Goal: Task Accomplishment & Management: Manage account settings

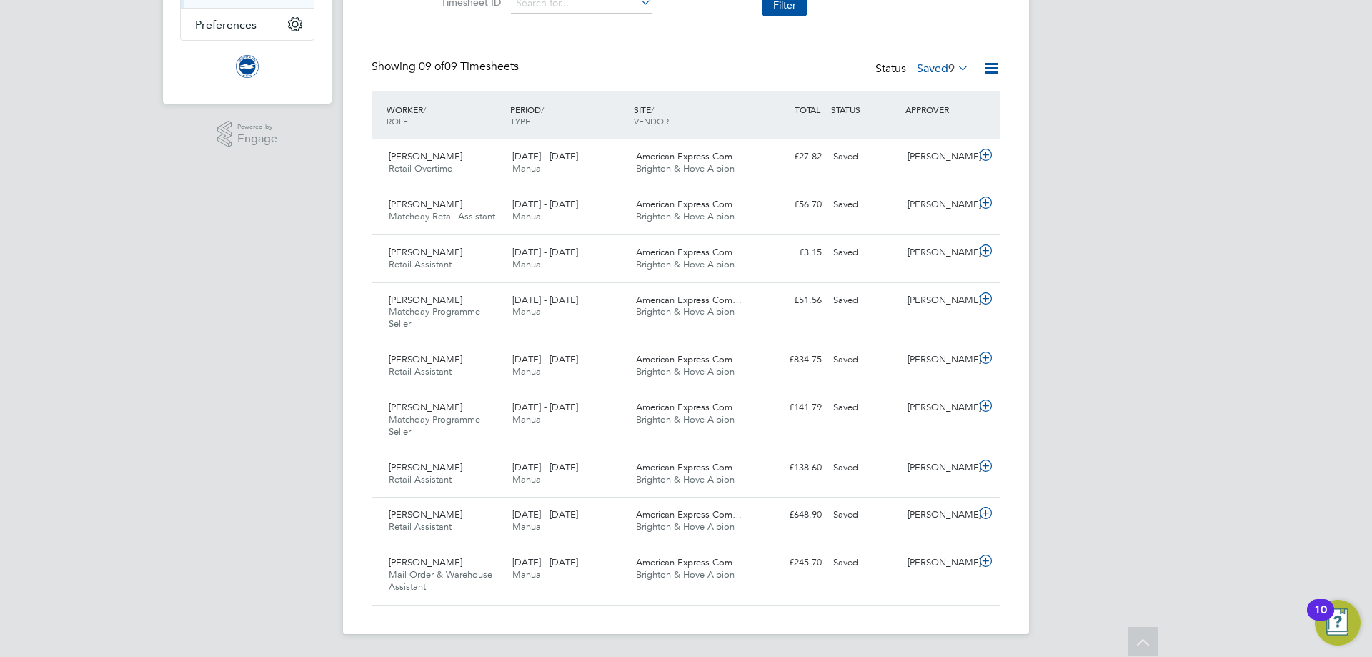
click at [927, 60] on div "Status Saved 9" at bounding box center [923, 69] width 96 height 20
click at [924, 73] on label "Saved 9" at bounding box center [943, 68] width 52 height 14
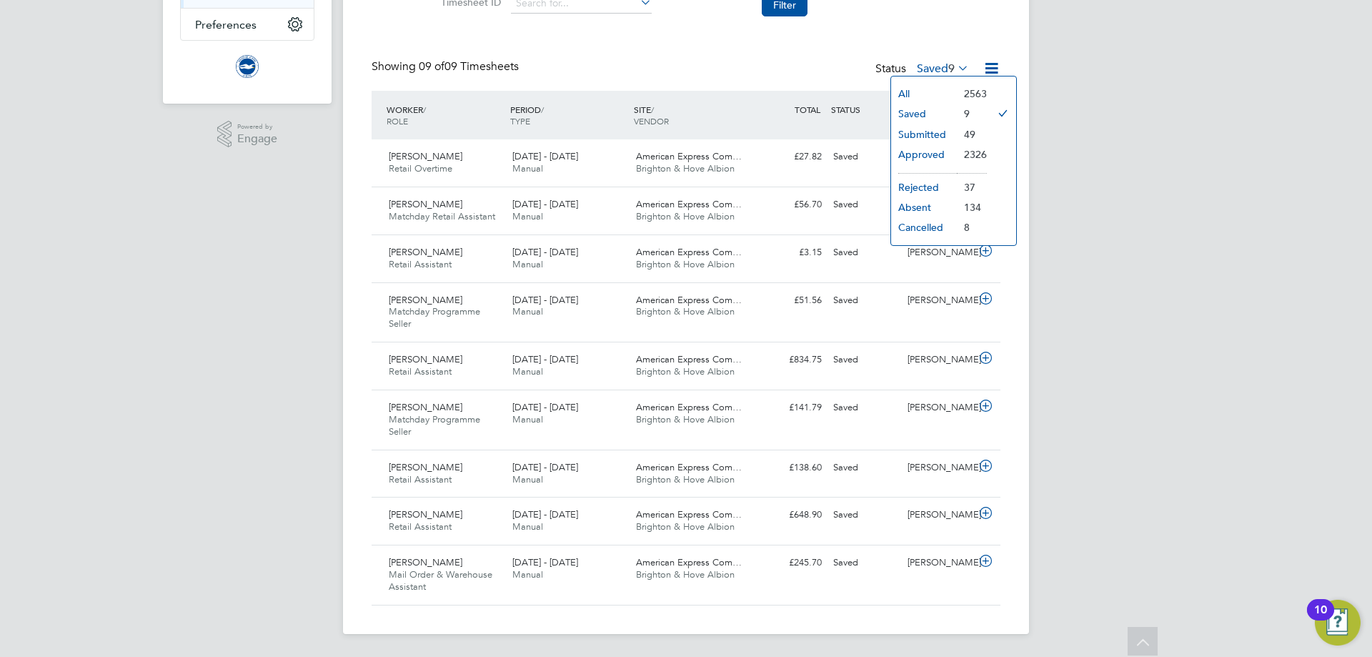
click at [926, 132] on li "Submitted" at bounding box center [924, 134] width 66 height 20
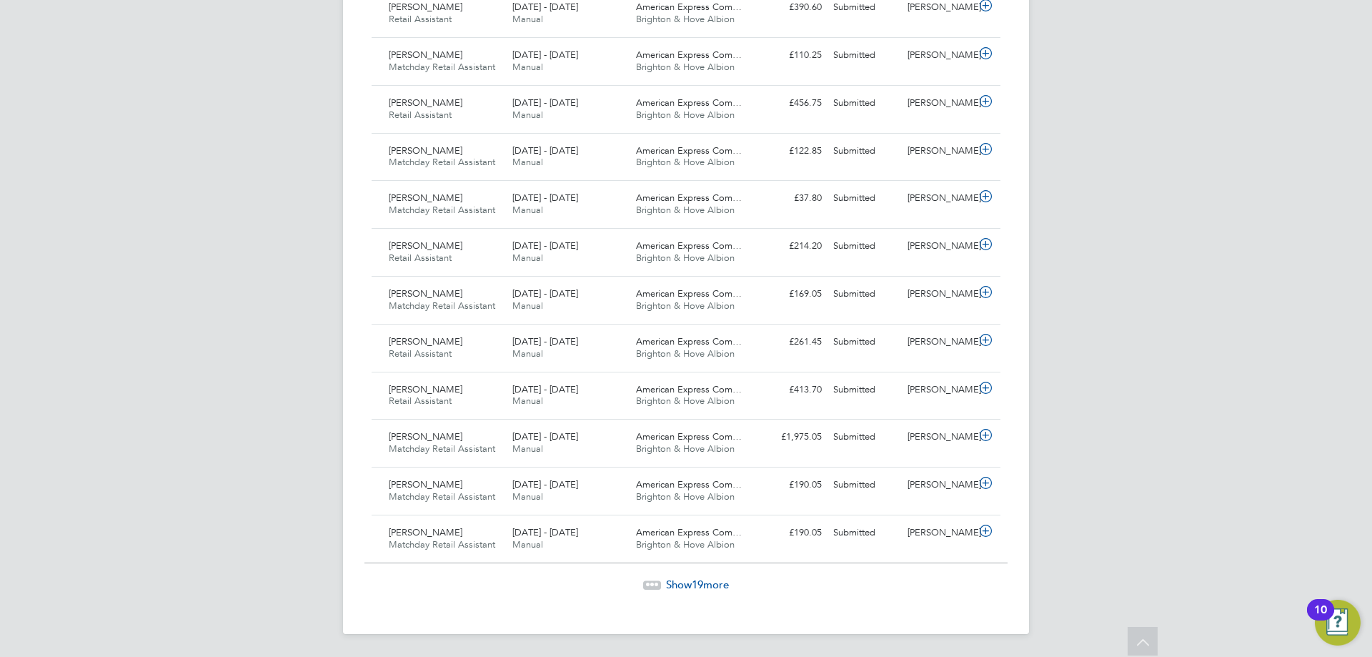
click at [699, 580] on span "19" at bounding box center [697, 584] width 11 height 14
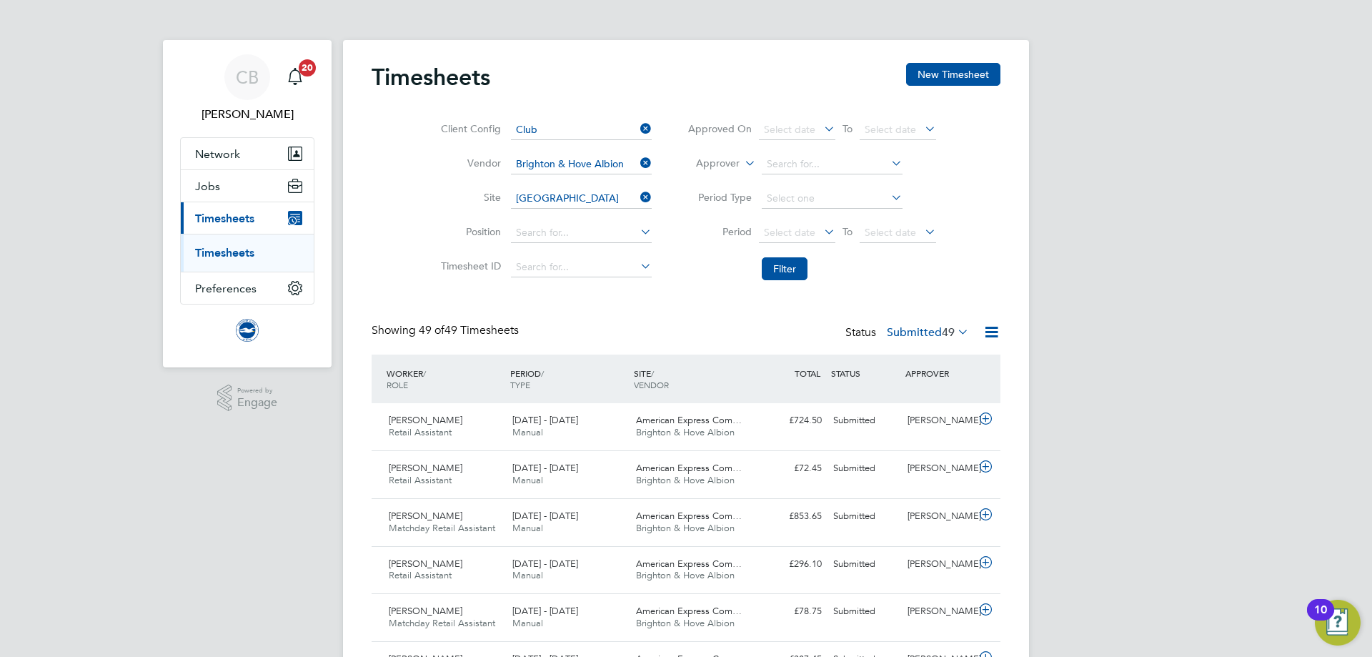
click at [229, 219] on span "Timesheets" at bounding box center [224, 219] width 59 height 14
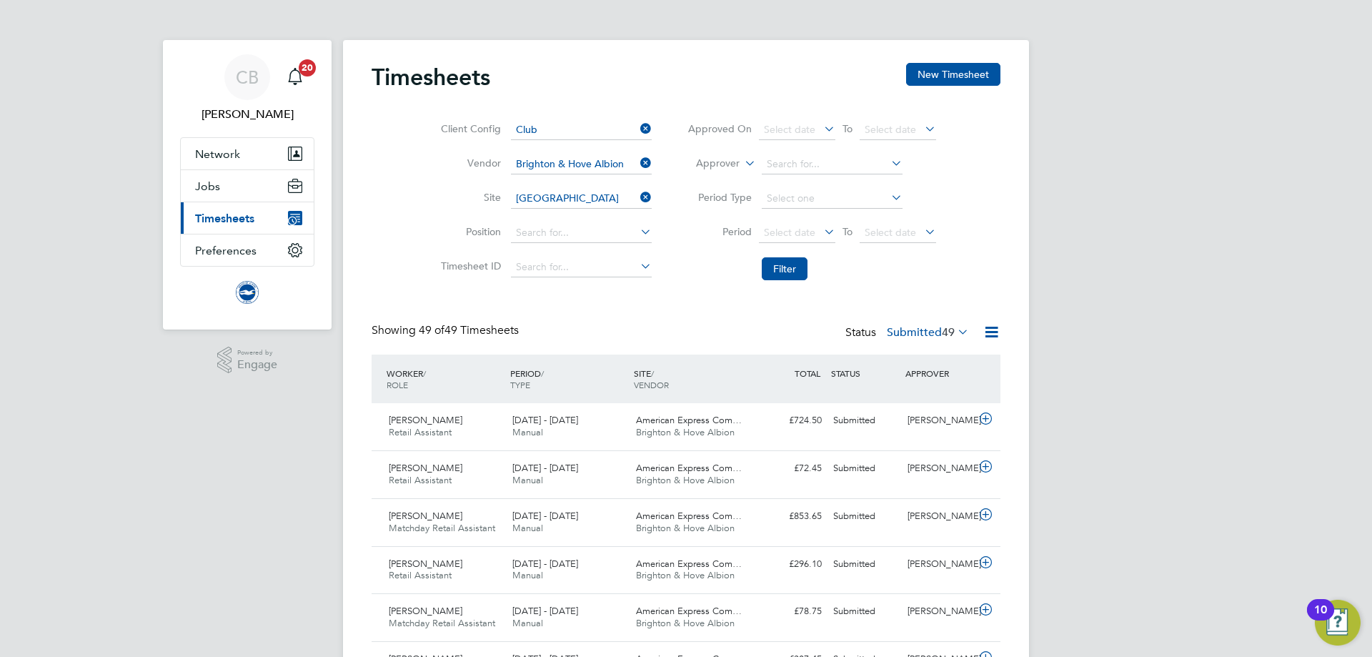
click at [229, 219] on span "Timesheets" at bounding box center [224, 219] width 59 height 14
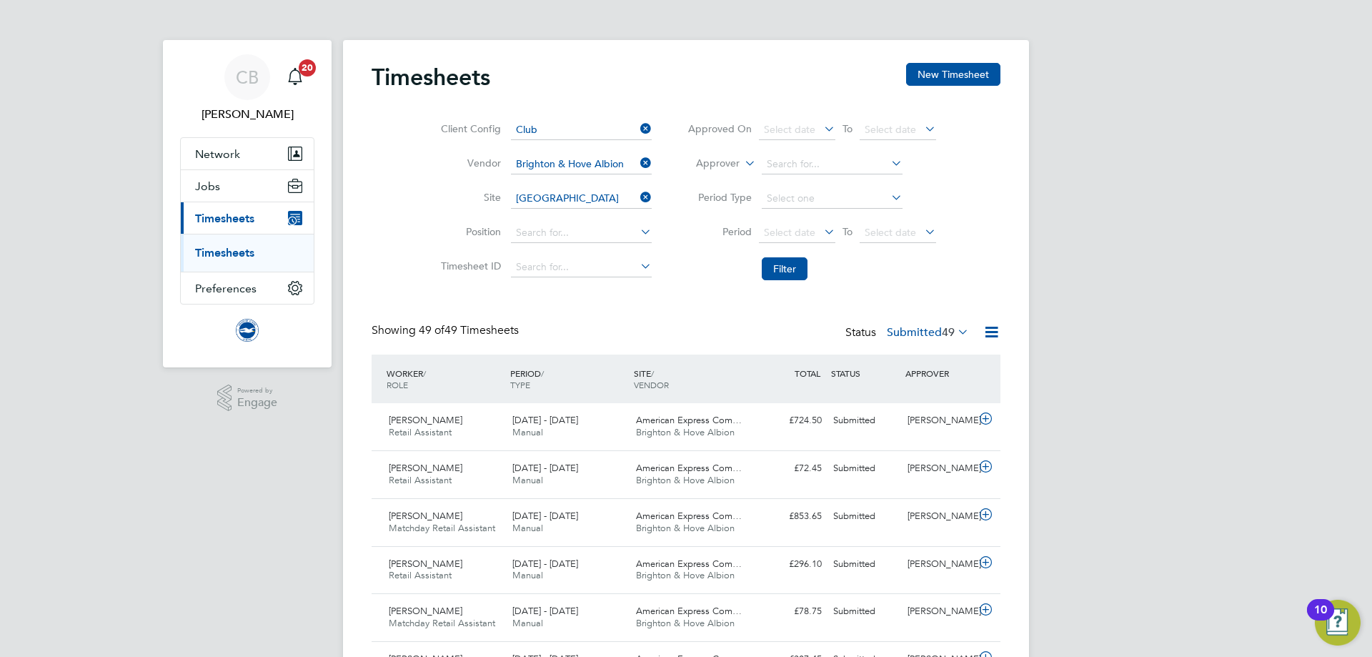
click at [226, 255] on link "Timesheets" at bounding box center [224, 253] width 59 height 14
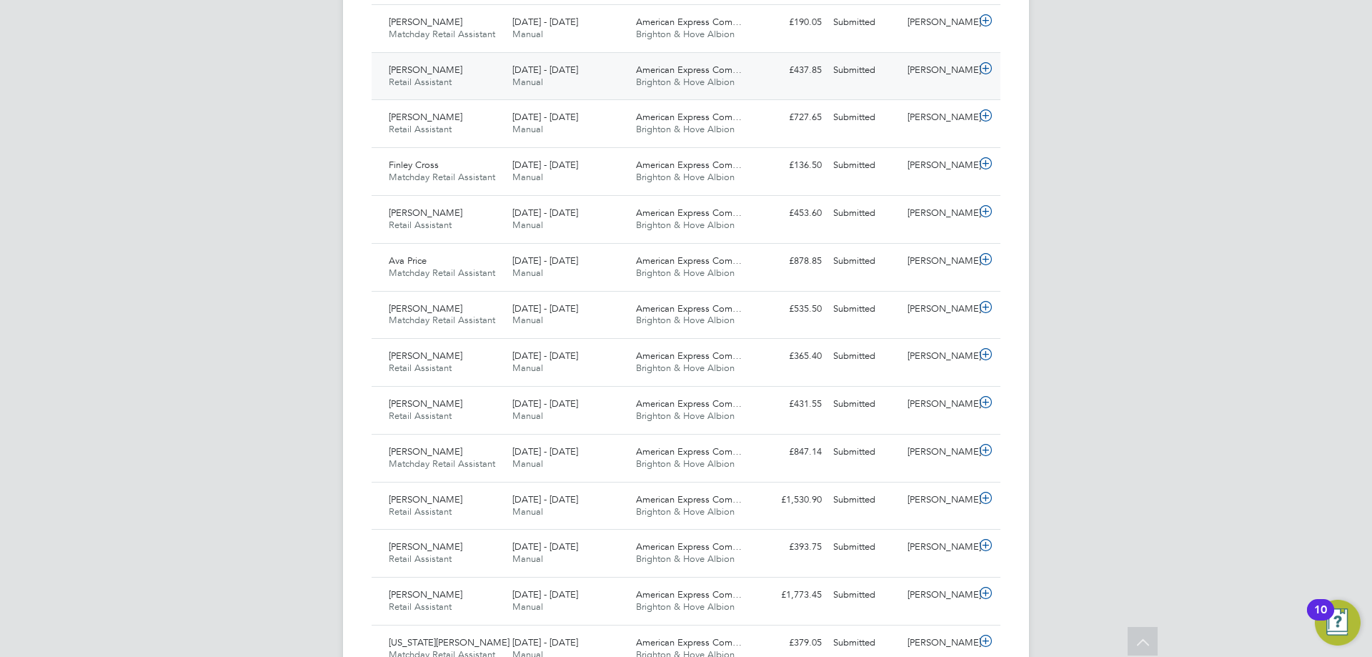
scroll to position [2136, 0]
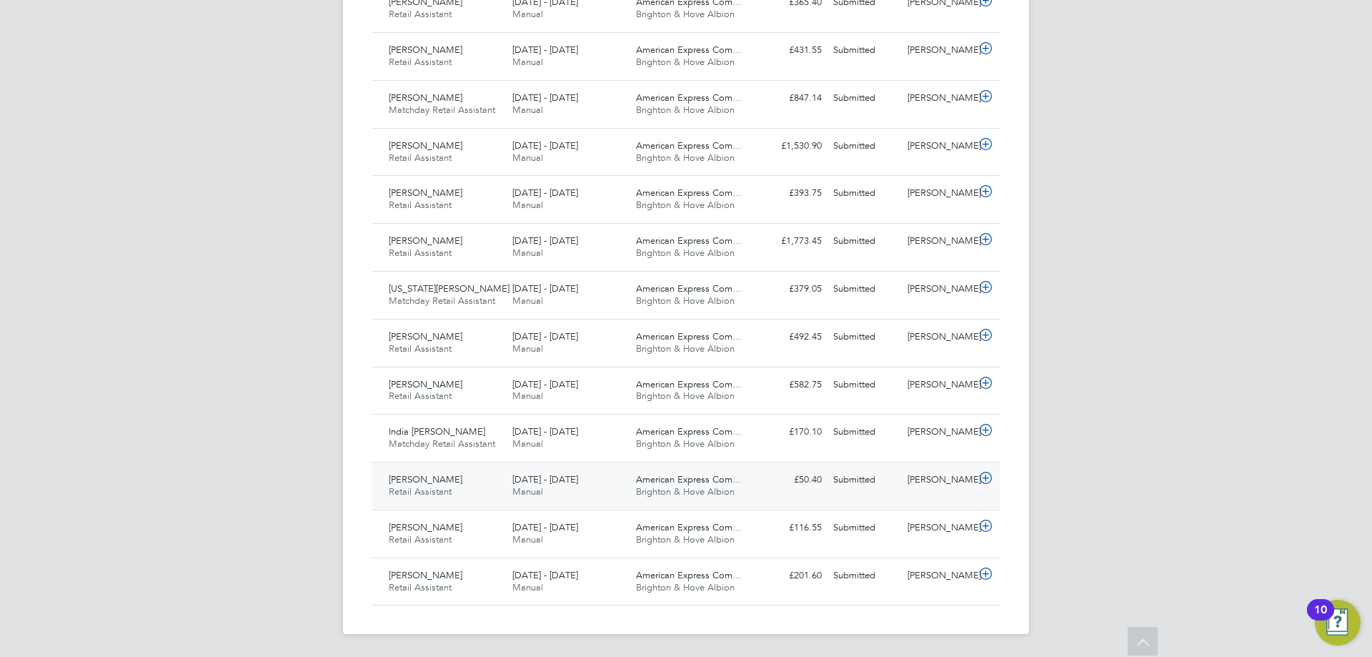
click at [565, 494] on div "1 - 31 Jul 2025 Manual" at bounding box center [569, 486] width 124 height 36
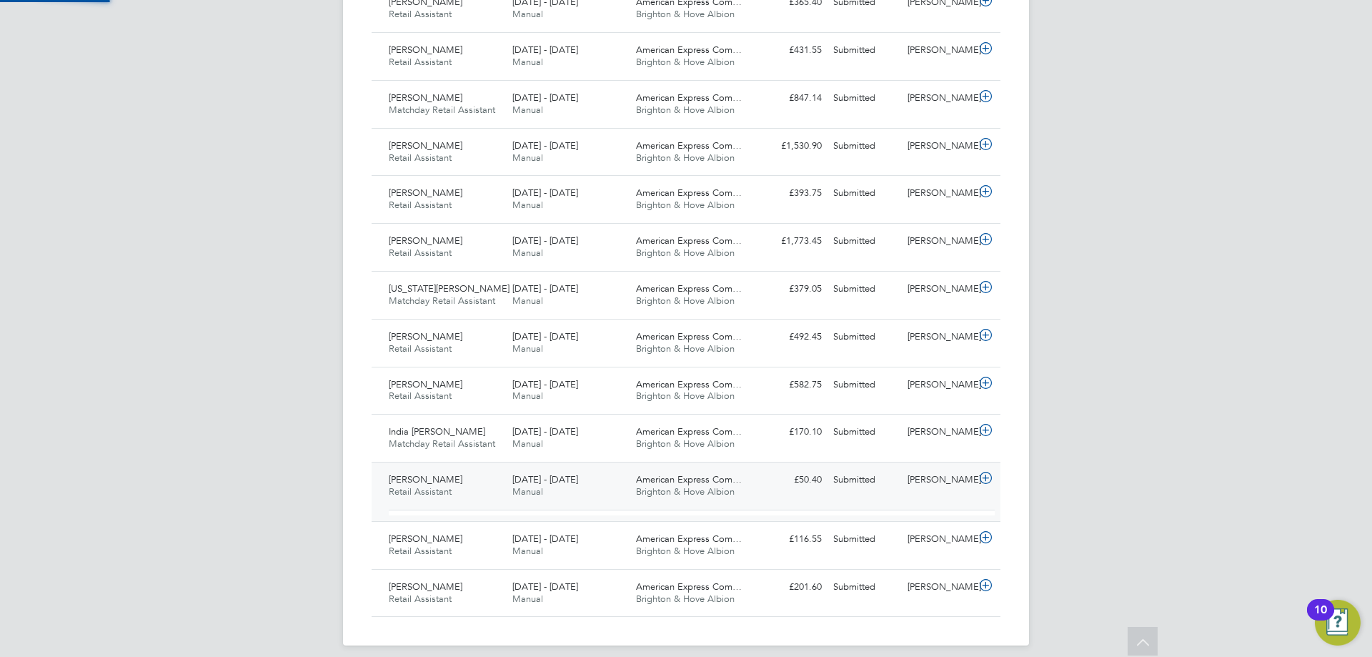
scroll to position [24, 139]
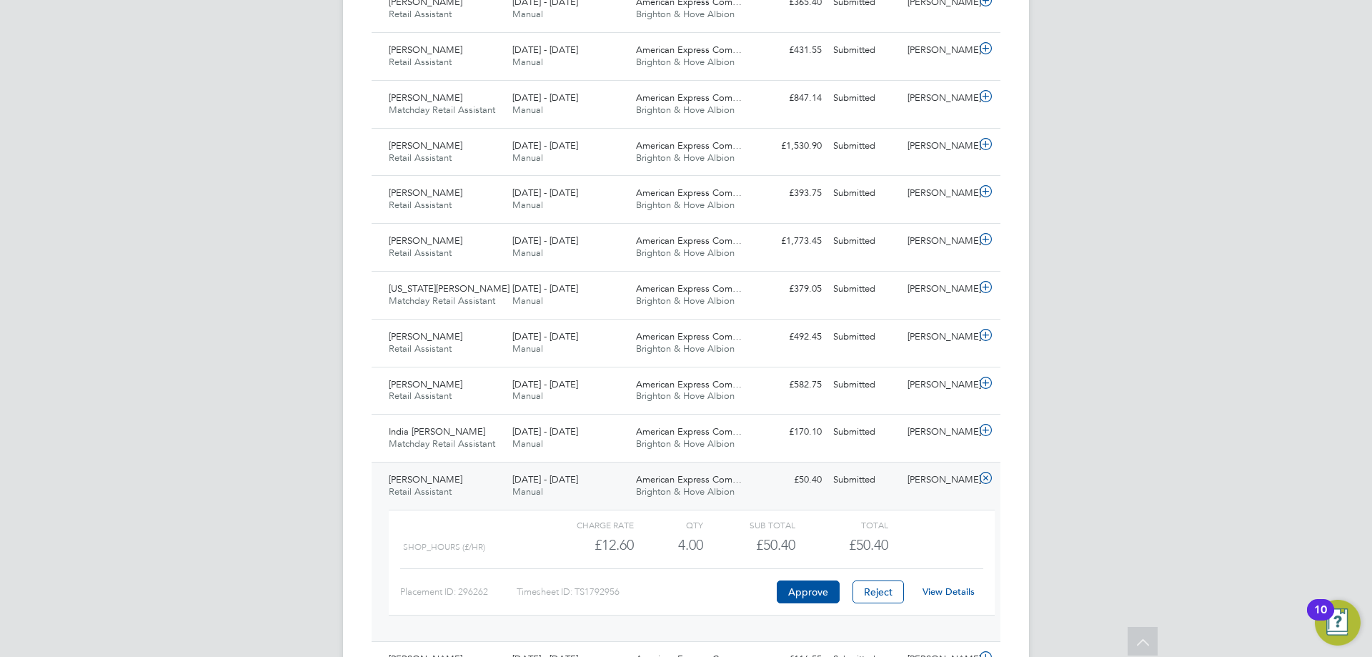
click at [958, 590] on link "View Details" at bounding box center [949, 591] width 52 height 12
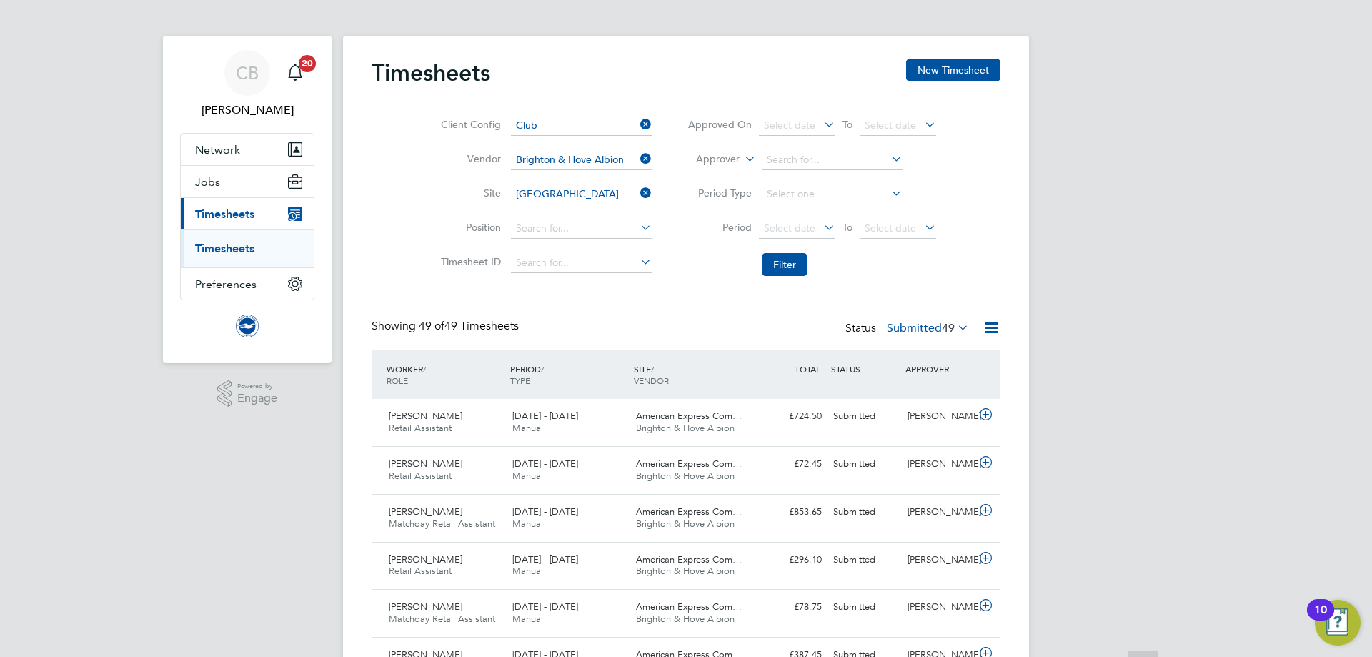
scroll to position [0, 0]
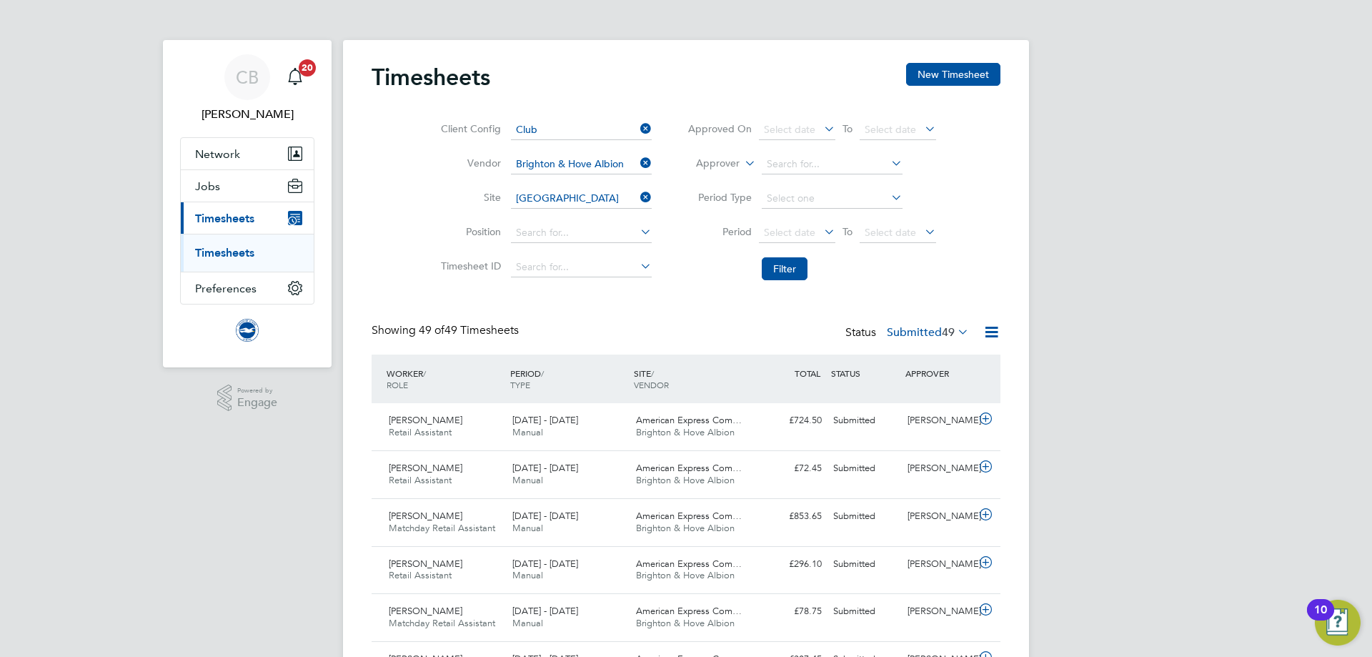
click at [913, 326] on label "Submitted 49" at bounding box center [928, 332] width 82 height 14
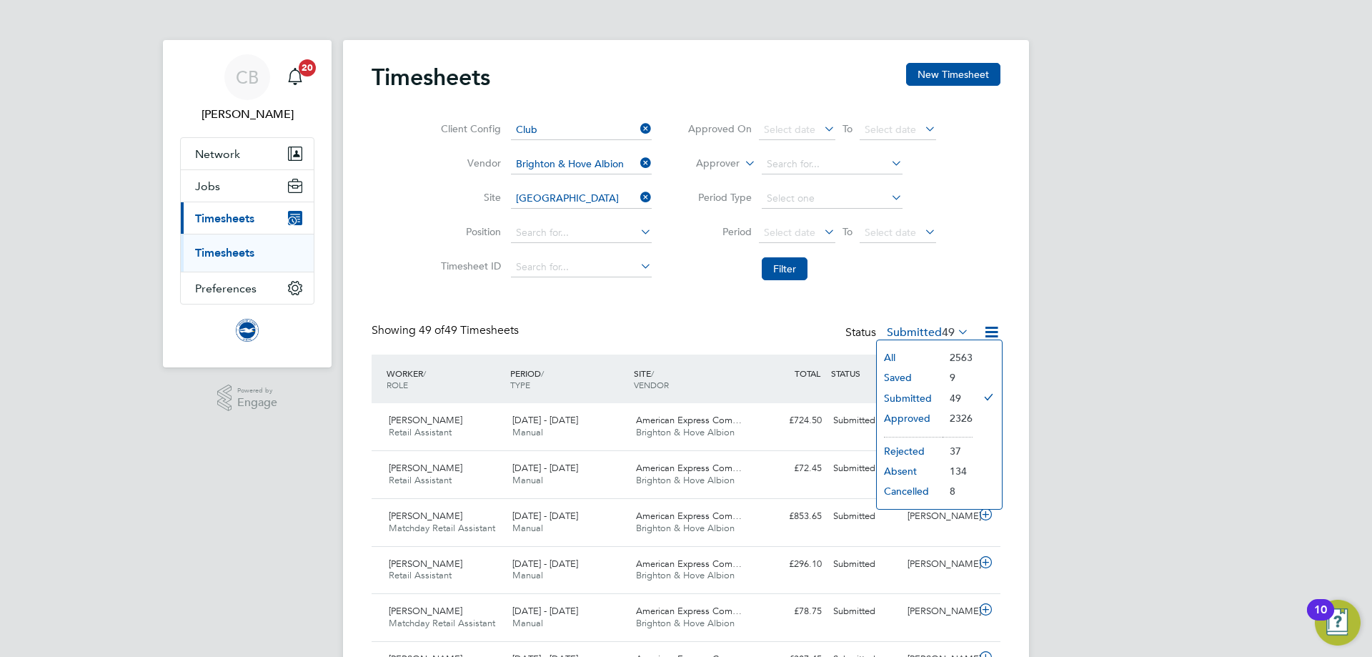
click at [903, 382] on li "Saved" at bounding box center [910, 377] width 66 height 20
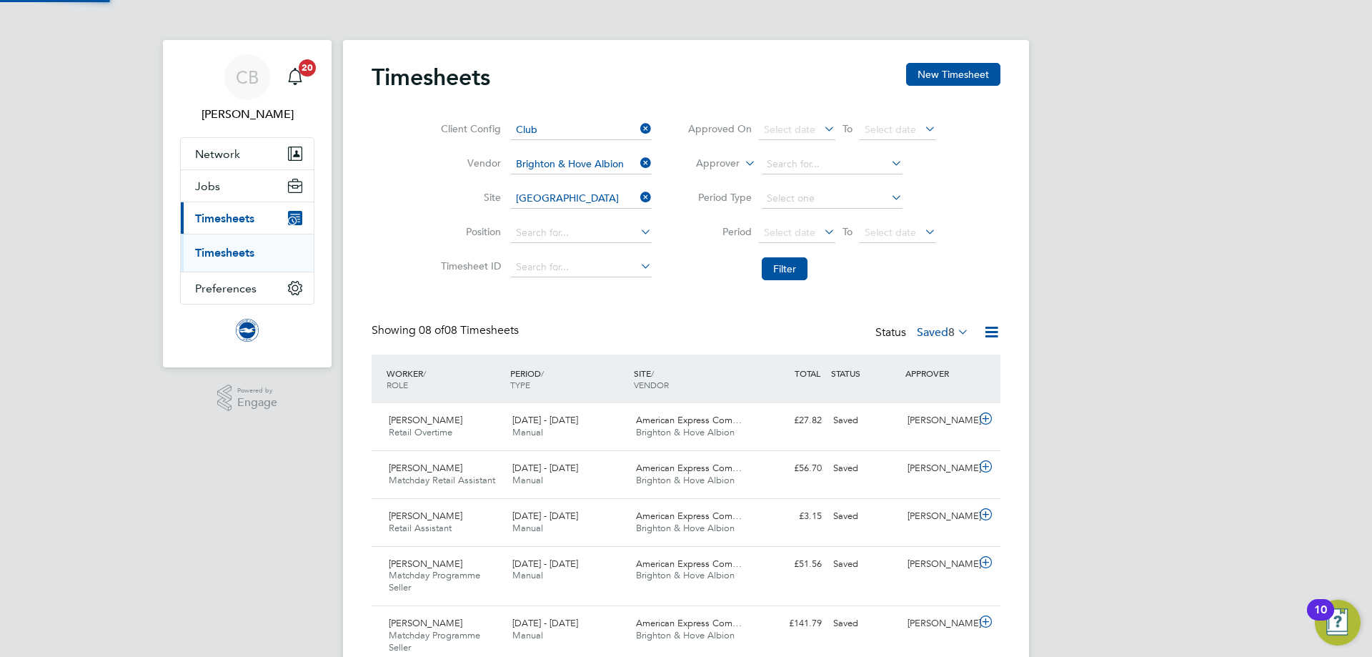
scroll to position [36, 124]
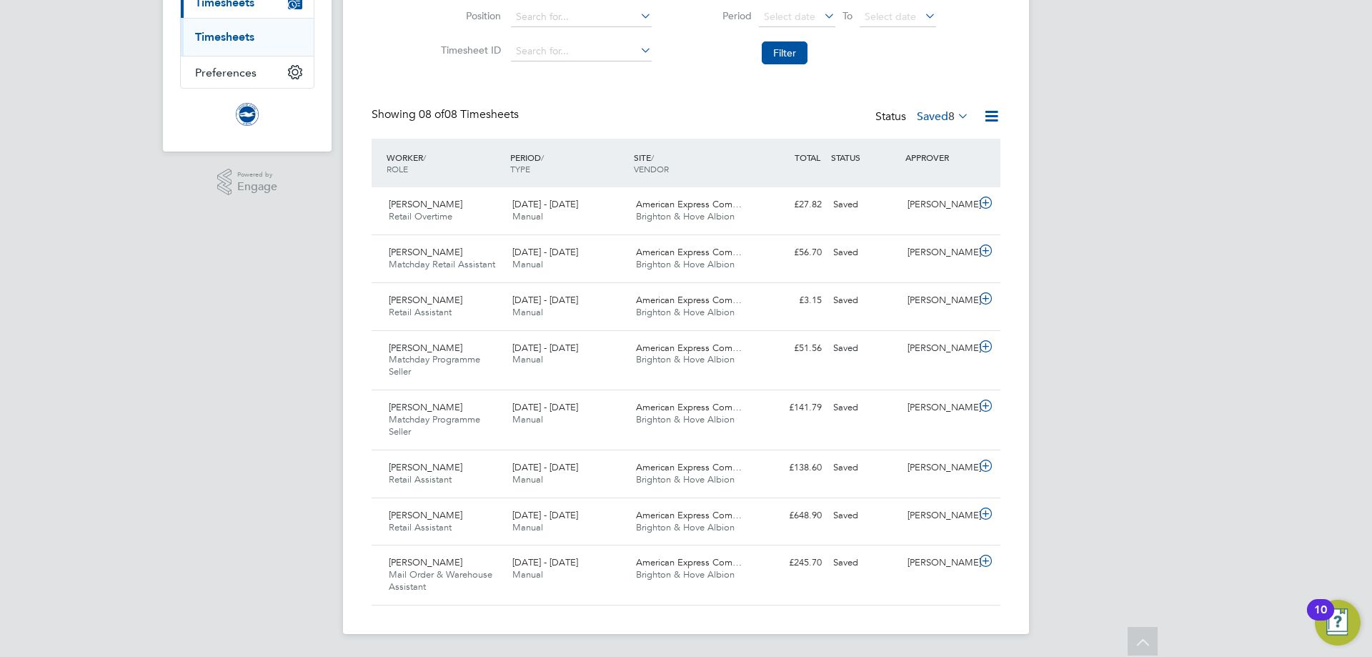
click at [948, 117] on span "8" at bounding box center [951, 116] width 6 height 14
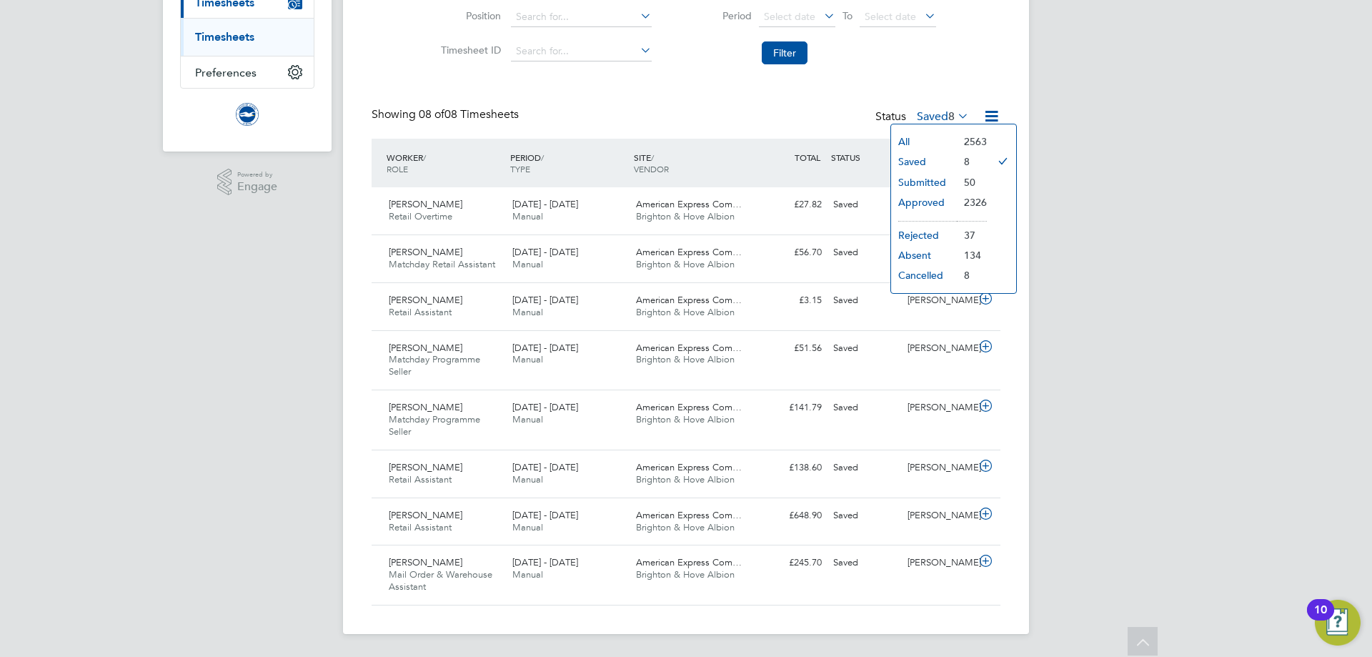
click at [915, 184] on li "Submitted" at bounding box center [924, 182] width 66 height 20
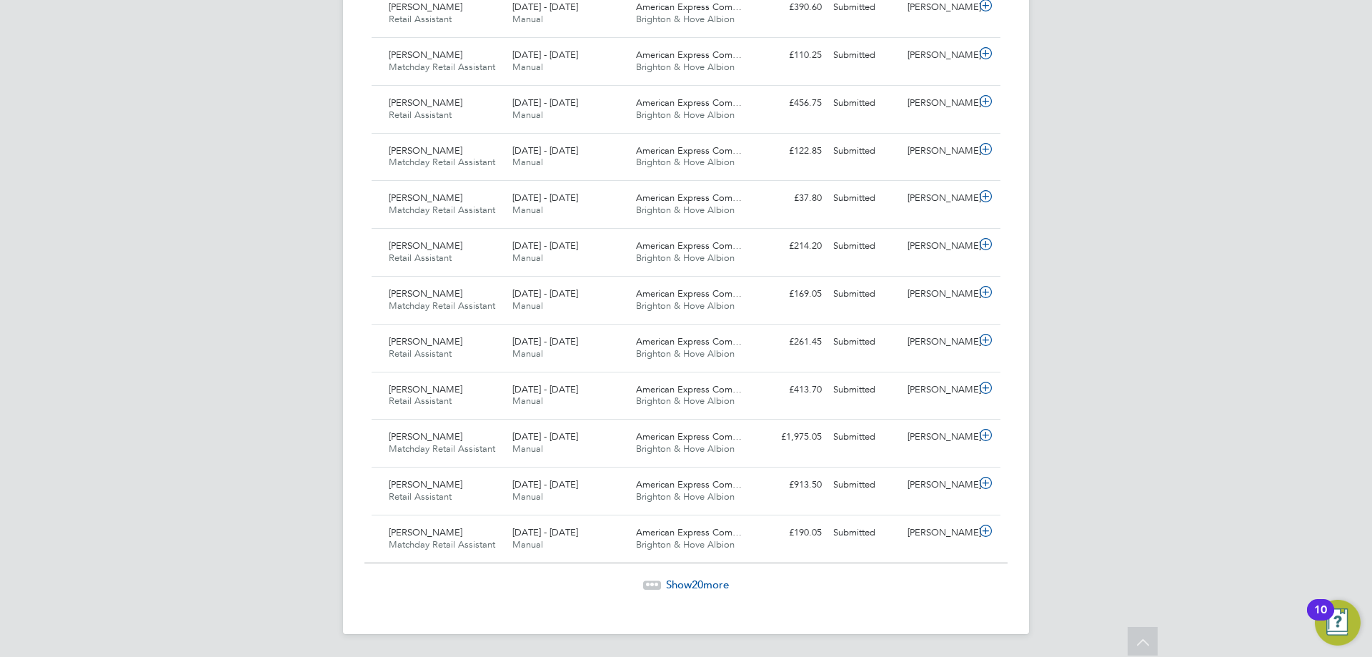
click at [684, 587] on span "Show 20 more" at bounding box center [697, 584] width 63 height 14
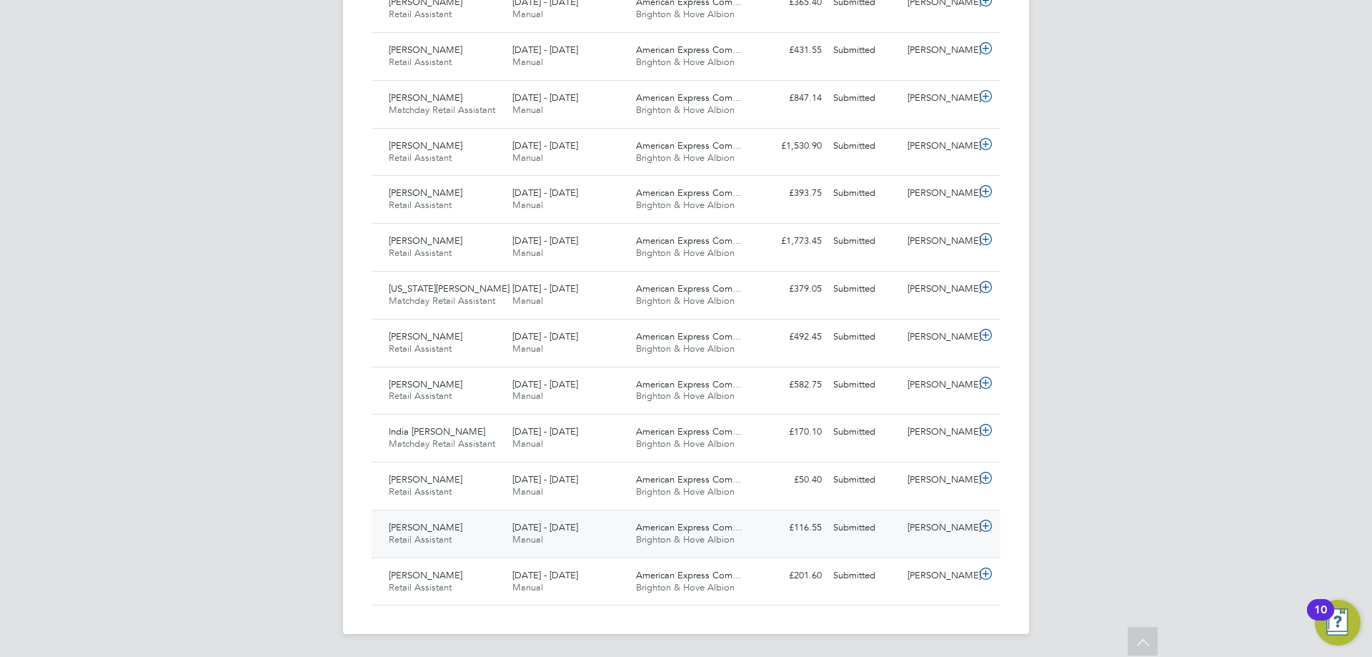
click at [668, 524] on span "American Express Com…" at bounding box center [689, 527] width 106 height 12
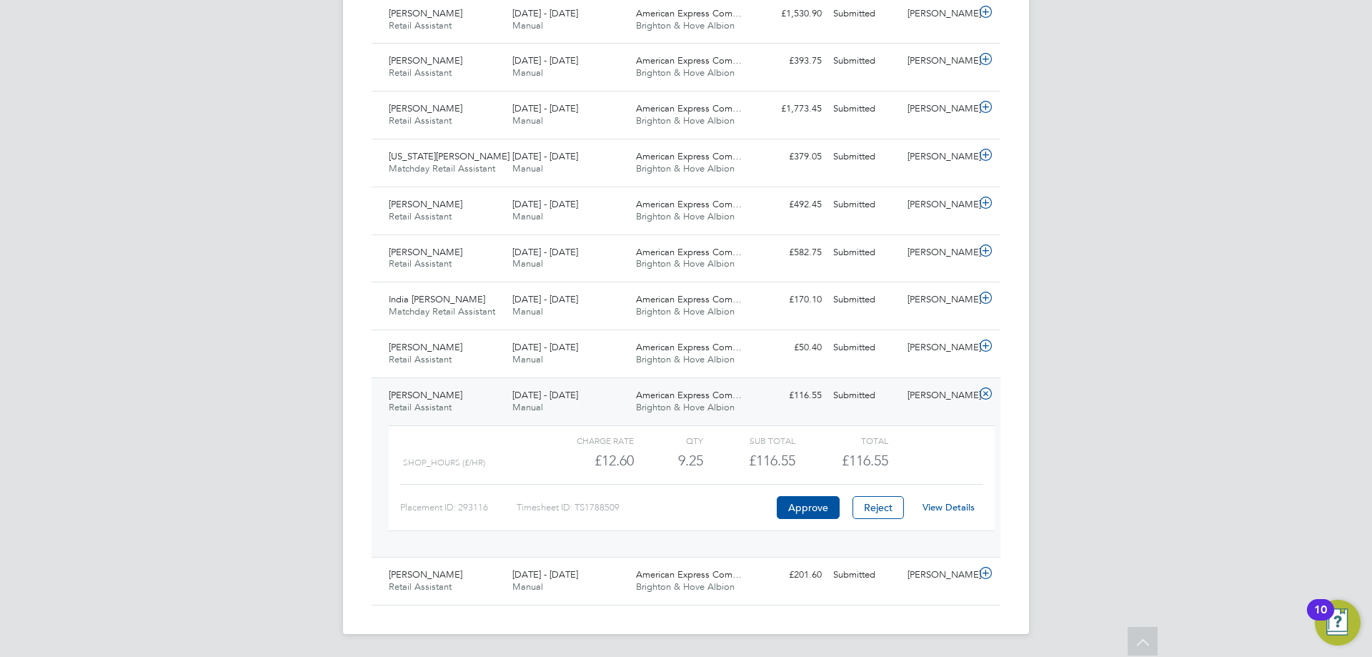
click at [933, 510] on link "View Details" at bounding box center [949, 507] width 52 height 12
click at [604, 592] on div "1 - 30 Jun 2025 Manual" at bounding box center [569, 581] width 124 height 36
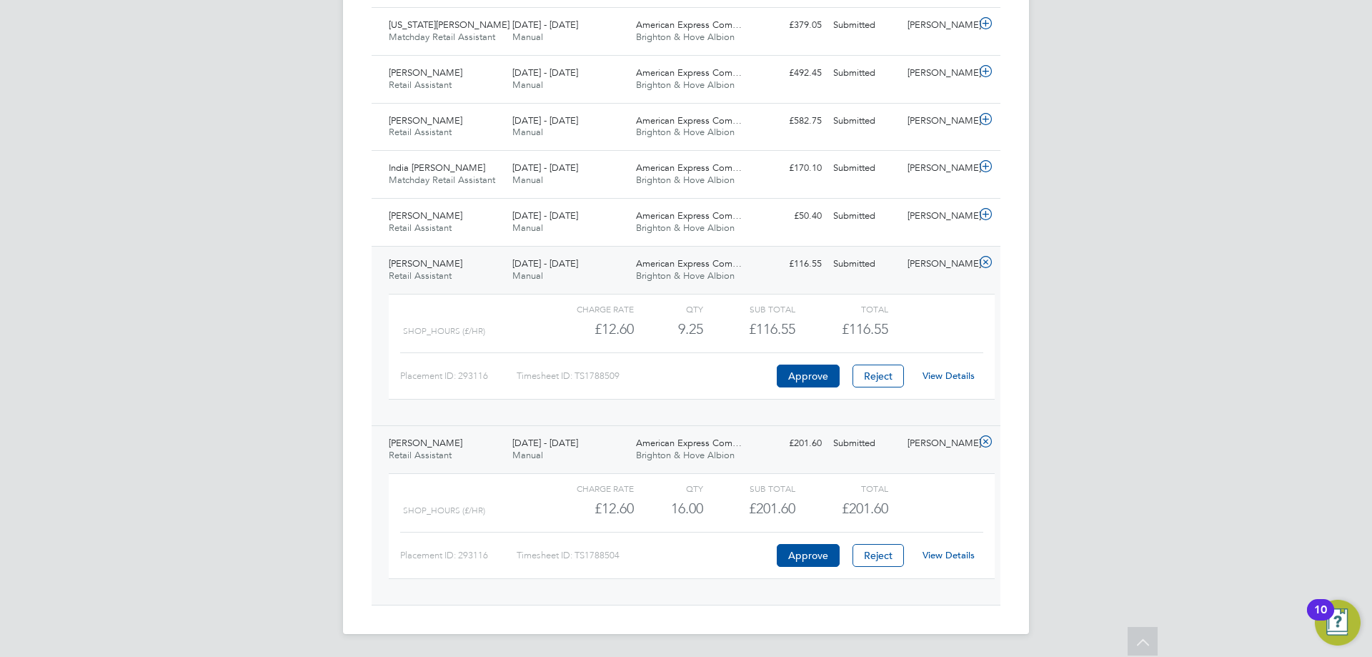
click at [953, 558] on link "View Details" at bounding box center [949, 555] width 52 height 12
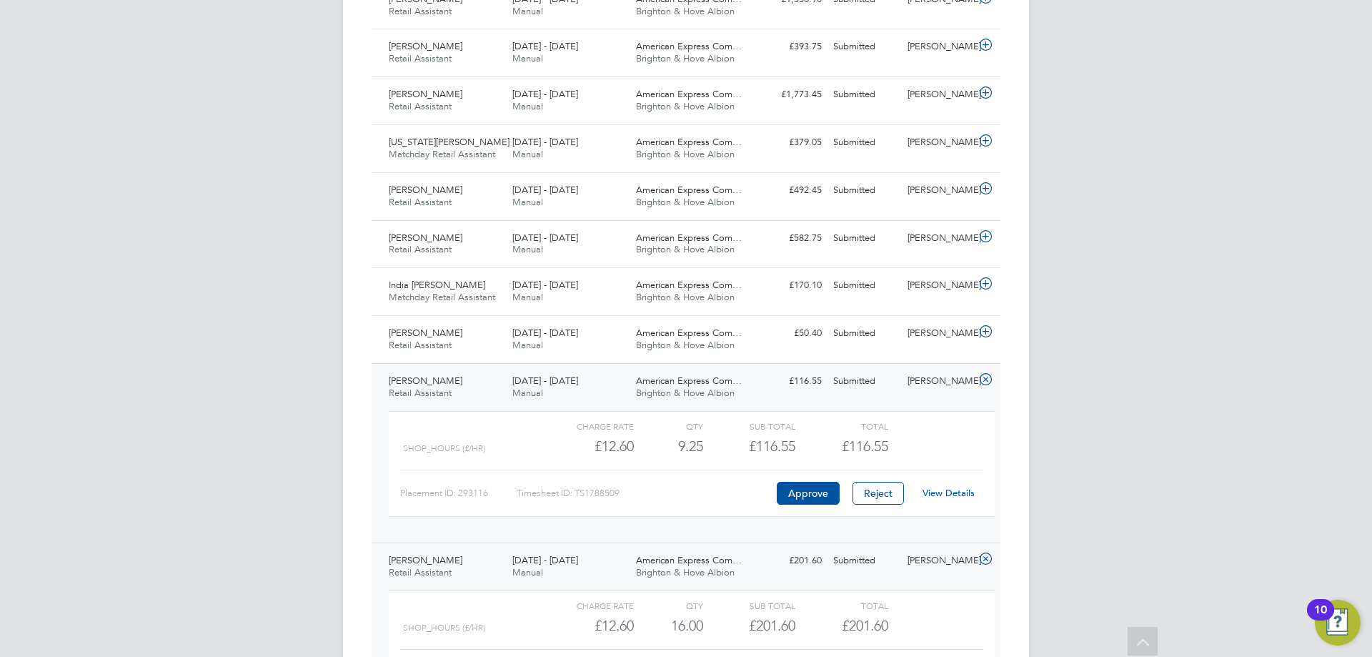
scroll to position [2257, 0]
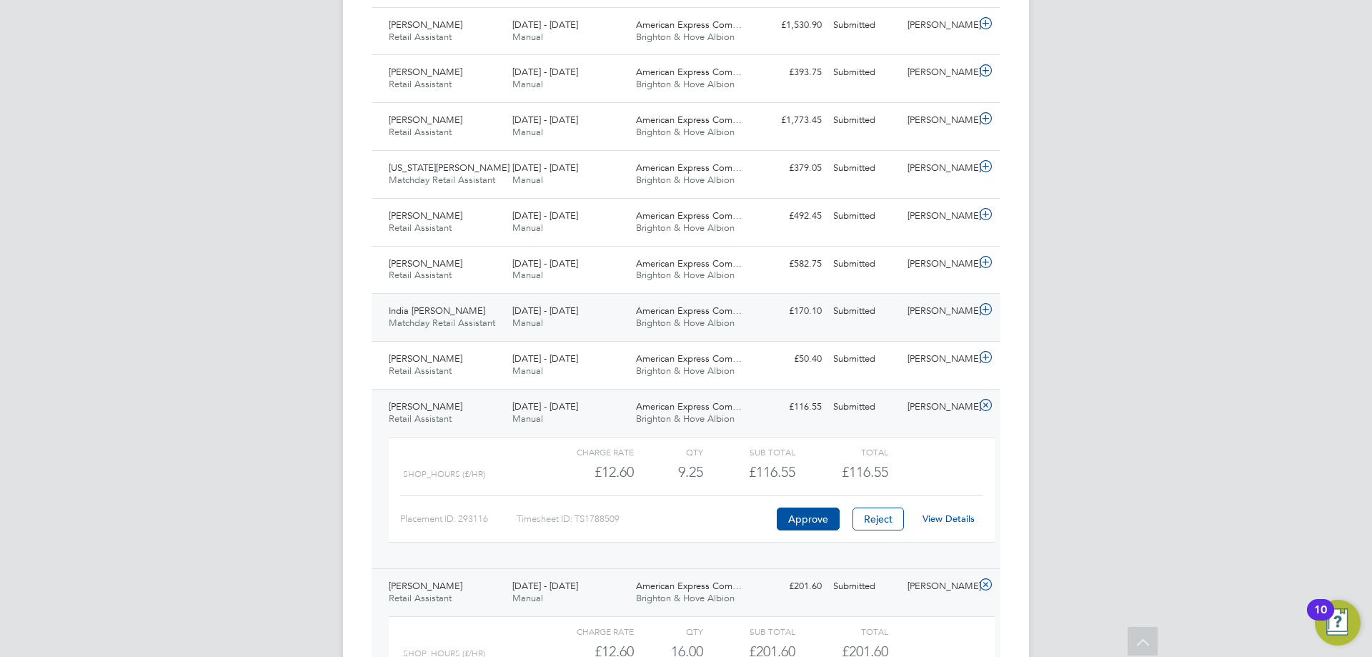
click at [515, 329] on div "1 - 31 Aug 2025 Manual" at bounding box center [569, 317] width 124 height 36
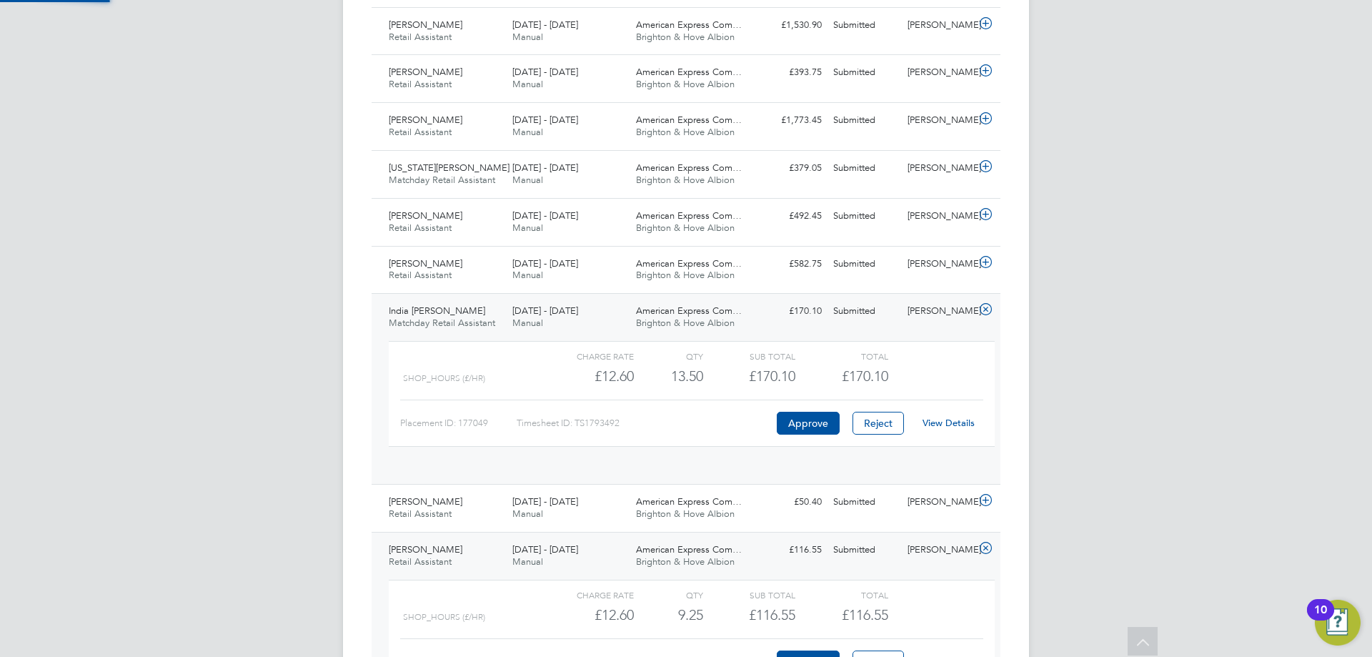
scroll to position [24, 139]
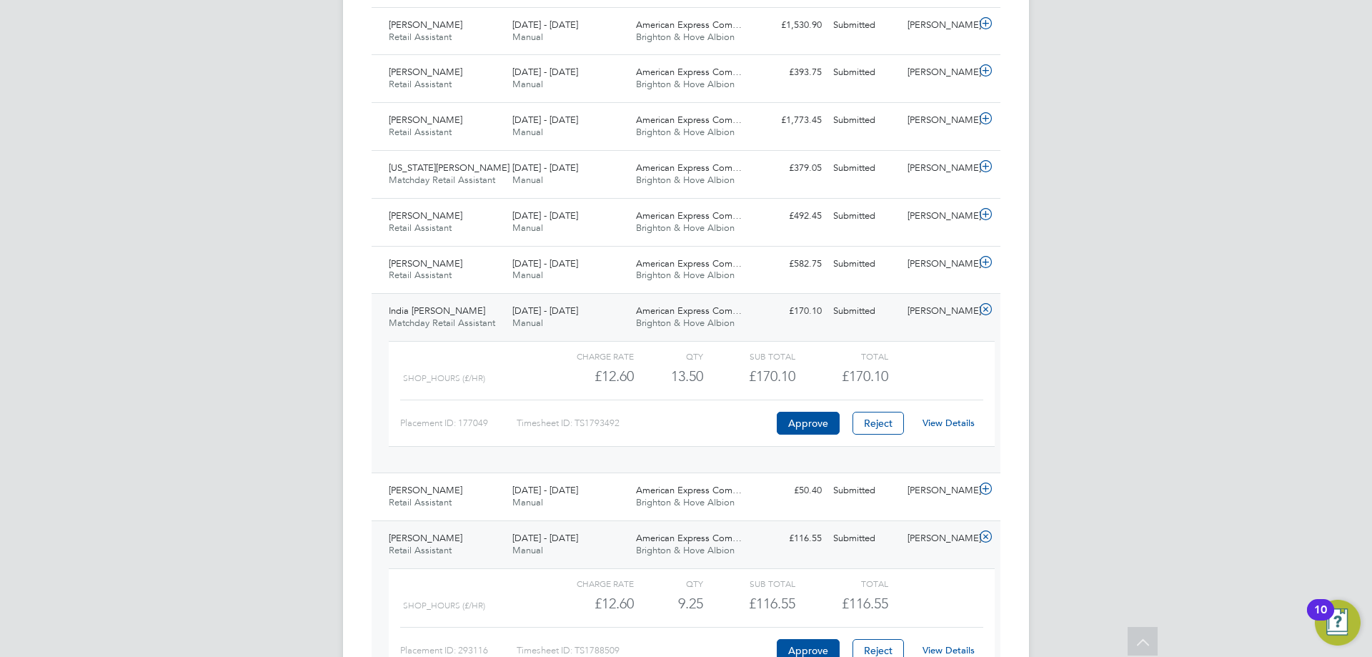
click at [956, 422] on link "View Details" at bounding box center [949, 423] width 52 height 12
click at [768, 256] on div "£582.75 Submitted" at bounding box center [790, 264] width 74 height 24
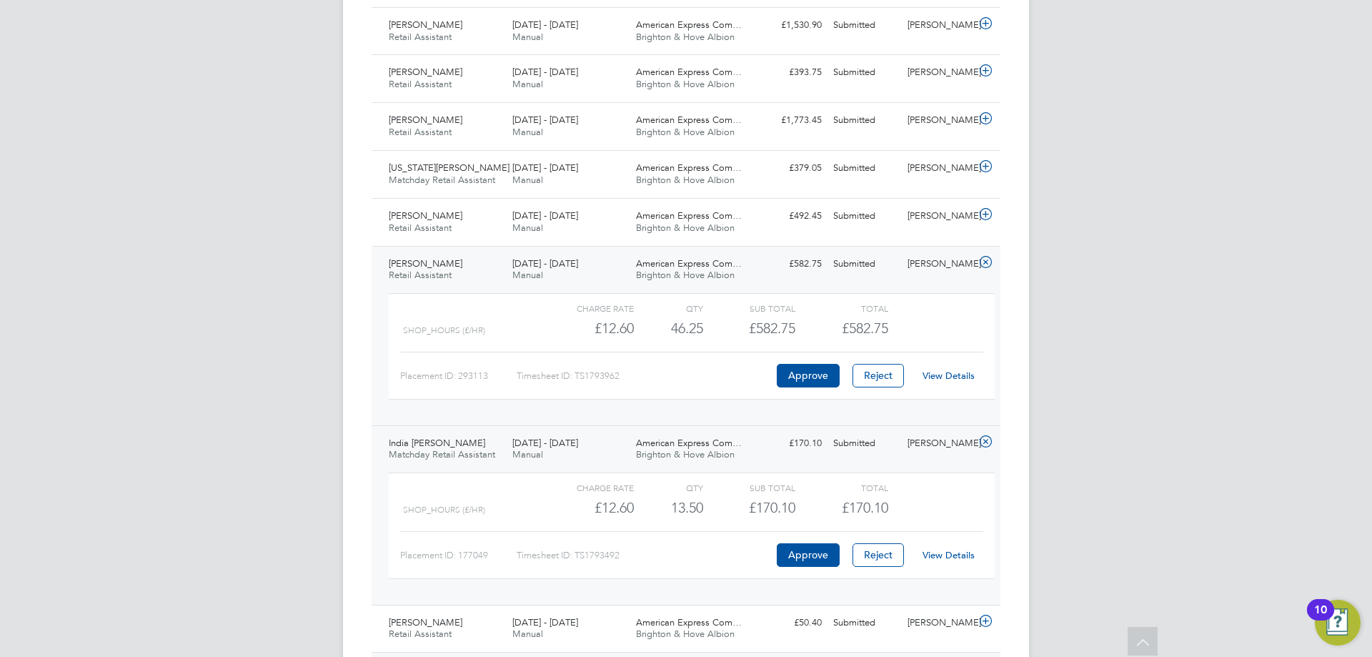
click at [937, 369] on div "View Details" at bounding box center [948, 375] width 70 height 23
click at [942, 378] on link "View Details" at bounding box center [949, 375] width 52 height 12
click at [569, 228] on div "1 - 31 Aug 2025 Manual" at bounding box center [569, 222] width 124 height 36
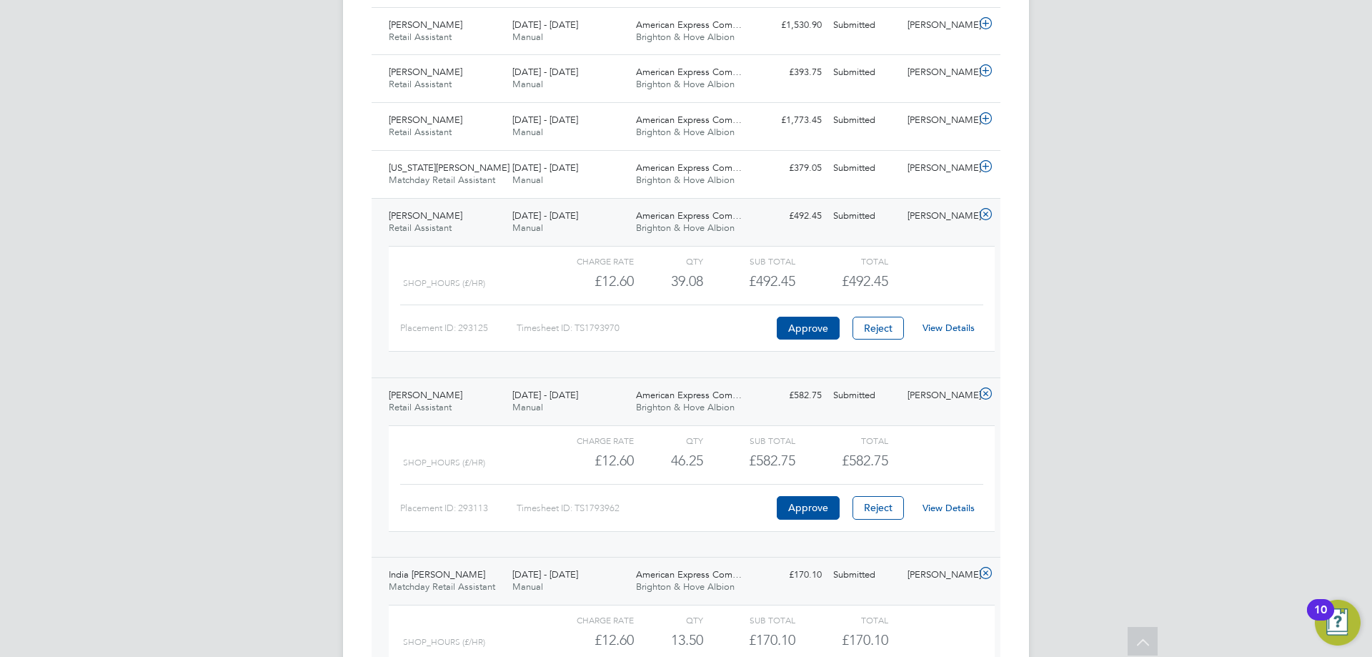
click at [947, 327] on link "View Details" at bounding box center [949, 328] width 52 height 12
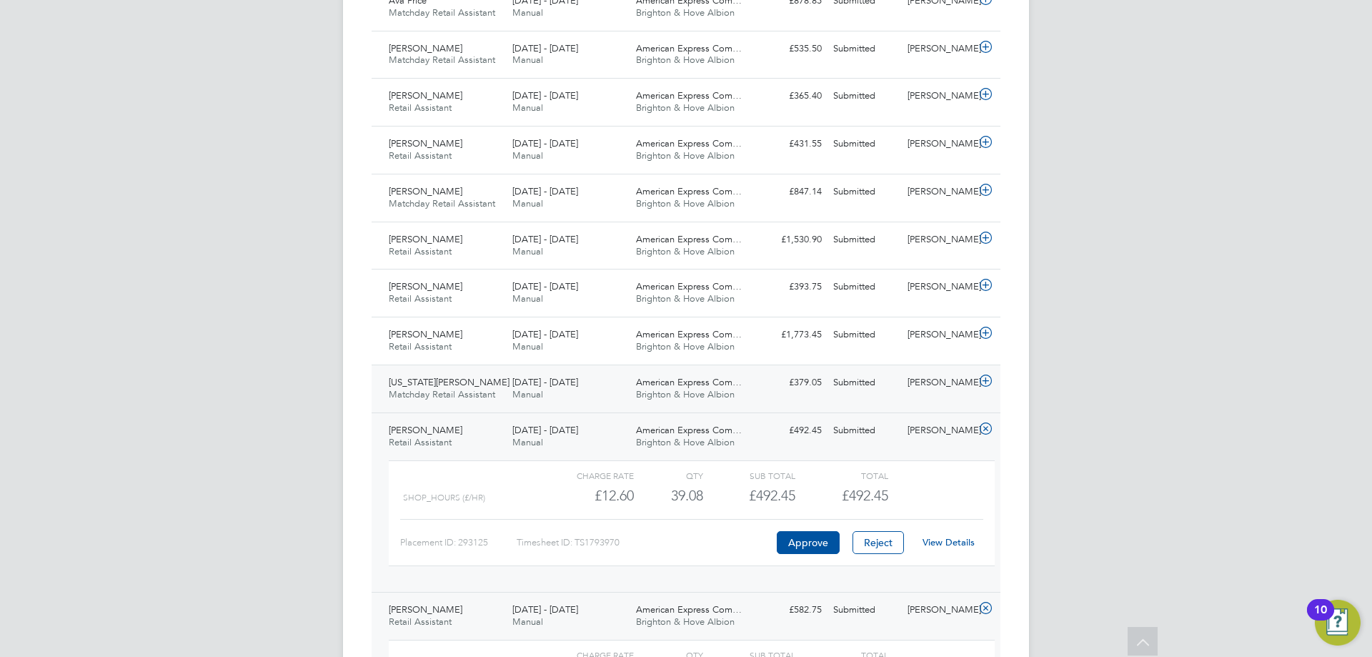
click at [469, 392] on span "Matchday Retail Assistant" at bounding box center [442, 394] width 106 height 12
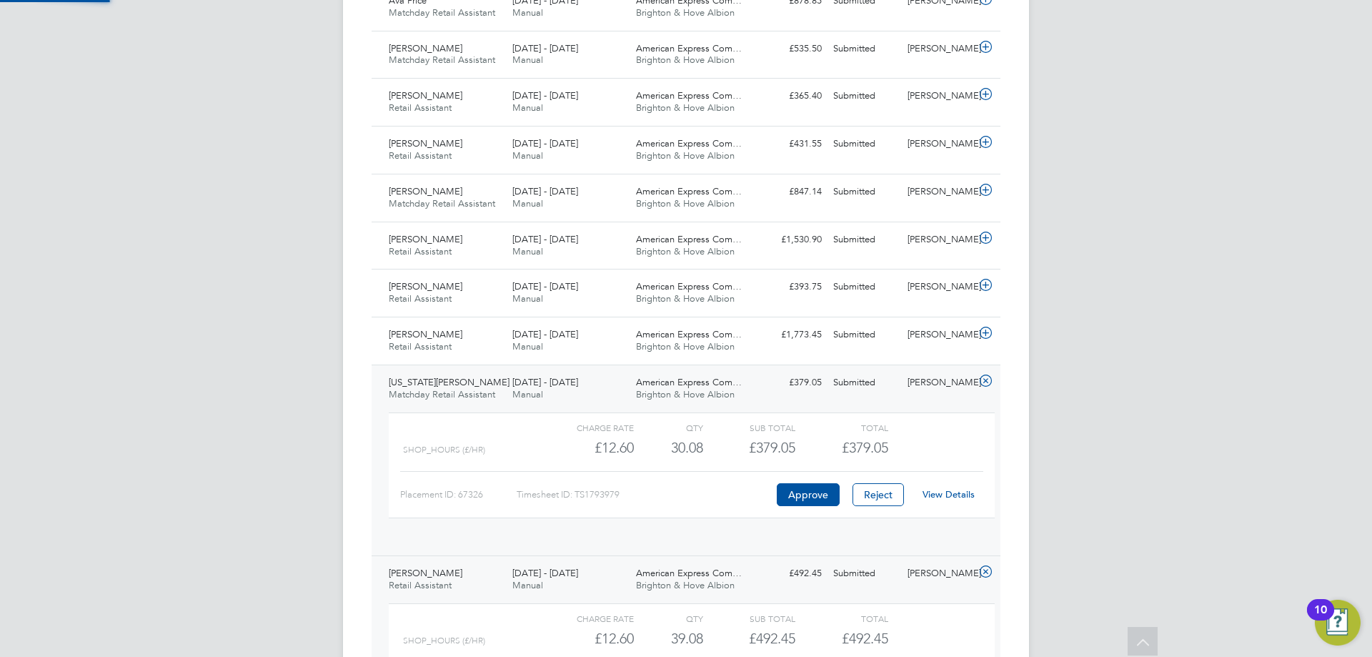
scroll to position [24, 139]
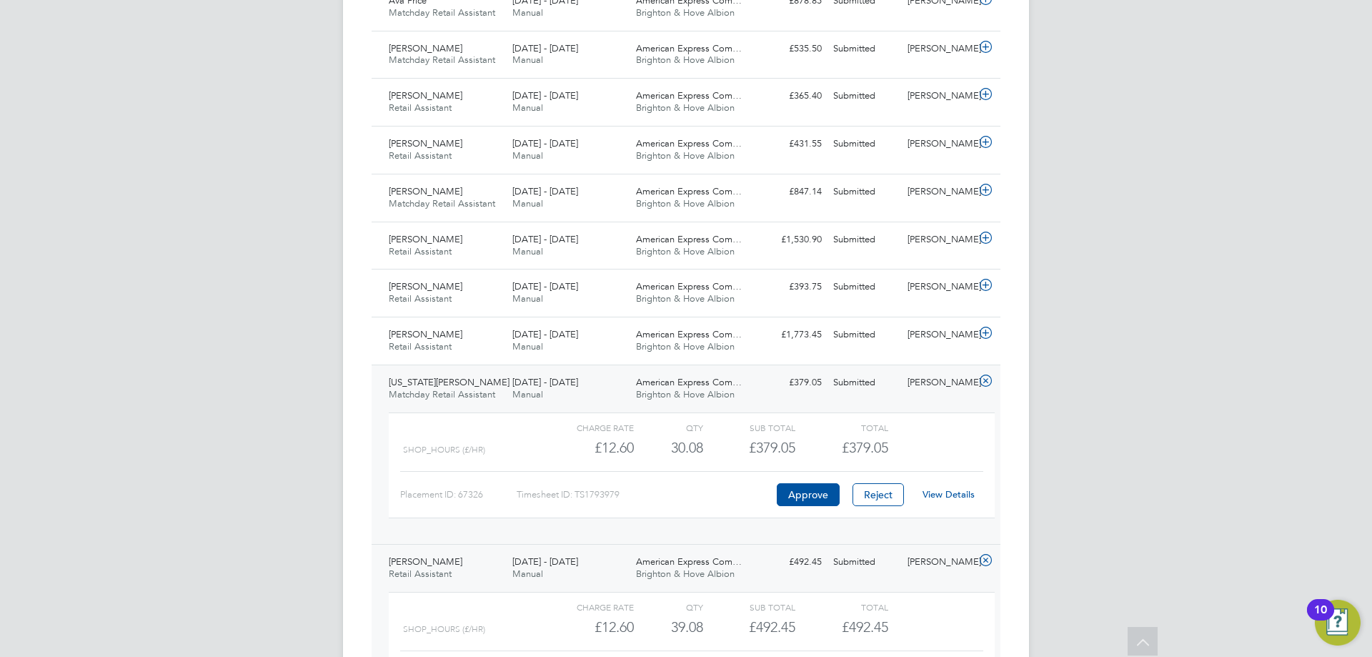
click at [956, 490] on link "View Details" at bounding box center [949, 494] width 52 height 12
click at [691, 304] on div "American Express Com… Brighton & Hove Albion" at bounding box center [692, 293] width 124 height 36
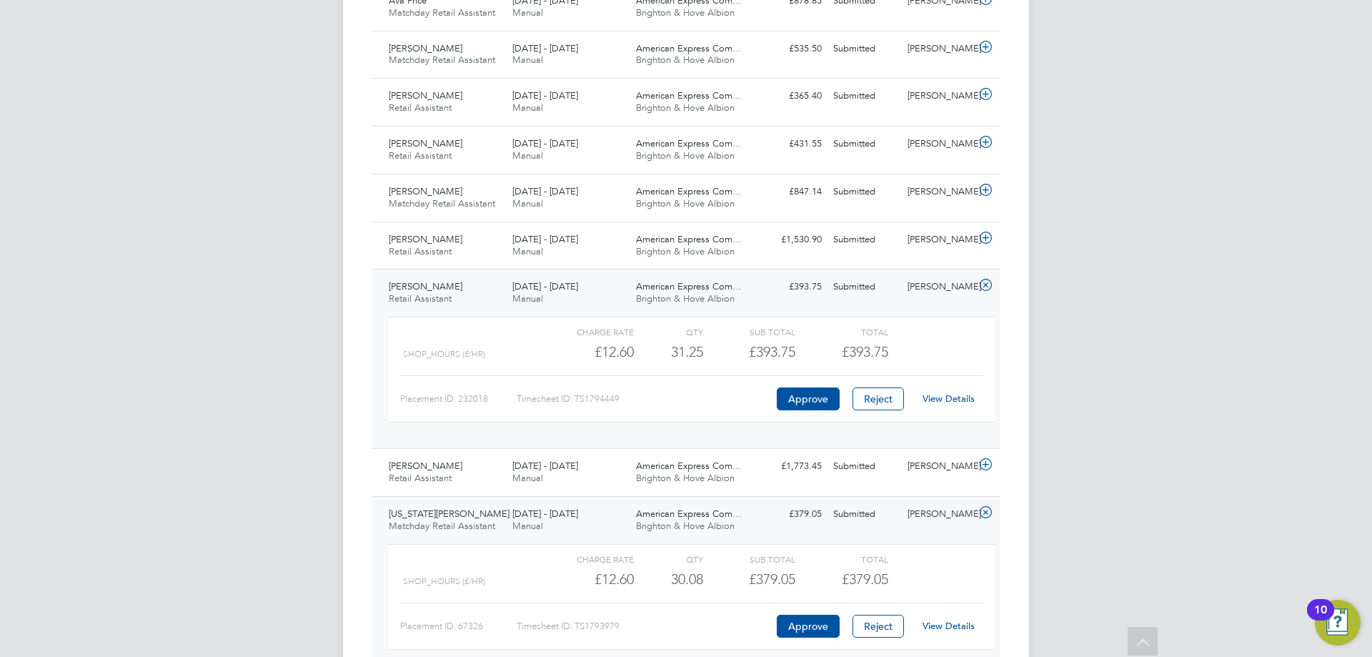
click at [973, 398] on link "View Details" at bounding box center [949, 398] width 52 height 12
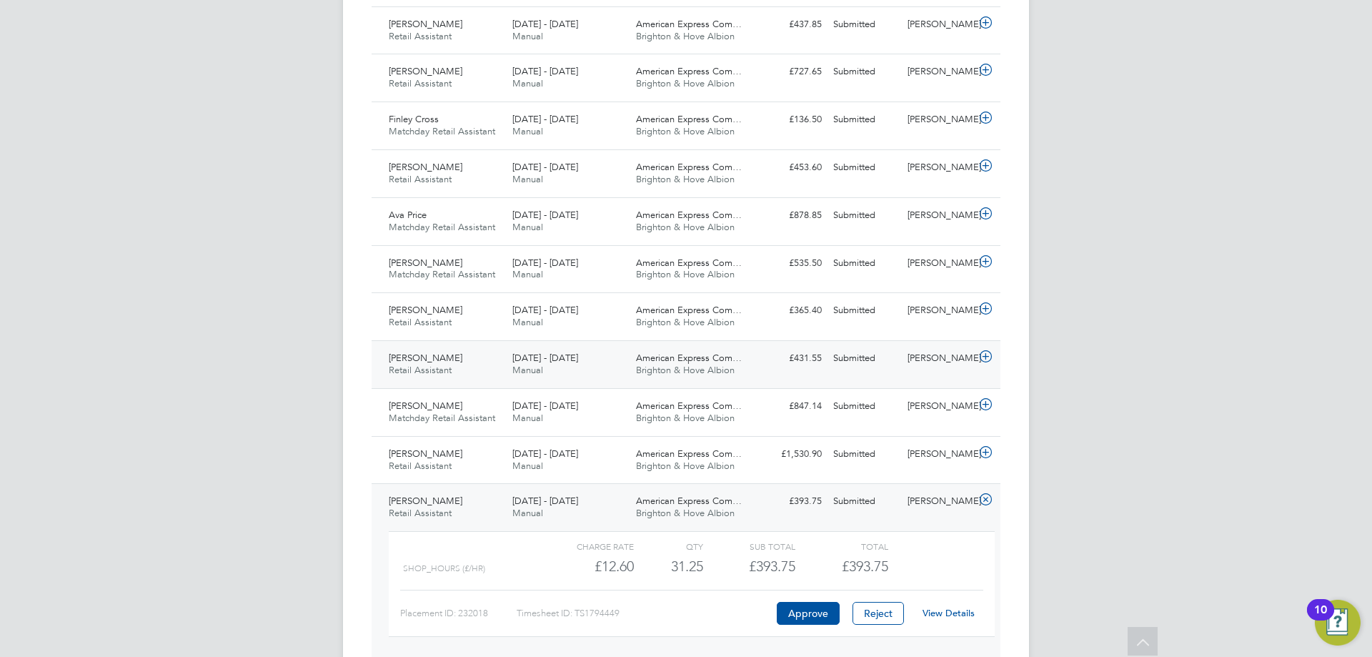
click at [591, 385] on div "Jamie Spoor Retail Assistant 1 - 31 Aug 2025 1 - 31 Aug 2025 Manual American Ex…" at bounding box center [686, 364] width 629 height 48
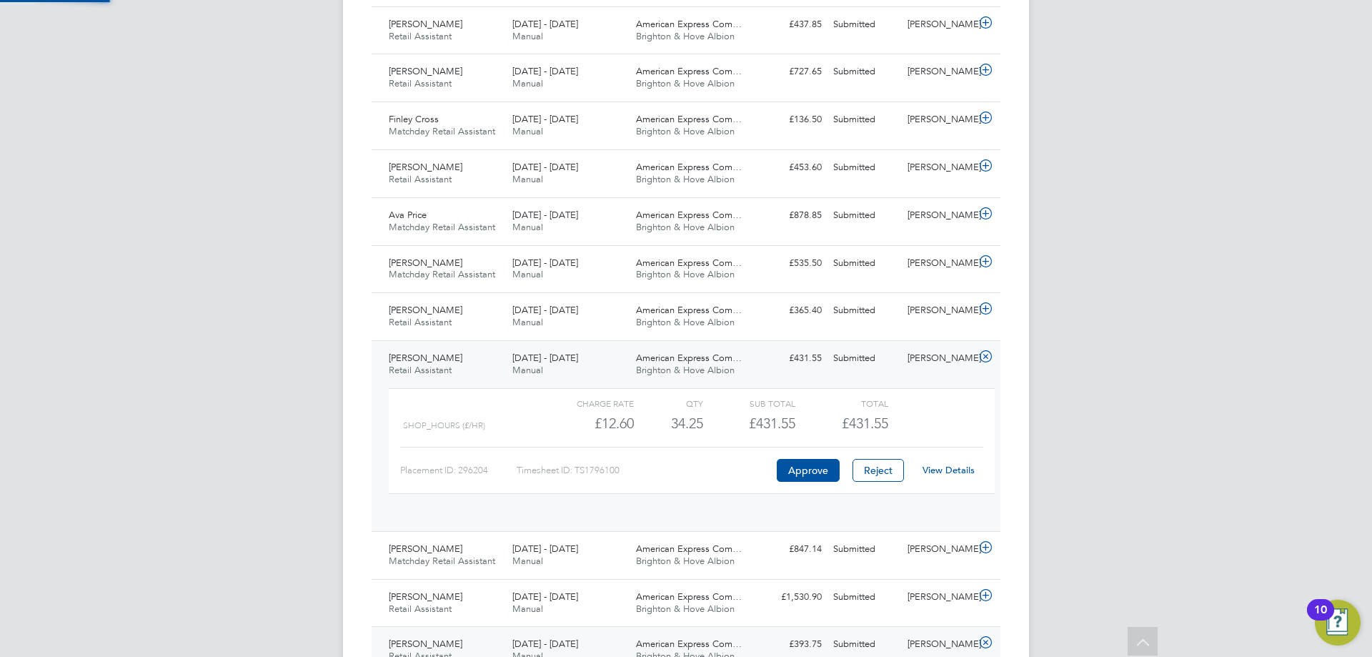
scroll to position [24, 139]
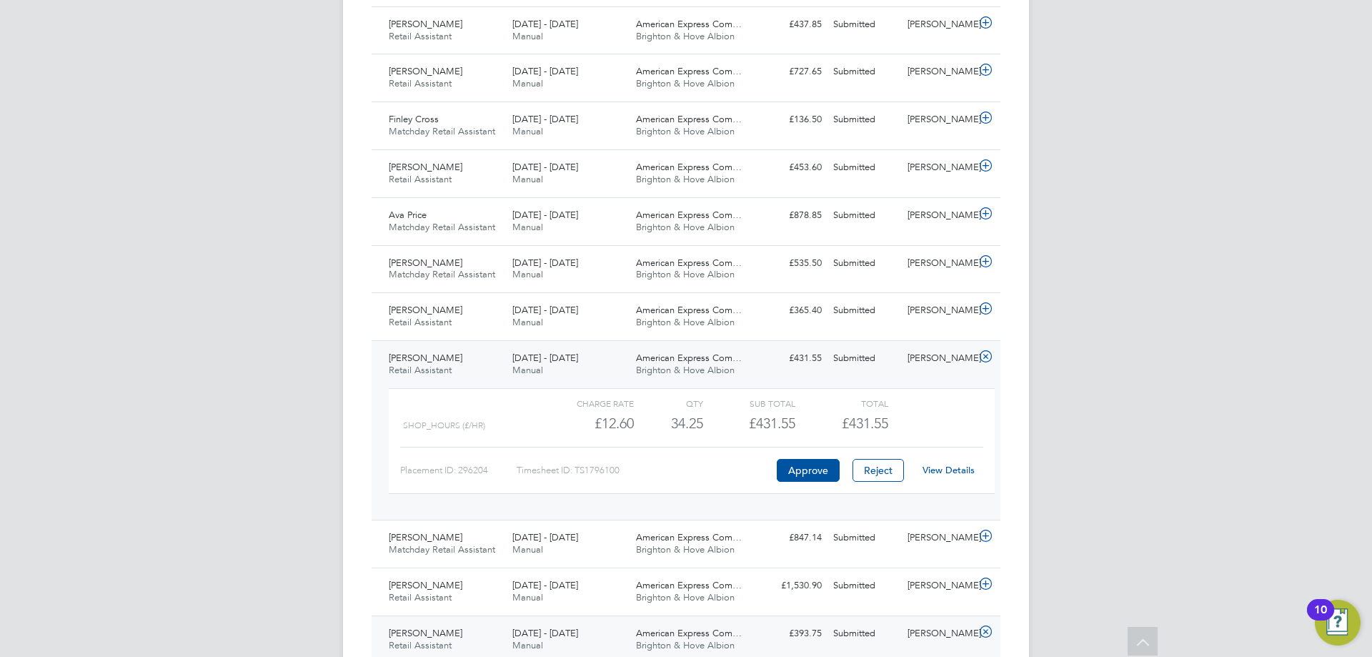
click at [934, 475] on link "View Details" at bounding box center [949, 470] width 52 height 12
click at [585, 313] on div "[DATE] - [DATE] Manual" at bounding box center [569, 317] width 124 height 36
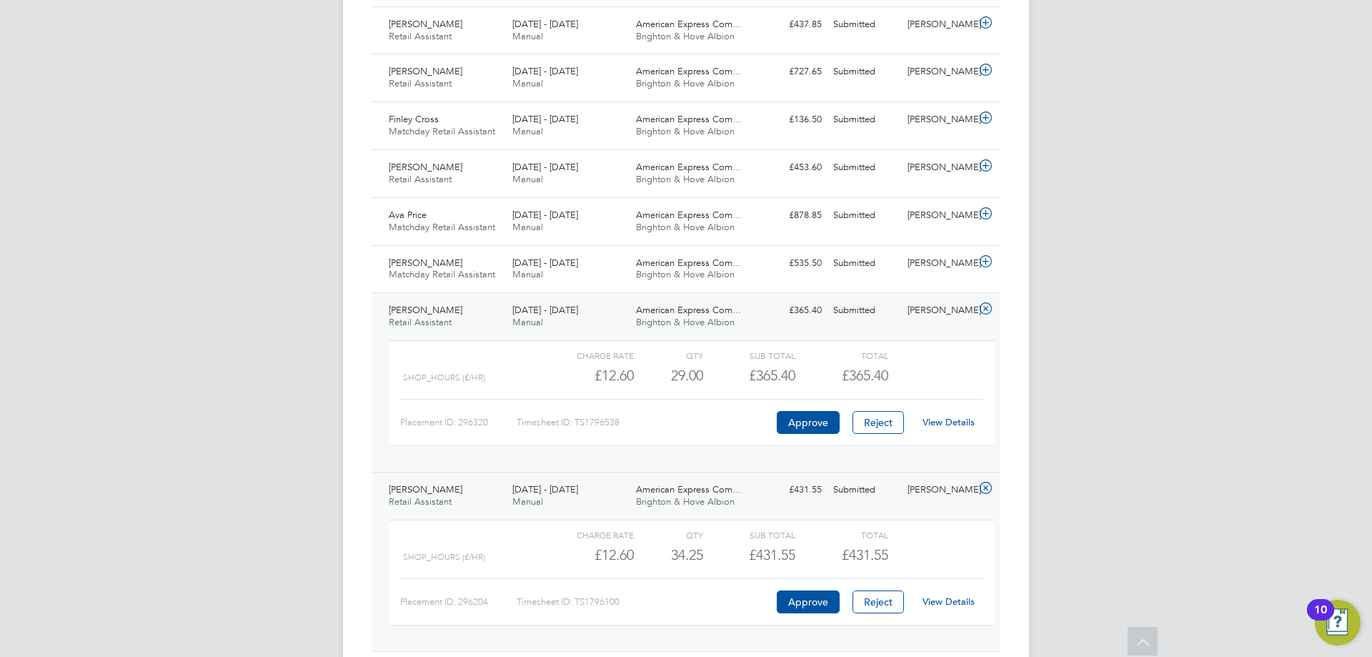
click at [944, 422] on link "View Details" at bounding box center [949, 422] width 52 height 12
click at [560, 271] on div "1 - 31 Aug 2025 Manual" at bounding box center [569, 270] width 124 height 36
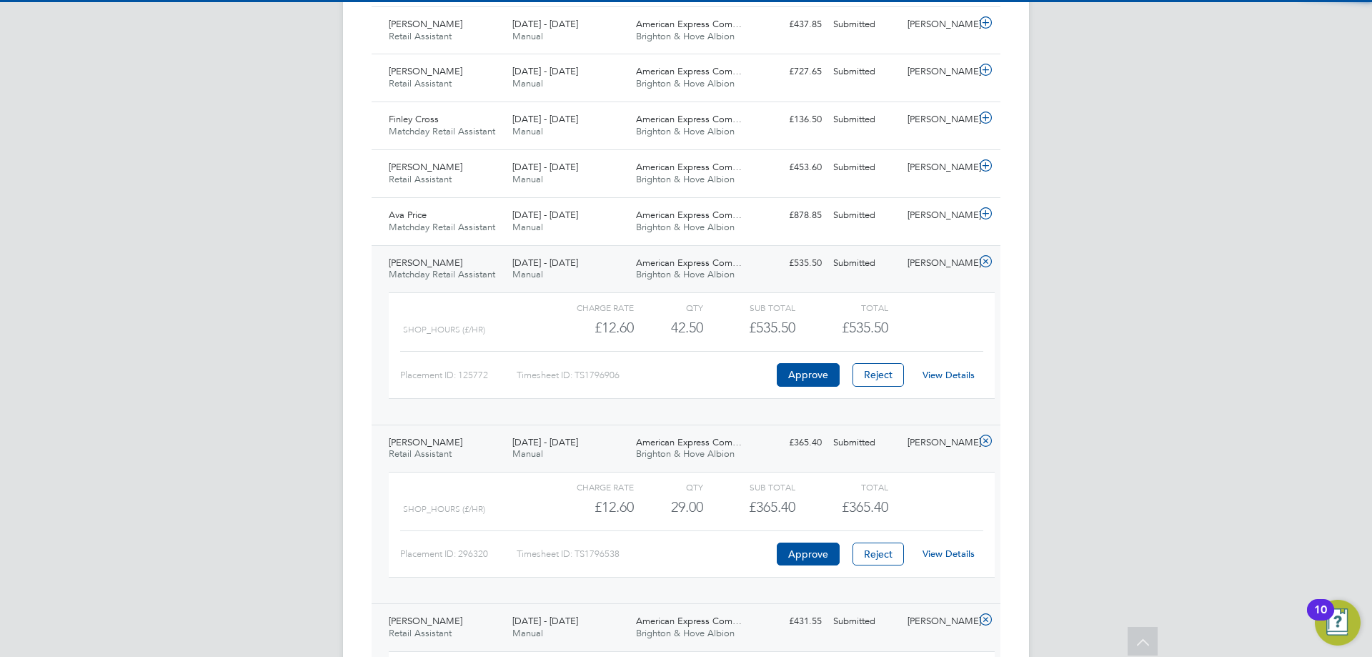
click at [948, 376] on link "View Details" at bounding box center [949, 375] width 52 height 12
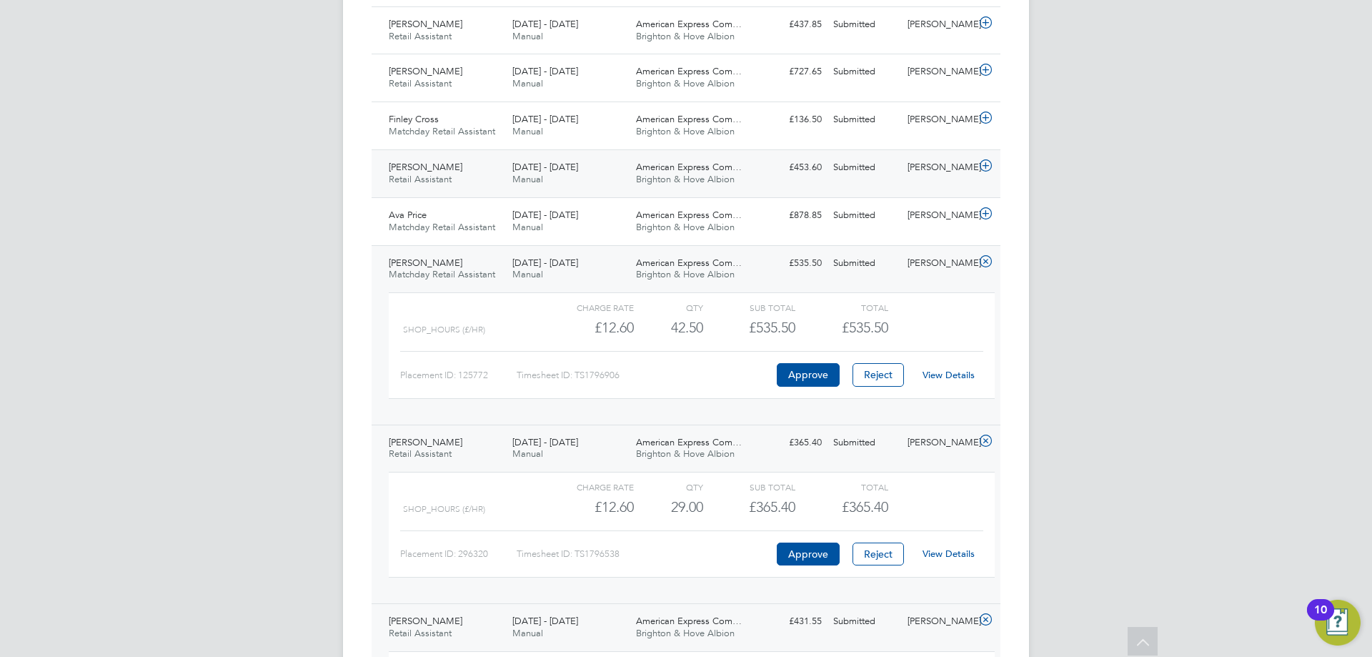
click at [750, 171] on div "American Express Com… Brighton & Hove Albion" at bounding box center [692, 174] width 124 height 36
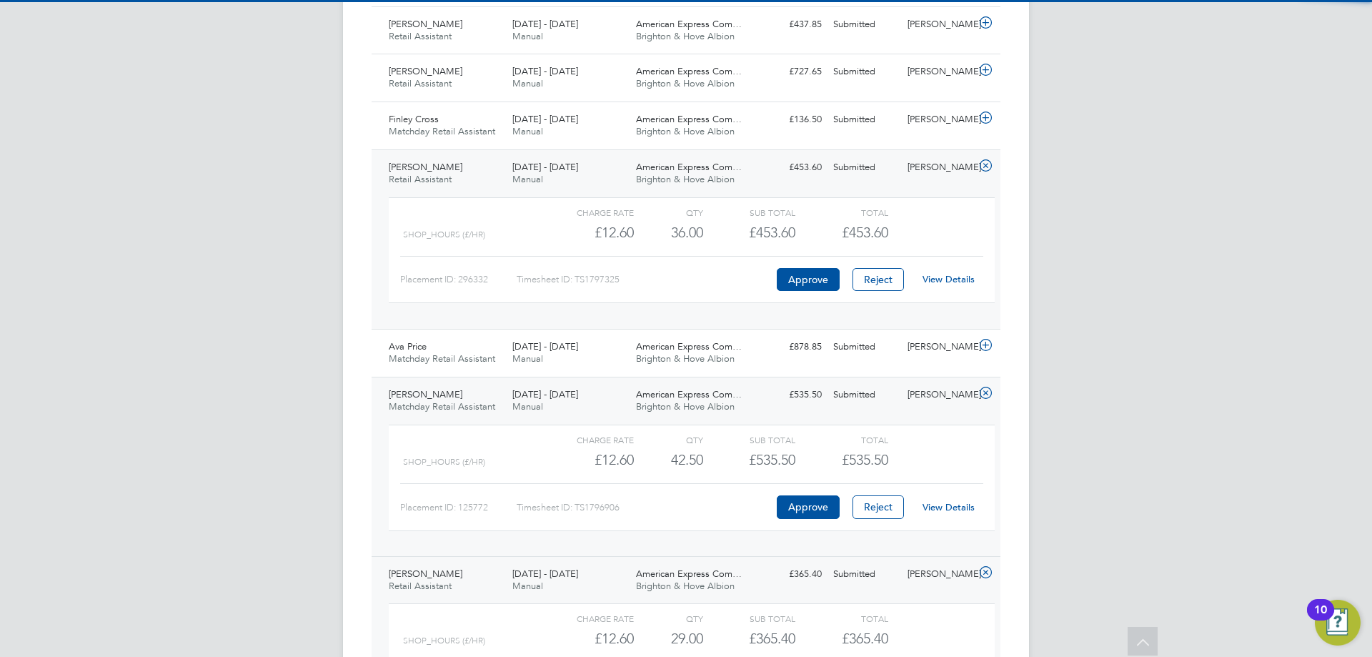
click at [950, 277] on link "View Details" at bounding box center [949, 279] width 52 height 12
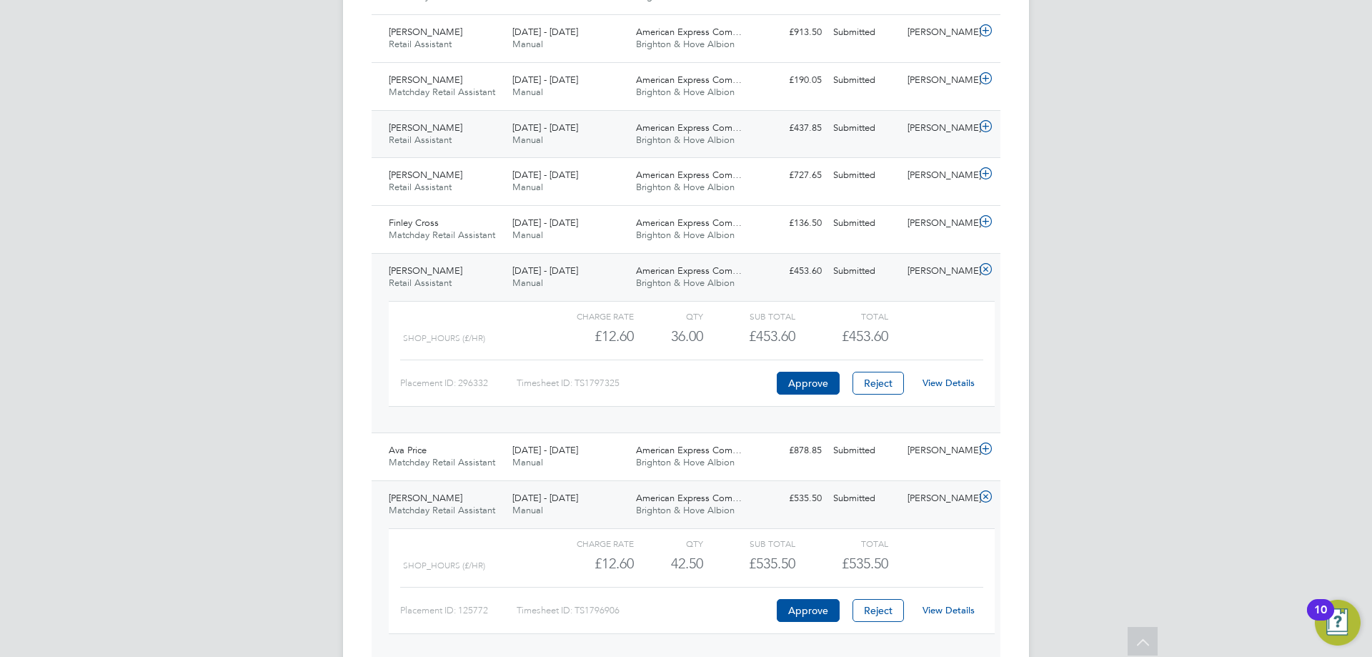
scroll to position [1614, 0]
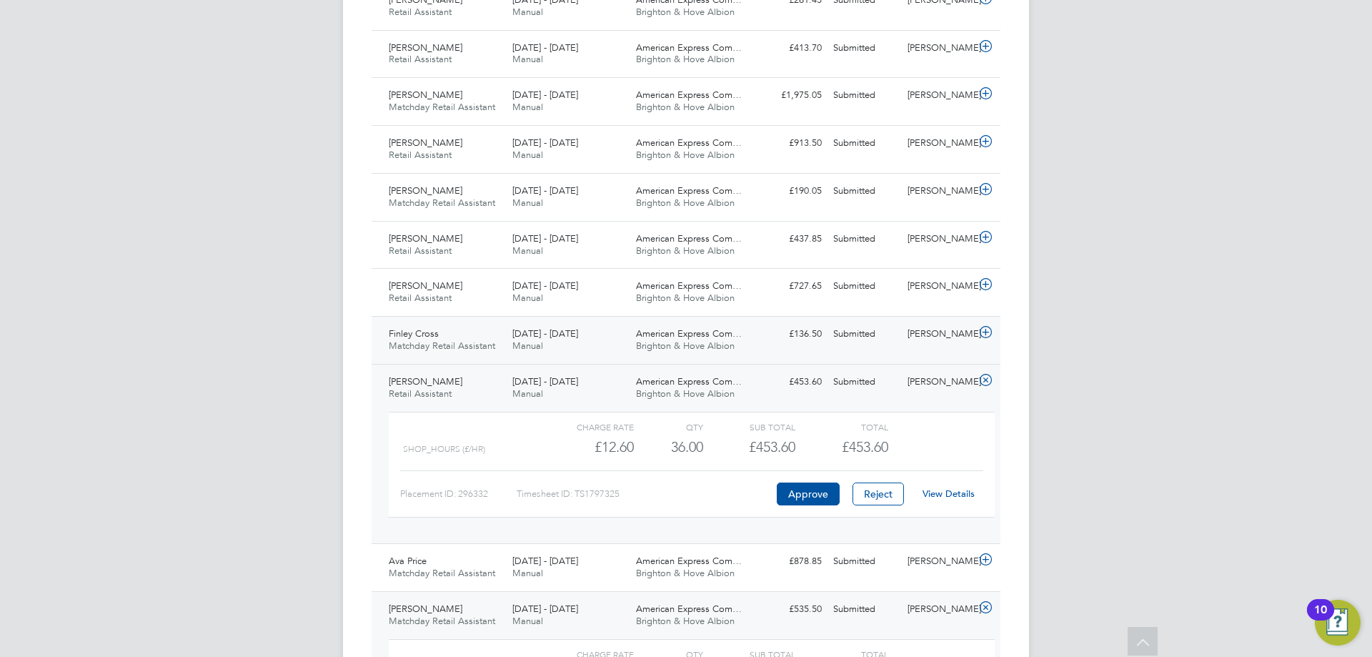
click at [585, 340] on div "1 - 31 Aug 2025 Manual" at bounding box center [569, 340] width 124 height 36
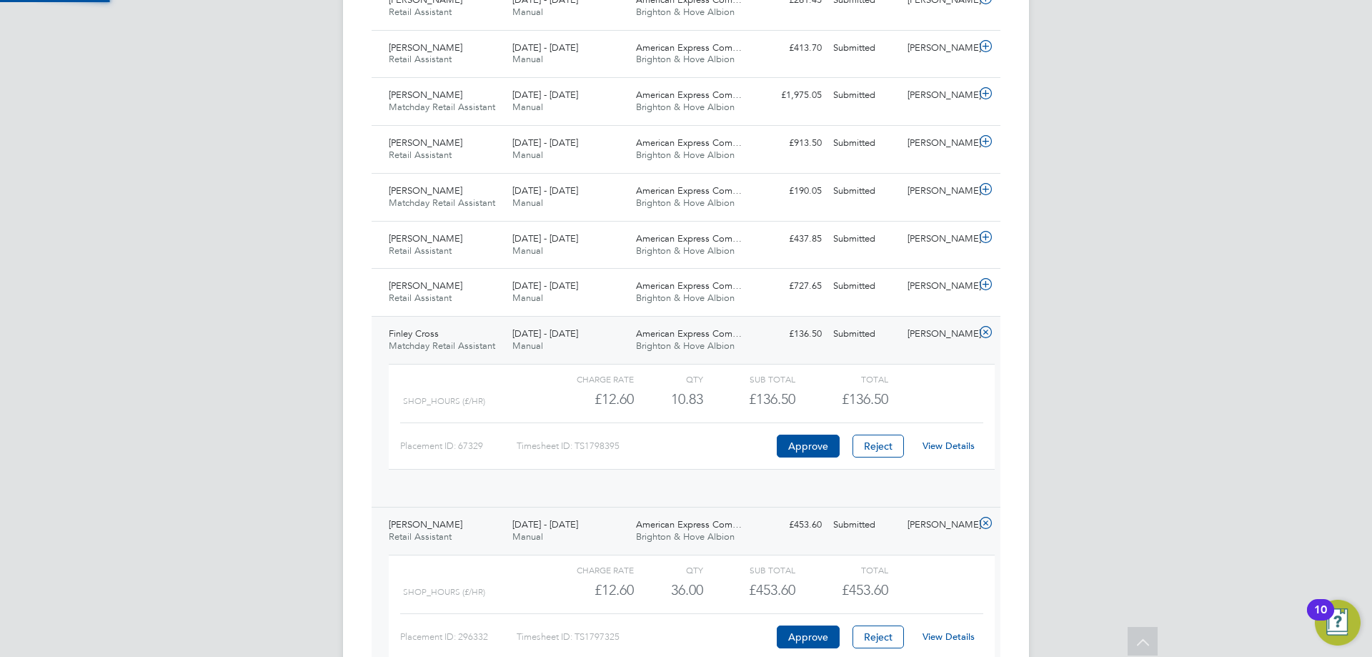
scroll to position [24, 139]
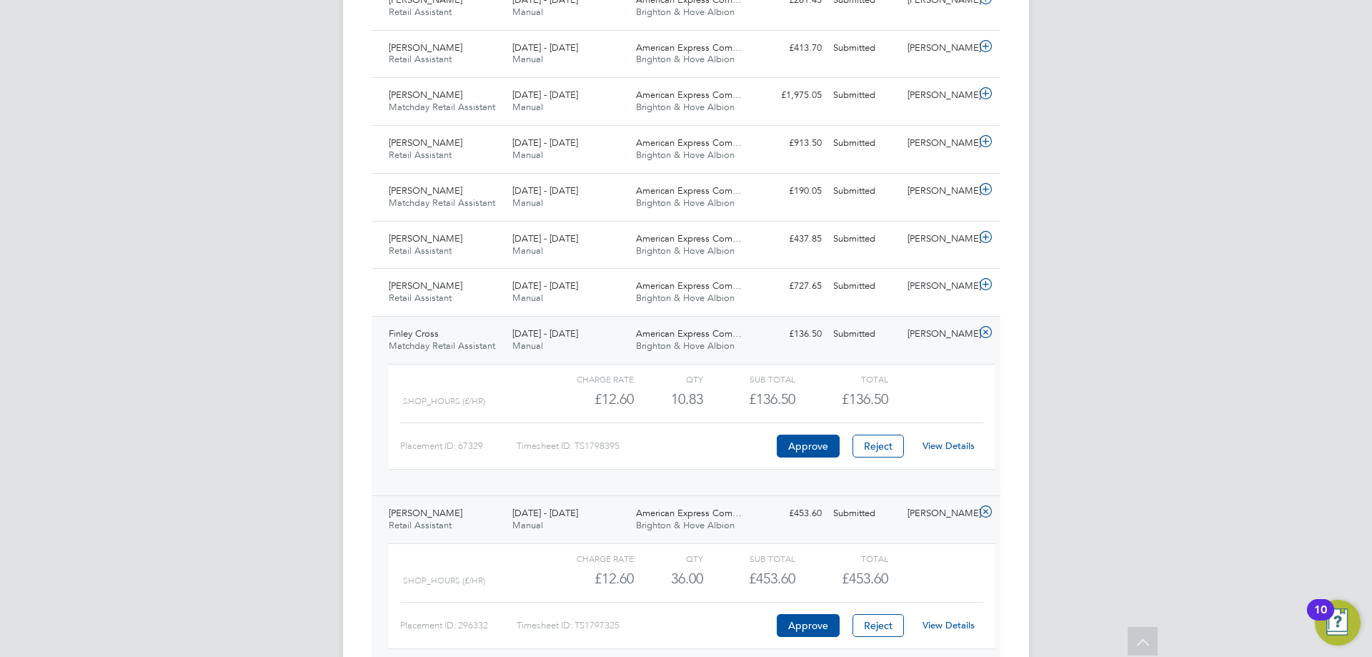
click at [957, 445] on link "View Details" at bounding box center [949, 446] width 52 height 12
click at [542, 274] on div "Mia Goodchild Retail Assistant 1 - 31 Aug 2025 1 - 31 Aug 2025 Manual American …" at bounding box center [686, 292] width 629 height 48
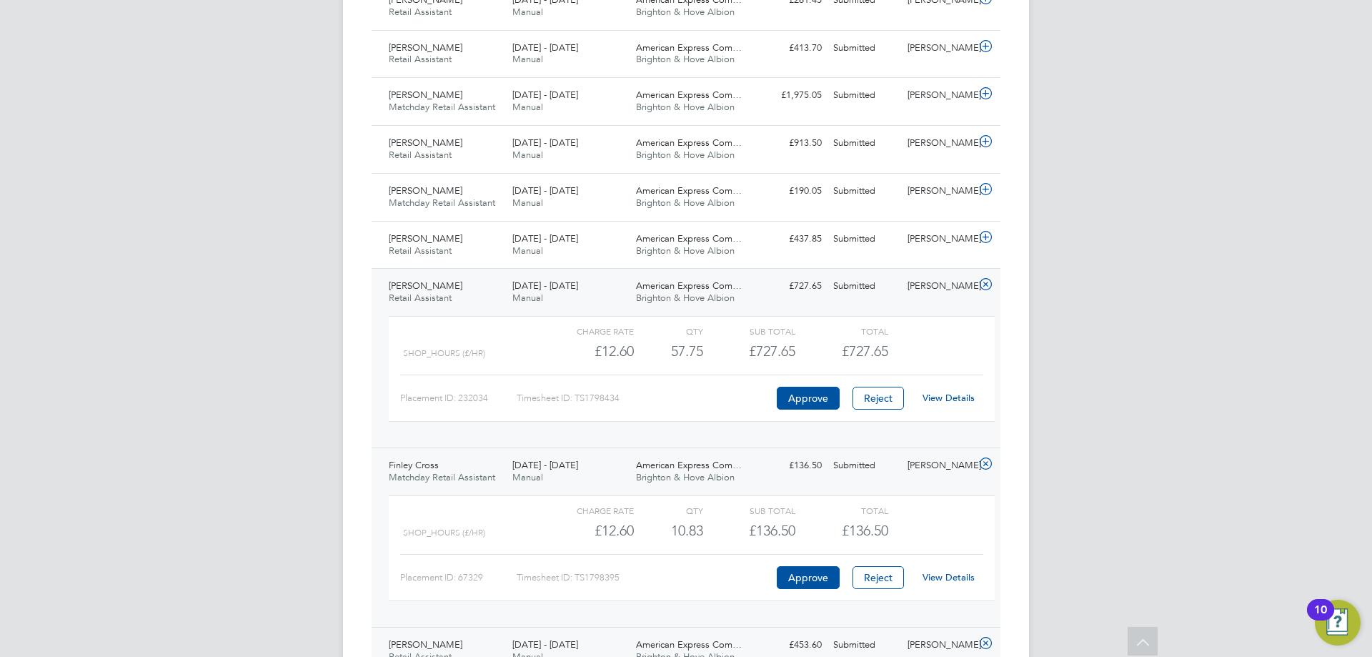
click at [929, 398] on link "View Details" at bounding box center [949, 398] width 52 height 12
click at [567, 239] on span "1 - 31 Aug 2025" at bounding box center [545, 238] width 66 height 12
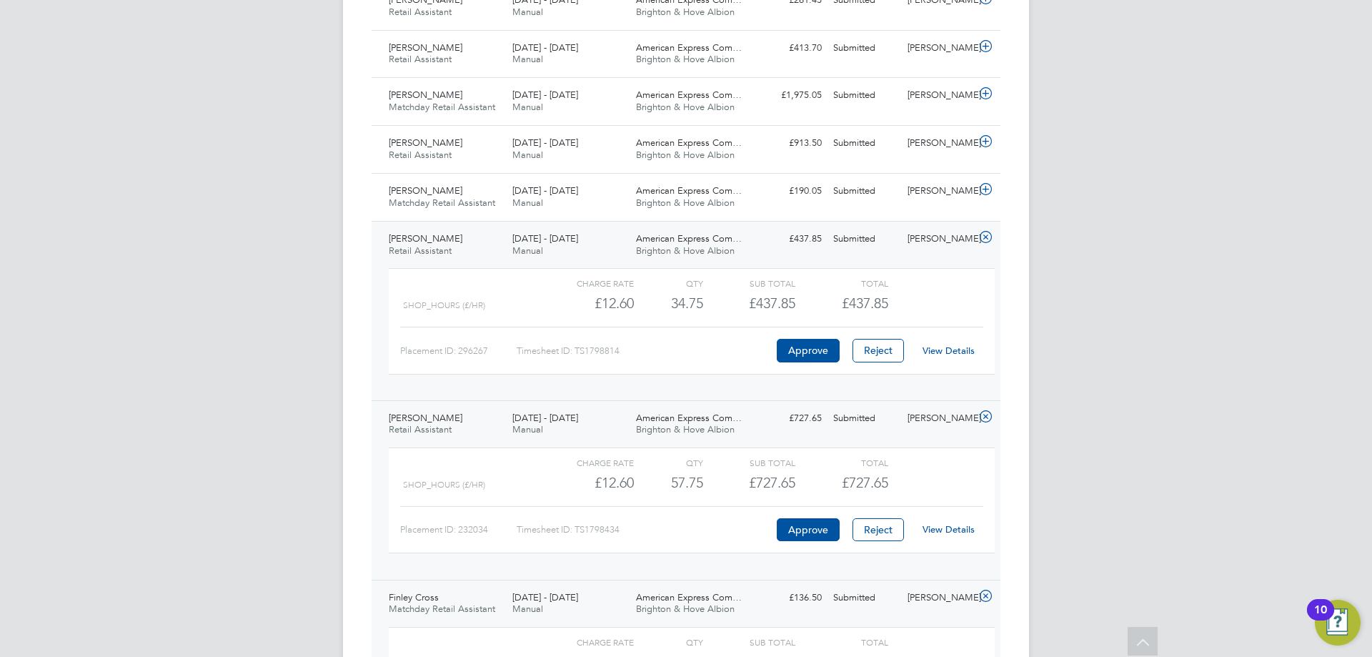
click at [953, 353] on link "View Details" at bounding box center [949, 350] width 52 height 12
click at [592, 206] on div "1 - 31 Aug 2025 Manual" at bounding box center [569, 197] width 124 height 36
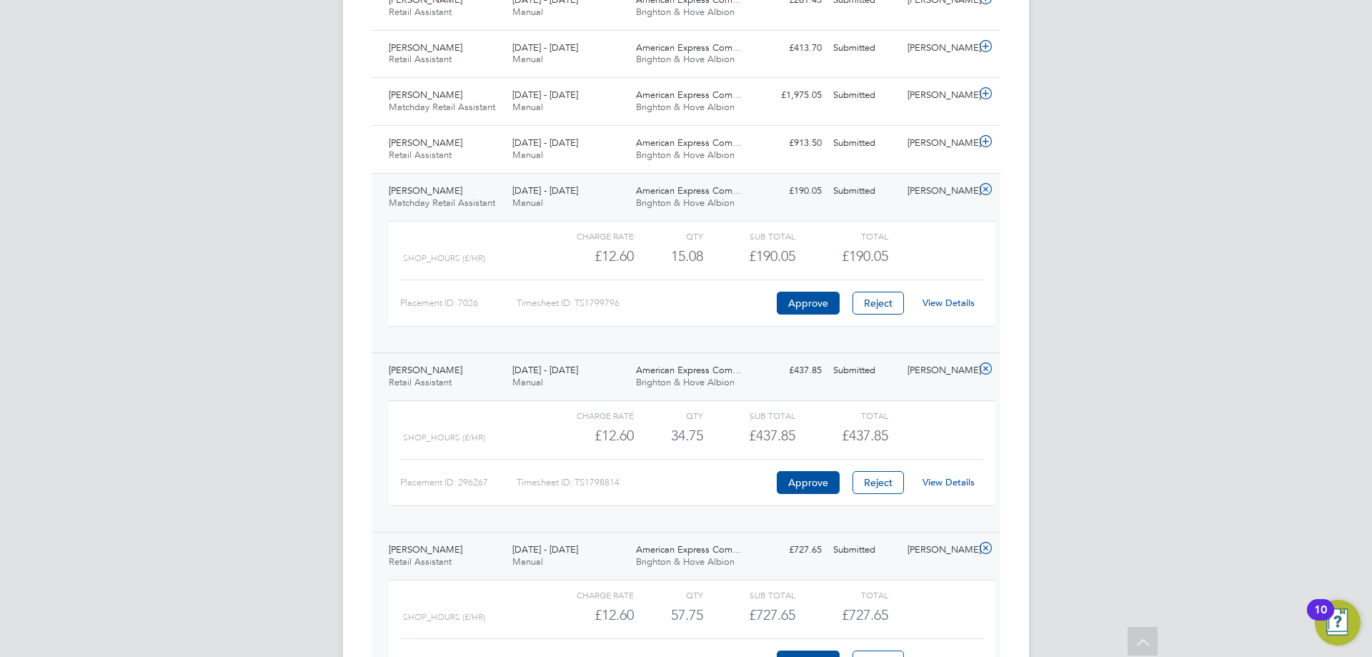
click at [960, 302] on link "View Details" at bounding box center [949, 303] width 52 height 12
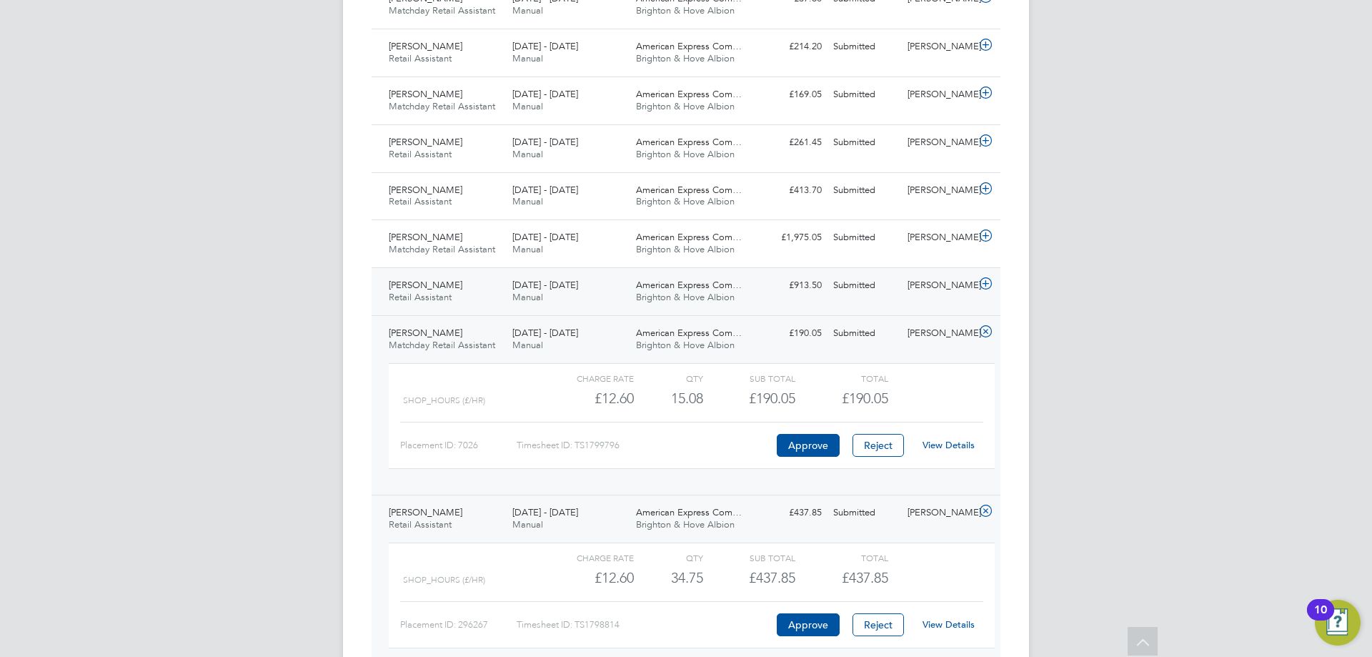
scroll to position [1471, 0]
click at [790, 194] on div "£413.70 Submitted" at bounding box center [790, 191] width 74 height 24
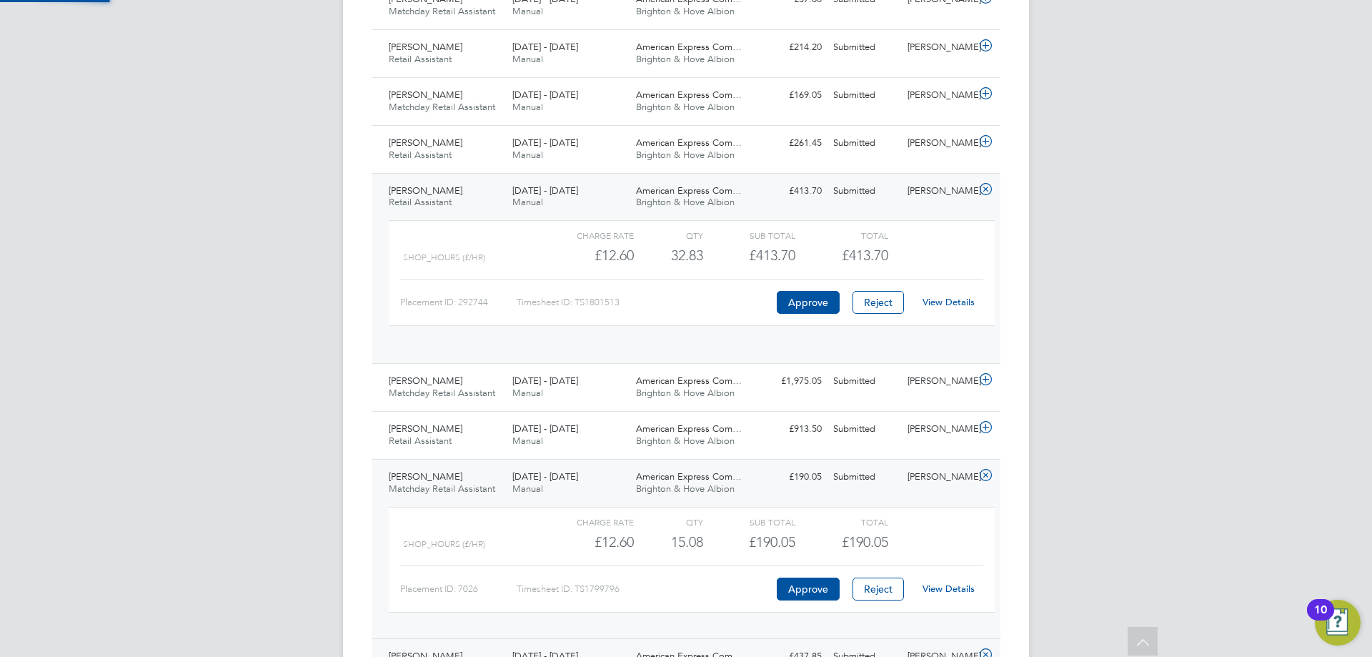
scroll to position [24, 139]
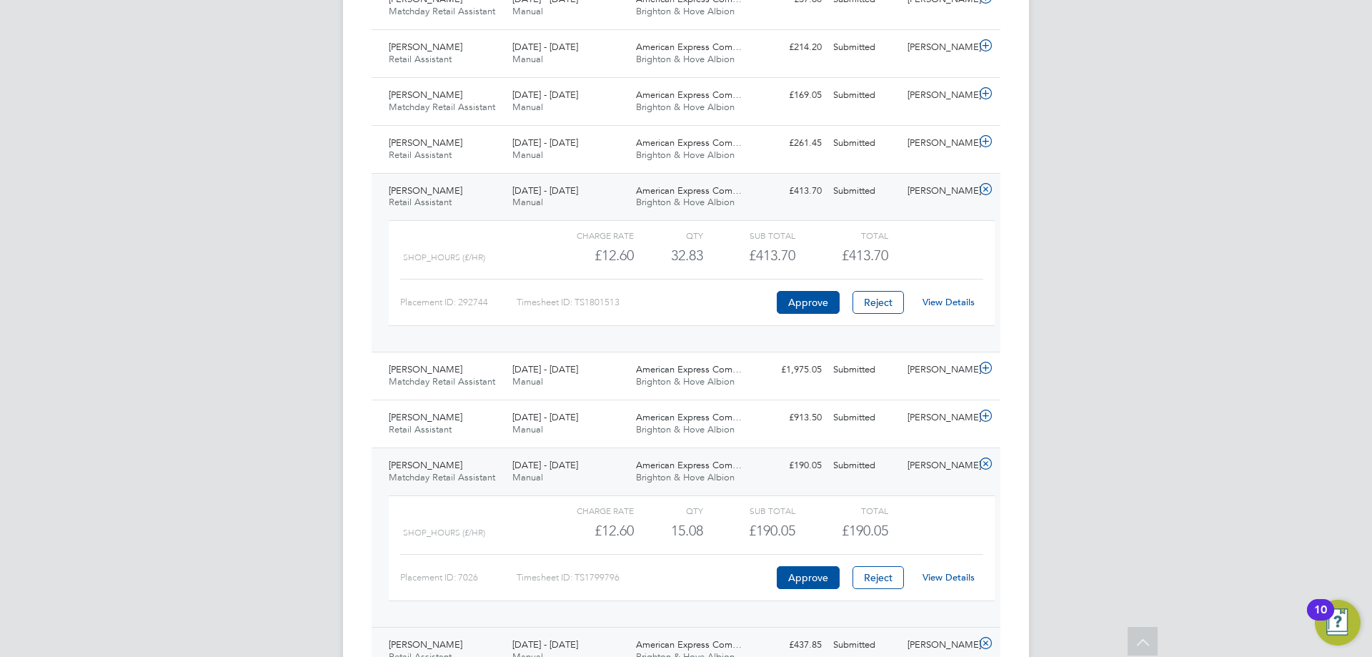
click at [944, 304] on link "View Details" at bounding box center [949, 302] width 52 height 12
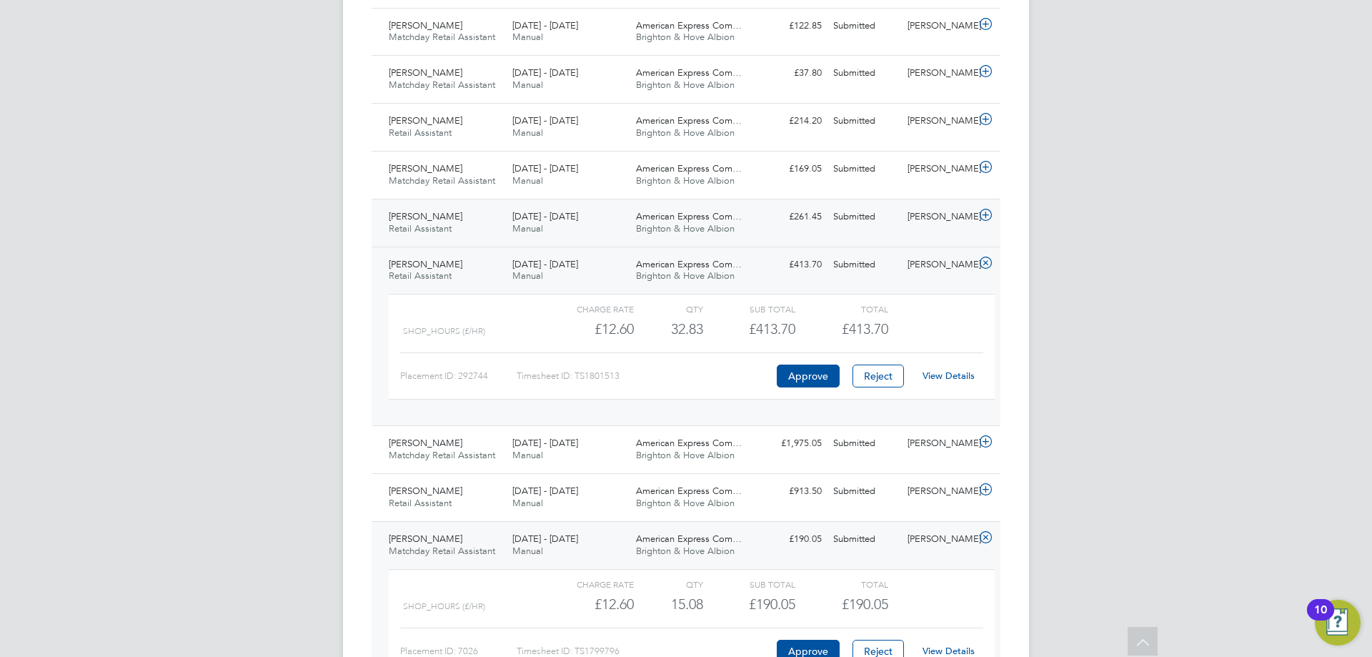
scroll to position [1328, 0]
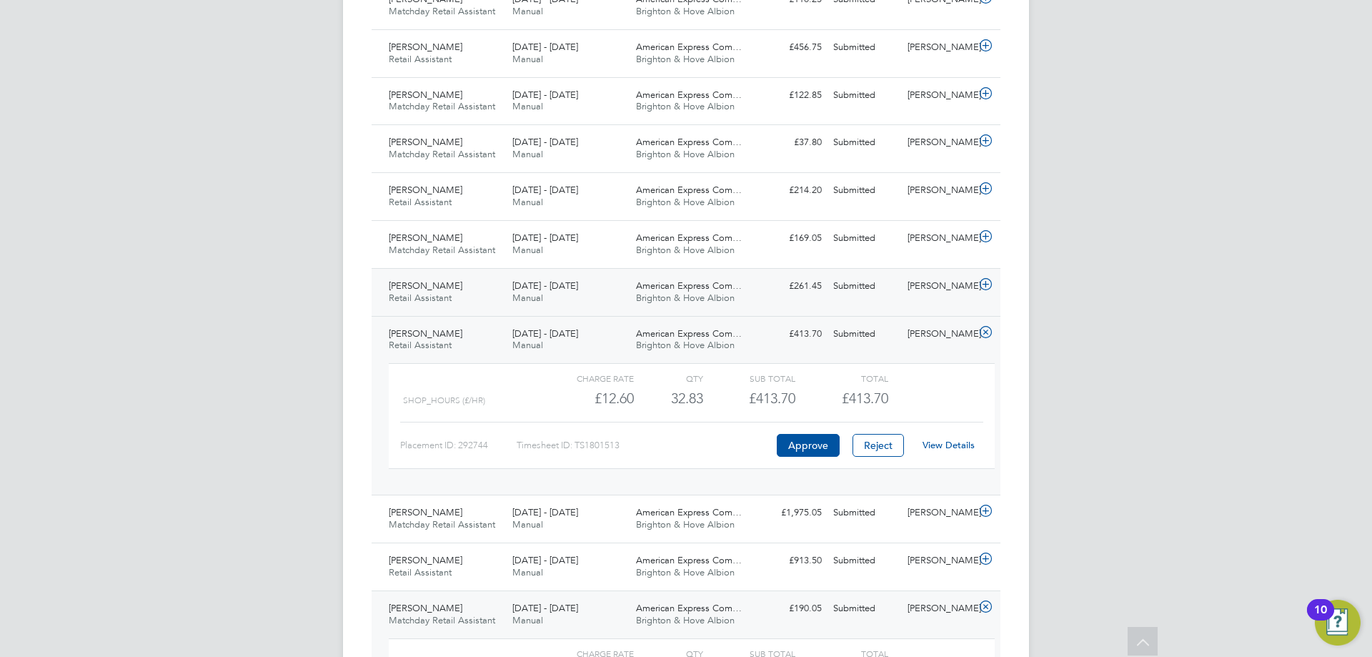
click at [498, 297] on div "Louise Mitton Retail Assistant 1 - 31 Aug 2025" at bounding box center [445, 292] width 124 height 36
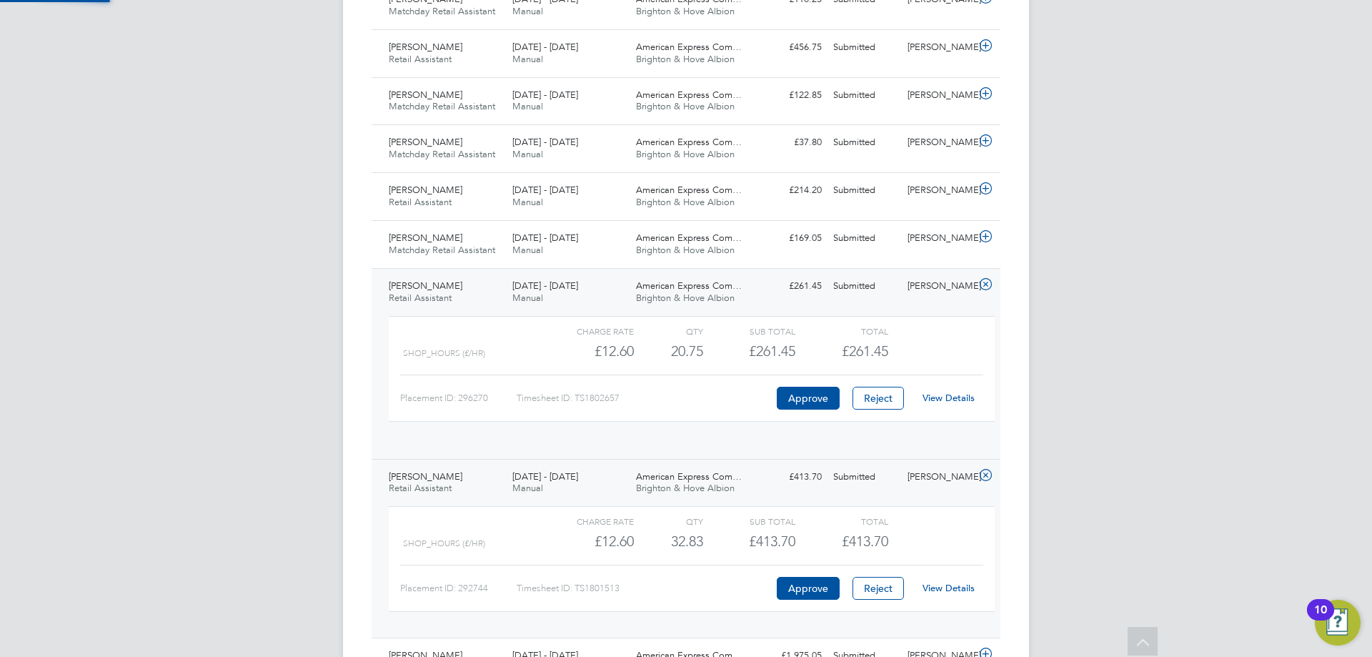
scroll to position [24, 139]
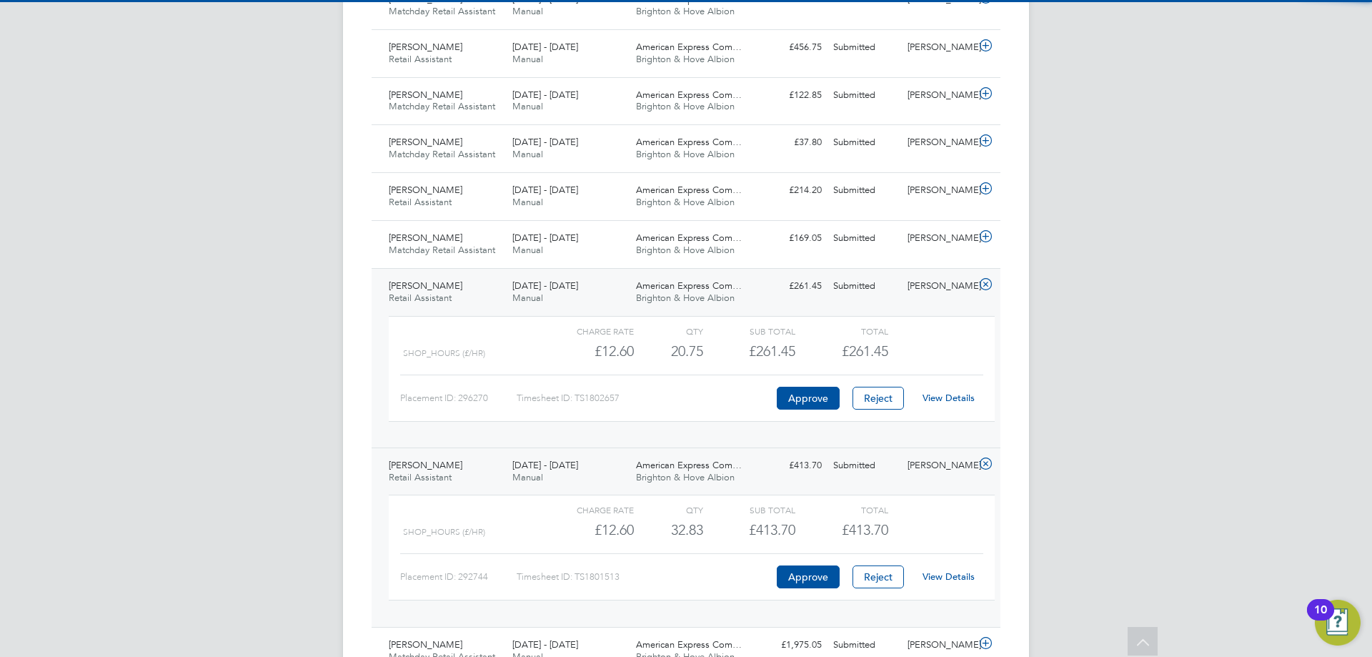
click at [958, 402] on link "View Details" at bounding box center [949, 398] width 52 height 12
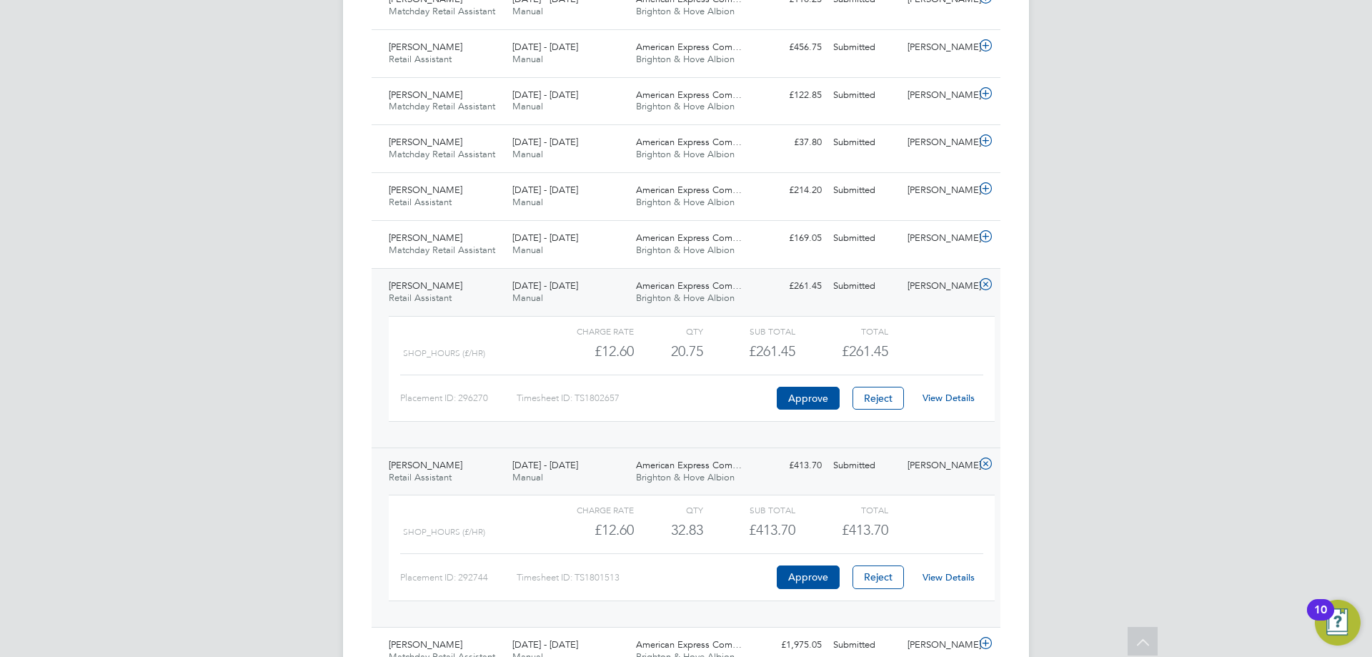
scroll to position [1256, 0]
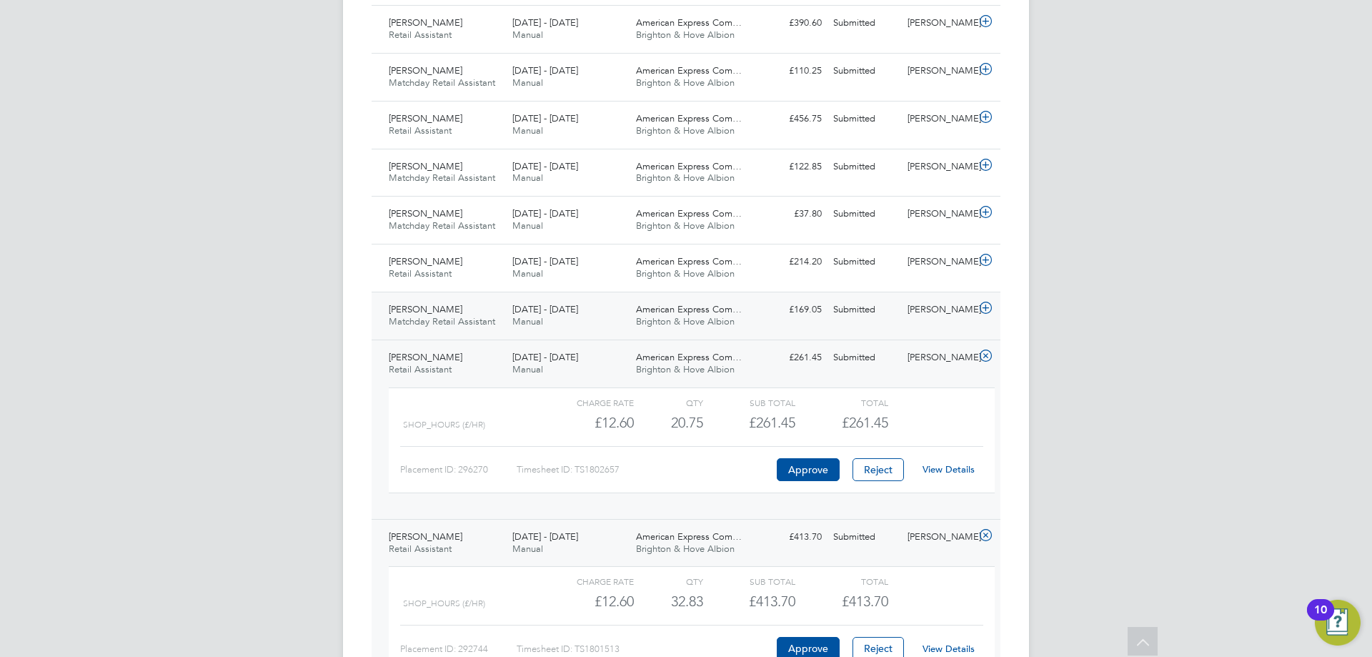
click at [602, 298] on div "1 - 31 Aug 2025 Manual" at bounding box center [569, 316] width 124 height 36
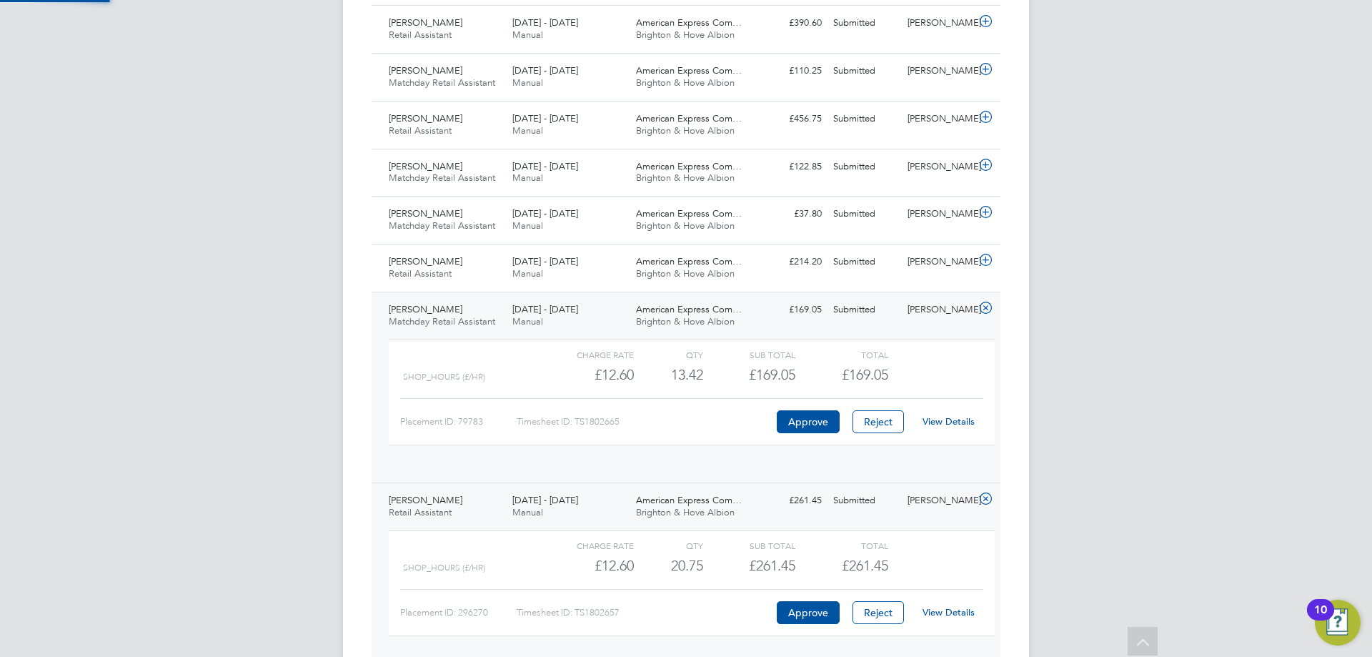
scroll to position [24, 139]
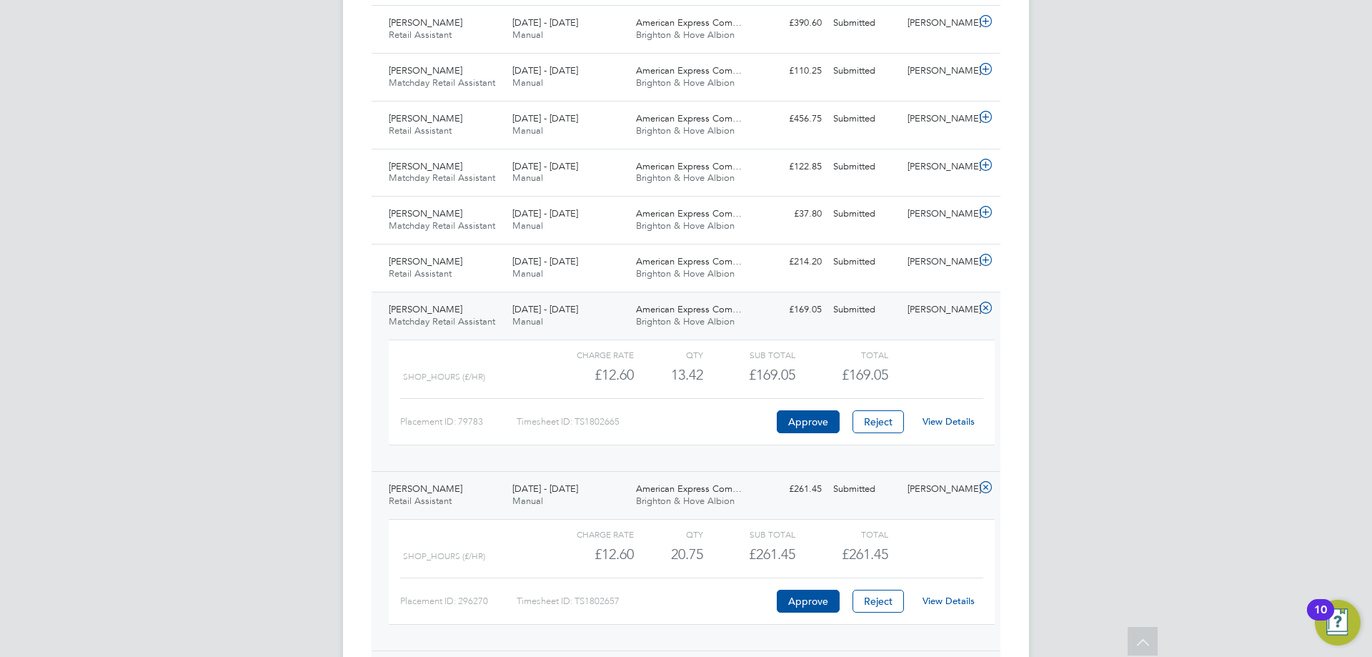
click at [961, 427] on link "View Details" at bounding box center [949, 421] width 52 height 12
click at [430, 262] on span "Lindsey Ash" at bounding box center [426, 261] width 74 height 12
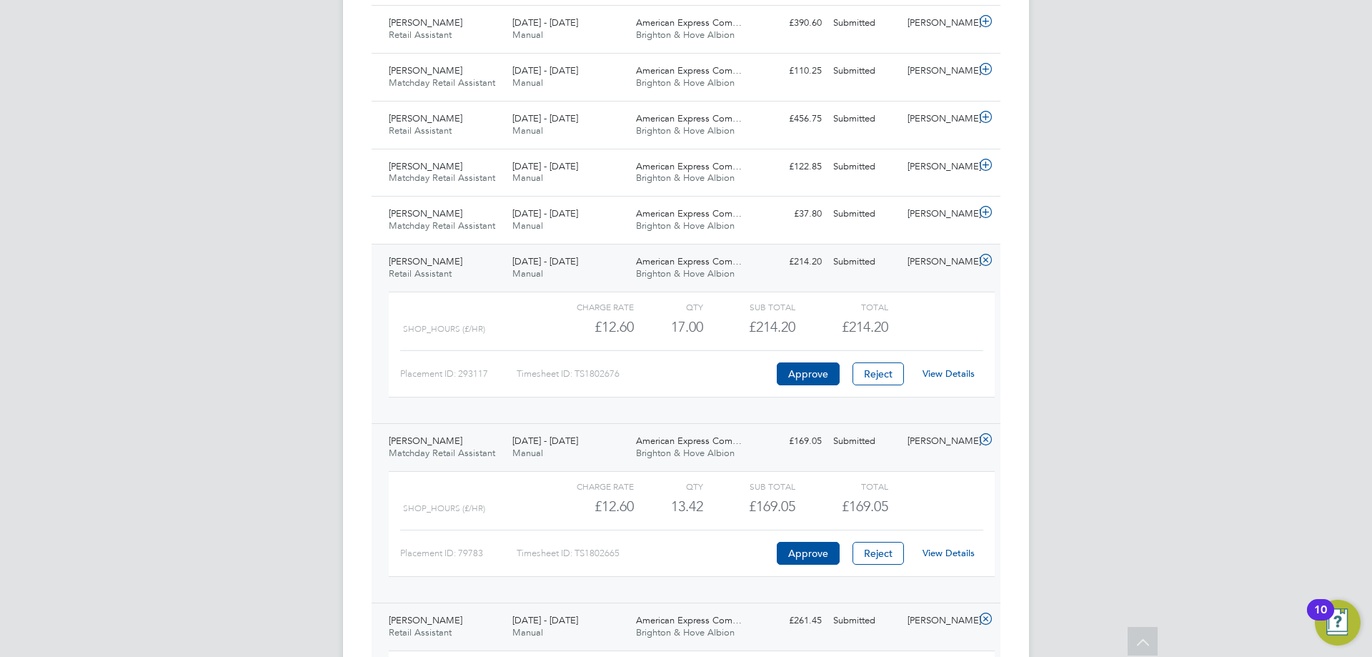
click at [963, 377] on link "View Details" at bounding box center [949, 373] width 52 height 12
click at [630, 230] on div "American Express Com… Brighton & Hove Albion" at bounding box center [692, 220] width 124 height 36
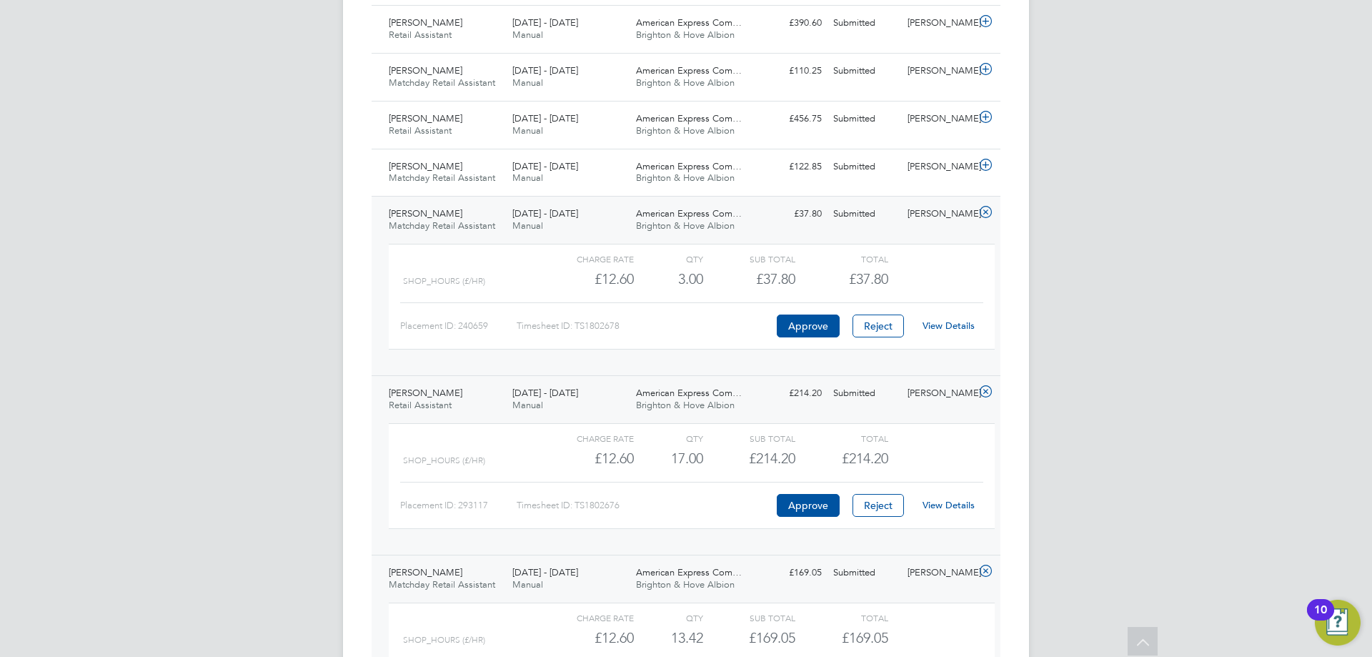
click at [966, 324] on link "View Details" at bounding box center [949, 325] width 52 height 12
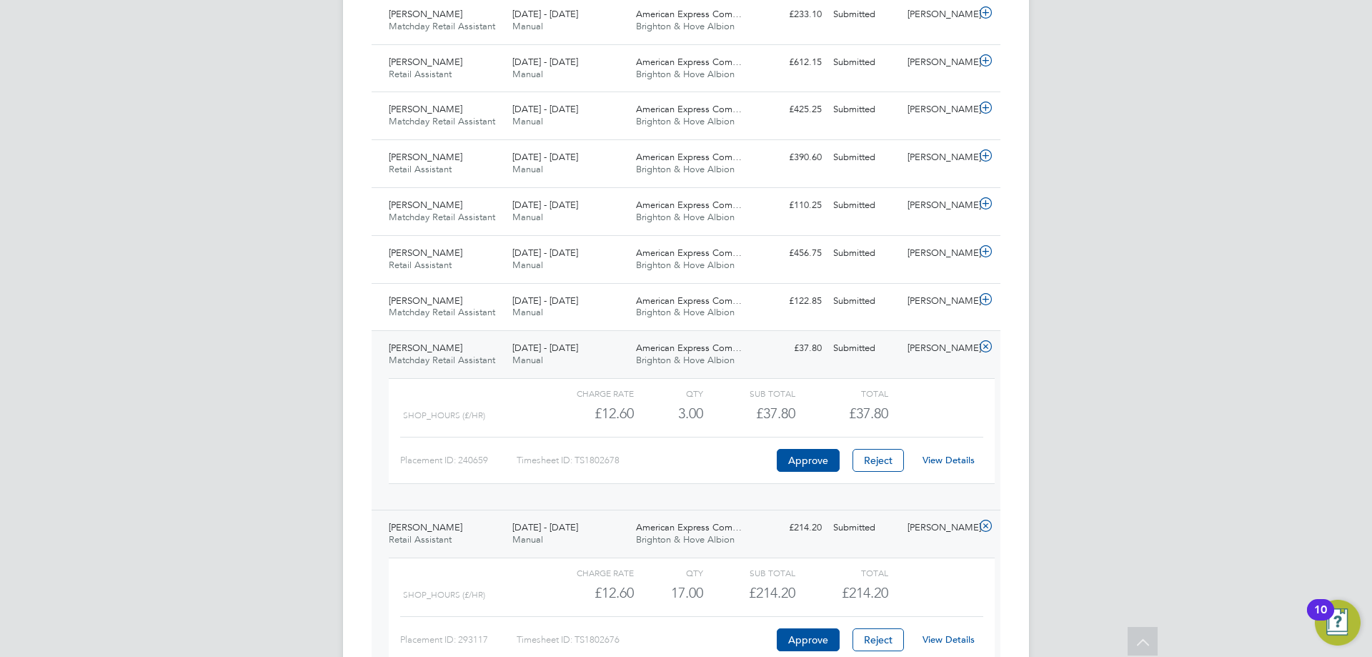
scroll to position [1113, 0]
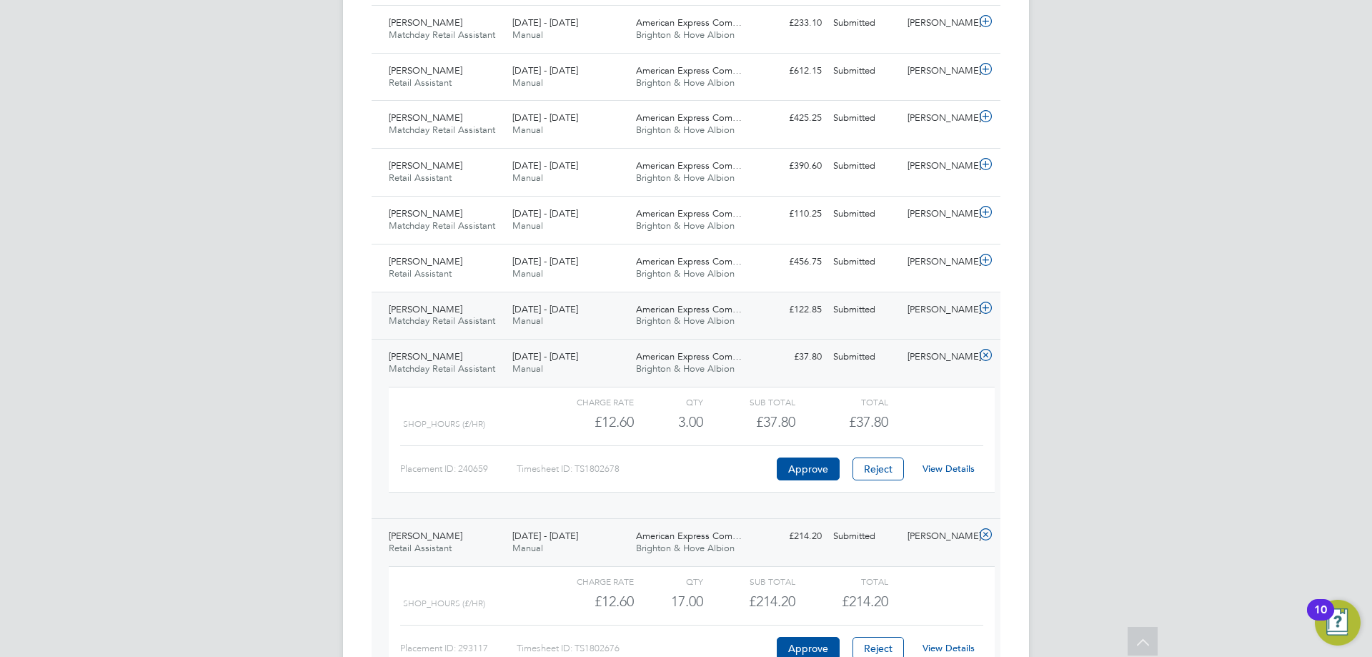
click at [779, 309] on div "£122.85 Submitted" at bounding box center [790, 310] width 74 height 24
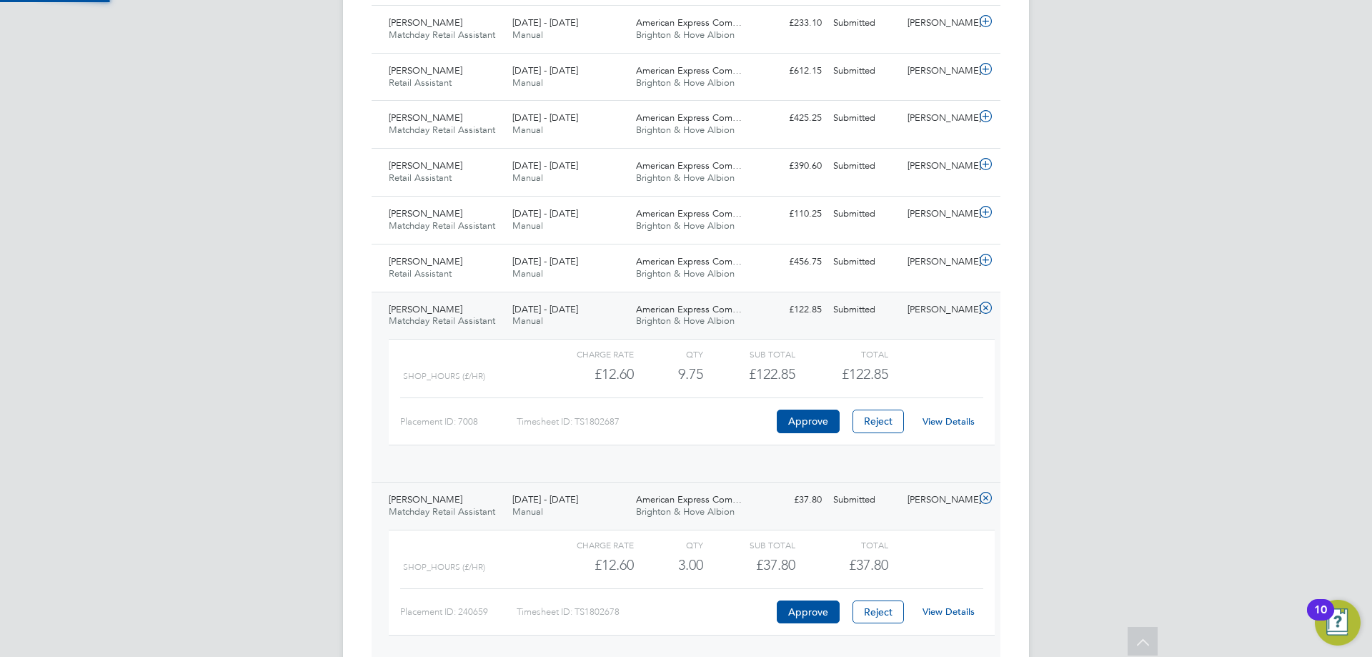
scroll to position [24, 139]
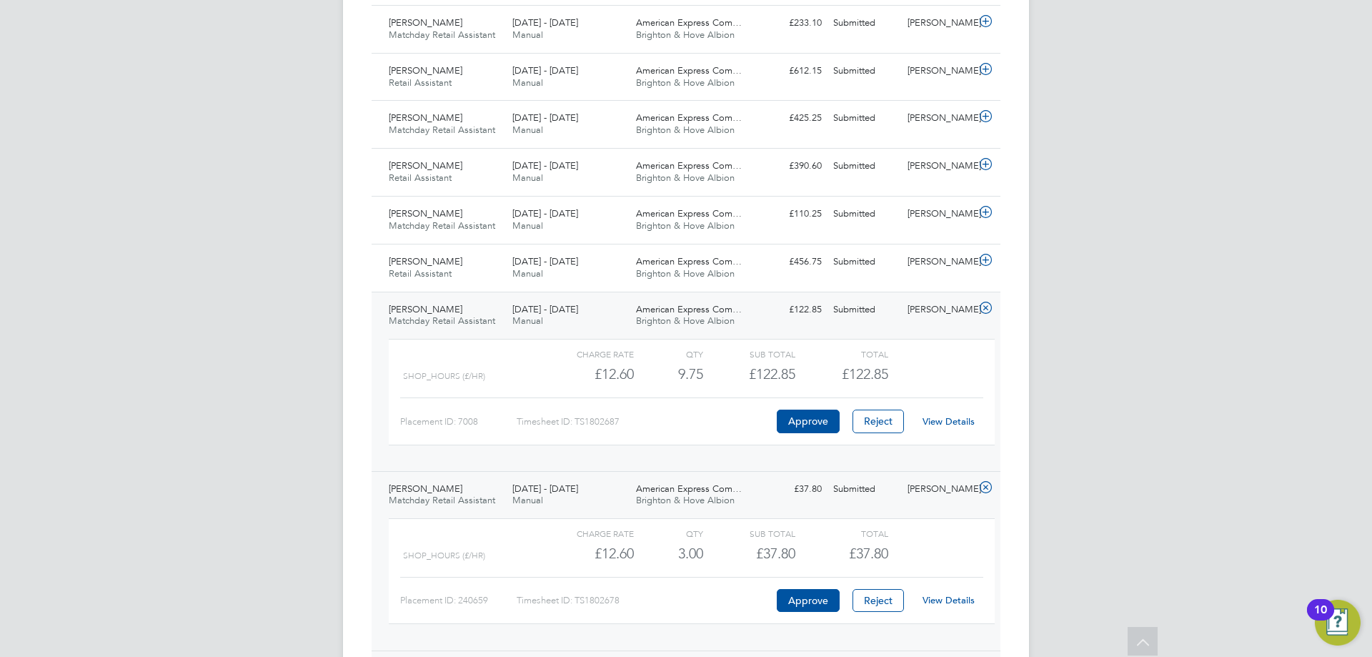
click at [941, 425] on link "View Details" at bounding box center [949, 421] width 52 height 12
click at [562, 277] on div "1 - 31 Aug 2025 Manual" at bounding box center [569, 268] width 124 height 36
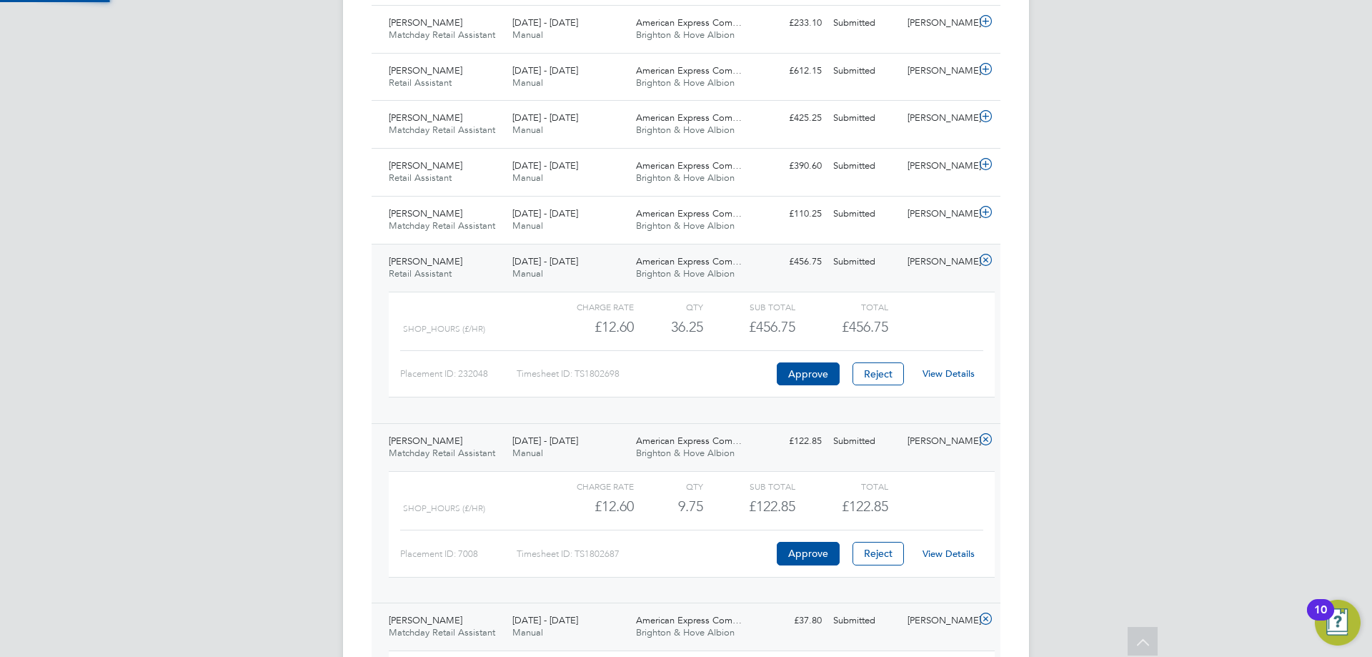
click at [966, 371] on link "View Details" at bounding box center [949, 373] width 52 height 12
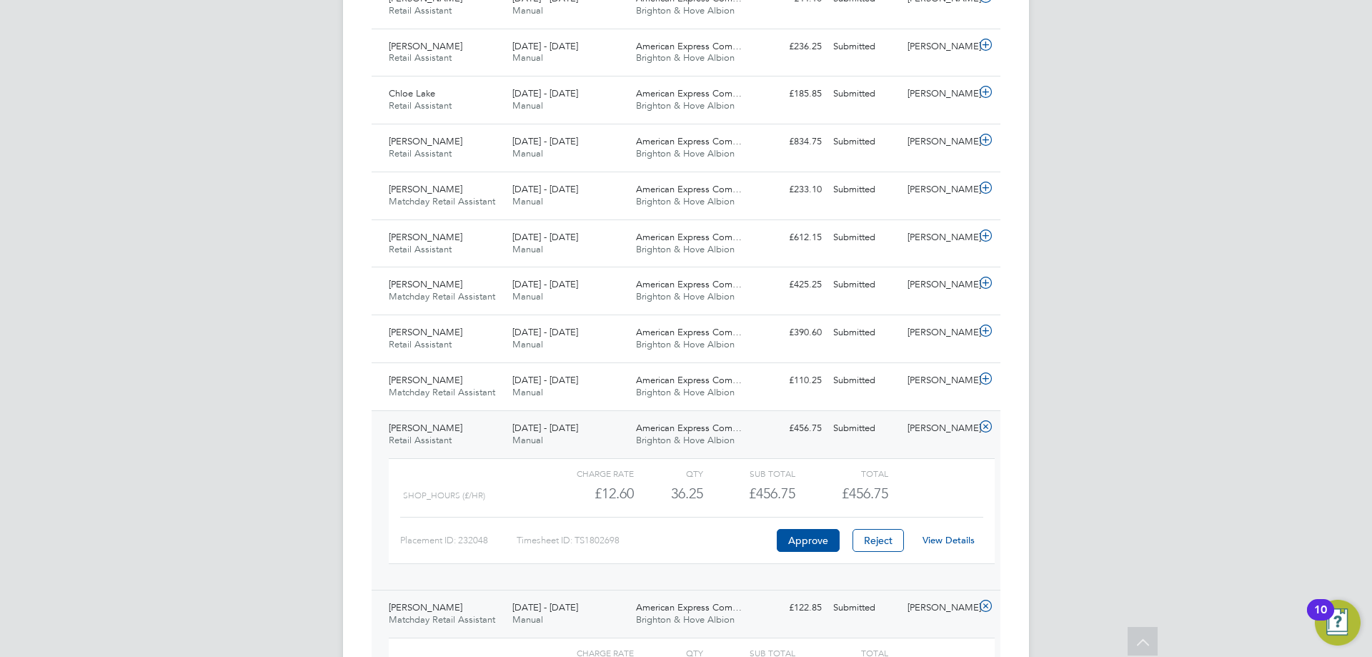
scroll to position [899, 0]
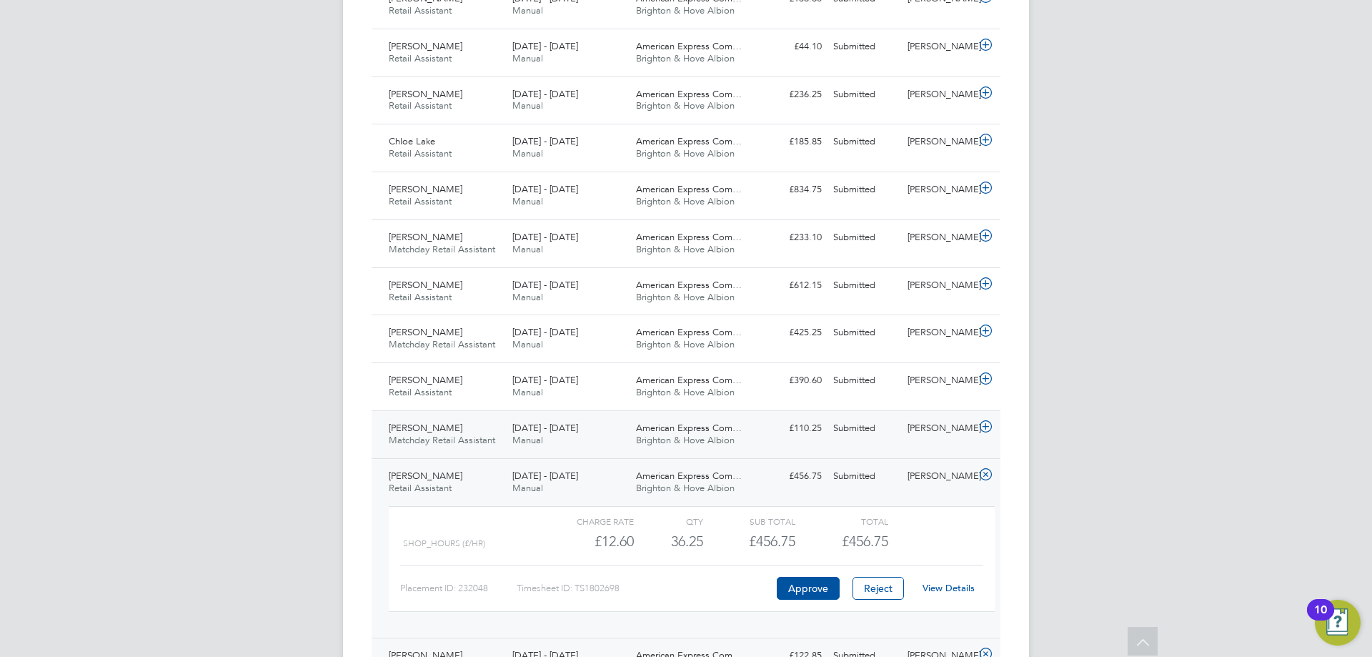
click at [712, 430] on span "American Express Com…" at bounding box center [689, 428] width 106 height 12
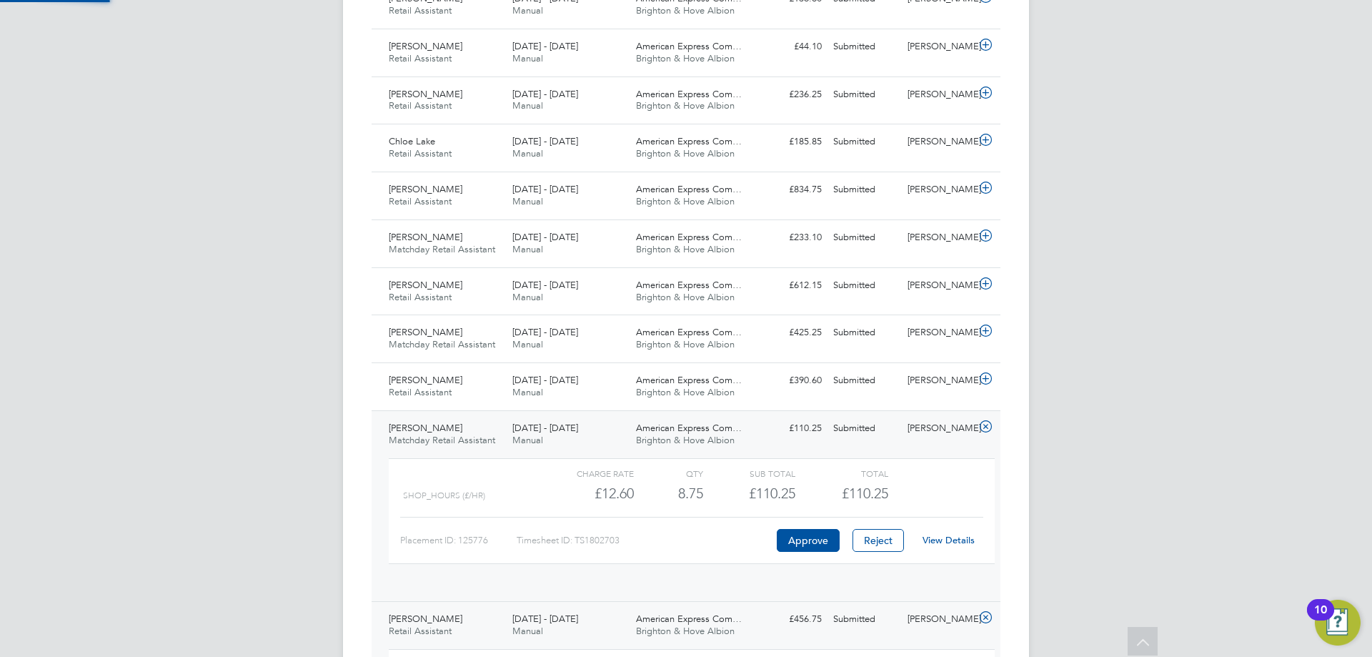
scroll to position [24, 139]
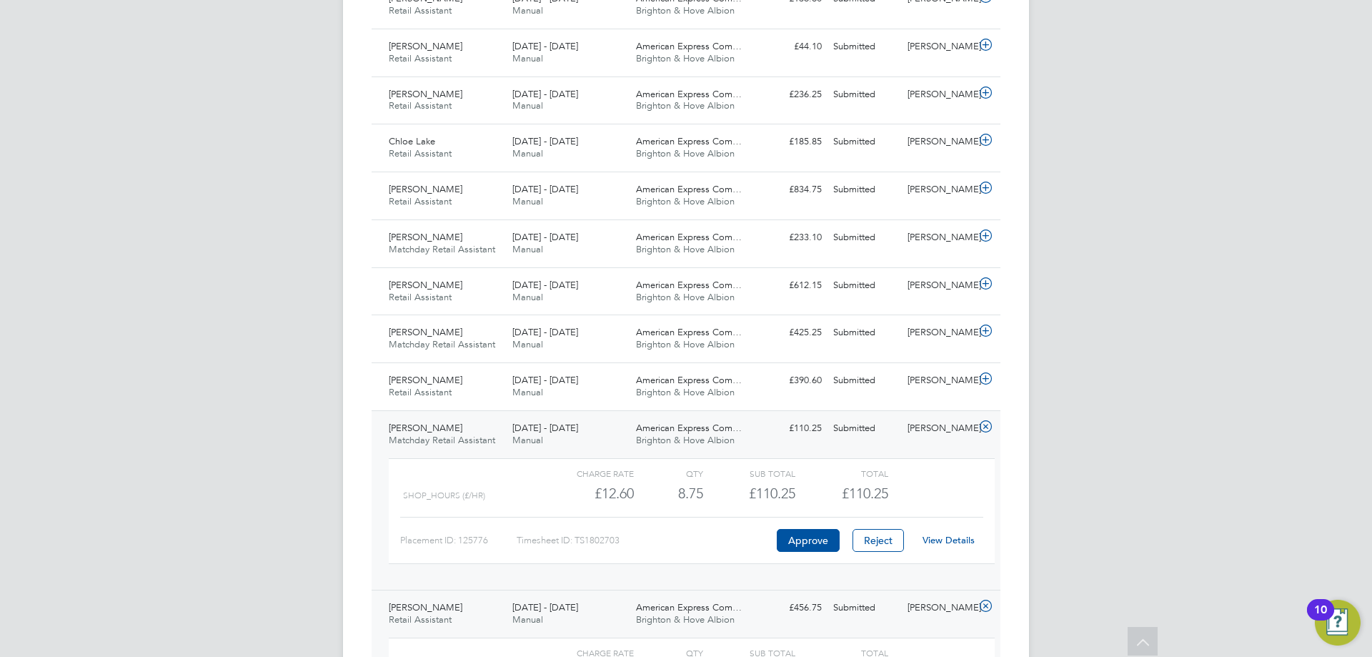
click at [946, 536] on link "View Details" at bounding box center [949, 540] width 52 height 12
click at [765, 387] on div "£390.60 Submitted" at bounding box center [790, 381] width 74 height 24
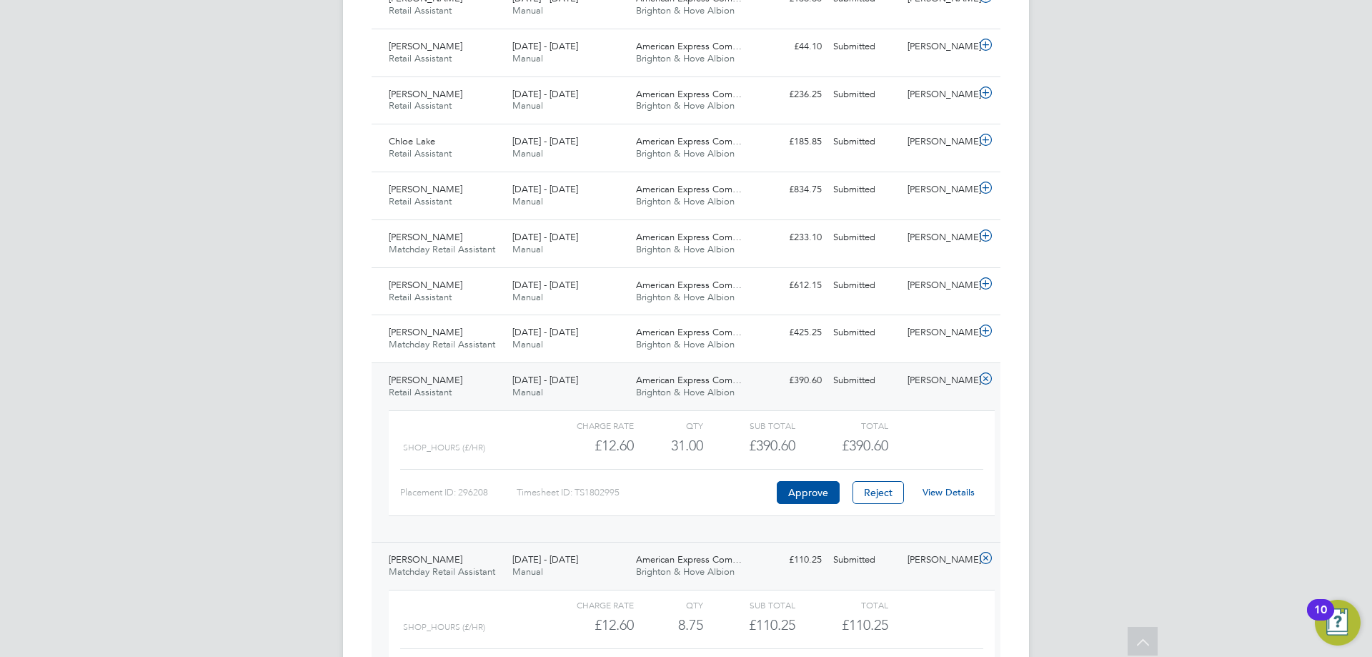
click at [951, 491] on link "View Details" at bounding box center [949, 492] width 52 height 12
click at [482, 347] on span "Matchday Retail Assistant" at bounding box center [442, 344] width 106 height 12
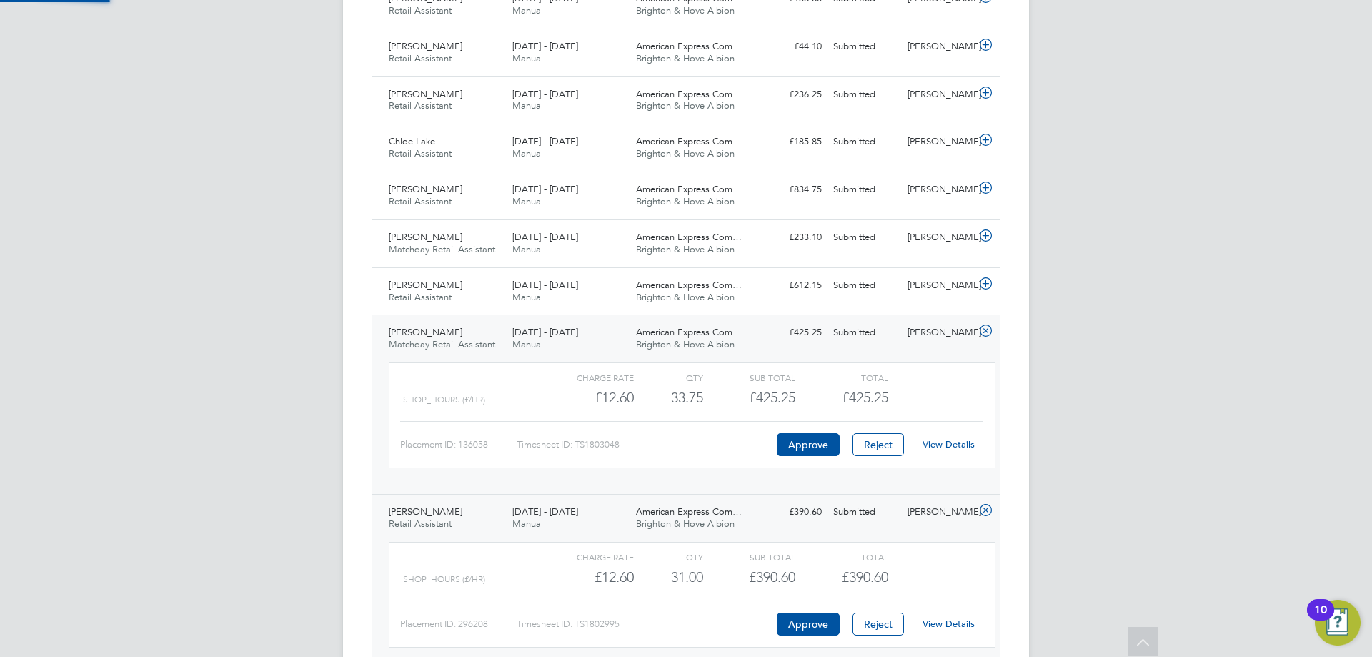
click at [951, 441] on link "View Details" at bounding box center [949, 444] width 52 height 12
click at [592, 300] on div "1 - 31 Aug 2025 Manual" at bounding box center [569, 292] width 124 height 36
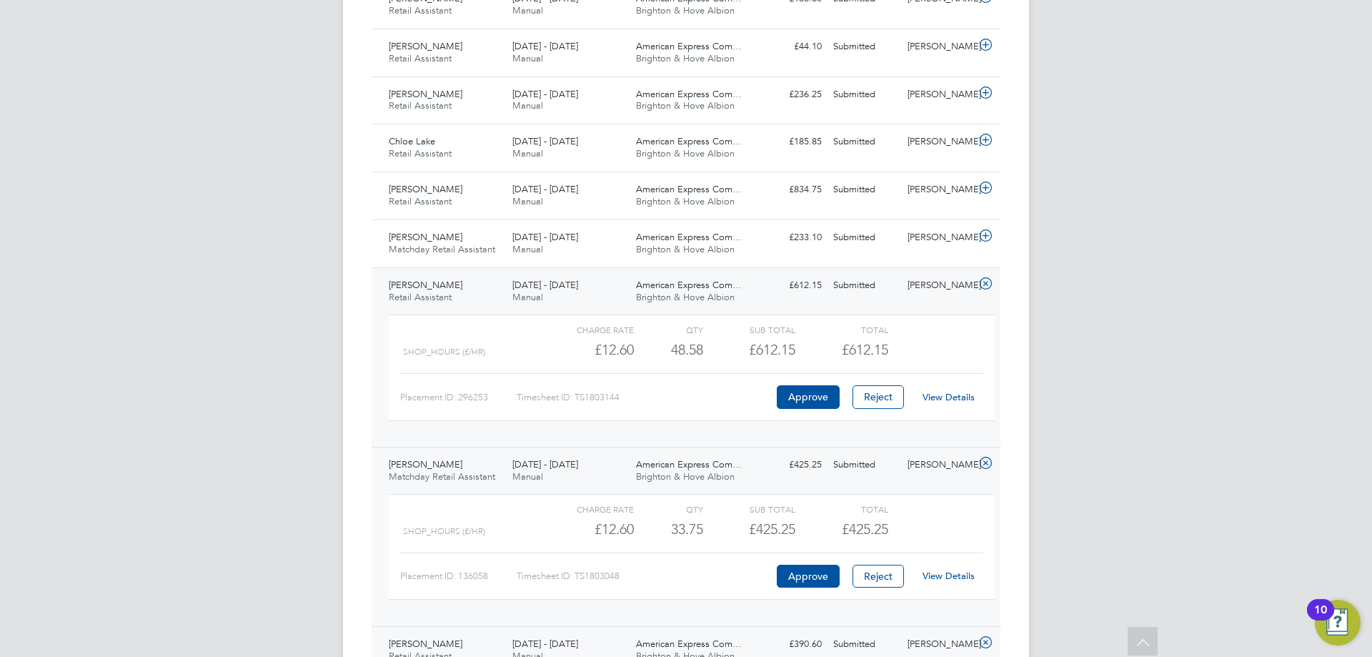
click at [938, 397] on link "View Details" at bounding box center [949, 397] width 52 height 12
click at [599, 257] on div "1 - 31 Aug 2025 Manual" at bounding box center [569, 244] width 124 height 36
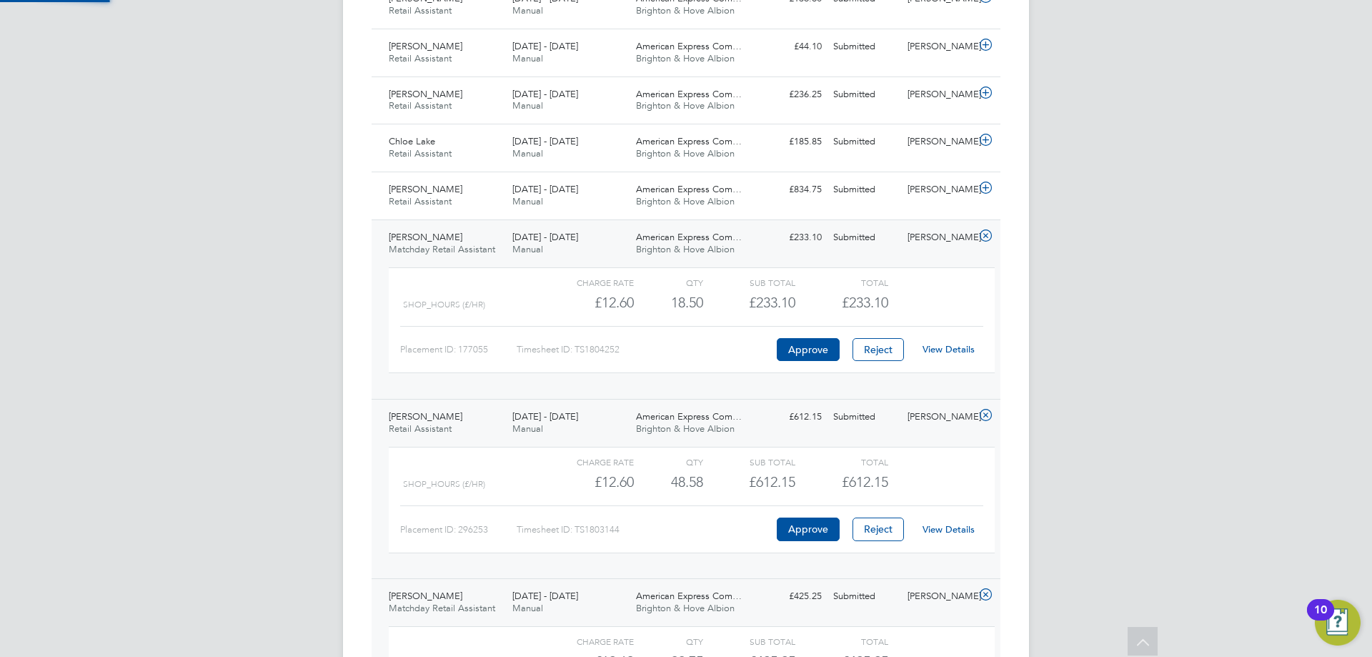
click at [956, 351] on link "View Details" at bounding box center [949, 349] width 52 height 12
click at [517, 200] on span "Manual" at bounding box center [527, 201] width 31 height 12
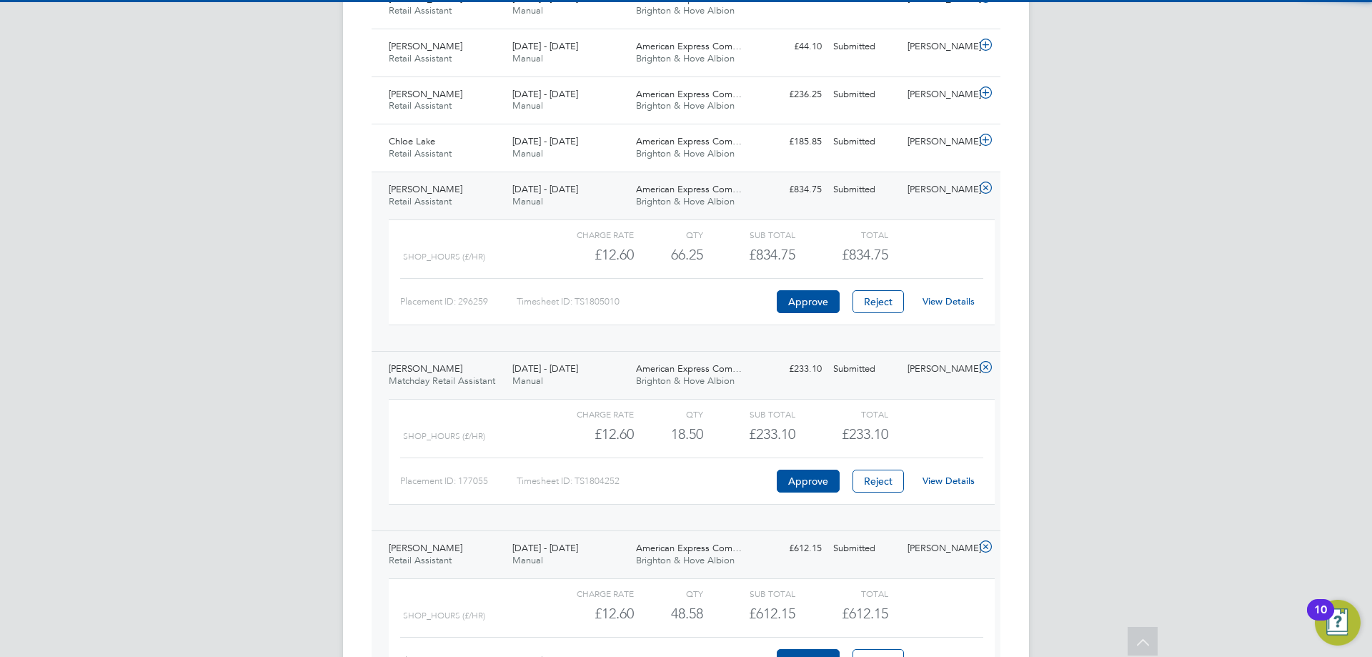
click at [943, 302] on link "View Details" at bounding box center [949, 301] width 52 height 12
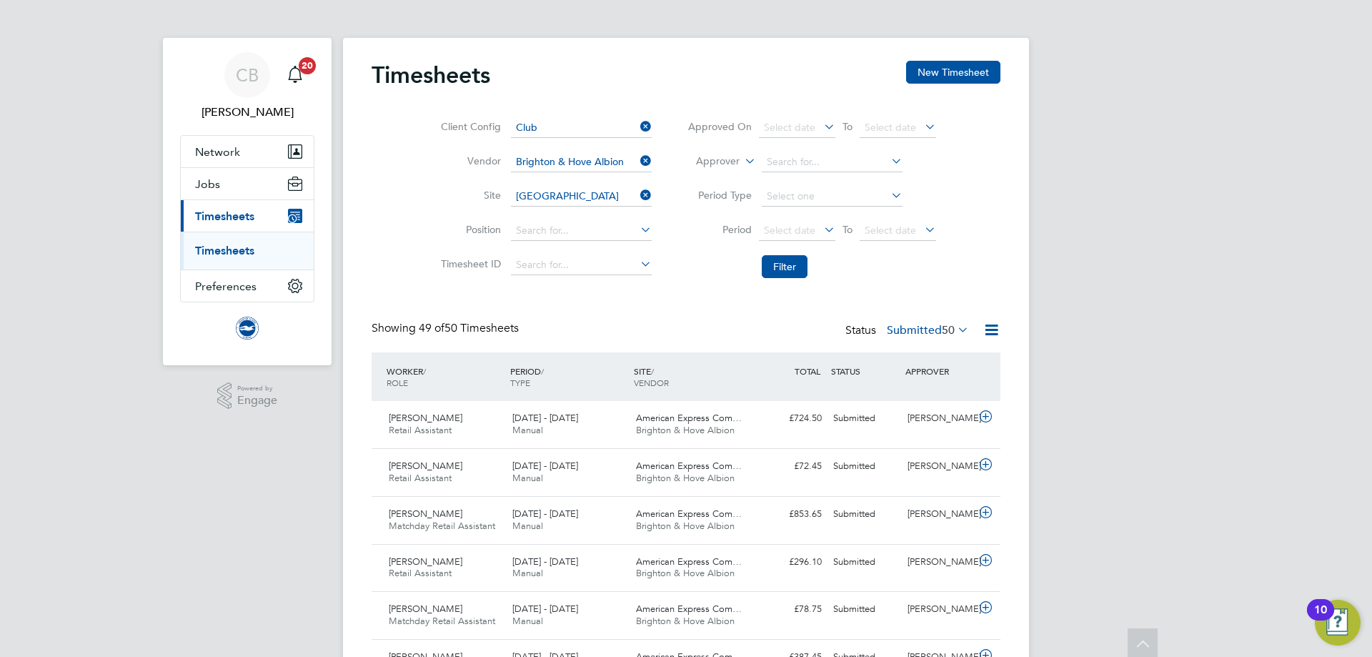
scroll to position [0, 0]
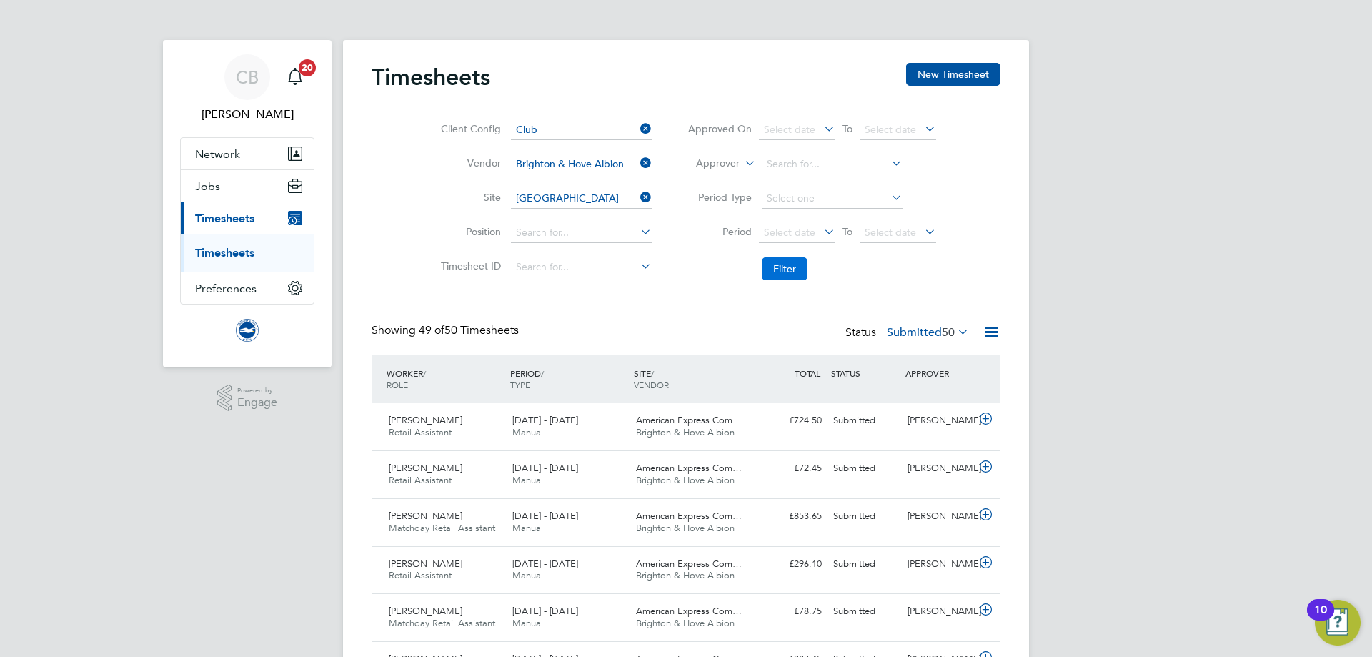
click at [786, 272] on button "Filter" at bounding box center [785, 268] width 46 height 23
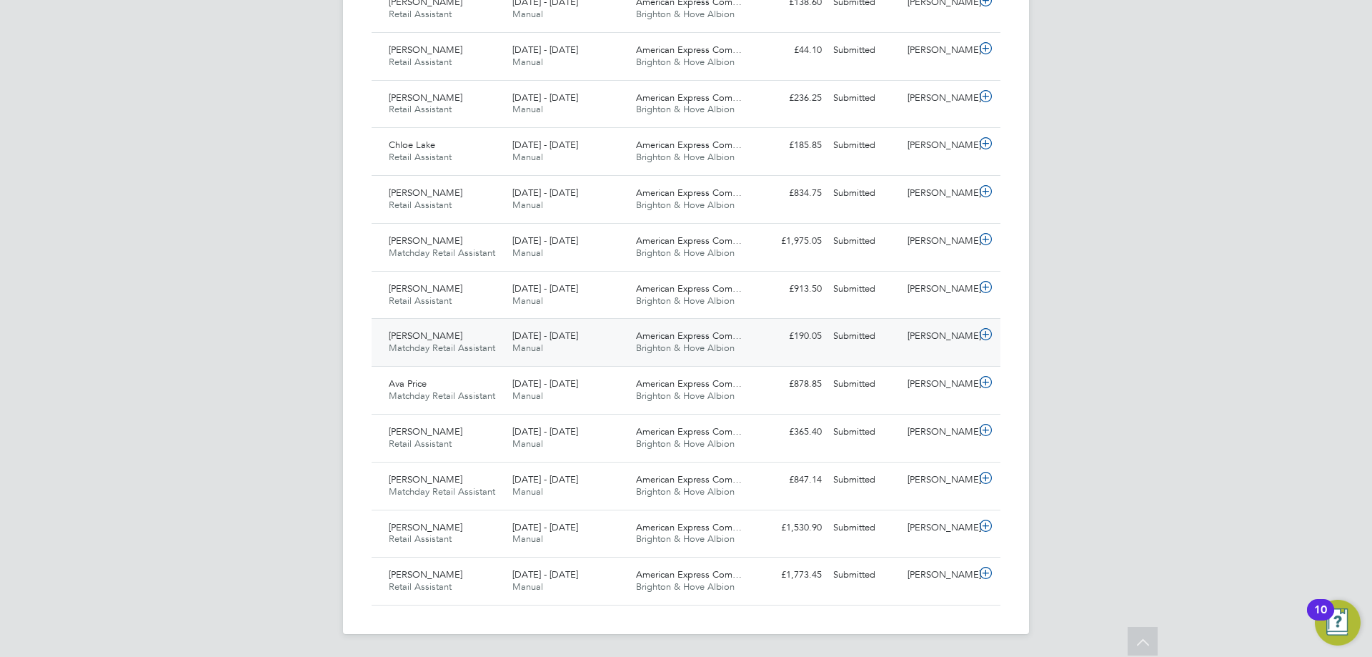
click at [747, 339] on div "American Express Com… Brighton & Hove Albion" at bounding box center [692, 342] width 124 height 36
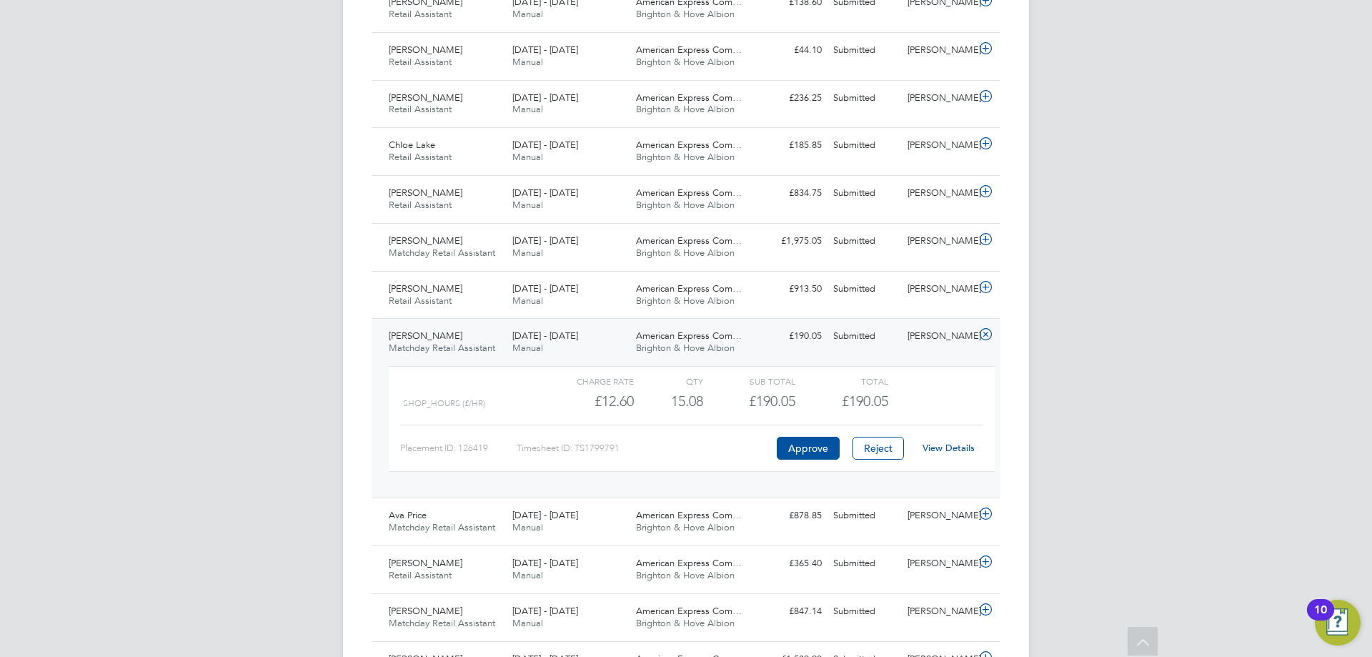
click at [943, 451] on link "View Details" at bounding box center [949, 448] width 52 height 12
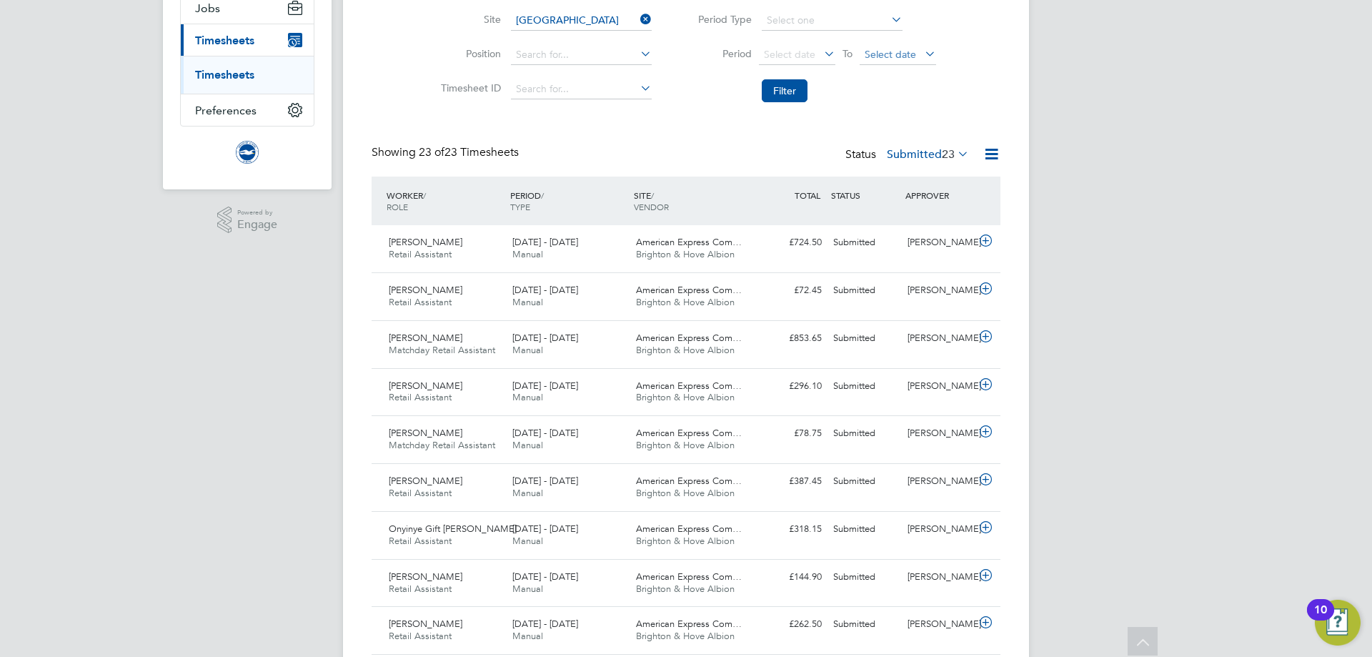
scroll to position [0, 0]
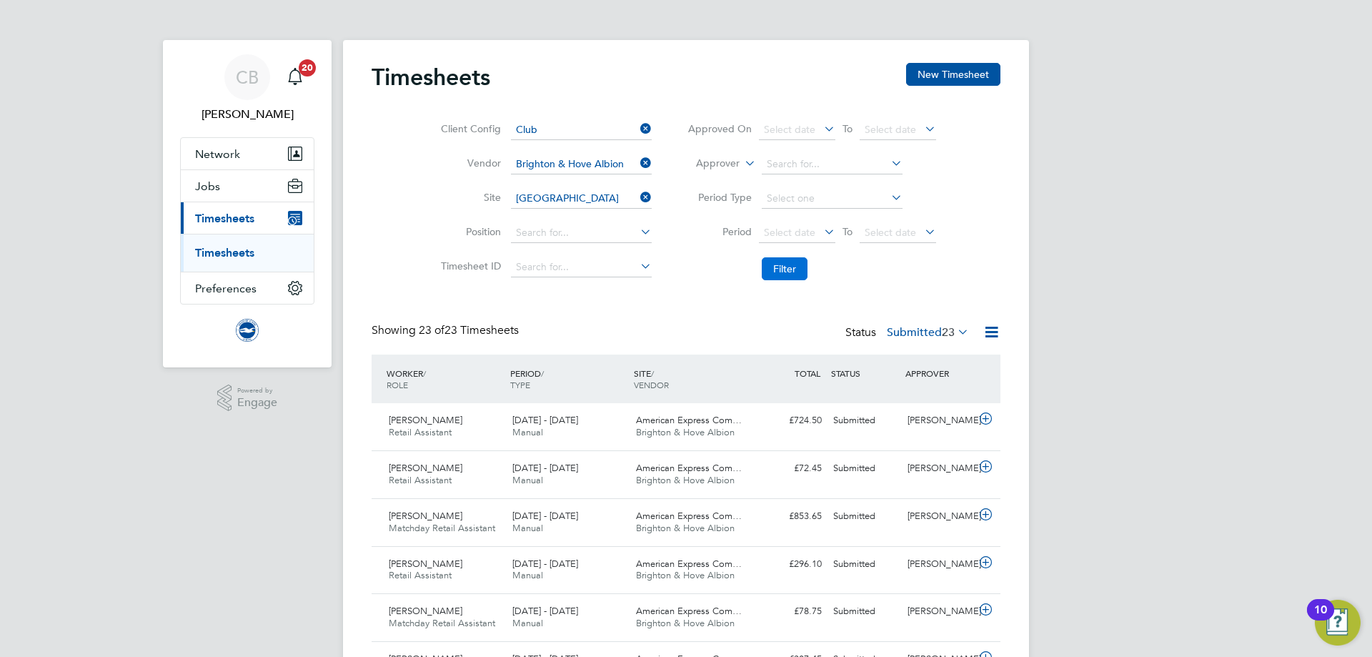
click at [779, 266] on button "Filter" at bounding box center [785, 268] width 46 height 23
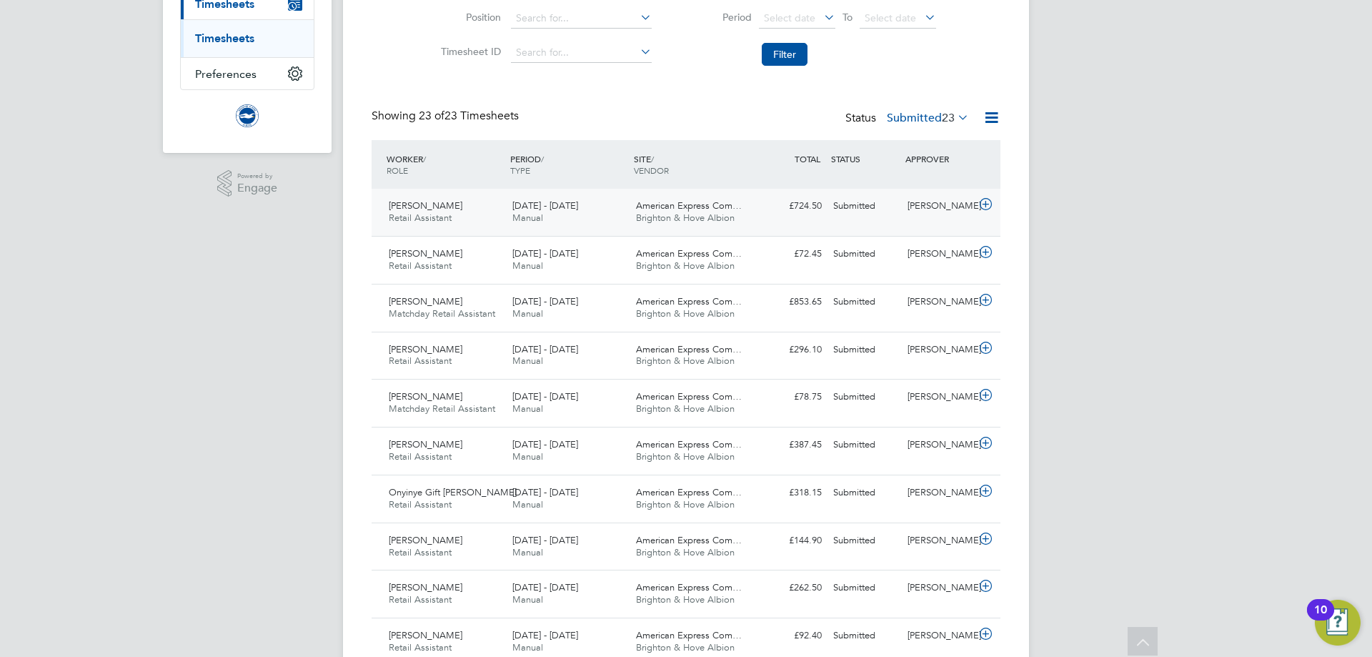
click at [845, 210] on div "Submitted" at bounding box center [865, 206] width 74 height 24
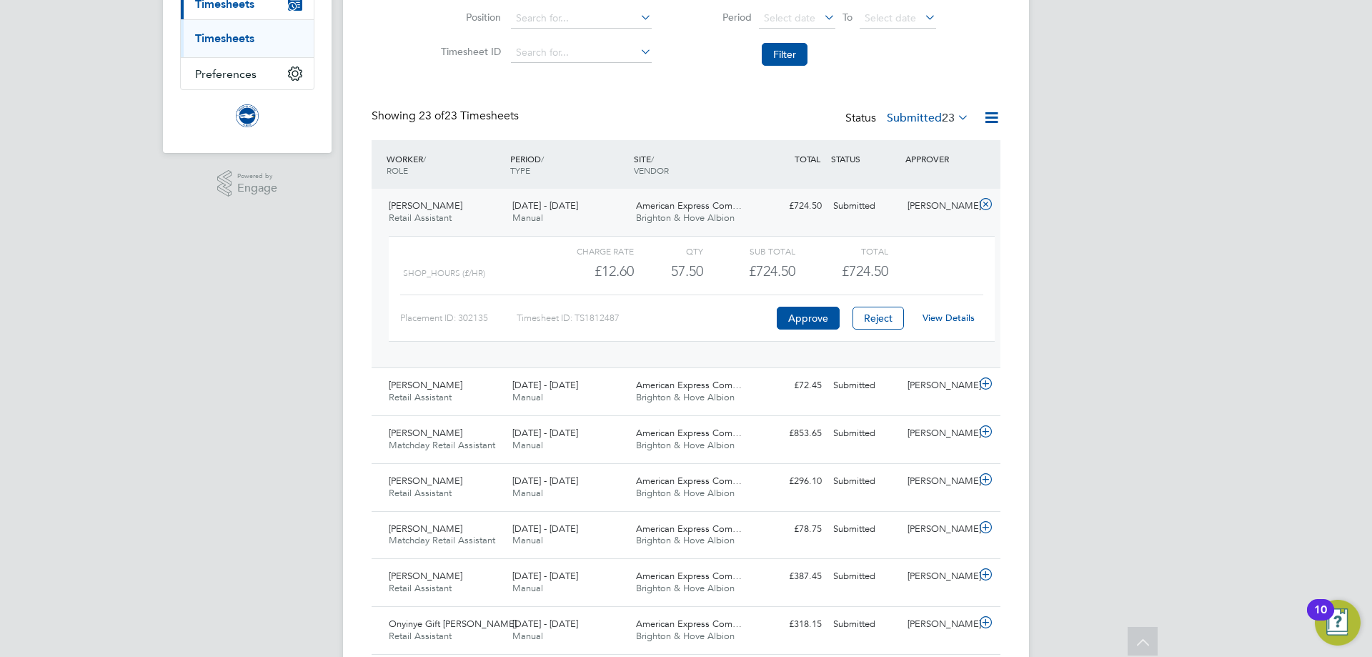
click at [958, 319] on link "View Details" at bounding box center [949, 318] width 52 height 12
click at [783, 59] on button "Filter" at bounding box center [785, 54] width 46 height 23
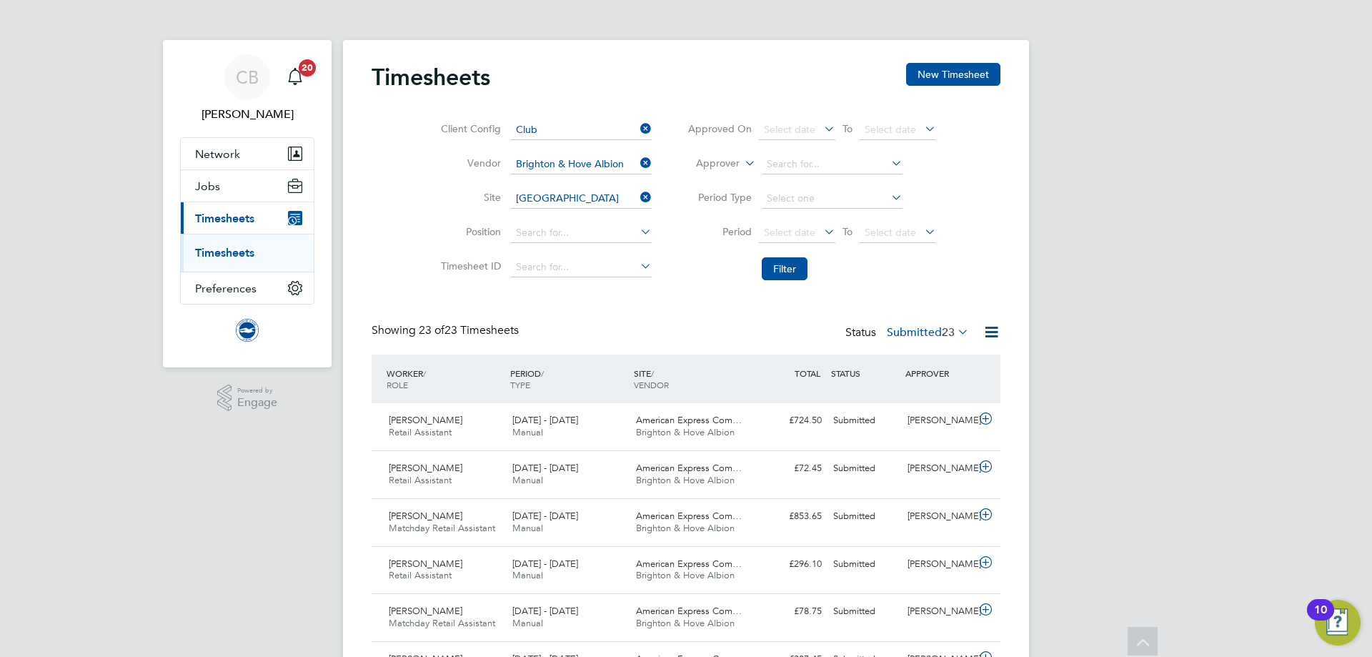
scroll to position [7, 7]
click at [637, 198] on icon at bounding box center [637, 197] width 0 height 20
click at [254, 258] on link "Timesheets" at bounding box center [224, 253] width 59 height 14
click at [234, 252] on link "Timesheets" at bounding box center [224, 253] width 59 height 14
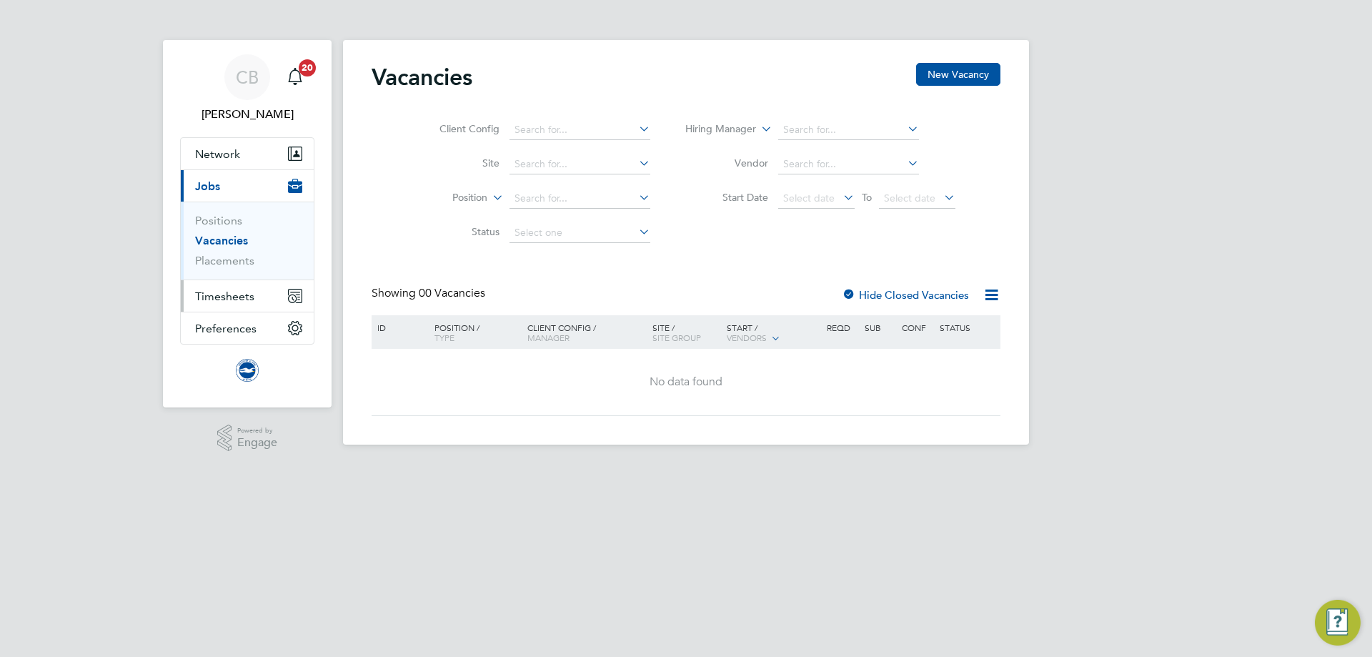
click at [242, 301] on span "Timesheets" at bounding box center [224, 296] width 59 height 14
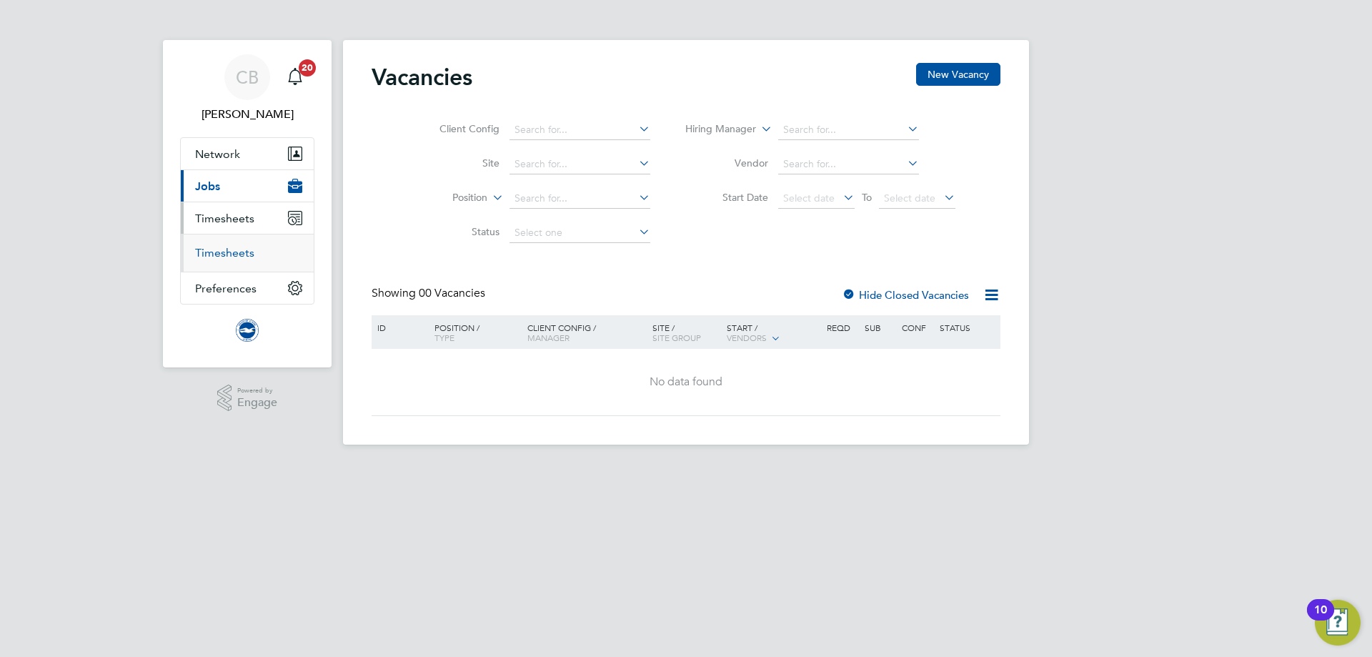
click at [247, 257] on link "Timesheets" at bounding box center [224, 253] width 59 height 14
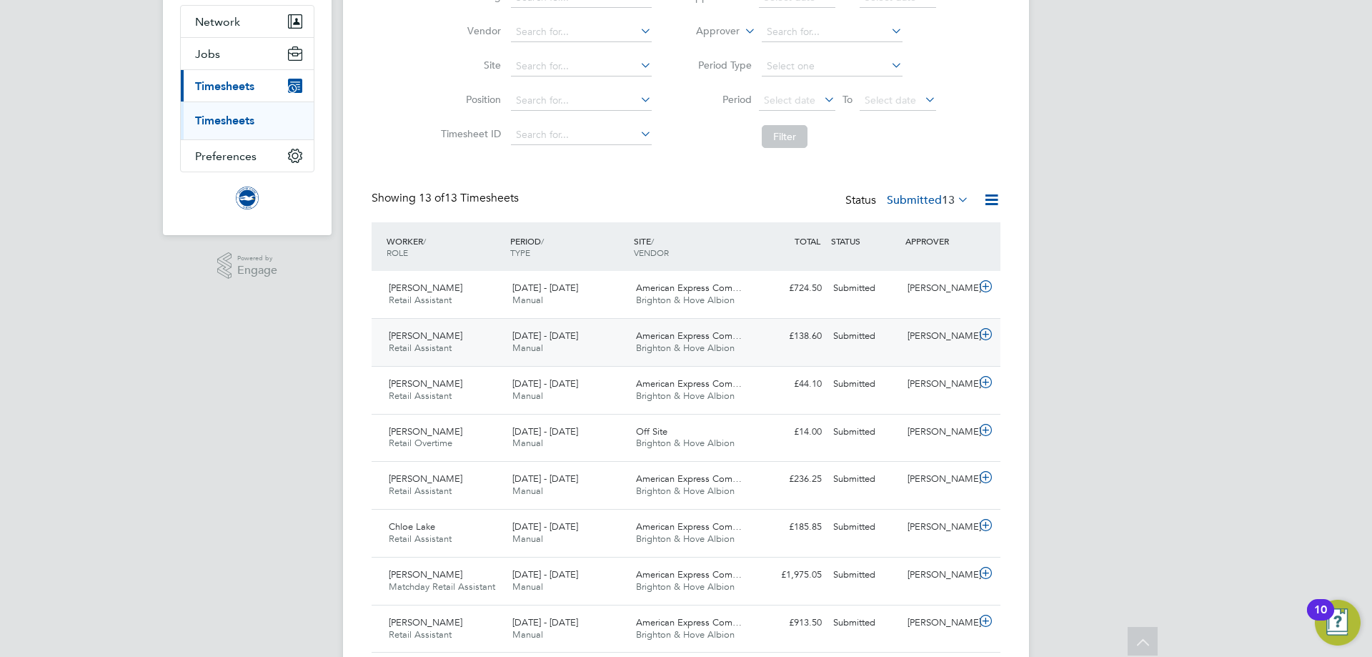
click at [547, 334] on span "1 - 31 Aug 2025" at bounding box center [545, 335] width 66 height 12
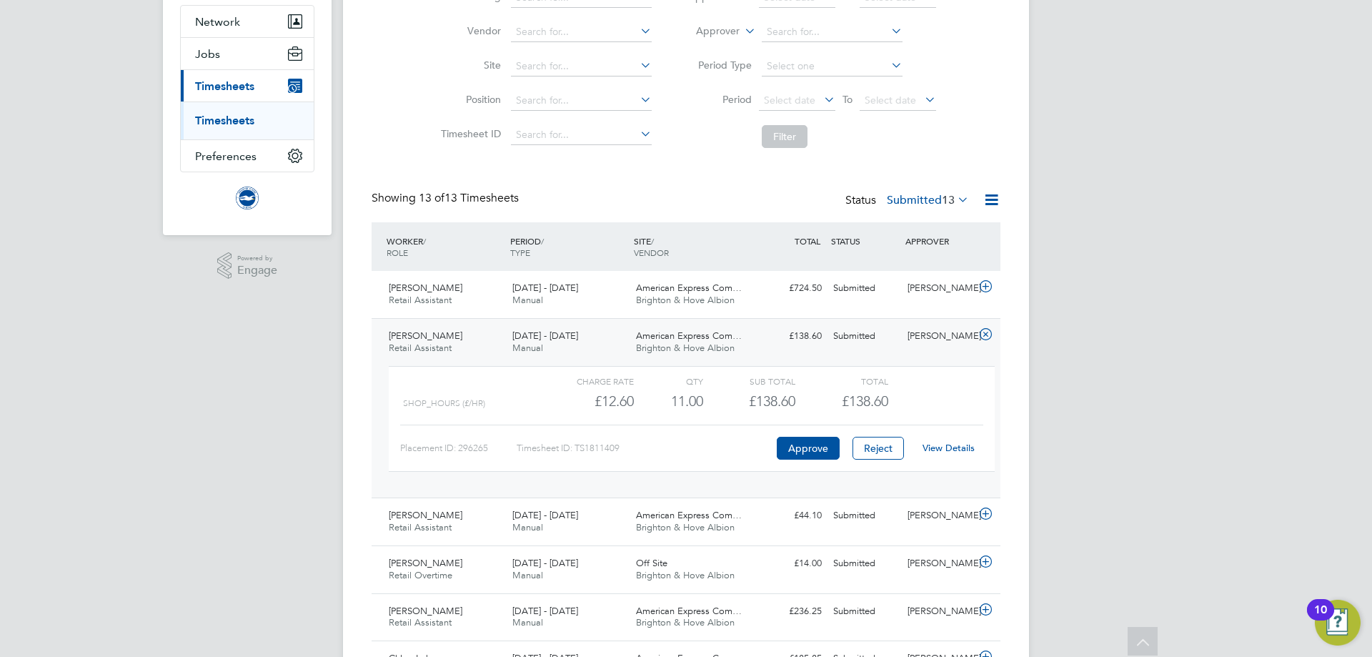
click at [963, 451] on link "View Details" at bounding box center [949, 448] width 52 height 12
click at [611, 521] on div "1 - 31 Aug 2025 Manual" at bounding box center [569, 522] width 124 height 36
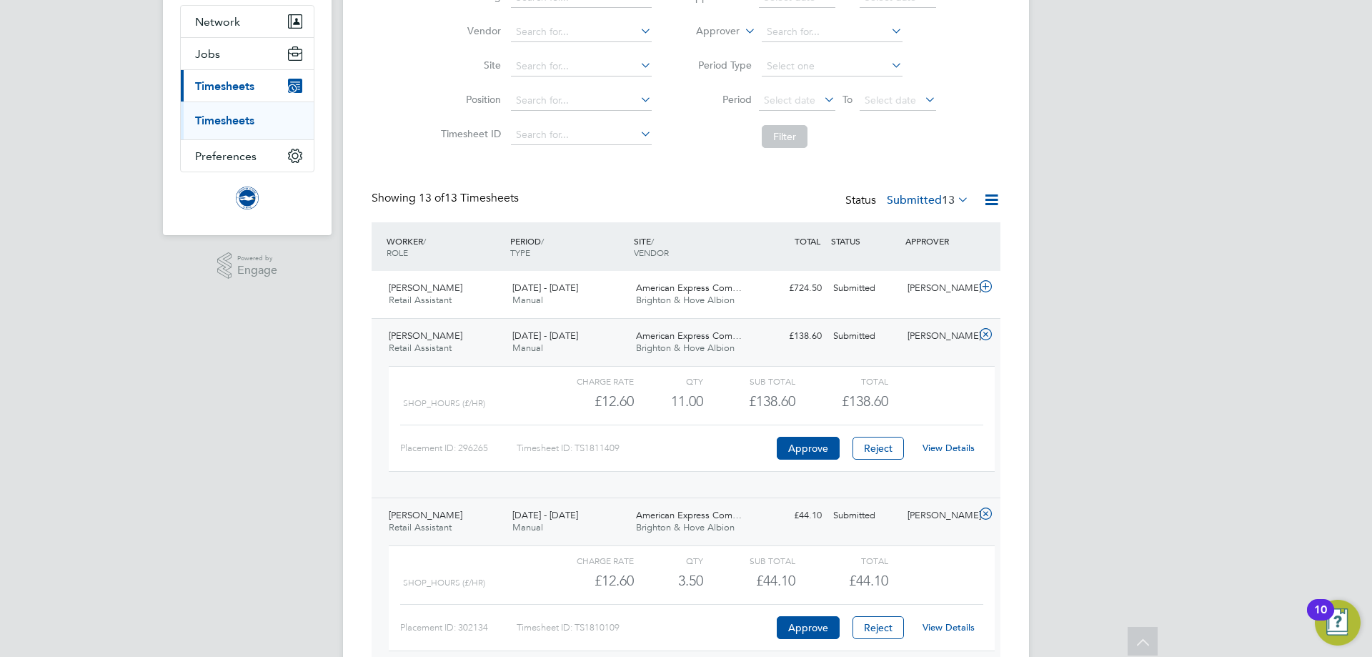
click at [938, 625] on link "View Details" at bounding box center [949, 627] width 52 height 12
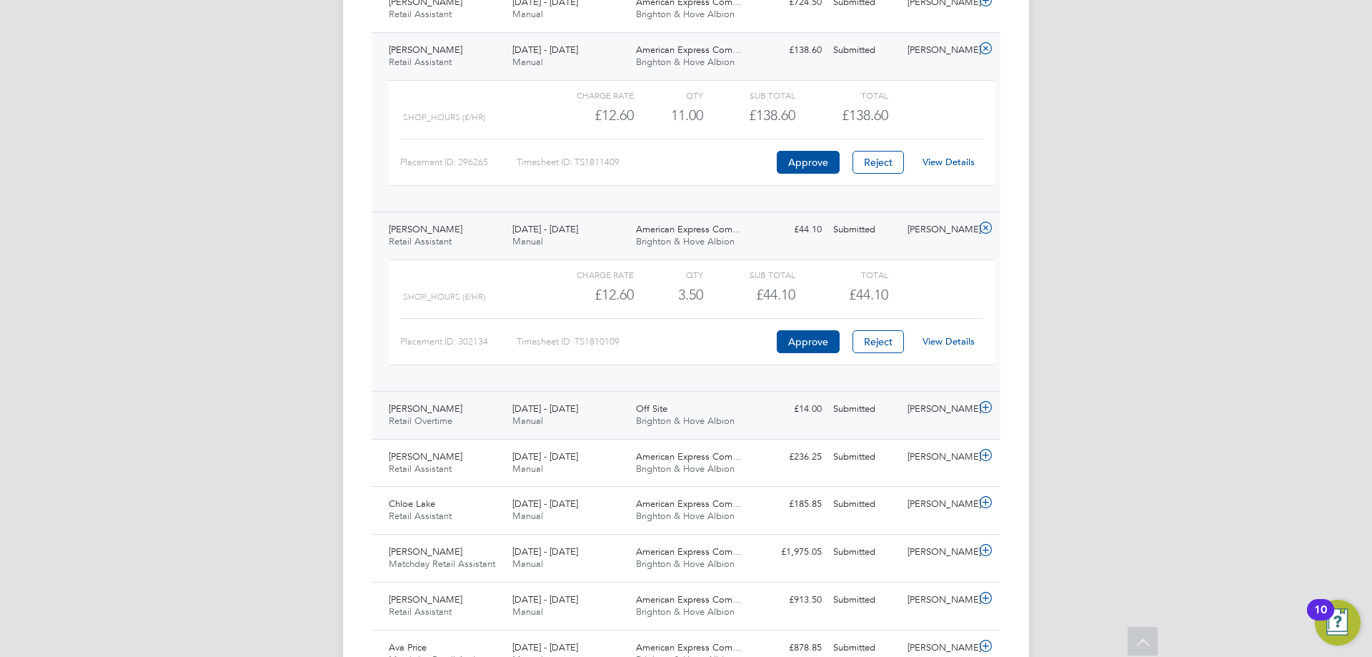
click at [572, 409] on span "1 - 31 Jul 2025" at bounding box center [545, 408] width 66 height 12
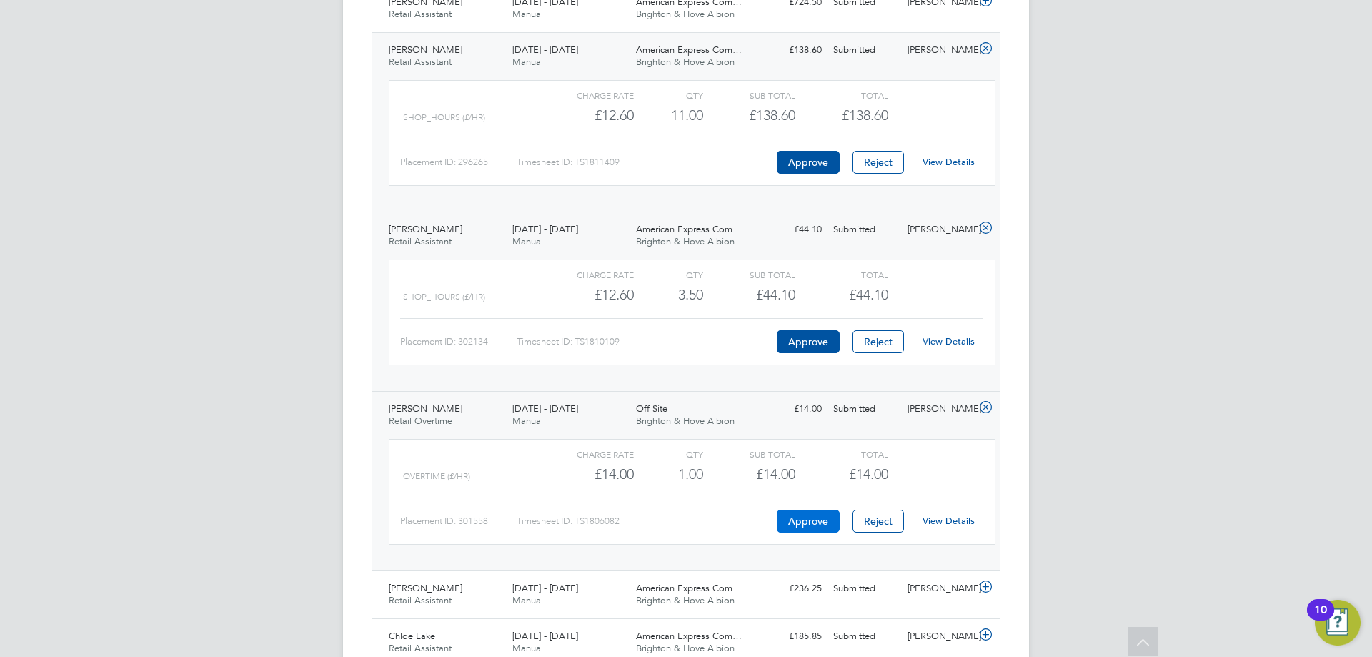
click at [798, 512] on button "Approve" at bounding box center [808, 521] width 63 height 23
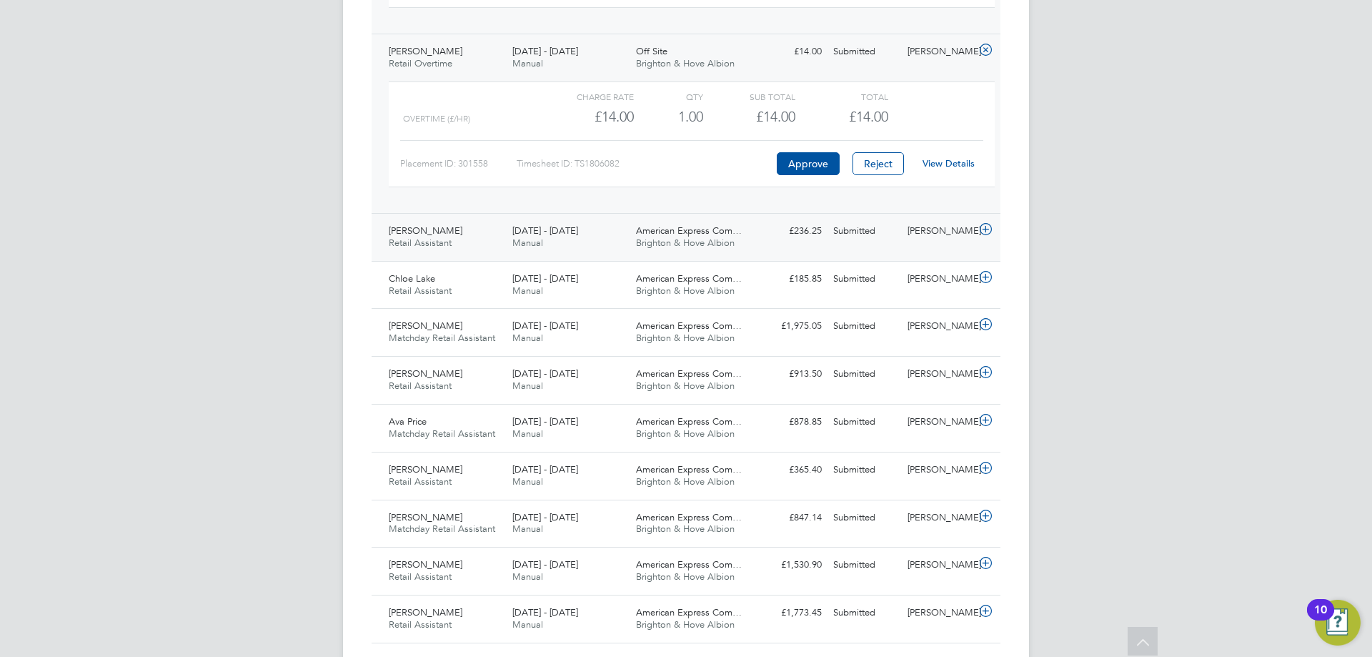
click at [609, 247] on div "1 - 31 Aug 2025 Manual" at bounding box center [569, 237] width 124 height 36
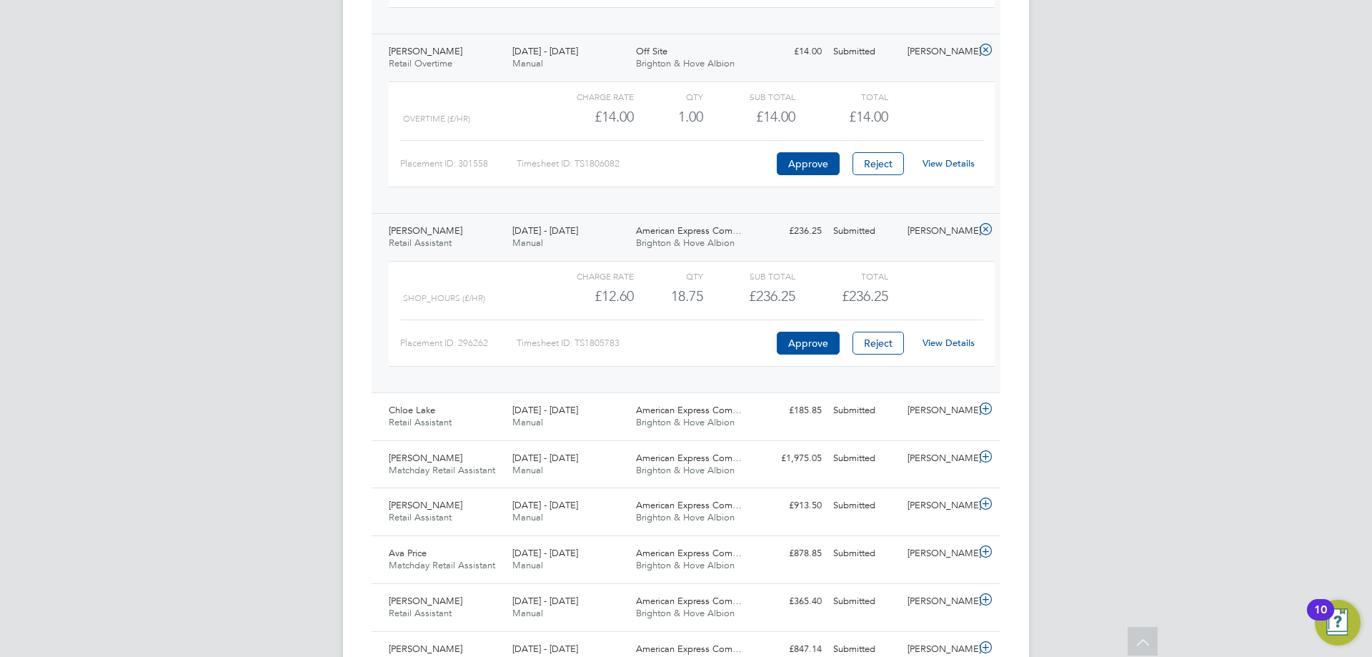
click at [954, 342] on link "View Details" at bounding box center [949, 343] width 52 height 12
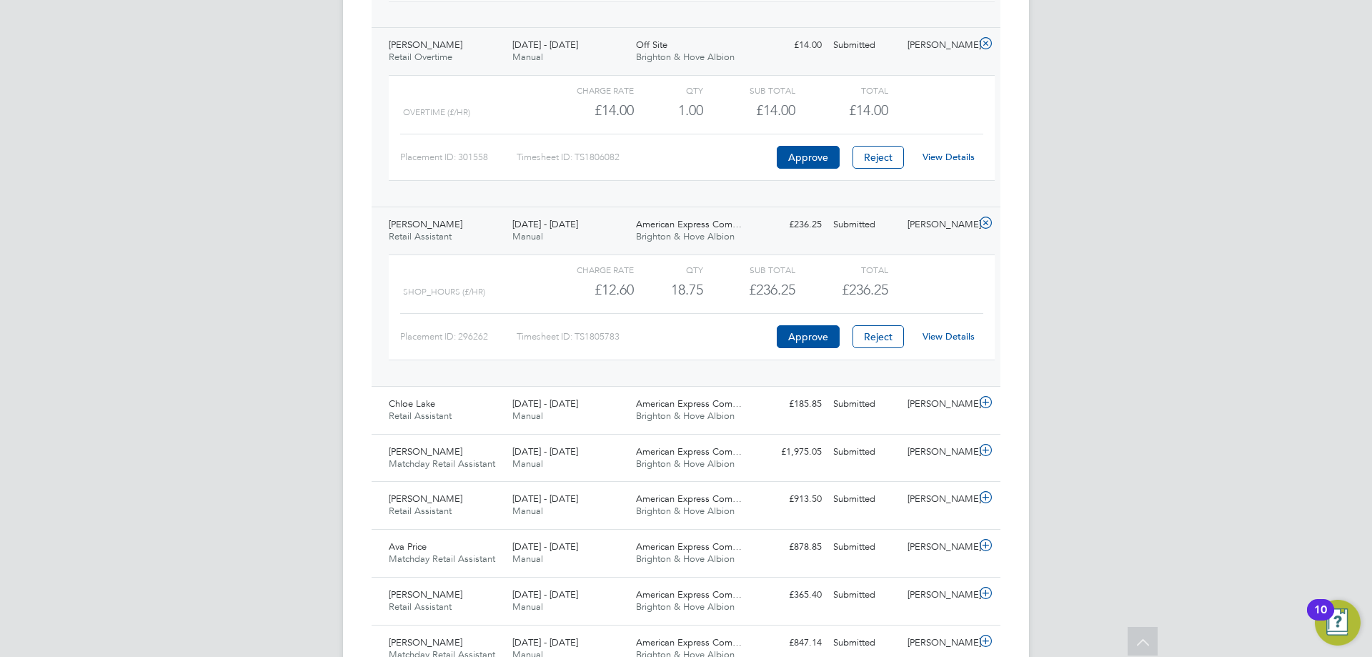
scroll to position [945, 0]
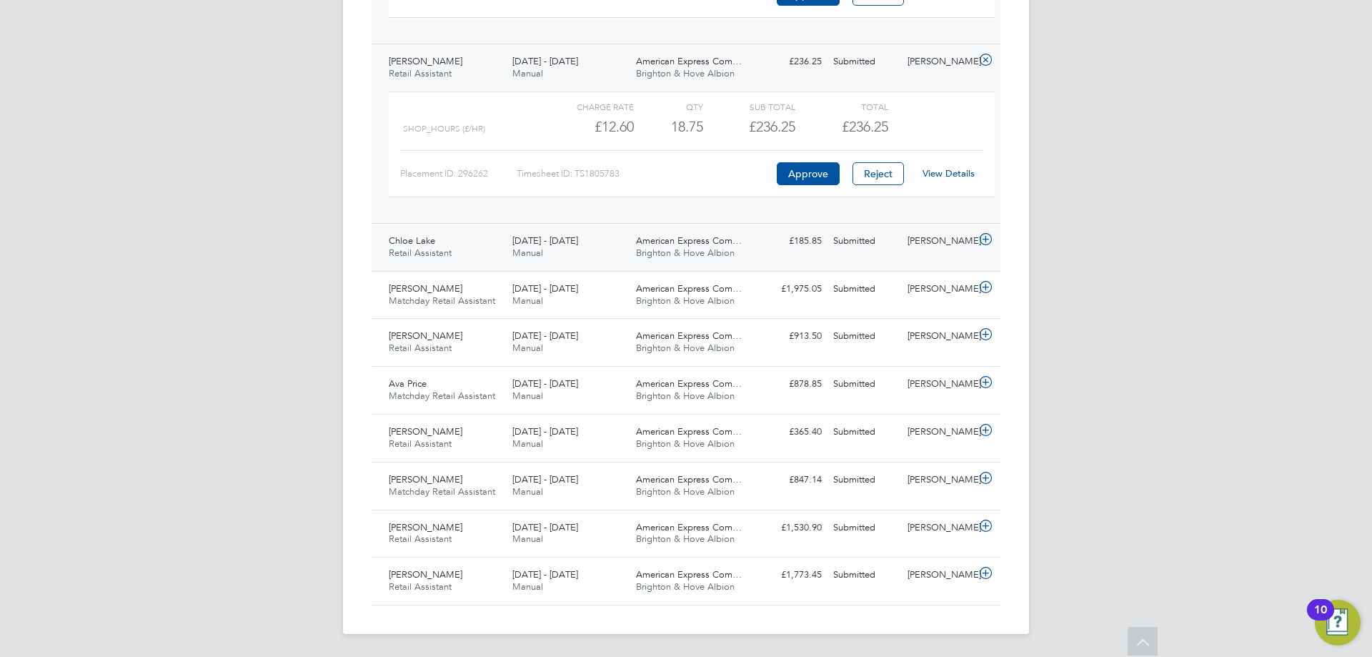
click at [763, 251] on div "£185.85 Submitted" at bounding box center [790, 241] width 74 height 24
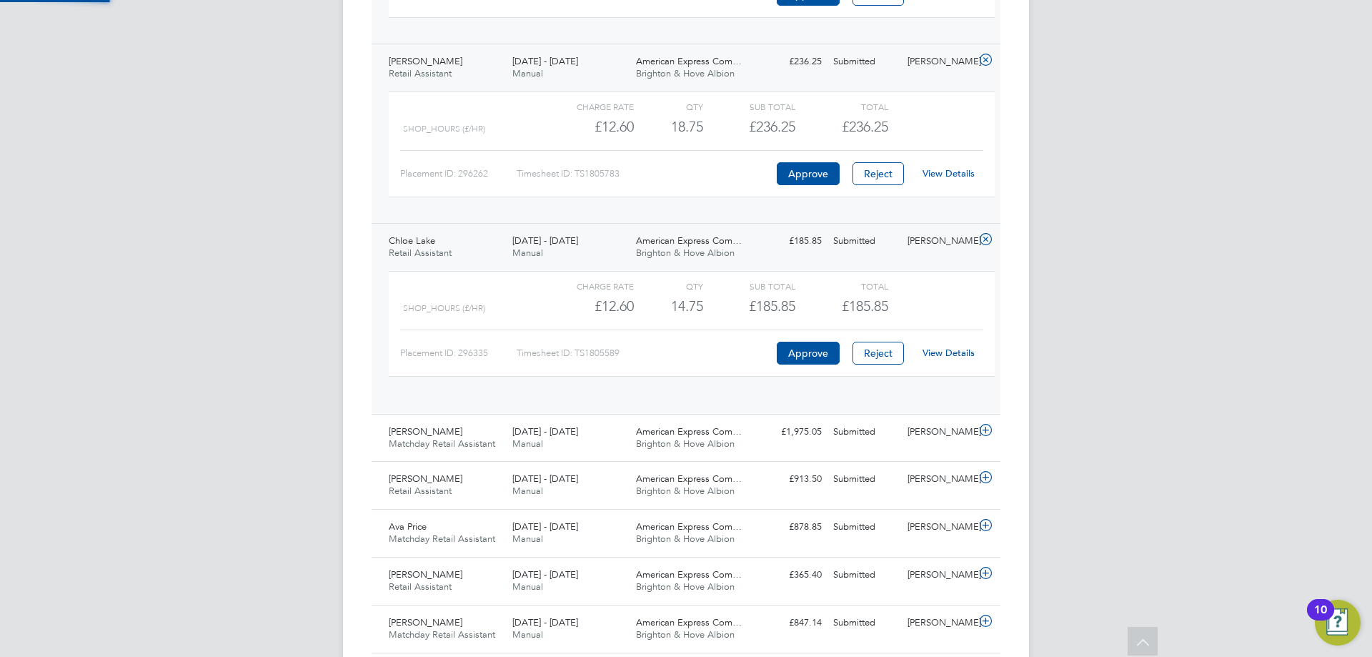
scroll to position [24, 139]
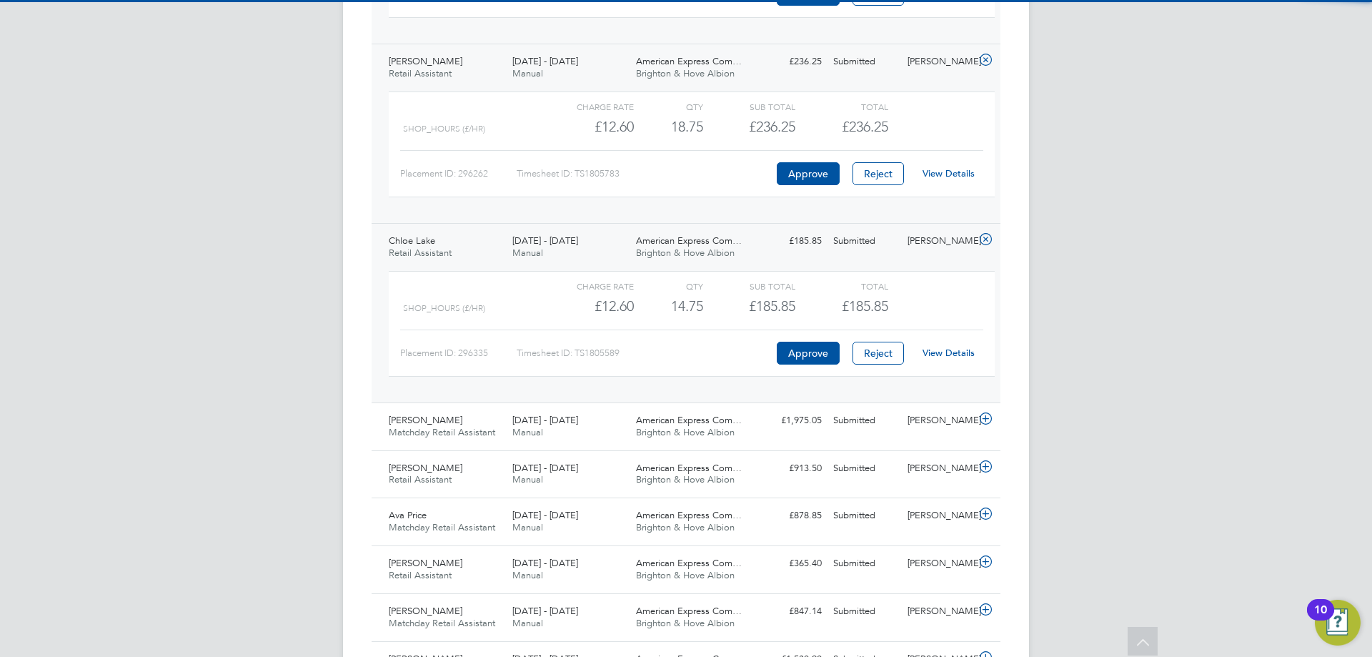
click at [940, 343] on div "View Details" at bounding box center [948, 353] width 70 height 23
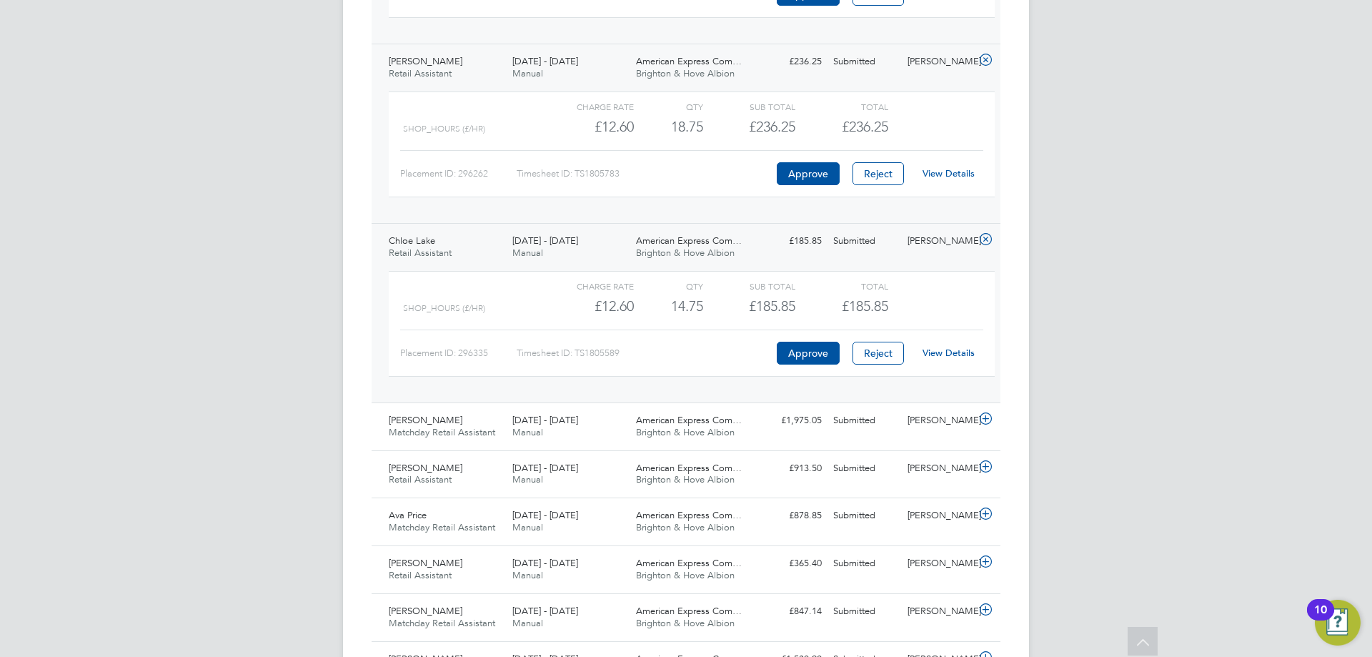
click at [943, 352] on link "View Details" at bounding box center [949, 353] width 52 height 12
click at [735, 473] on span "American Express Com…" at bounding box center [689, 468] width 106 height 12
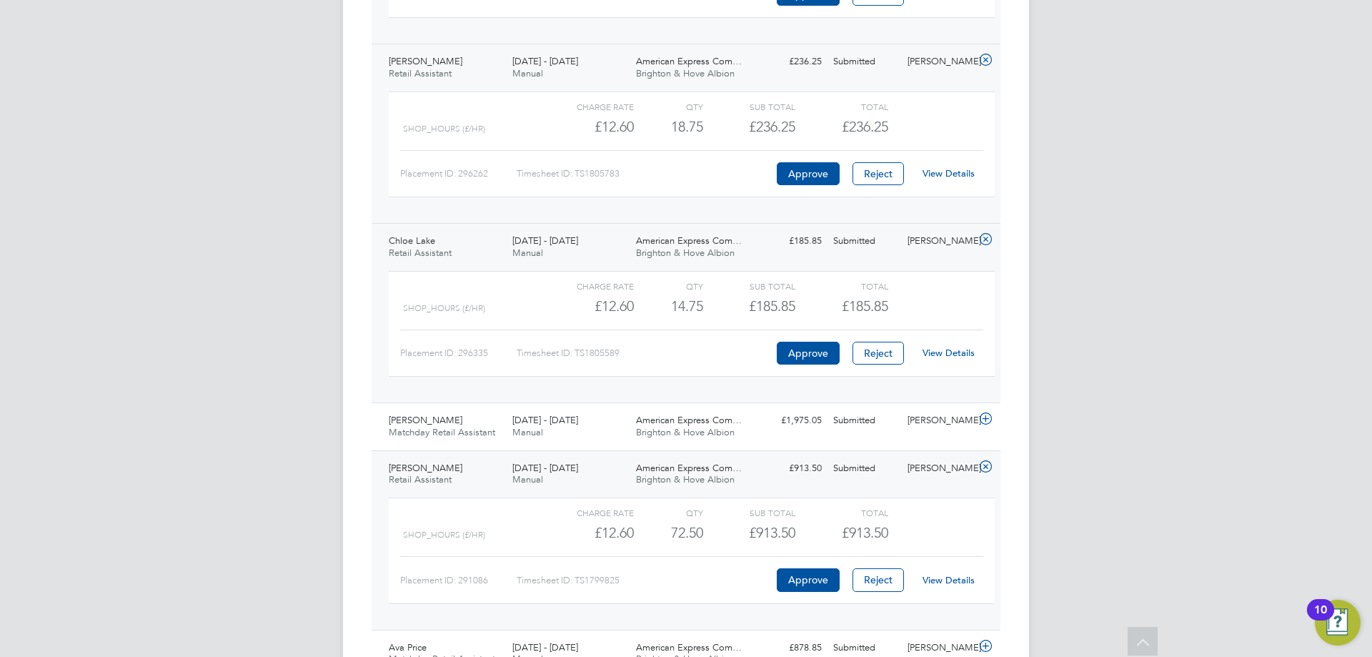
click at [947, 581] on link "View Details" at bounding box center [949, 580] width 52 height 12
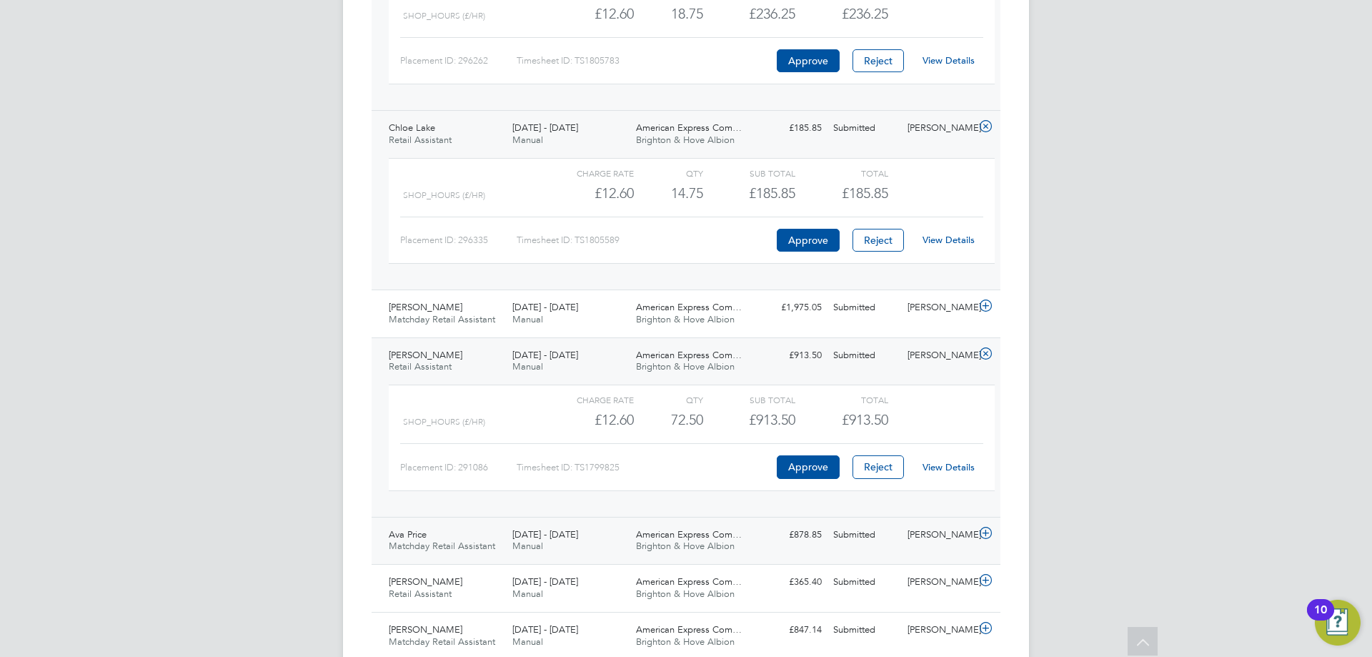
scroll to position [1208, 0]
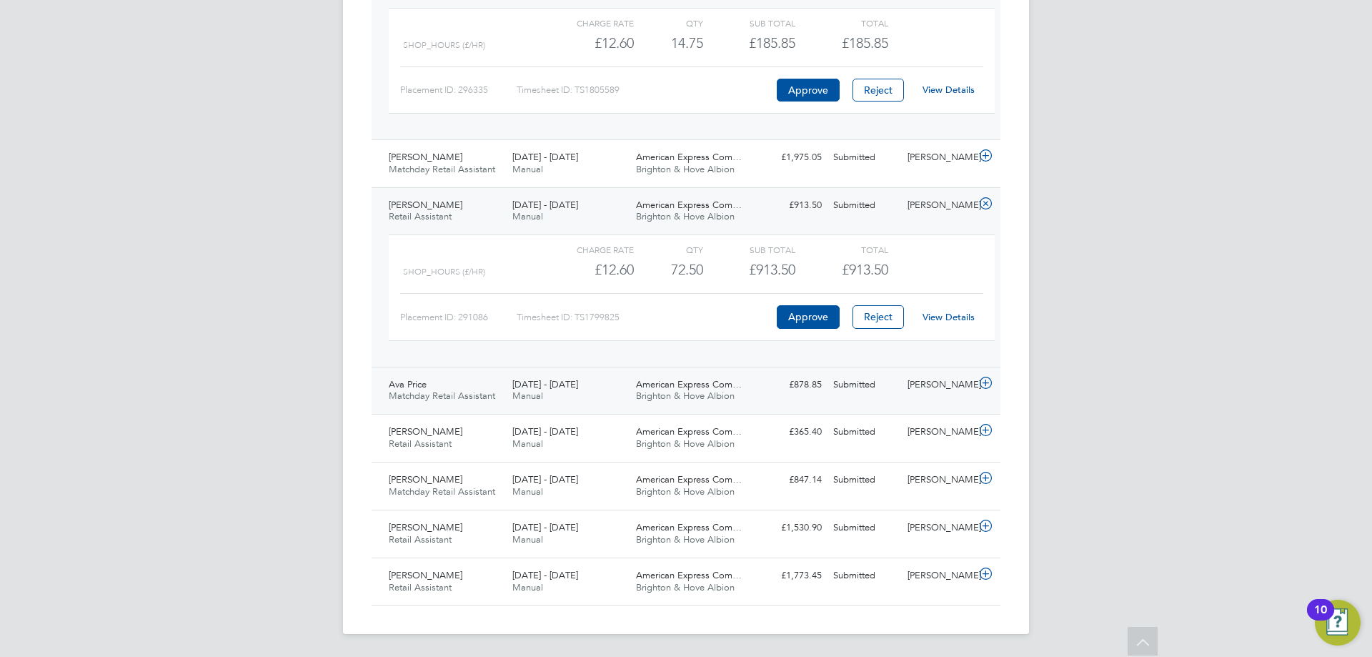
click at [800, 390] on div "£878.85 Submitted" at bounding box center [790, 385] width 74 height 24
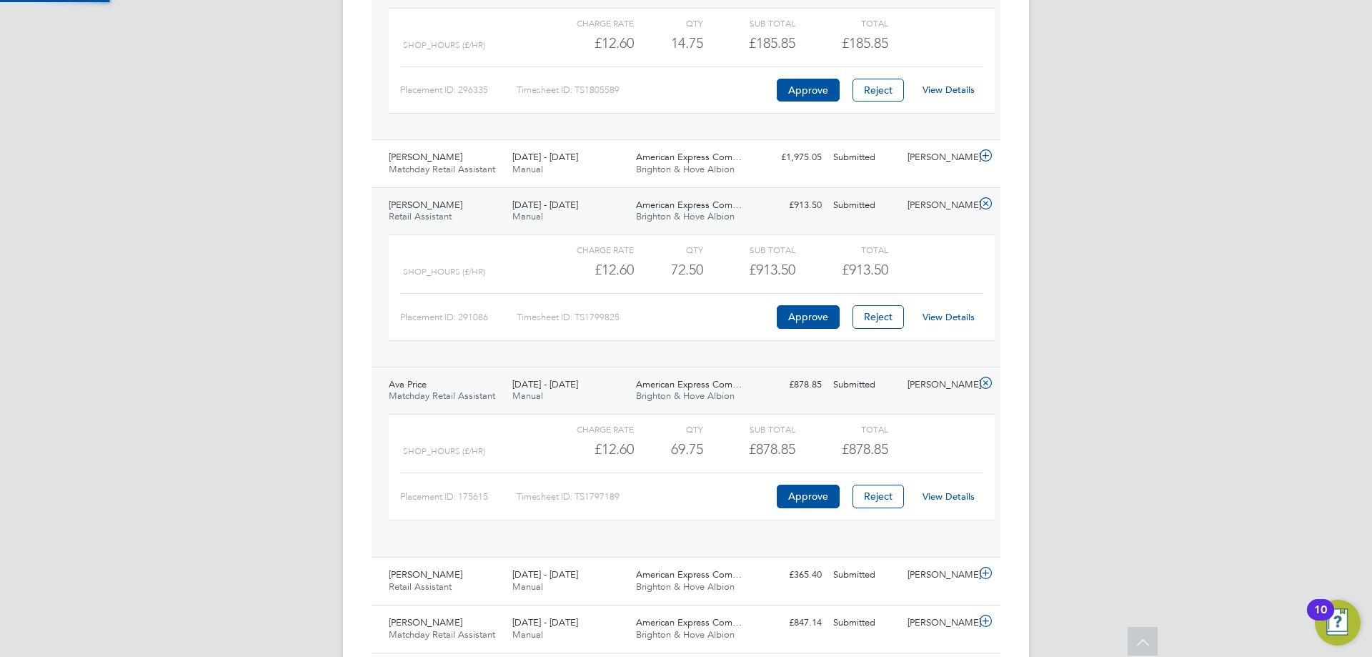
scroll to position [24, 139]
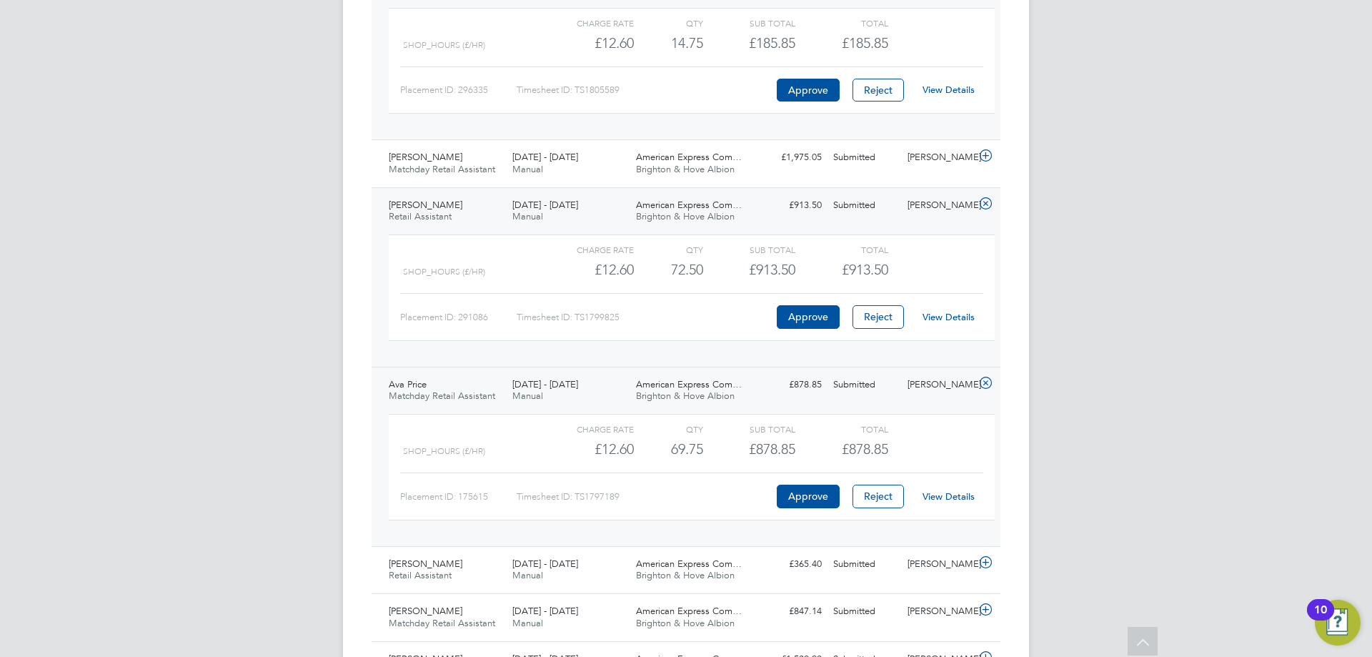
click at [944, 493] on link "View Details" at bounding box center [949, 496] width 52 height 12
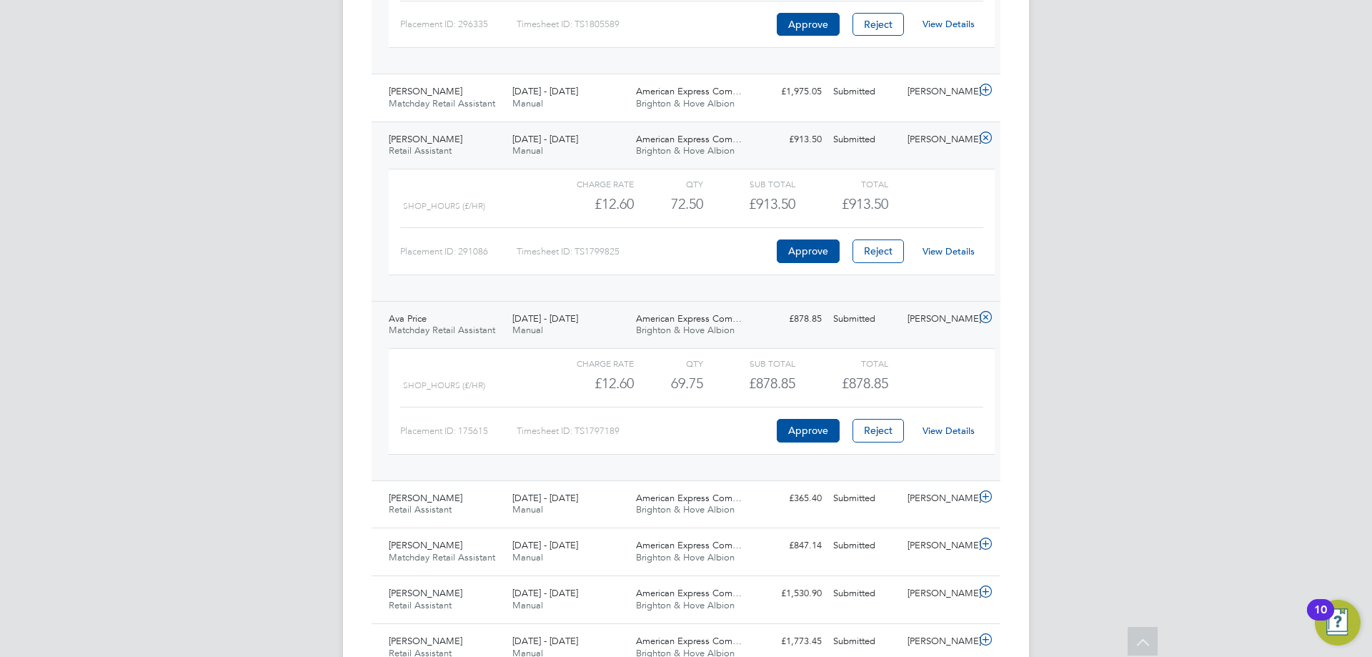
scroll to position [1340, 0]
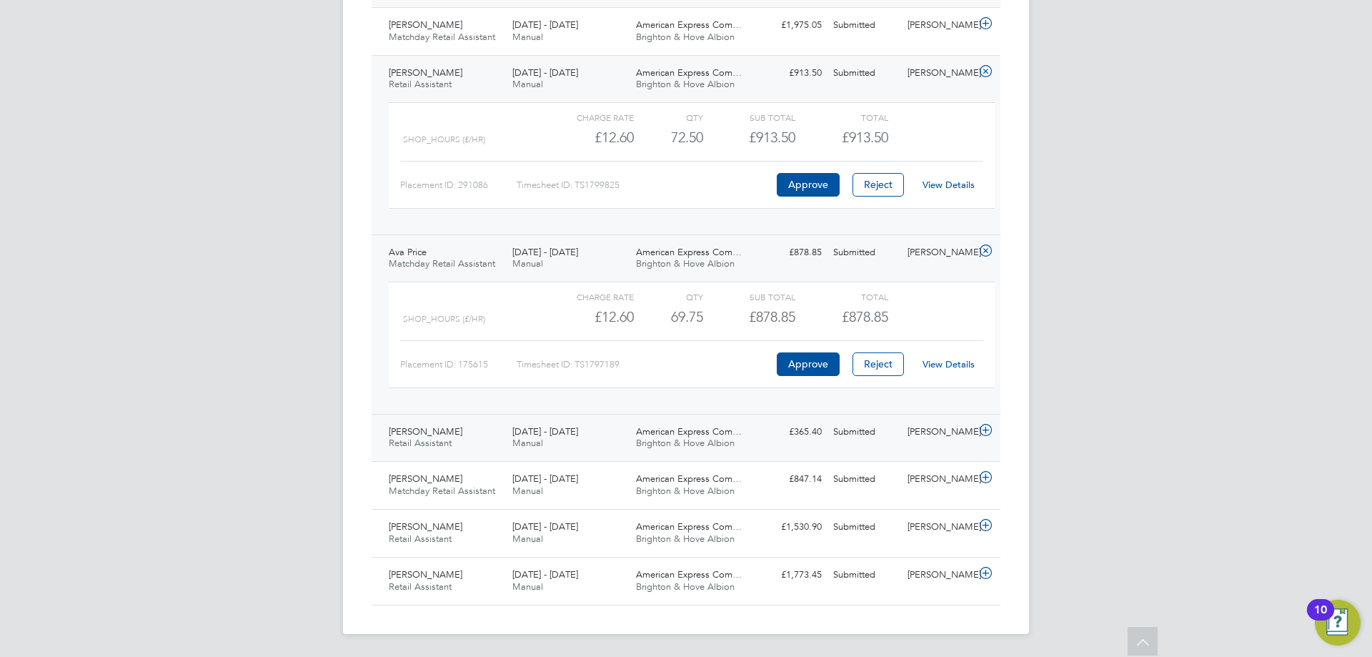
click at [788, 441] on div "£365.40 Submitted" at bounding box center [790, 432] width 74 height 24
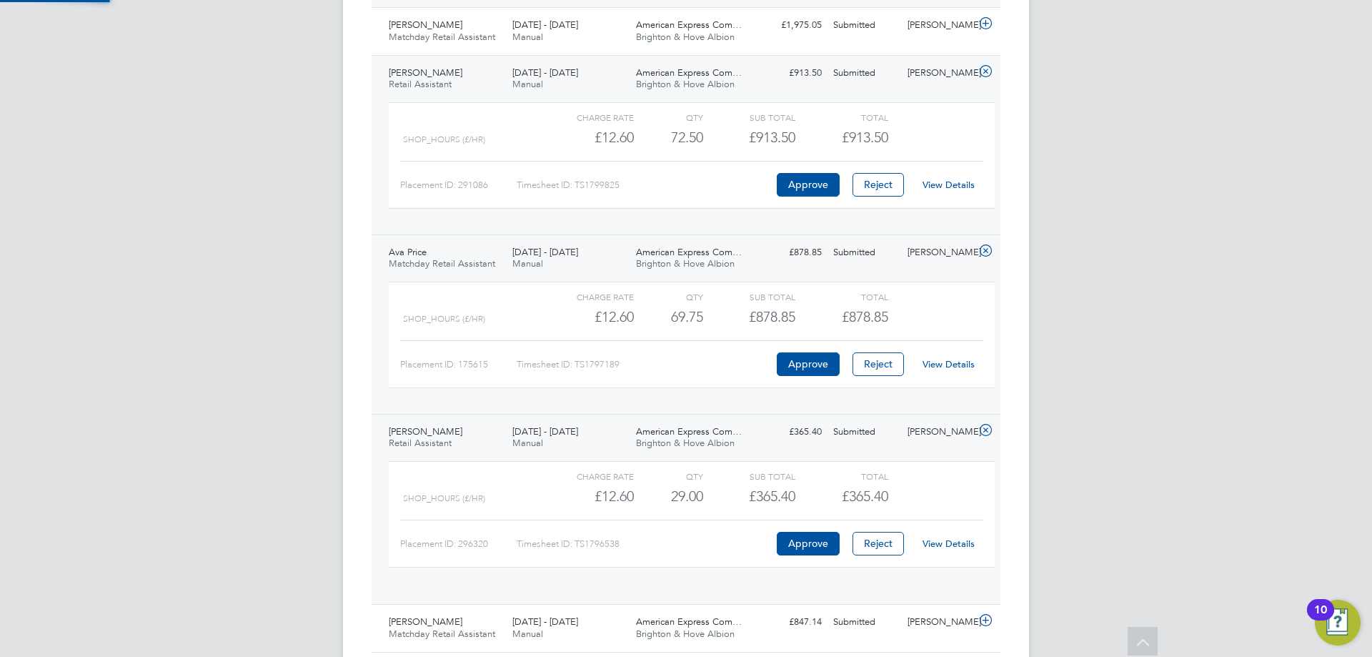
scroll to position [24, 139]
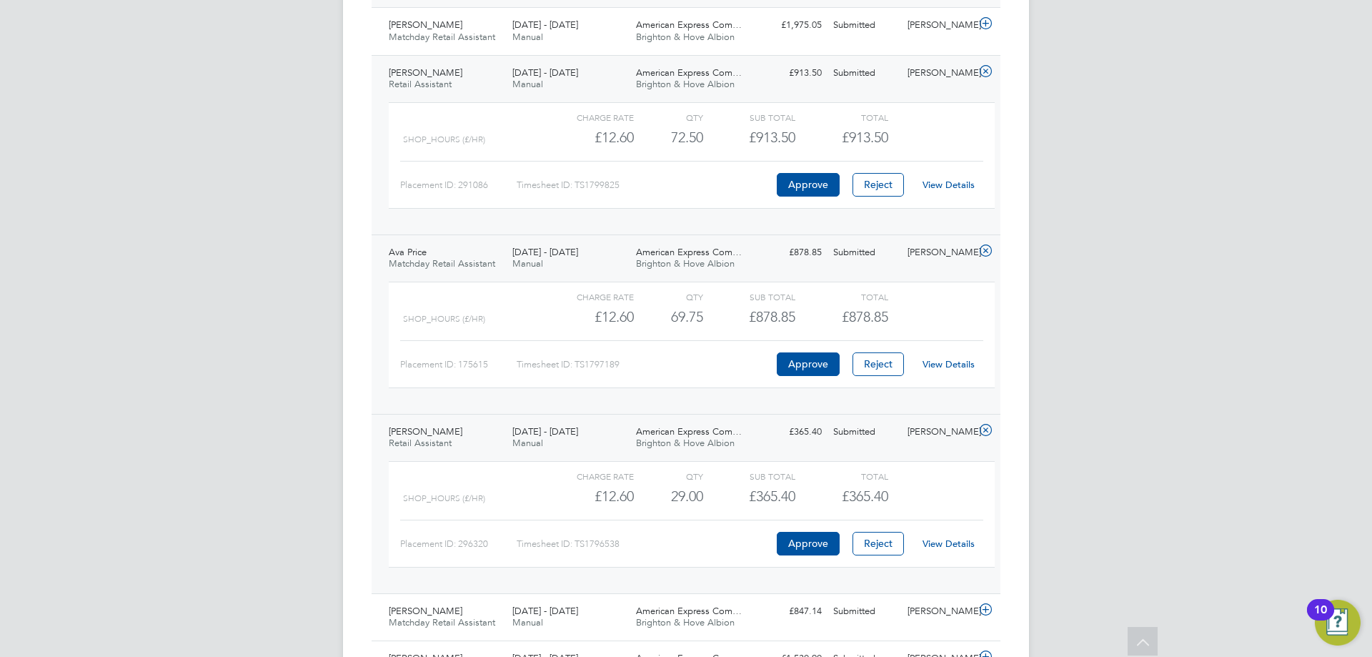
click at [951, 545] on link "View Details" at bounding box center [949, 543] width 52 height 12
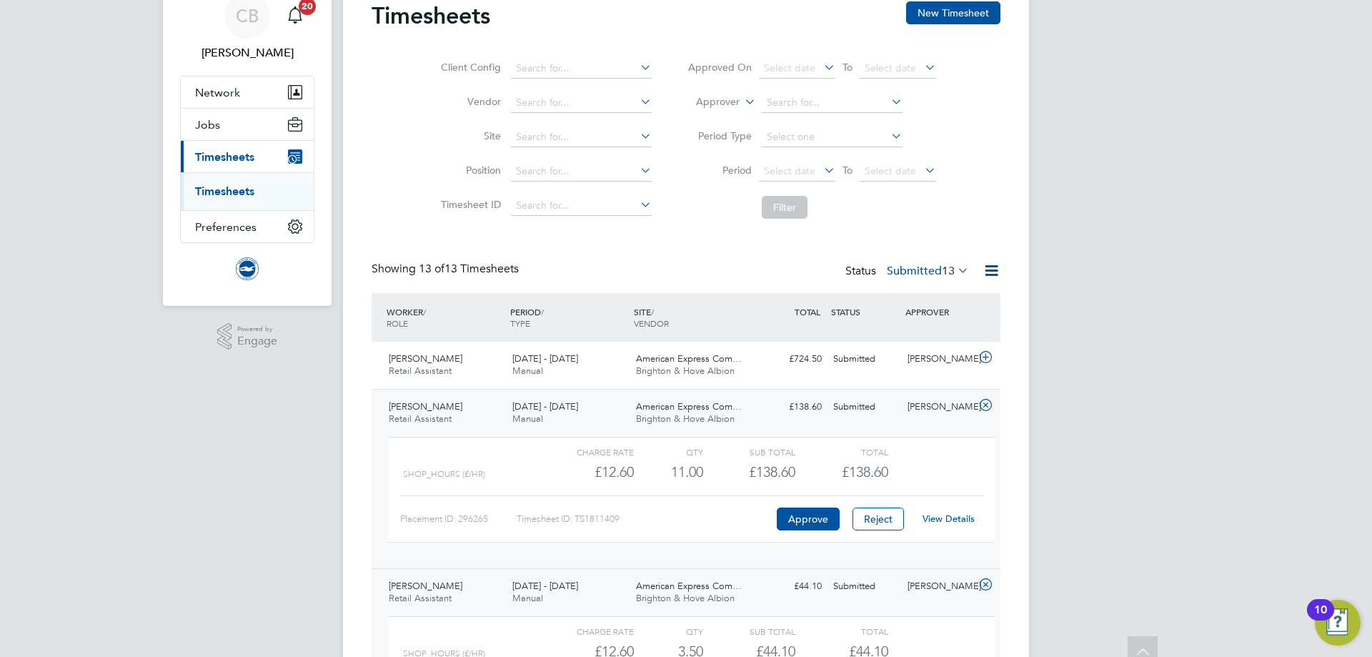
scroll to position [0, 0]
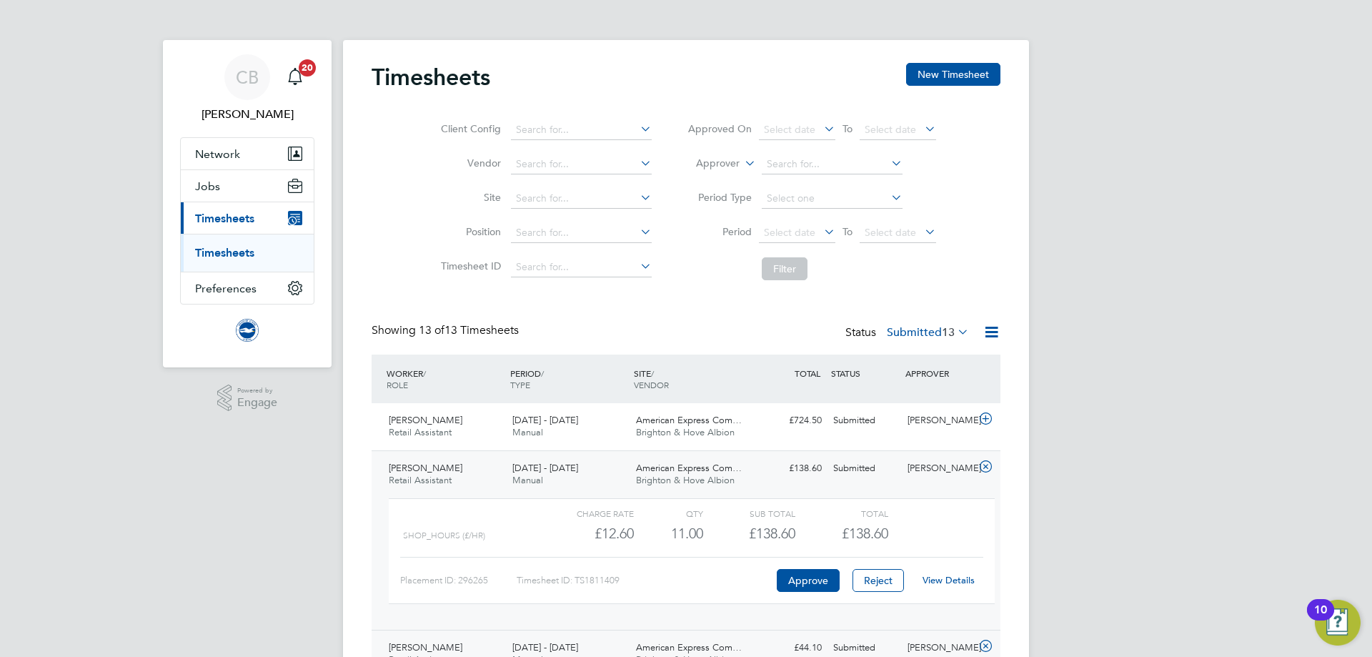
click at [234, 249] on link "Timesheets" at bounding box center [224, 253] width 59 height 14
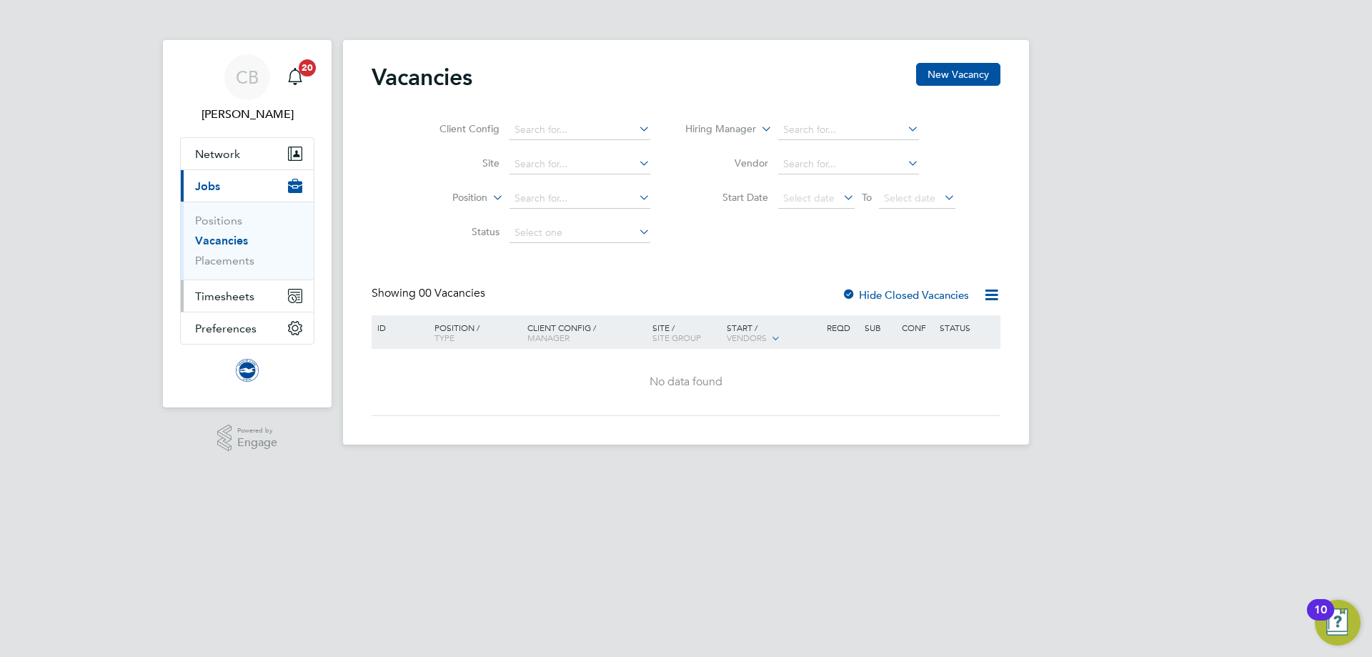
click at [257, 293] on button "Timesheets" at bounding box center [247, 295] width 133 height 31
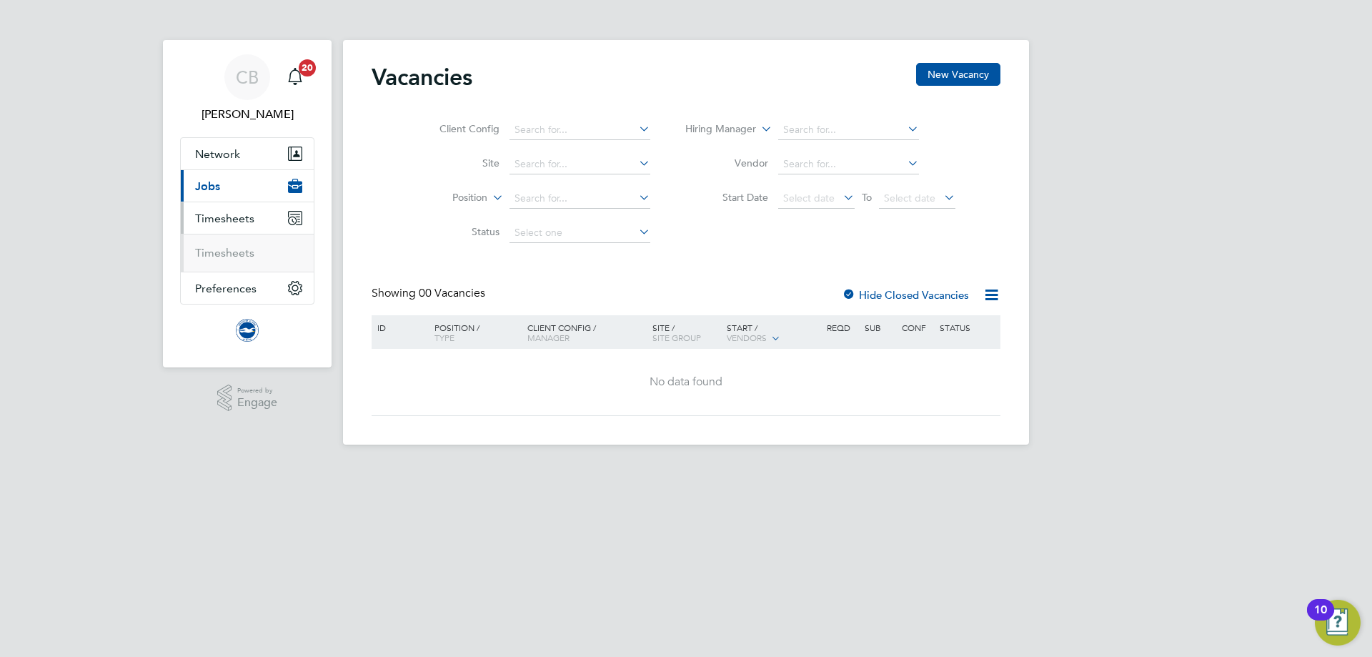
click at [249, 265] on ul "Timesheets" at bounding box center [247, 253] width 133 height 38
click at [250, 257] on link "Timesheets" at bounding box center [224, 253] width 59 height 14
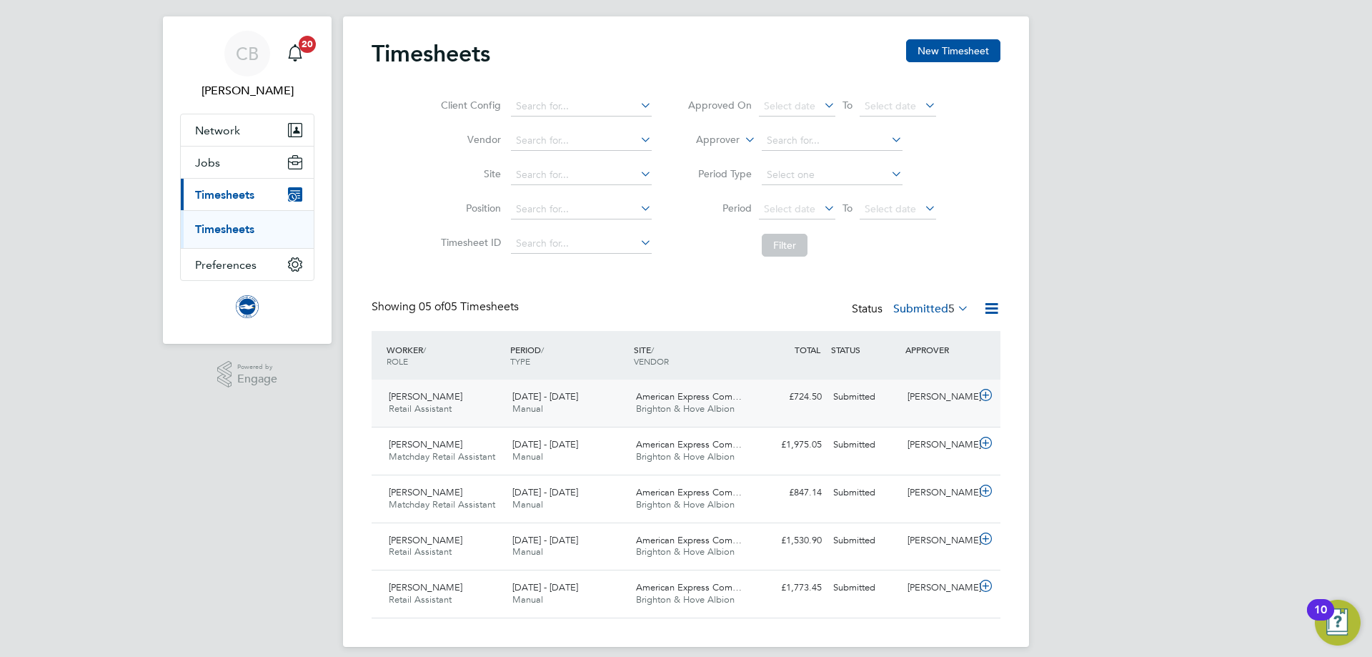
scroll to position [36, 0]
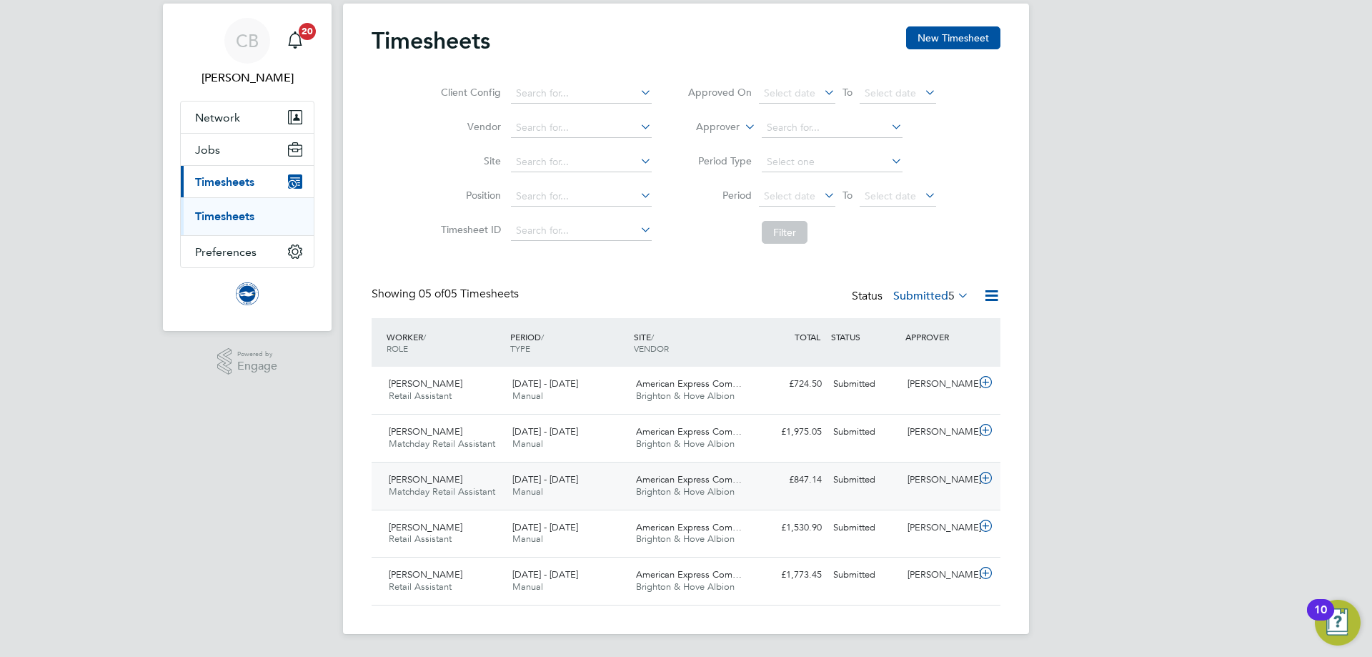
click at [598, 482] on div "1 - 31 Aug 2025 Manual" at bounding box center [569, 486] width 124 height 36
click at [908, 473] on div "[PERSON_NAME]" at bounding box center [939, 480] width 74 height 24
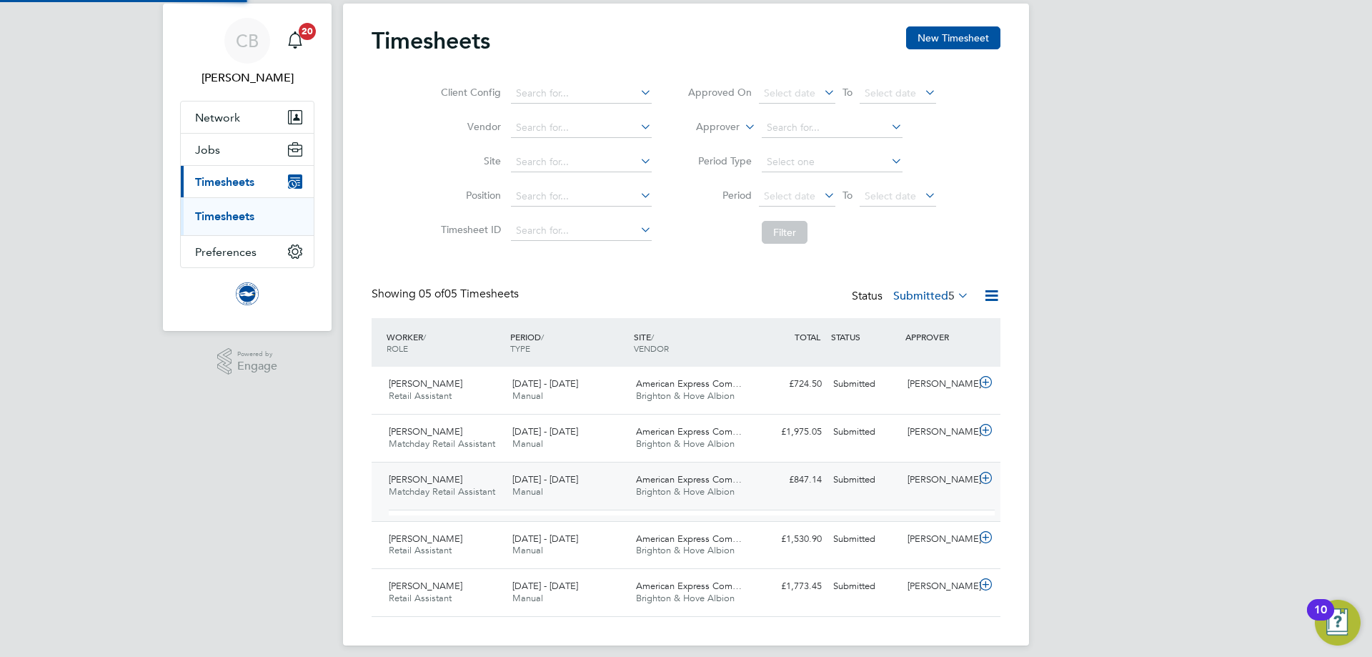
scroll to position [24, 139]
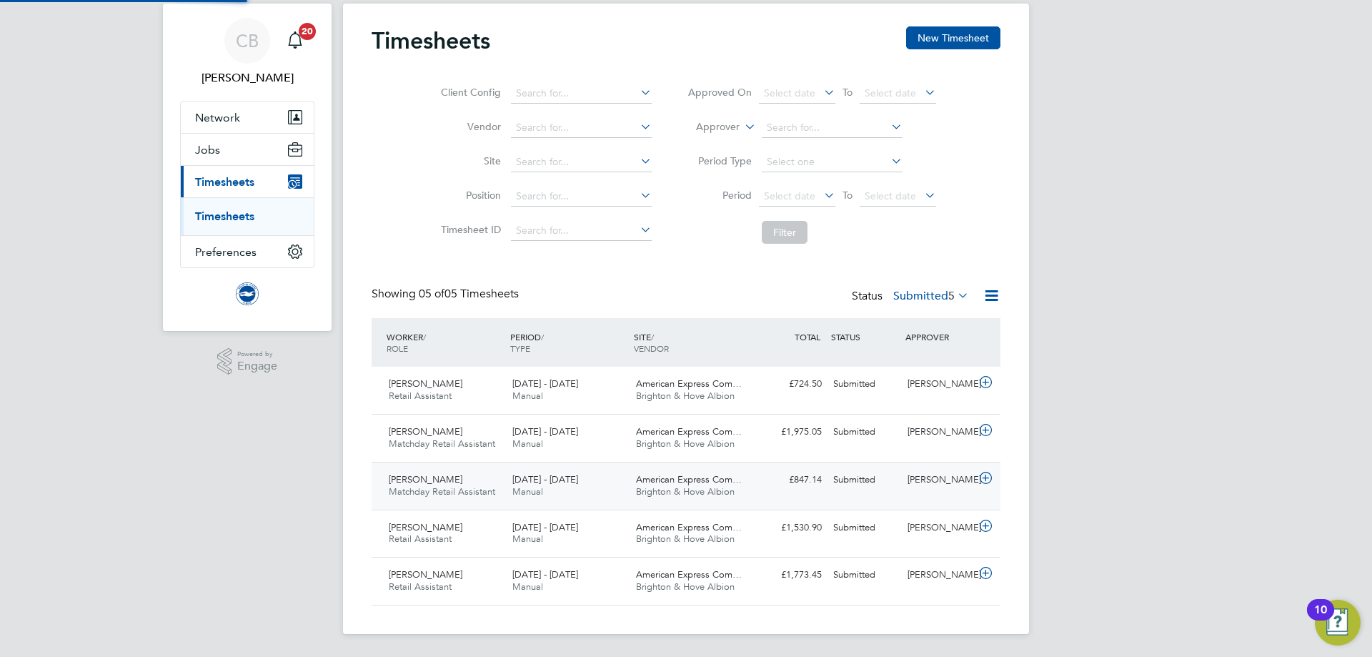
click at [907, 475] on div "[PERSON_NAME]" at bounding box center [939, 480] width 74 height 24
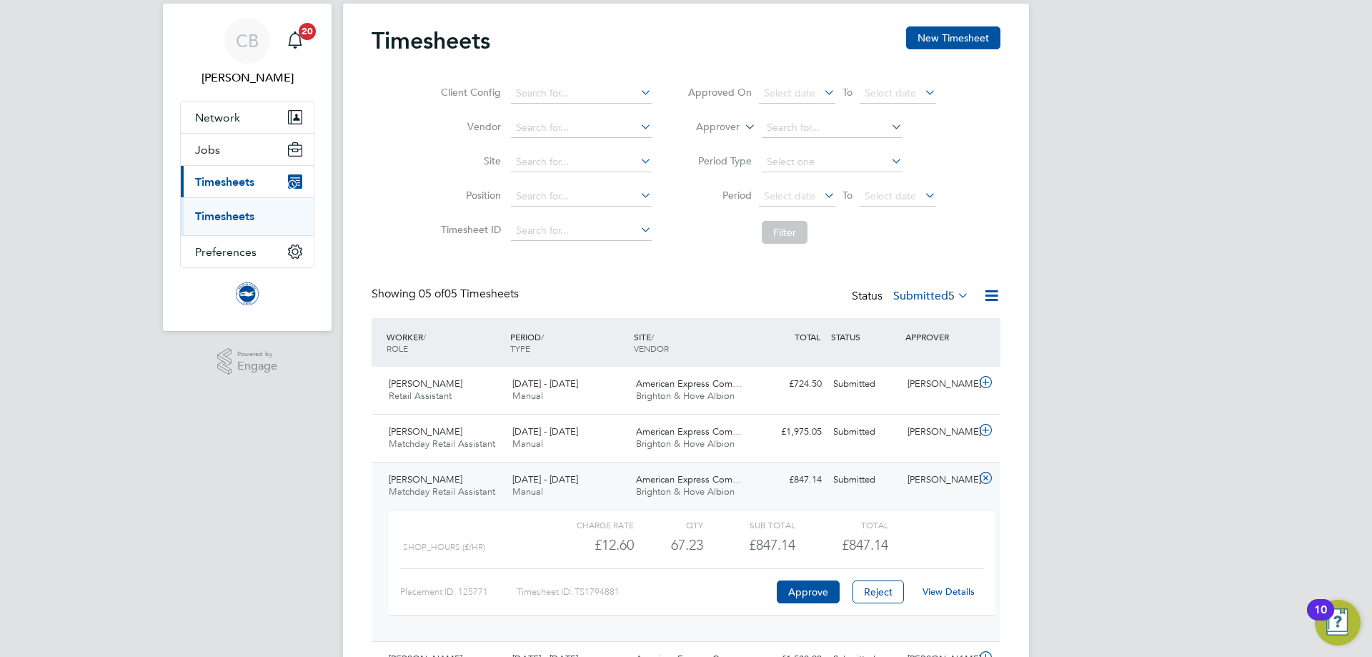
click at [958, 584] on div "View Details" at bounding box center [948, 591] width 70 height 23
click at [958, 588] on link "View Details" at bounding box center [949, 591] width 52 height 12
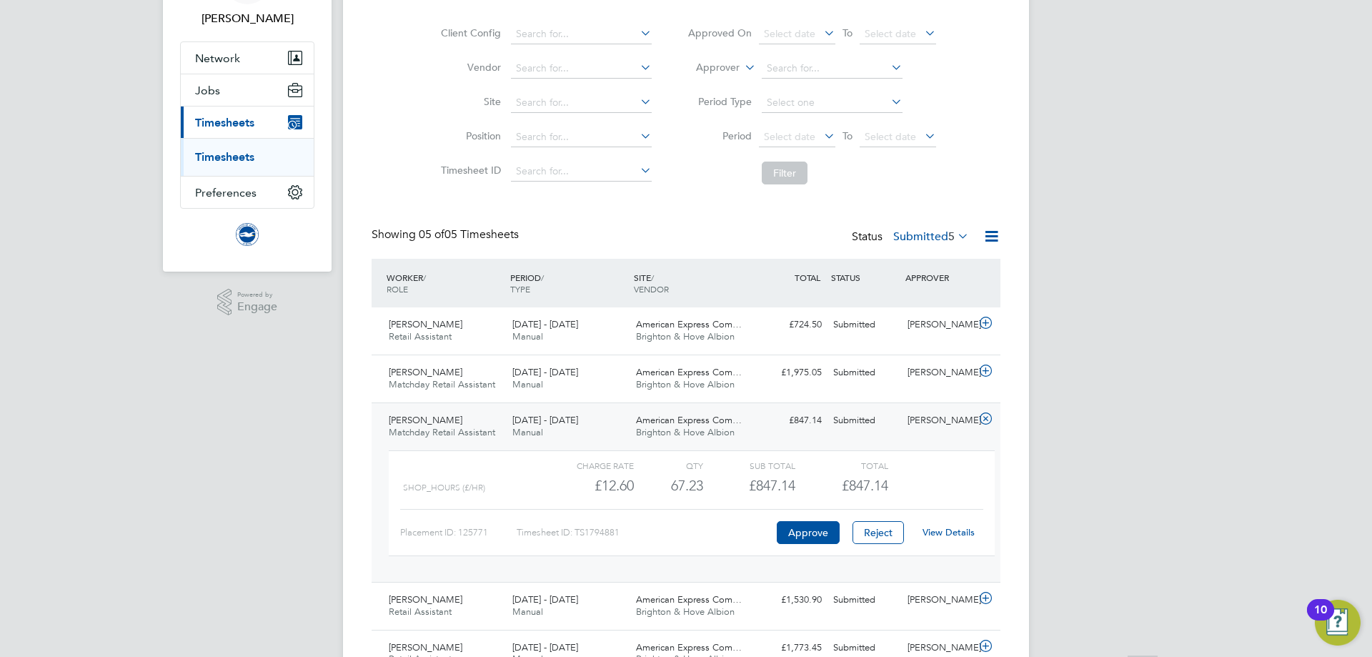
scroll to position [168, 0]
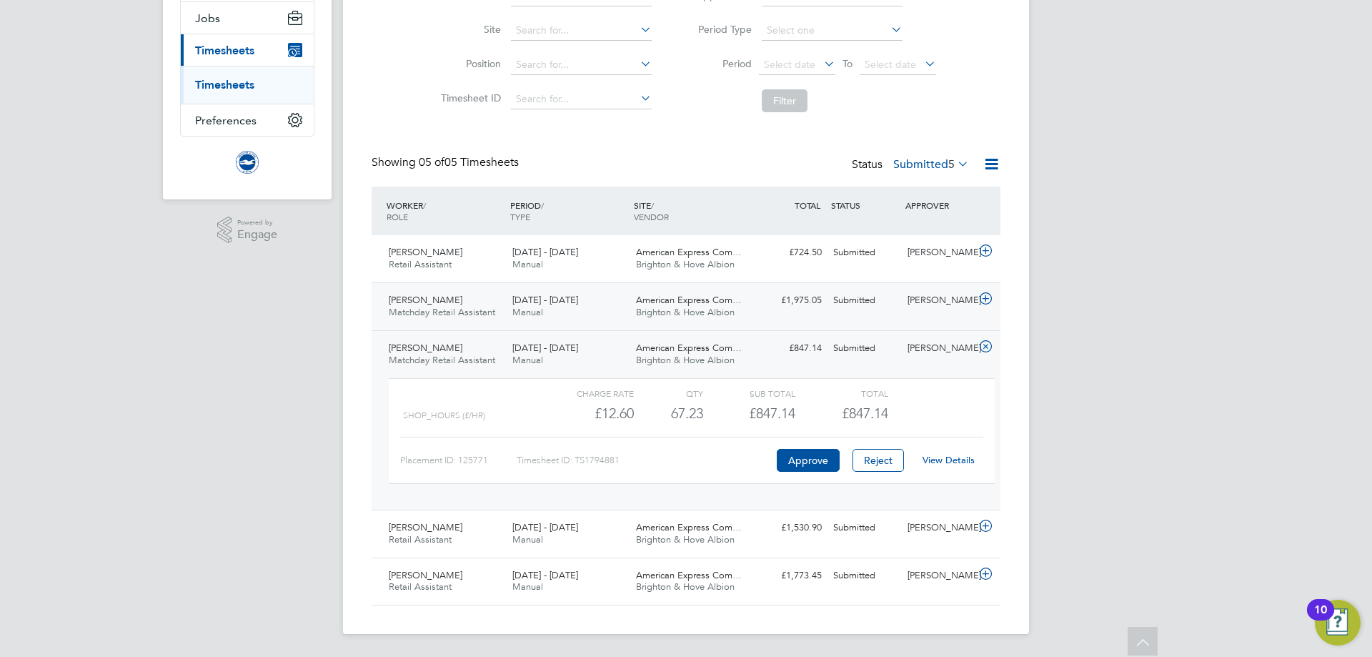
click at [870, 321] on div "Zachary Young Matchday Retail Assistant 1 - 31 Aug 2025 1 - 31 Aug 2025 Manual …" at bounding box center [686, 306] width 629 height 48
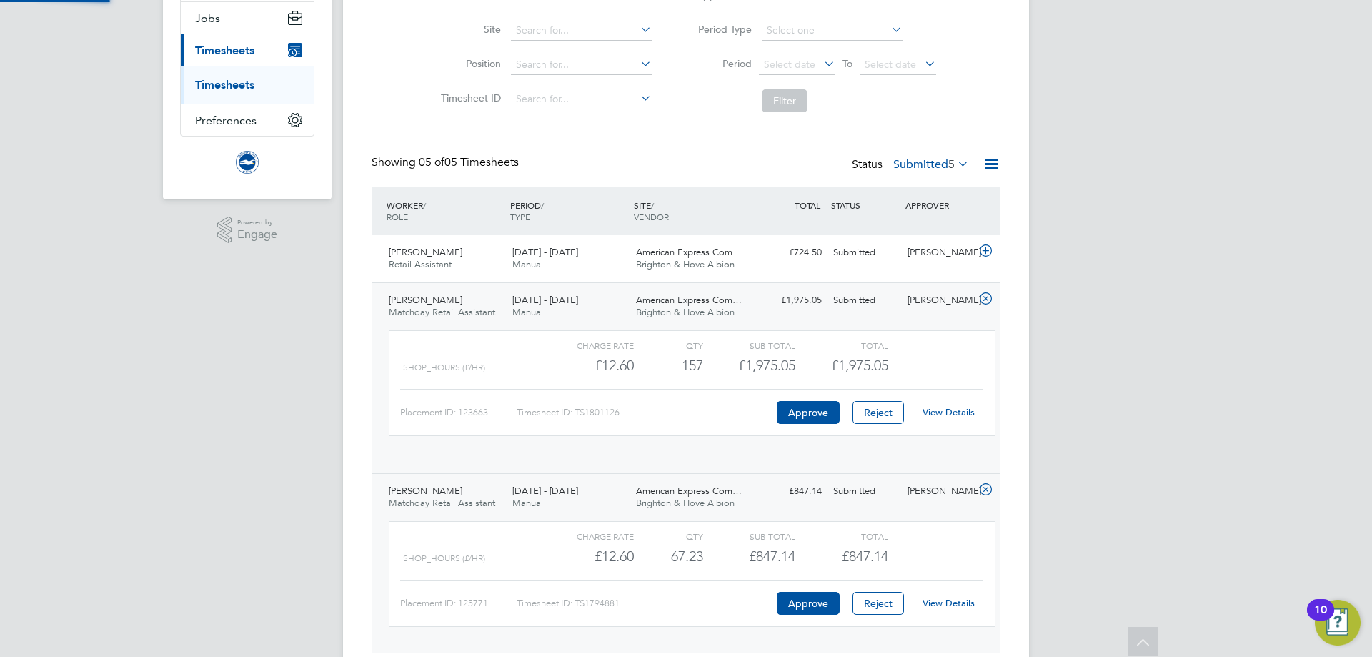
scroll to position [24, 139]
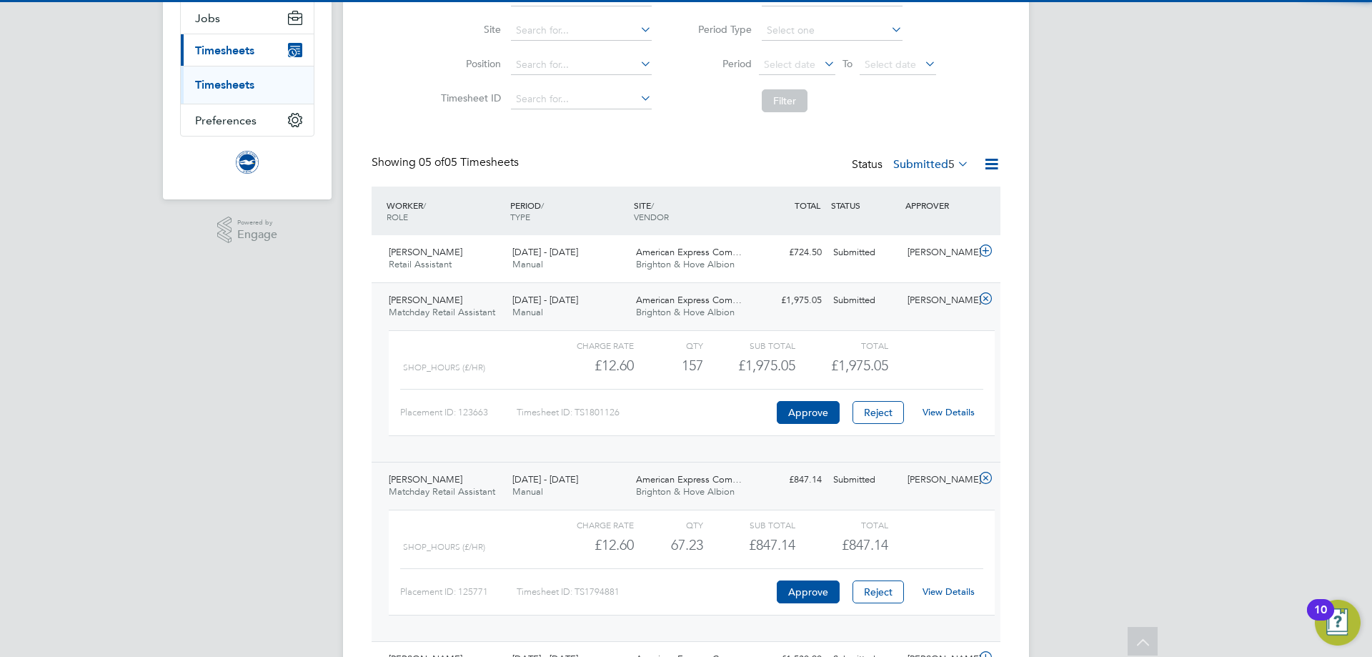
click at [938, 410] on link "View Details" at bounding box center [949, 412] width 52 height 12
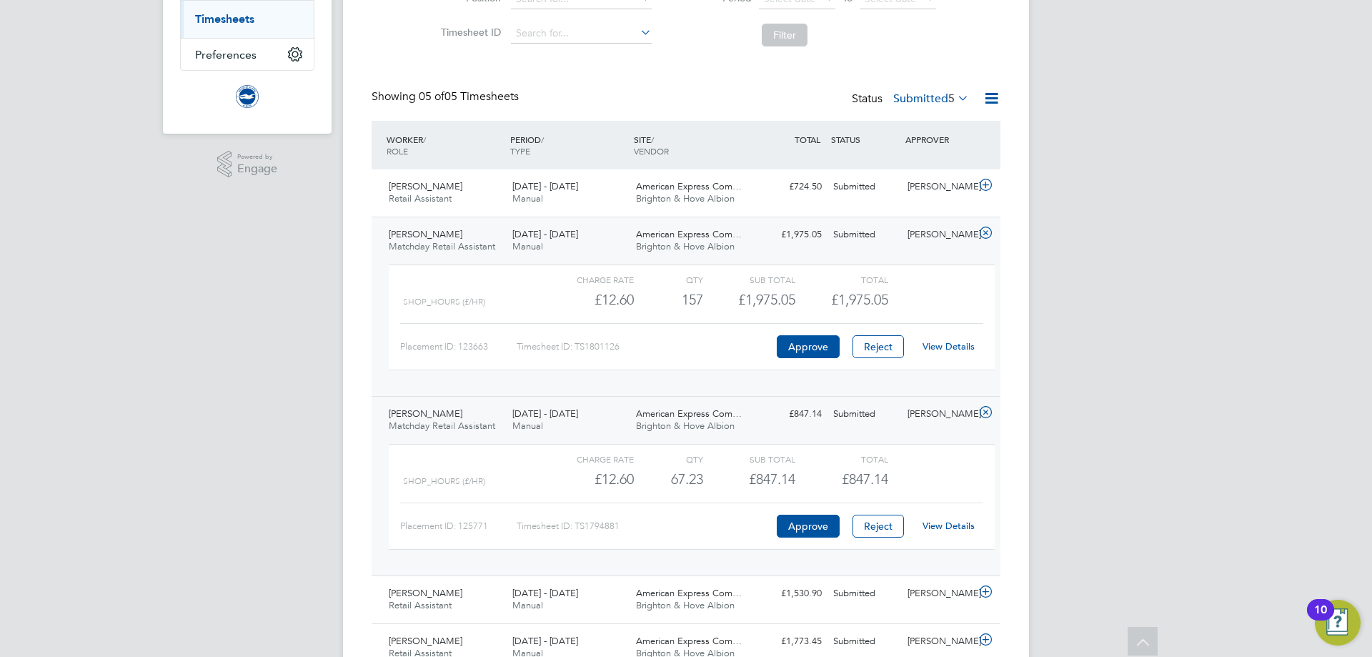
scroll to position [299, 0]
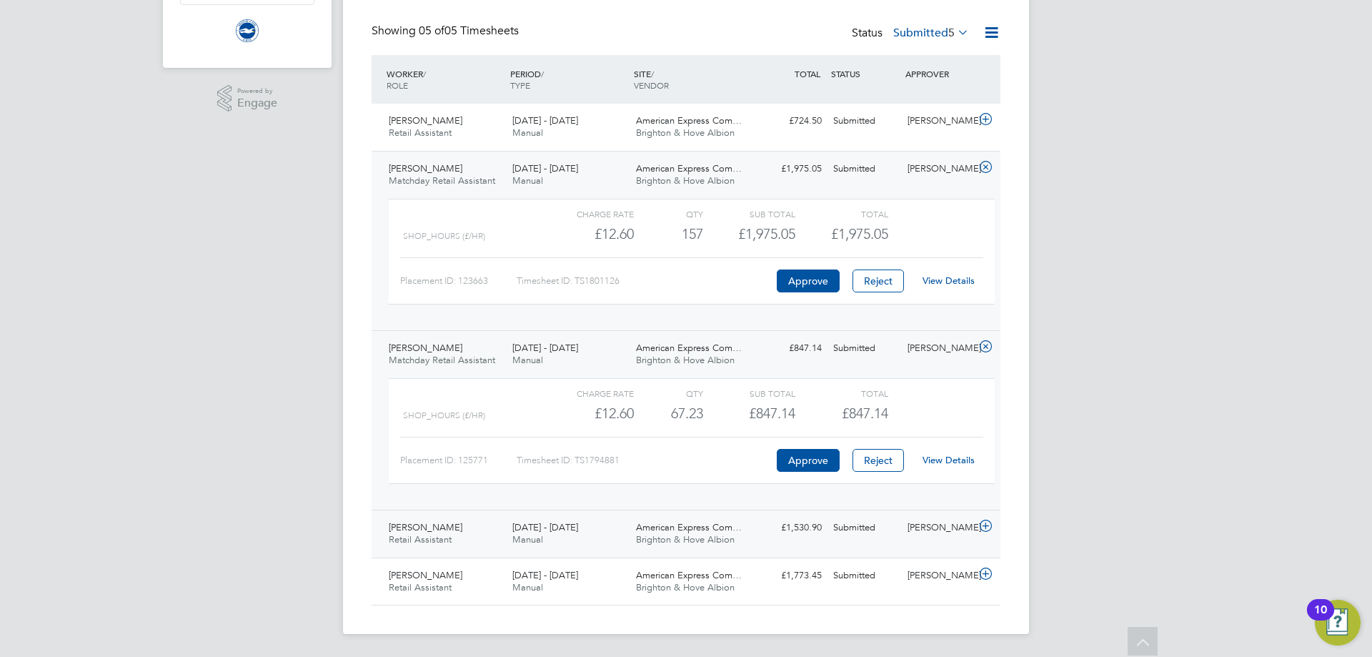
click at [919, 532] on div "[PERSON_NAME]" at bounding box center [939, 528] width 74 height 24
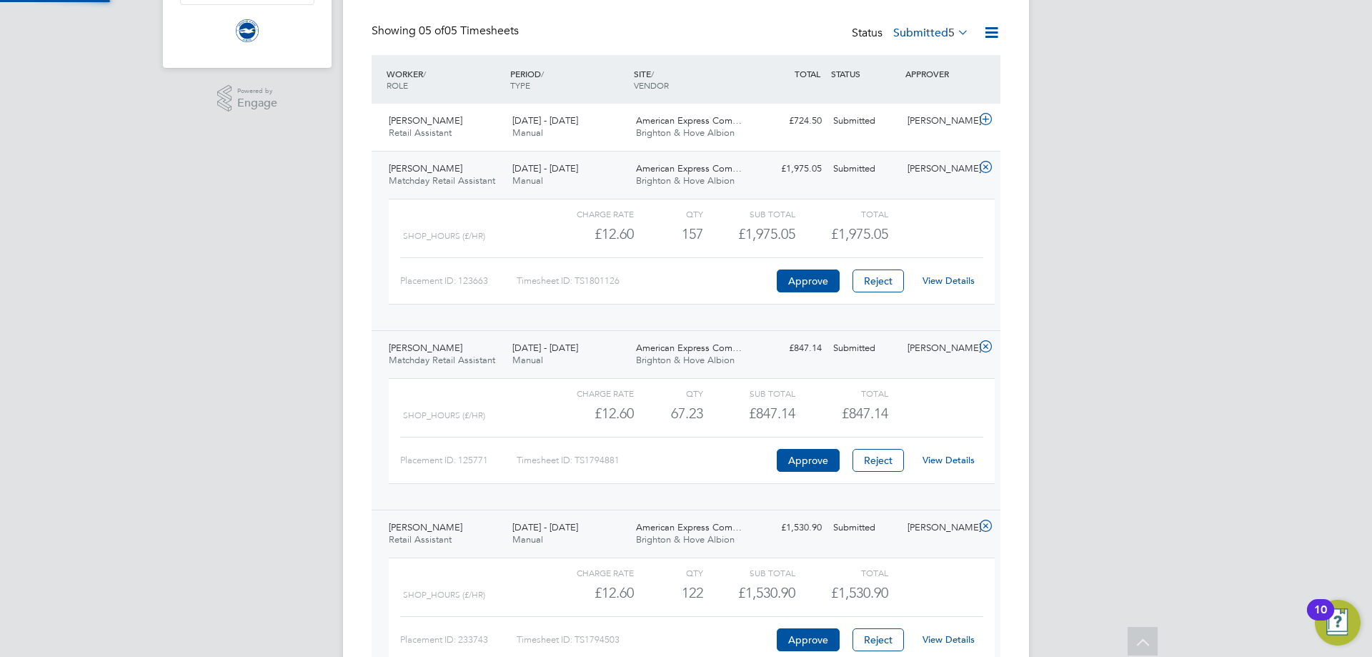
scroll to position [24, 139]
click at [954, 640] on link "View Details" at bounding box center [949, 639] width 52 height 12
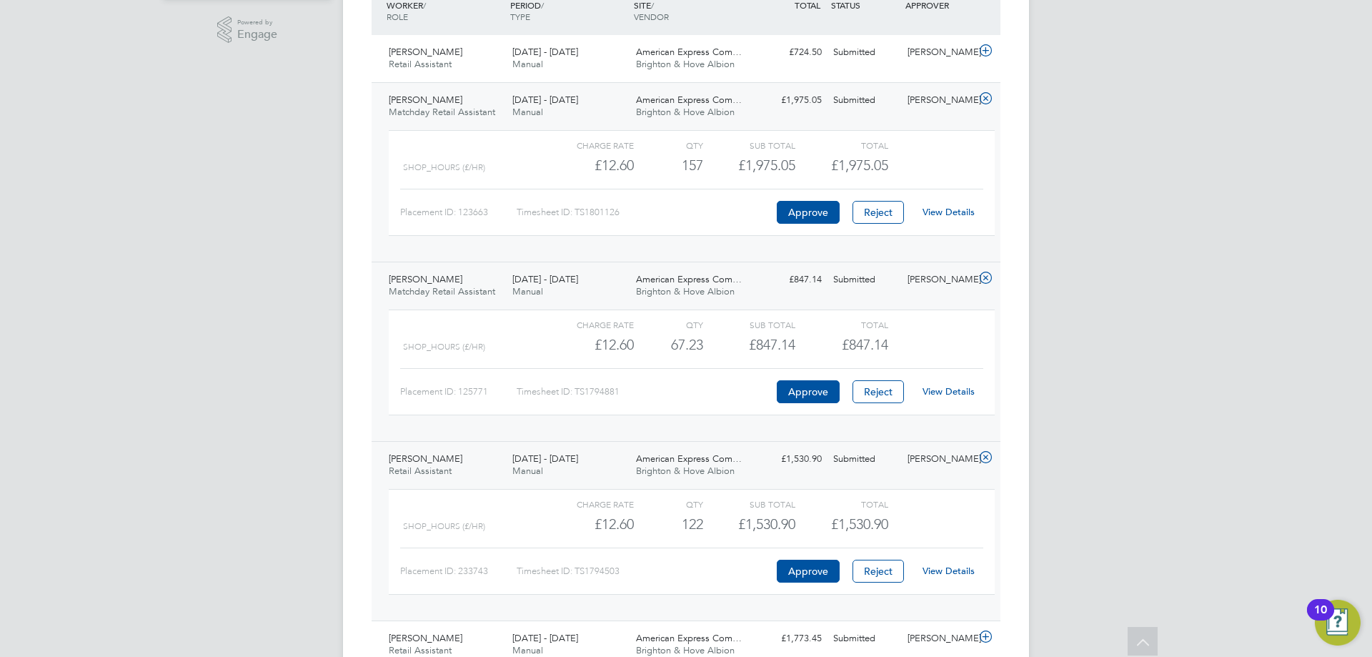
scroll to position [432, 0]
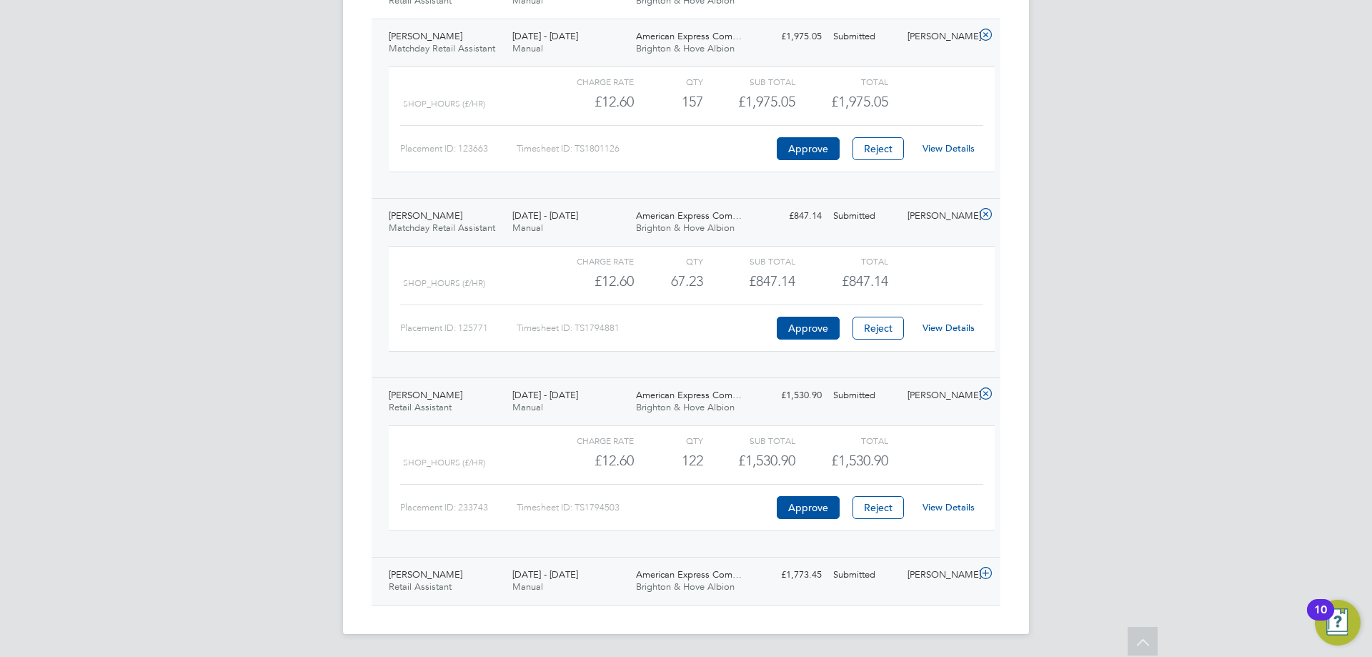
click at [949, 585] on div "[PERSON_NAME]" at bounding box center [939, 575] width 74 height 24
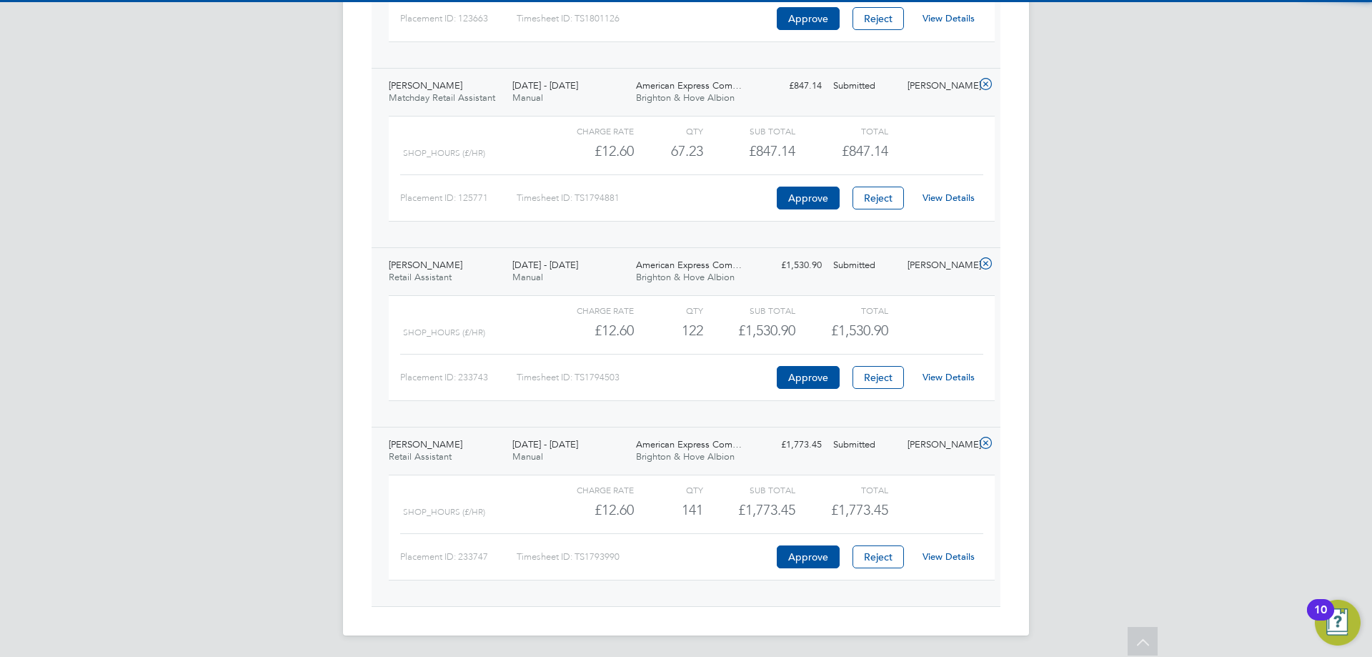
scroll to position [563, 0]
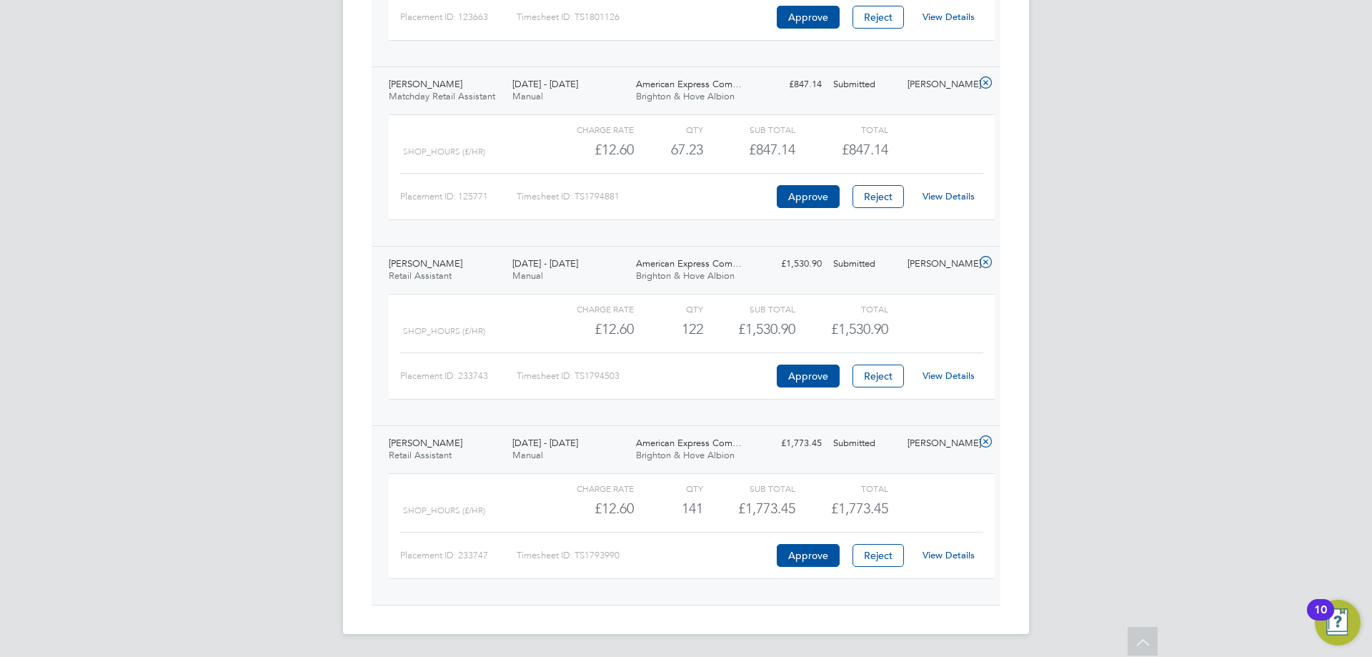
click at [943, 557] on link "View Details" at bounding box center [949, 555] width 52 height 12
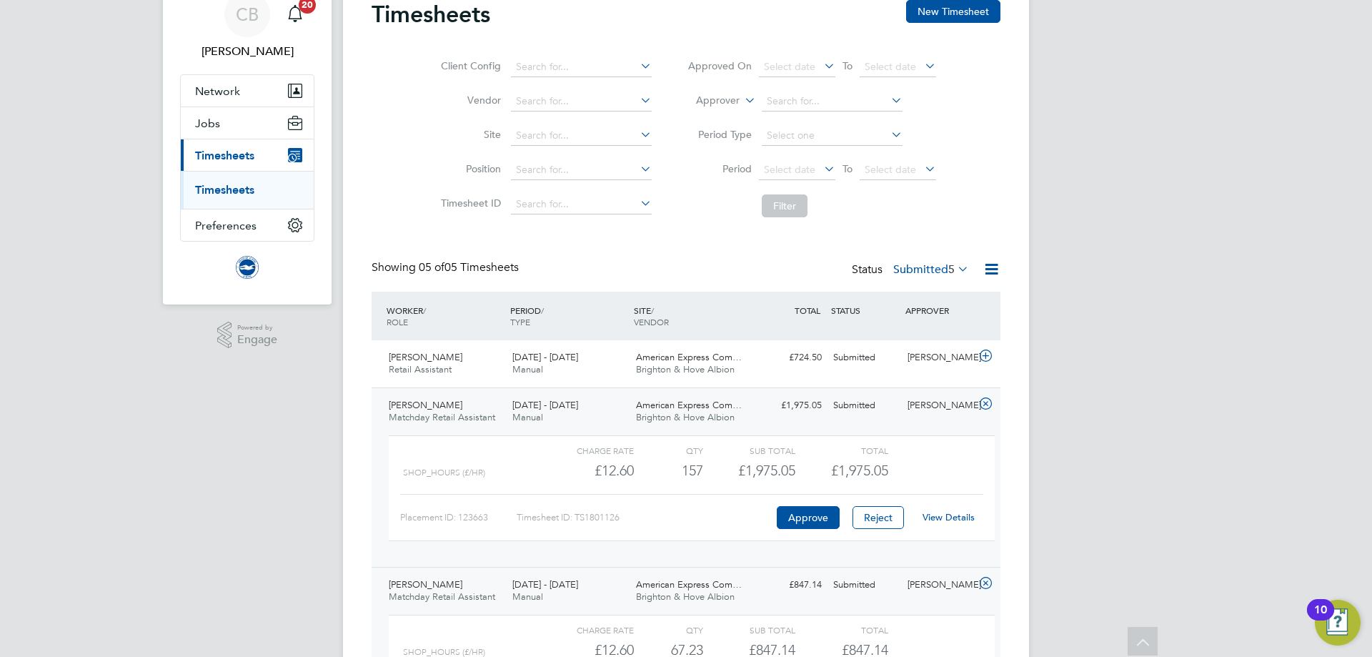
scroll to position [0, 0]
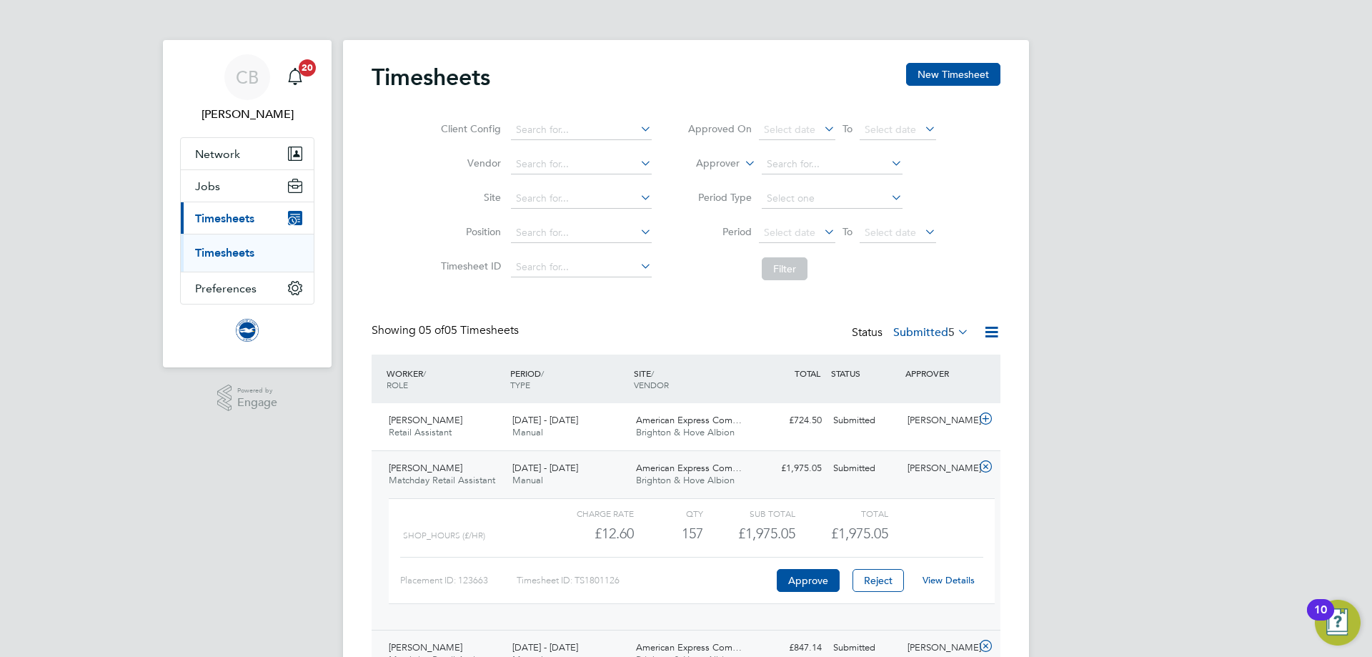
click at [238, 244] on ul "Timesheets" at bounding box center [247, 253] width 133 height 38
click at [236, 251] on link "Timesheets" at bounding box center [224, 253] width 59 height 14
click at [205, 190] on span "Jobs" at bounding box center [207, 186] width 25 height 14
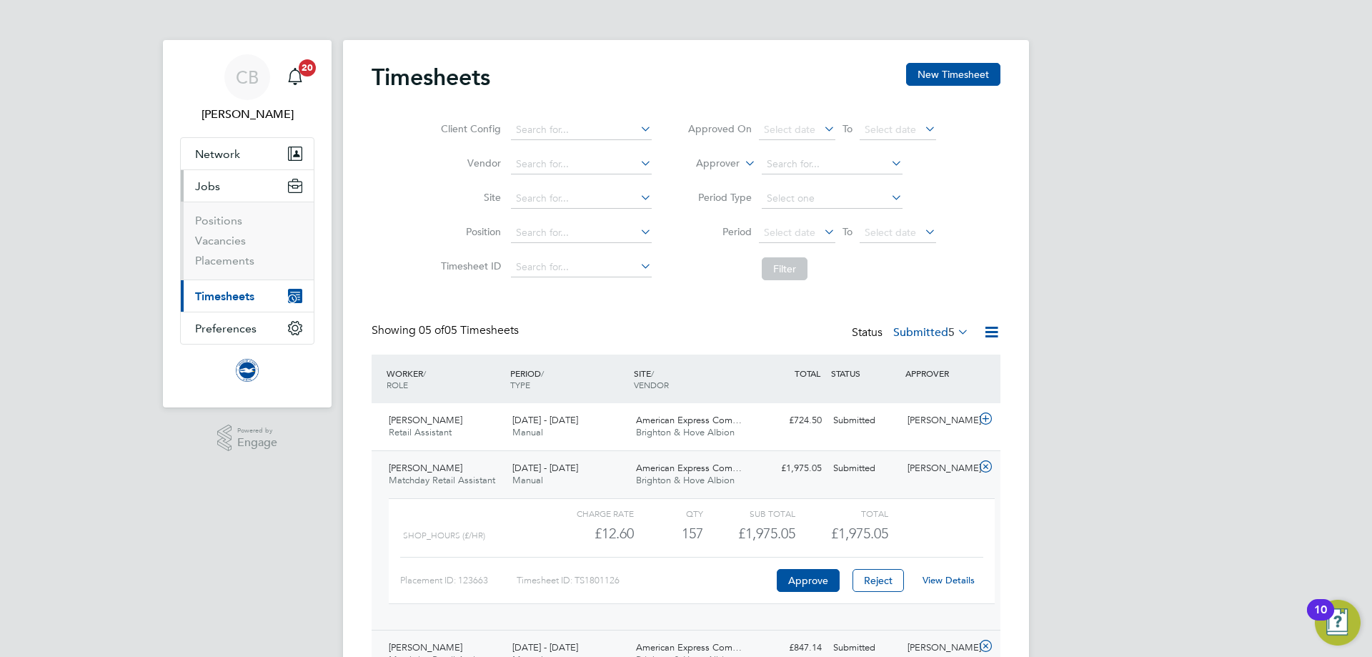
click at [215, 304] on button "Current page: Timesheets" at bounding box center [247, 295] width 133 height 31
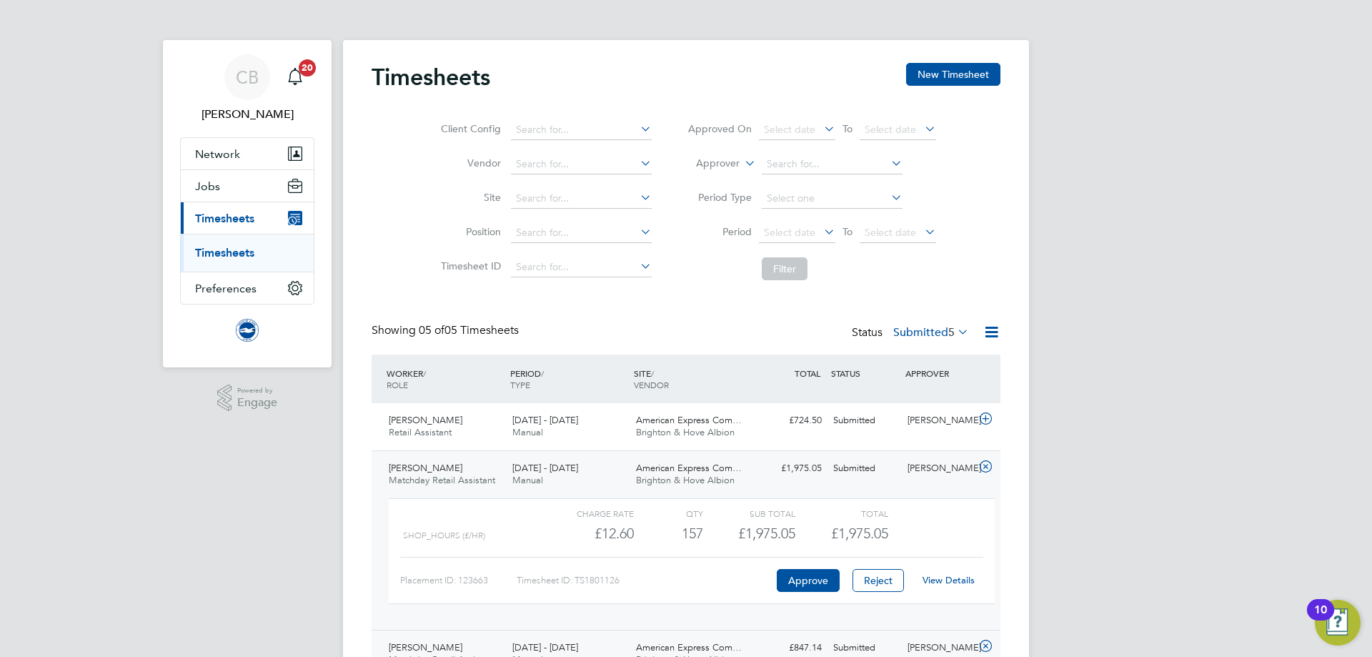
click at [239, 259] on li "Timesheets" at bounding box center [248, 253] width 107 height 14
click at [239, 252] on link "Timesheets" at bounding box center [224, 253] width 59 height 14
click at [938, 332] on label "Submitted 5" at bounding box center [931, 332] width 76 height 14
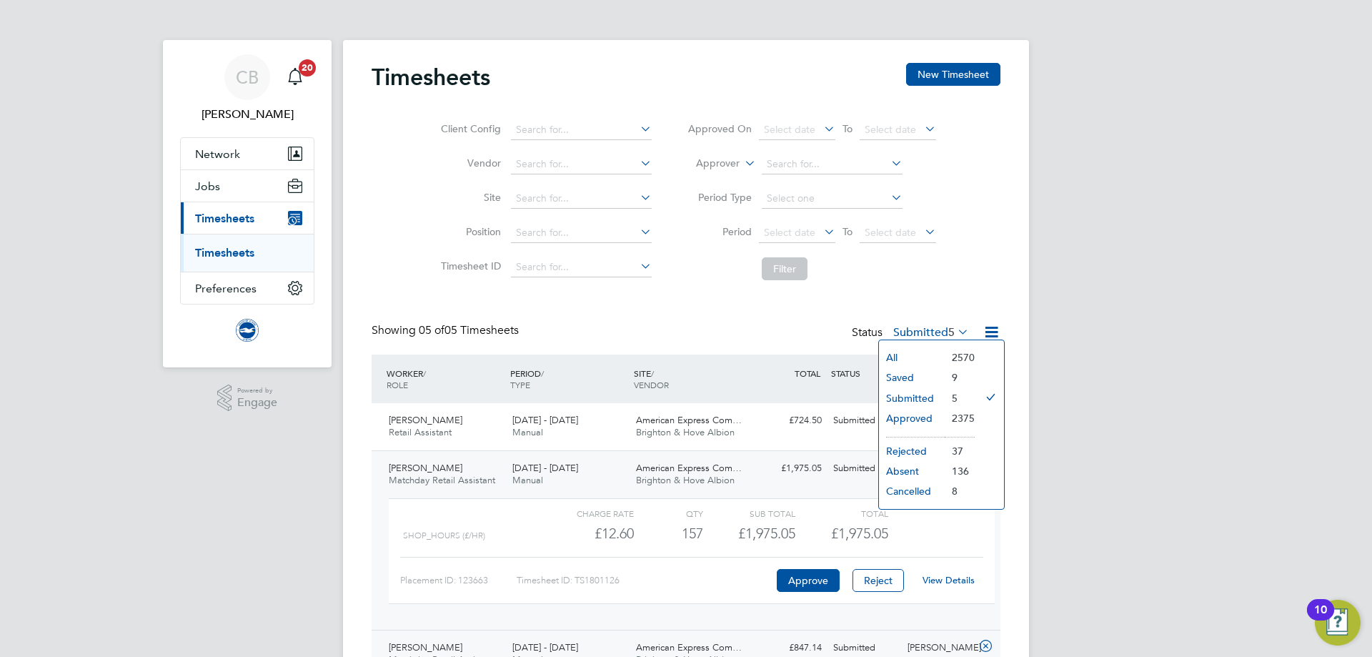
click at [916, 380] on li "Saved" at bounding box center [912, 377] width 66 height 20
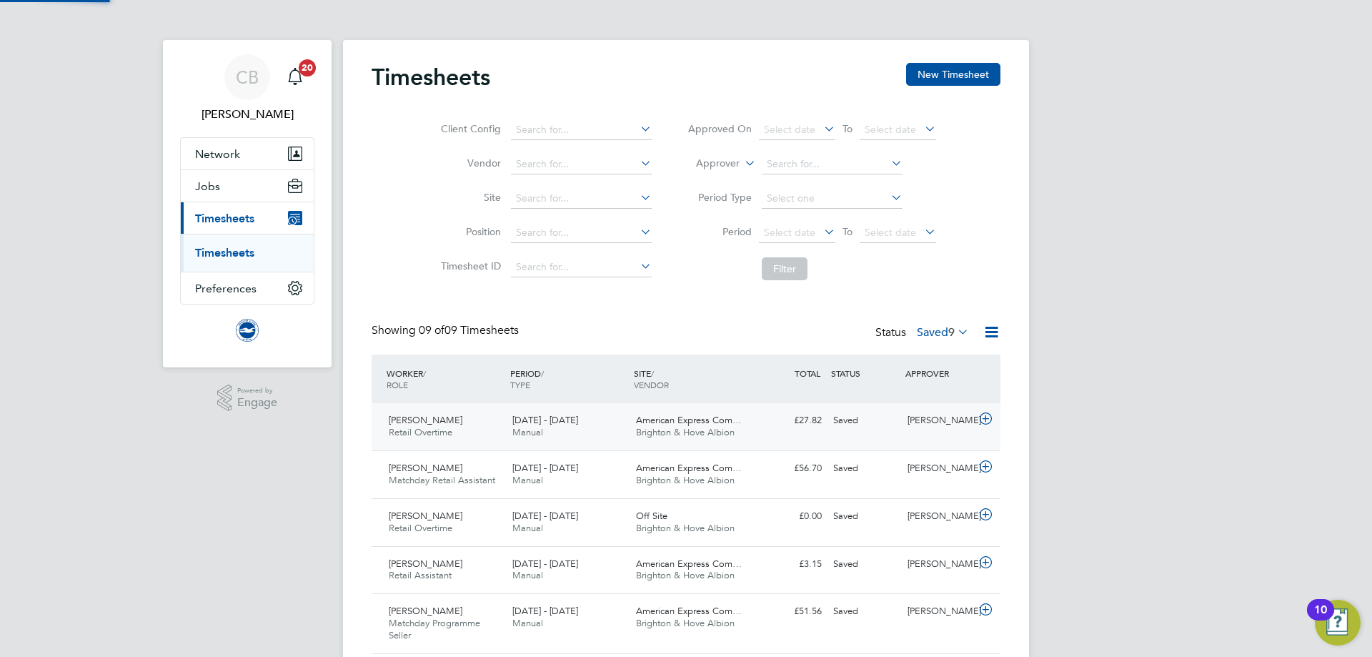
scroll to position [36, 124]
click at [917, 332] on label "Saved 9" at bounding box center [943, 332] width 52 height 14
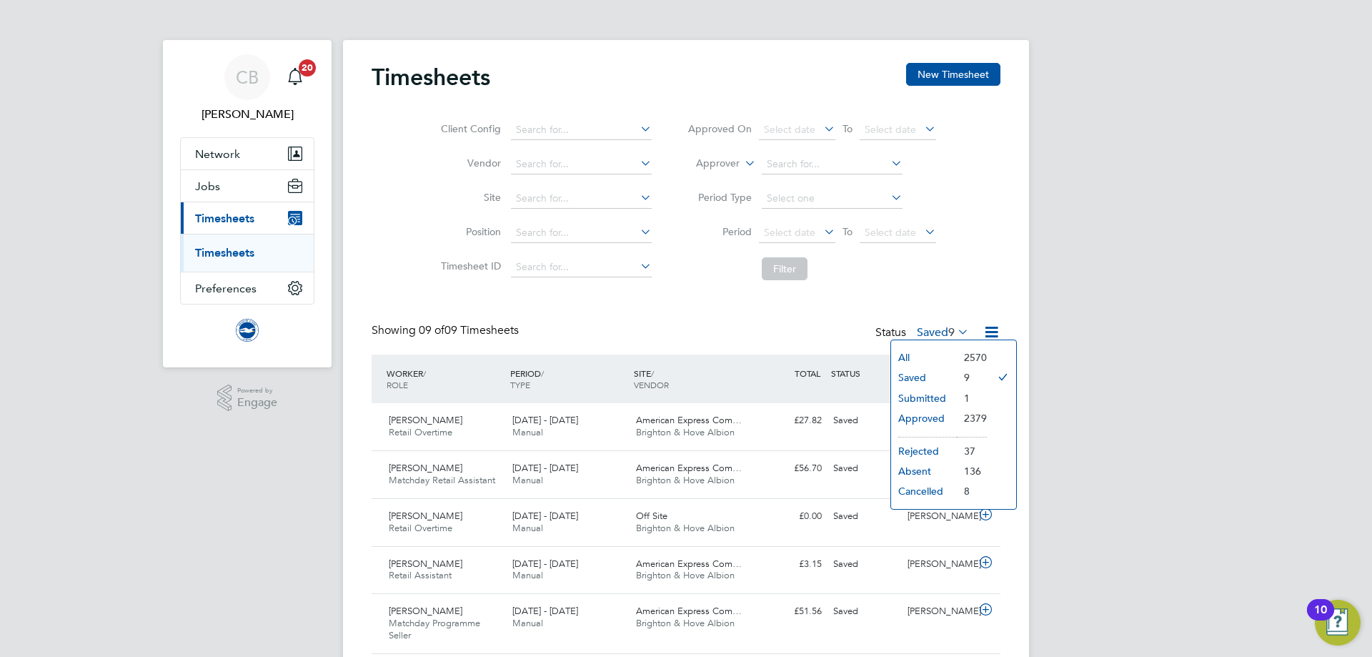
click at [918, 399] on li "Submitted" at bounding box center [924, 398] width 66 height 20
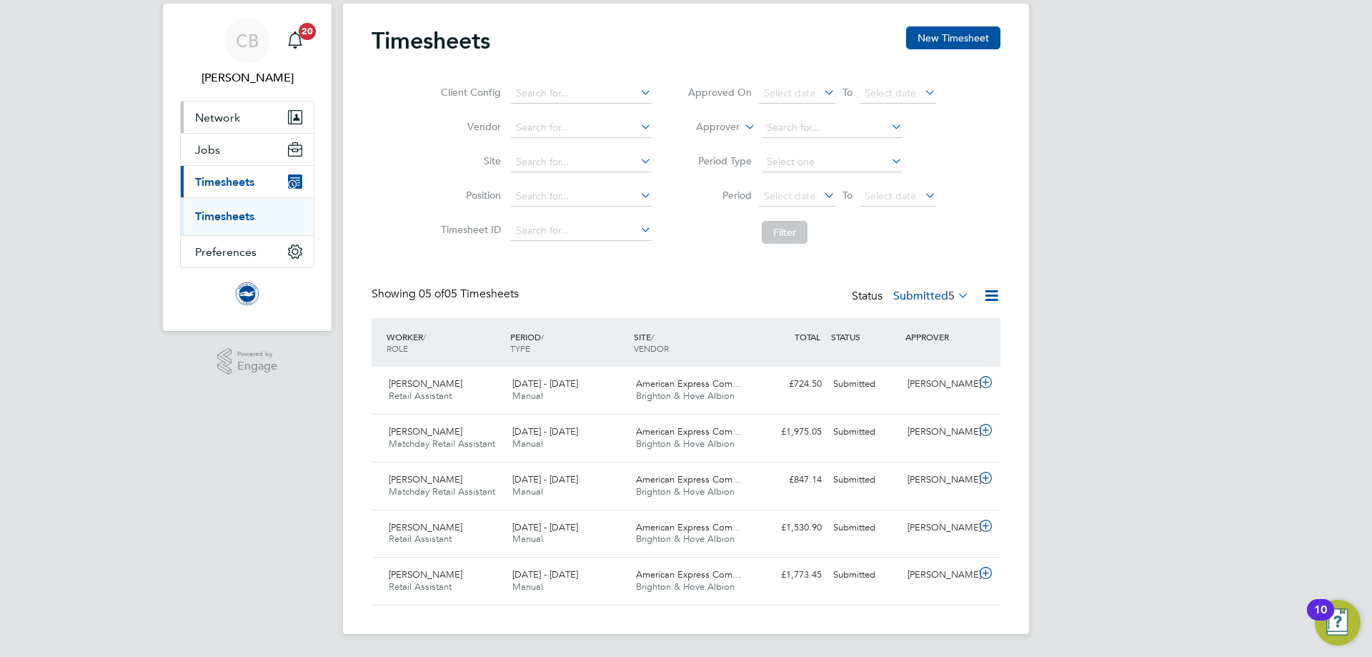
click at [235, 114] on span "Network" at bounding box center [217, 118] width 45 height 14
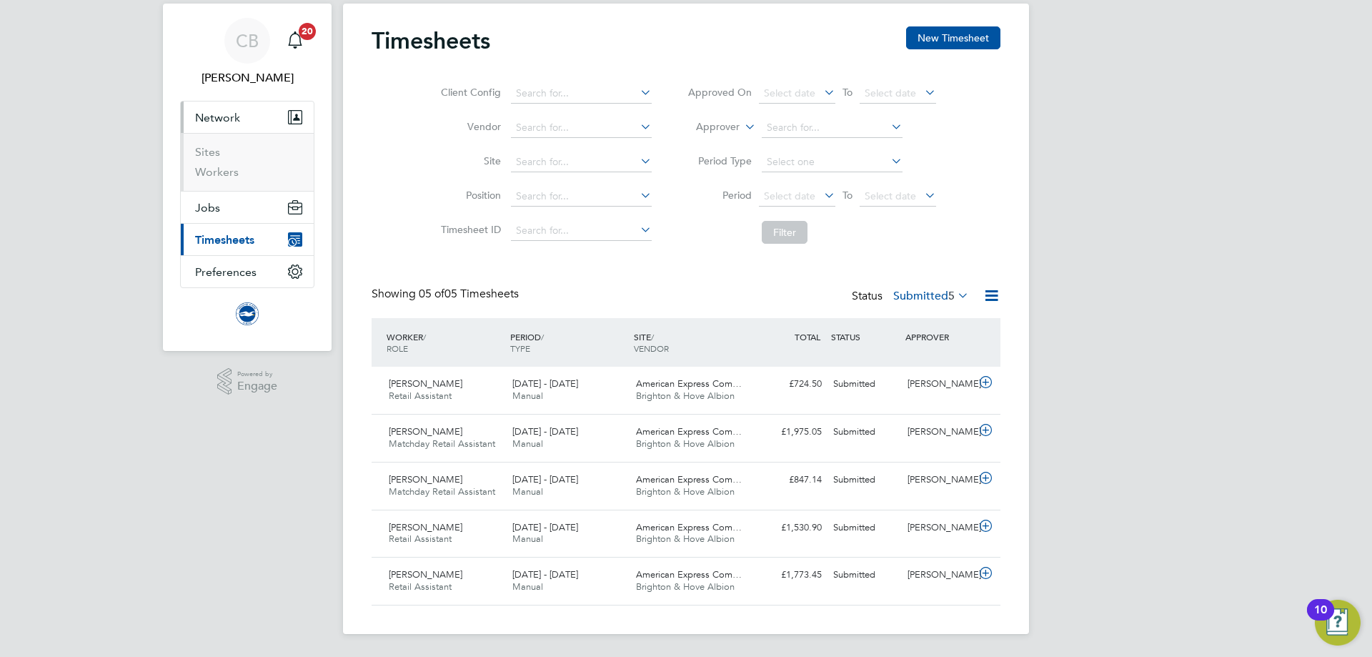
drag, startPoint x: 217, startPoint y: 233, endPoint x: 217, endPoint y: 240, distance: 7.2
click at [217, 234] on span "Timesheets" at bounding box center [224, 240] width 59 height 14
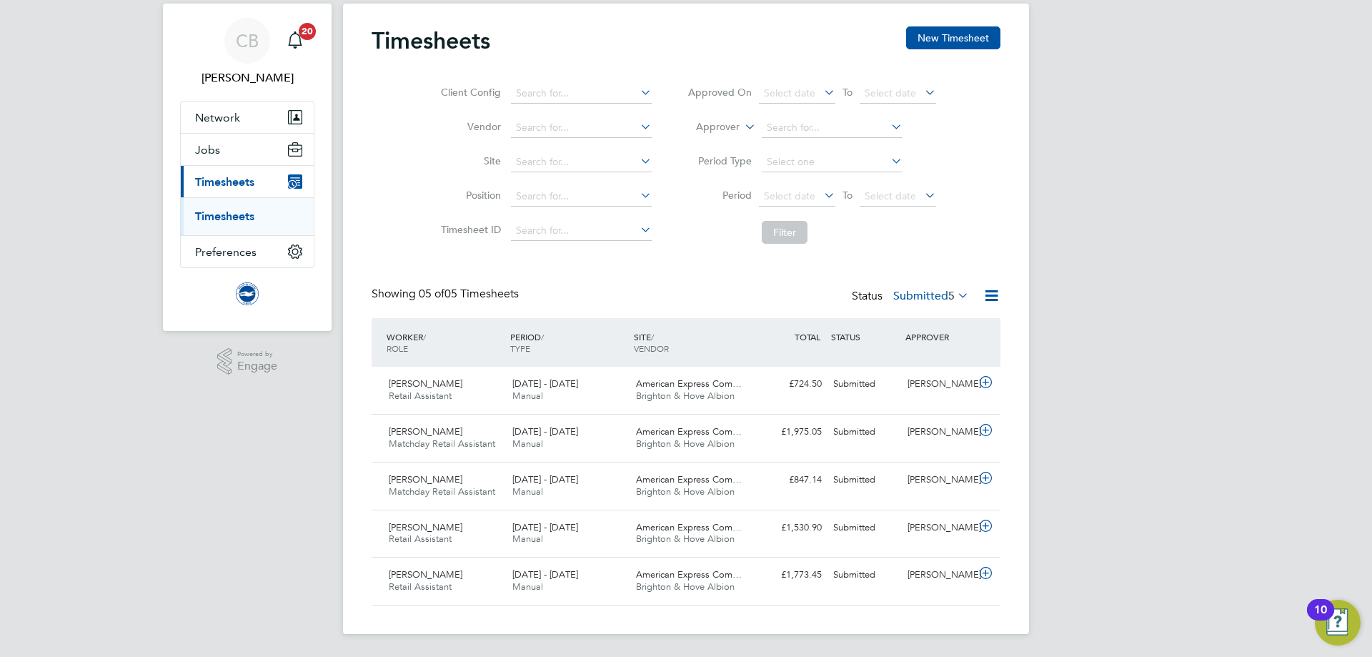
click at [242, 217] on link "Timesheets" at bounding box center [224, 216] width 59 height 14
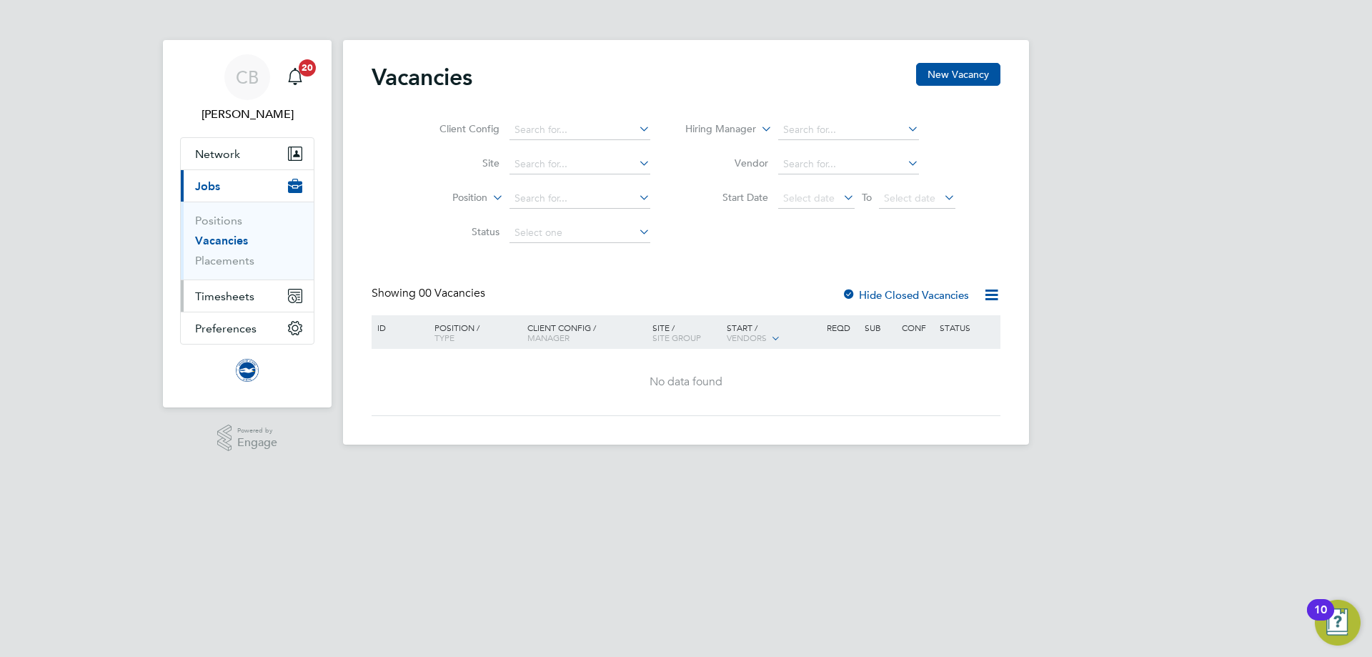
click at [237, 294] on span "Timesheets" at bounding box center [224, 296] width 59 height 14
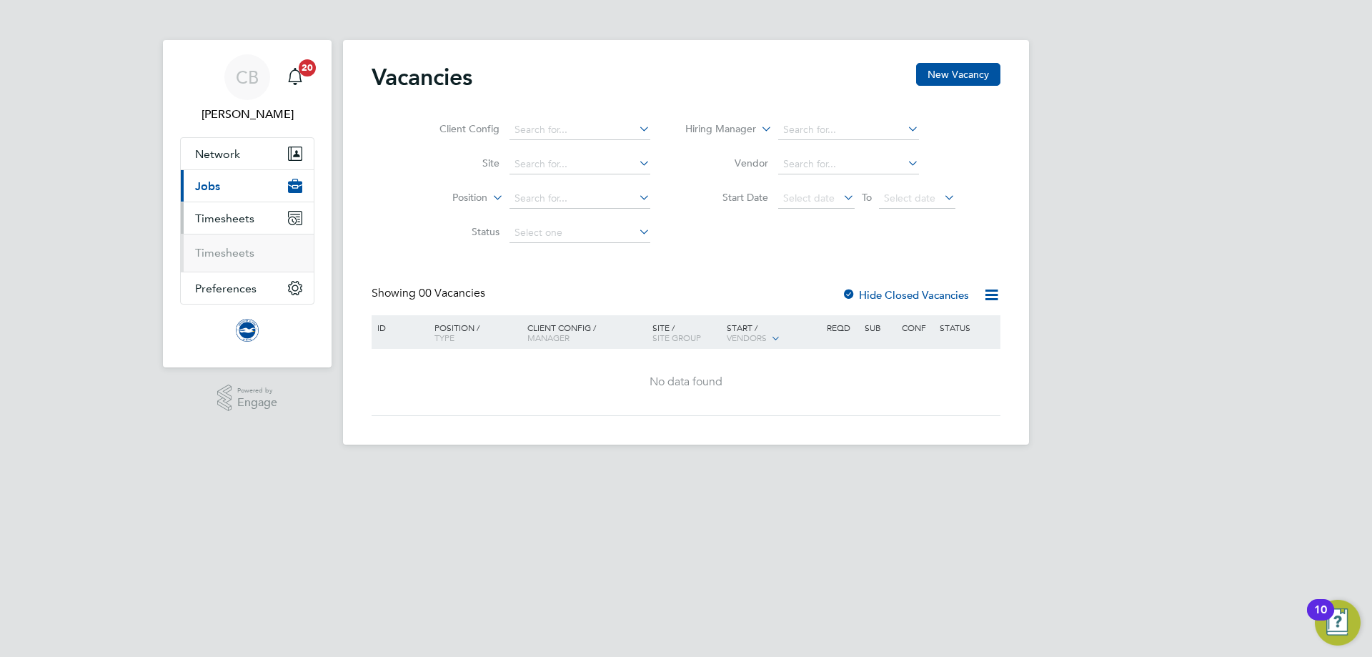
click at [255, 252] on li "Timesheets" at bounding box center [248, 253] width 107 height 14
click at [214, 253] on link "Timesheets" at bounding box center [224, 253] width 59 height 14
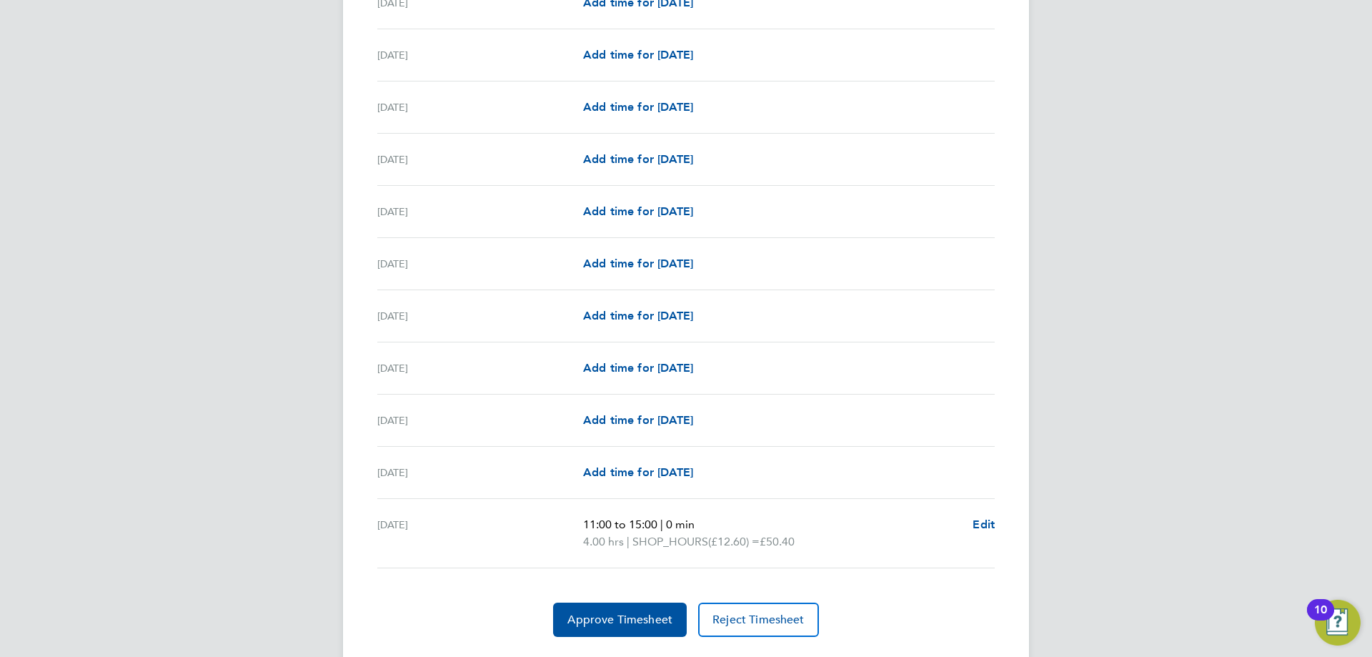
scroll to position [1559, 0]
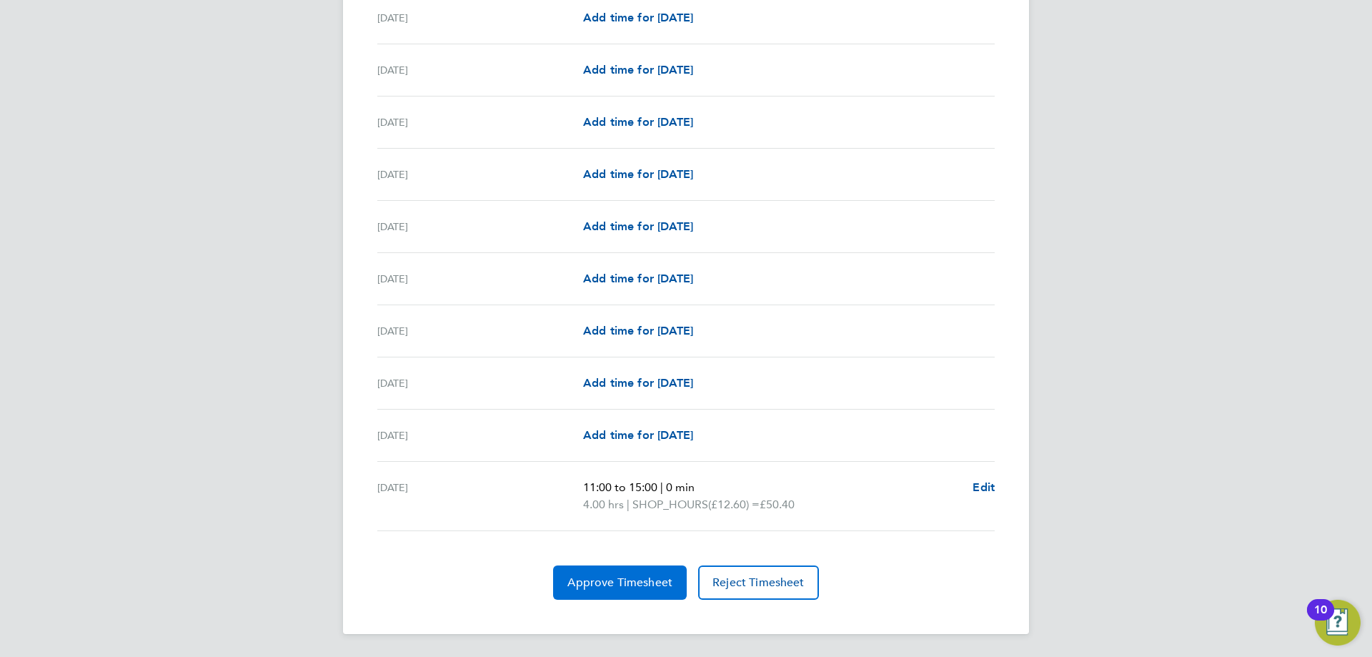
click at [610, 590] on button "Approve Timesheet" at bounding box center [620, 582] width 134 height 34
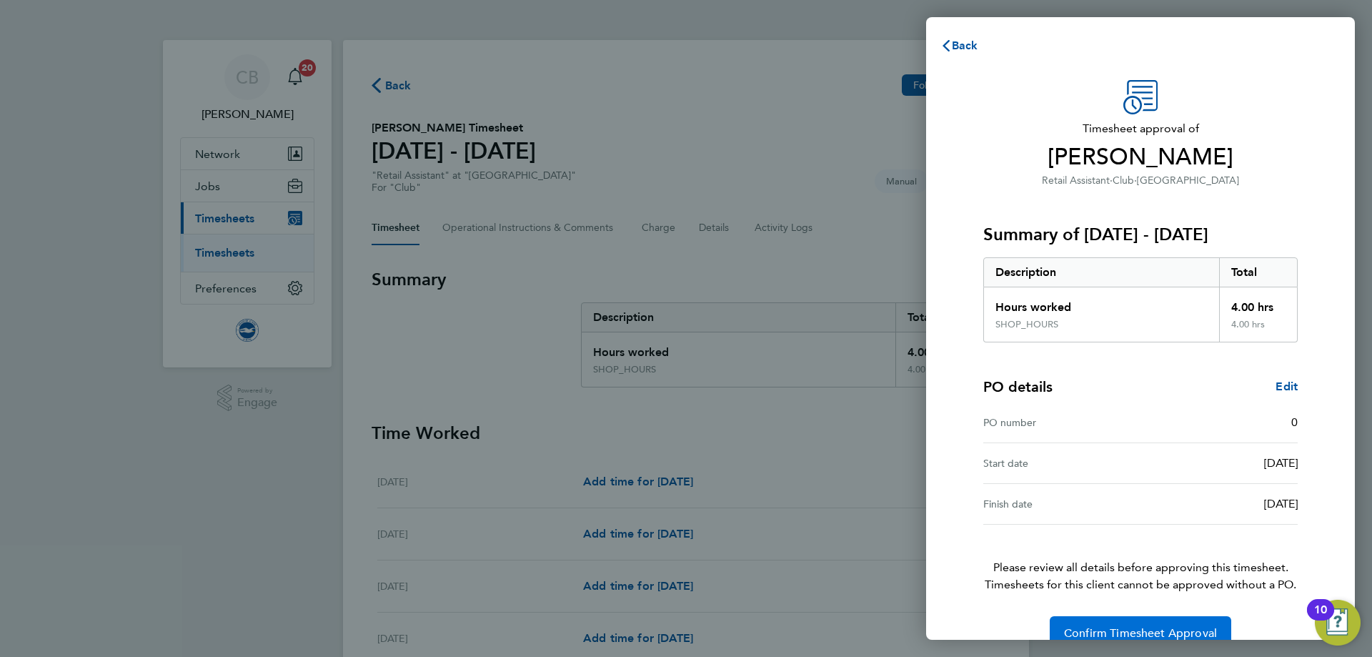
click at [1144, 622] on button "Confirm Timesheet Approval" at bounding box center [1141, 633] width 182 height 34
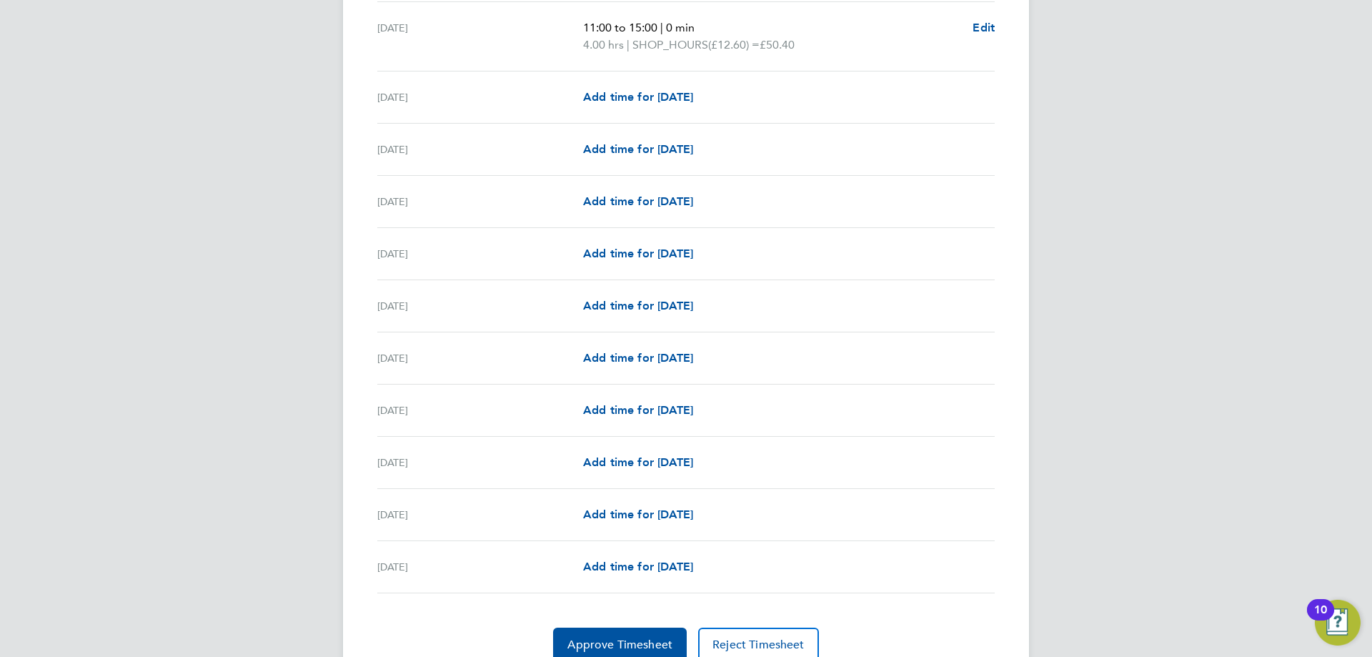
scroll to position [1577, 0]
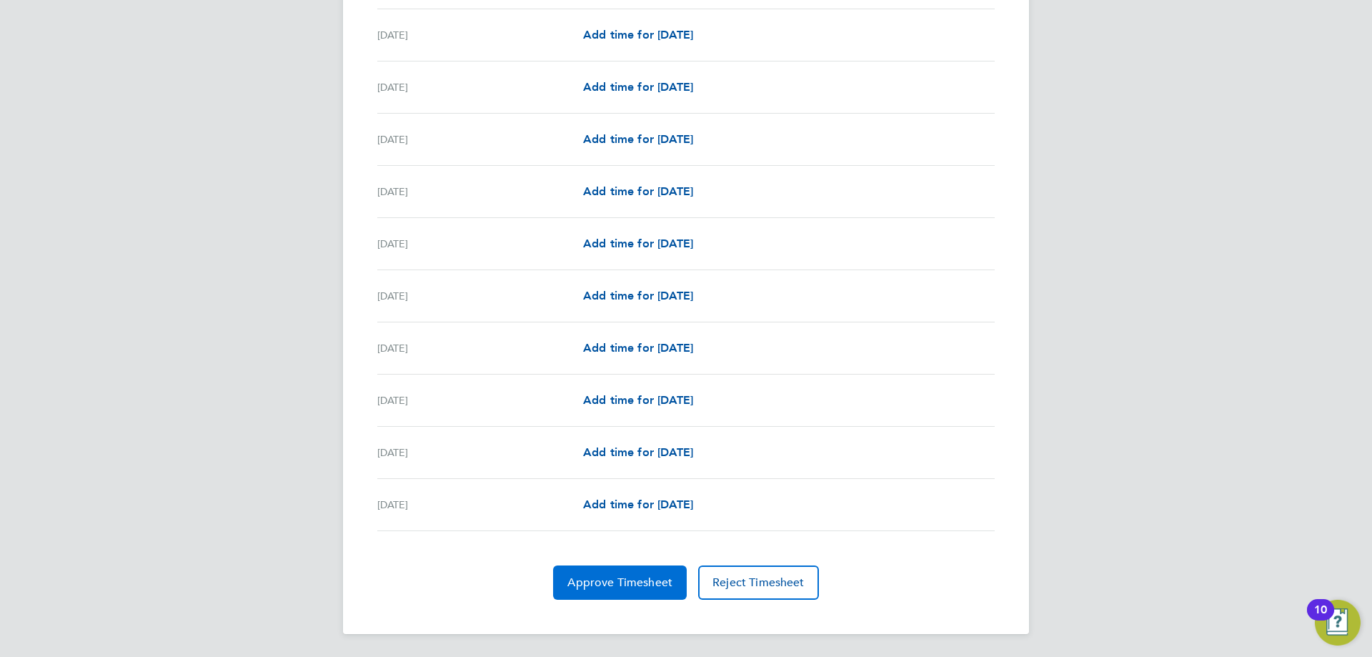
click at [640, 575] on span "Approve Timesheet" at bounding box center [619, 582] width 105 height 14
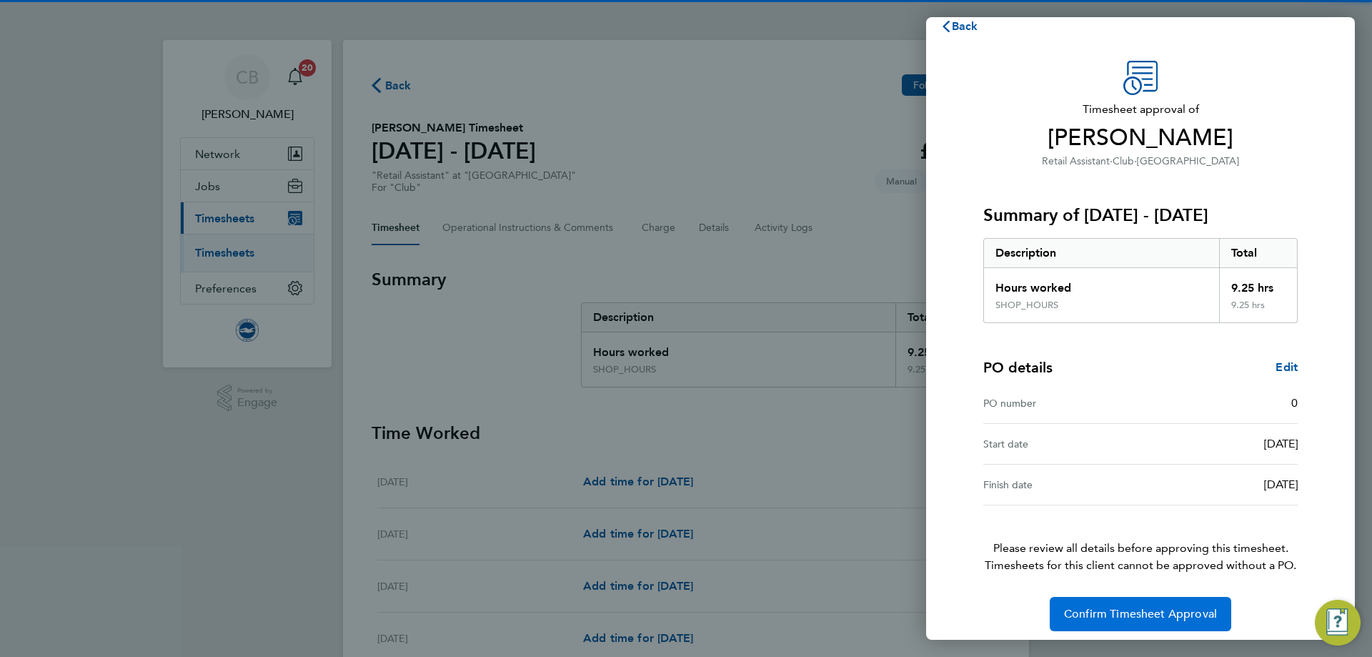
scroll to position [28, 0]
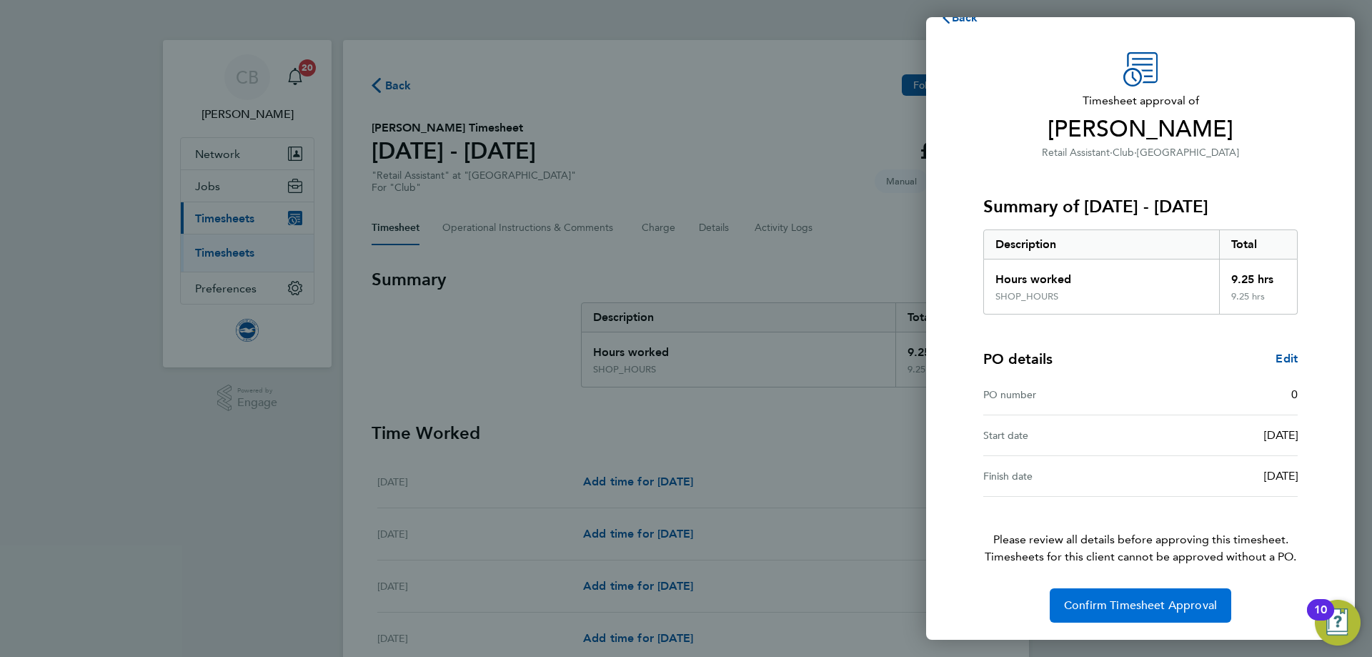
click at [1108, 617] on button "Confirm Timesheet Approval" at bounding box center [1141, 605] width 182 height 34
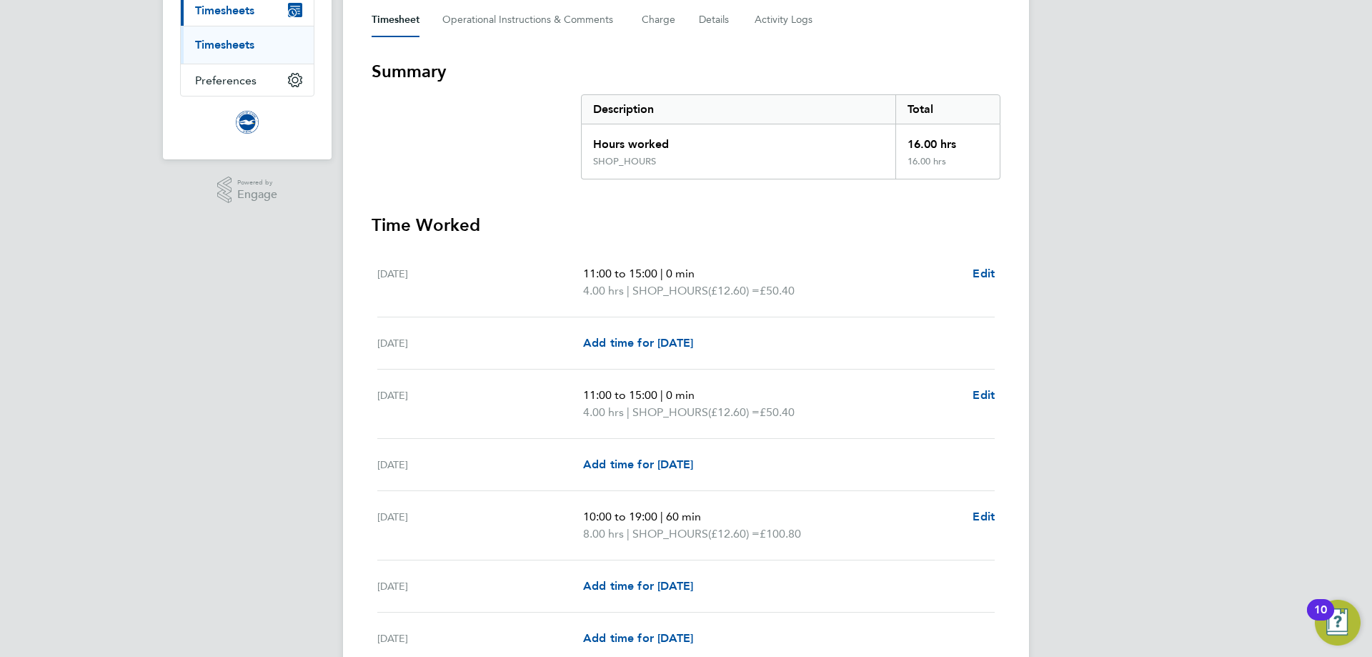
scroll to position [286, 0]
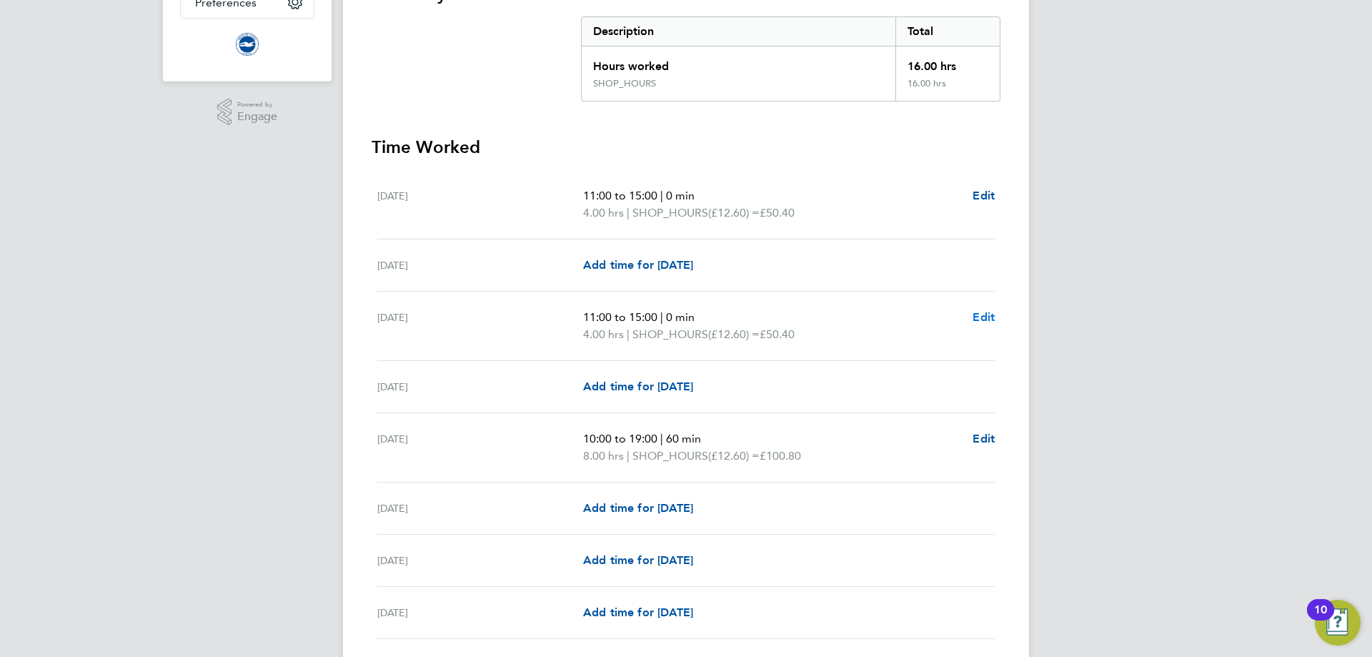
click at [993, 316] on span "Edit" at bounding box center [984, 317] width 22 height 14
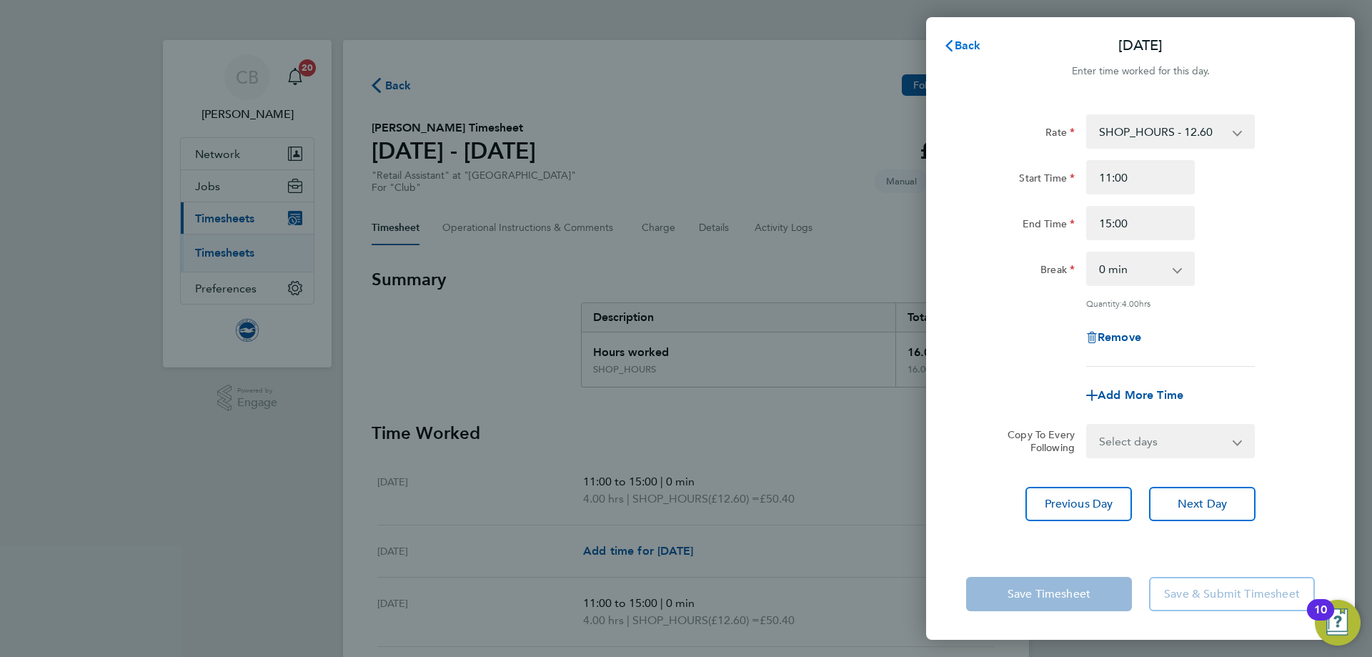
click at [966, 48] on span "Back" at bounding box center [968, 46] width 26 height 14
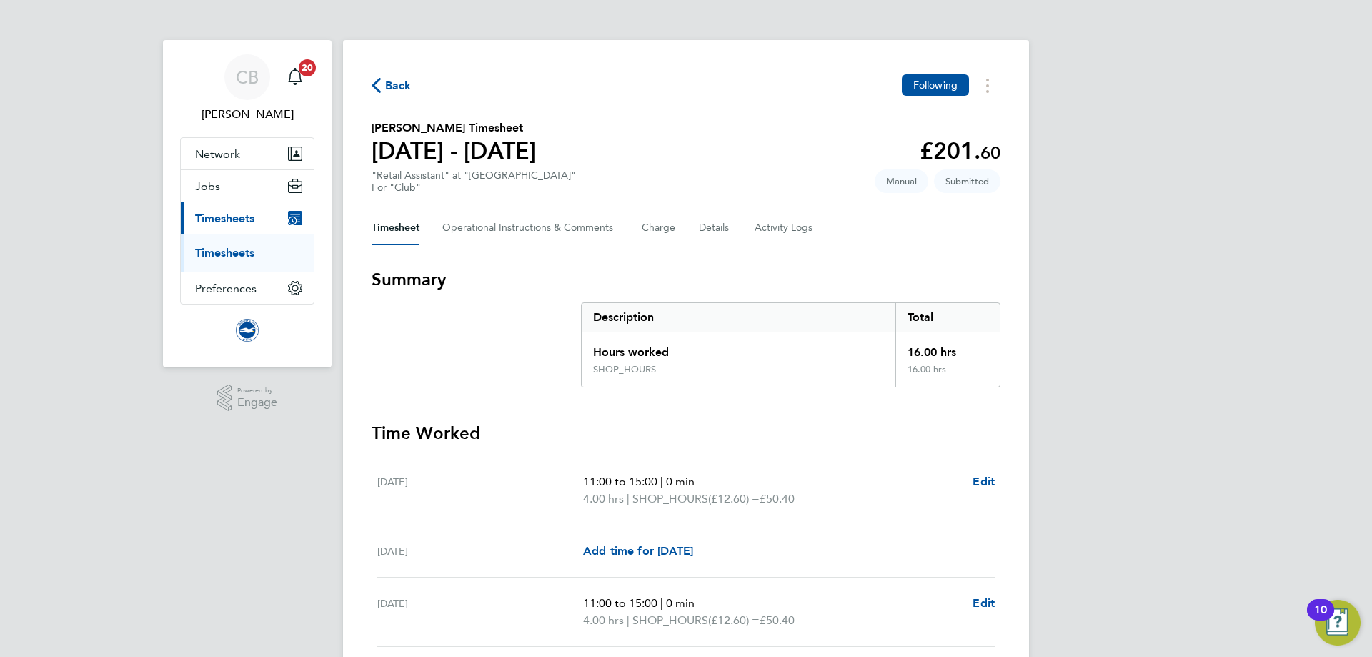
scroll to position [214, 0]
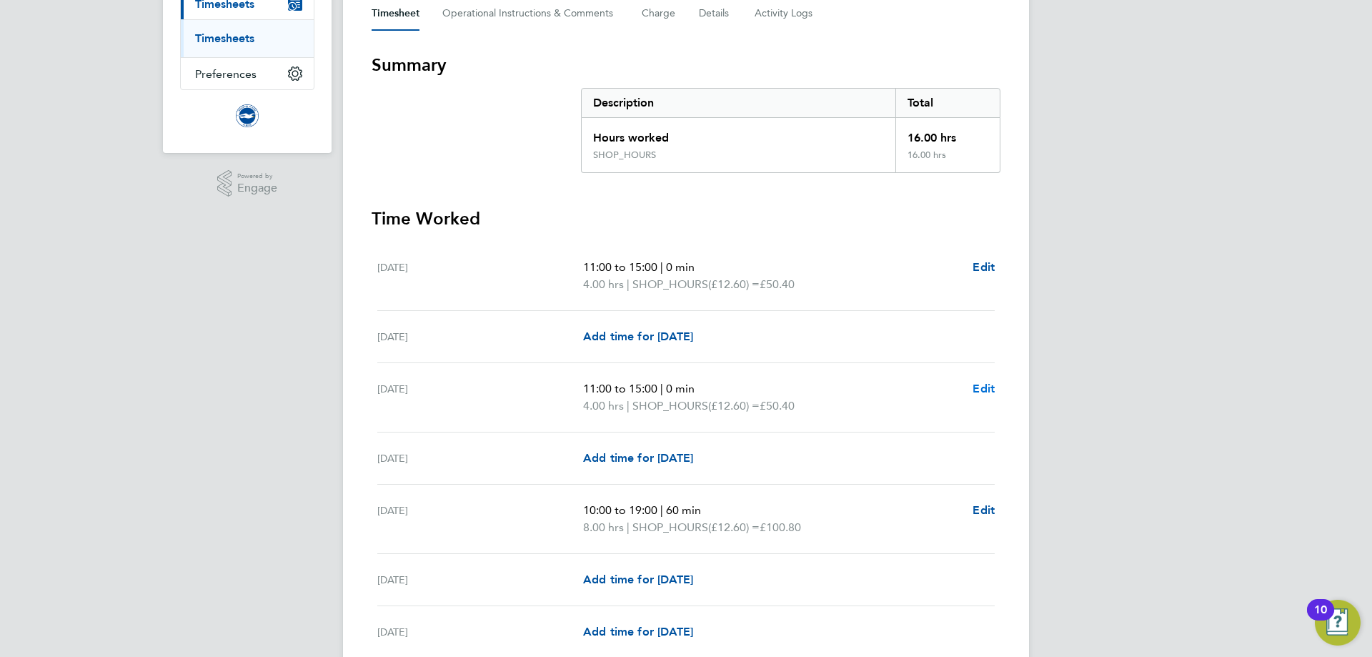
click at [988, 388] on span "Edit" at bounding box center [984, 389] width 22 height 14
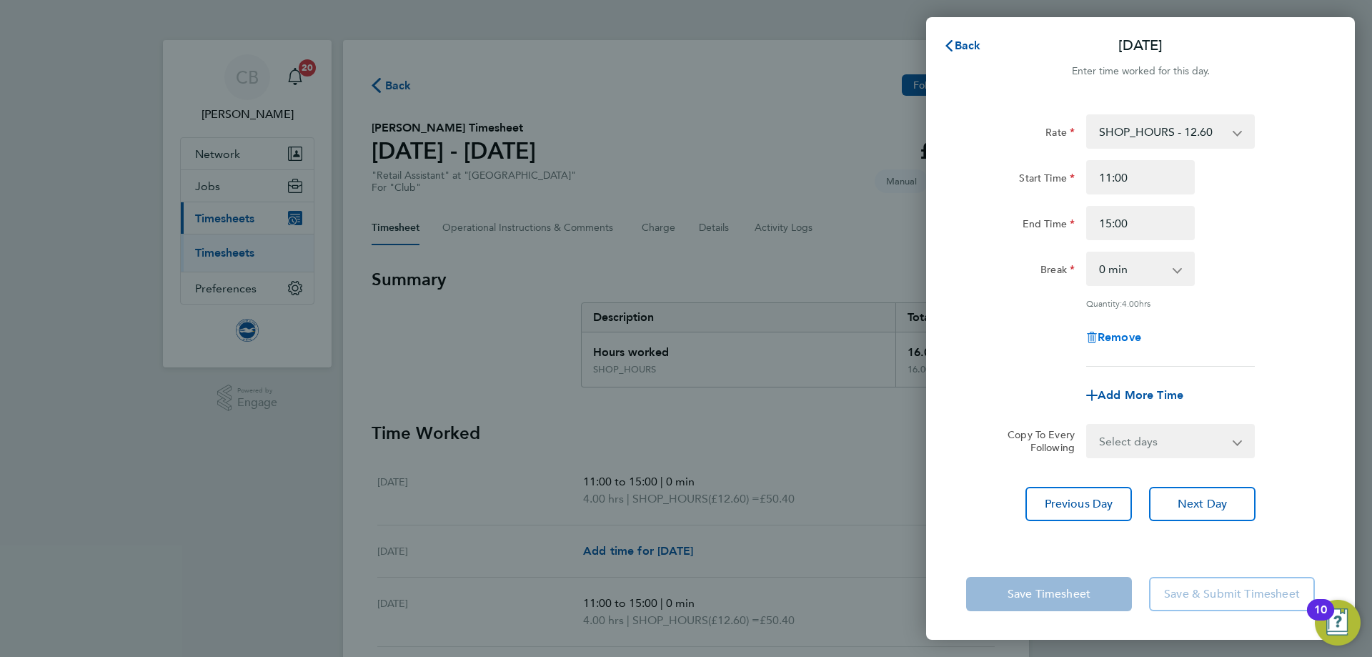
click at [1117, 342] on span "Remove" at bounding box center [1120, 337] width 44 height 14
select select "null"
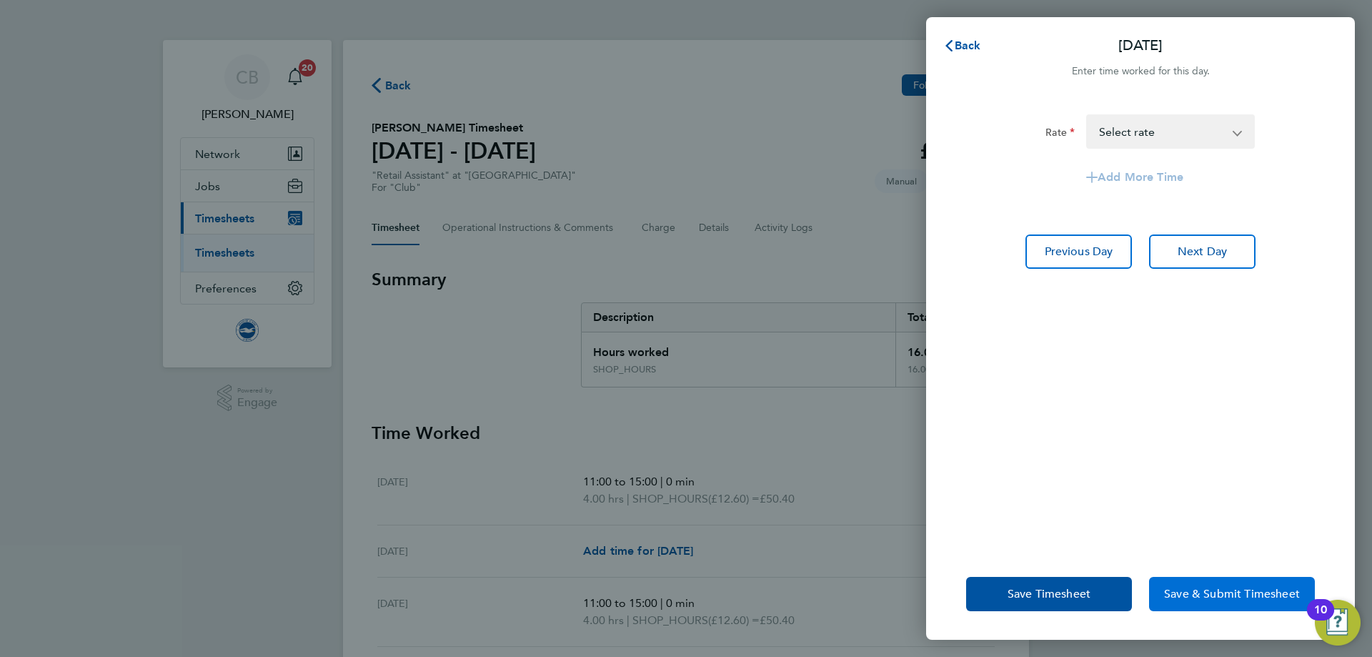
click at [1241, 593] on span "Save & Submit Timesheet" at bounding box center [1232, 594] width 136 height 14
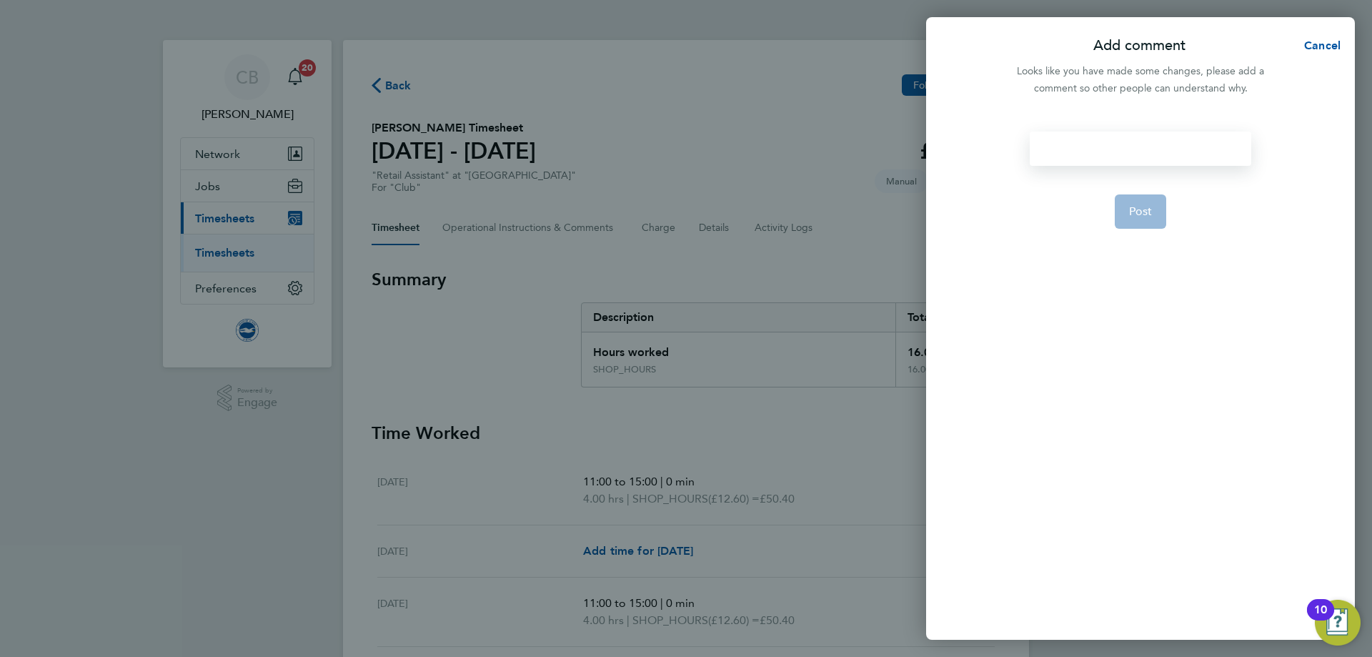
click at [1074, 141] on div at bounding box center [1140, 148] width 221 height 34
click at [1073, 142] on div at bounding box center [1140, 148] width 221 height 34
click at [1154, 210] on button "Post" at bounding box center [1141, 211] width 52 height 34
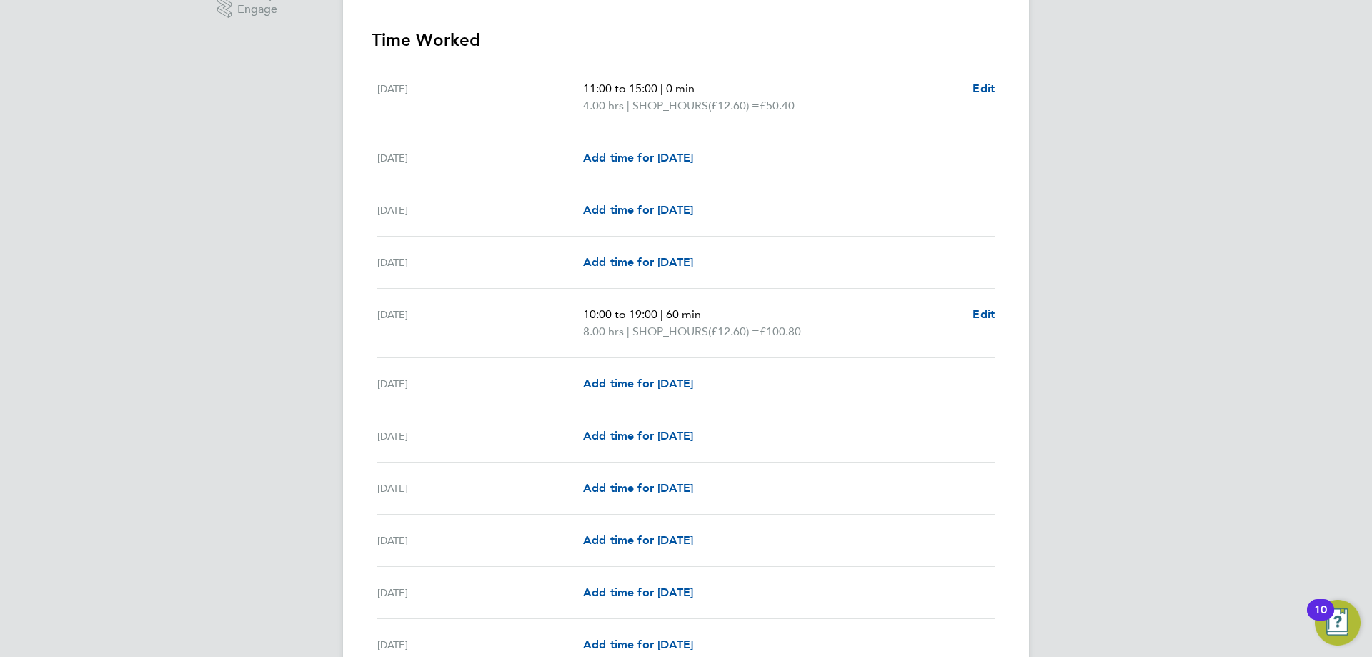
scroll to position [367, 0]
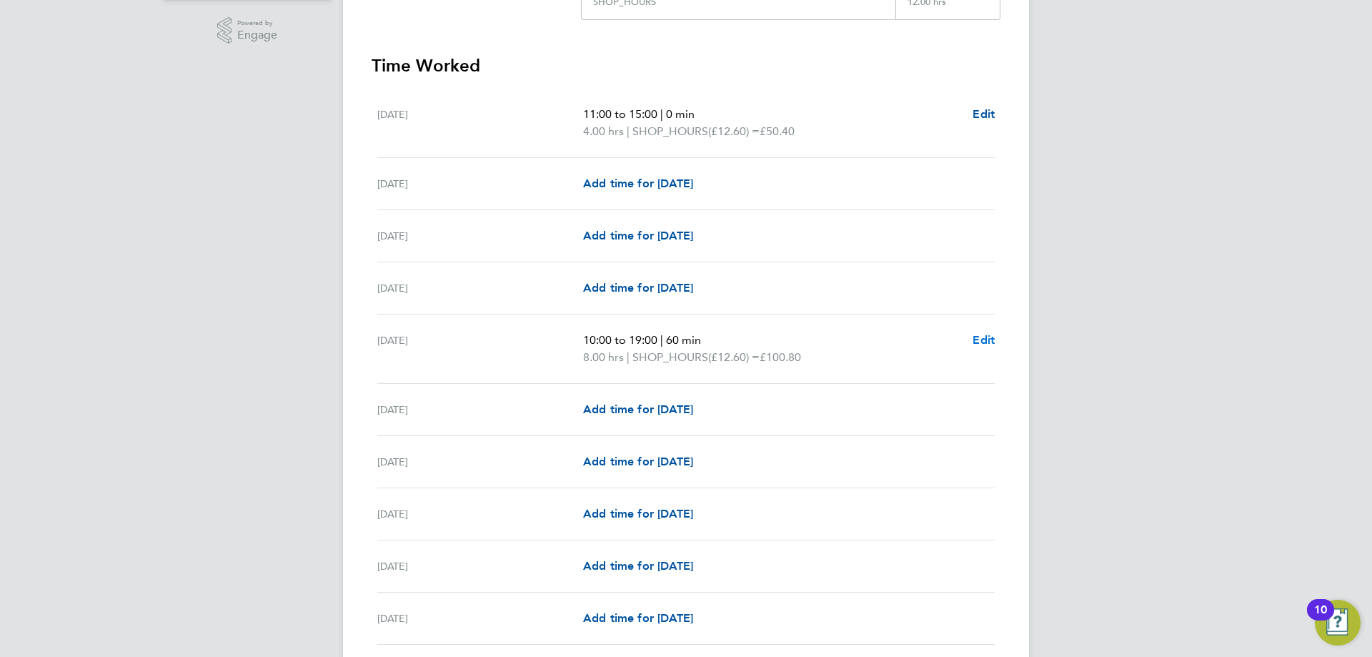
click at [983, 342] on span "Edit" at bounding box center [984, 340] width 22 height 14
select select "60"
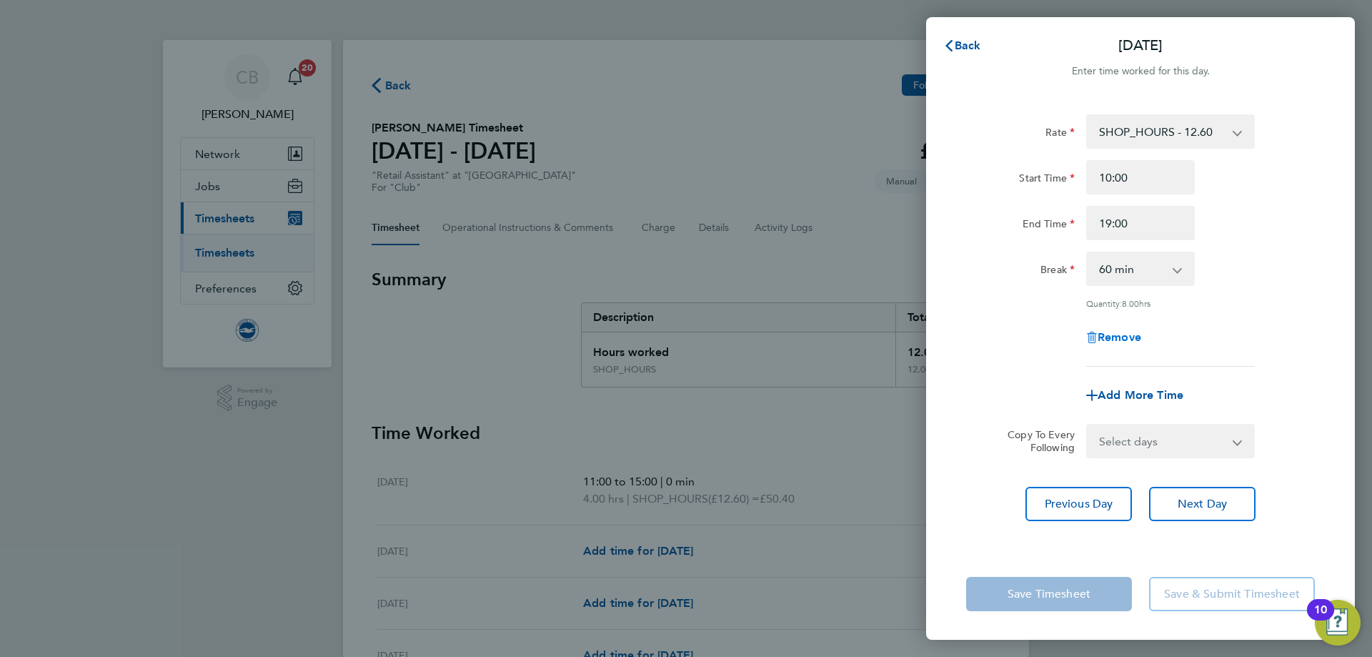
click at [1107, 339] on span "Remove" at bounding box center [1120, 337] width 44 height 14
select select "null"
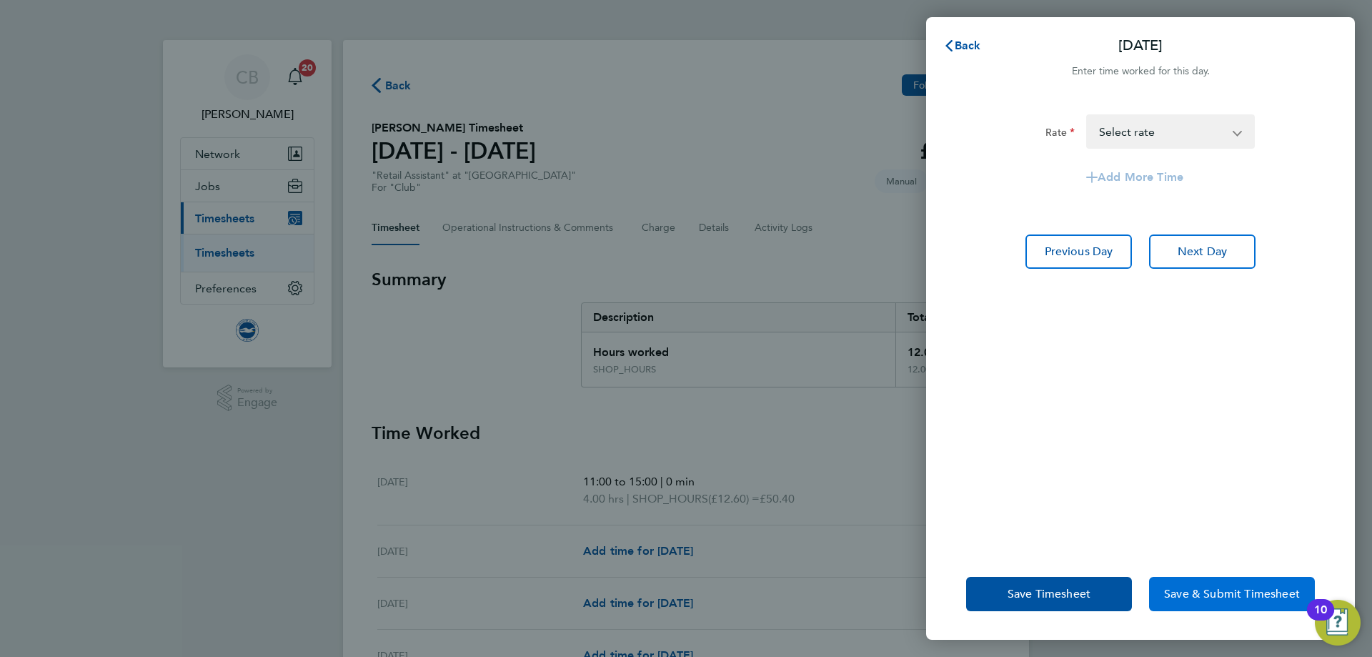
click at [1209, 590] on span "Save & Submit Timesheet" at bounding box center [1232, 594] width 136 height 14
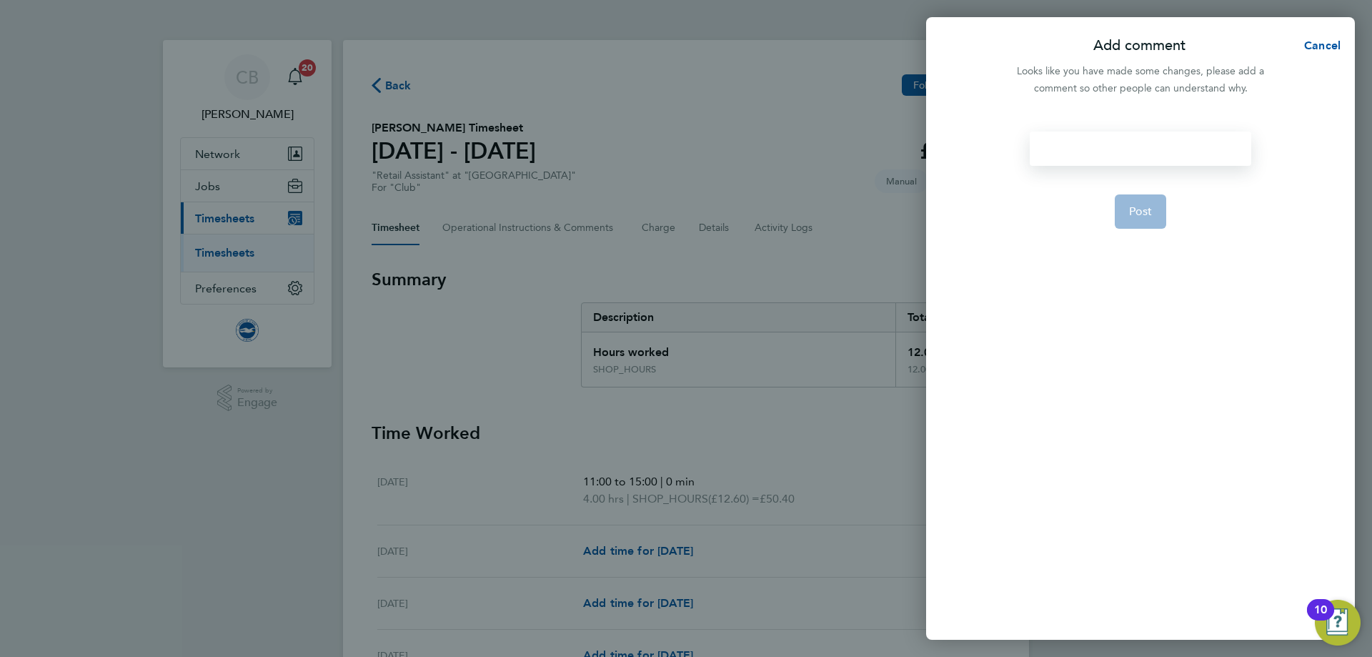
click at [1078, 158] on div at bounding box center [1140, 148] width 221 height 34
click at [1156, 199] on button "Post" at bounding box center [1141, 211] width 52 height 34
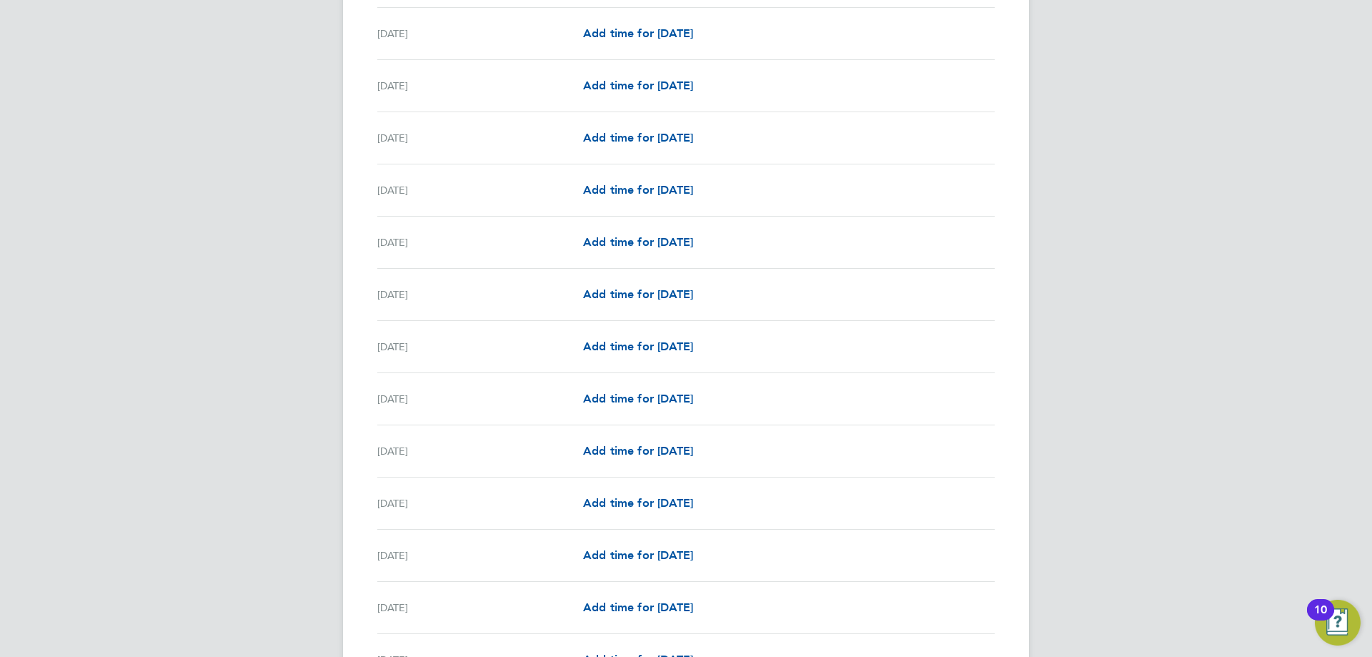
scroll to position [1351, 0]
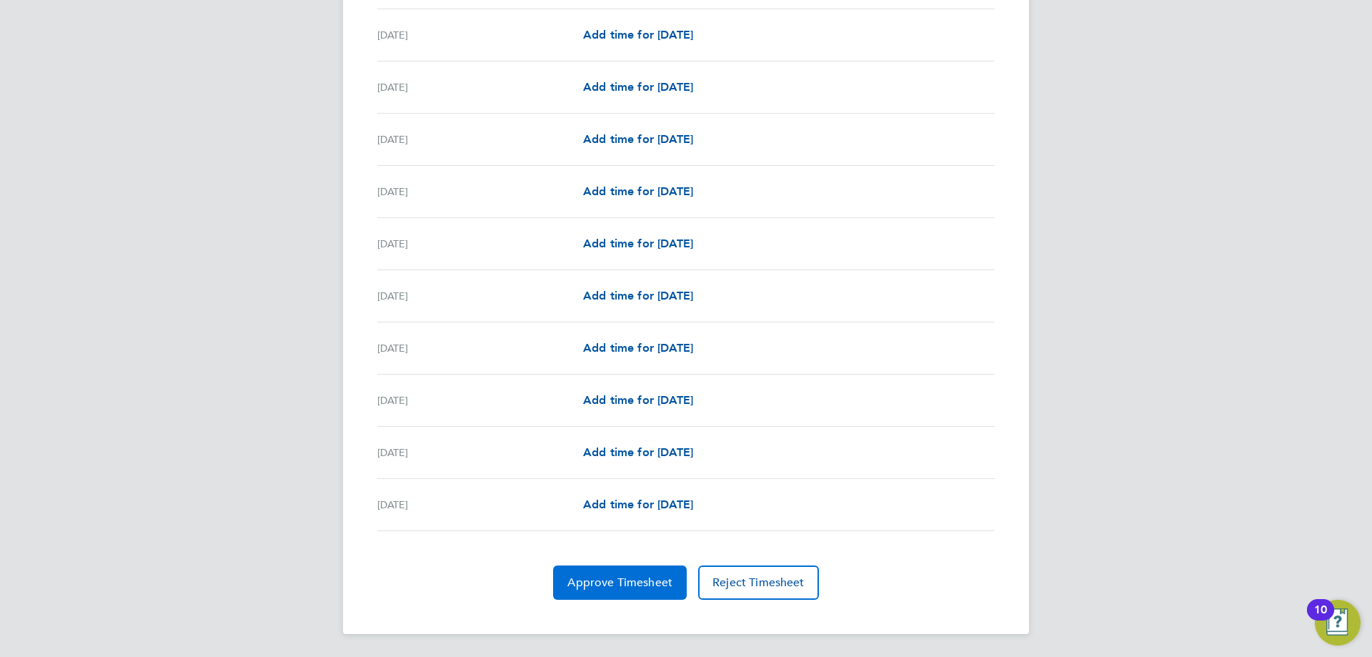
click at [649, 575] on span "Approve Timesheet" at bounding box center [619, 582] width 105 height 14
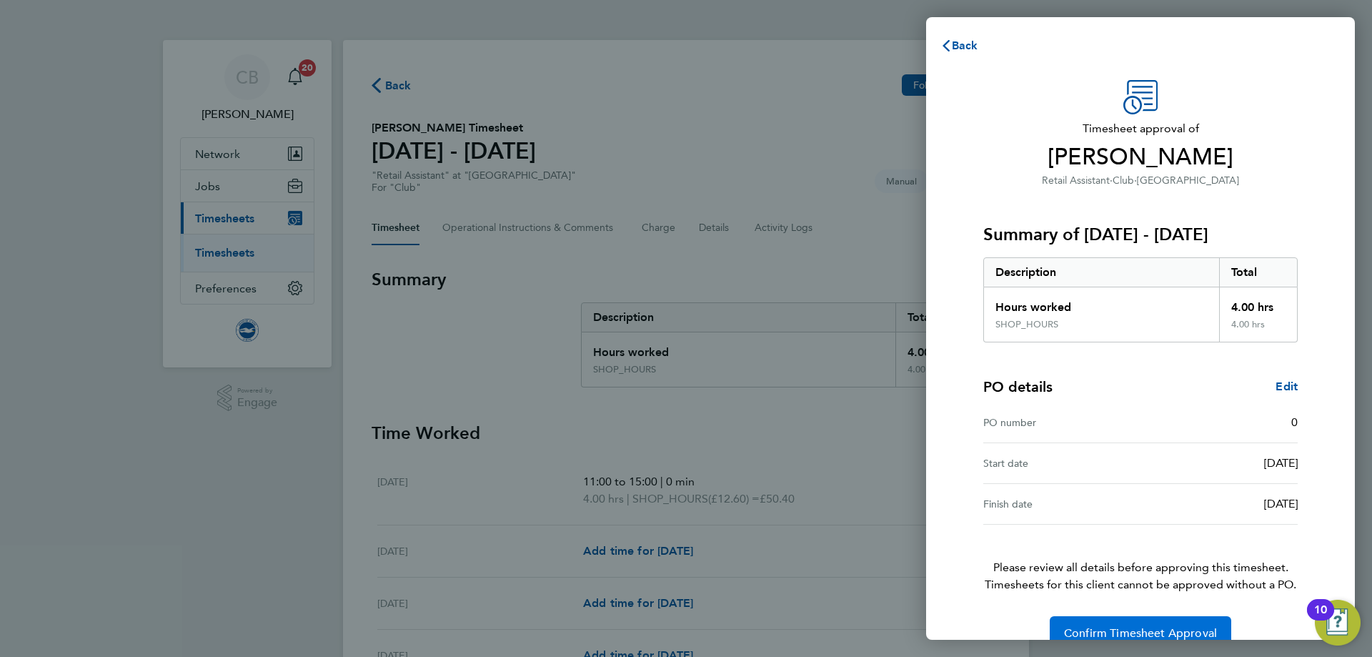
click at [1074, 622] on button "Confirm Timesheet Approval" at bounding box center [1141, 633] width 182 height 34
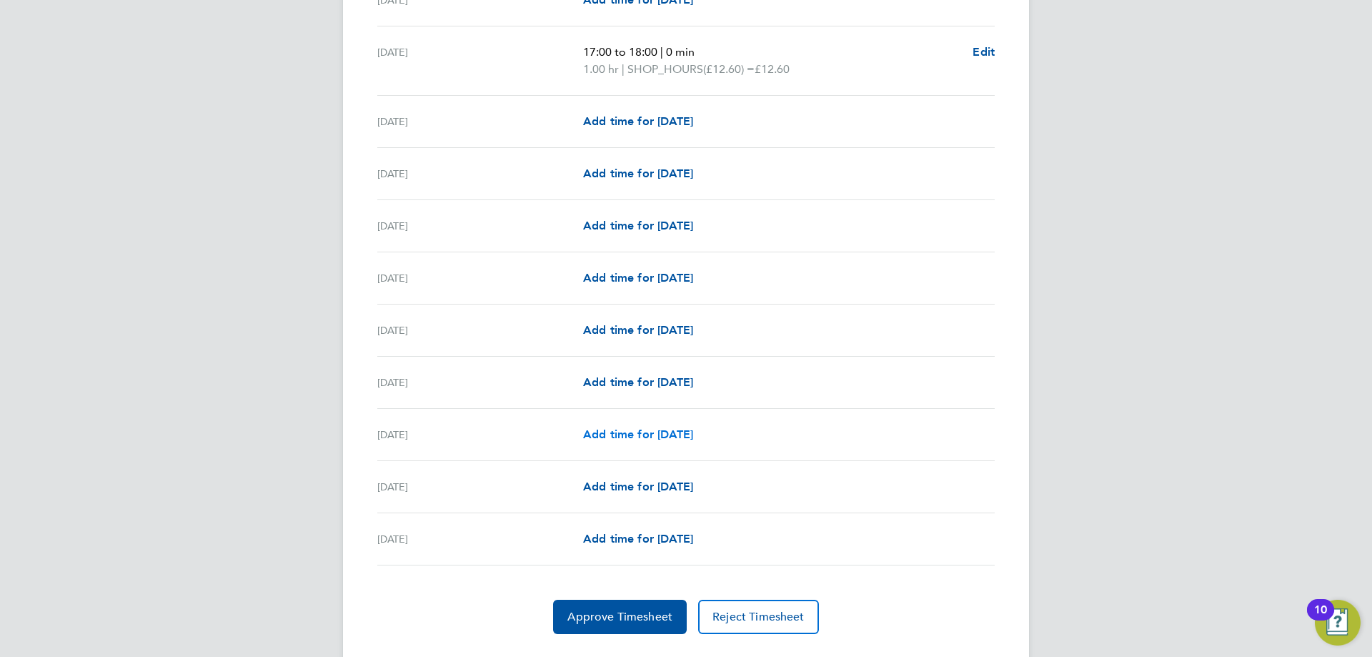
scroll to position [1594, 0]
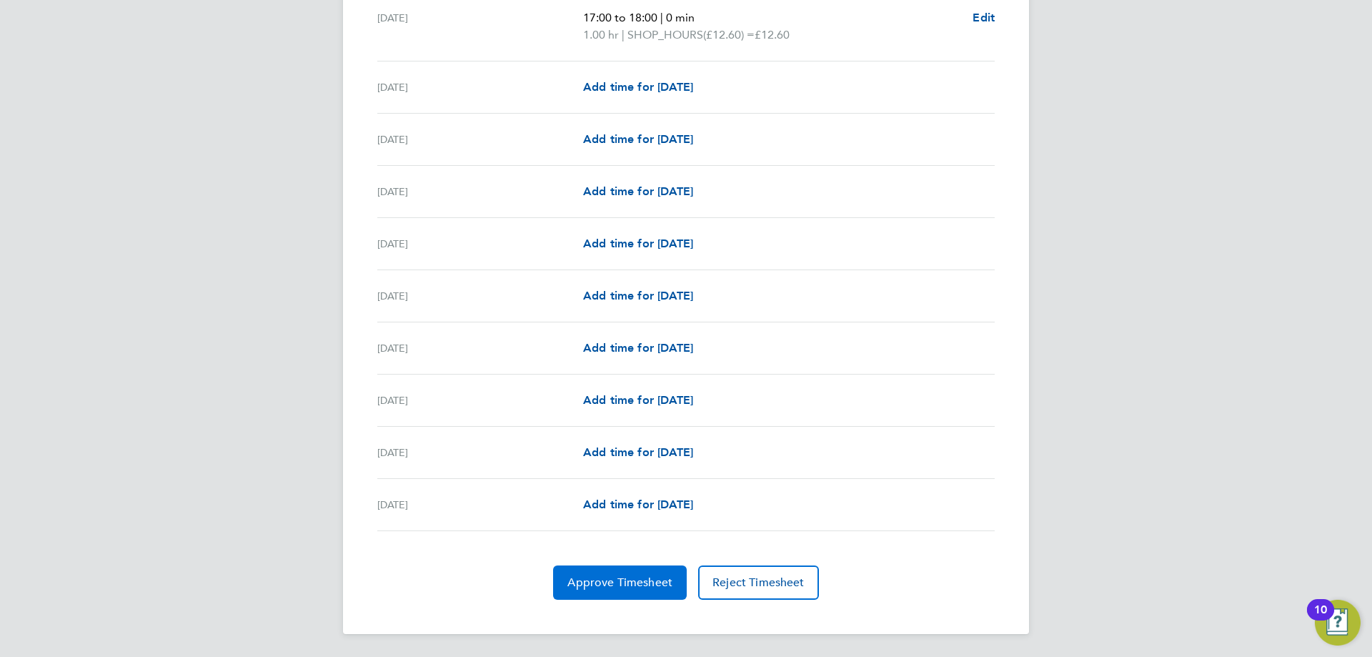
click at [632, 580] on span "Approve Timesheet" at bounding box center [619, 582] width 105 height 14
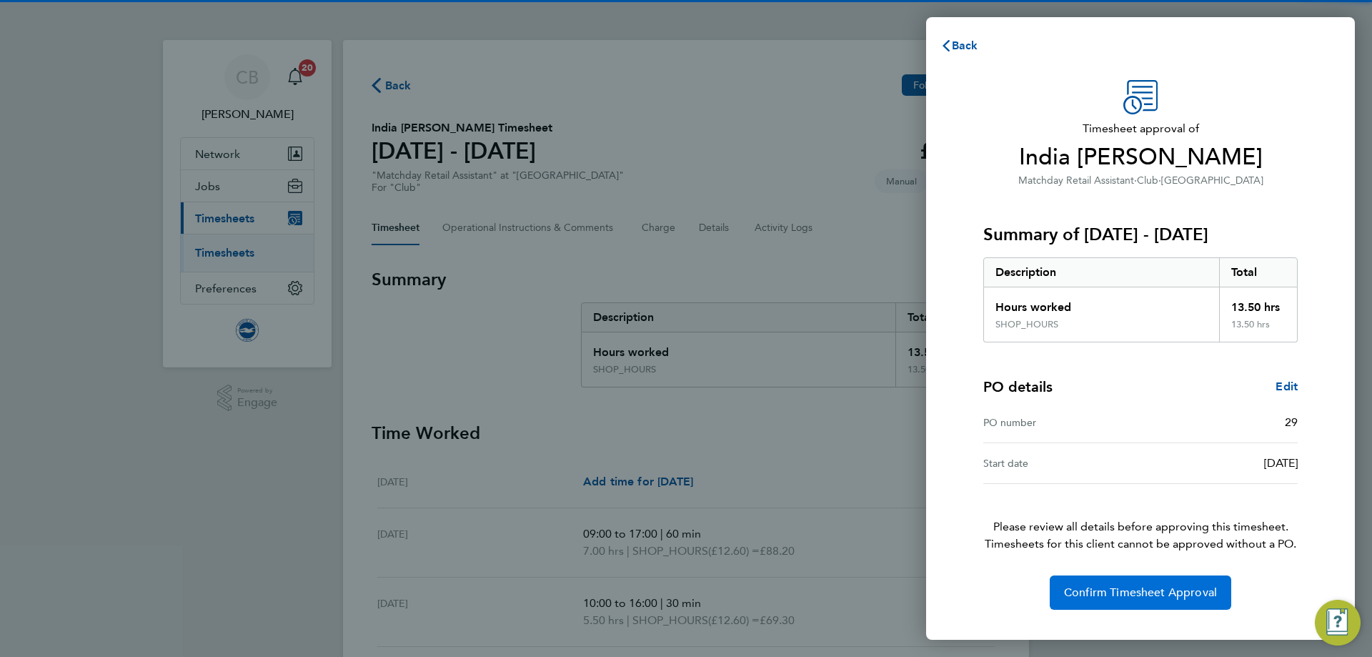
click at [1111, 607] on button "Confirm Timesheet Approval" at bounding box center [1141, 592] width 182 height 34
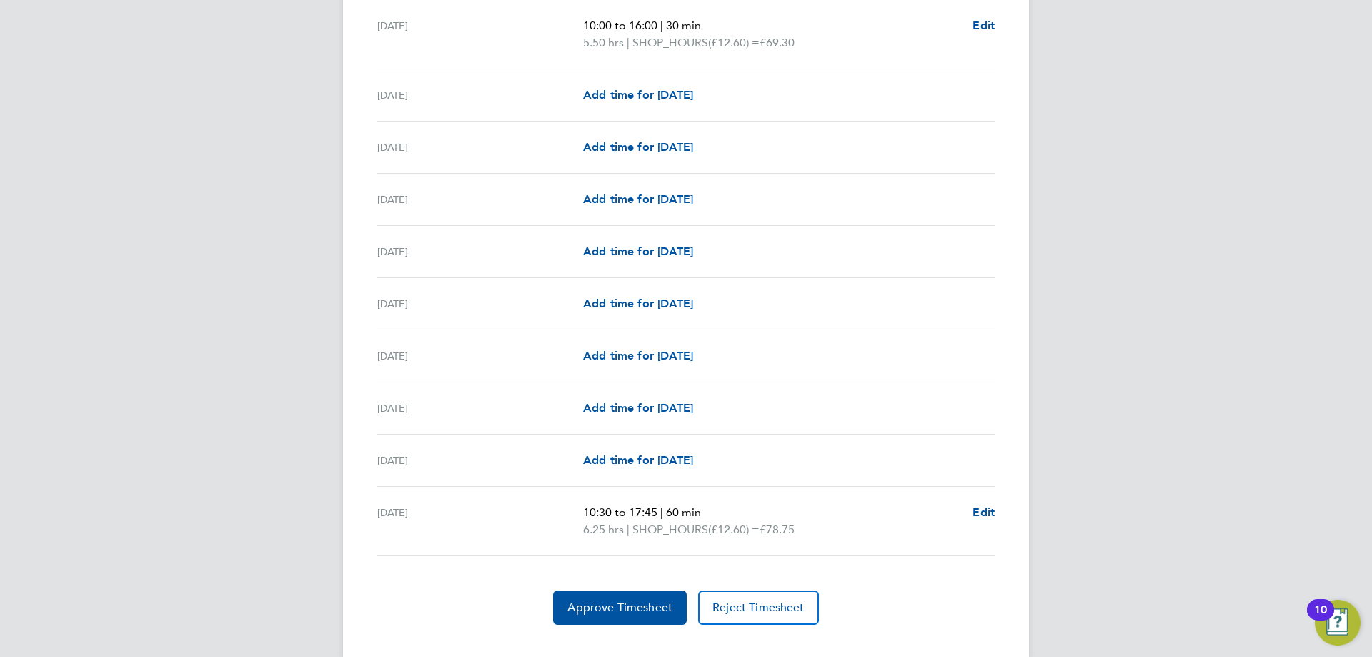
scroll to position [1697, 0]
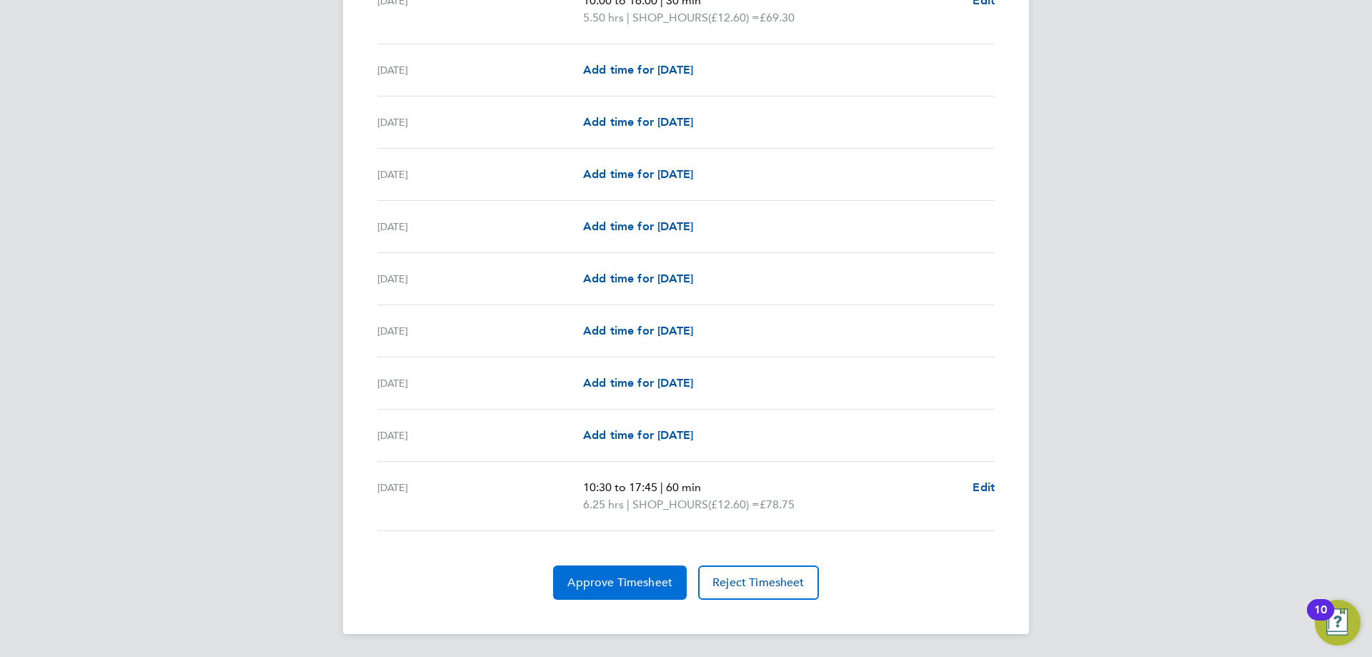
click at [583, 574] on button "Approve Timesheet" at bounding box center [620, 582] width 134 height 34
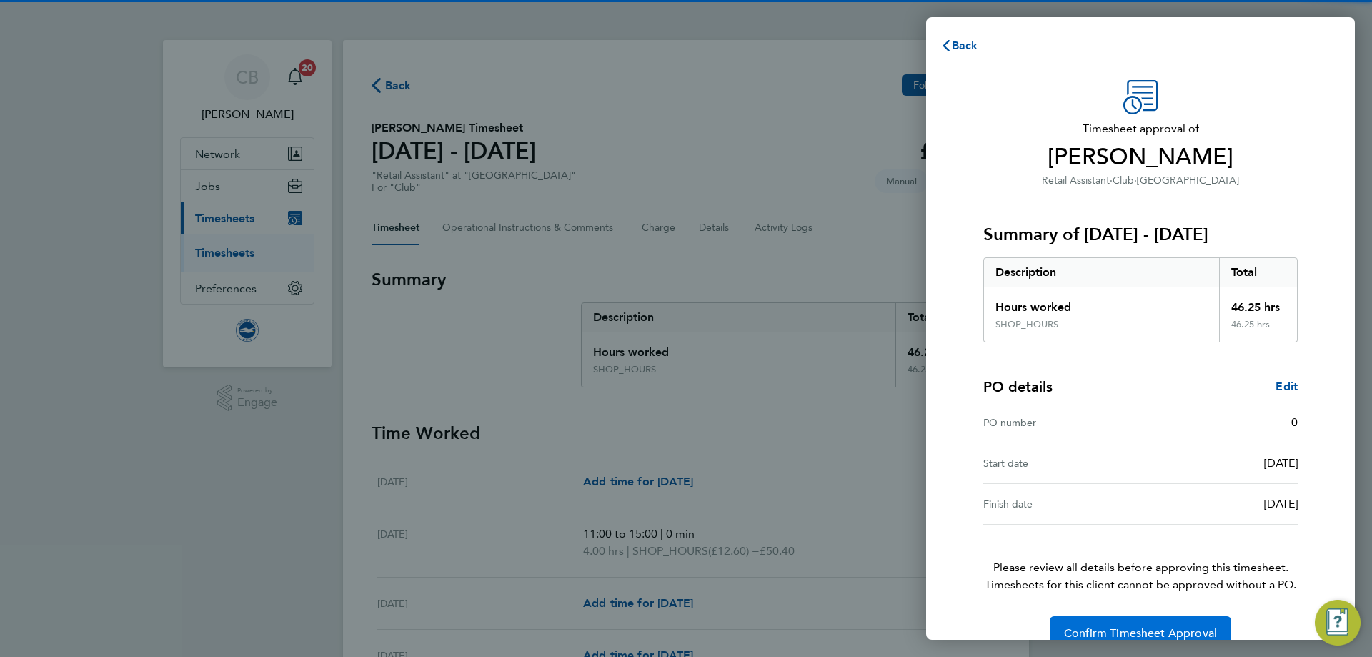
click at [1145, 627] on span "Confirm Timesheet Approval" at bounding box center [1140, 633] width 153 height 14
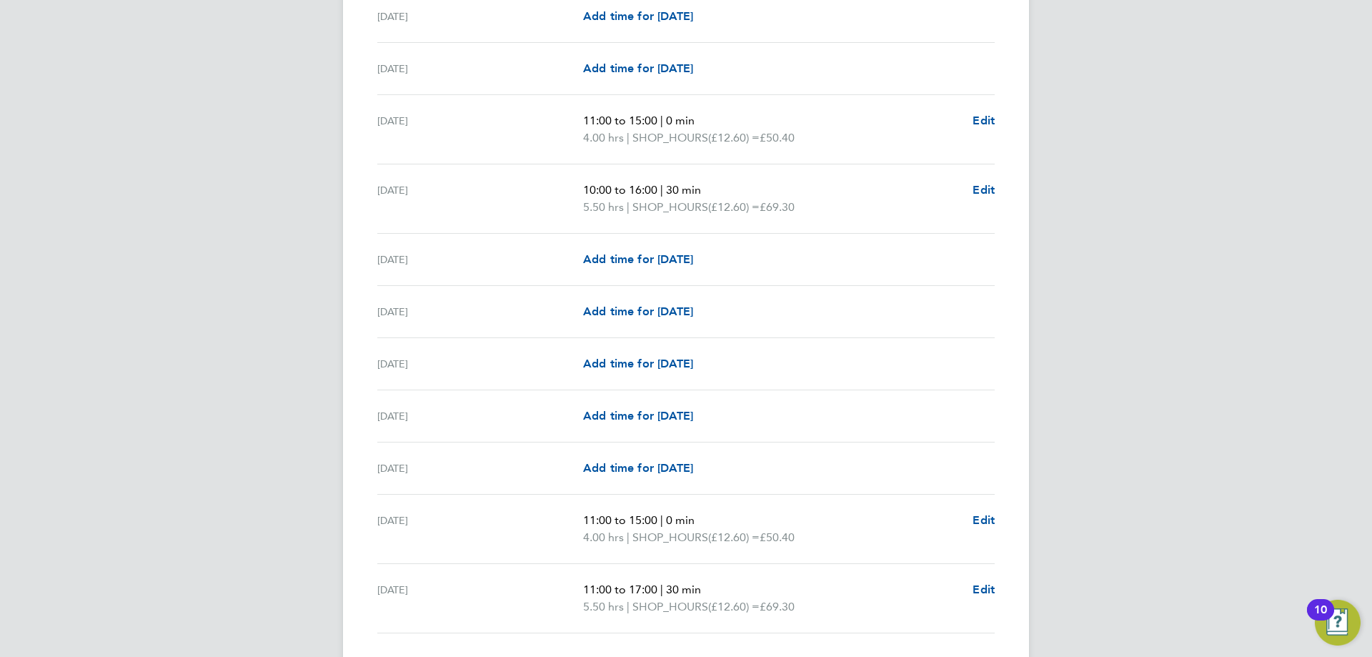
scroll to position [1644, 0]
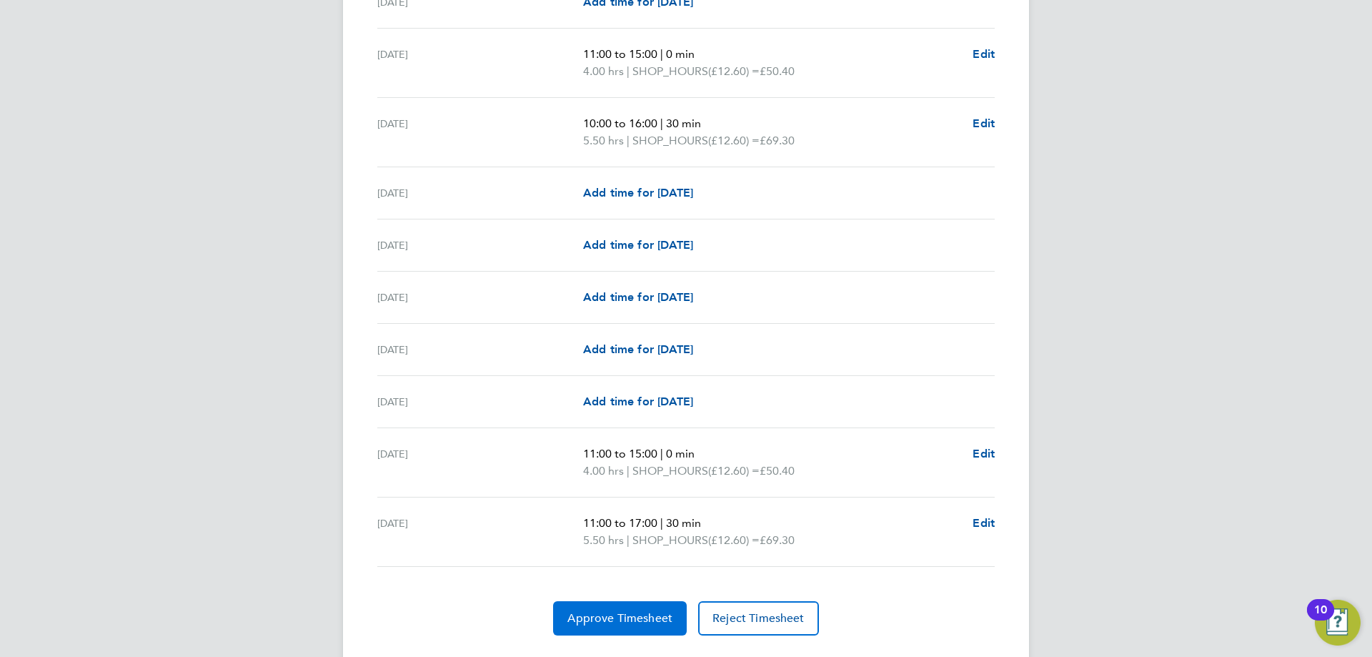
click at [622, 614] on span "Approve Timesheet" at bounding box center [619, 618] width 105 height 14
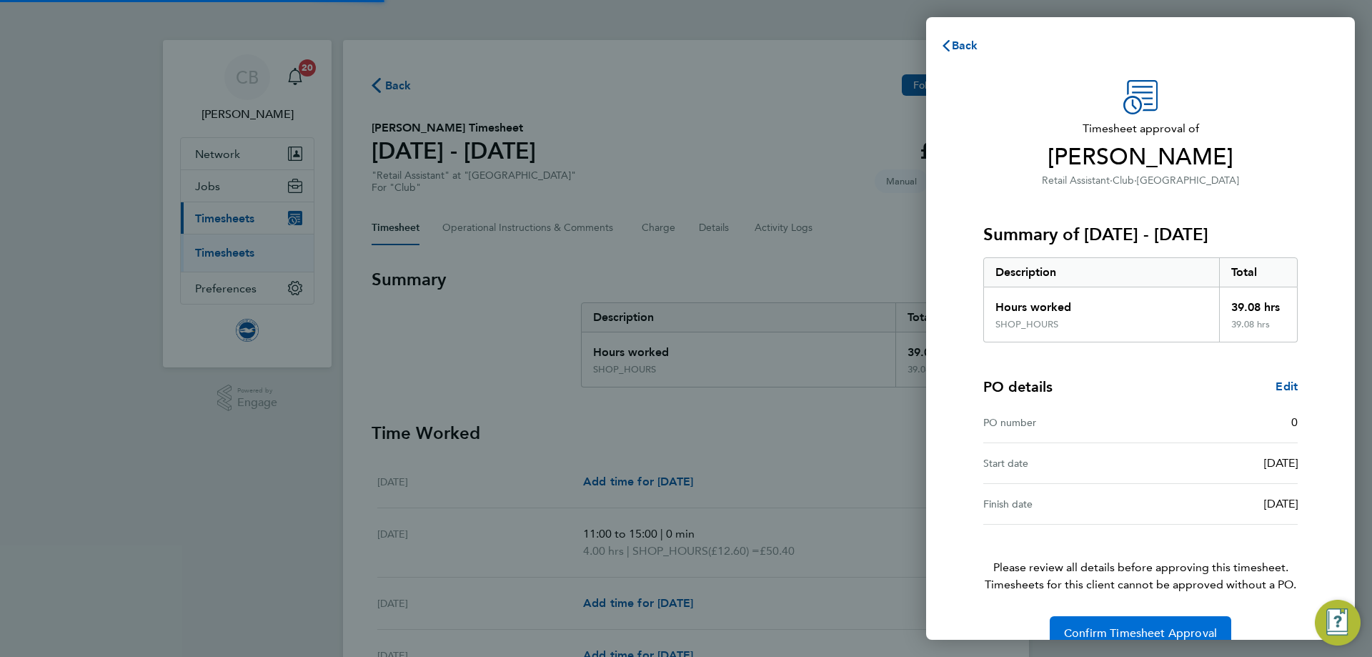
click at [1191, 626] on button "Confirm Timesheet Approval" at bounding box center [1141, 633] width 182 height 34
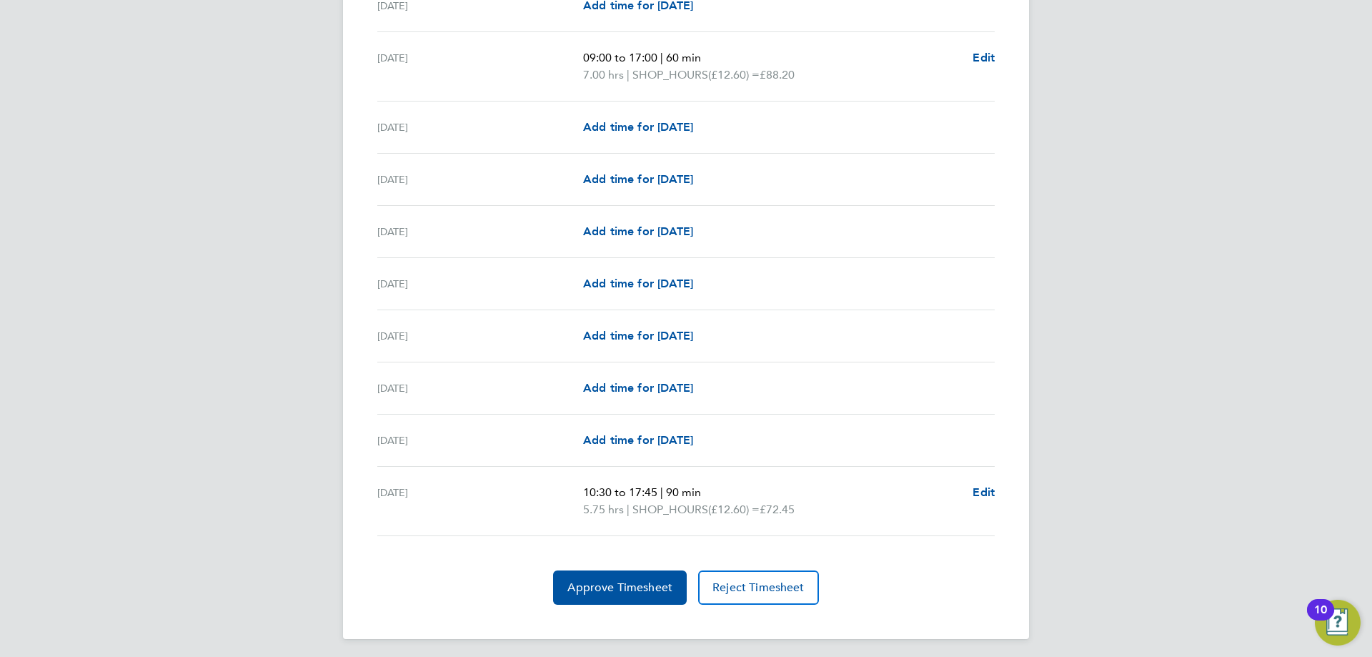
scroll to position [1628, 0]
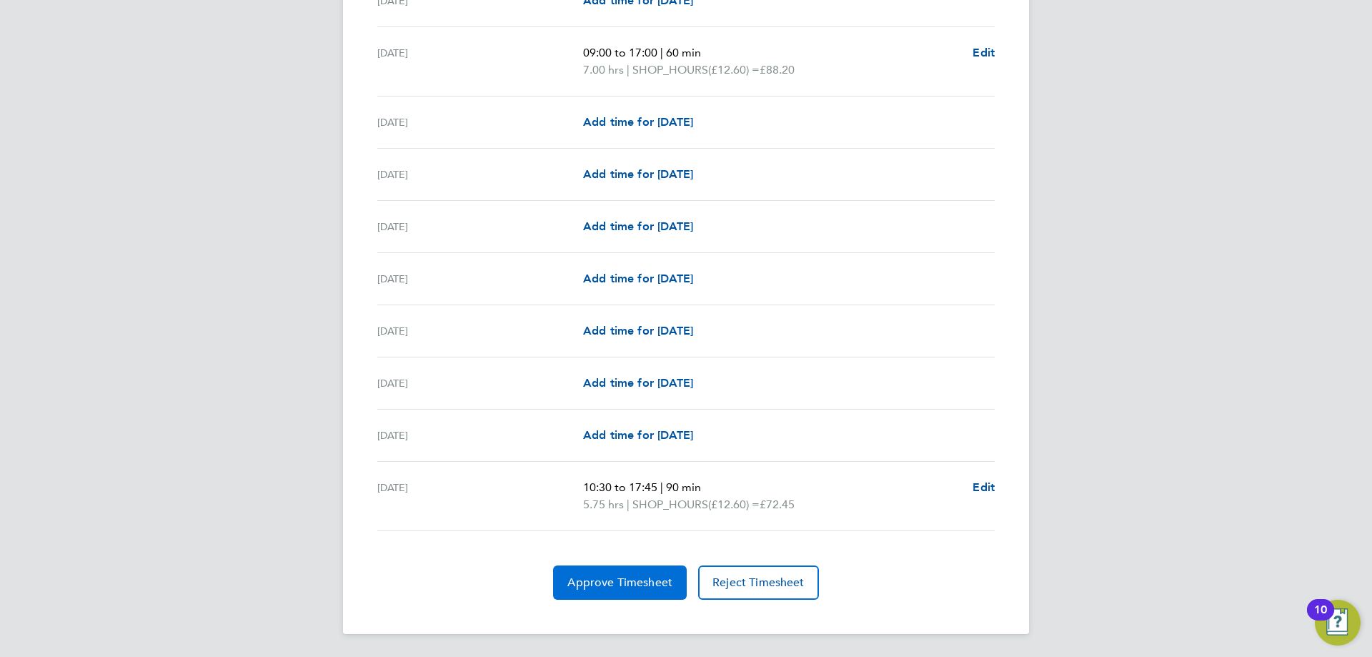
click at [615, 567] on button "Approve Timesheet" at bounding box center [620, 582] width 134 height 34
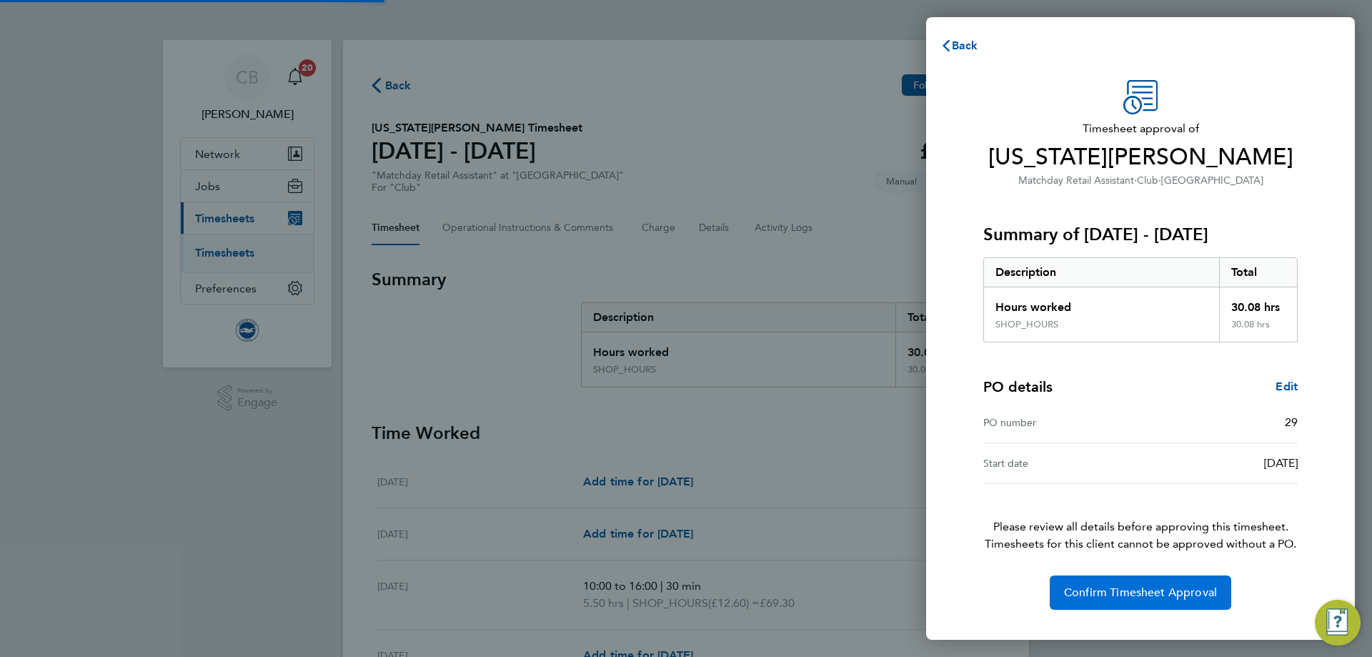
click at [1186, 587] on span "Confirm Timesheet Approval" at bounding box center [1140, 592] width 153 height 14
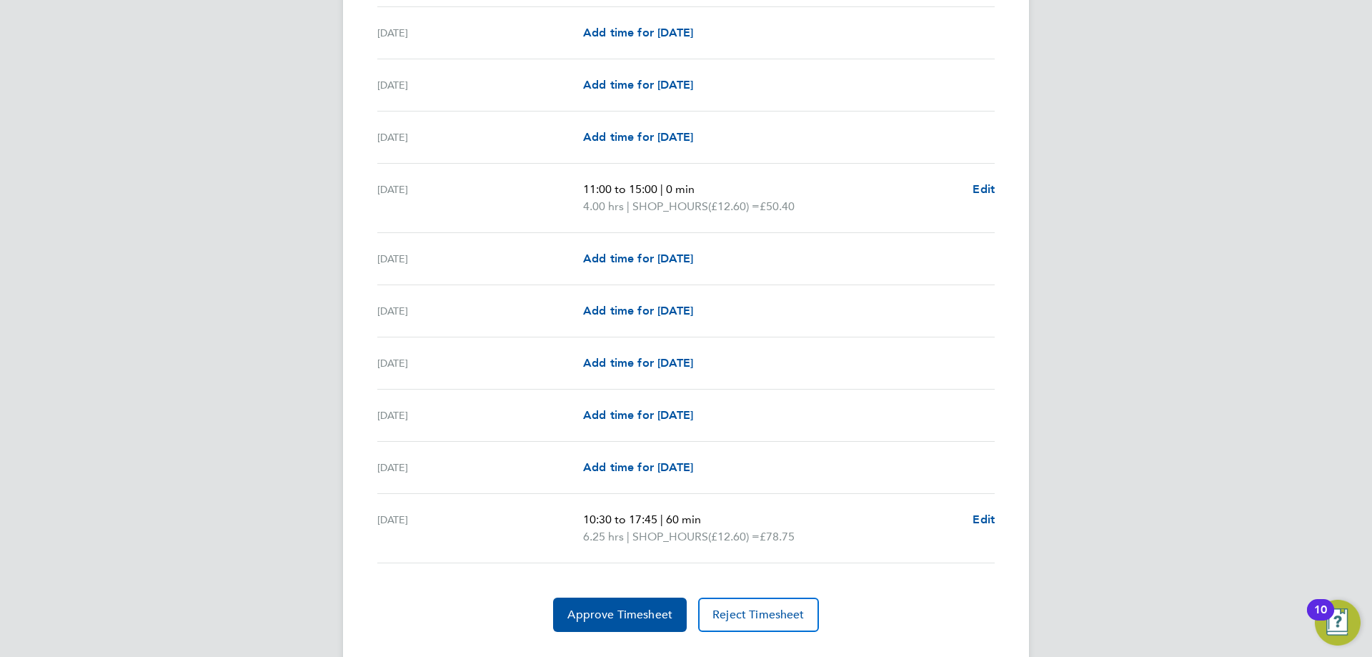
scroll to position [1645, 0]
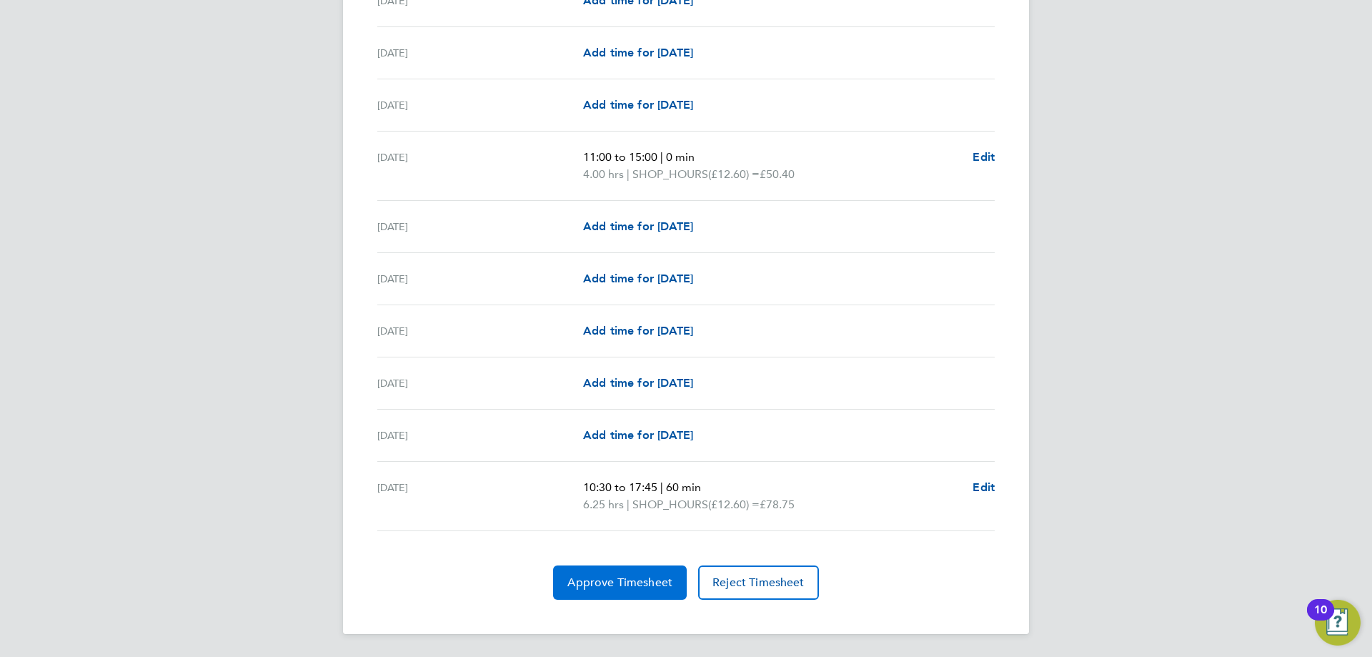
click at [580, 590] on button "Approve Timesheet" at bounding box center [620, 582] width 134 height 34
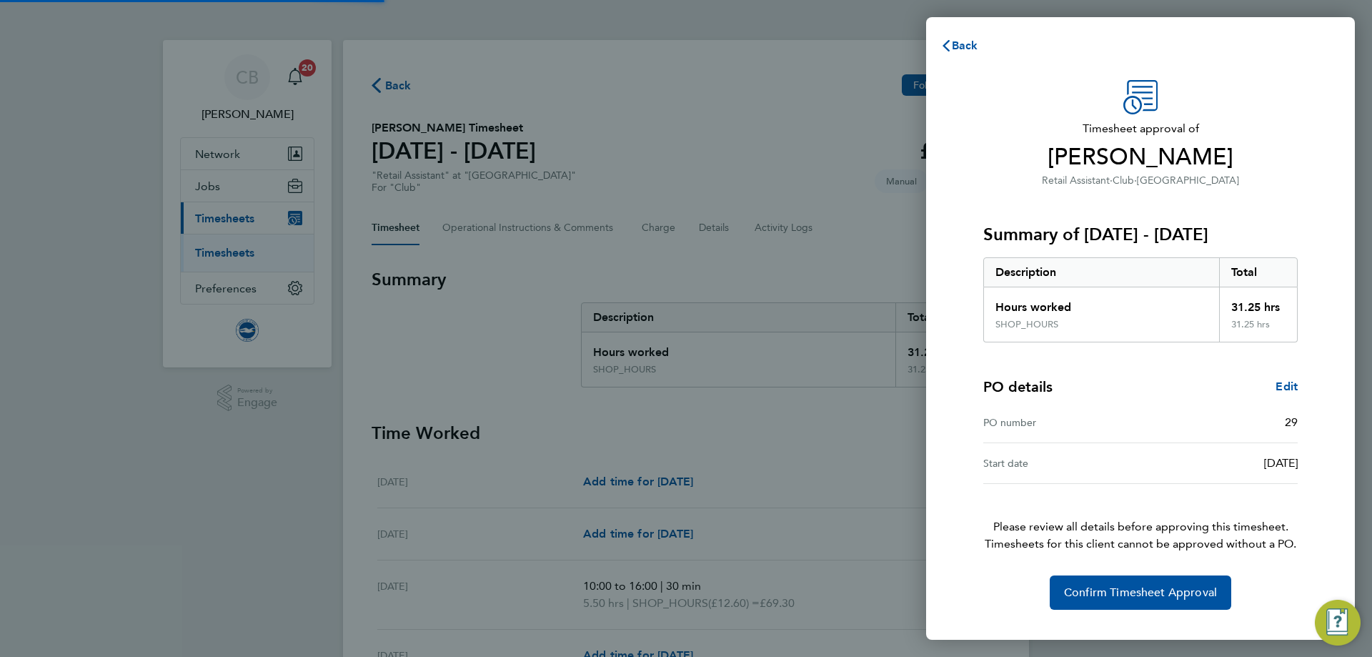
click at [1191, 614] on div "Timesheet approval of [PERSON_NAME] Retail Assistant · Club · American Express …" at bounding box center [1140, 351] width 429 height 577
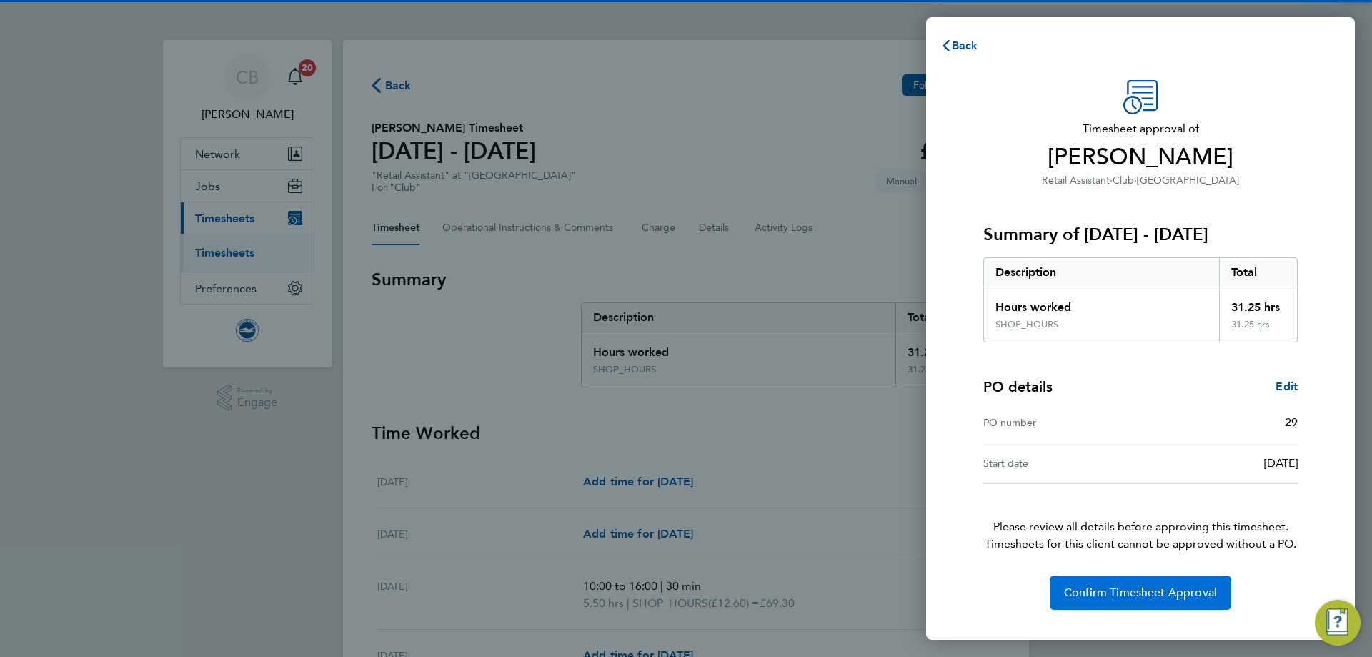
click at [1191, 603] on button "Confirm Timesheet Approval" at bounding box center [1141, 592] width 182 height 34
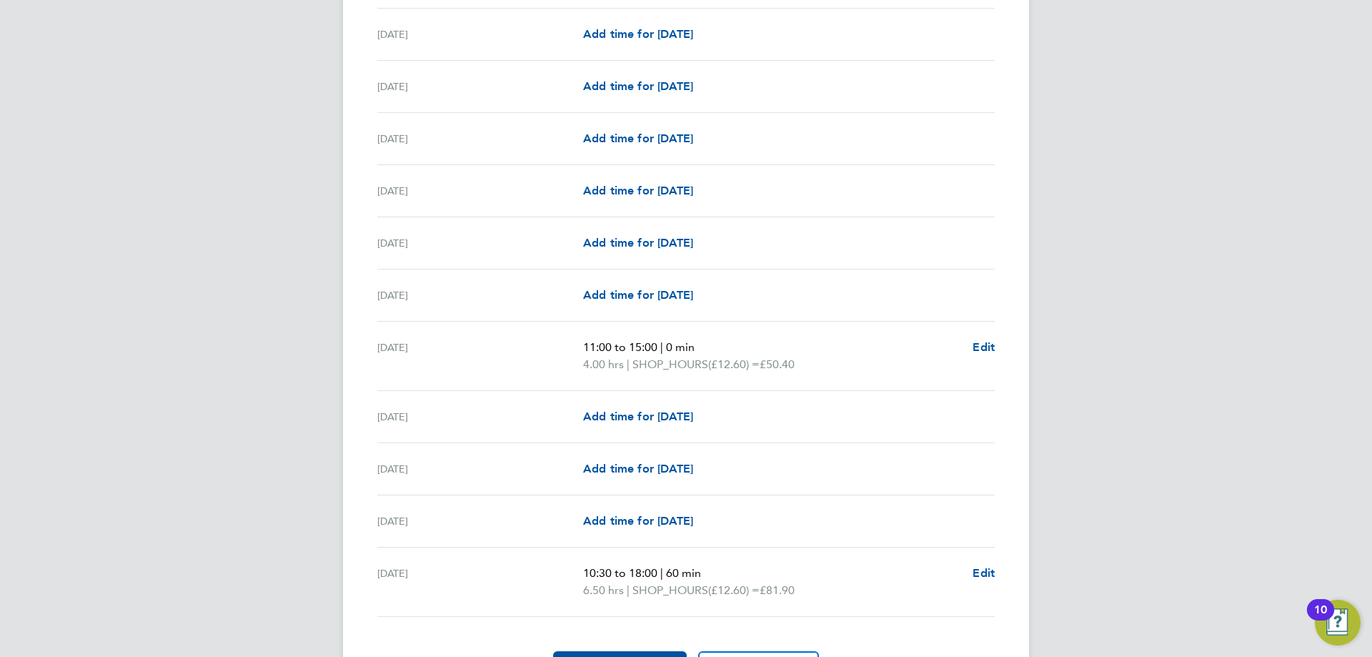
scroll to position [1644, 0]
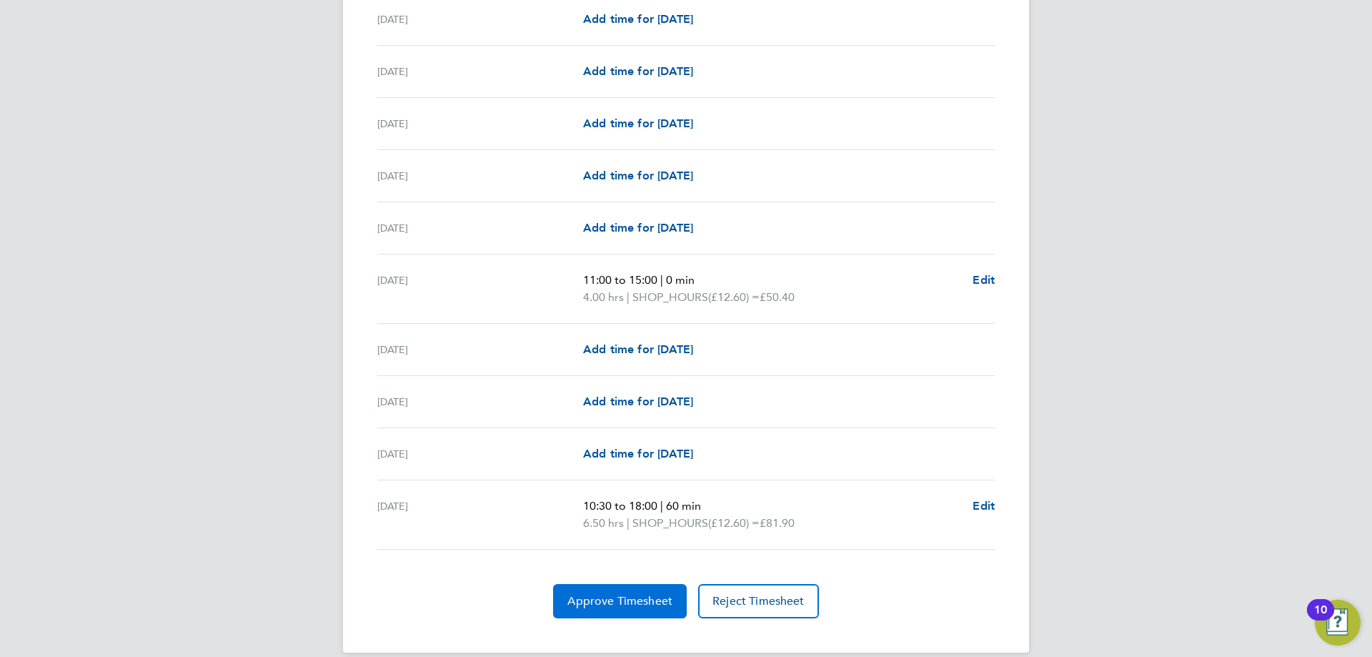
click at [660, 588] on button "Approve Timesheet" at bounding box center [620, 601] width 134 height 34
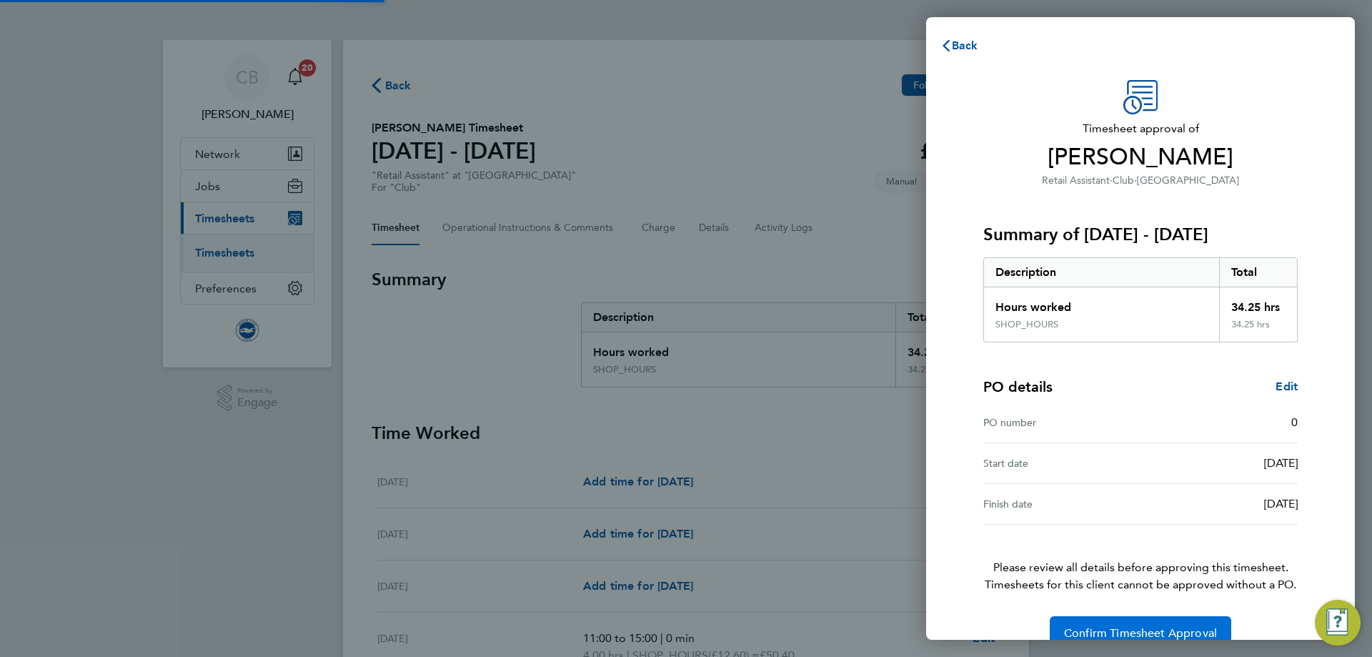
click at [1073, 619] on button "Confirm Timesheet Approval" at bounding box center [1141, 633] width 182 height 34
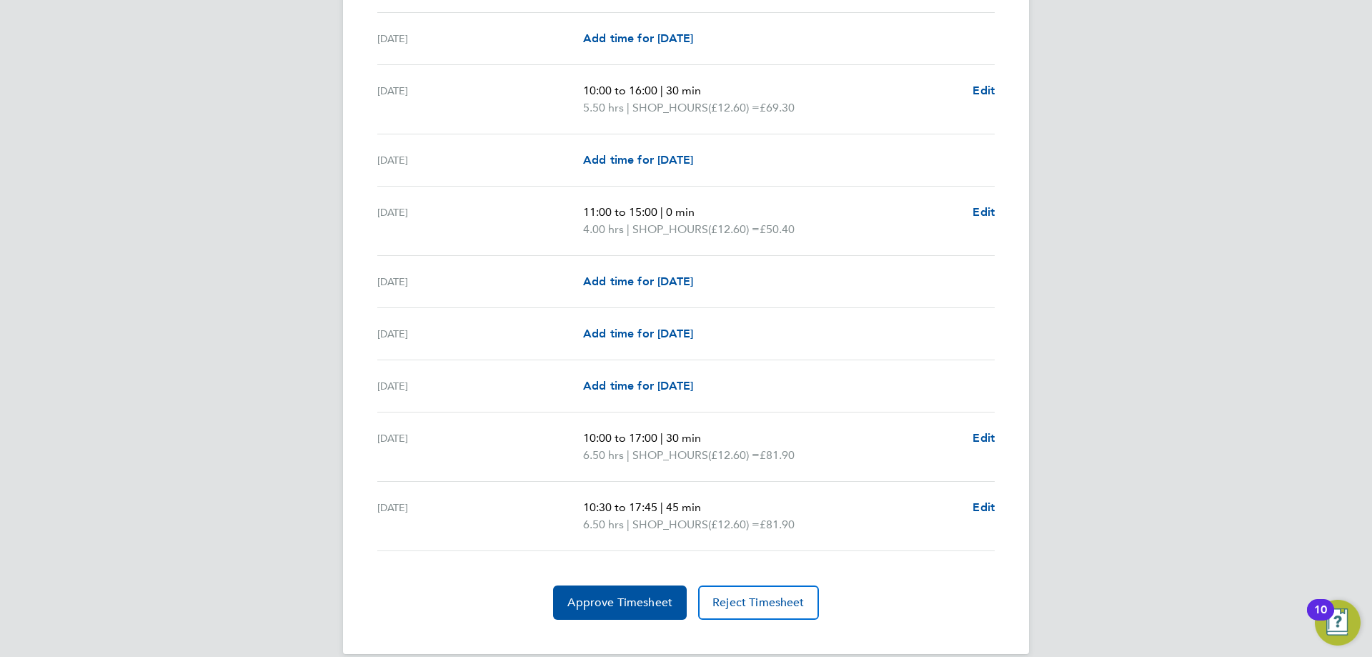
scroll to position [1628, 0]
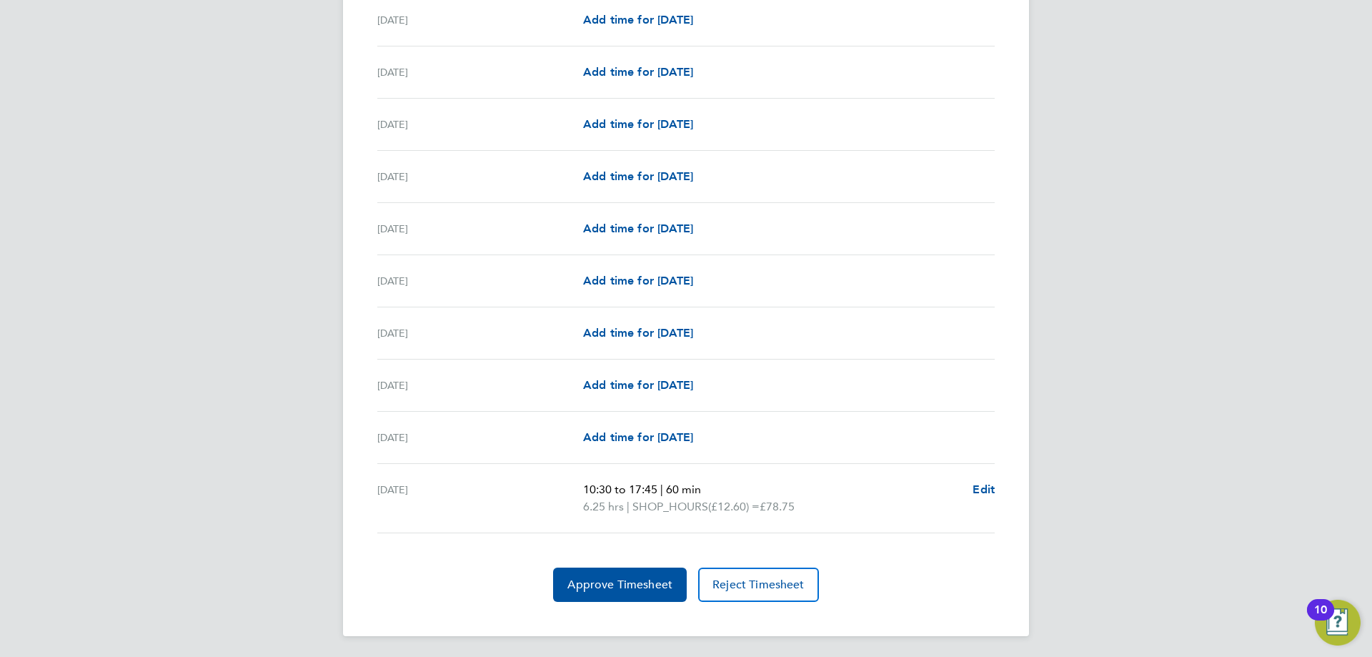
scroll to position [1697, 0]
click at [659, 575] on span "Approve Timesheet" at bounding box center [619, 582] width 105 height 14
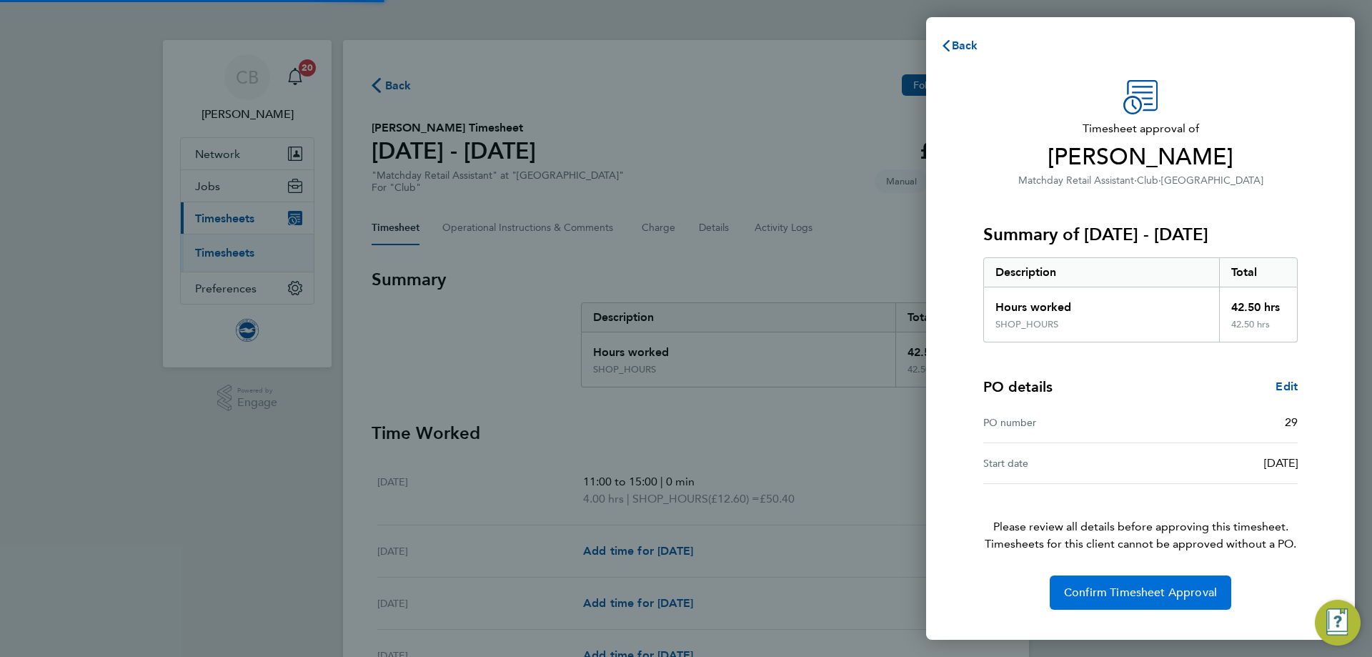
click at [1081, 588] on span "Confirm Timesheet Approval" at bounding box center [1140, 592] width 153 height 14
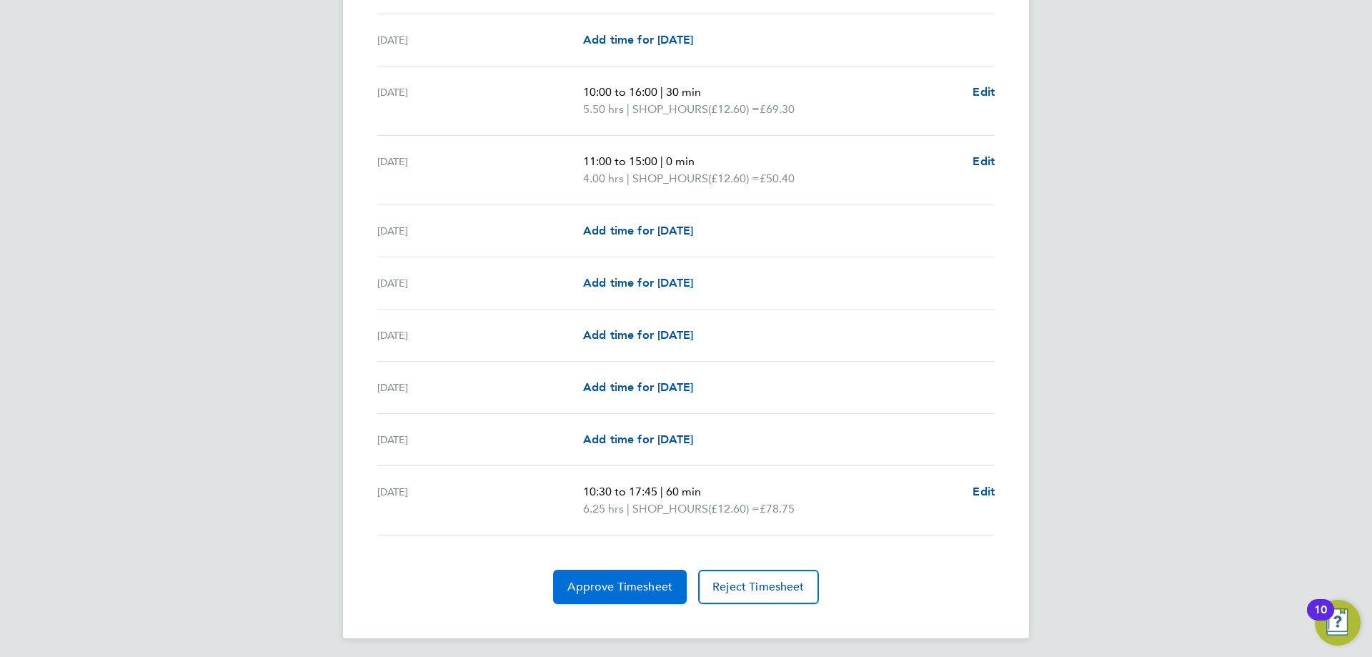
scroll to position [1662, 0]
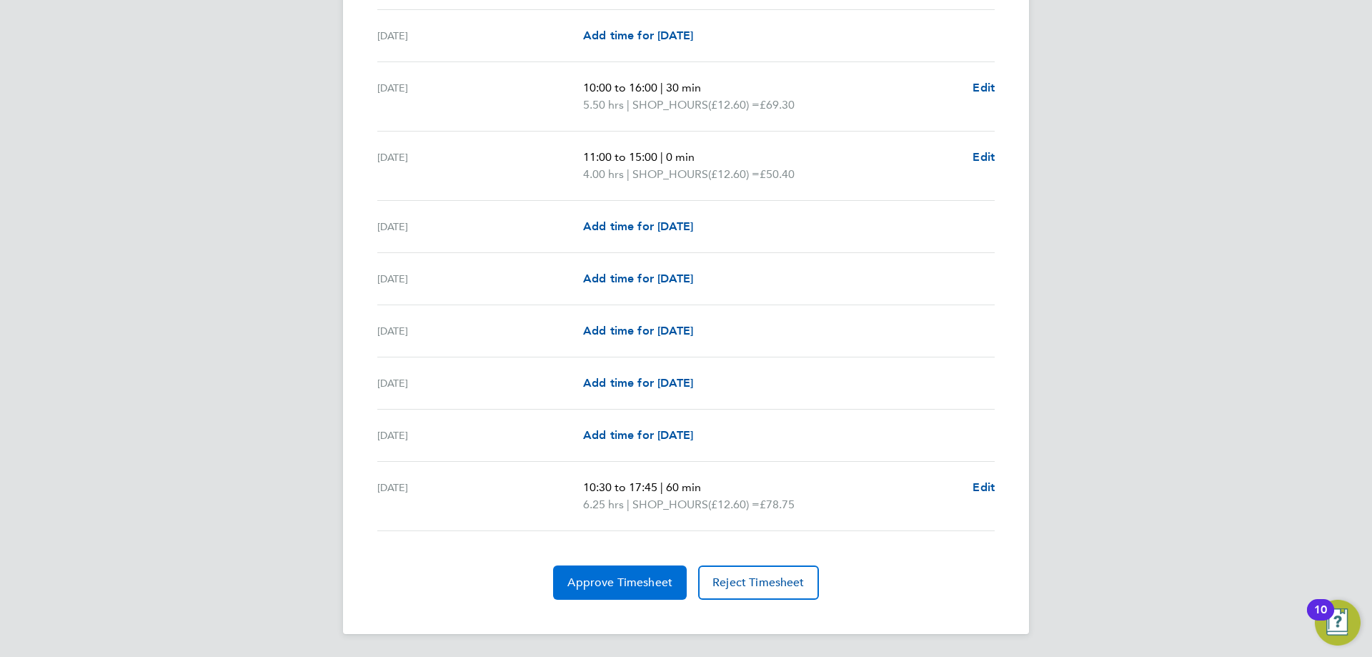
click at [656, 586] on span "Approve Timesheet" at bounding box center [619, 582] width 105 height 14
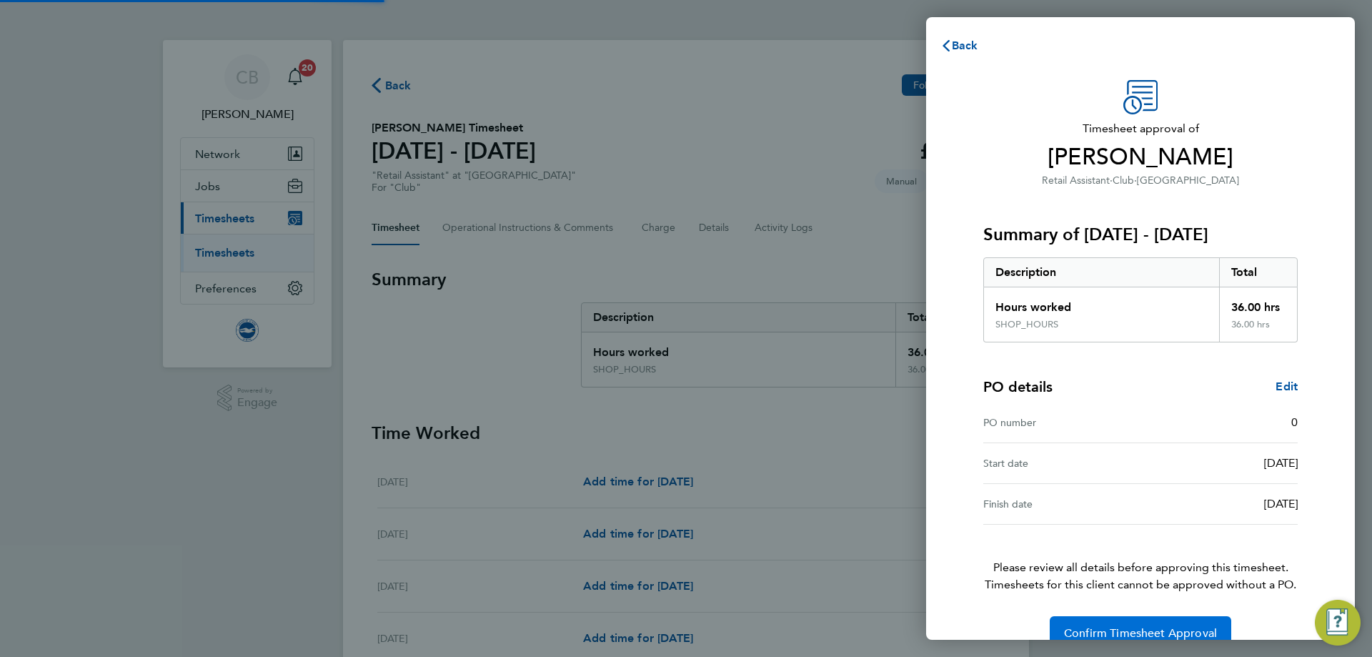
click at [1136, 632] on span "Confirm Timesheet Approval" at bounding box center [1140, 633] width 153 height 14
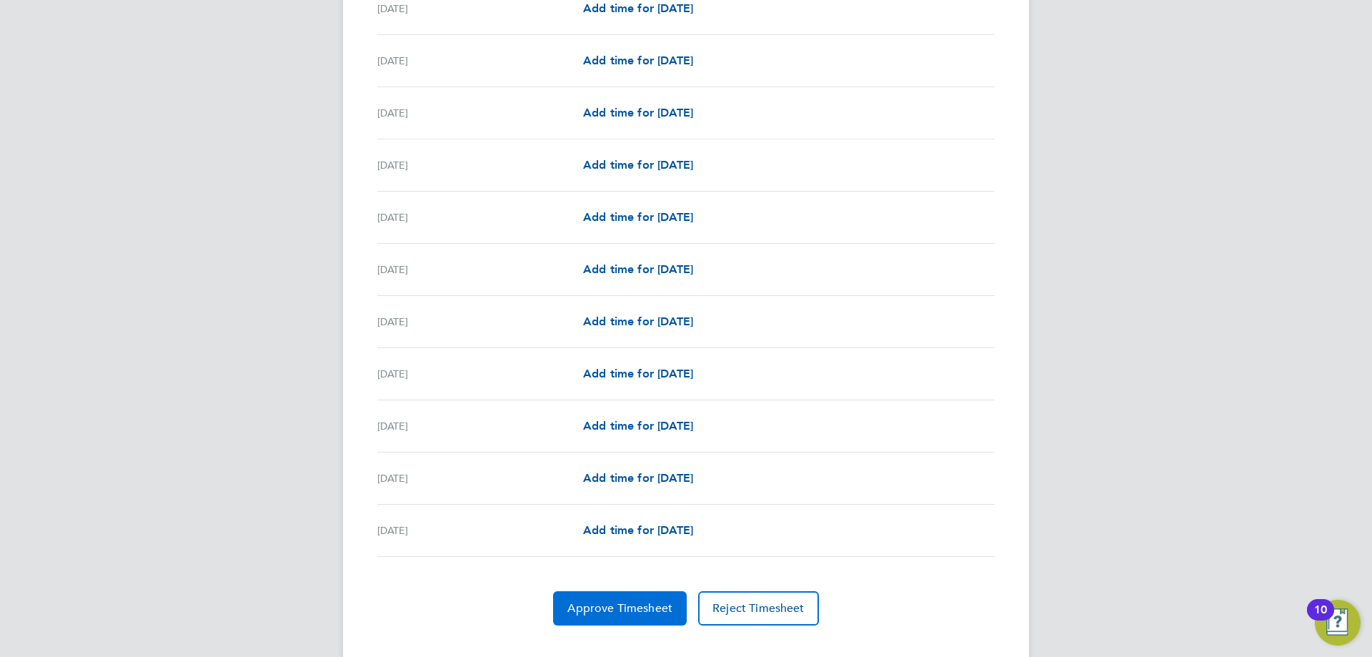
scroll to position [1577, 0]
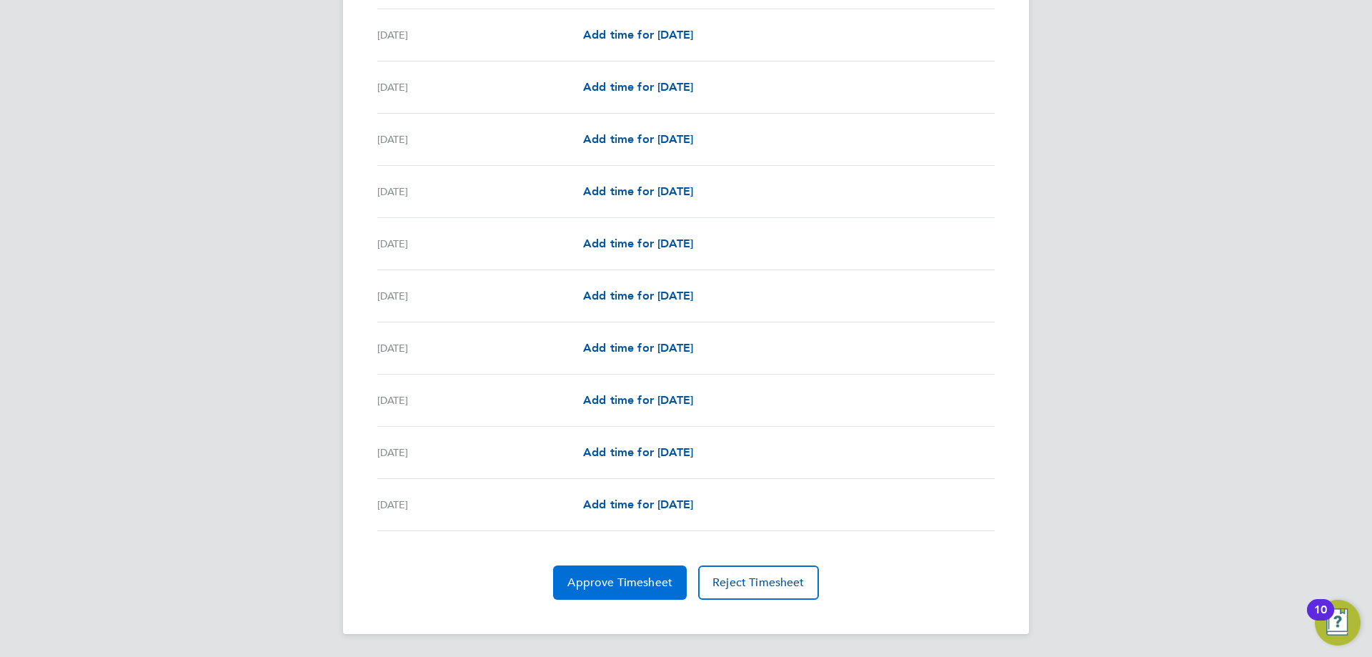
click at [615, 580] on span "Approve Timesheet" at bounding box center [619, 582] width 105 height 14
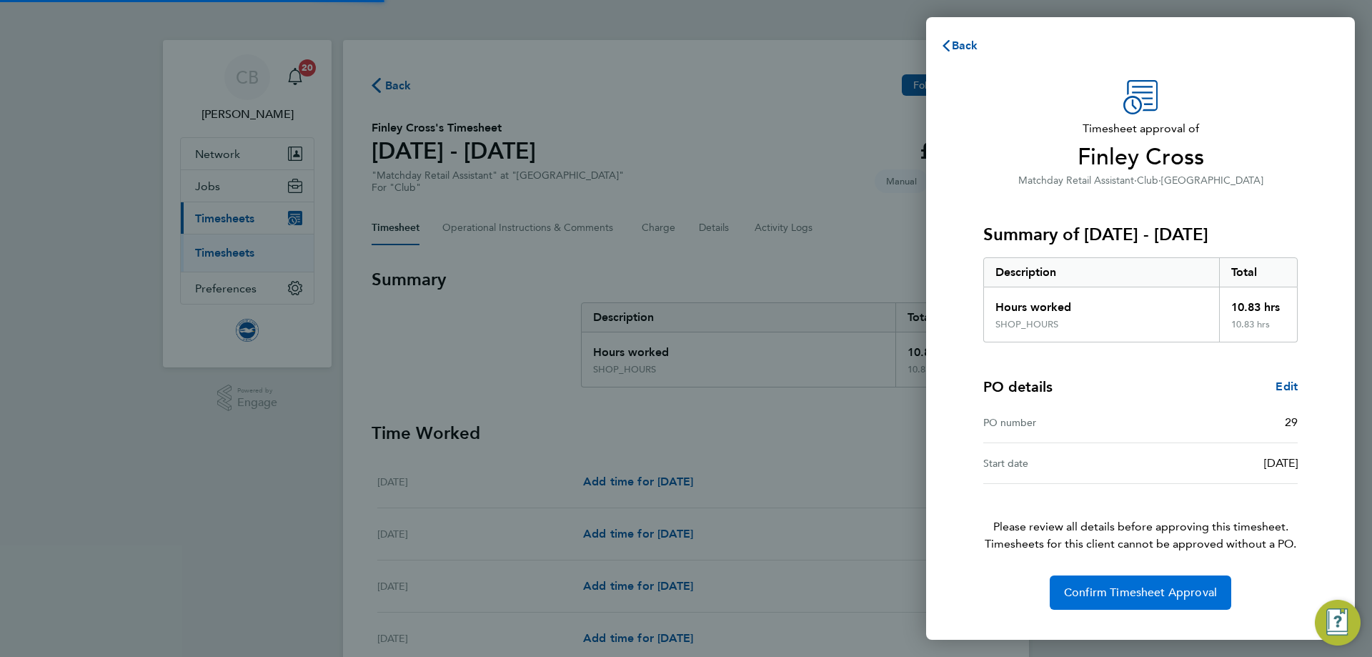
click at [1139, 597] on span "Confirm Timesheet Approval" at bounding box center [1140, 592] width 153 height 14
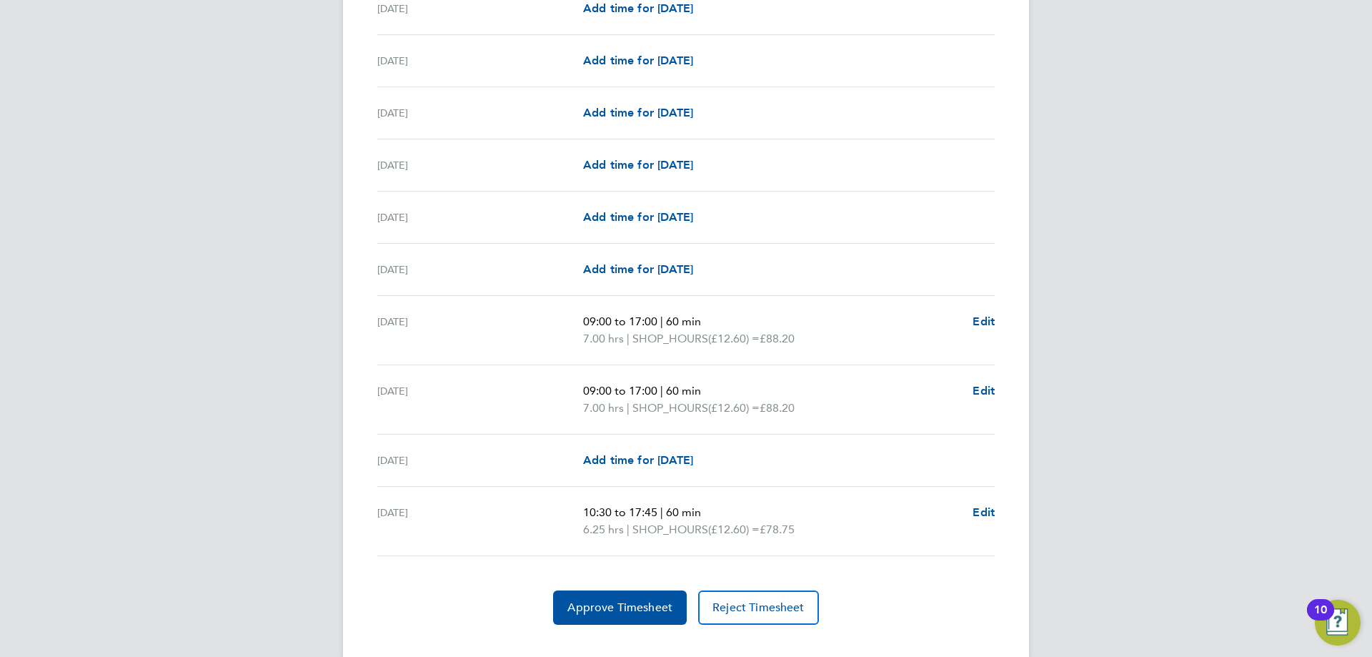
scroll to position [1714, 0]
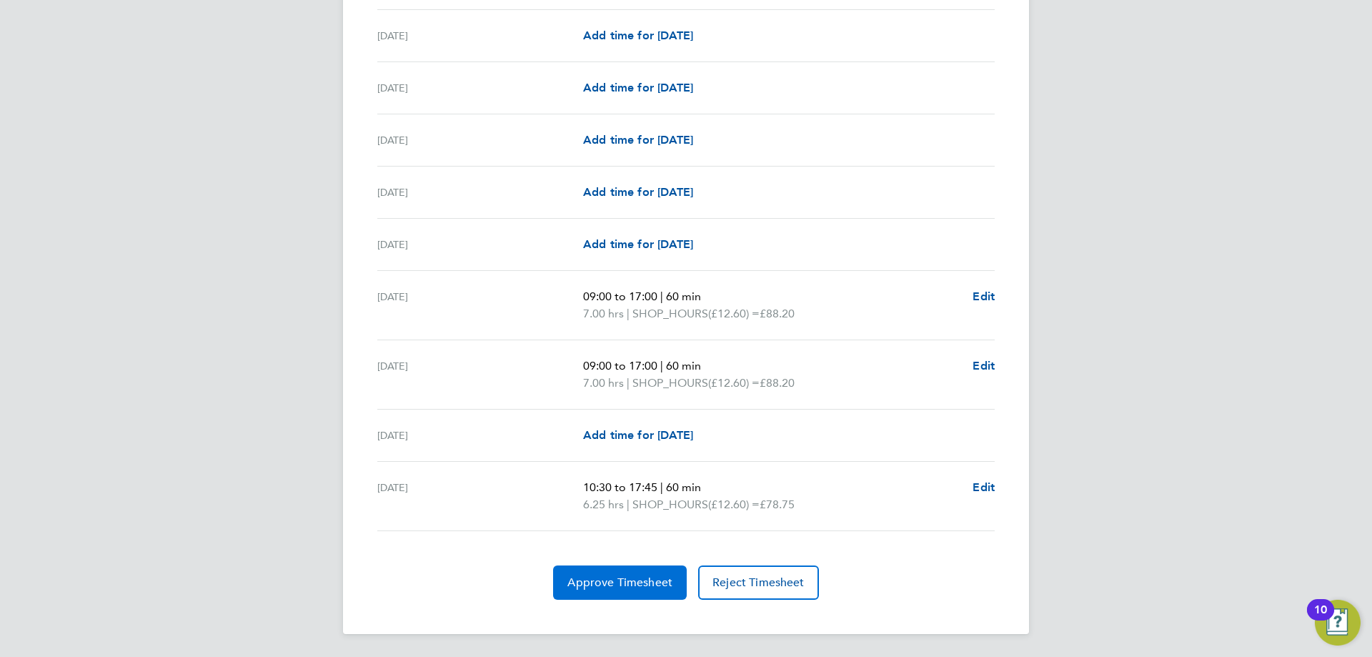
drag, startPoint x: 595, startPoint y: 586, endPoint x: 589, endPoint y: 578, distance: 10.2
click at [596, 586] on span "Approve Timesheet" at bounding box center [619, 582] width 105 height 14
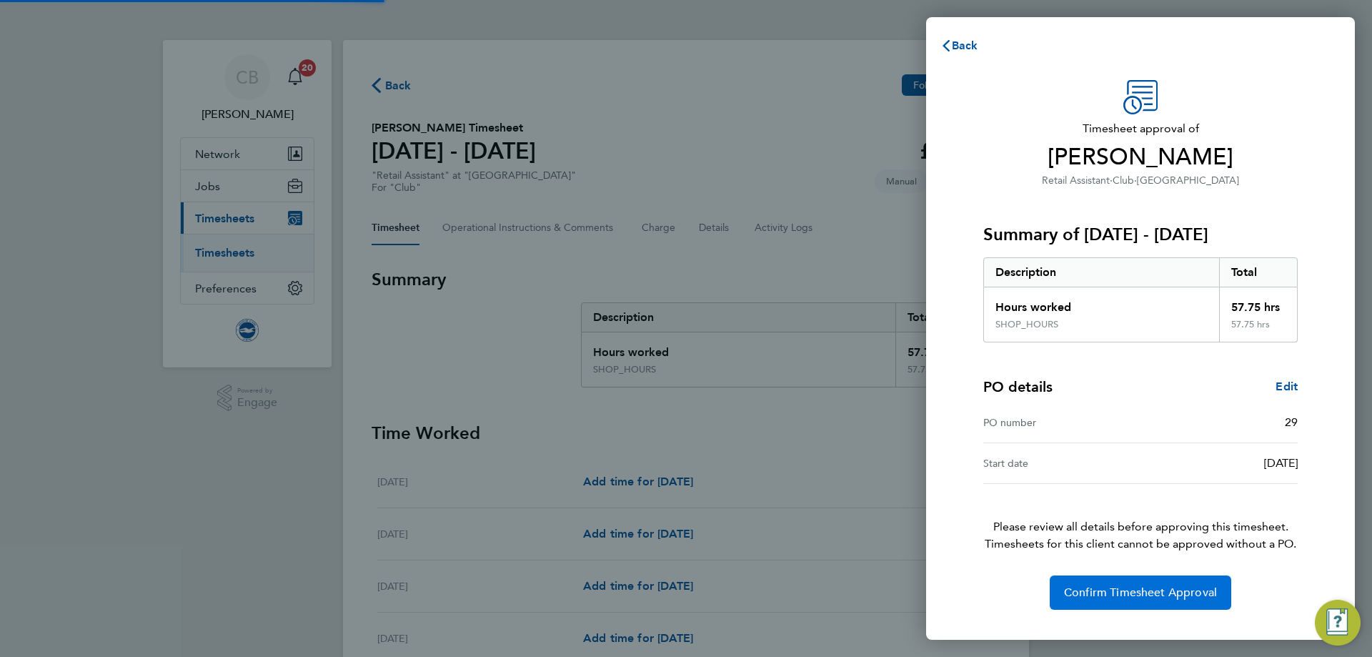
click at [1117, 592] on span "Confirm Timesheet Approval" at bounding box center [1140, 592] width 153 height 14
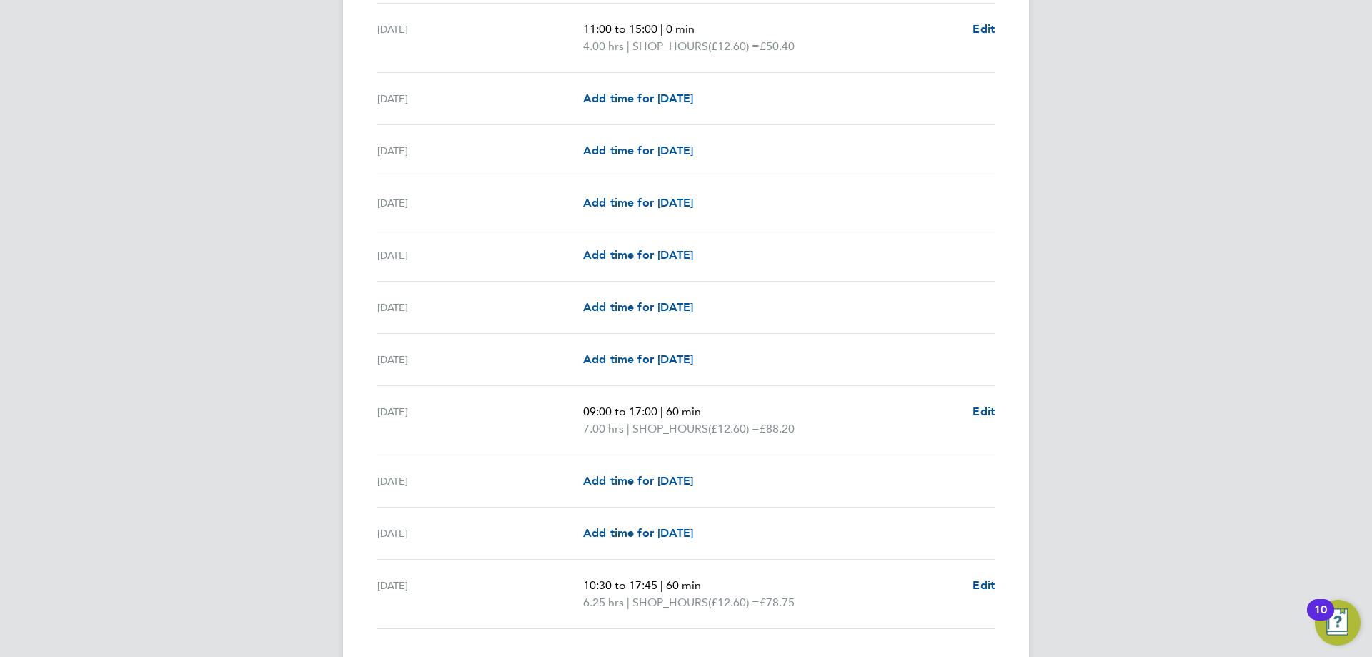
scroll to position [1644, 0]
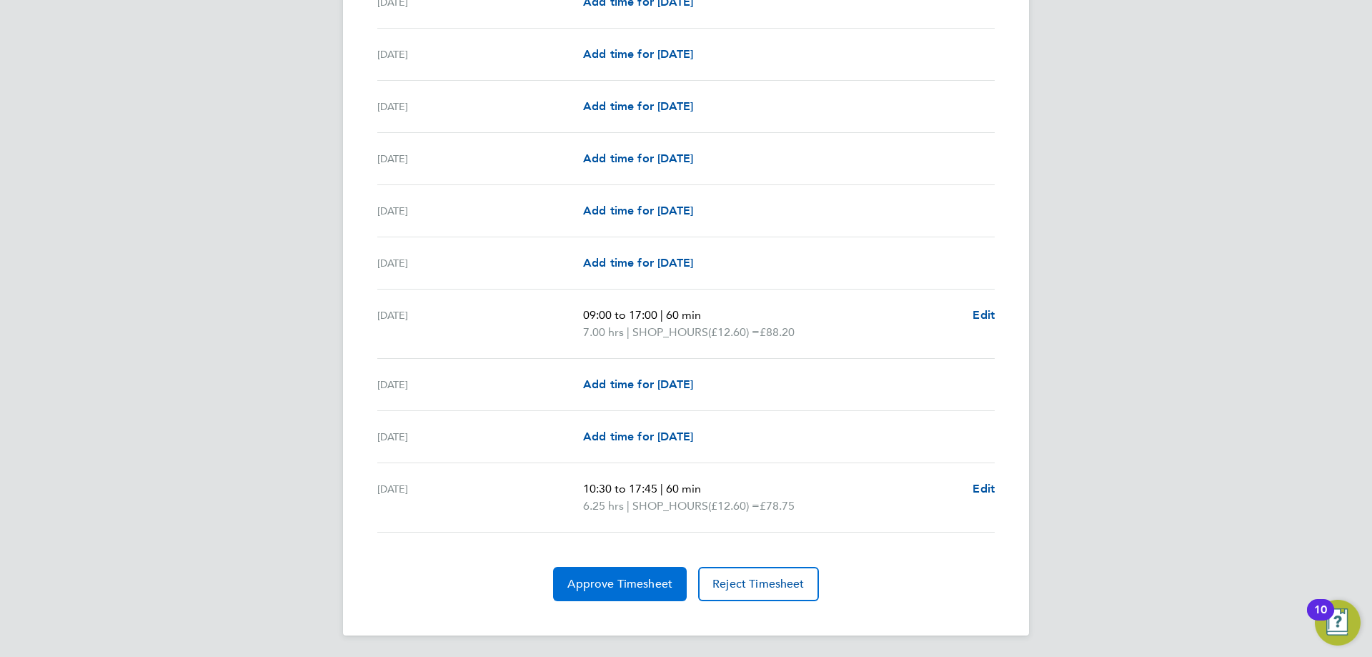
click at [585, 567] on button "Approve Timesheet" at bounding box center [620, 584] width 134 height 34
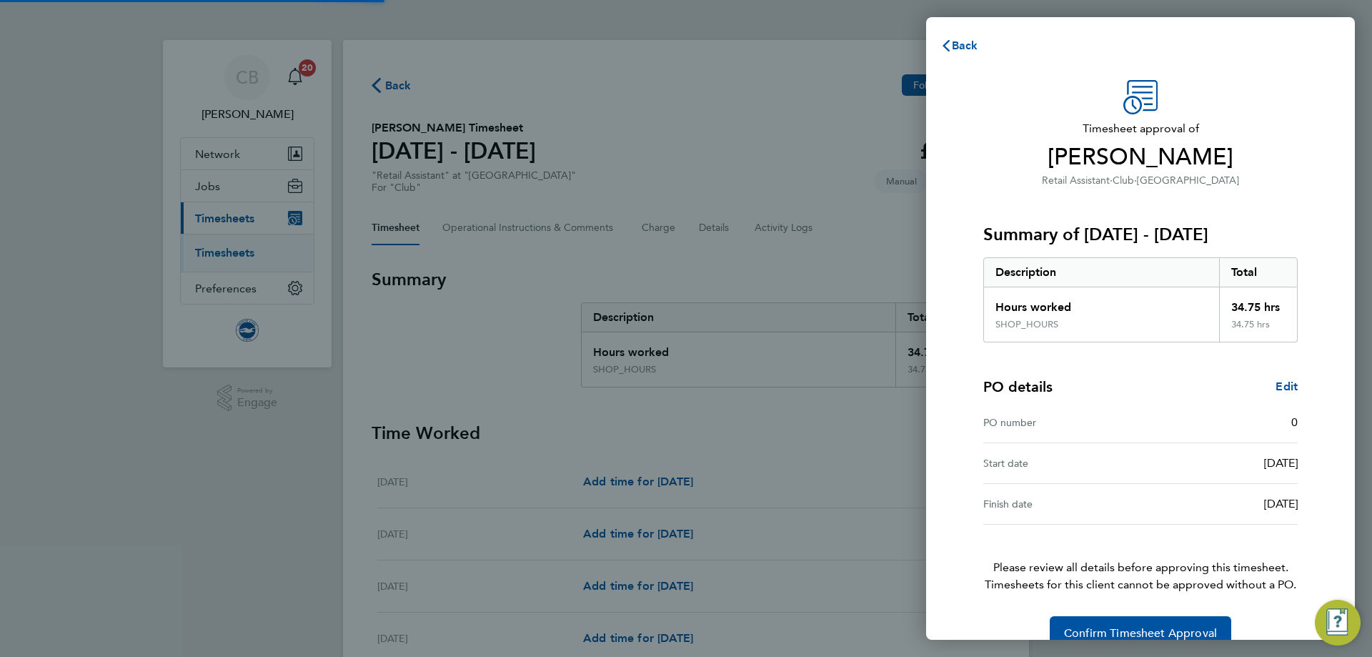
click at [1124, 649] on div "Back Timesheet approval of Charlotte Dawson Retail Assistant · Club · American …" at bounding box center [686, 328] width 1372 height 657
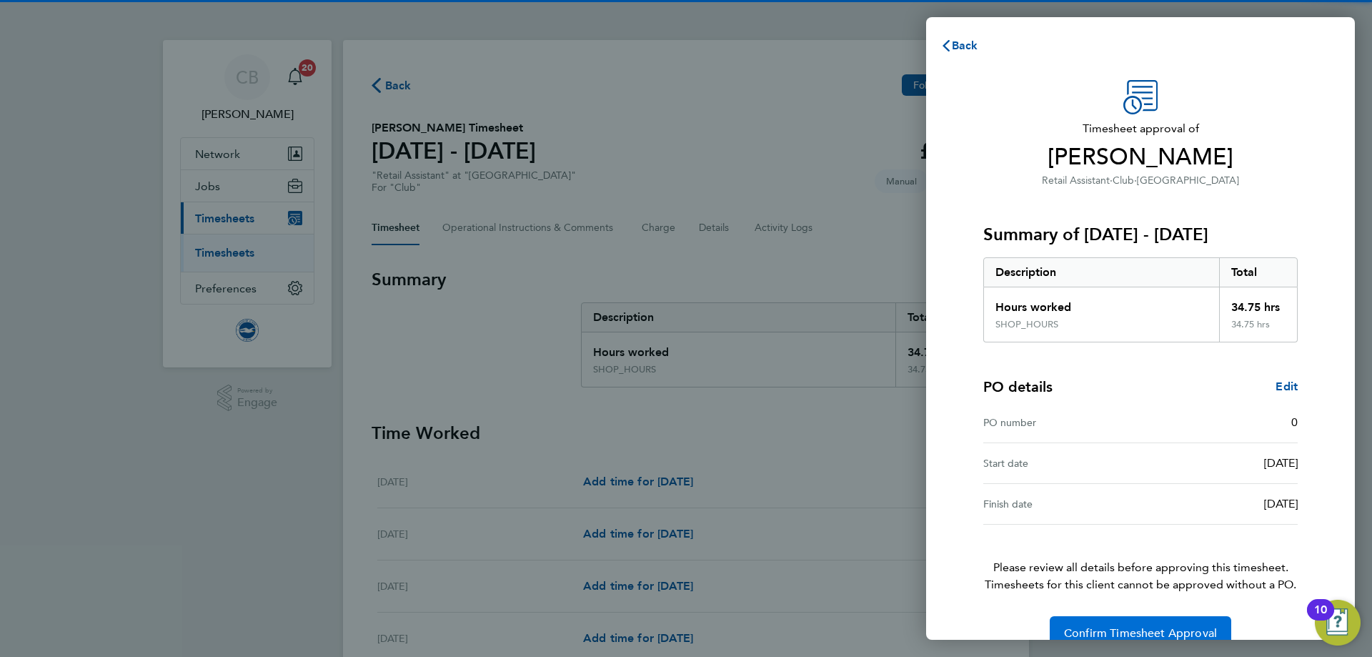
click at [1131, 627] on span "Confirm Timesheet Approval" at bounding box center [1140, 633] width 153 height 14
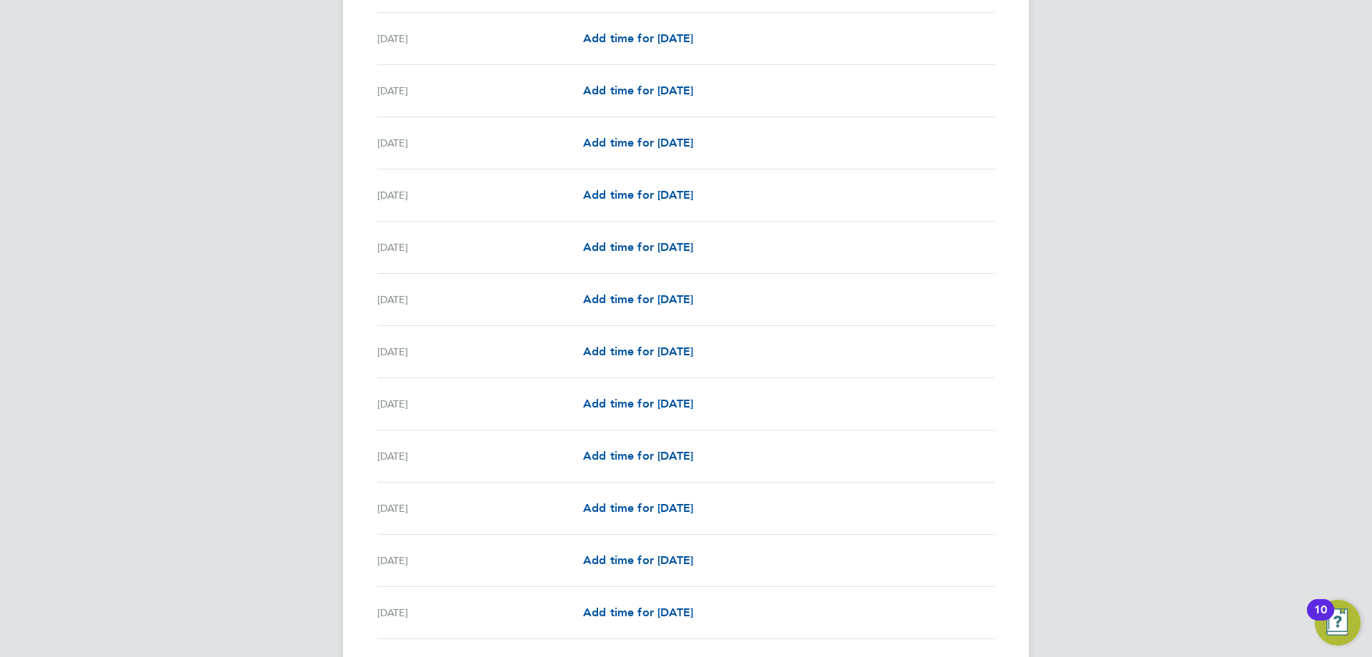
scroll to position [1594, 0]
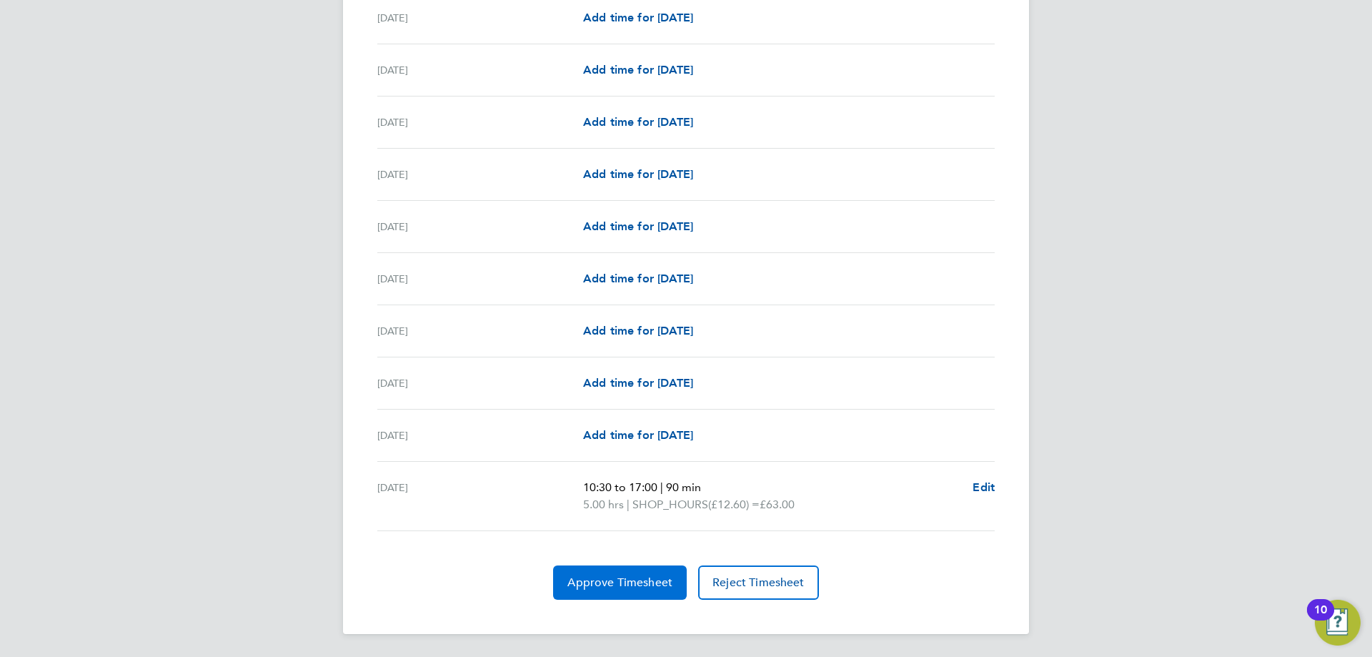
click at [659, 577] on span "Approve Timesheet" at bounding box center [619, 582] width 105 height 14
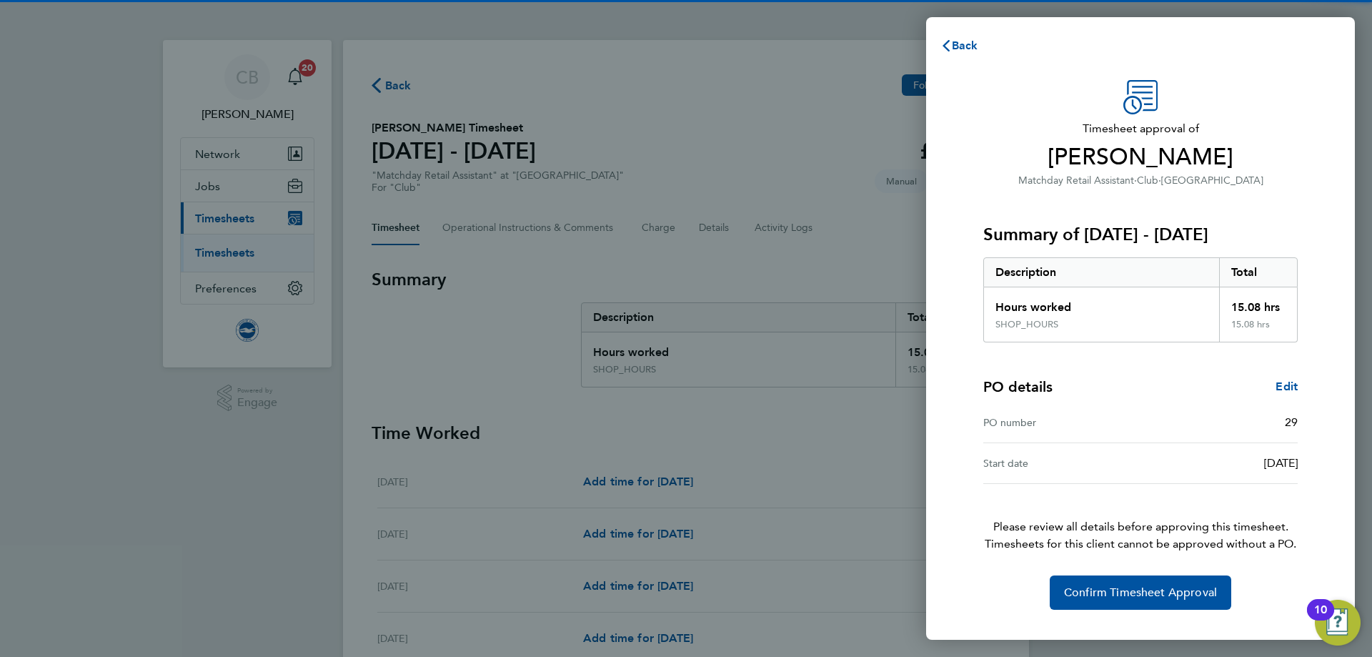
click at [1099, 575] on div "Timesheet approval of Sandra Gillingham Matchday Retail Assistant · Club · Amer…" at bounding box center [1140, 345] width 349 height 530
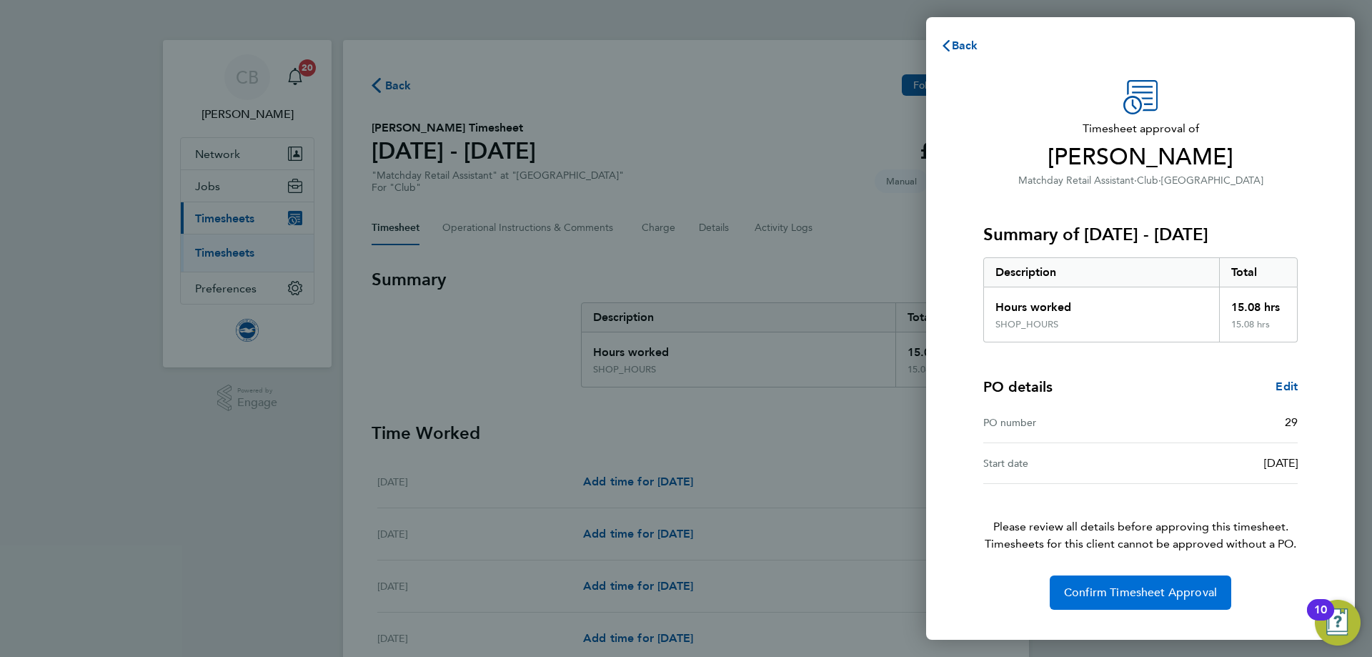
click at [1103, 587] on span "Confirm Timesheet Approval" at bounding box center [1140, 592] width 153 height 14
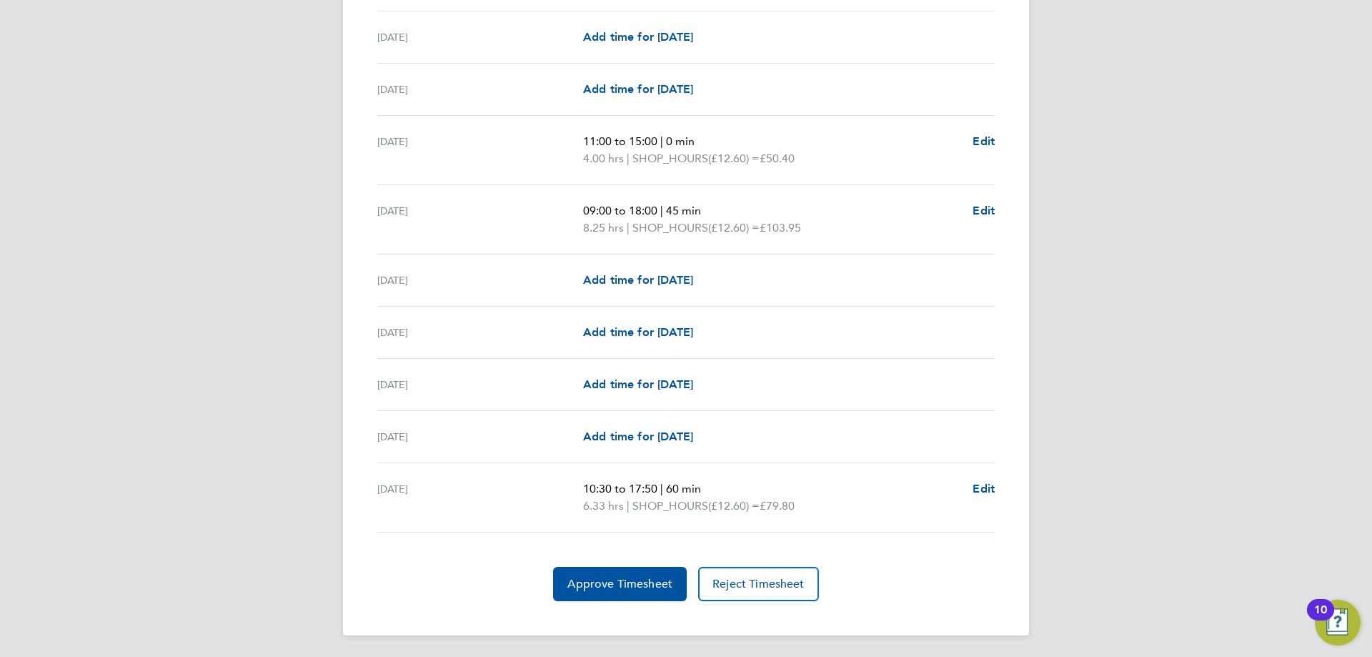
scroll to position [1645, 0]
click at [627, 585] on span "Approve Timesheet" at bounding box center [619, 582] width 105 height 14
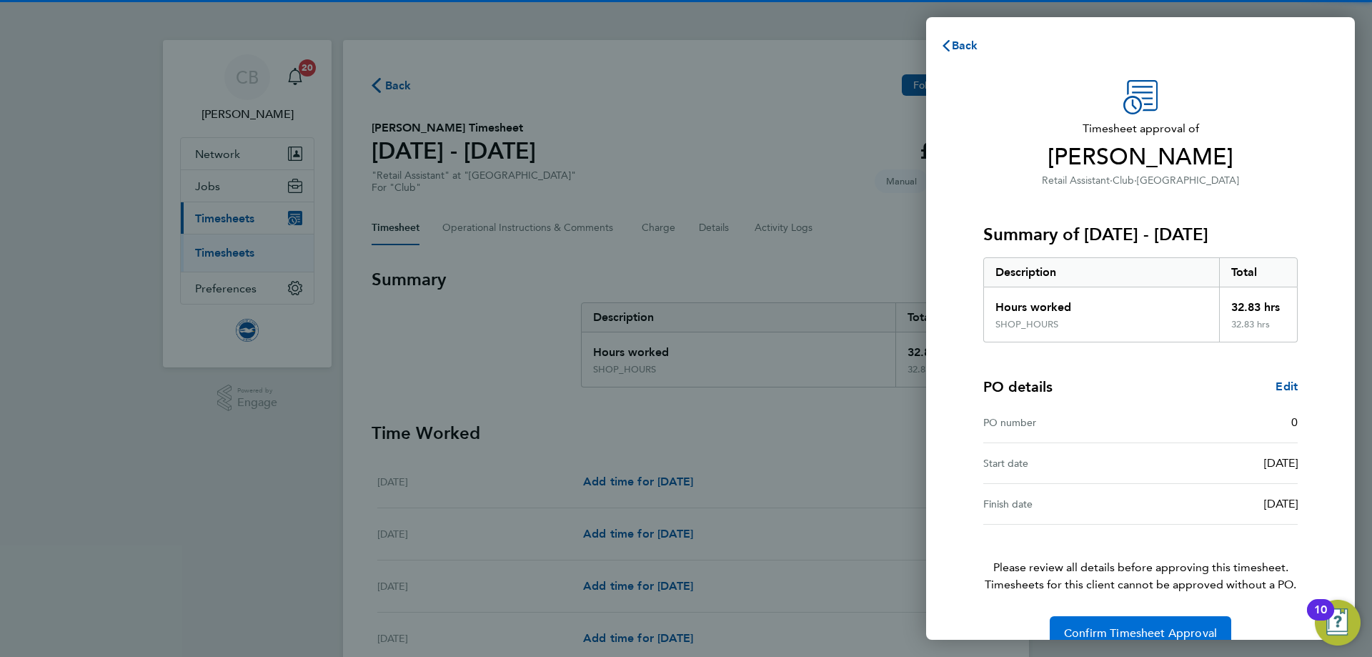
click at [1168, 624] on button "Confirm Timesheet Approval" at bounding box center [1141, 633] width 182 height 34
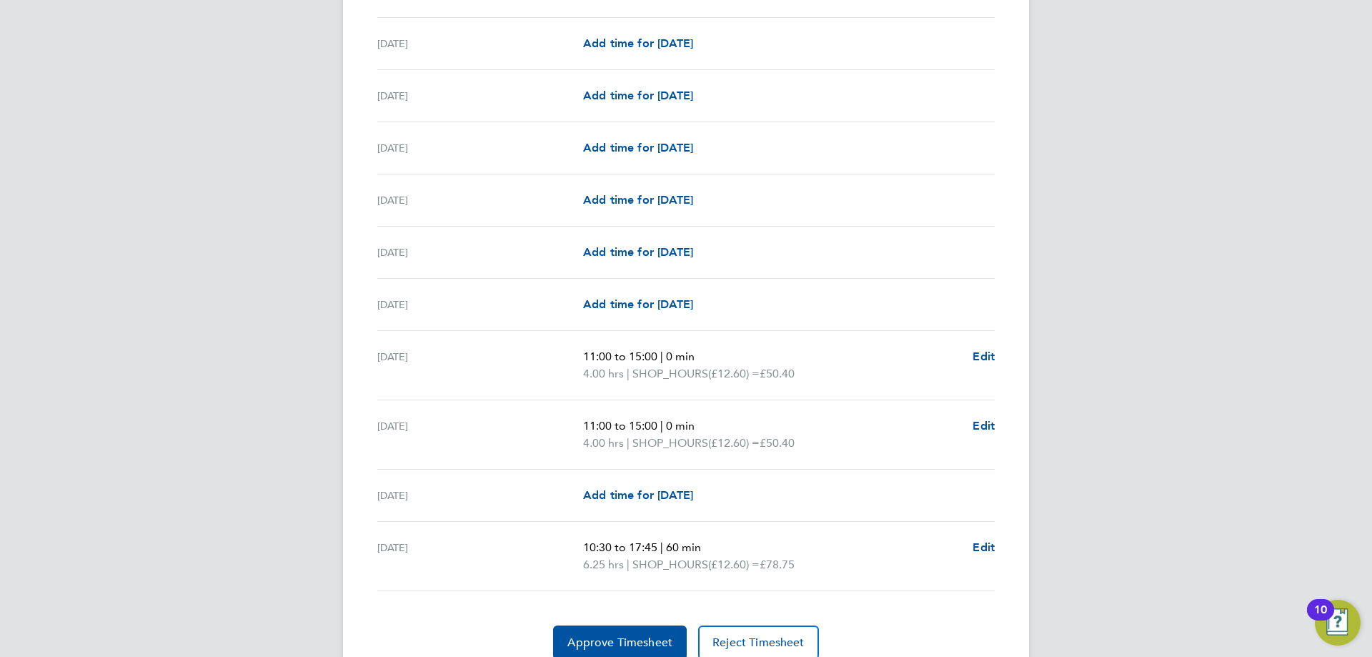
scroll to position [1611, 0]
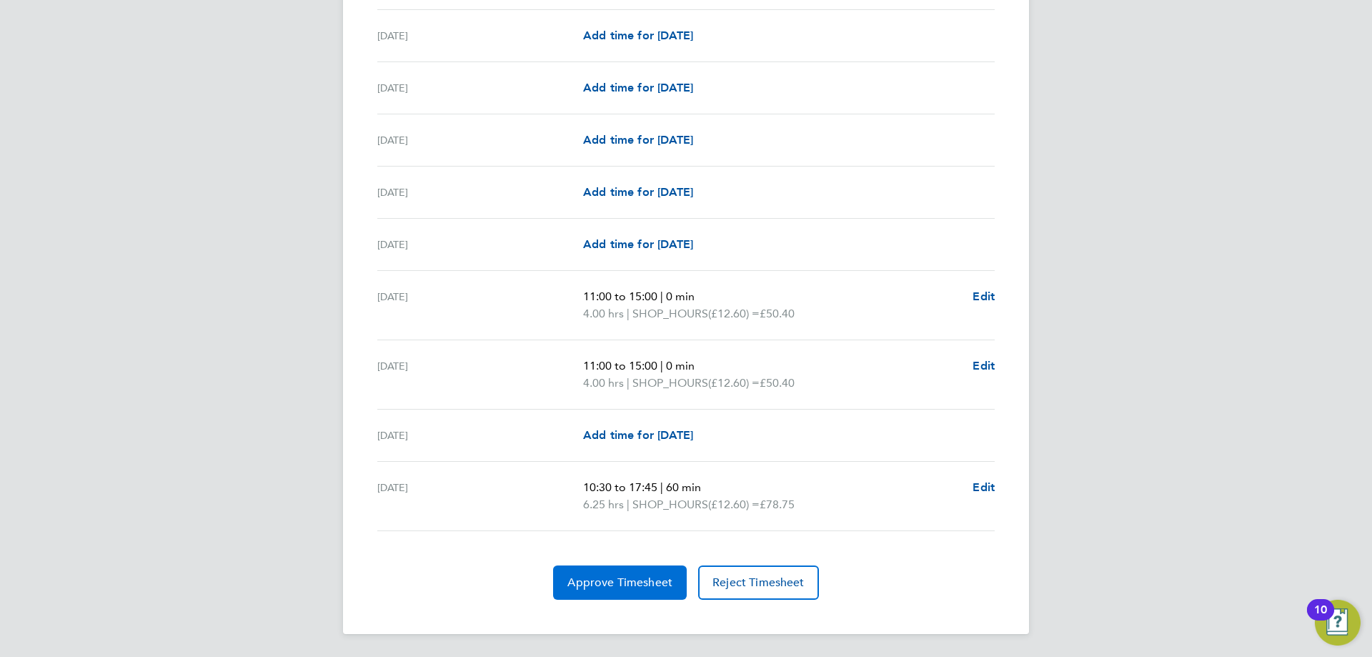
click at [572, 572] on button "Approve Timesheet" at bounding box center [620, 582] width 134 height 34
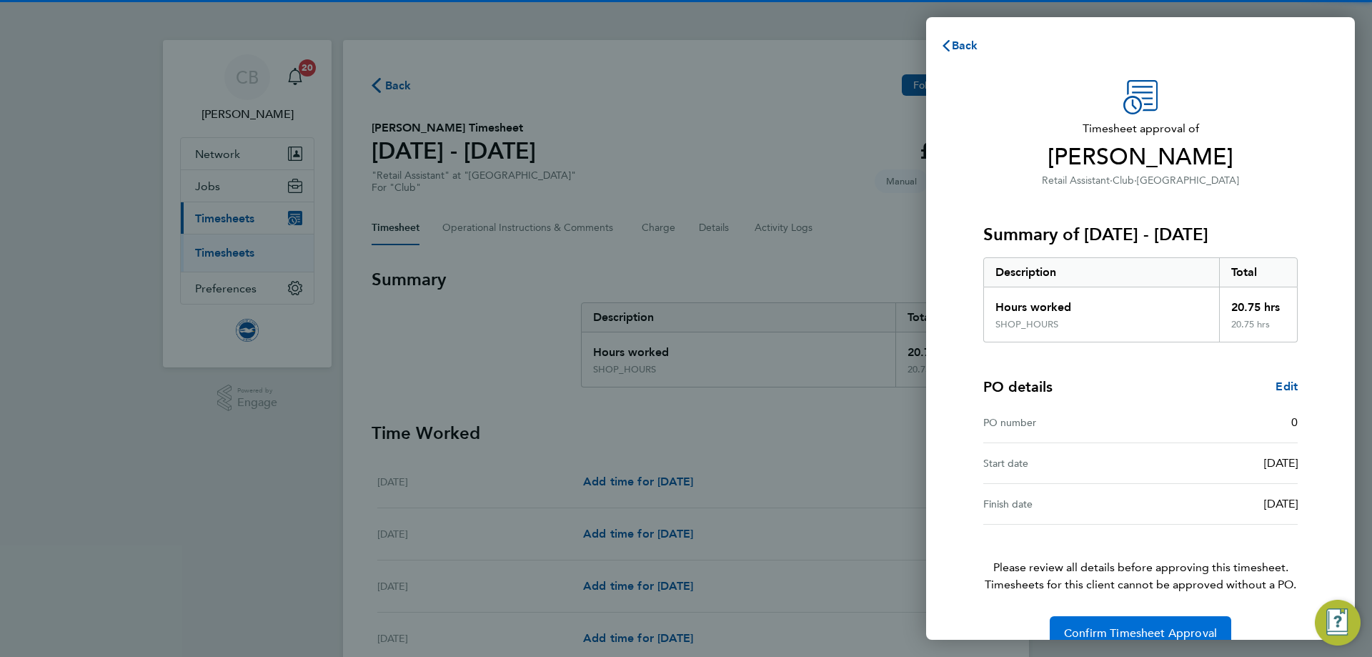
click at [1087, 621] on button "Confirm Timesheet Approval" at bounding box center [1141, 633] width 182 height 34
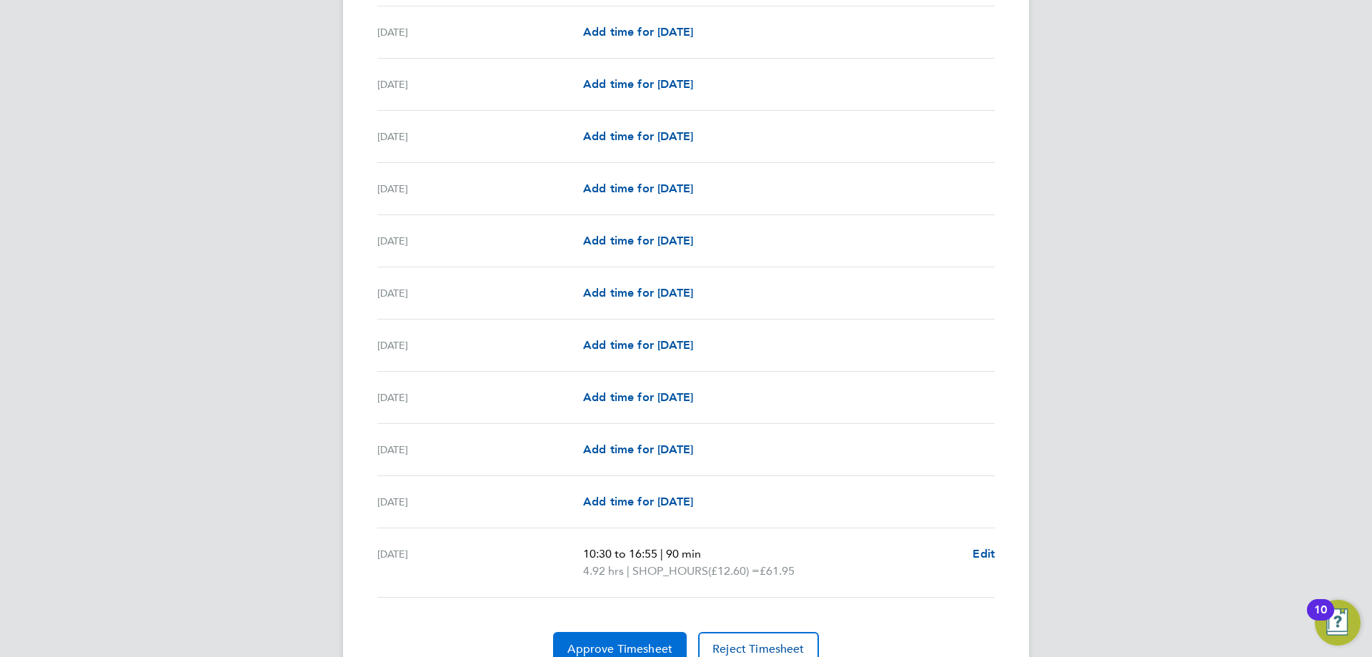
scroll to position [1594, 0]
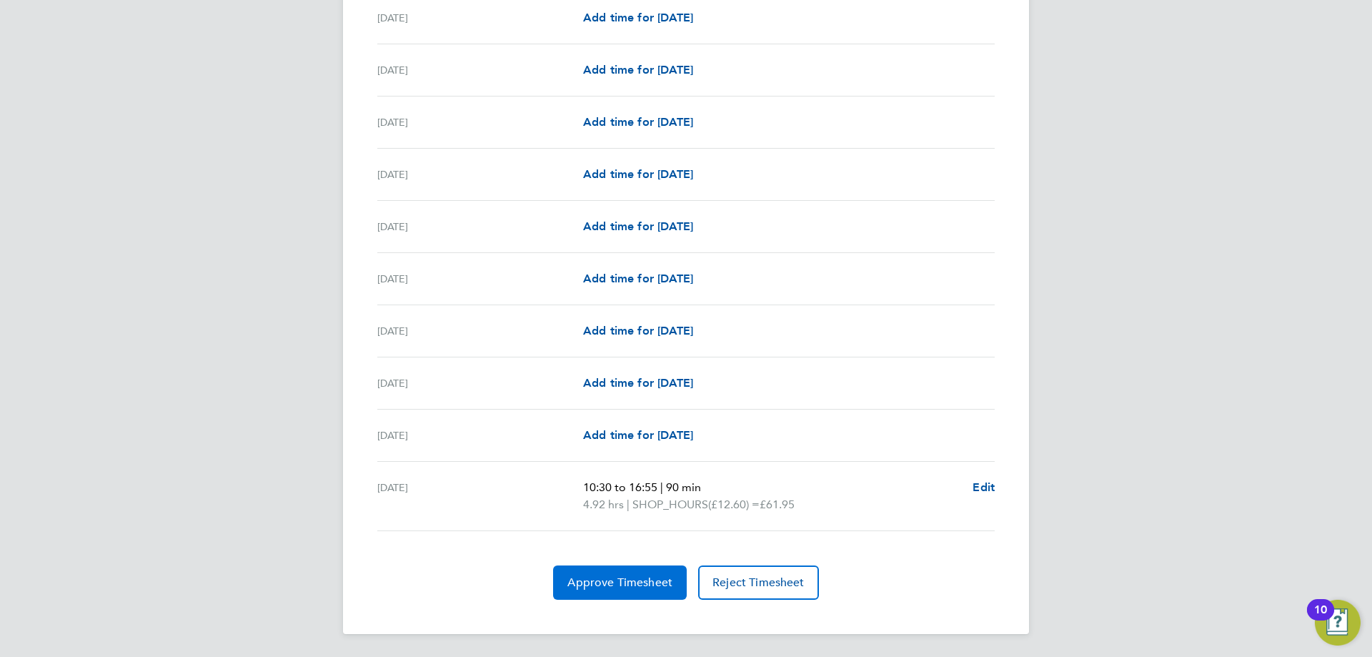
click at [638, 593] on button "Approve Timesheet" at bounding box center [620, 582] width 134 height 34
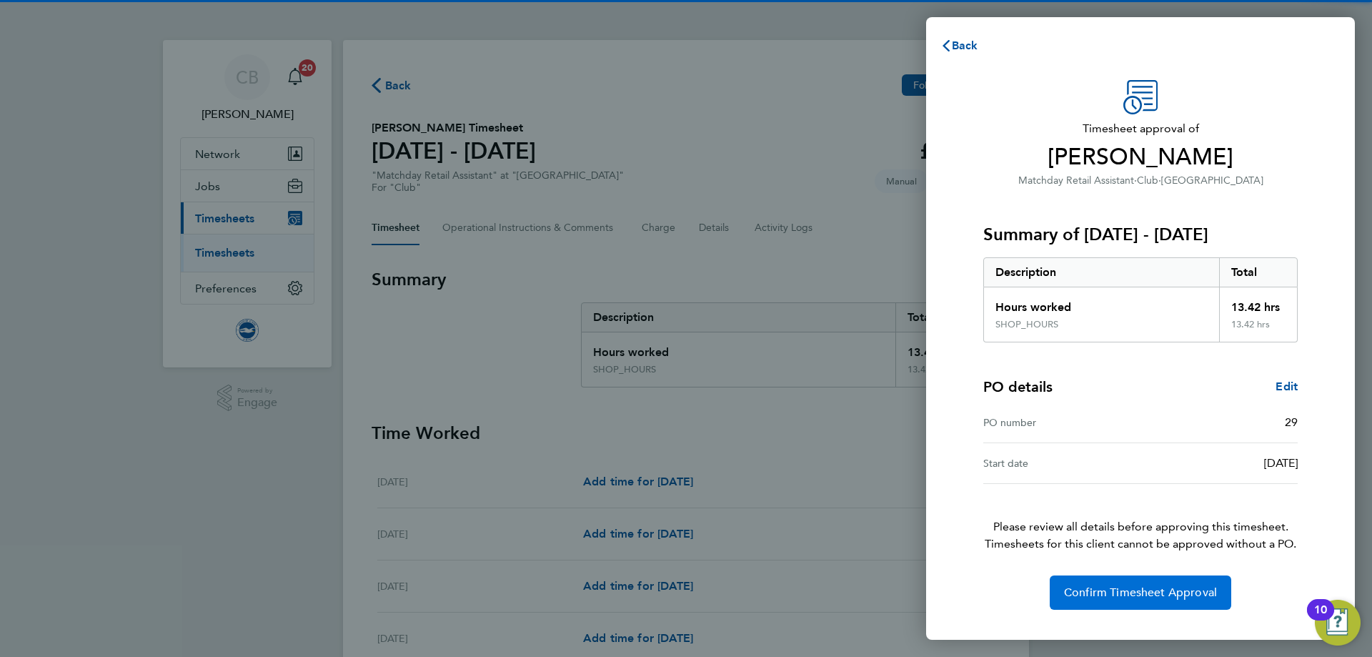
click at [1123, 587] on span "Confirm Timesheet Approval" at bounding box center [1140, 592] width 153 height 14
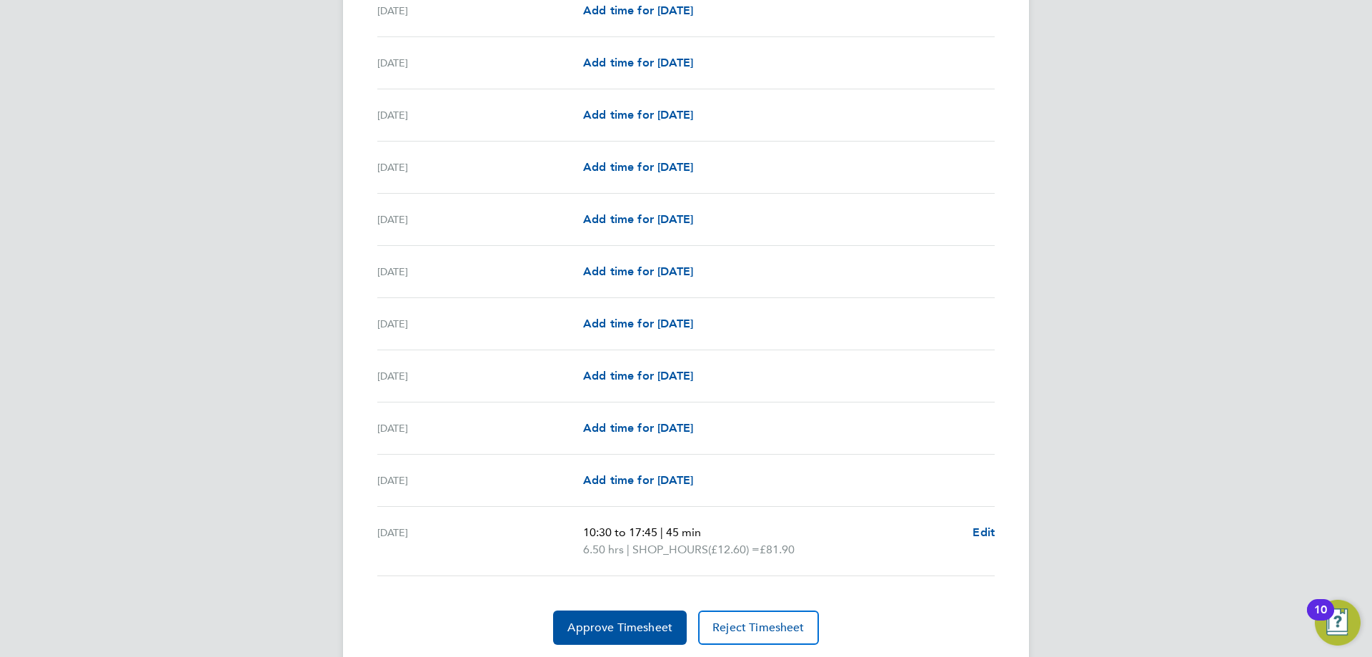
scroll to position [1594, 0]
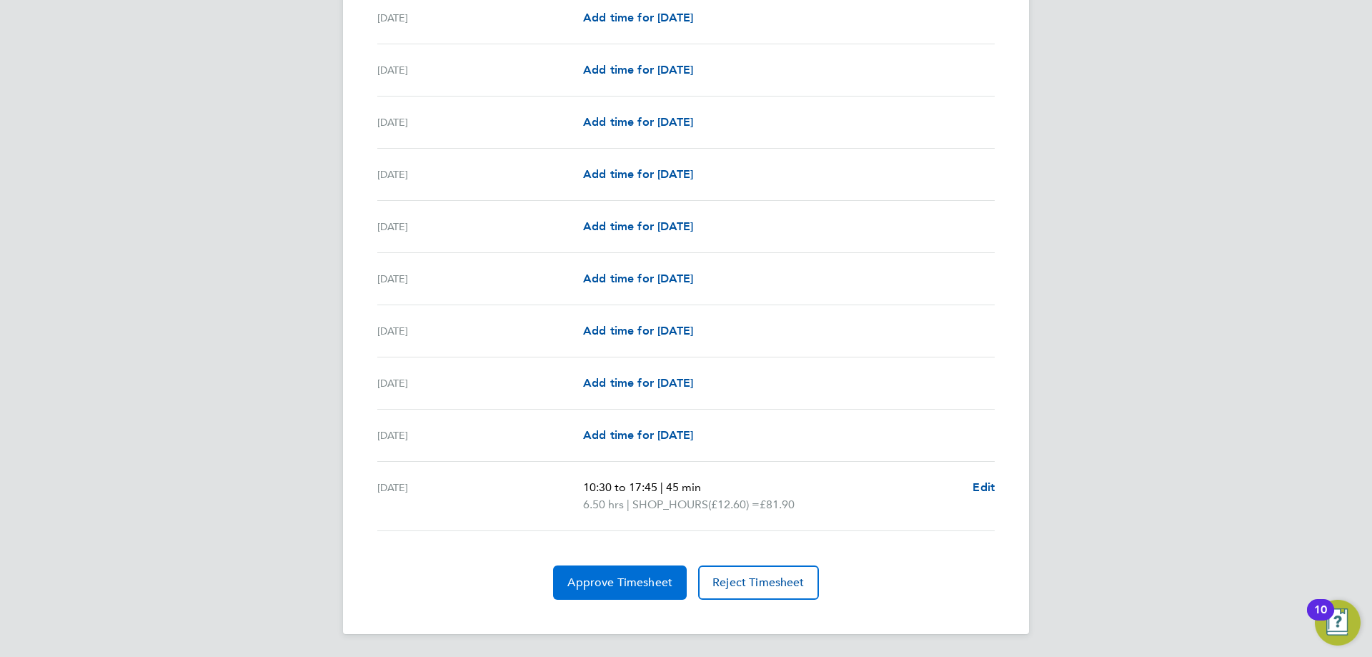
click at [626, 577] on span "Approve Timesheet" at bounding box center [619, 582] width 105 height 14
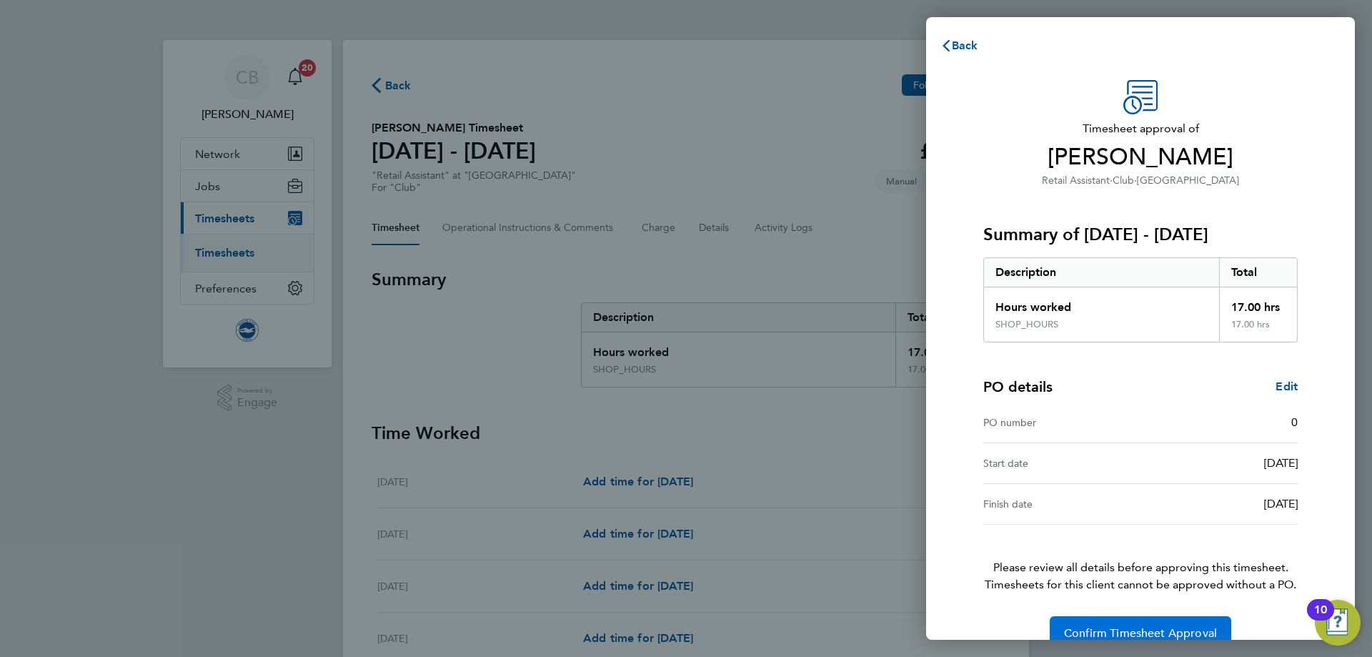
click at [1173, 620] on button "Confirm Timesheet Approval" at bounding box center [1141, 633] width 182 height 34
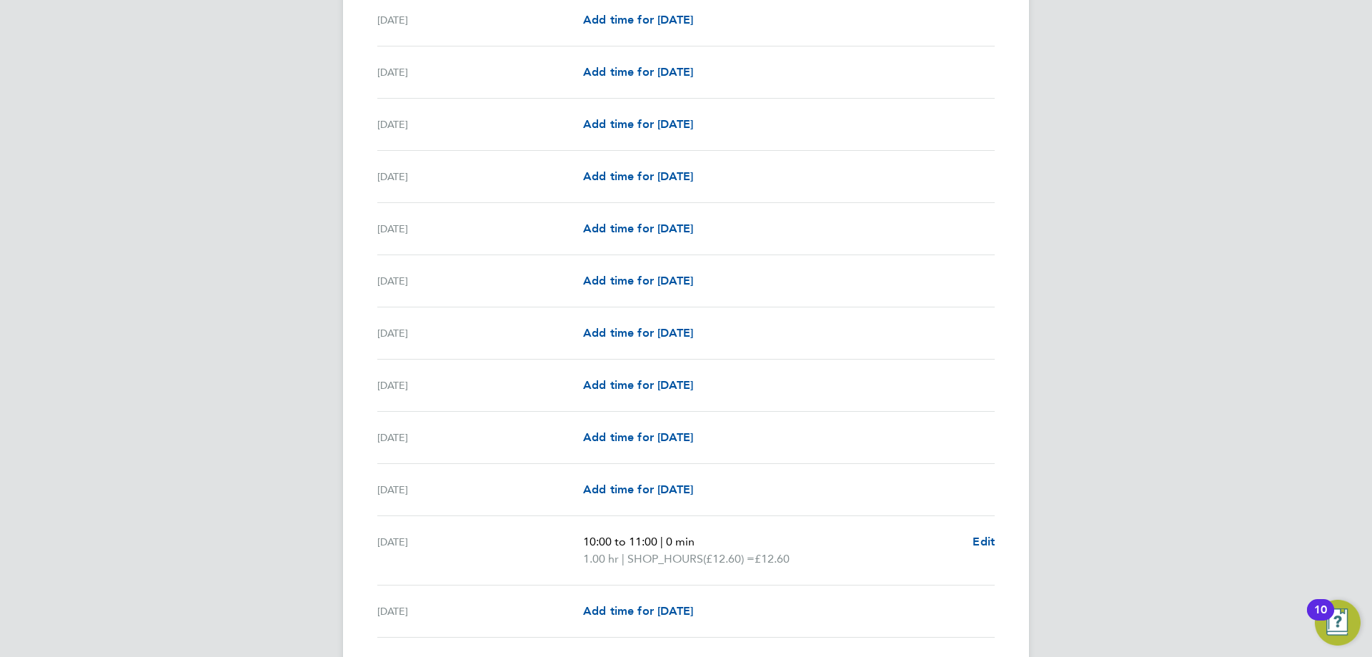
scroll to position [1577, 0]
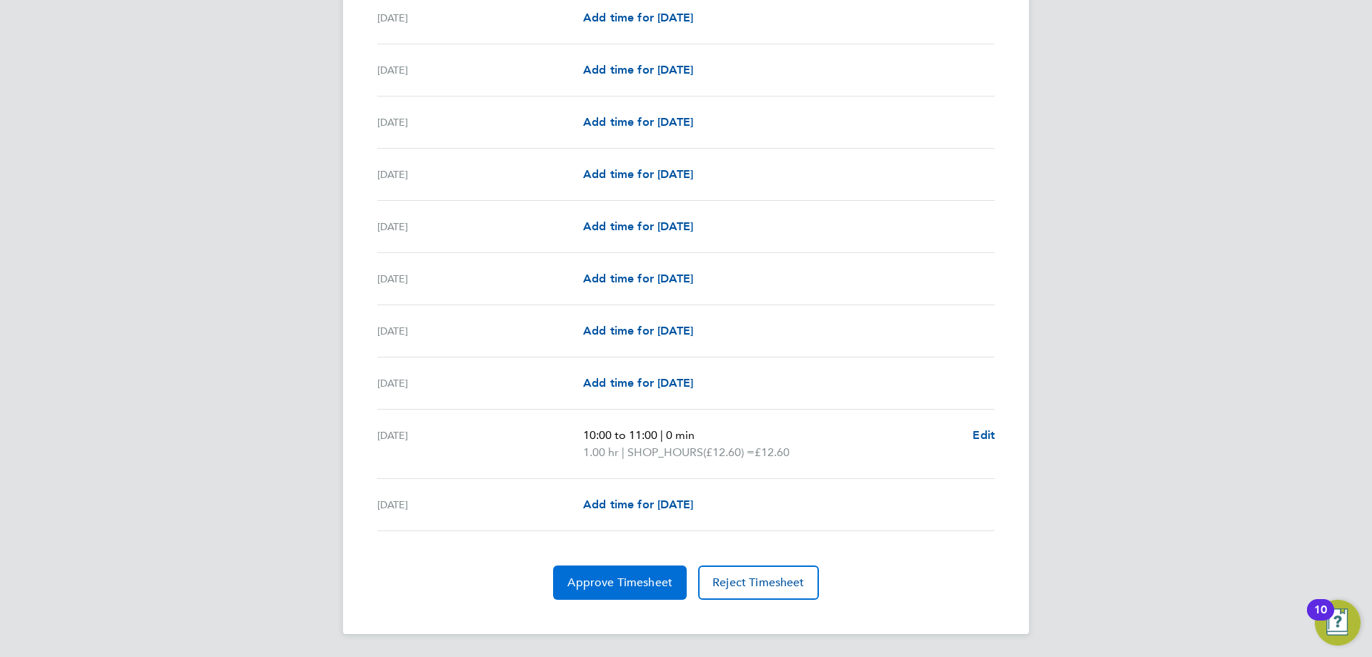
click at [619, 572] on button "Approve Timesheet" at bounding box center [620, 582] width 134 height 34
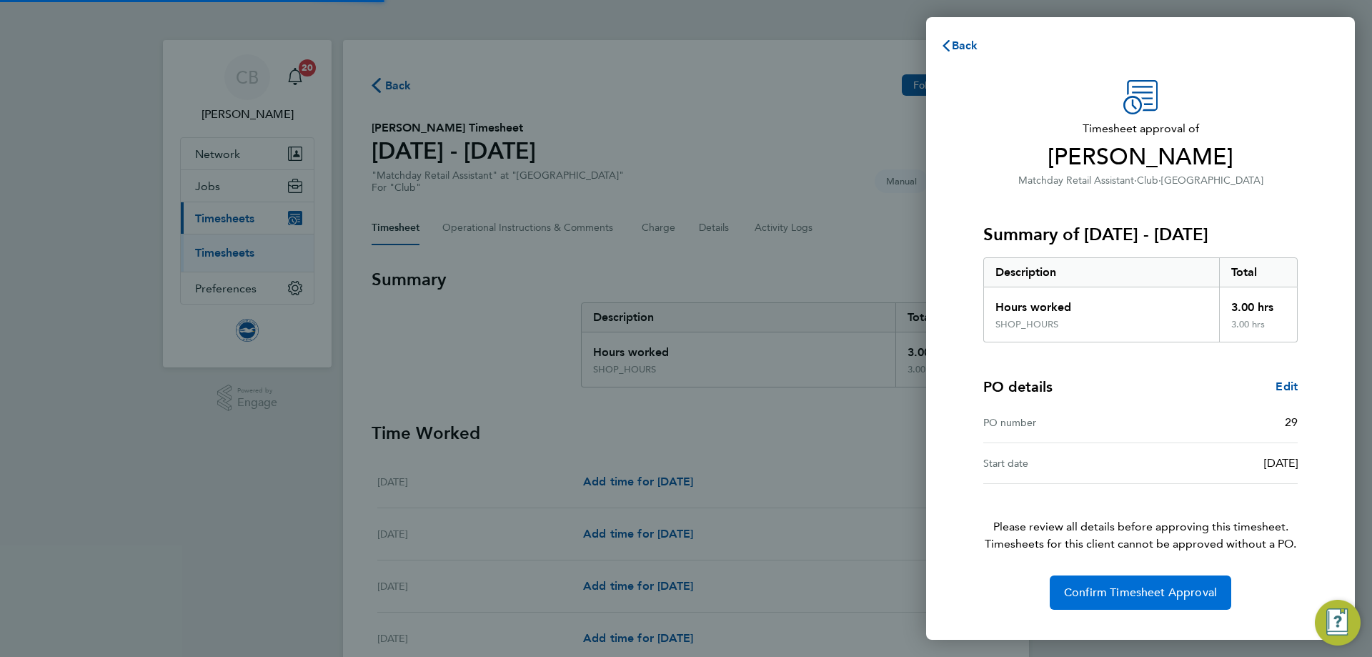
click at [1112, 607] on button "Confirm Timesheet Approval" at bounding box center [1141, 592] width 182 height 34
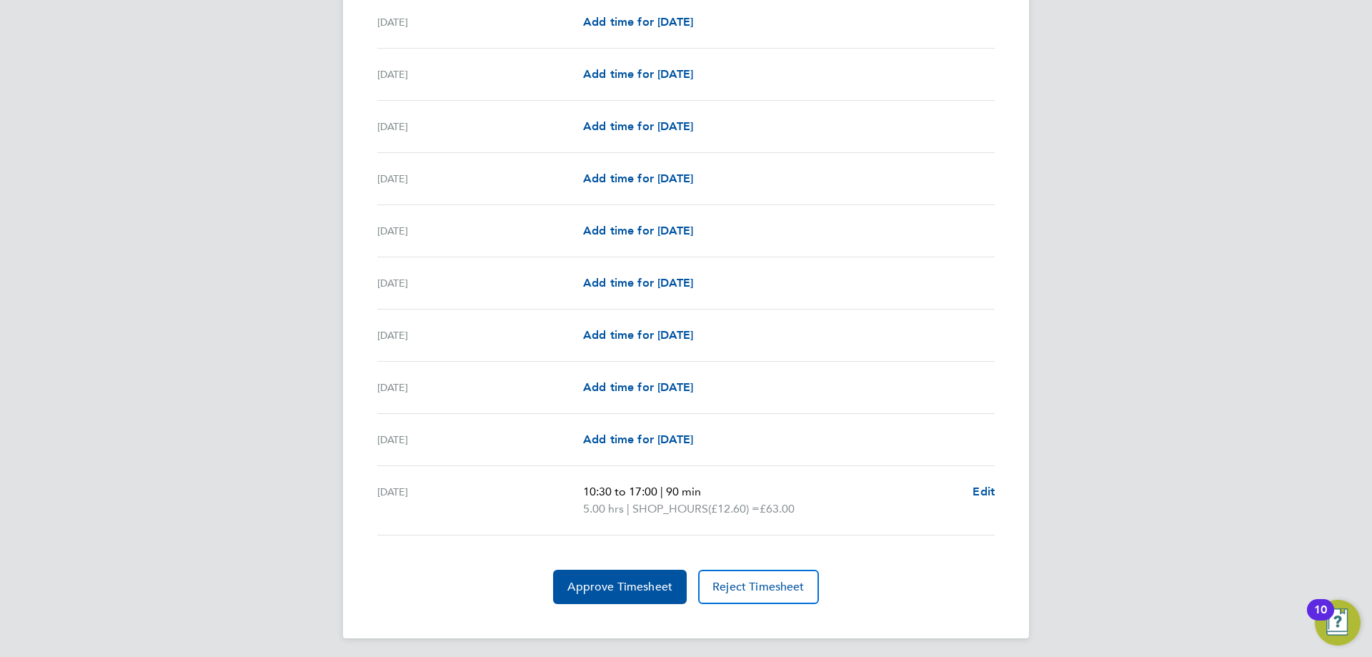
scroll to position [1577, 0]
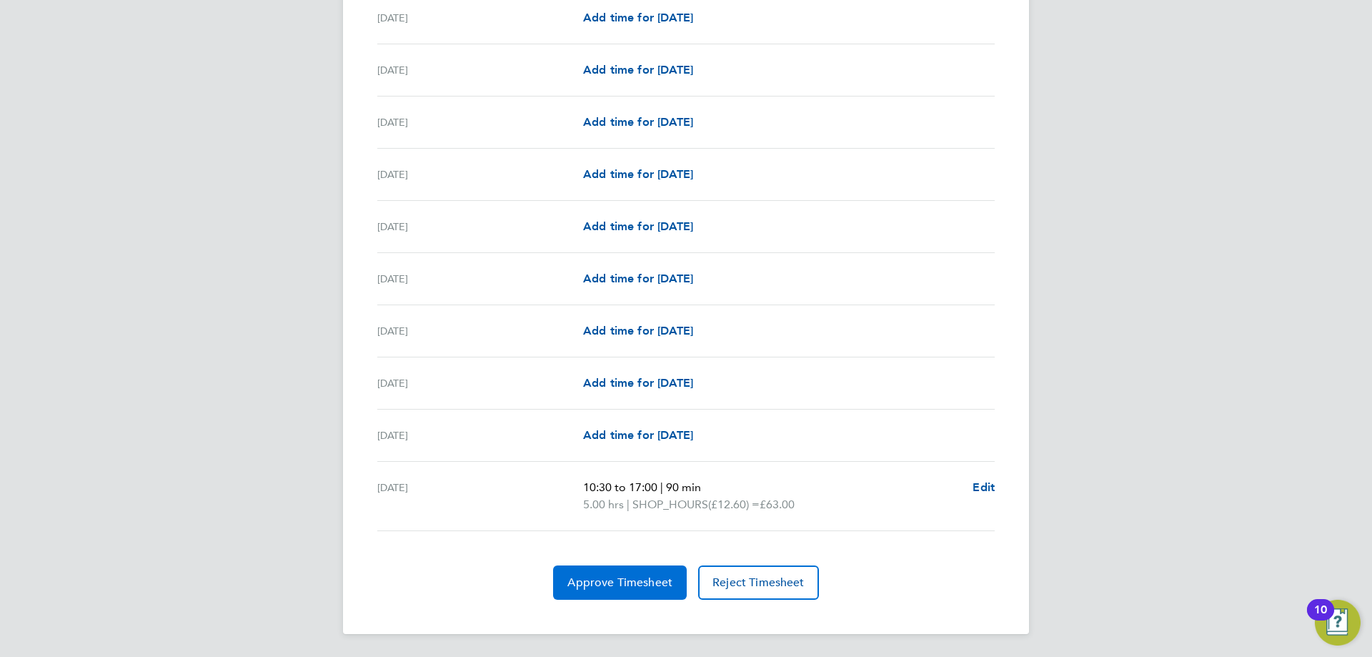
click at [621, 572] on button "Approve Timesheet" at bounding box center [620, 582] width 134 height 34
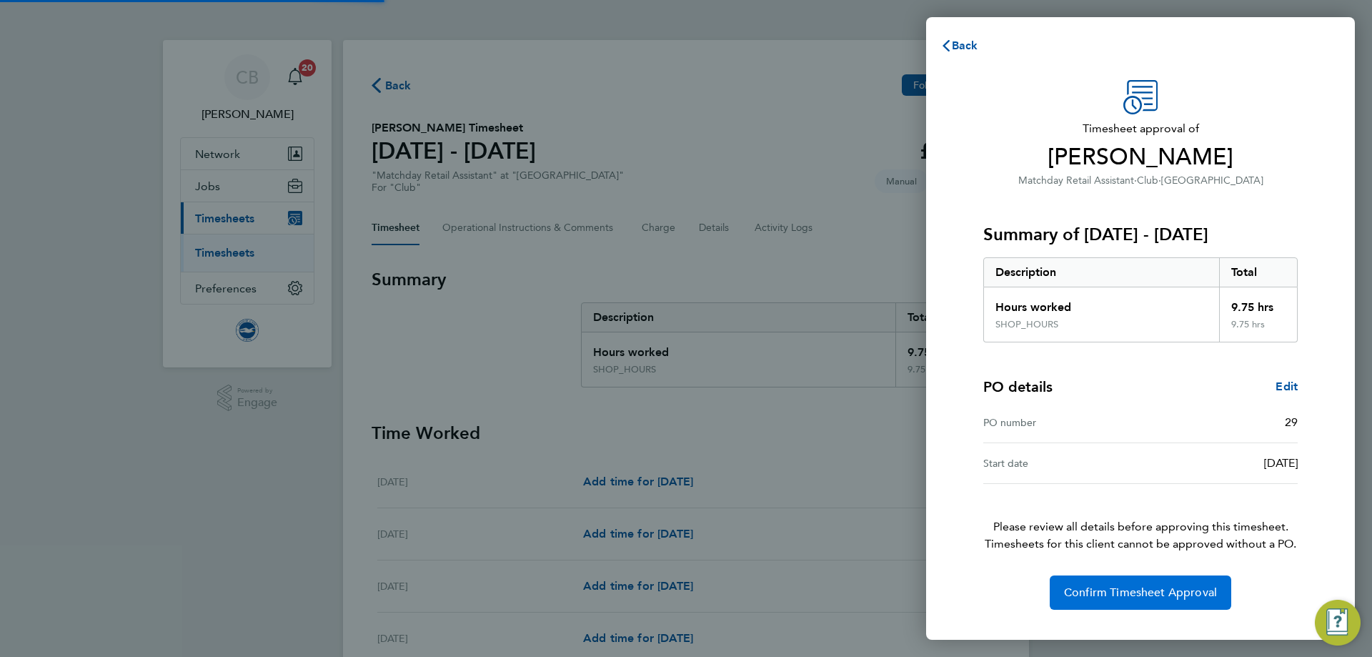
click at [1093, 582] on button "Confirm Timesheet Approval" at bounding box center [1141, 592] width 182 height 34
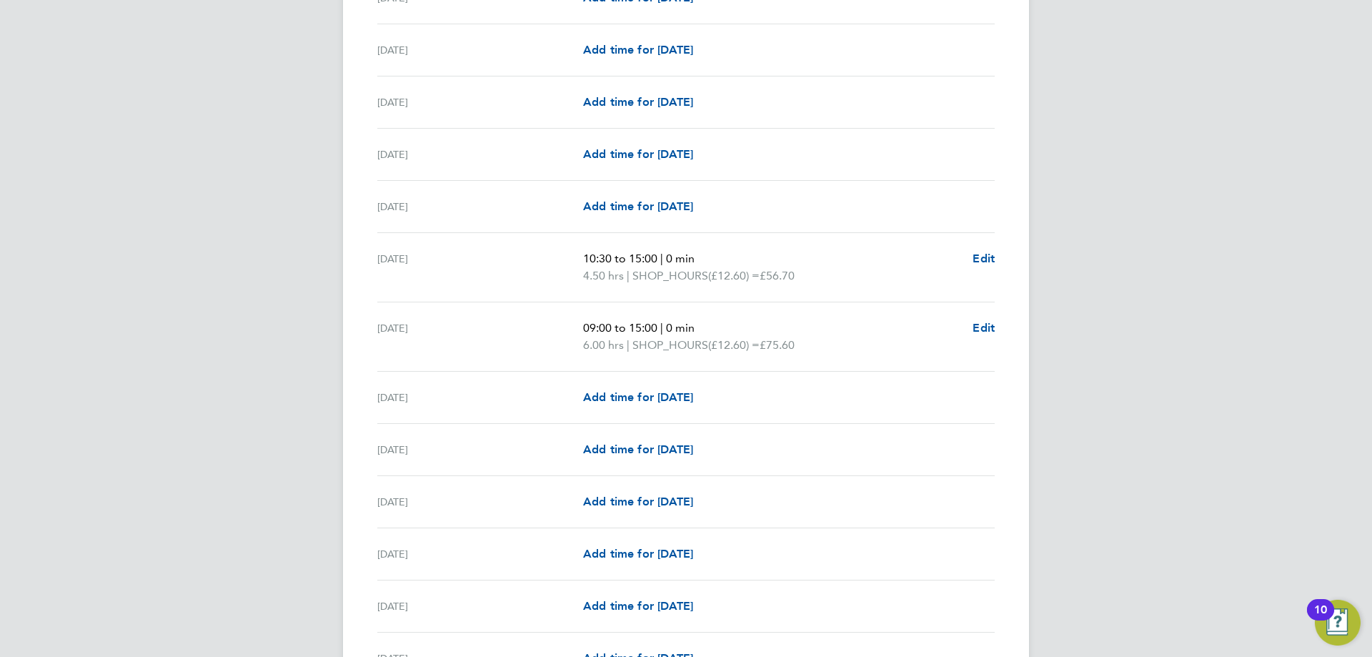
scroll to position [572, 0]
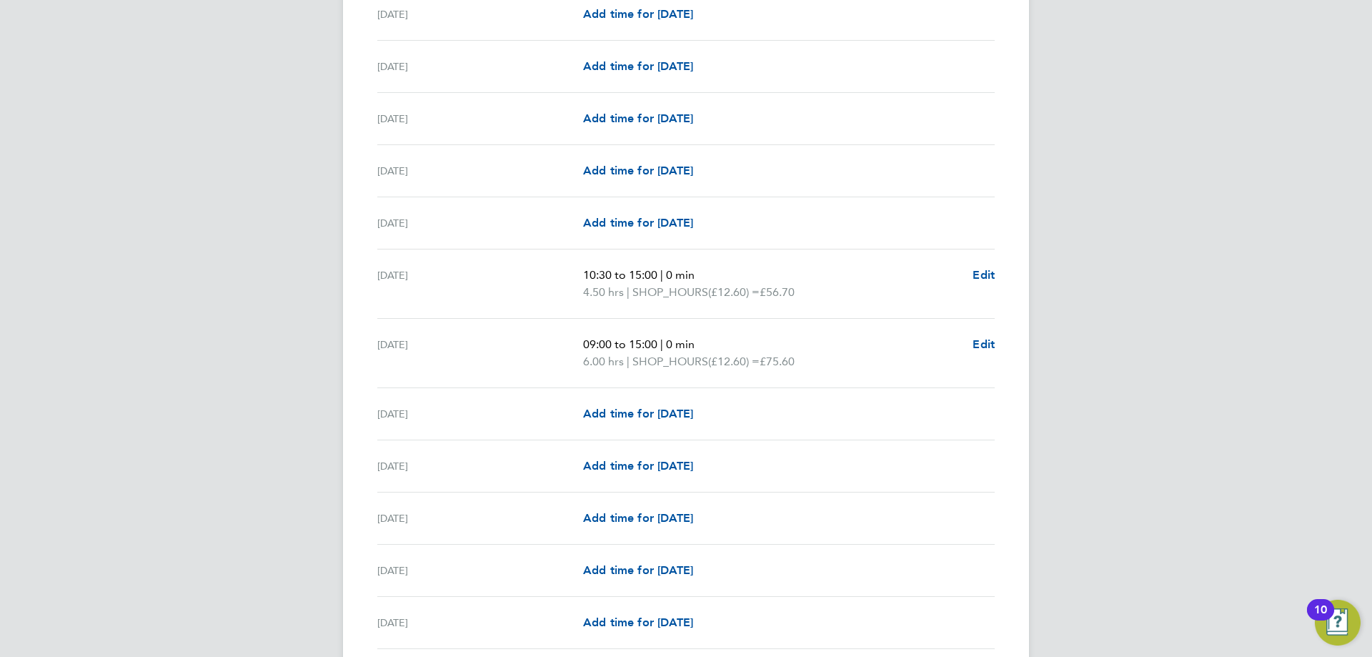
click at [989, 342] on span "Edit" at bounding box center [984, 344] width 22 height 14
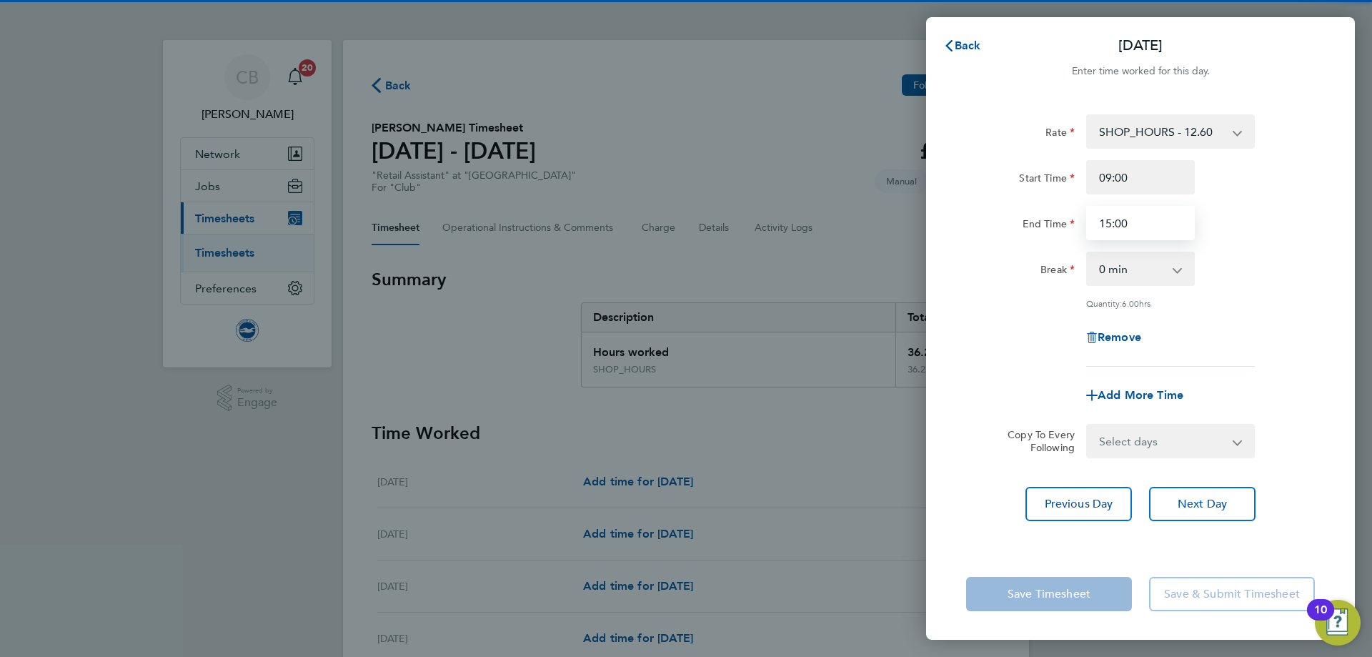
click at [1146, 216] on input "15:00" at bounding box center [1140, 223] width 109 height 34
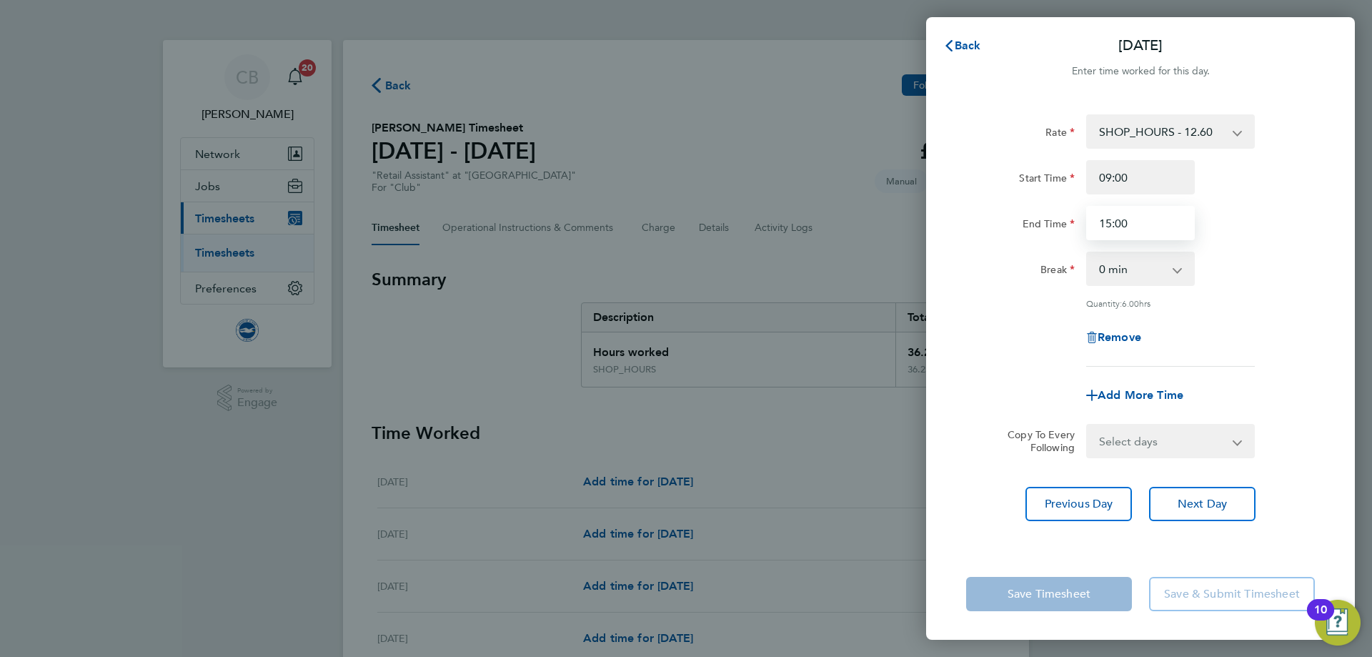
drag, startPoint x: 1146, startPoint y: 216, endPoint x: 1061, endPoint y: 215, distance: 85.0
click at [1067, 215] on div "End Time 15:00" at bounding box center [1141, 223] width 360 height 34
type input "14:30"
click at [1311, 403] on div "Add More Time" at bounding box center [1141, 395] width 360 height 34
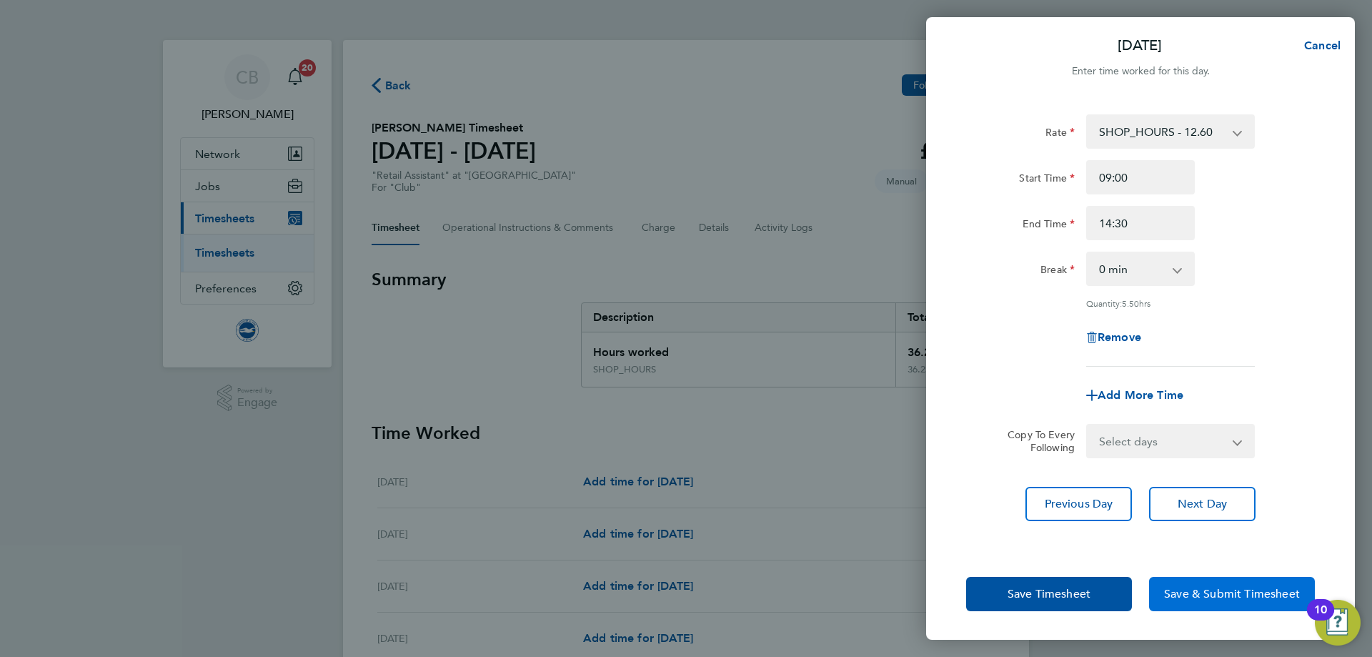
click at [1221, 592] on span "Save & Submit Timesheet" at bounding box center [1232, 594] width 136 height 14
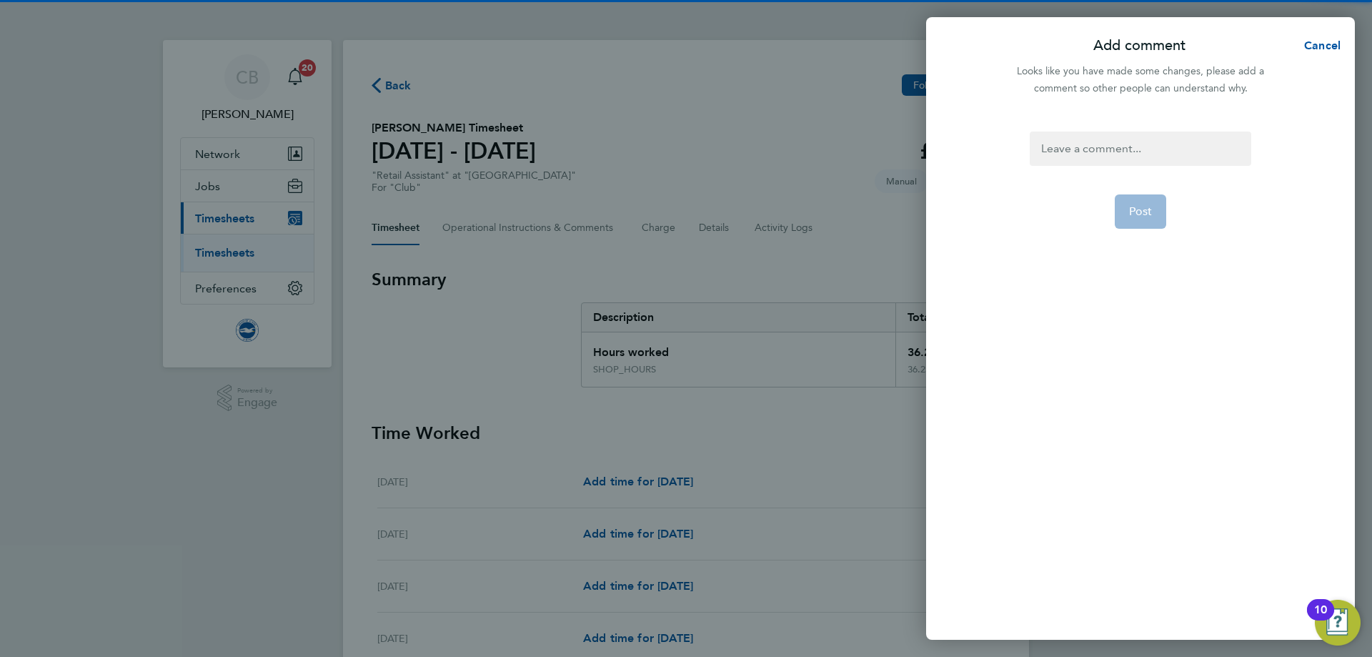
click at [1093, 142] on div at bounding box center [1140, 148] width 221 height 34
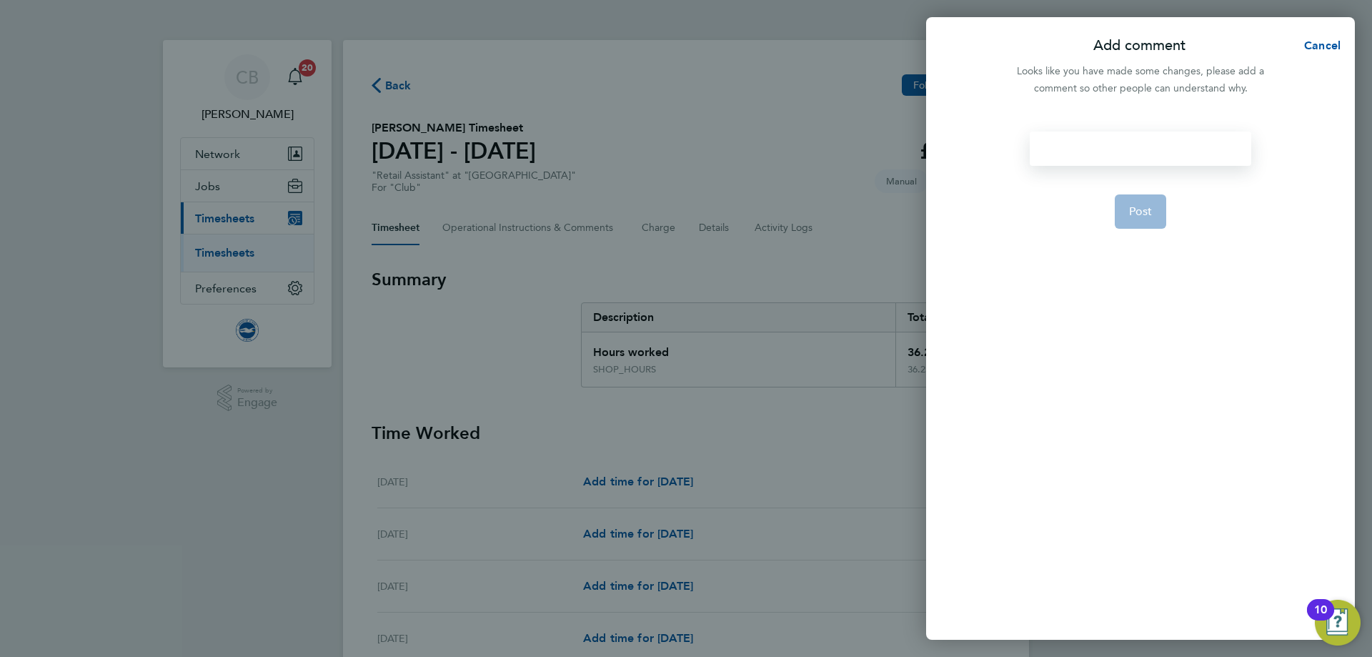
click at [1093, 144] on div at bounding box center [1140, 148] width 221 height 34
click at [1158, 218] on button "Post" at bounding box center [1141, 211] width 52 height 34
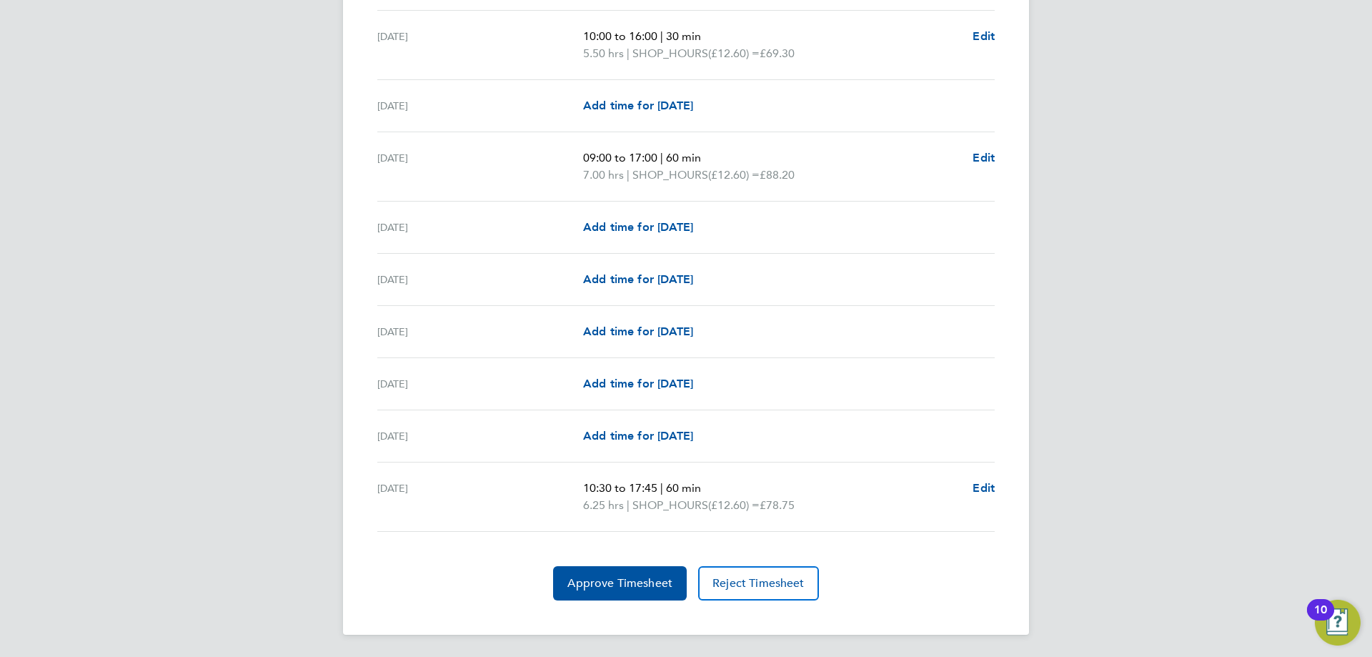
scroll to position [1662, 0]
click at [988, 157] on span "Edit" at bounding box center [984, 157] width 22 height 14
select select "60"
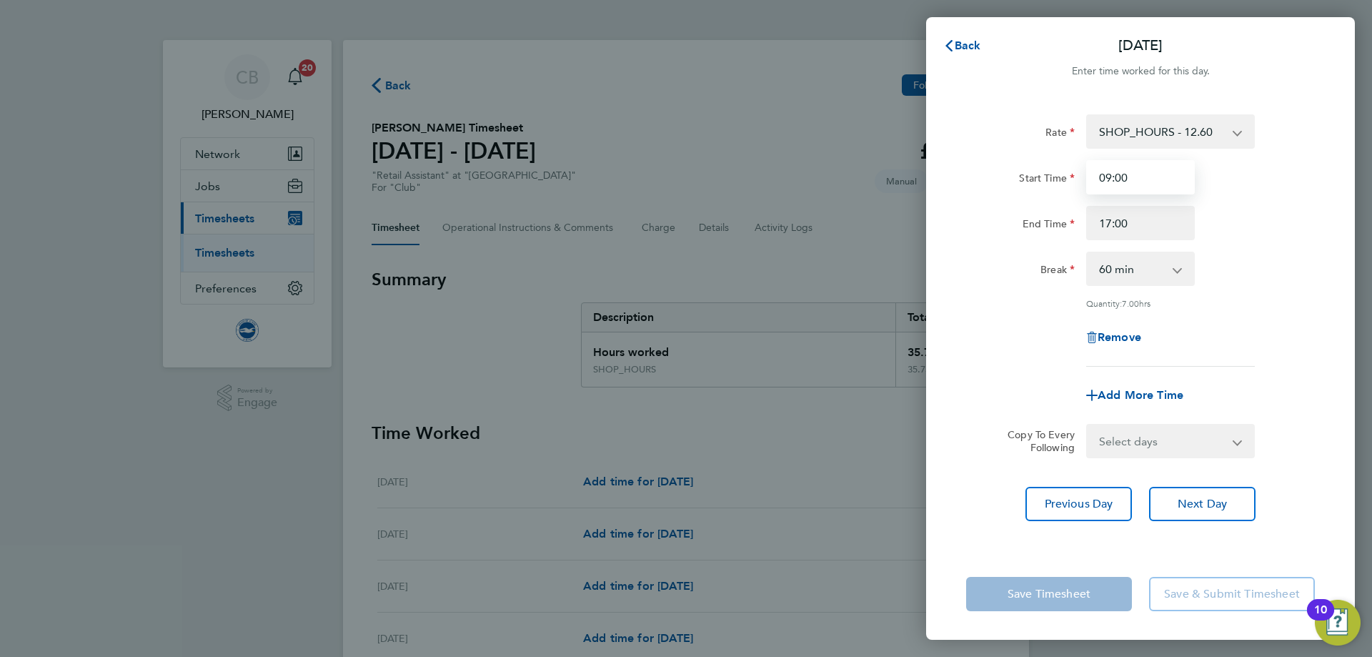
click at [1139, 186] on input "09:00" at bounding box center [1140, 177] width 109 height 34
drag, startPoint x: 1137, startPoint y: 182, endPoint x: 1059, endPoint y: 175, distance: 78.2
click at [1057, 169] on div "Start Time 09:00" at bounding box center [1141, 177] width 360 height 34
type input "10:00"
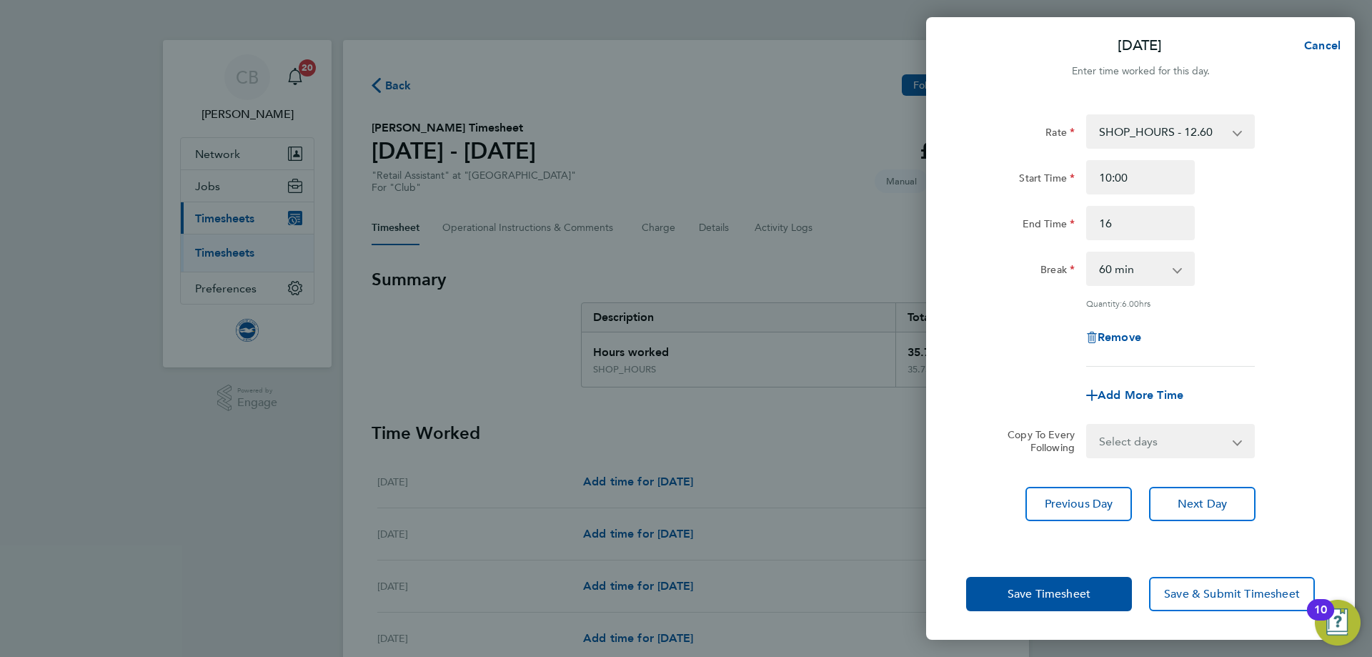
type input "16:00"
click at [1195, 593] on span "Save & Submit Timesheet" at bounding box center [1232, 594] width 136 height 14
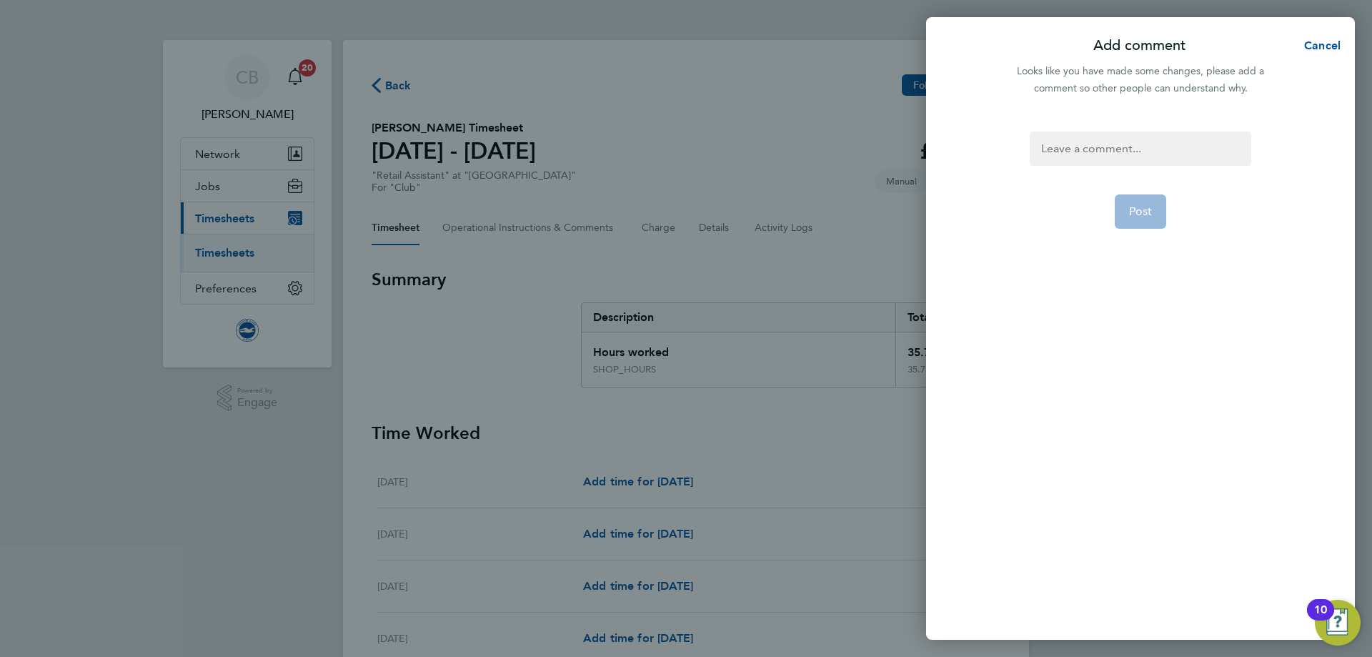
click at [1048, 150] on div at bounding box center [1140, 148] width 221 height 34
click at [1051, 149] on div at bounding box center [1140, 148] width 221 height 34
click at [1133, 224] on button "Post" at bounding box center [1141, 211] width 52 height 34
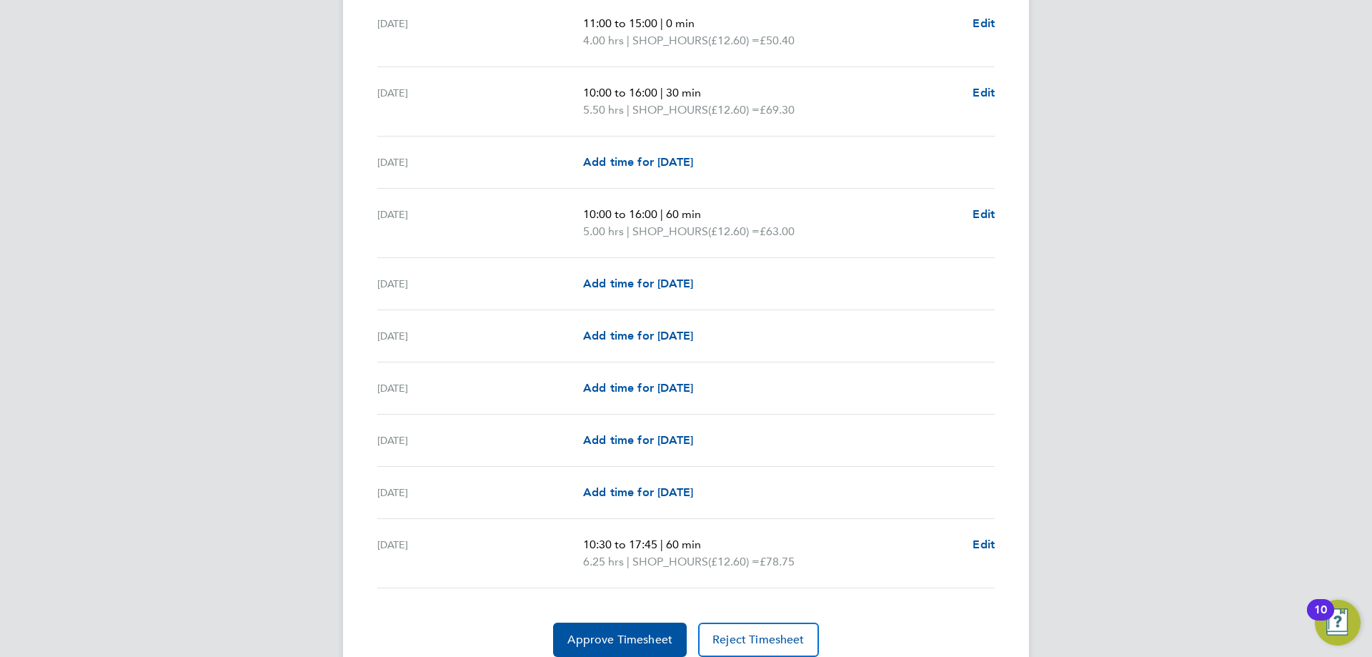
scroll to position [1662, 0]
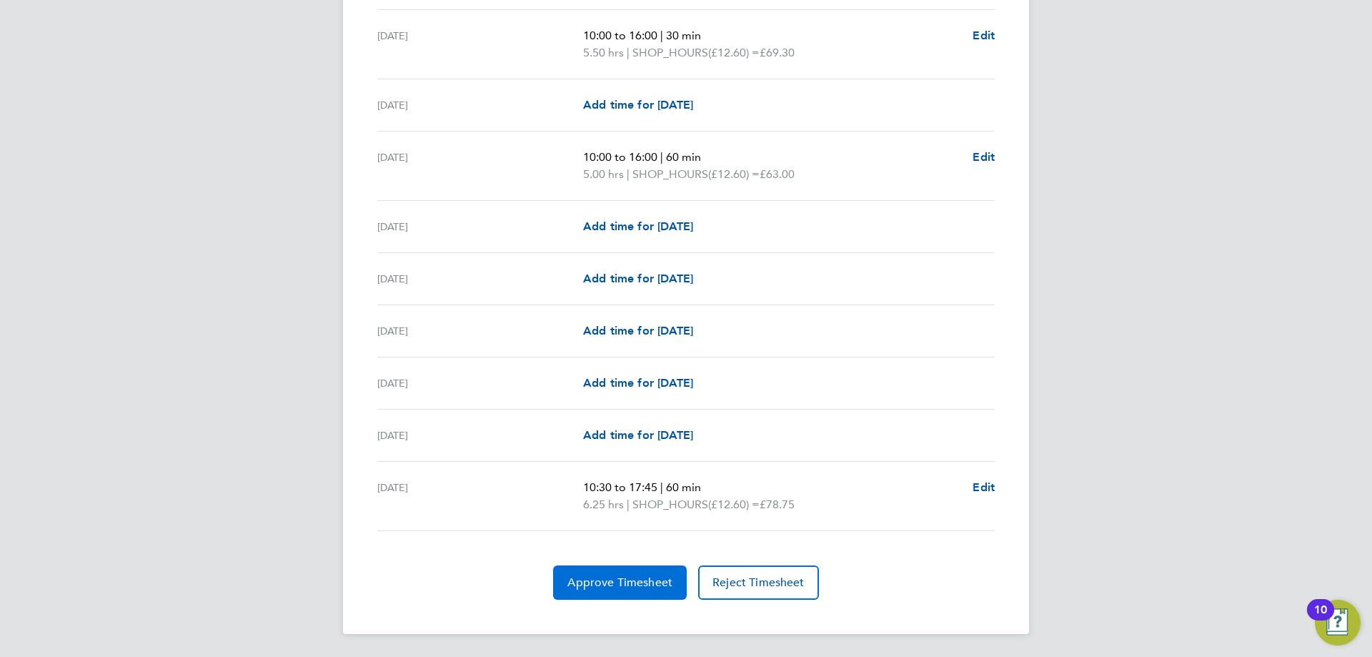
click at [639, 579] on span "Approve Timesheet" at bounding box center [619, 582] width 105 height 14
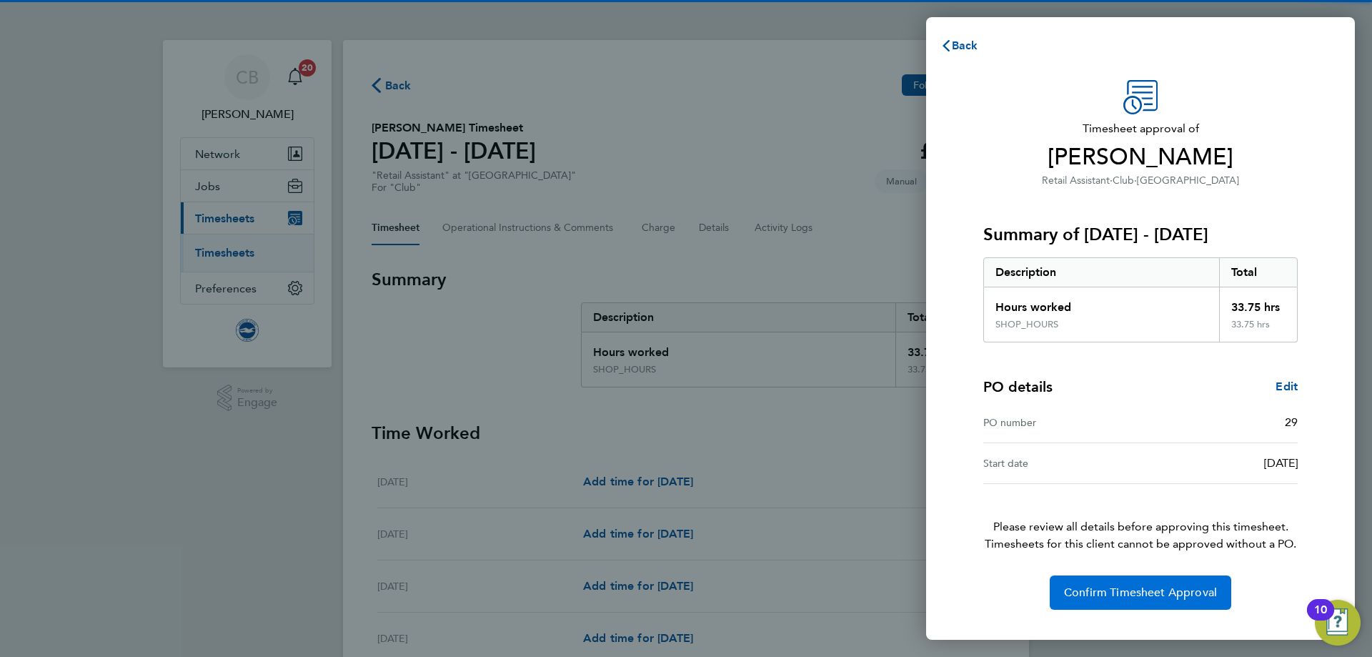
click at [1138, 580] on button "Confirm Timesheet Approval" at bounding box center [1141, 592] width 182 height 34
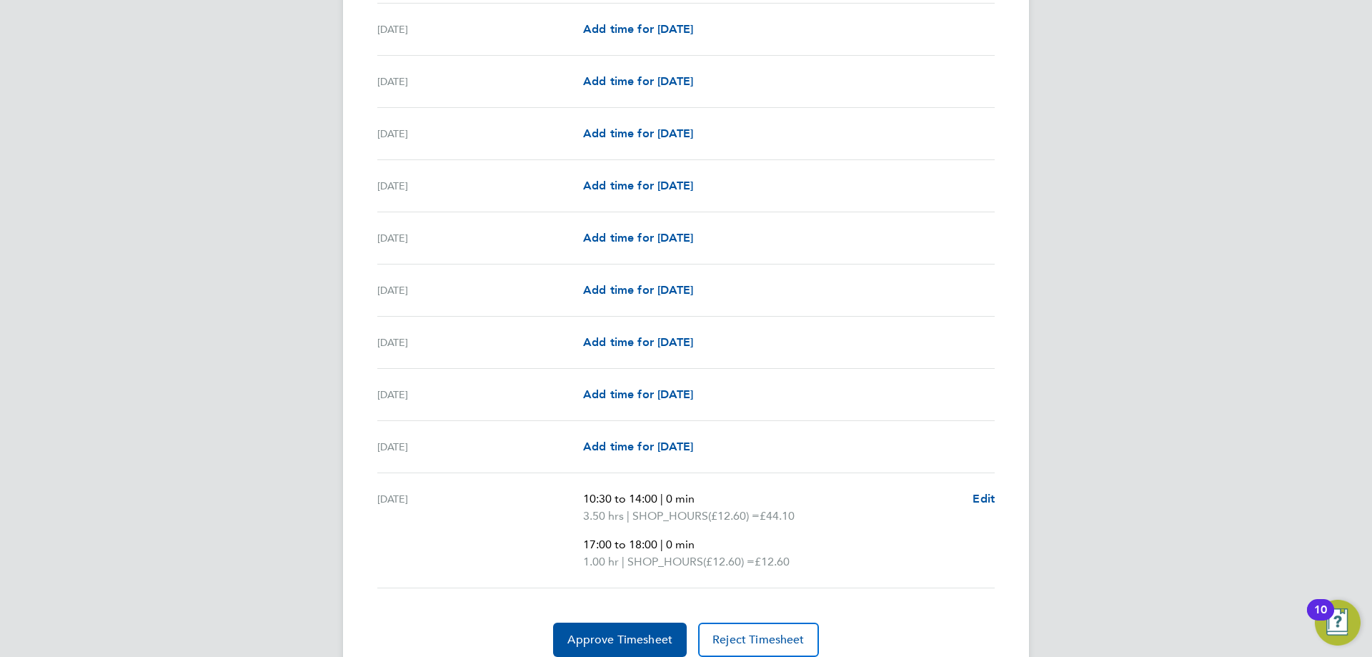
scroll to position [1668, 0]
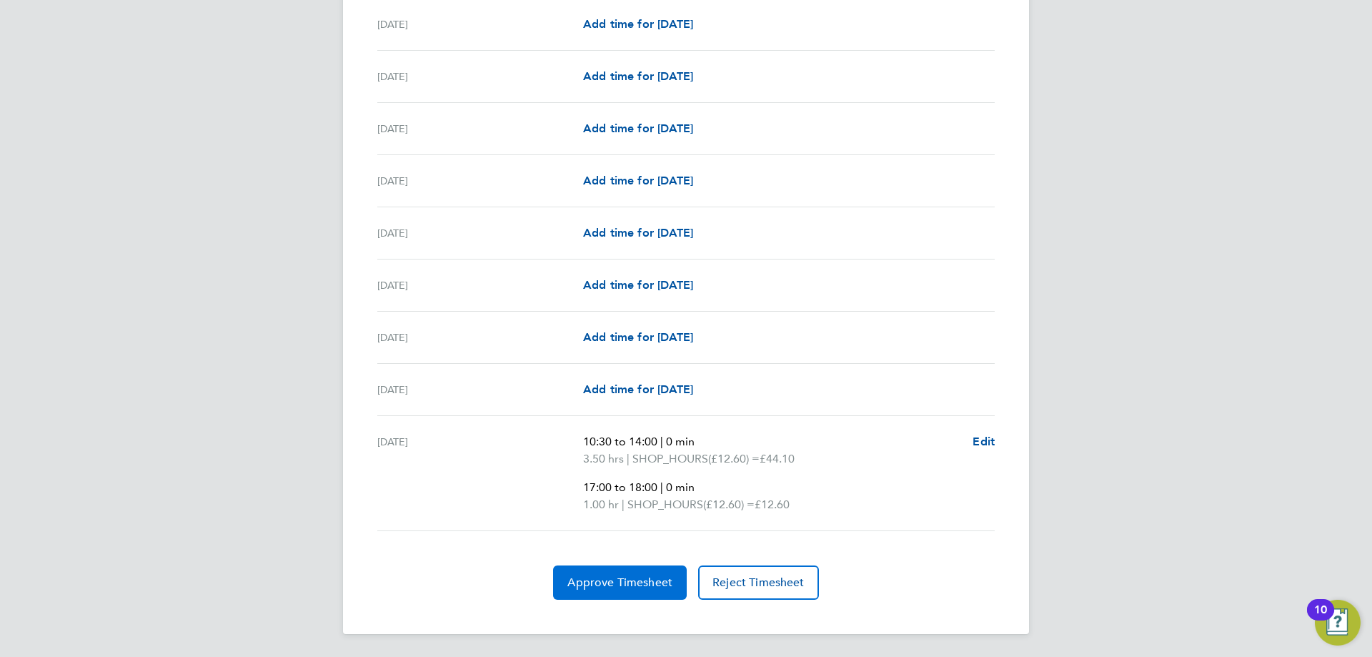
click at [622, 582] on span "Approve Timesheet" at bounding box center [619, 582] width 105 height 14
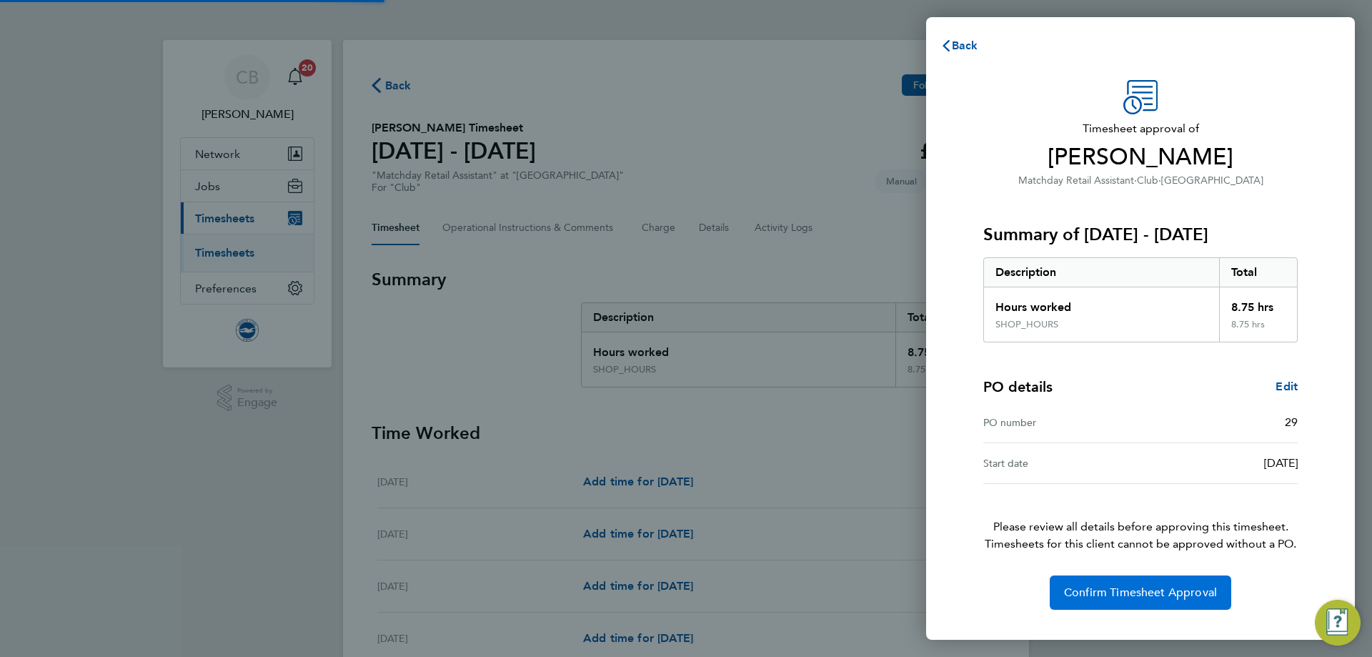
click at [1129, 597] on span "Confirm Timesheet Approval" at bounding box center [1140, 592] width 153 height 14
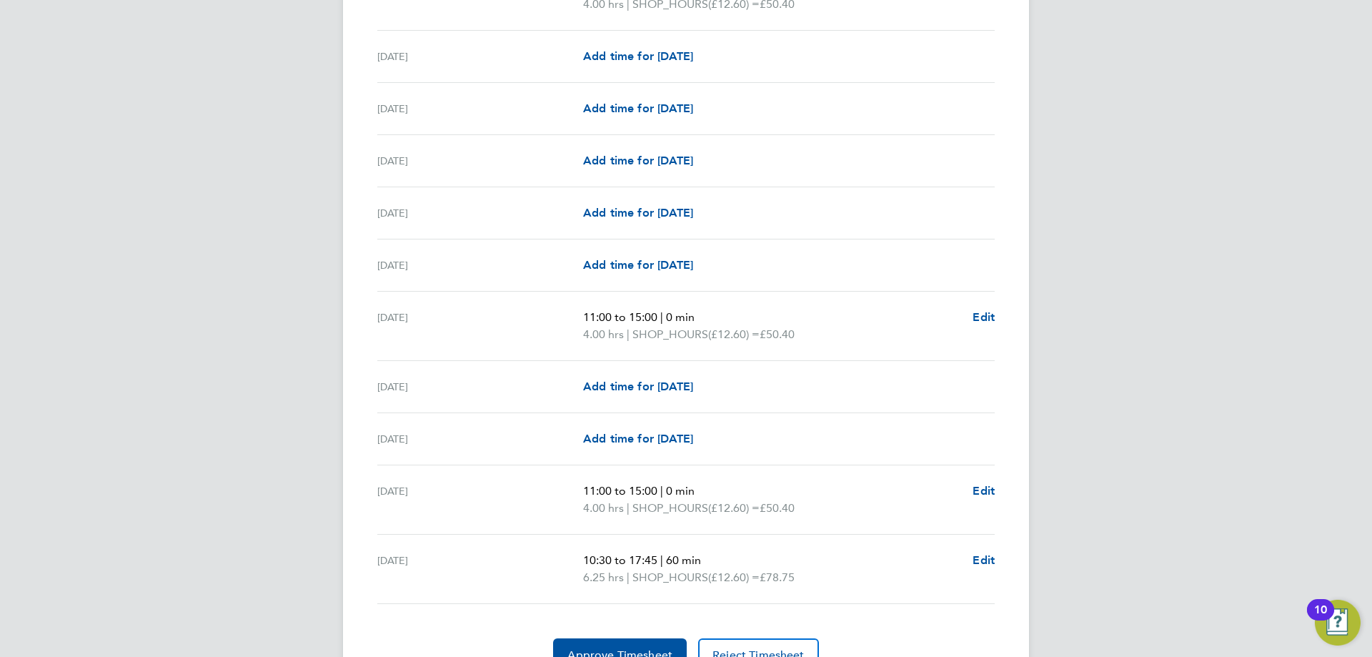
scroll to position [1644, 0]
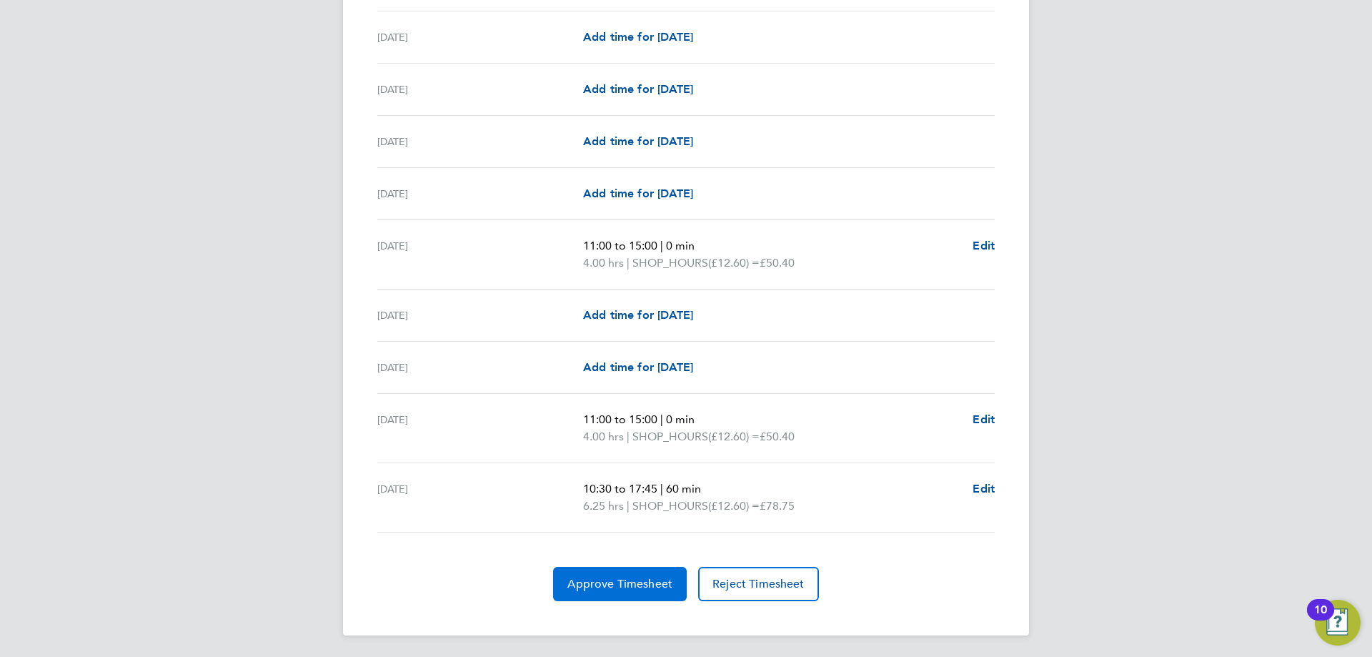
click at [649, 588] on span "Approve Timesheet" at bounding box center [619, 584] width 105 height 14
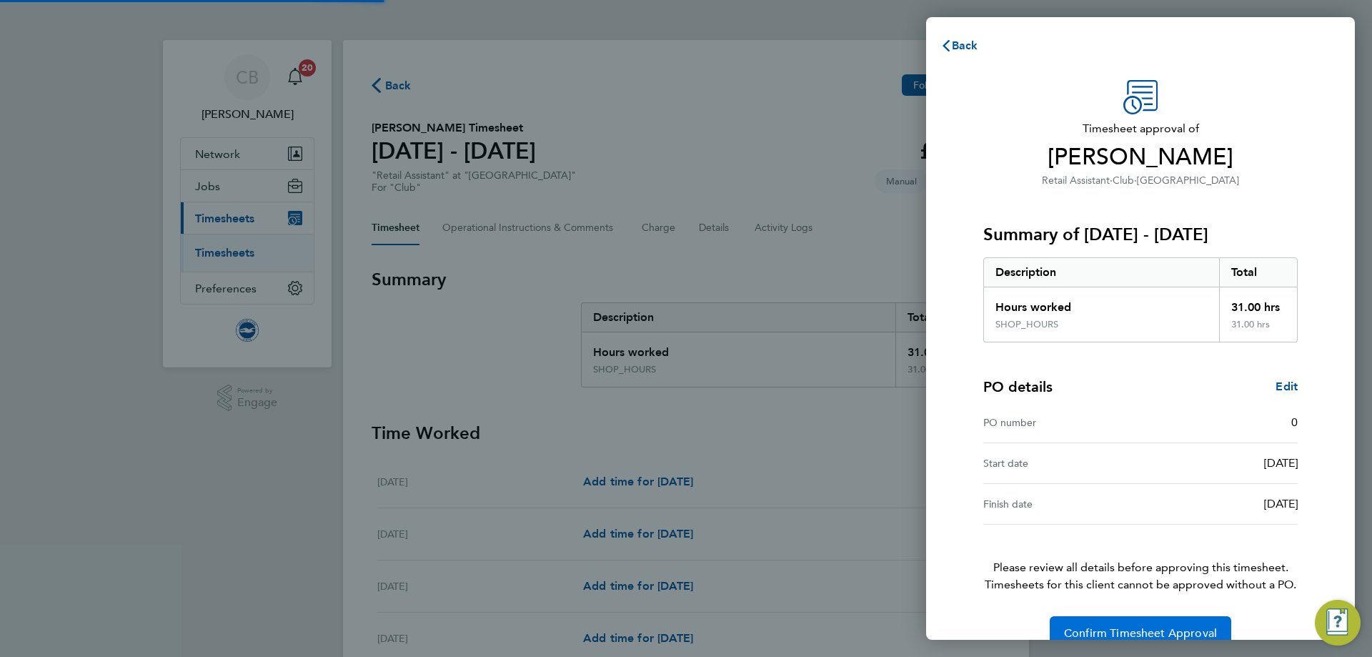
click at [1084, 639] on span "Confirm Timesheet Approval" at bounding box center [1140, 633] width 153 height 14
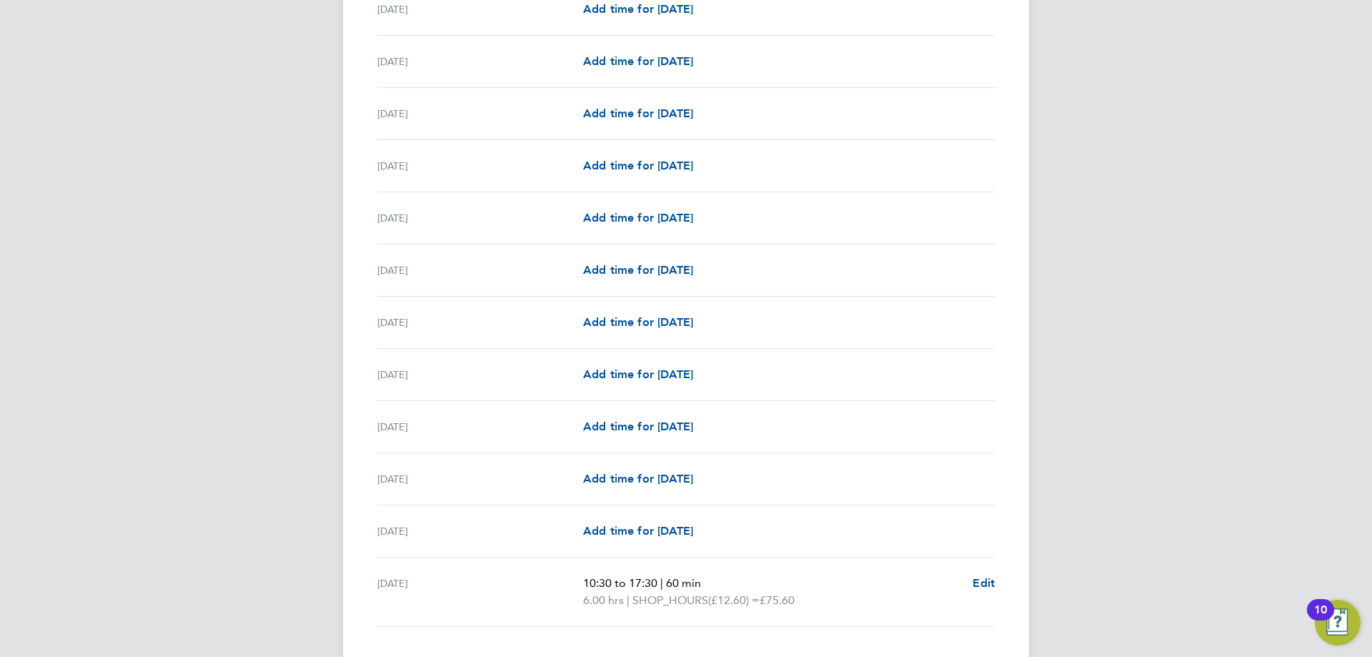
scroll to position [1628, 0]
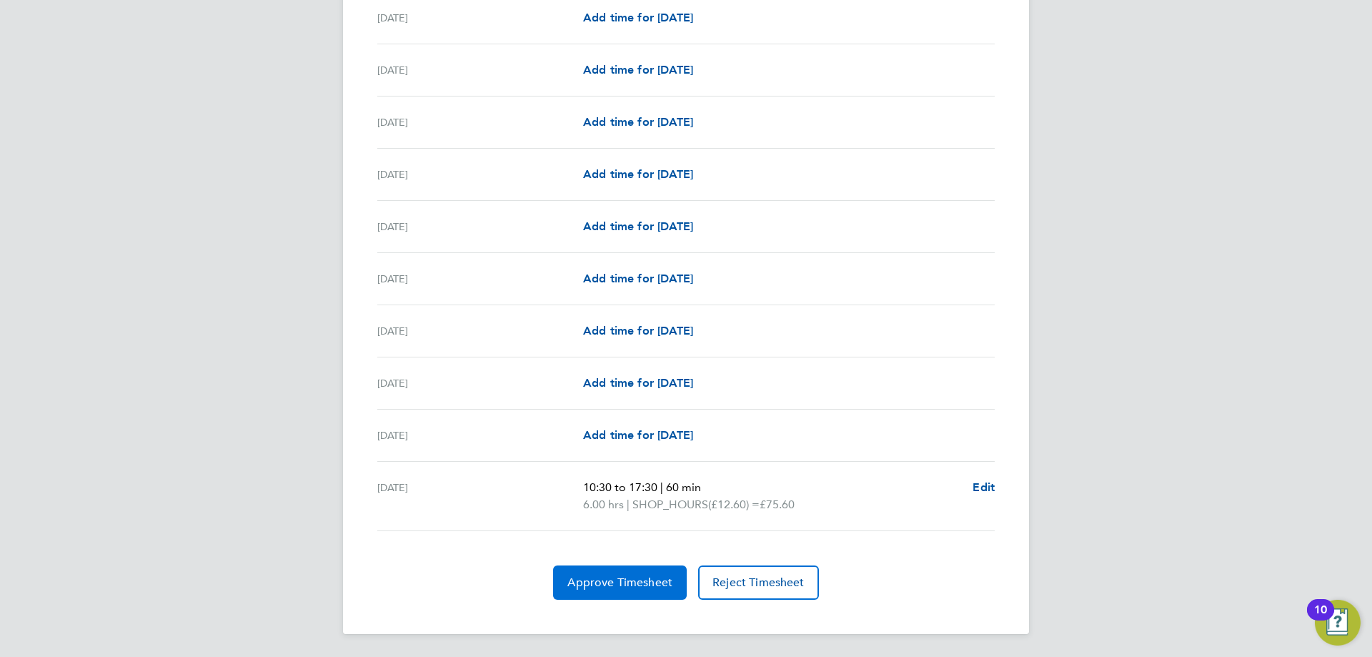
drag, startPoint x: 632, startPoint y: 588, endPoint x: 650, endPoint y: 585, distance: 18.9
click at [633, 587] on span "Approve Timesheet" at bounding box center [619, 582] width 105 height 14
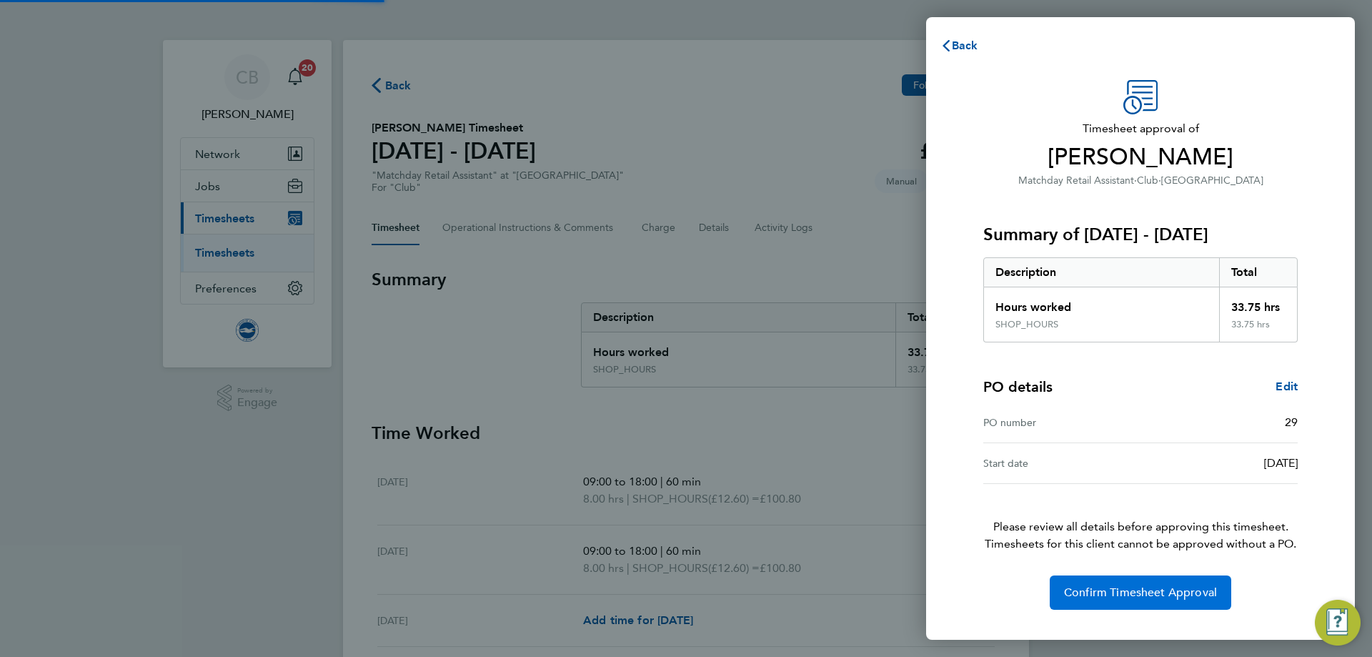
click at [1116, 595] on span "Confirm Timesheet Approval" at bounding box center [1140, 592] width 153 height 14
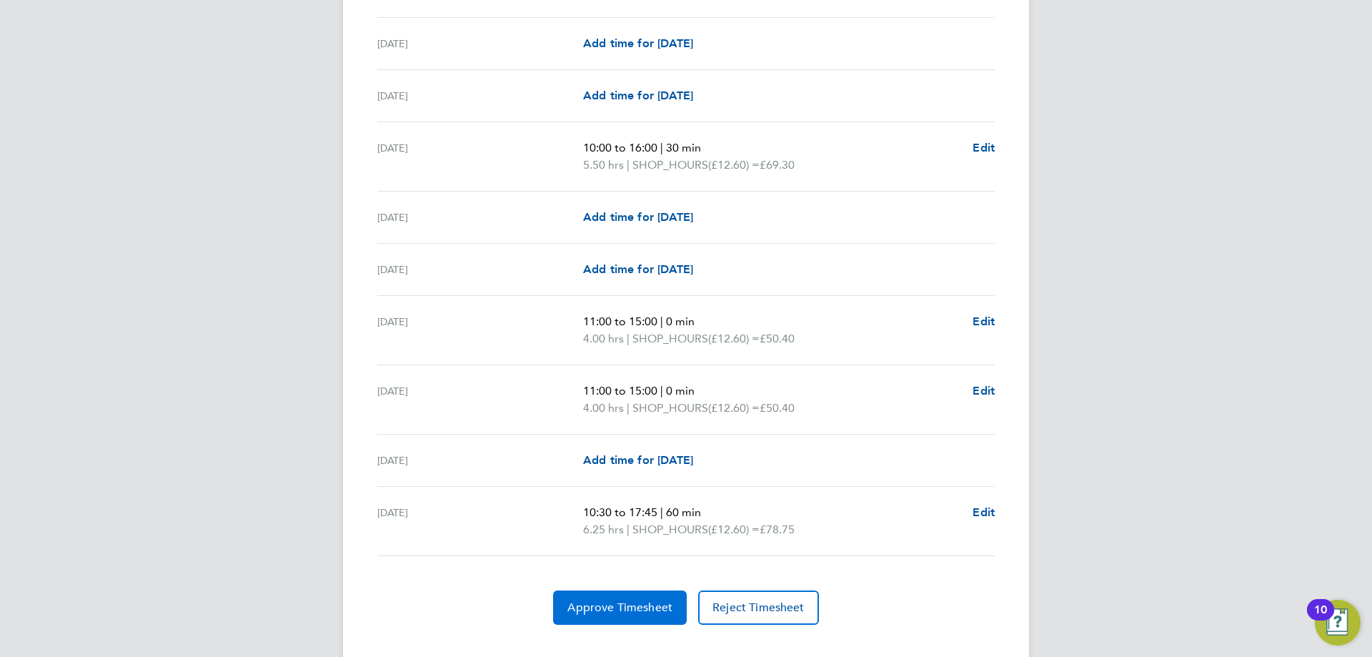
scroll to position [1714, 0]
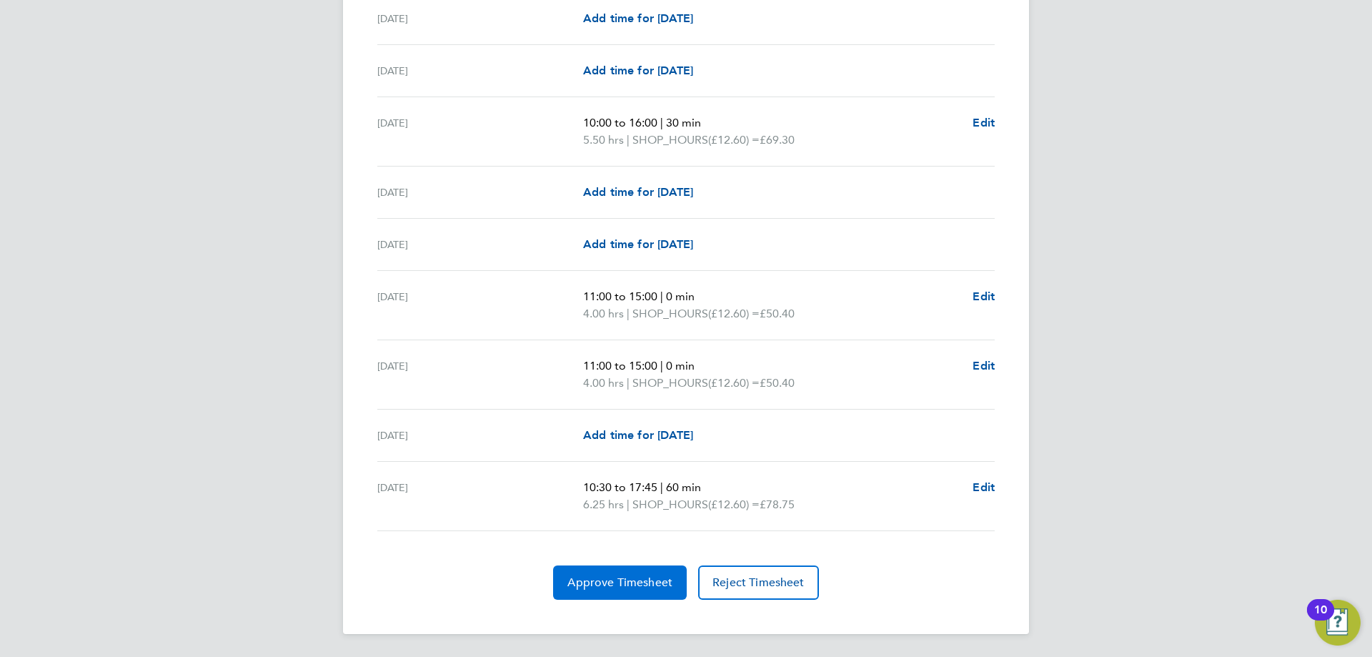
click at [599, 567] on button "Approve Timesheet" at bounding box center [620, 582] width 134 height 34
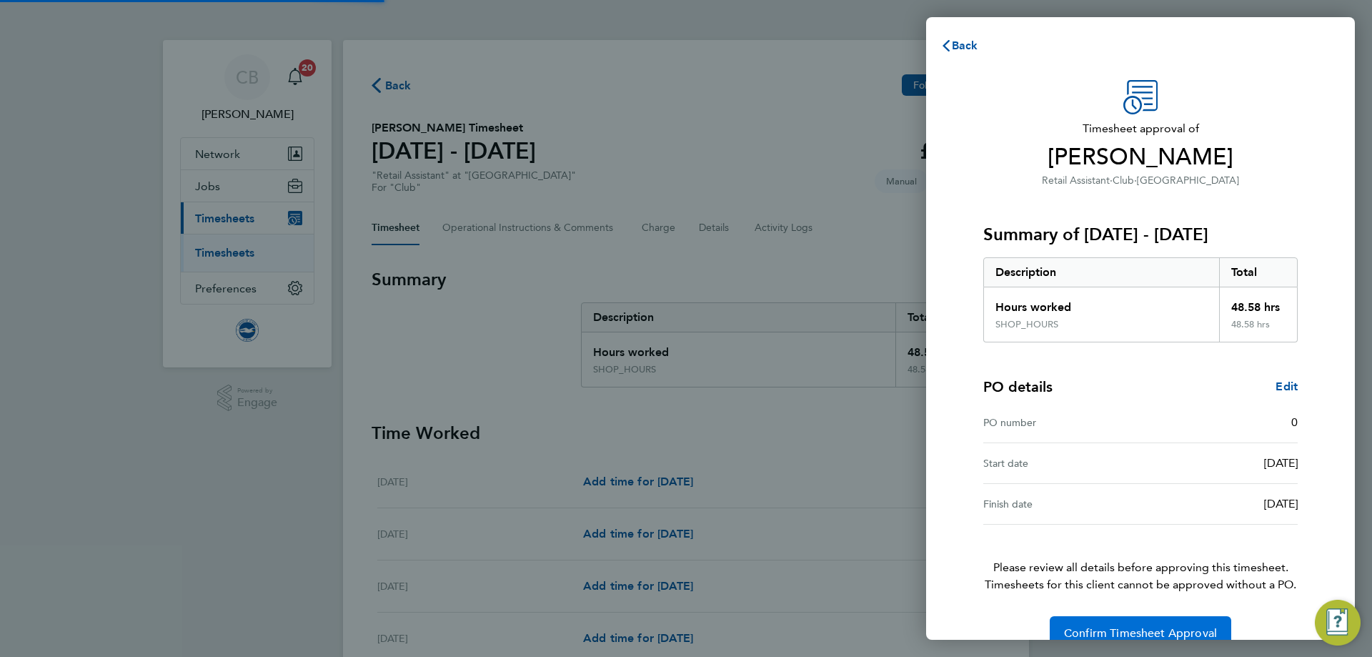
click at [1134, 622] on button "Confirm Timesheet Approval" at bounding box center [1141, 633] width 182 height 34
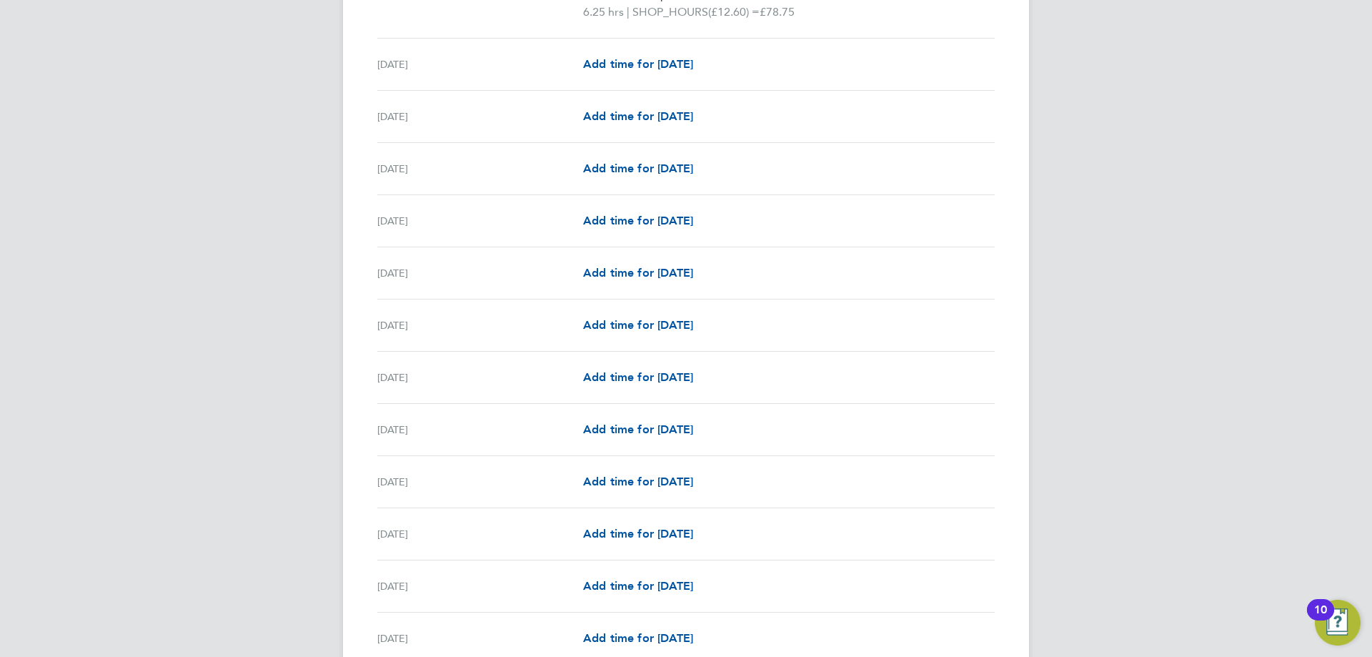
scroll to position [1594, 0]
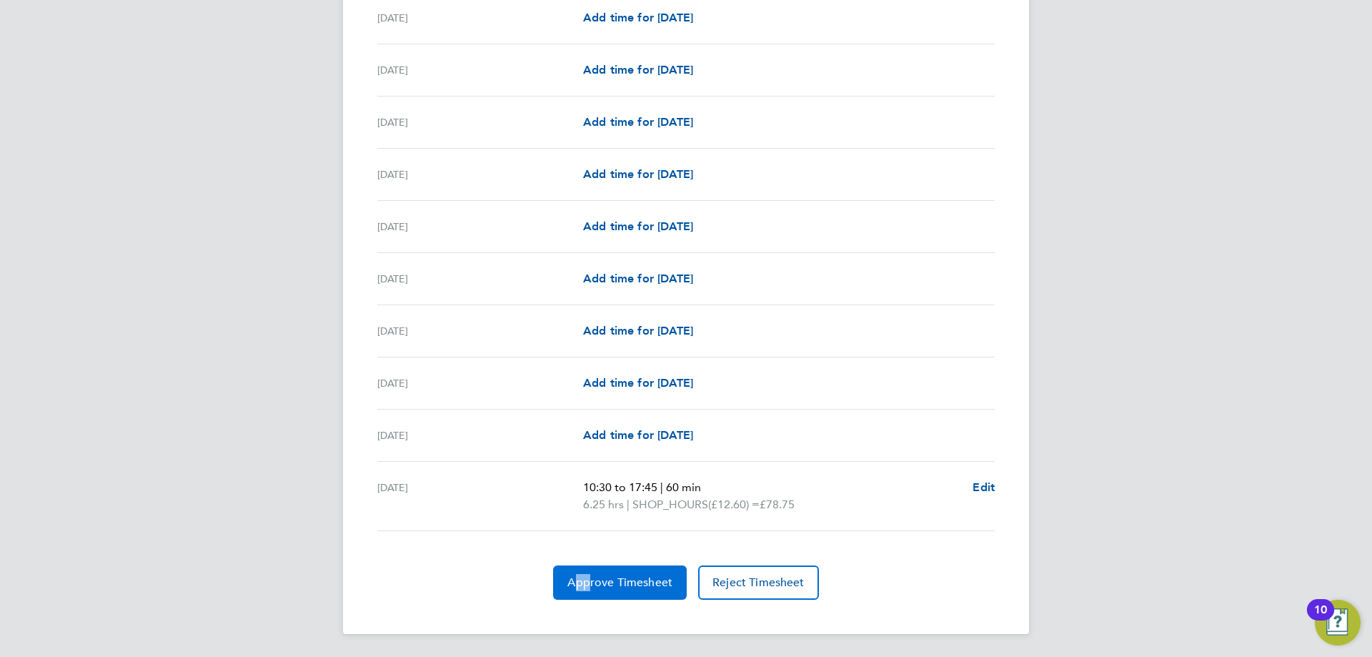
click at [645, 592] on button "Approve Timesheet" at bounding box center [620, 582] width 134 height 34
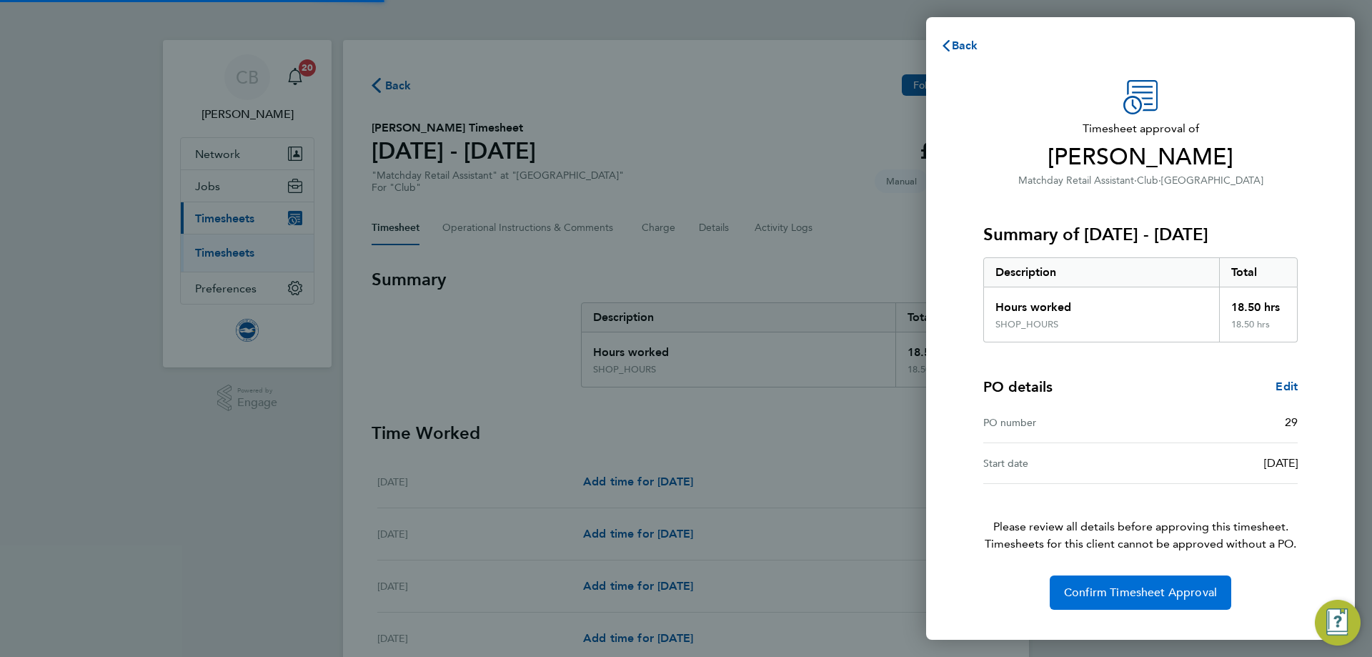
click at [1115, 604] on button "Confirm Timesheet Approval" at bounding box center [1141, 592] width 182 height 34
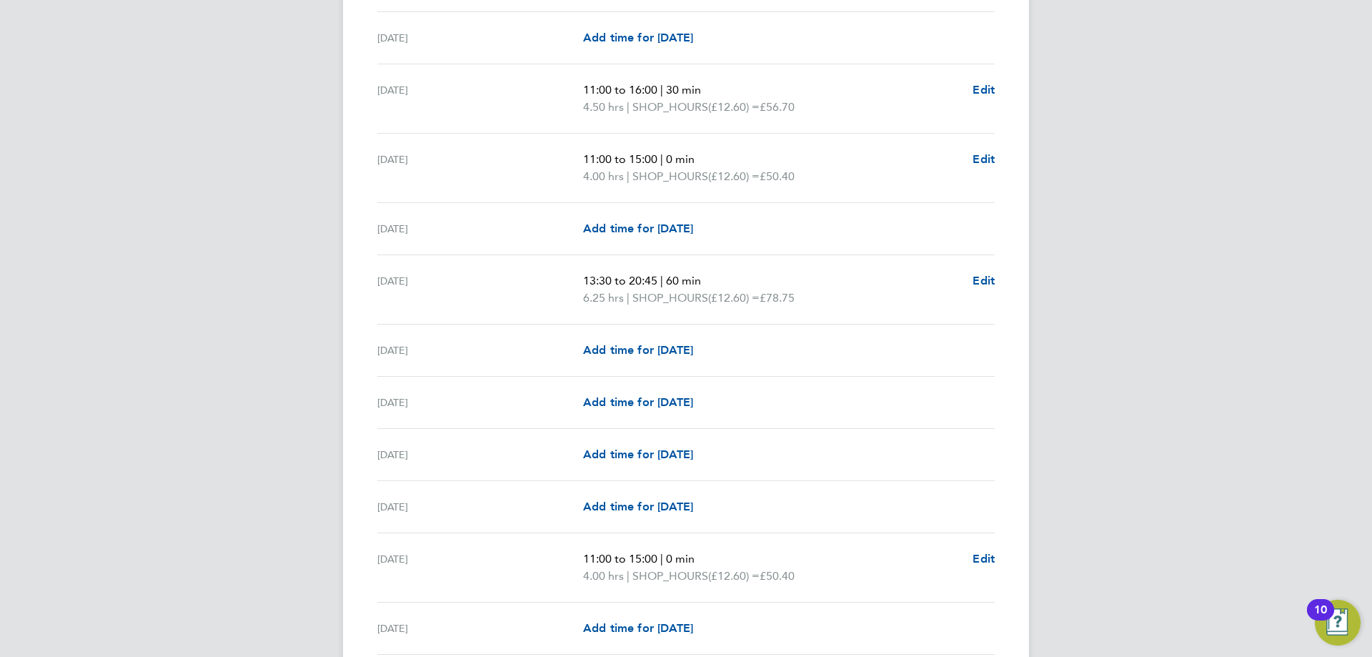
scroll to position [572, 0]
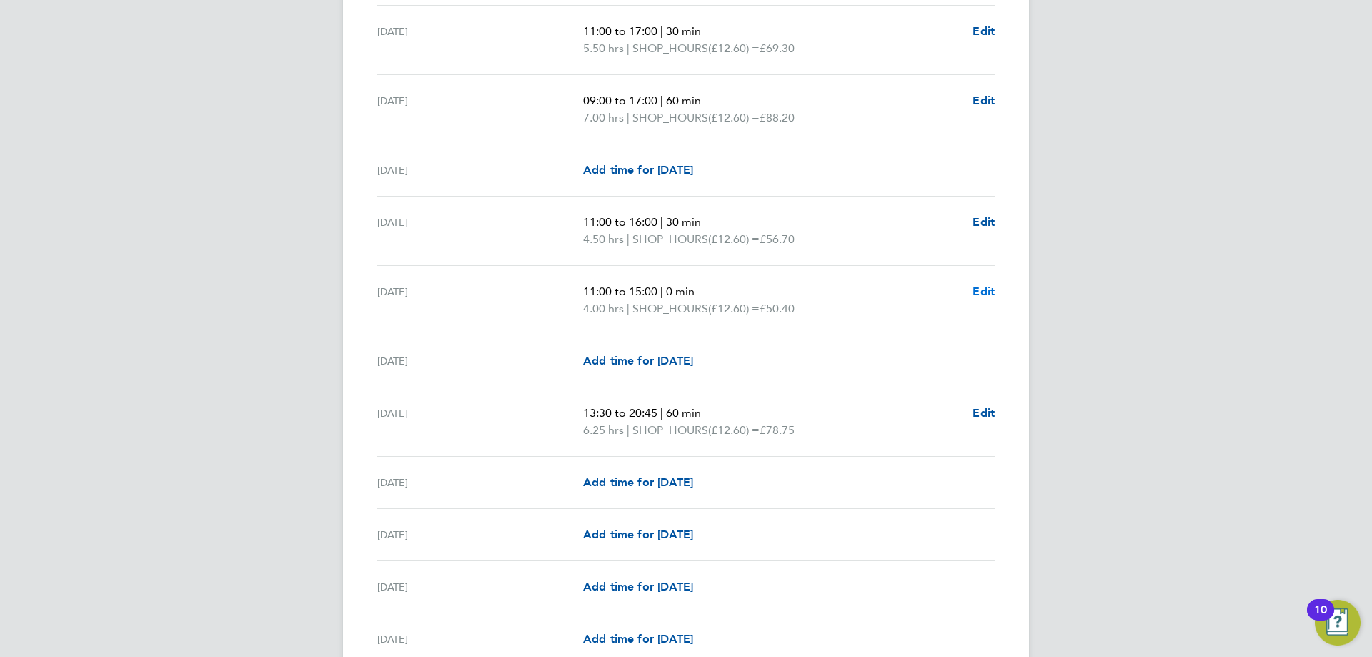
click at [982, 296] on span "Edit" at bounding box center [984, 291] width 22 height 14
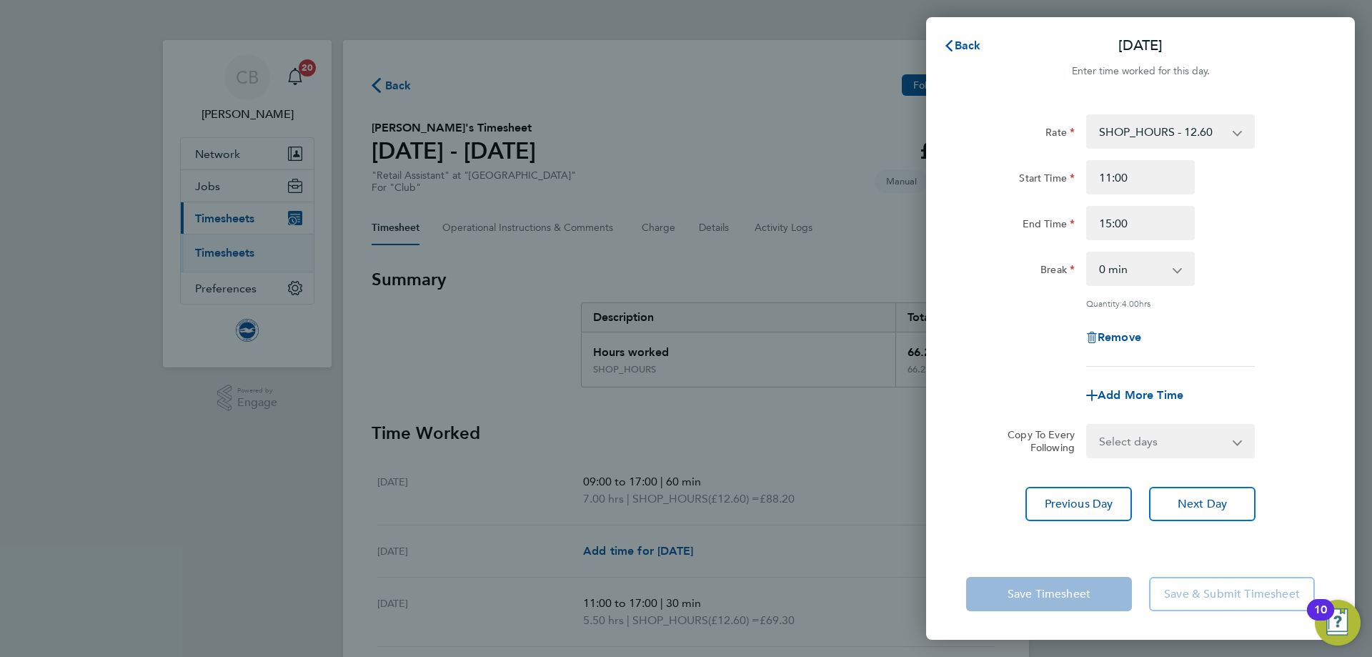
click at [1107, 327] on div "Remove" at bounding box center [1141, 337] width 120 height 34
click at [1118, 337] on span "Remove" at bounding box center [1120, 337] width 44 height 14
select select "null"
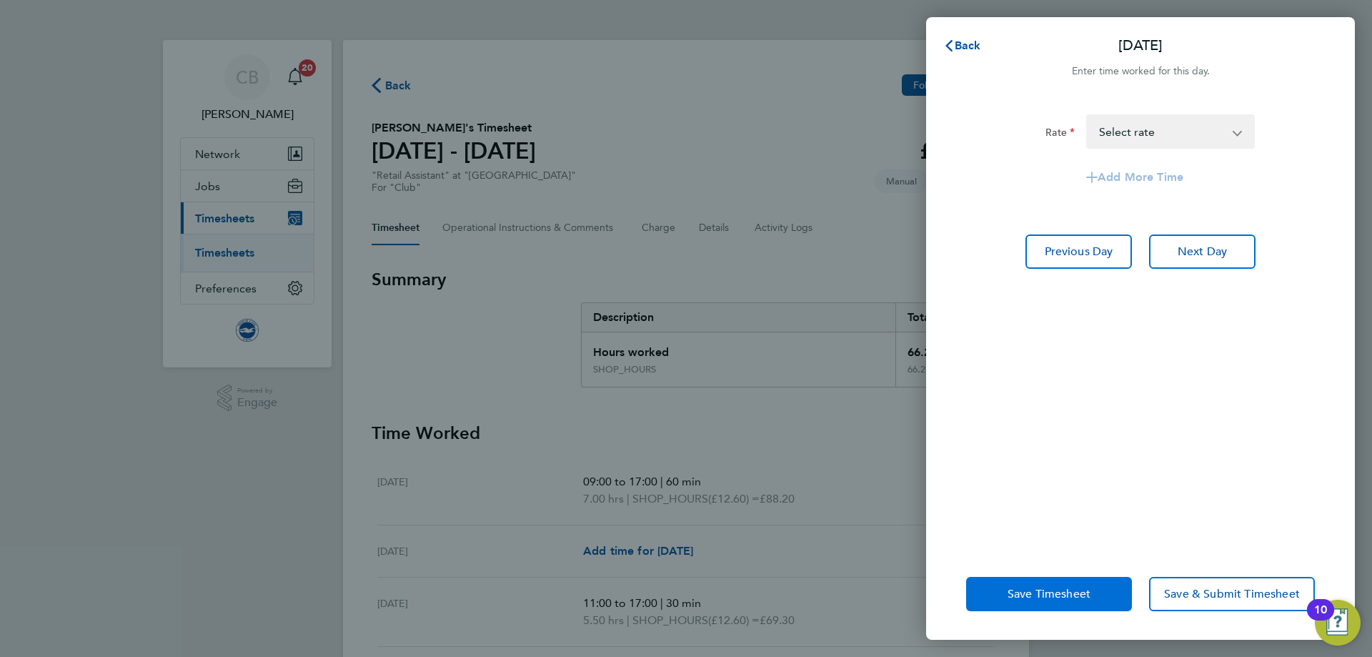
click at [1046, 587] on button "Save Timesheet" at bounding box center [1049, 594] width 166 height 34
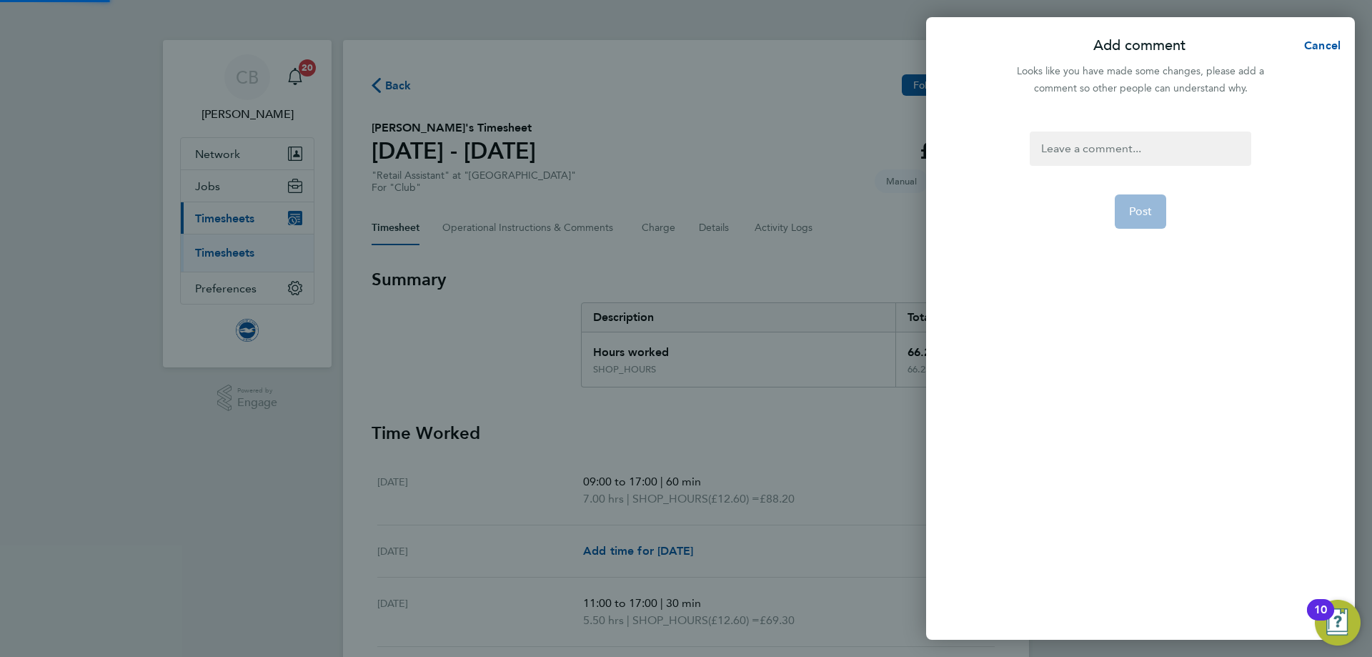
click at [1078, 162] on div at bounding box center [1140, 148] width 221 height 34
click at [1130, 219] on button "Post" at bounding box center [1141, 211] width 52 height 34
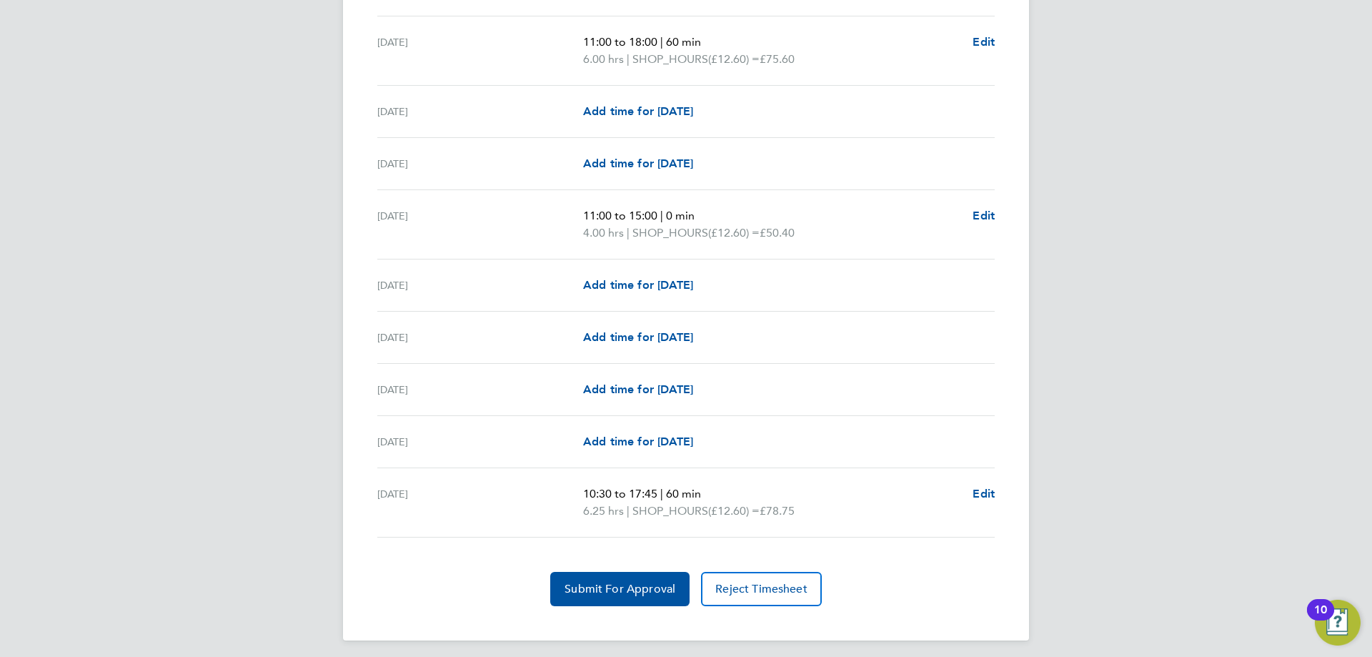
scroll to position [1731, 0]
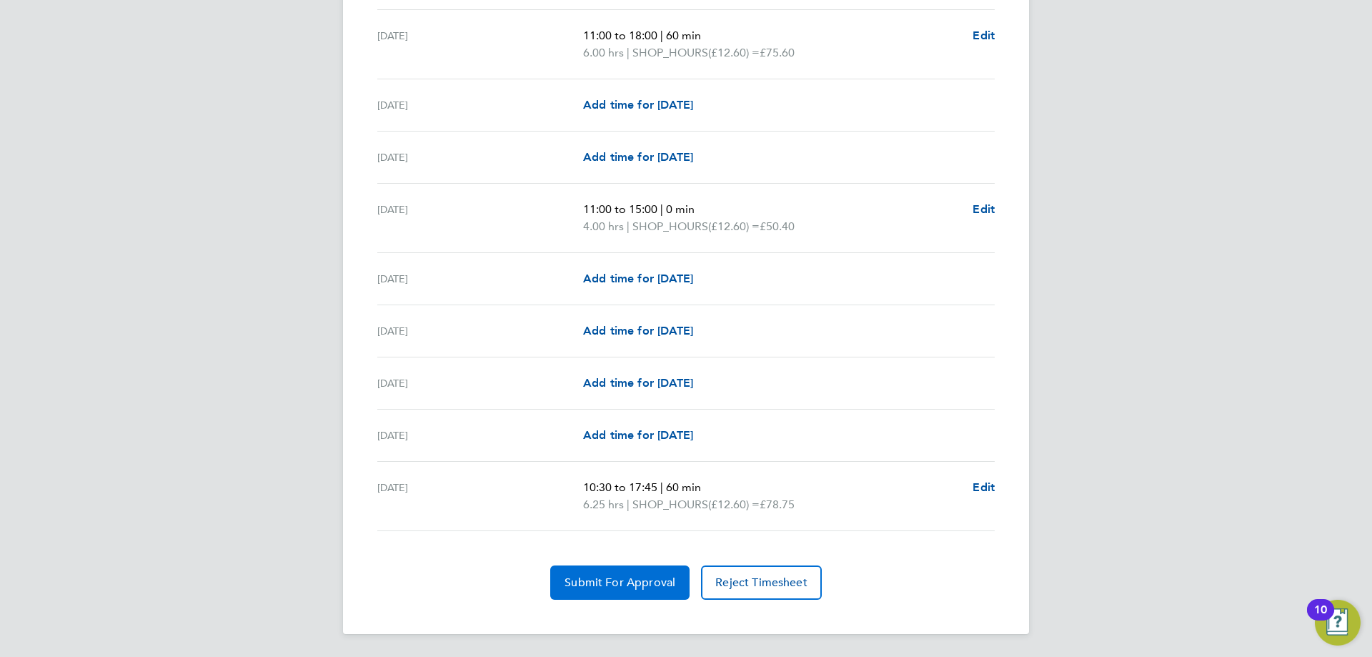
click at [604, 590] on button "Submit For Approval" at bounding box center [619, 582] width 139 height 34
click at [638, 575] on span "Approve Timesheet" at bounding box center [619, 582] width 105 height 14
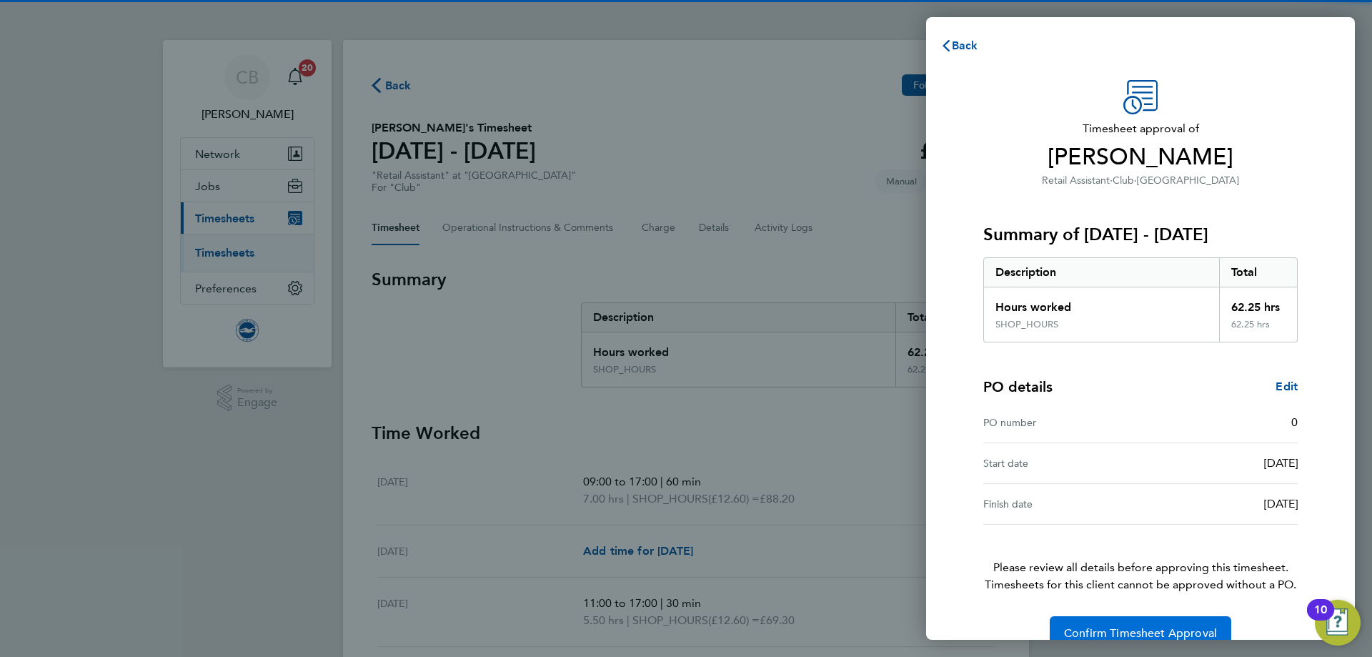
click at [1086, 623] on button "Confirm Timesheet Approval" at bounding box center [1141, 633] width 182 height 34
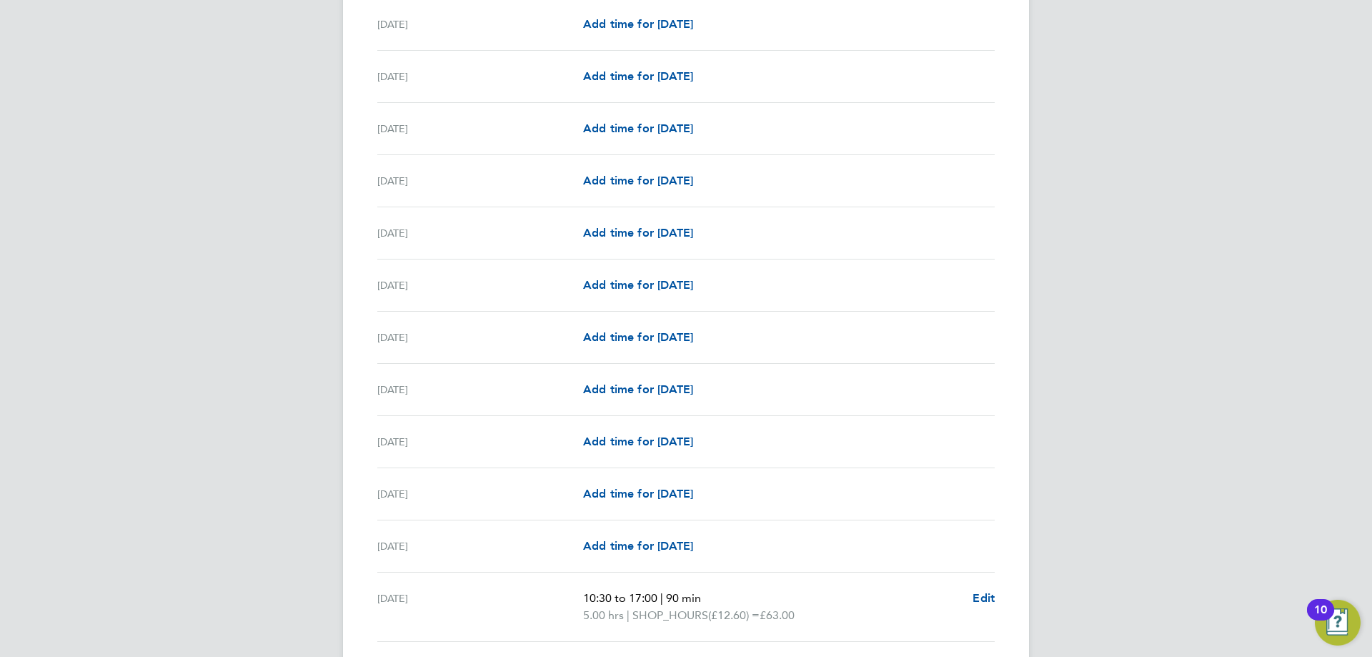
scroll to position [1594, 0]
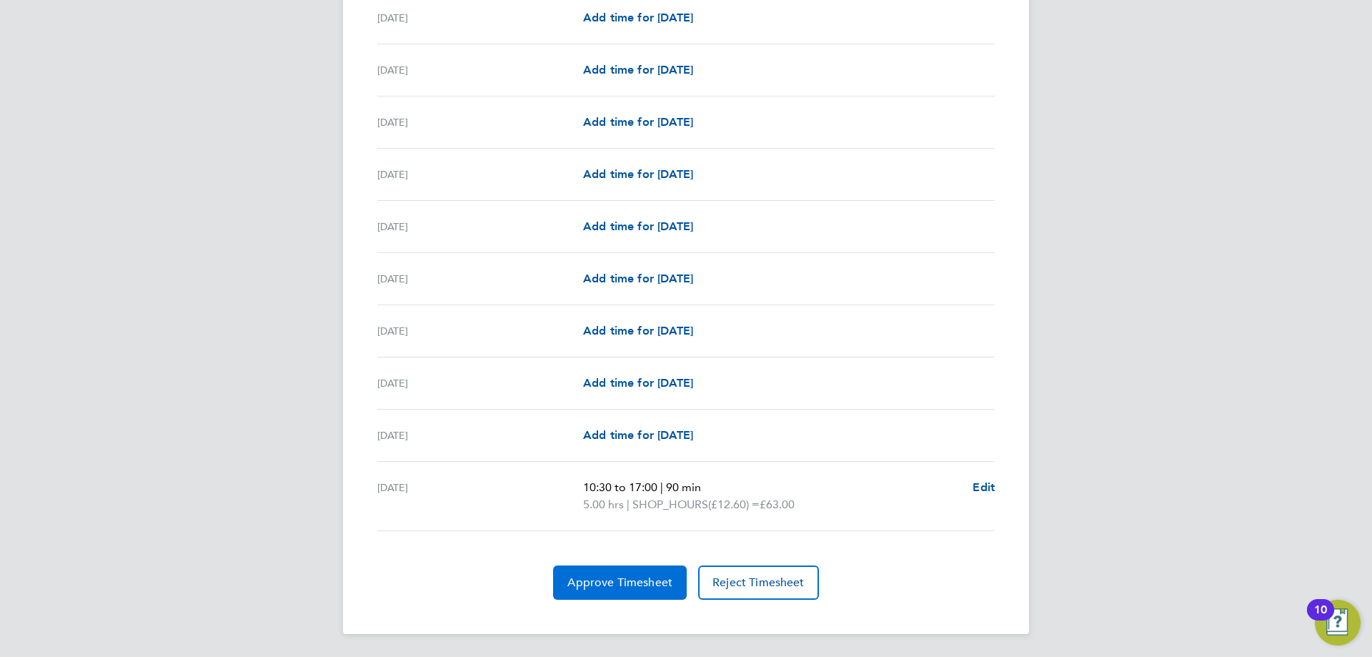
click at [604, 580] on span "Approve Timesheet" at bounding box center [619, 582] width 105 height 14
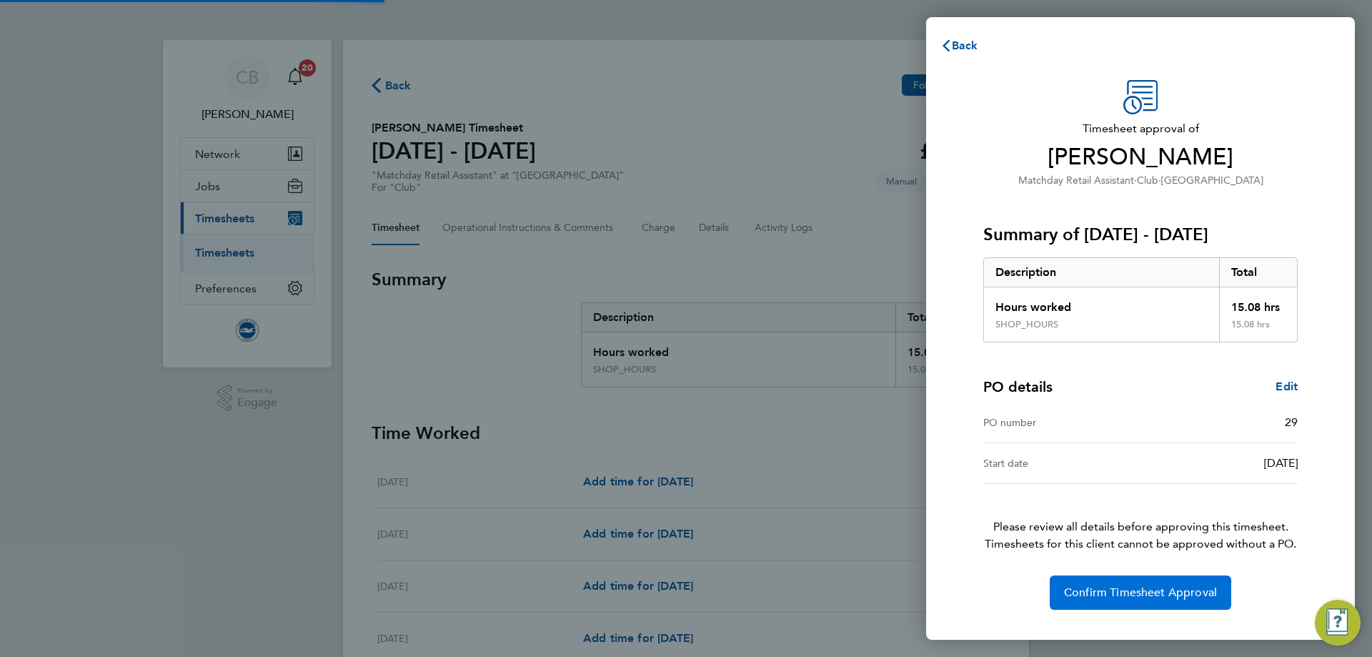
click at [1123, 590] on span "Confirm Timesheet Approval" at bounding box center [1140, 592] width 153 height 14
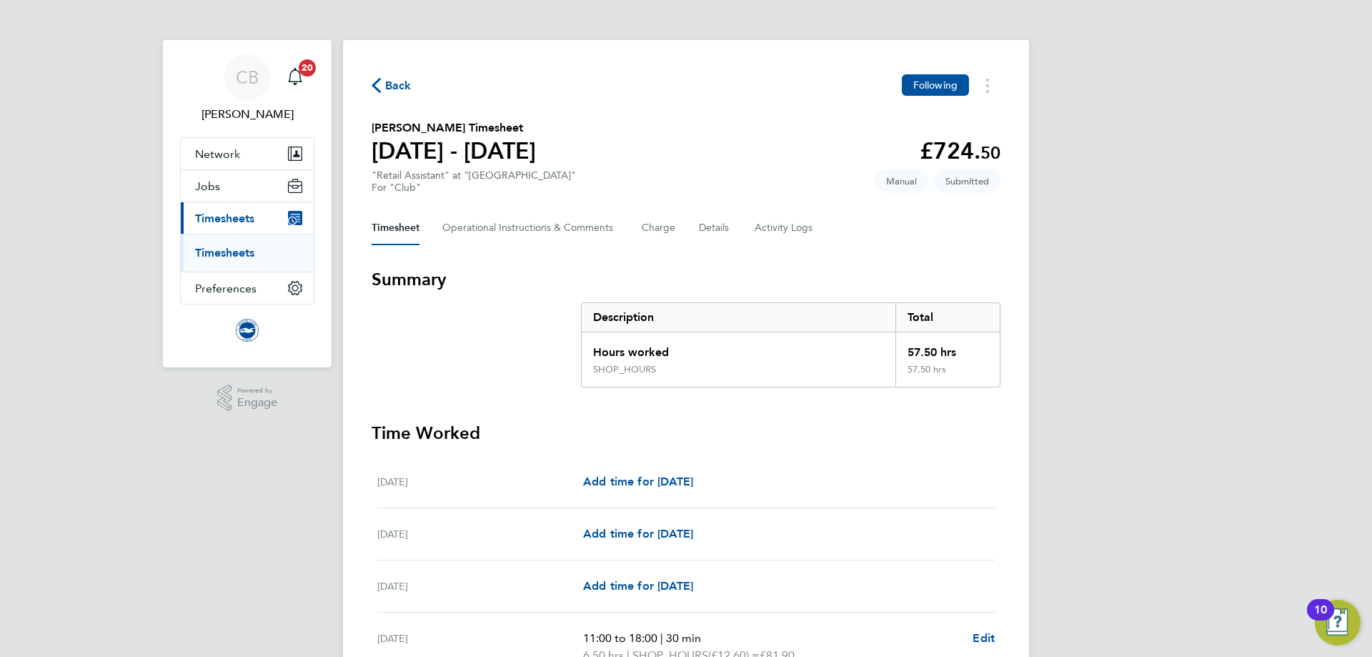
click at [393, 84] on span "Back" at bounding box center [398, 85] width 26 height 17
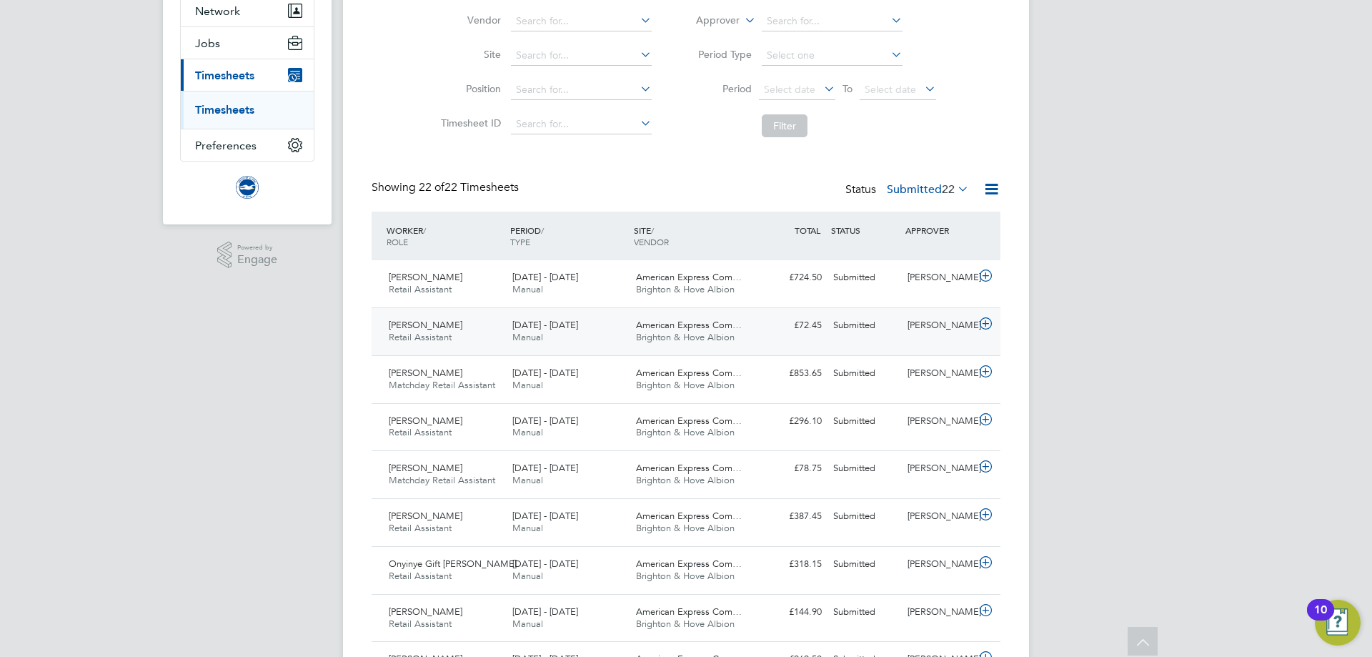
click at [579, 333] on div "1 - 31 Aug 2025 Manual" at bounding box center [569, 332] width 124 height 36
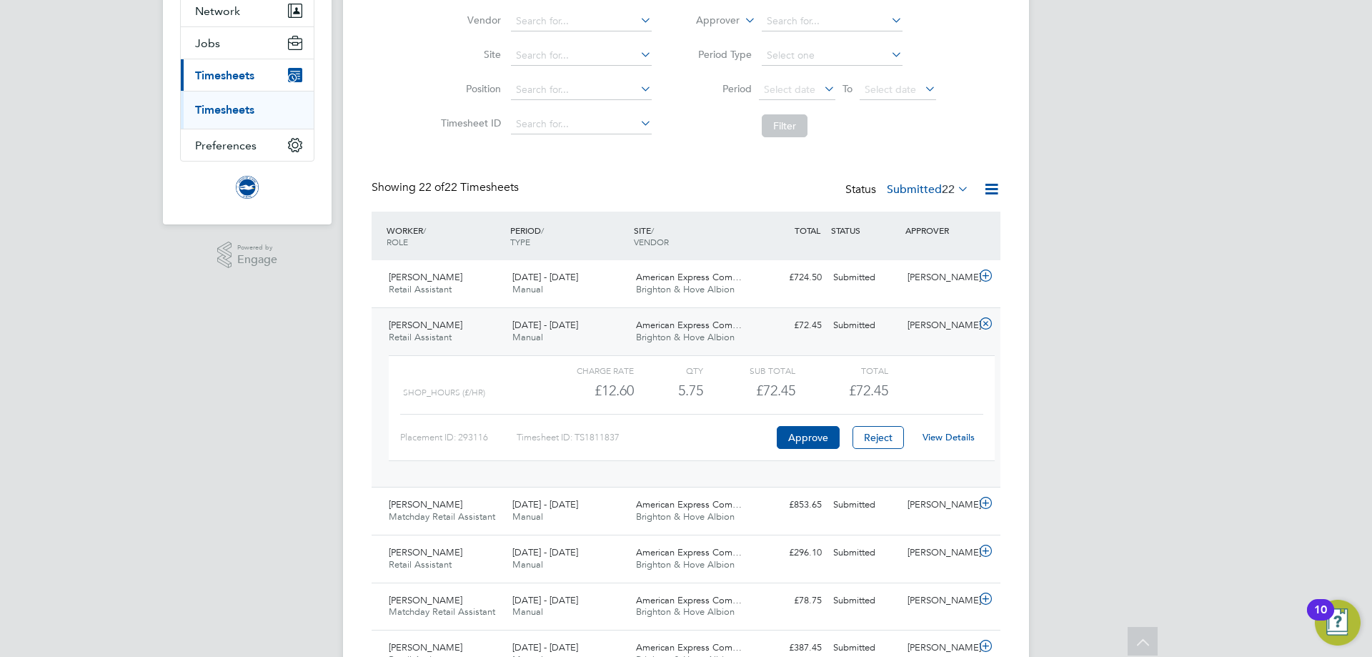
click at [955, 438] on link "View Details" at bounding box center [949, 437] width 52 height 12
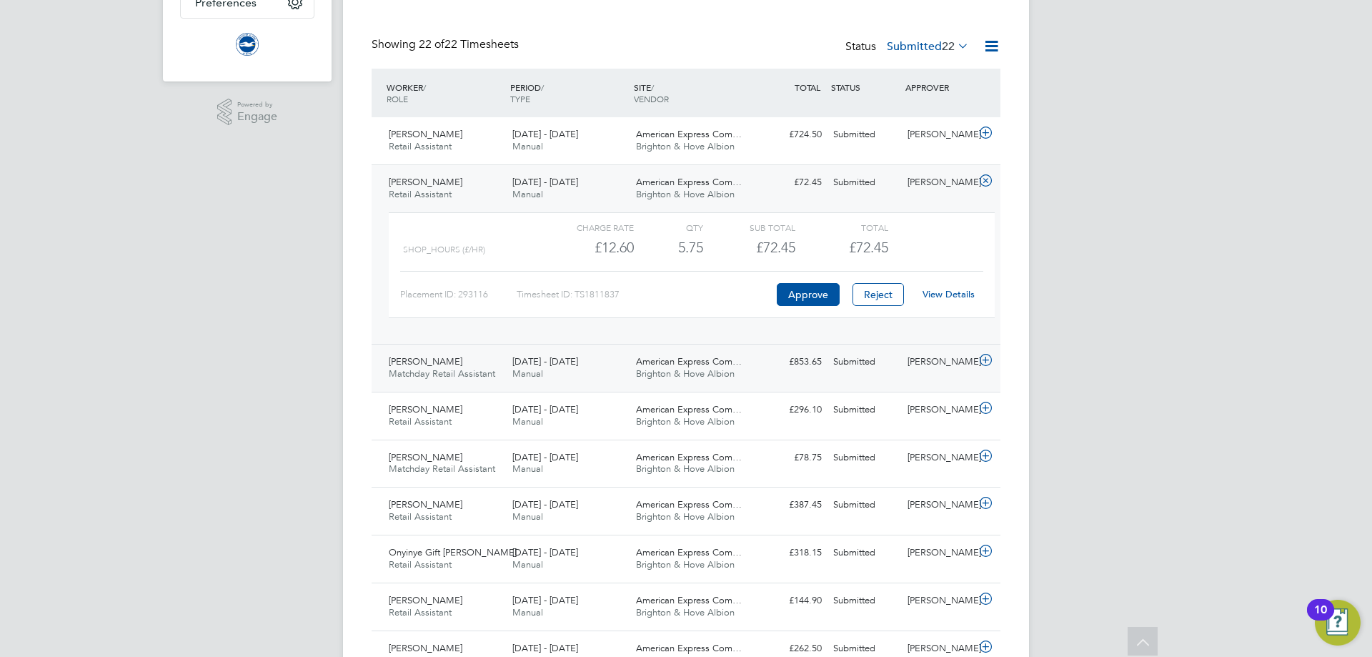
click at [665, 385] on div "American Express Com… Brighton & Hove Albion" at bounding box center [692, 368] width 124 height 36
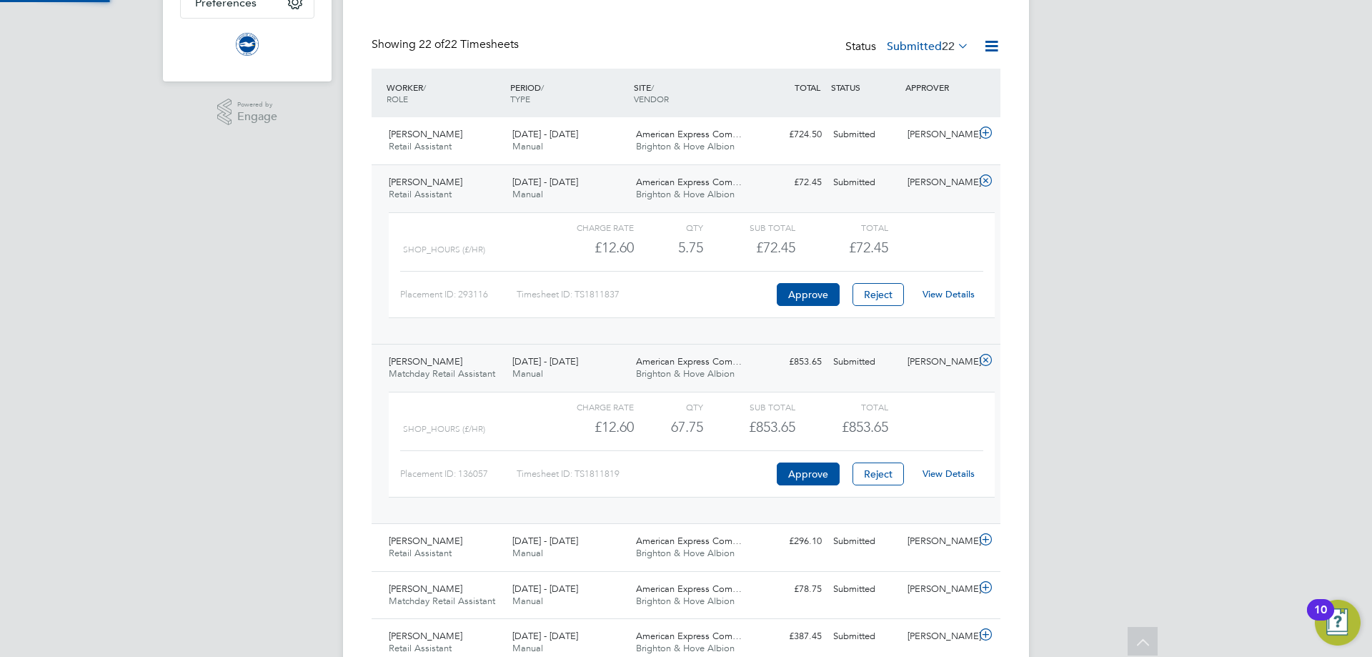
click at [958, 476] on link "View Details" at bounding box center [949, 473] width 52 height 12
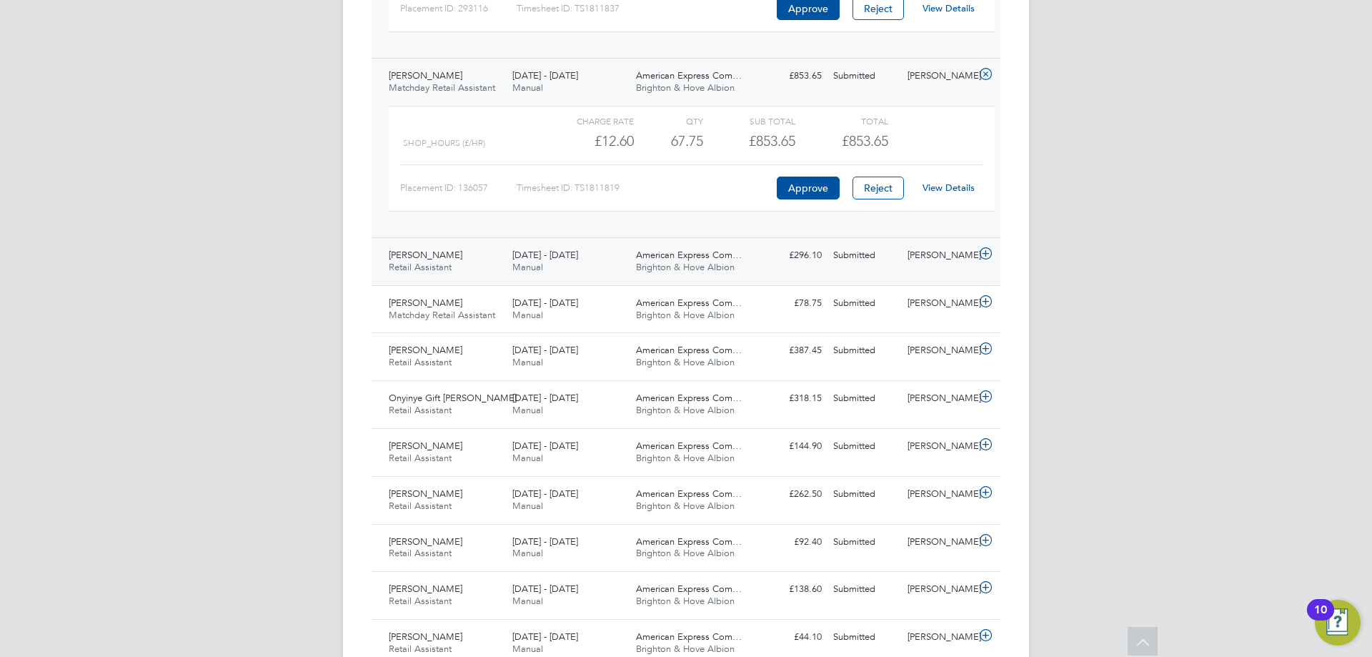
click at [874, 260] on div "Submitted" at bounding box center [865, 256] width 74 height 24
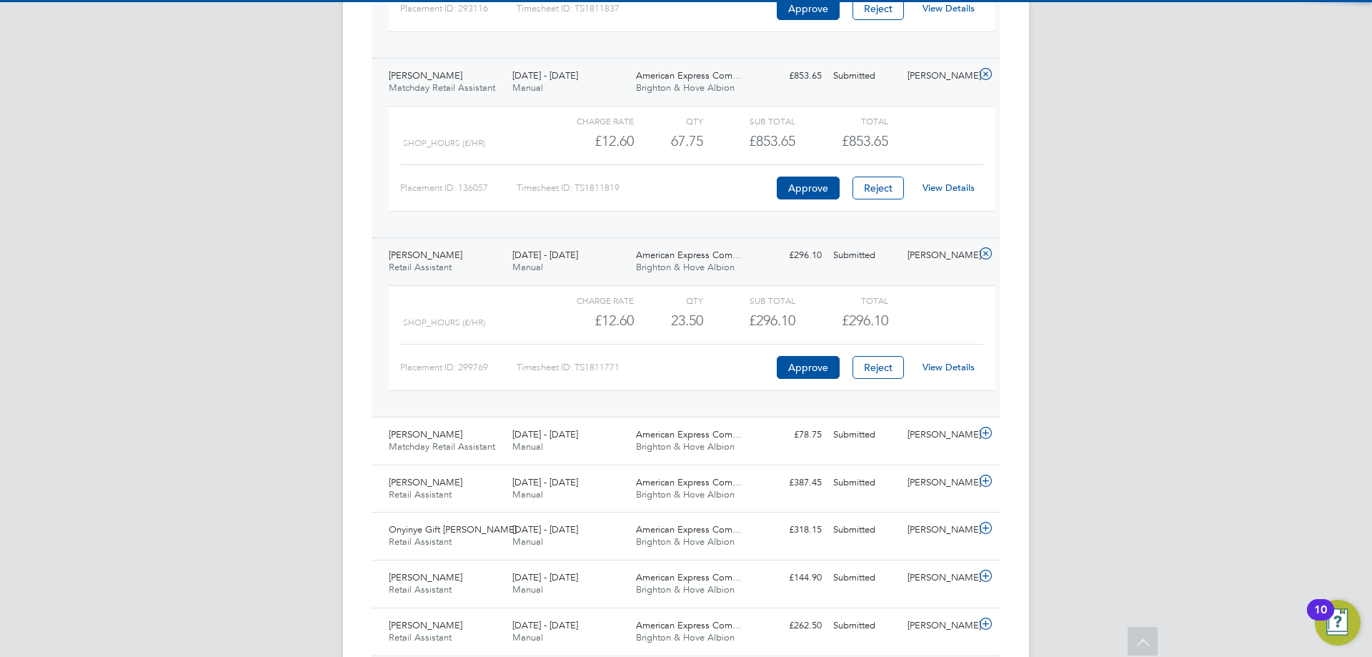
click at [978, 368] on div "View Details" at bounding box center [948, 367] width 70 height 23
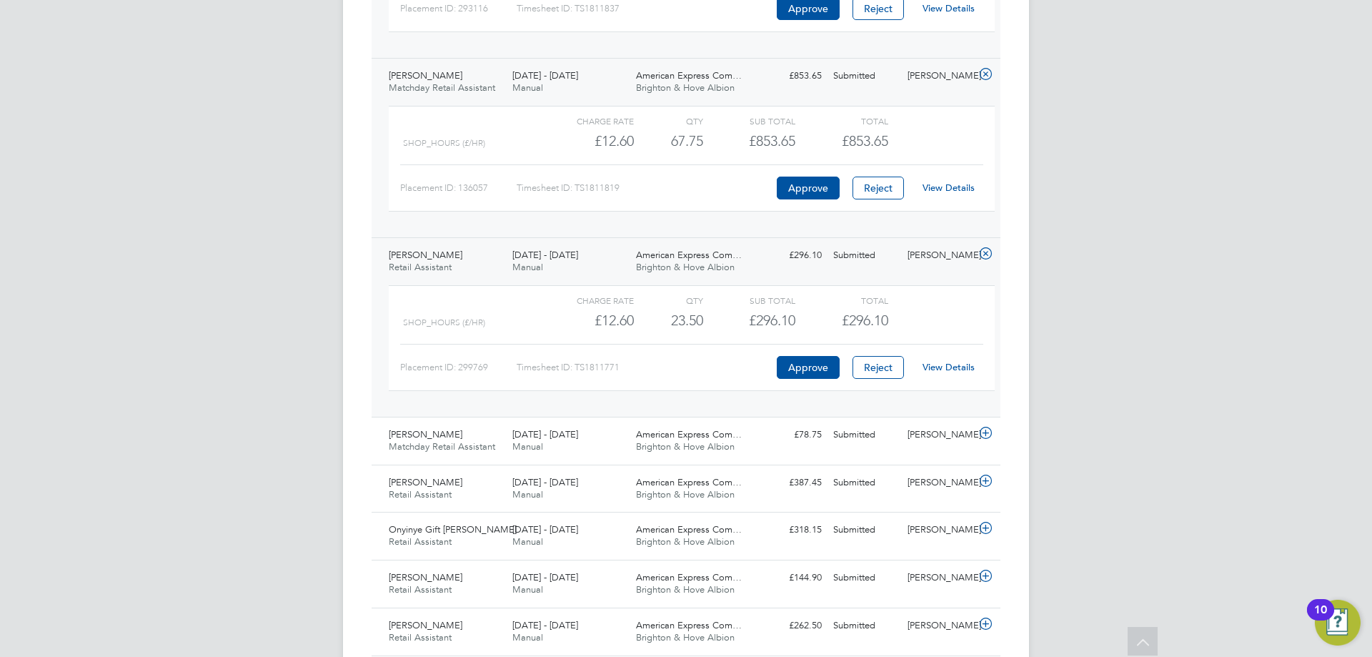
click at [964, 367] on link "View Details" at bounding box center [949, 367] width 52 height 12
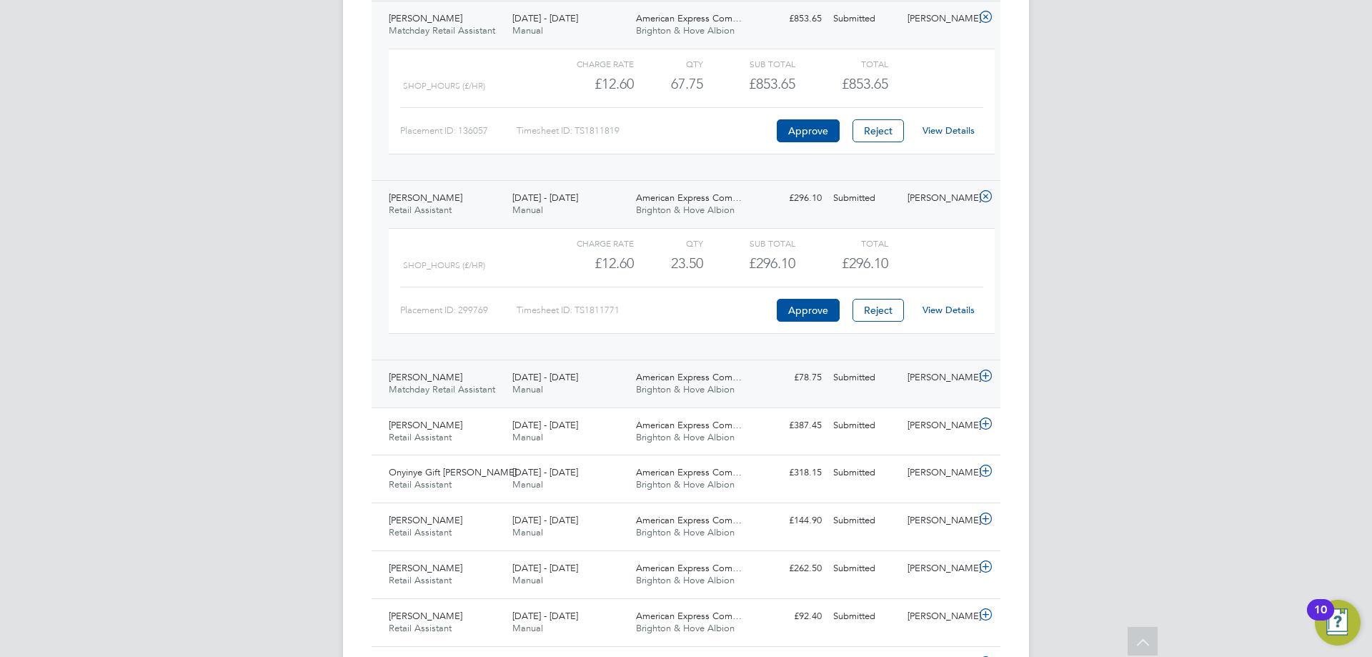
scroll to position [715, 0]
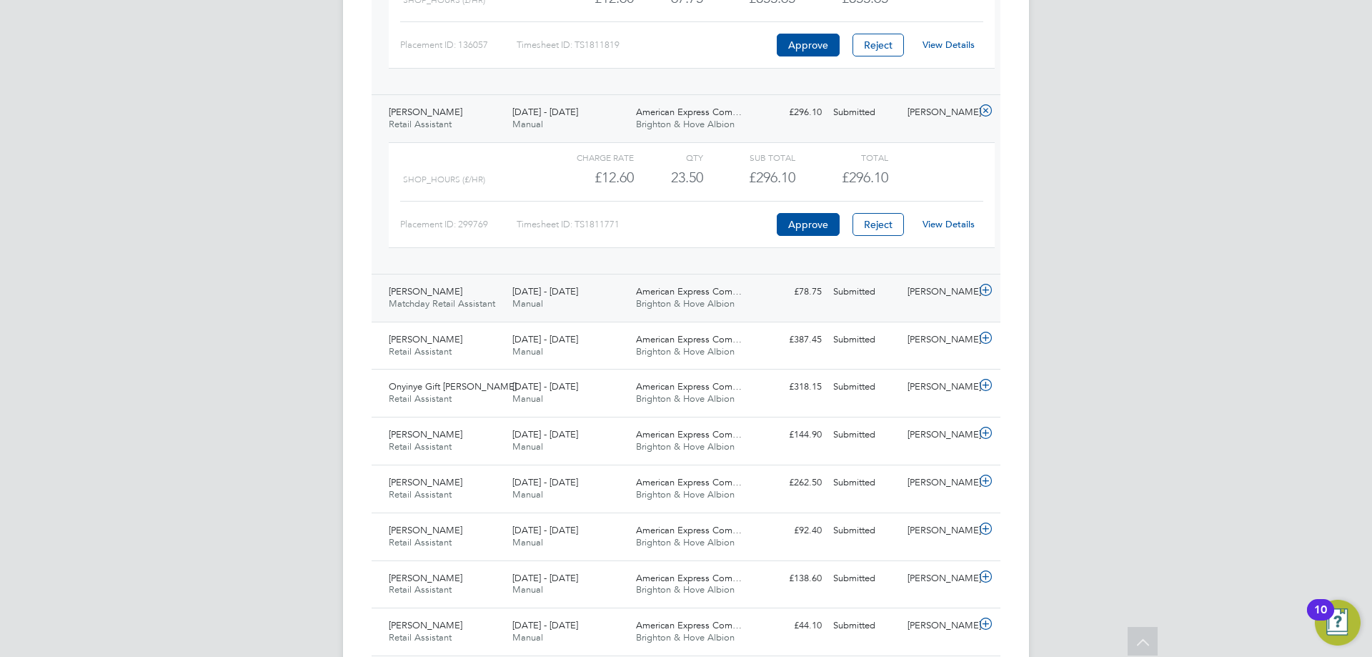
click at [775, 294] on div "£78.75 Submitted" at bounding box center [790, 292] width 74 height 24
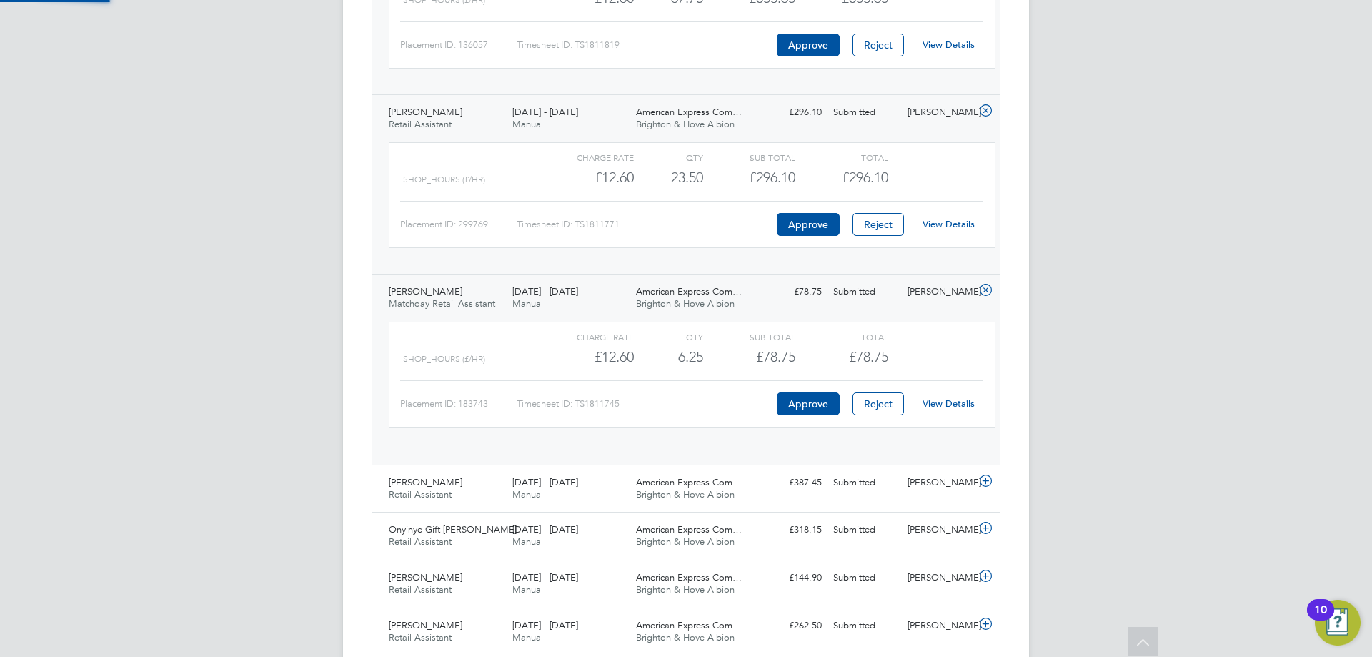
scroll to position [24, 139]
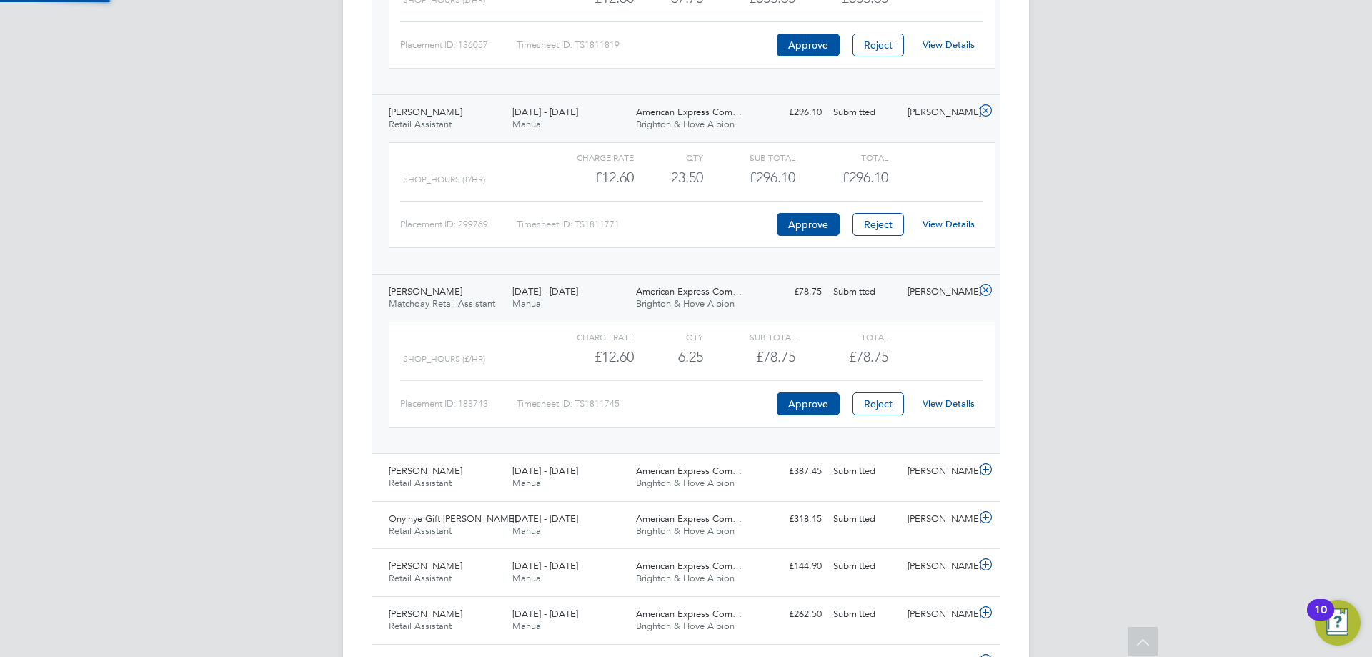
click at [941, 397] on link "View Details" at bounding box center [949, 403] width 52 height 12
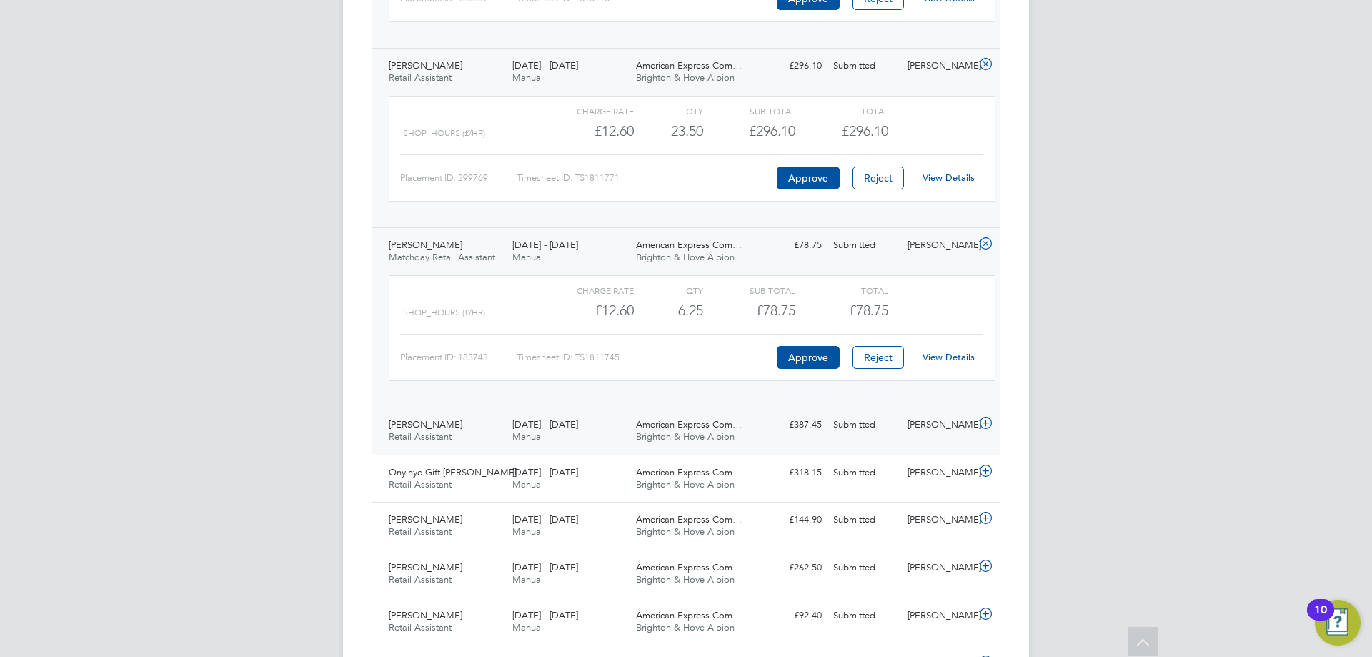
scroll to position [786, 0]
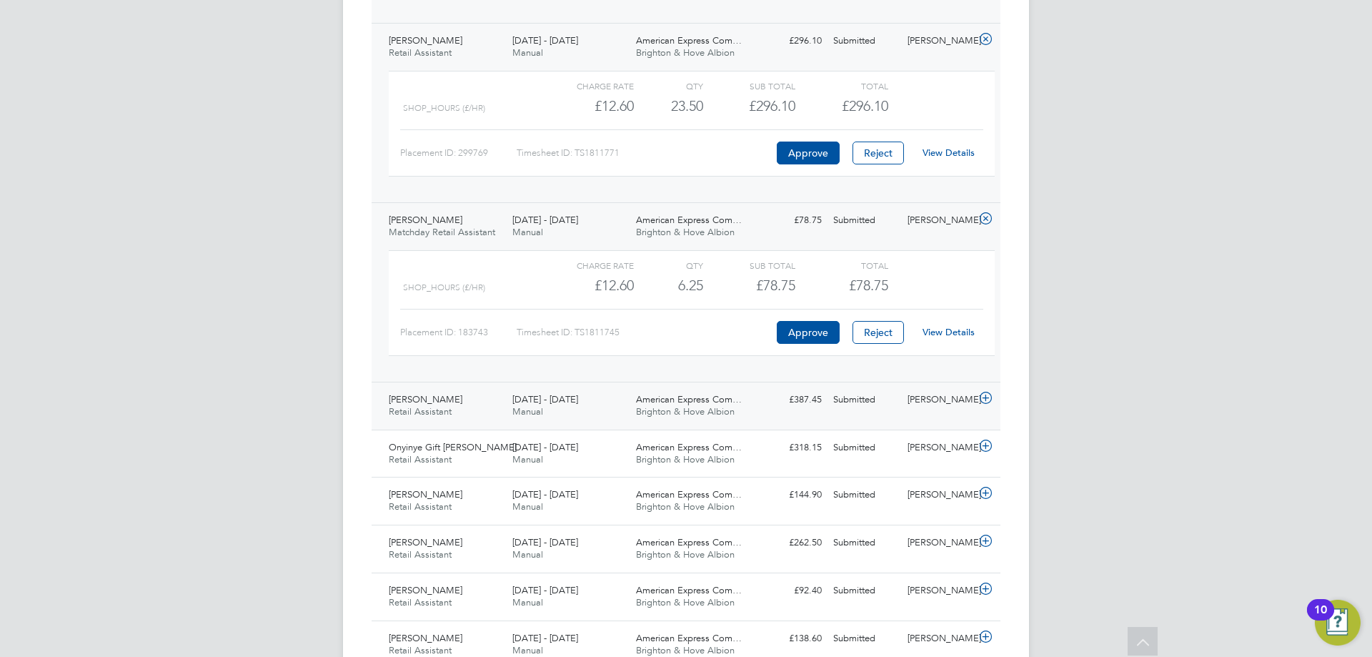
click at [746, 387] on div "Lucy Halsall Retail Assistant 1 - 31 Aug 2025 1 - 31 Aug 2025 Manual American E…" at bounding box center [686, 406] width 629 height 48
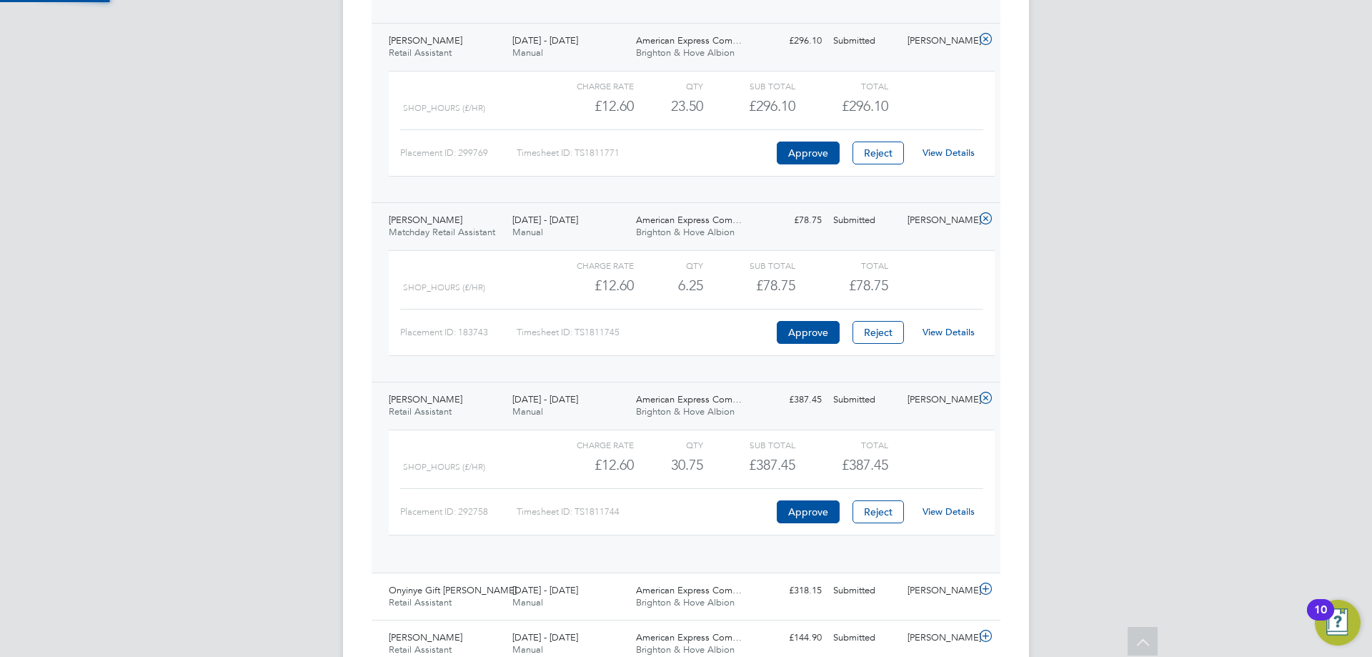
scroll to position [24, 139]
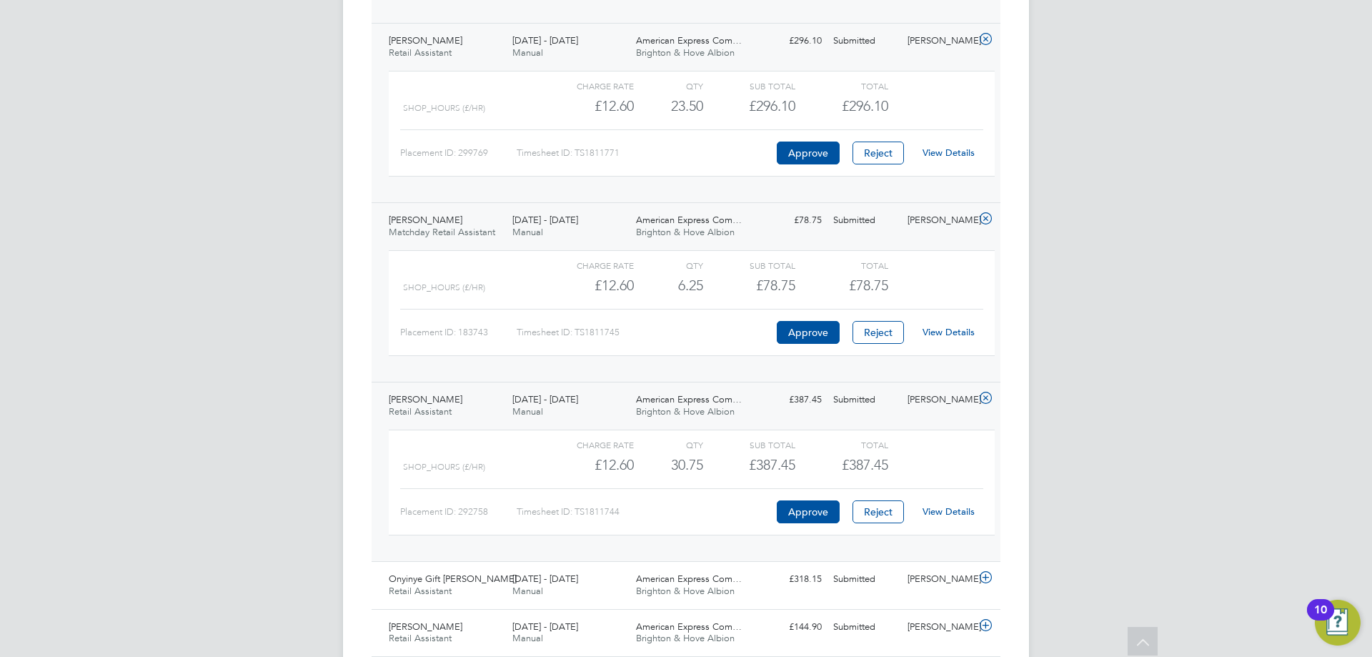
click at [957, 512] on link "View Details" at bounding box center [949, 511] width 52 height 12
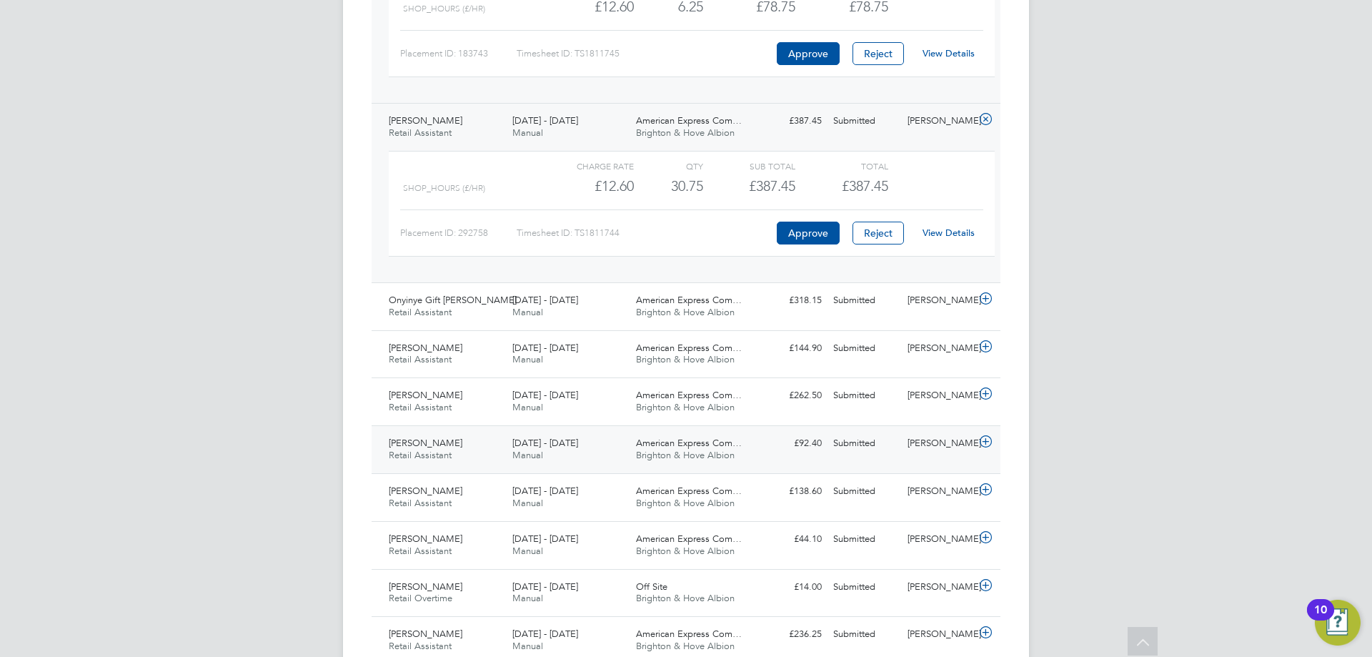
scroll to position [1072, 0]
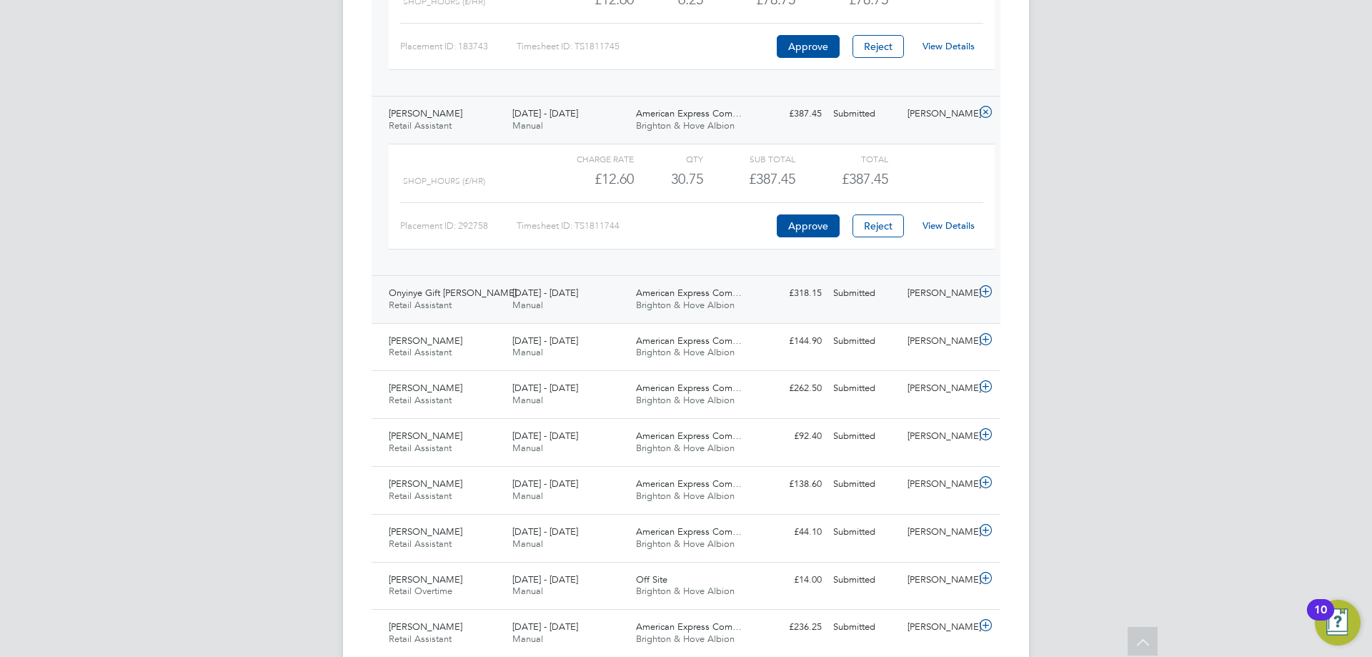
click at [713, 306] on span "Brighton & Hove Albion" at bounding box center [685, 305] width 99 height 12
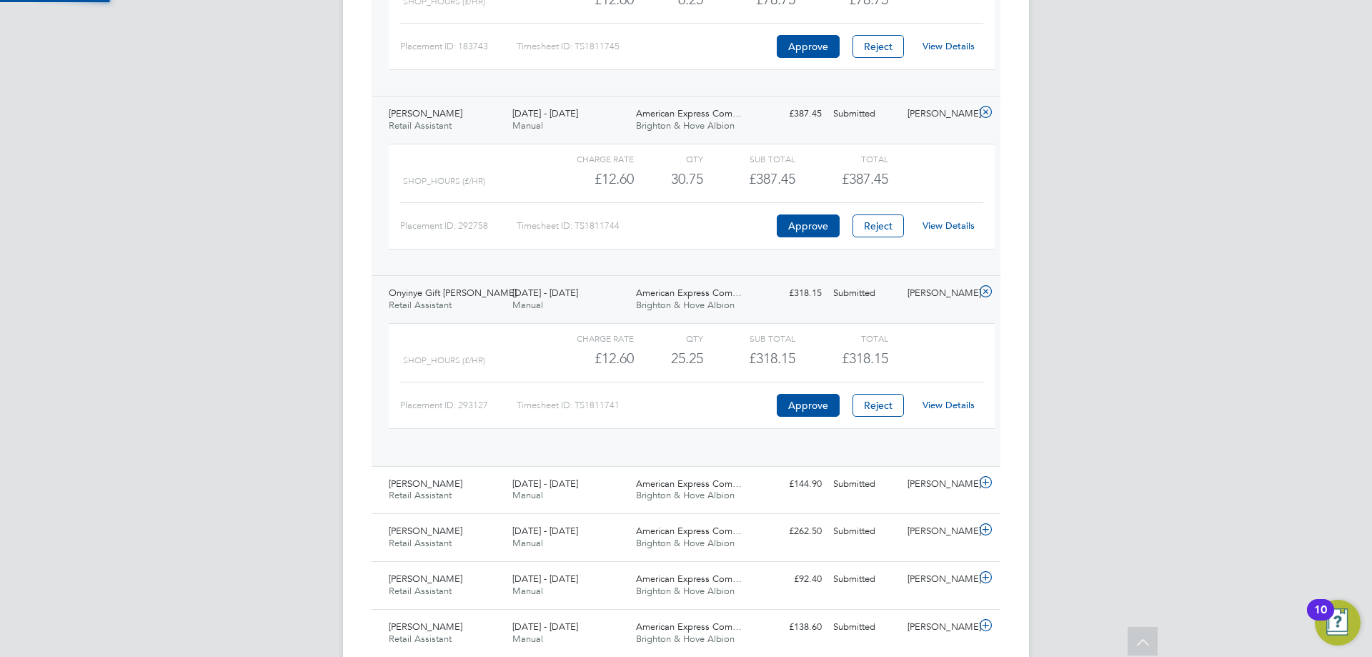
scroll to position [24, 139]
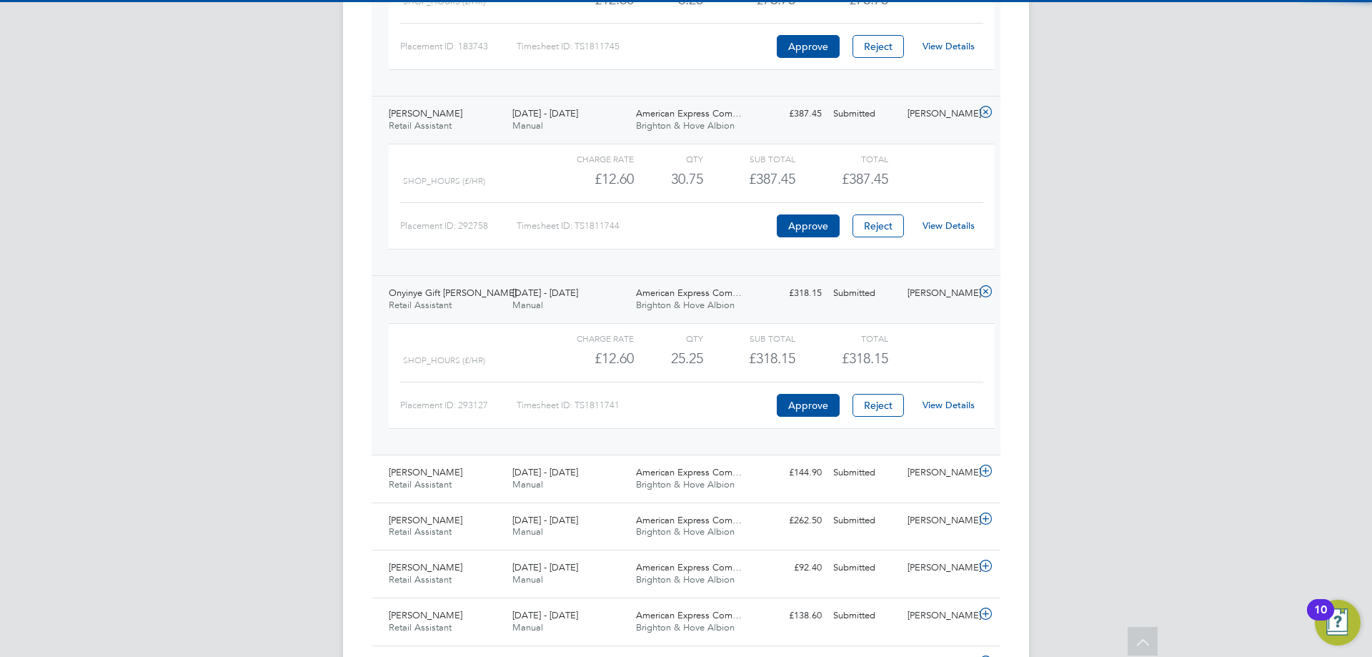
click at [953, 402] on link "View Details" at bounding box center [949, 405] width 52 height 12
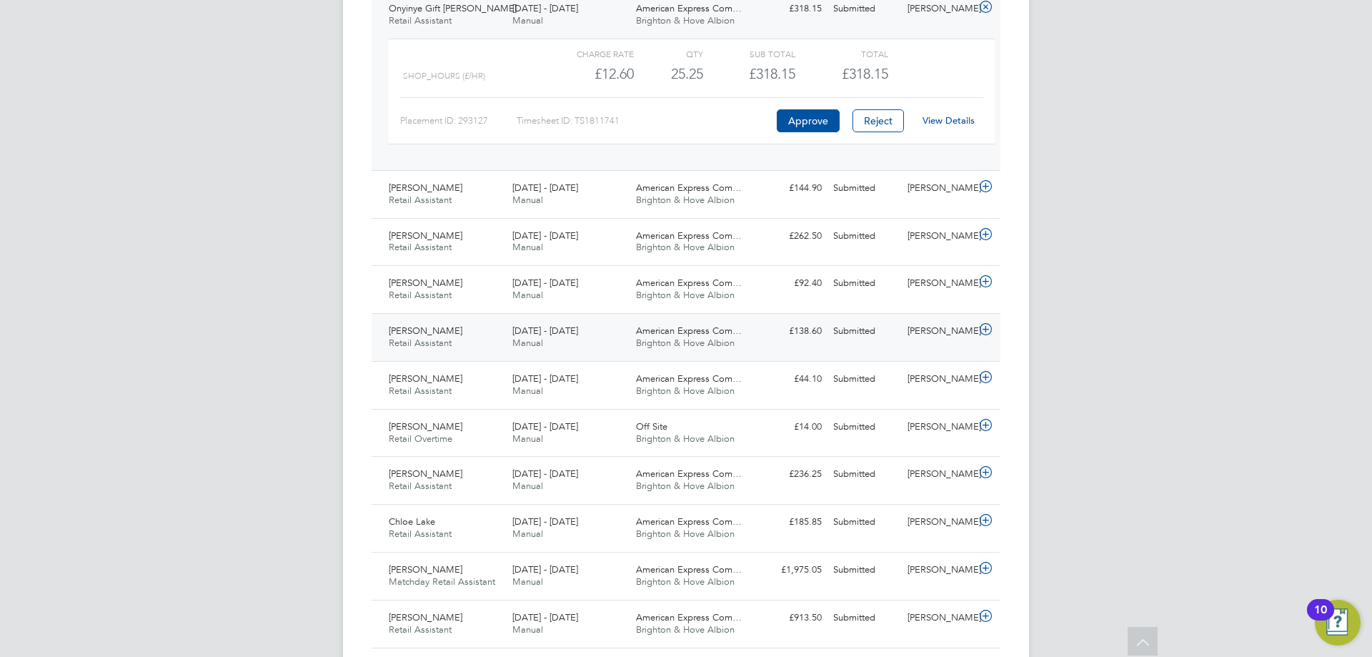
scroll to position [1358, 0]
click at [713, 200] on span "Brighton & Hove Albion" at bounding box center [685, 198] width 99 height 12
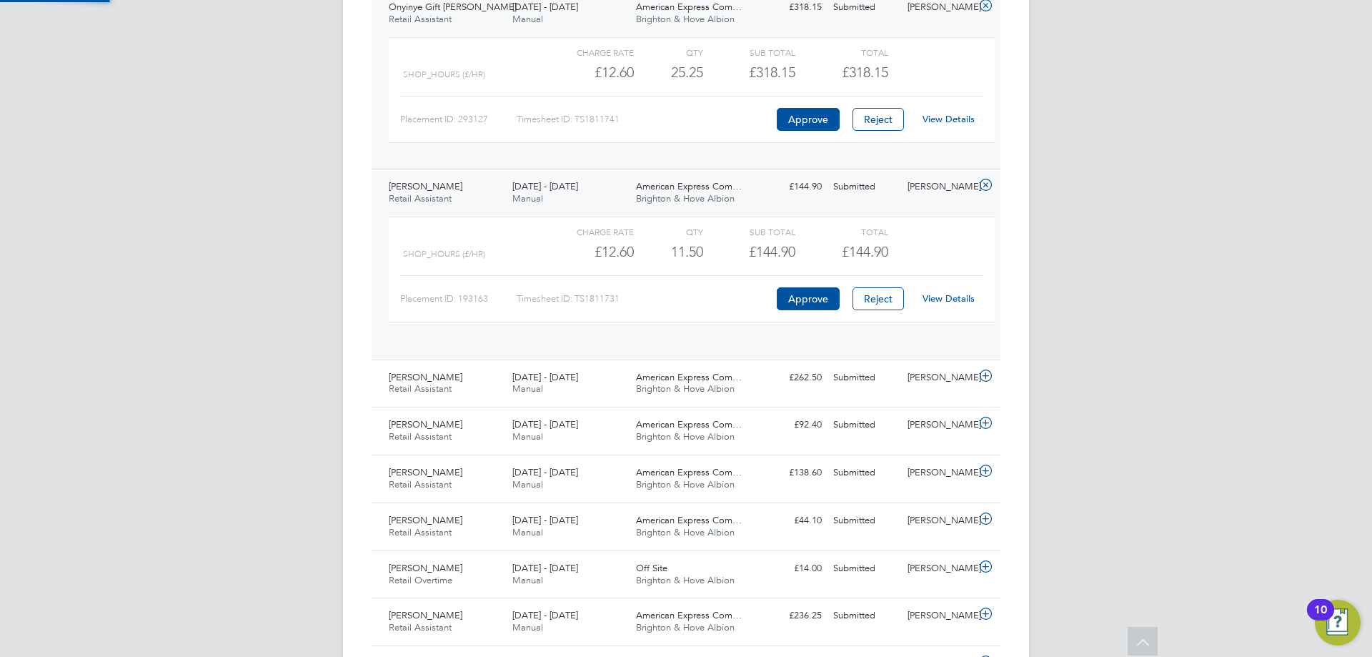
scroll to position [24, 139]
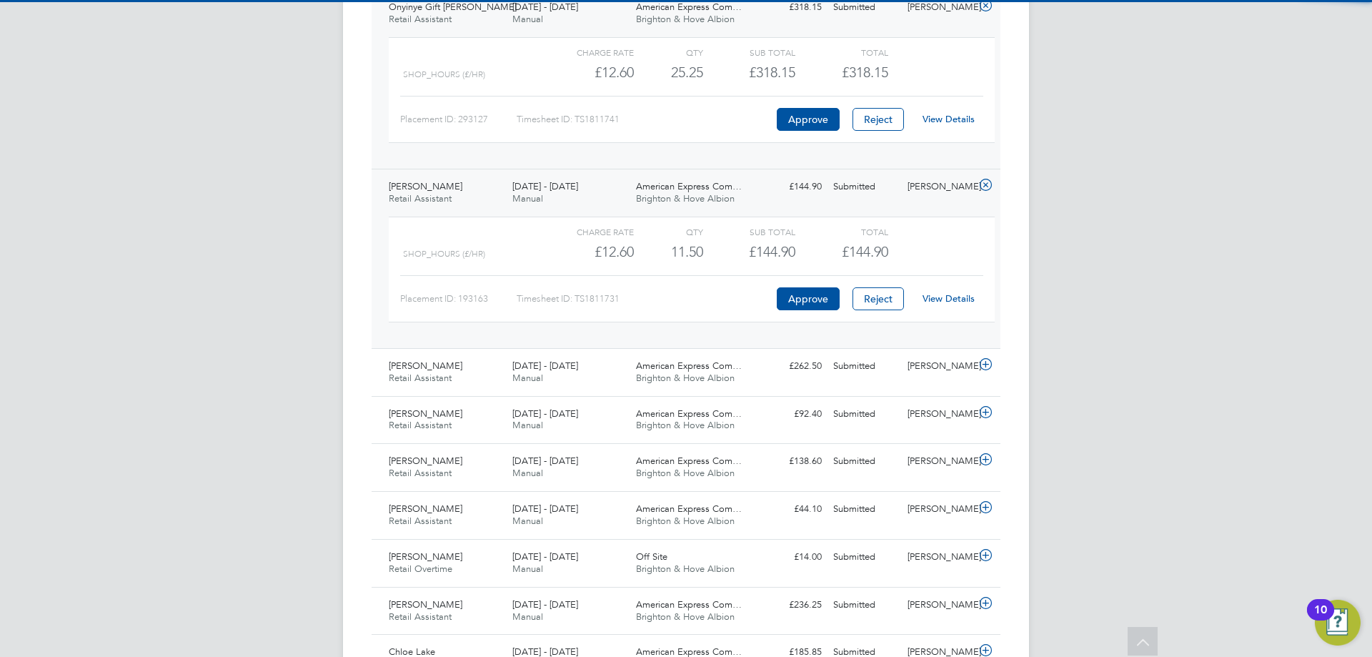
click at [966, 302] on link "View Details" at bounding box center [949, 298] width 52 height 12
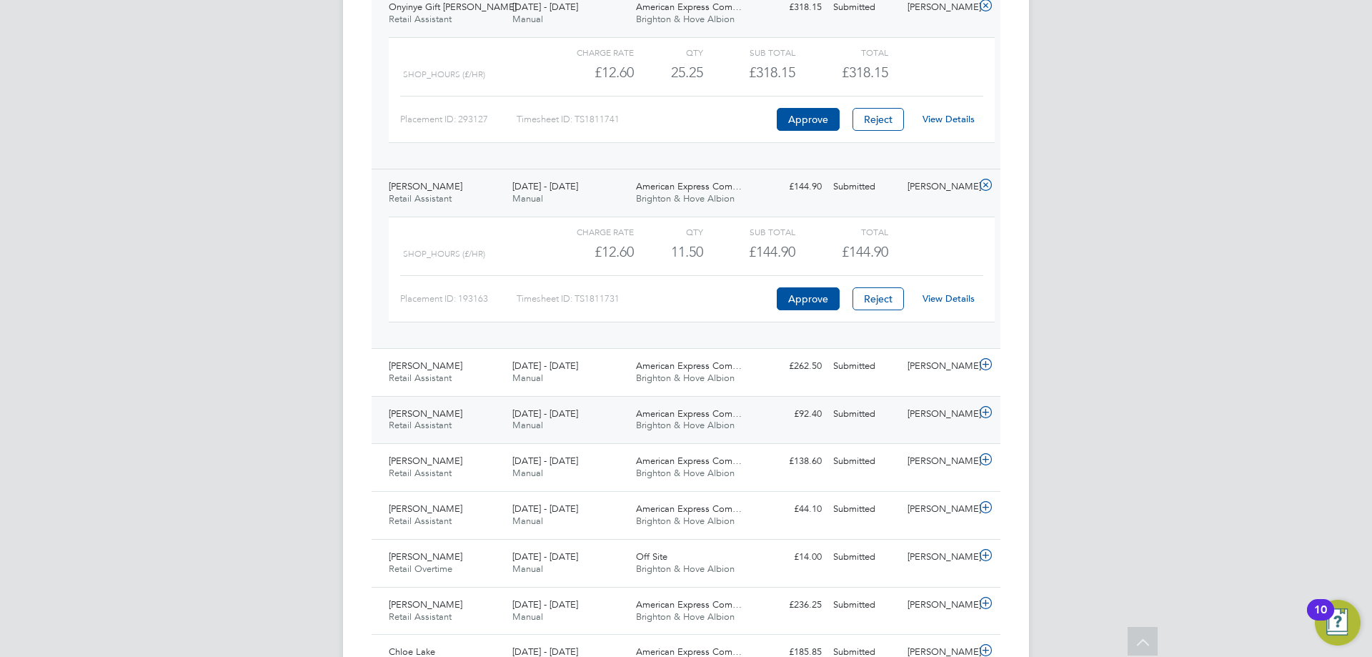
click at [817, 405] on div "£92.40 Submitted" at bounding box center [790, 414] width 74 height 24
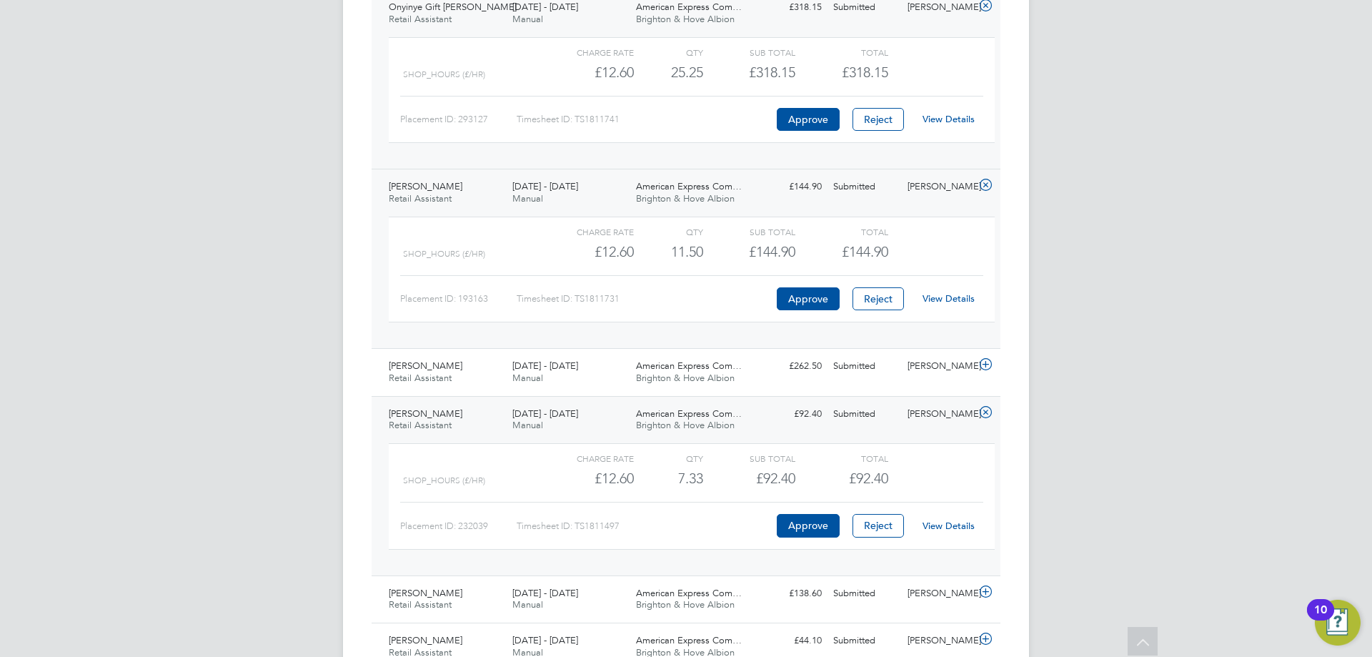
click at [943, 527] on link "View Details" at bounding box center [949, 526] width 52 height 12
click at [880, 367] on div "Submitted" at bounding box center [865, 366] width 74 height 24
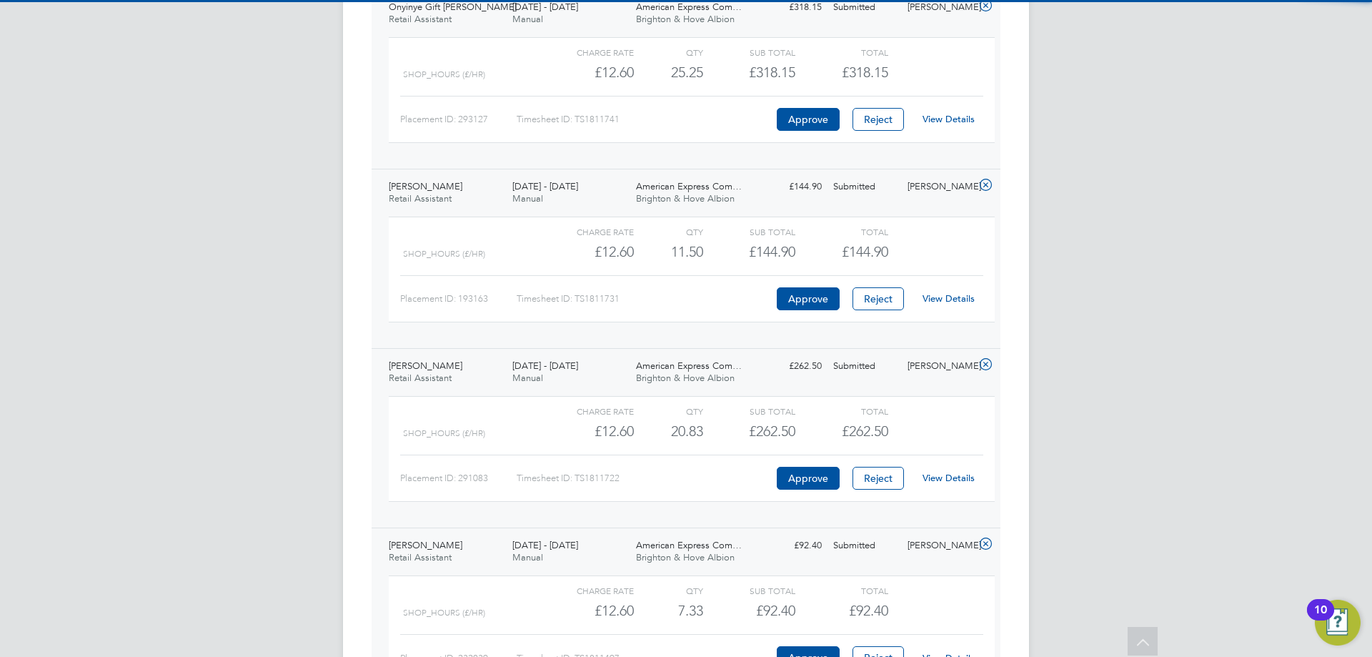
click at [943, 487] on div "View Details" at bounding box center [948, 478] width 70 height 23
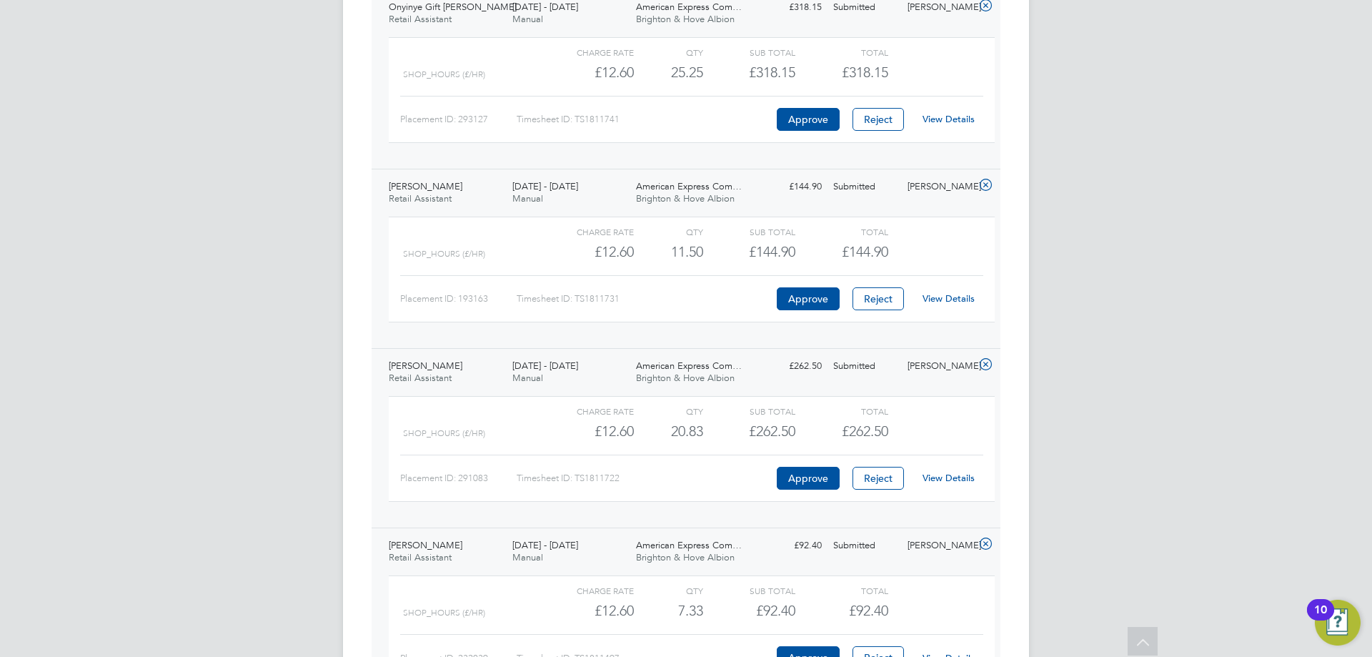
click at [944, 476] on link "View Details" at bounding box center [949, 478] width 52 height 12
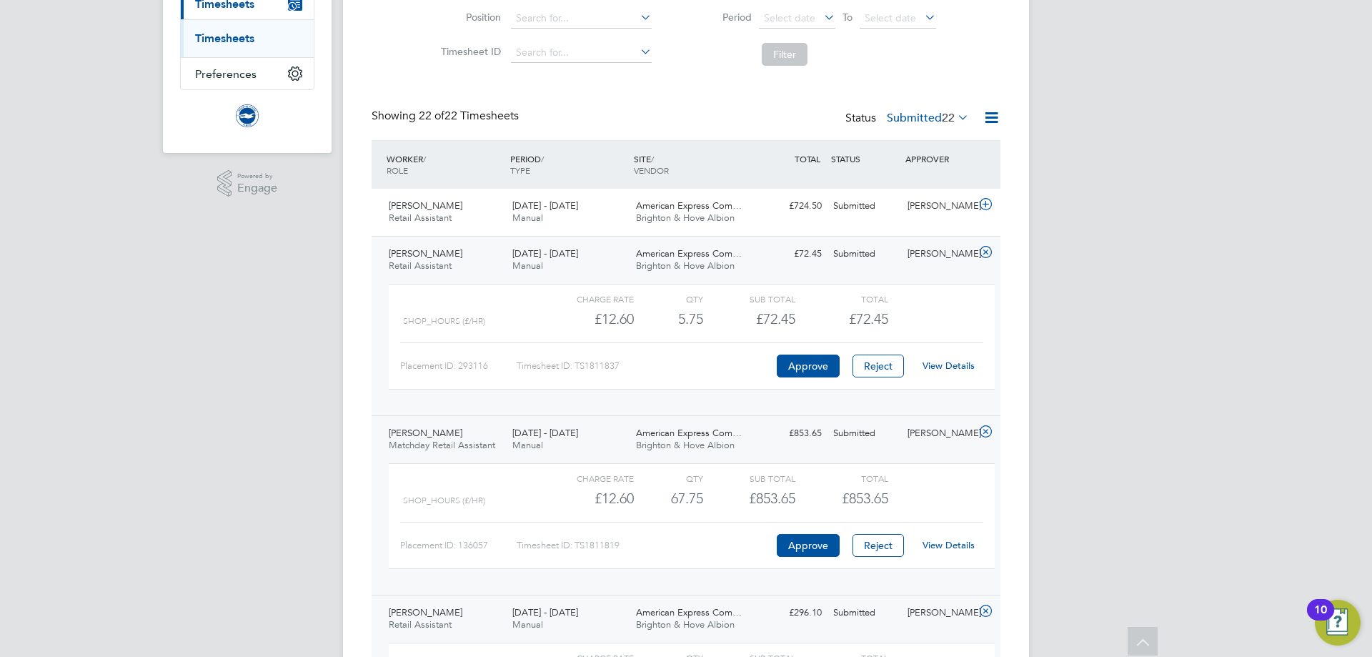
scroll to position [0, 0]
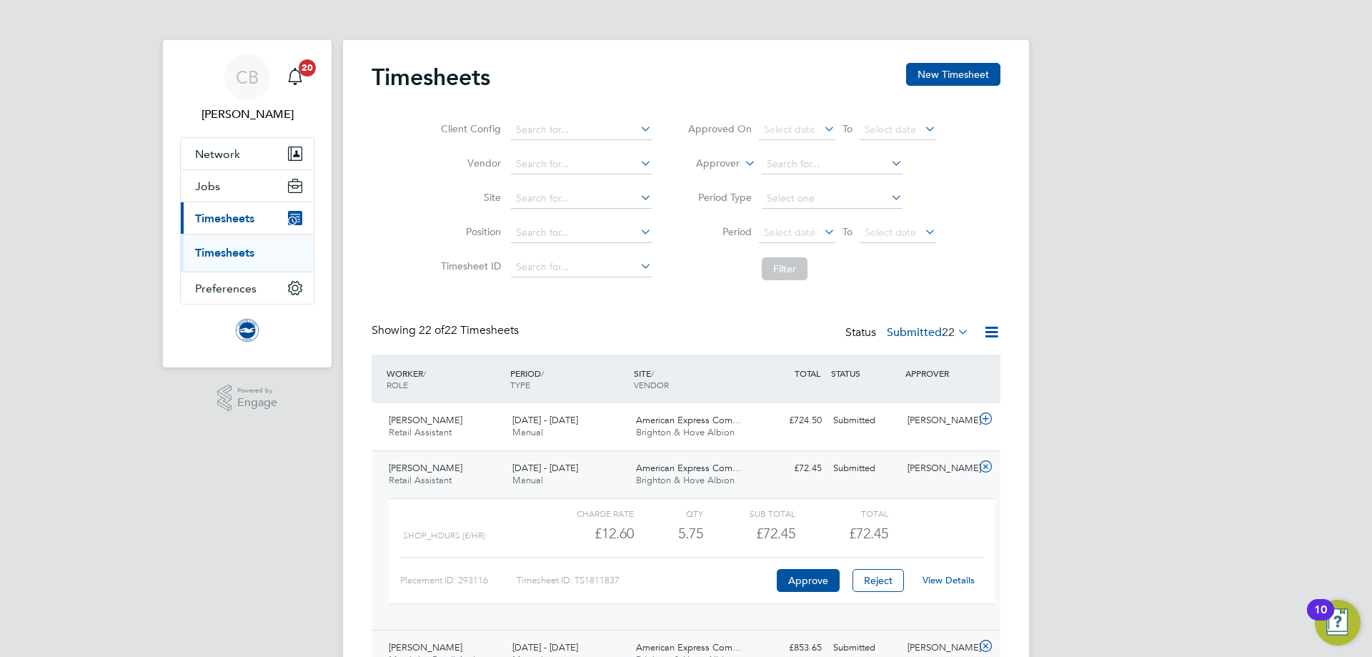
click at [237, 251] on link "Timesheets" at bounding box center [224, 253] width 59 height 14
click at [245, 249] on link "Timesheets" at bounding box center [224, 253] width 59 height 14
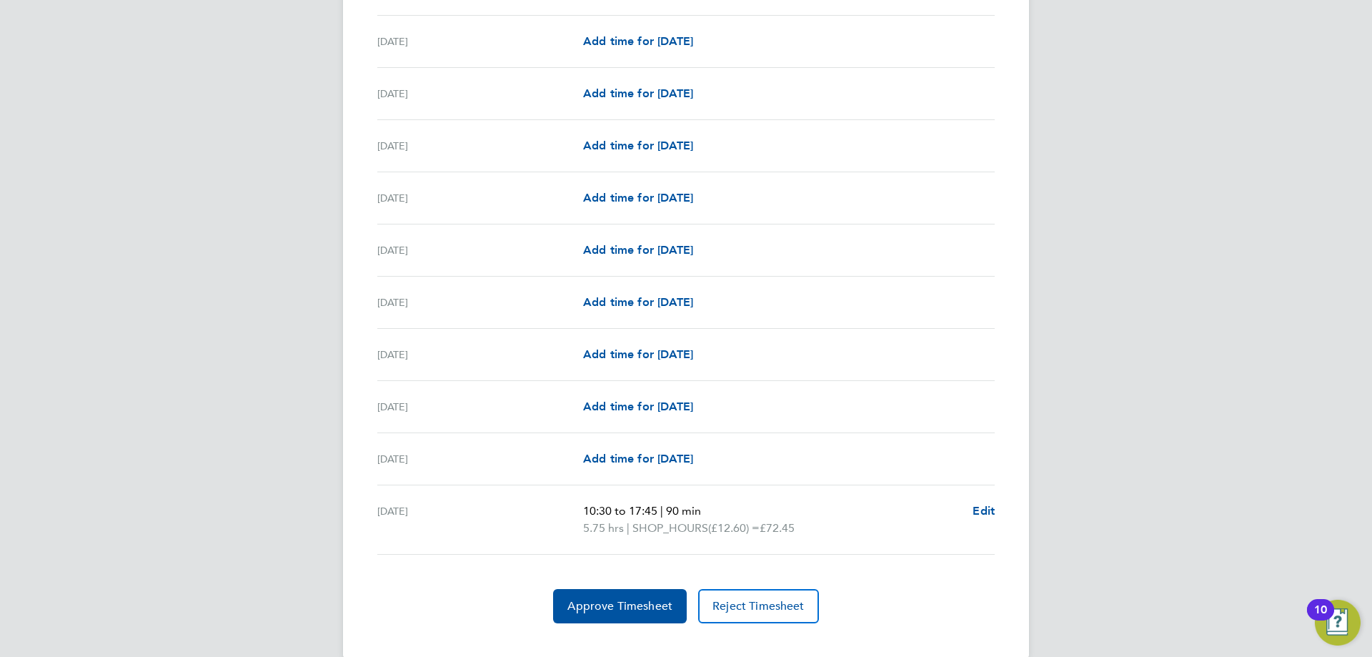
scroll to position [1559, 0]
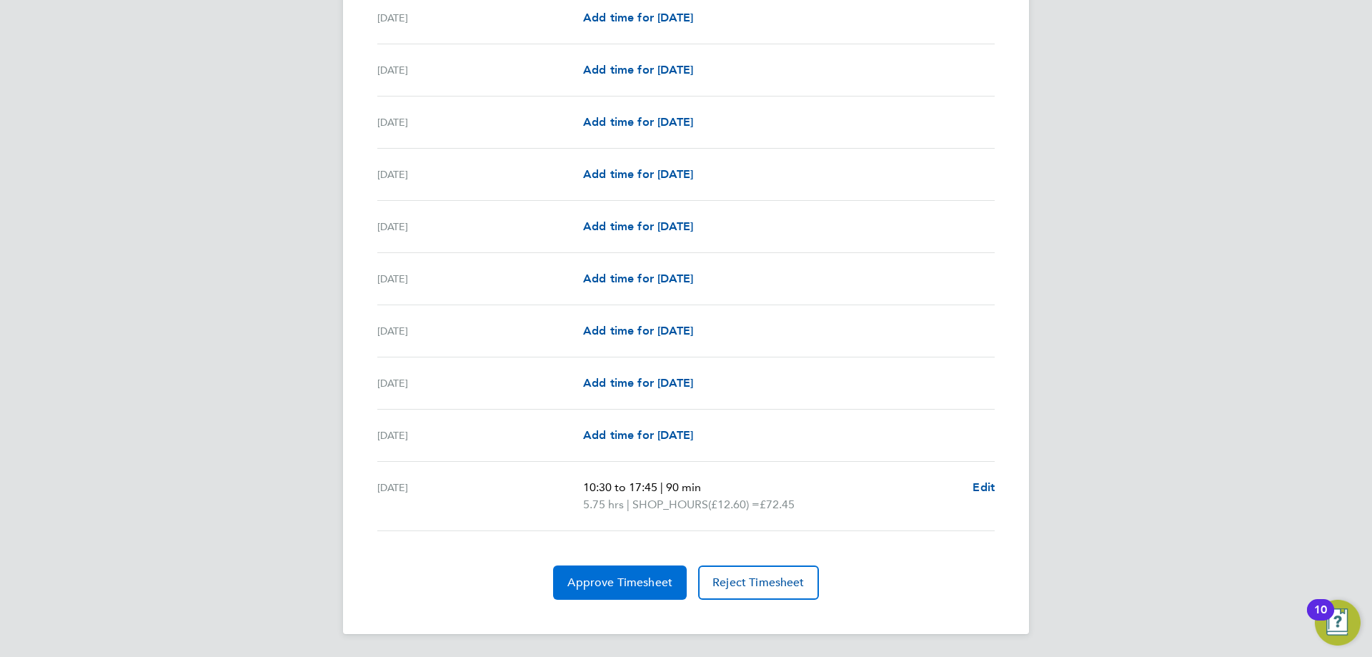
click at [624, 576] on span "Approve Timesheet" at bounding box center [619, 582] width 105 height 14
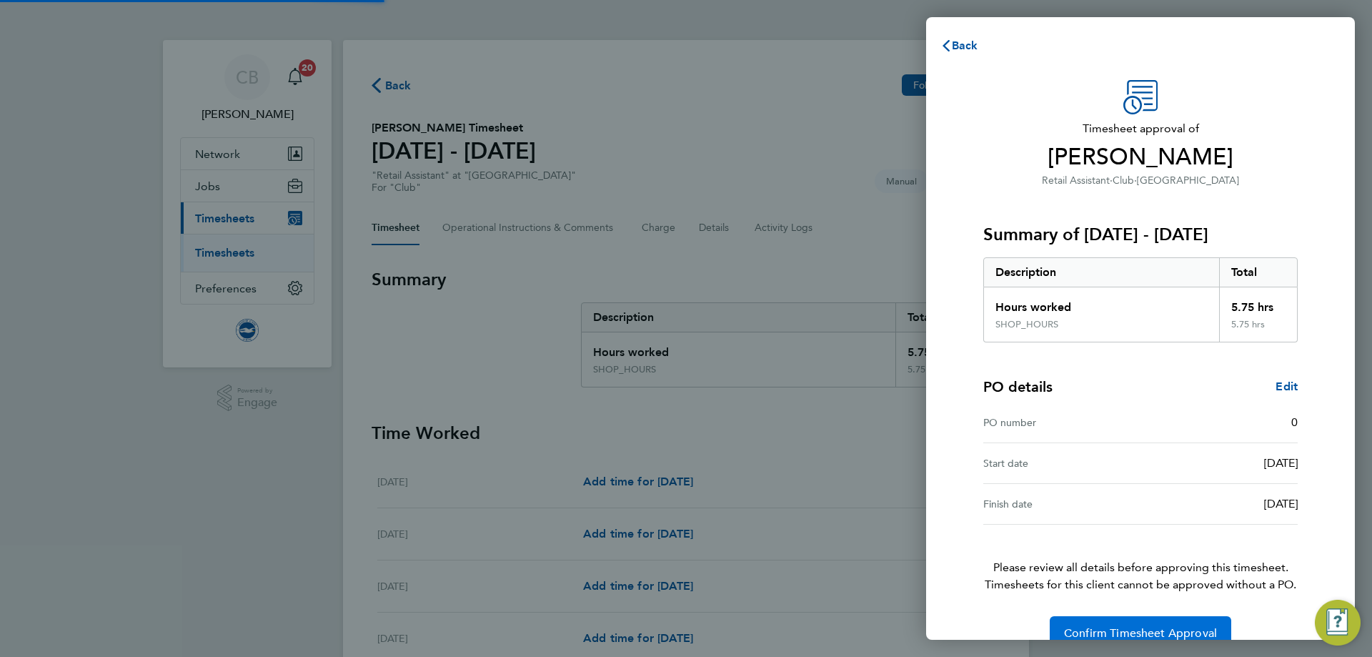
click at [1081, 639] on span "Confirm Timesheet Approval" at bounding box center [1140, 633] width 153 height 14
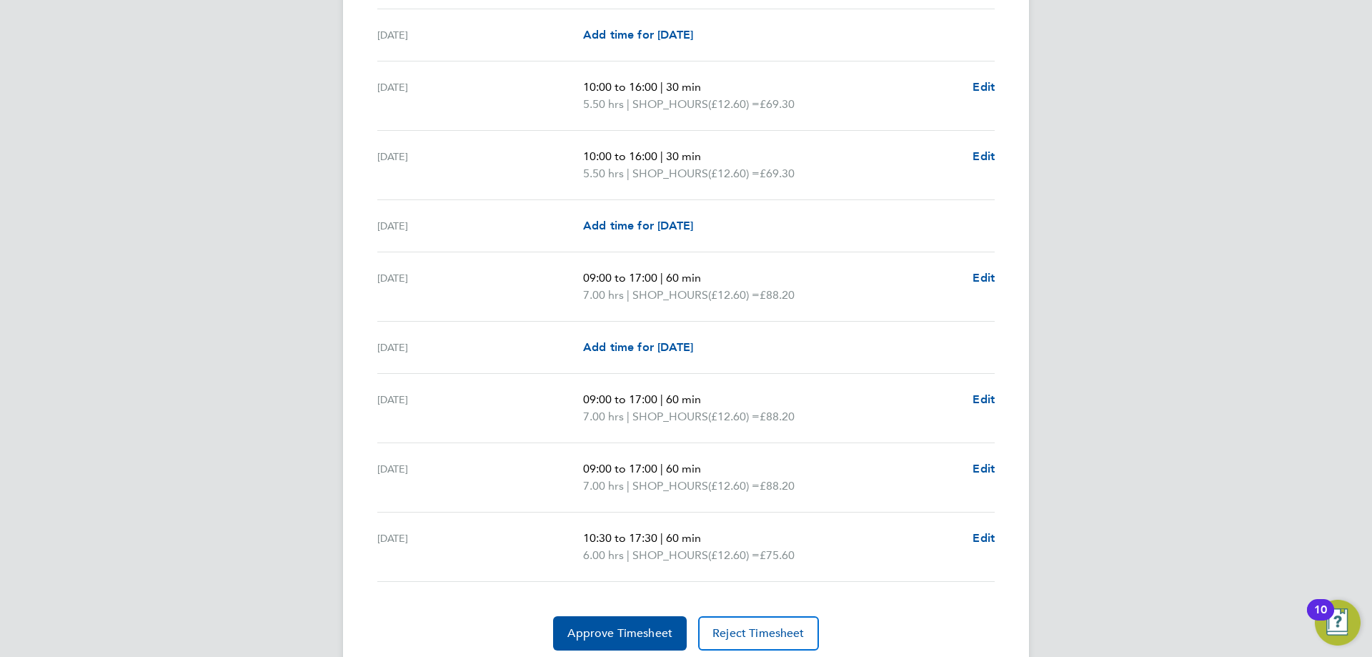
scroll to position [1731, 0]
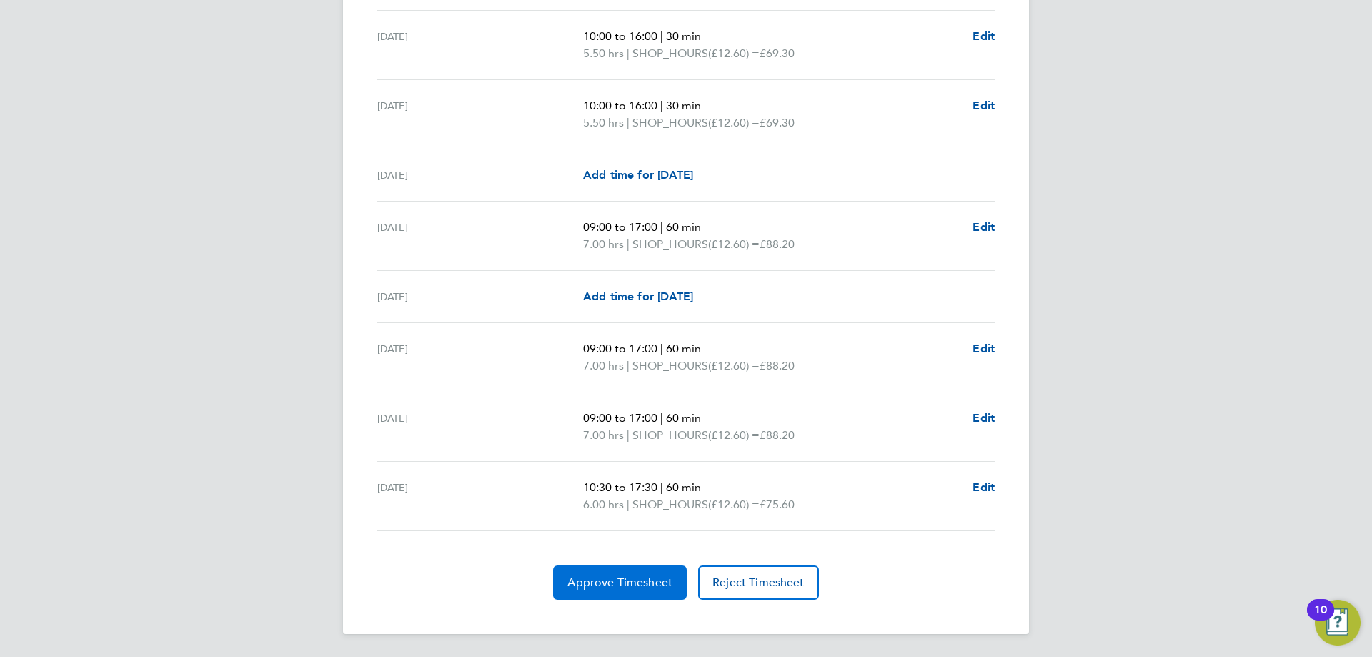
click at [644, 575] on span "Approve Timesheet" at bounding box center [619, 582] width 105 height 14
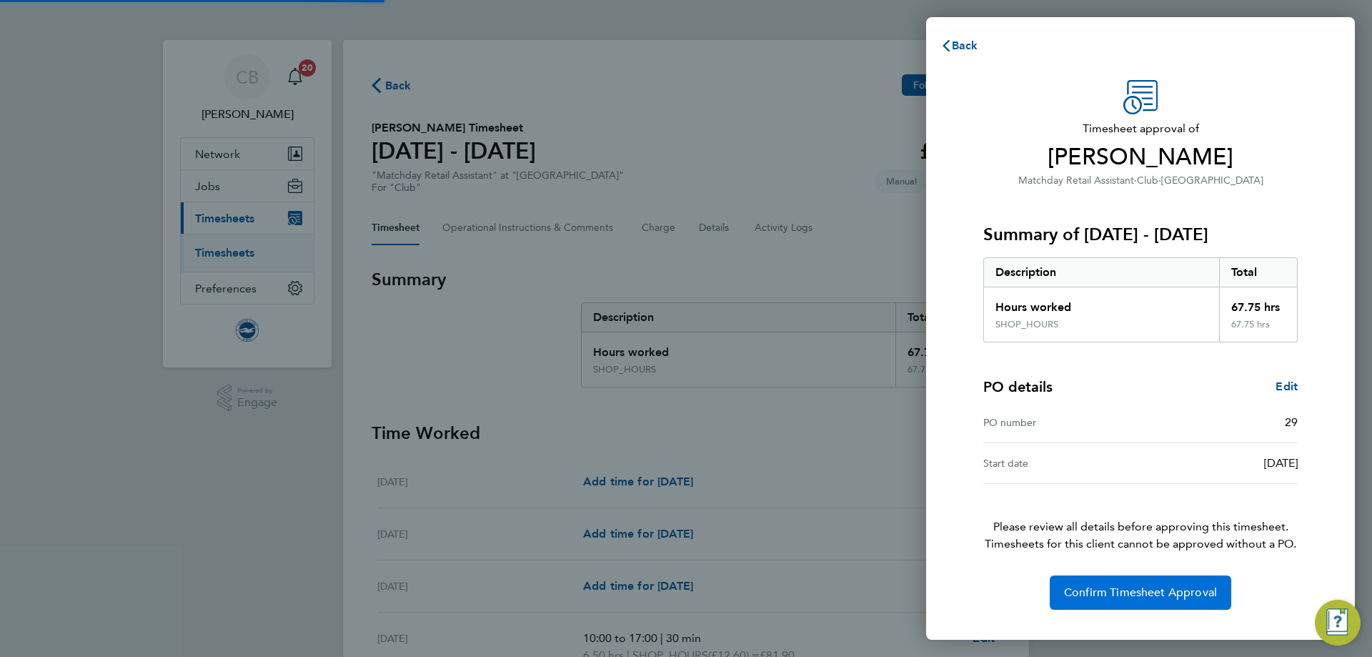
click at [1087, 585] on button "Confirm Timesheet Approval" at bounding box center [1141, 592] width 182 height 34
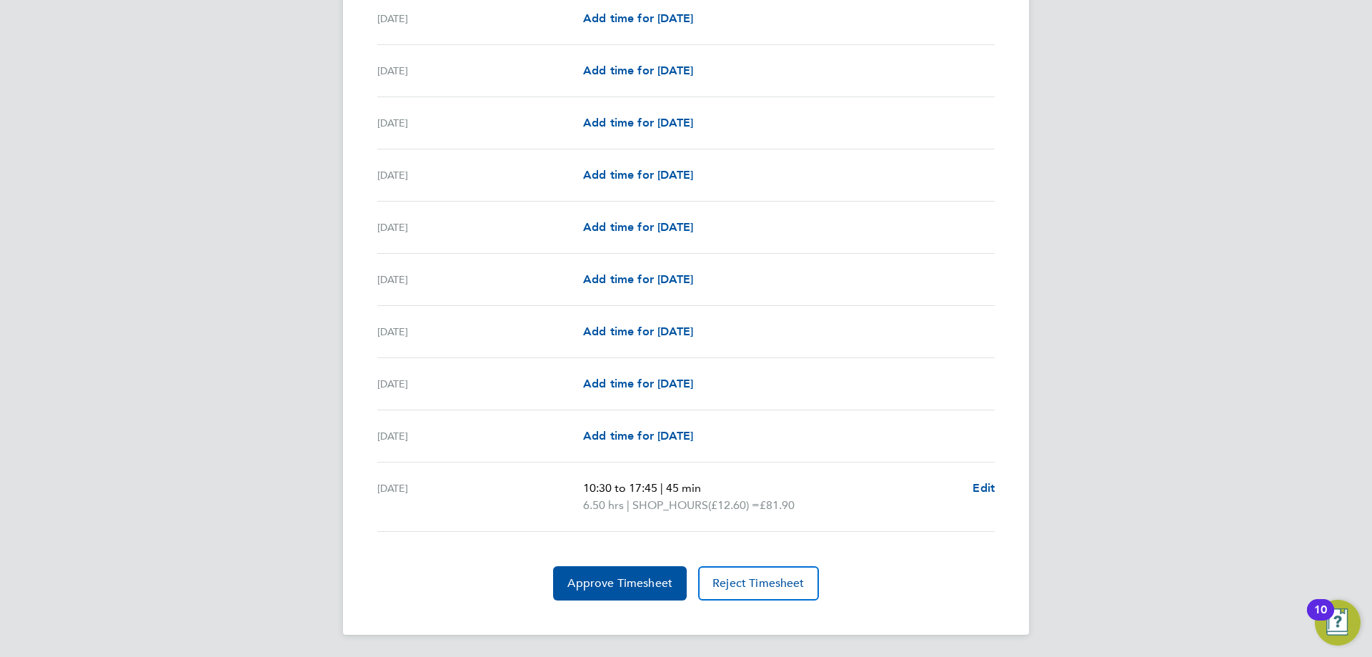
scroll to position [1611, 0]
click at [620, 575] on span "Approve Timesheet" at bounding box center [619, 582] width 105 height 14
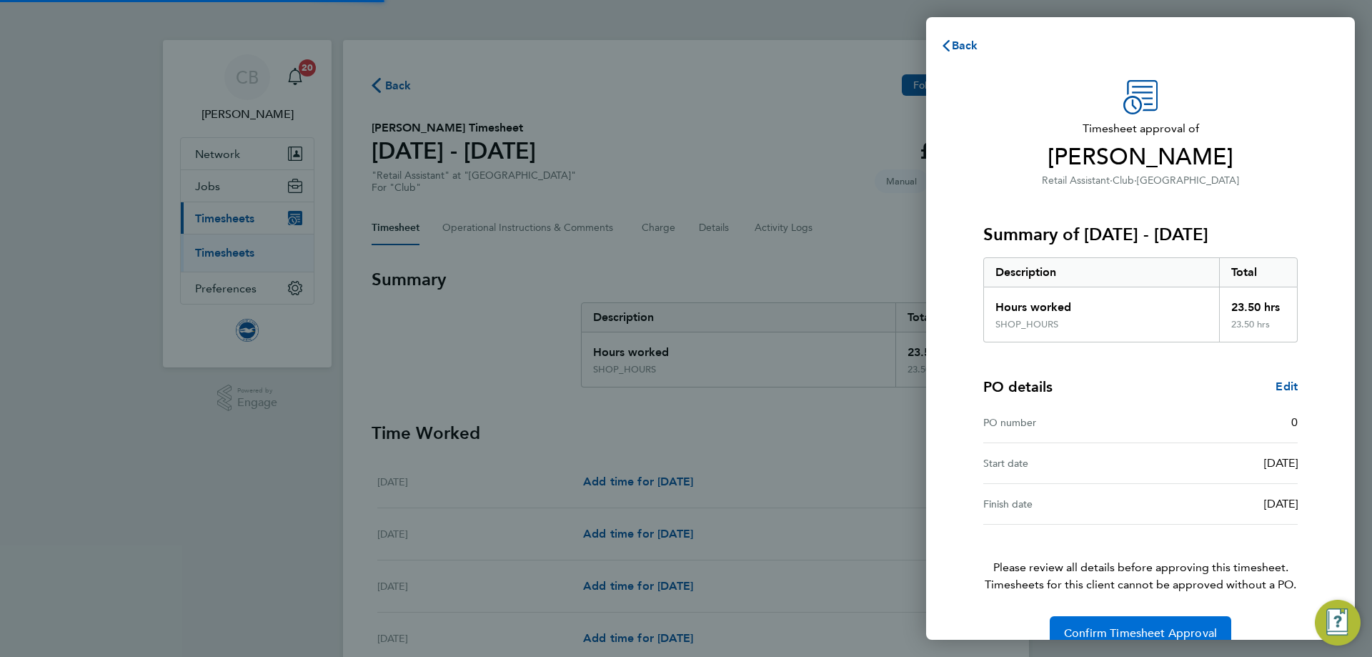
click at [1171, 626] on button "Confirm Timesheet Approval" at bounding box center [1141, 633] width 182 height 34
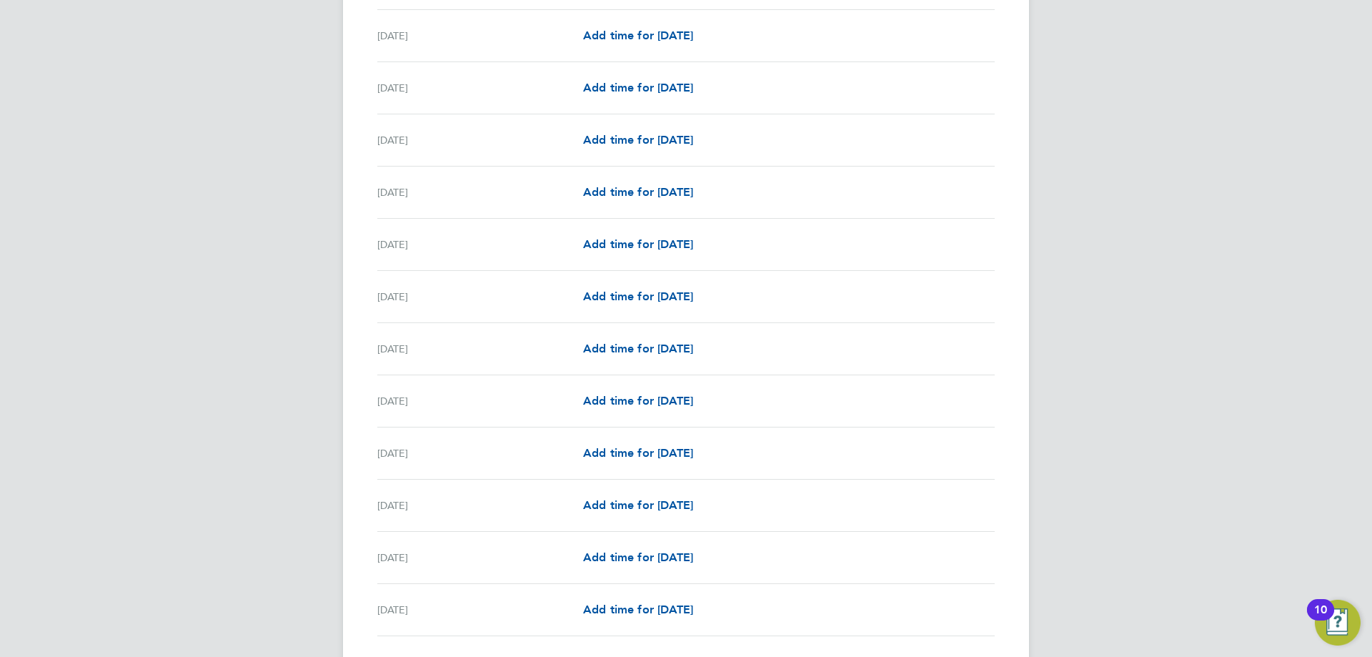
scroll to position [1559, 0]
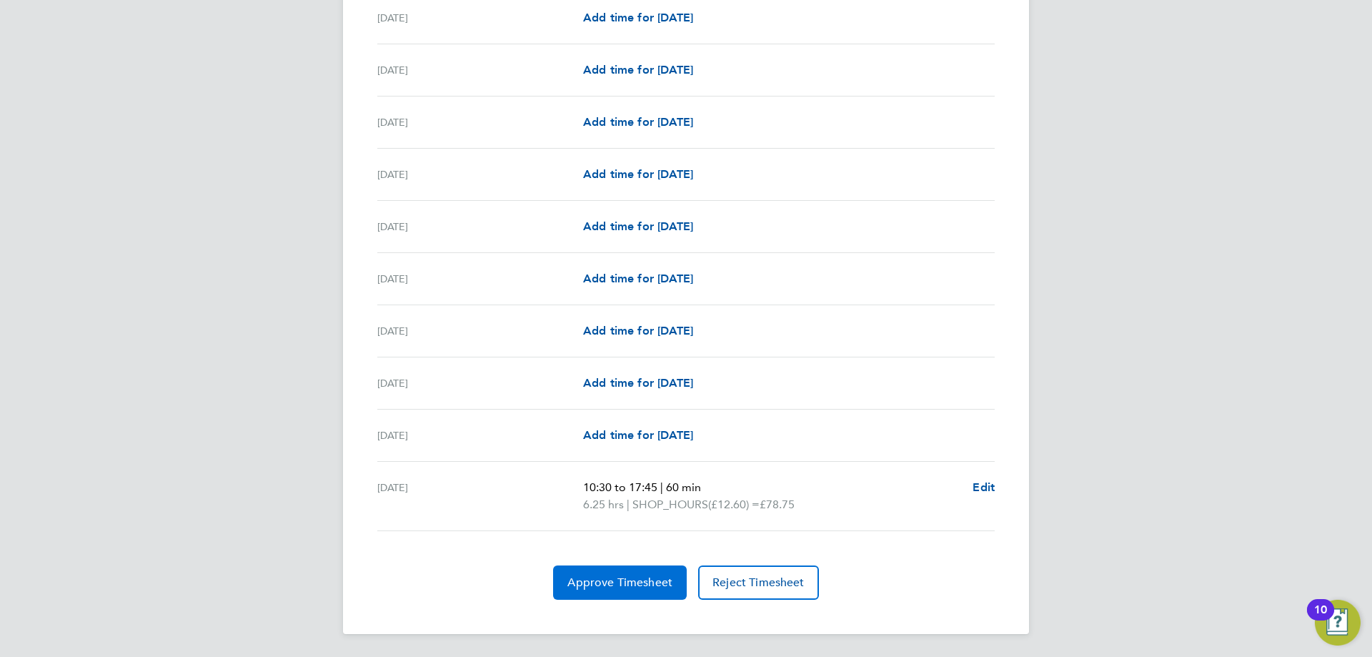
click at [652, 572] on button "Approve Timesheet" at bounding box center [620, 582] width 134 height 34
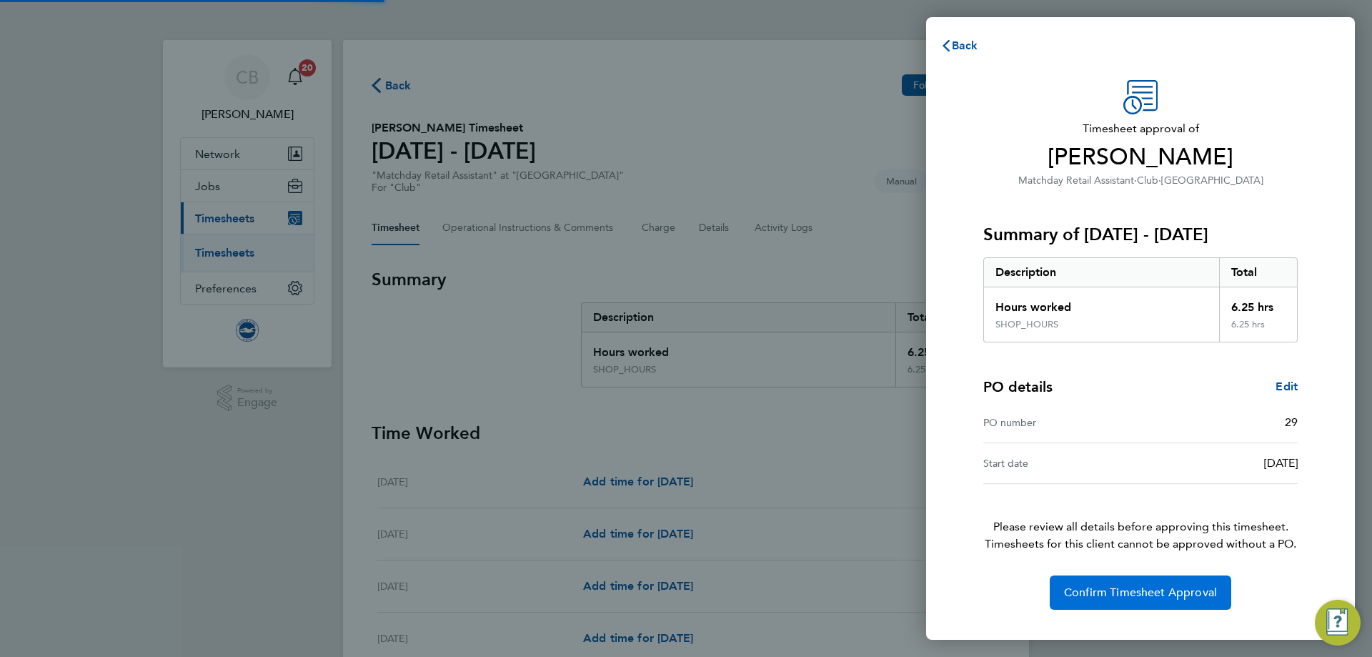
click at [1085, 594] on span "Confirm Timesheet Approval" at bounding box center [1140, 592] width 153 height 14
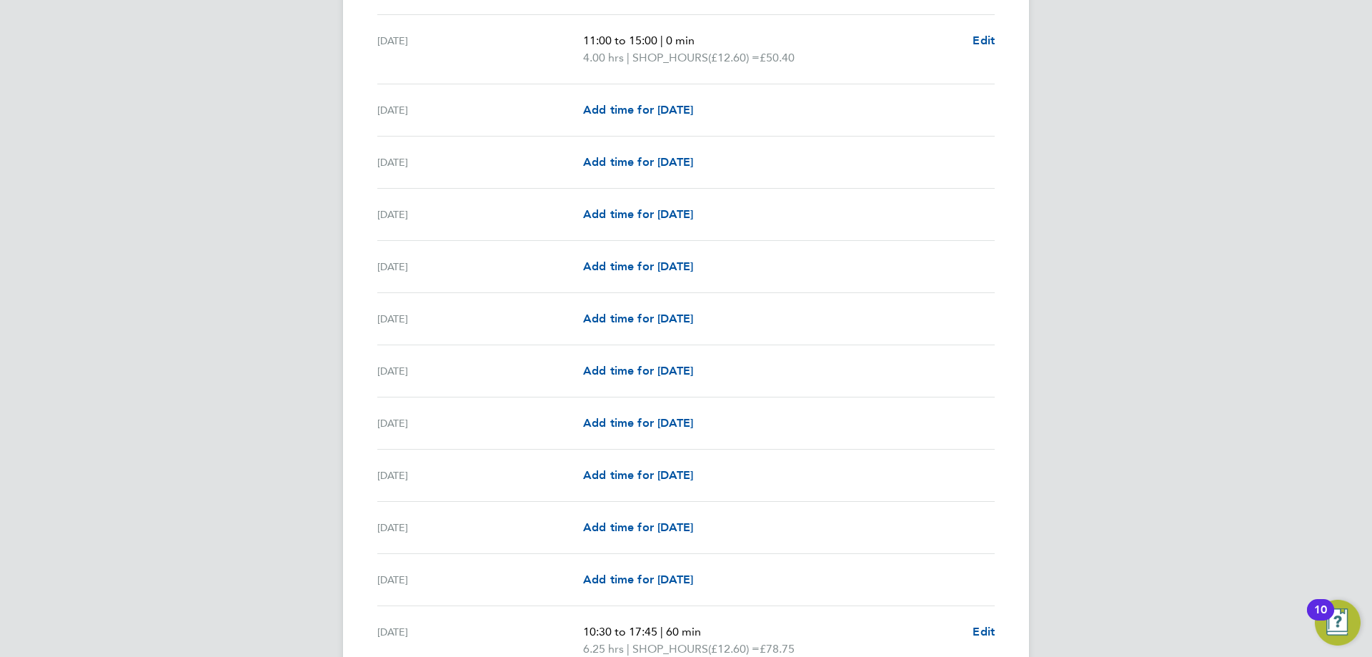
scroll to position [1645, 0]
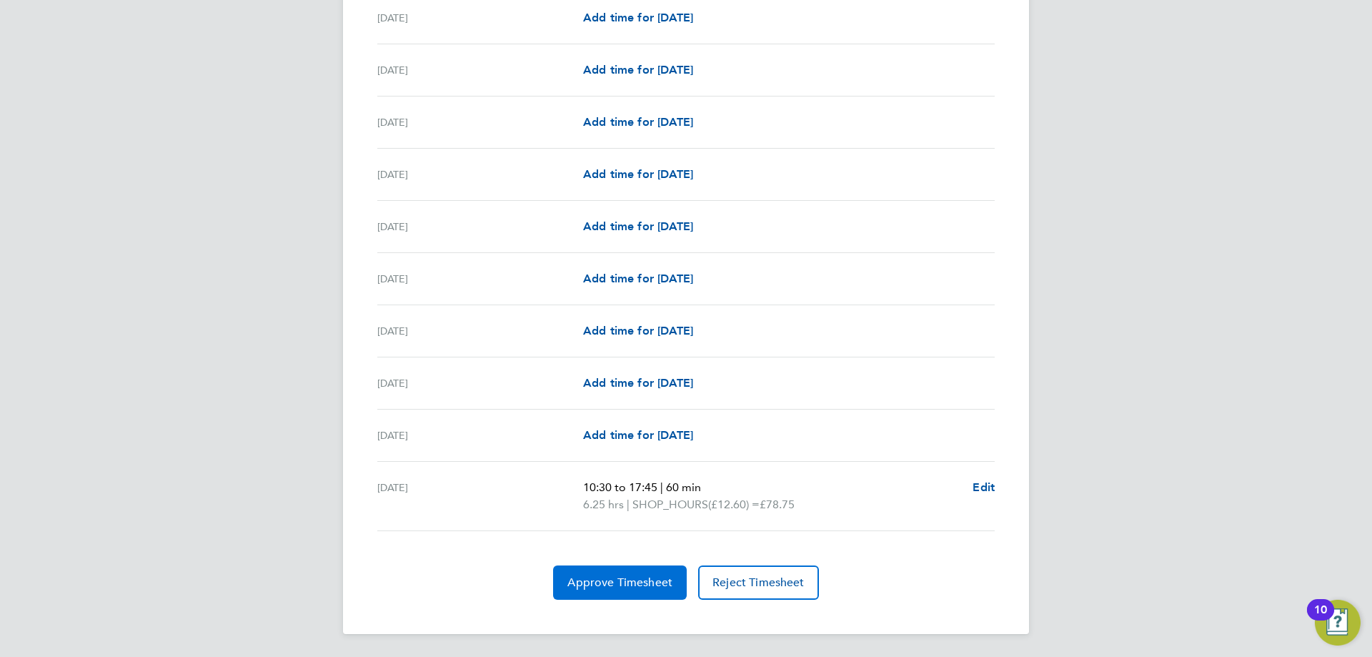
click at [623, 578] on span "Approve Timesheet" at bounding box center [619, 582] width 105 height 14
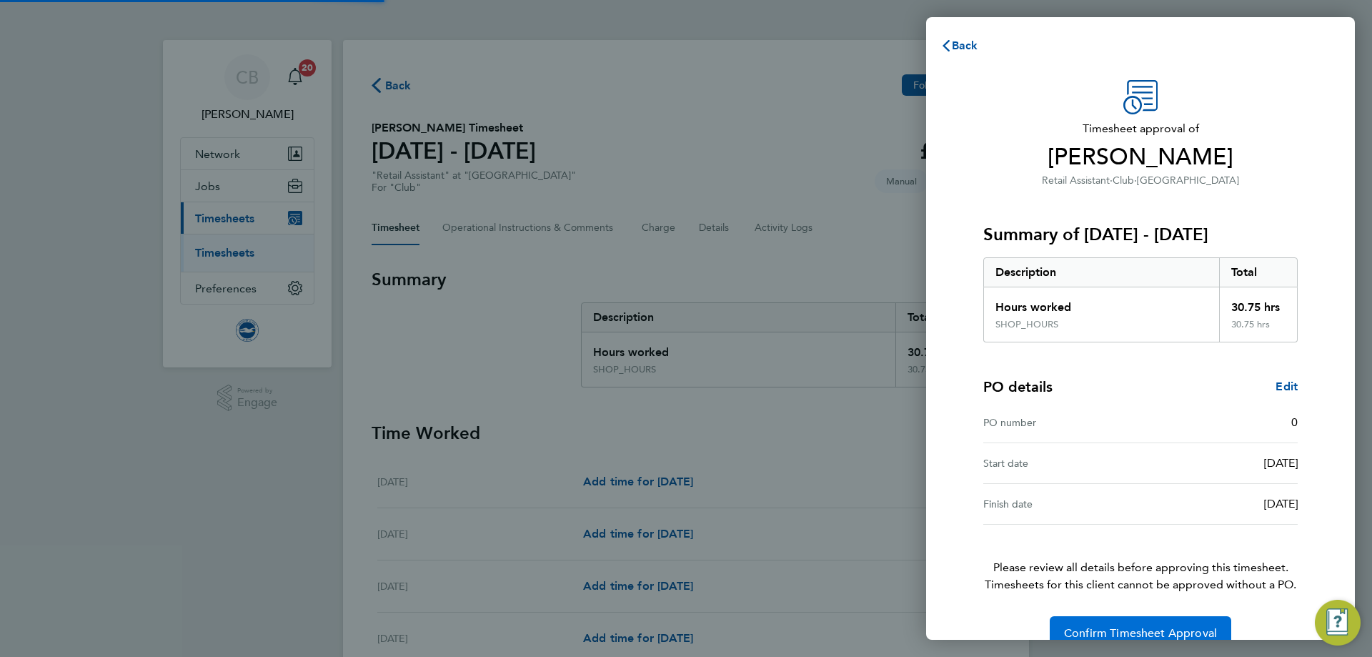
click at [1099, 622] on button "Confirm Timesheet Approval" at bounding box center [1141, 633] width 182 height 34
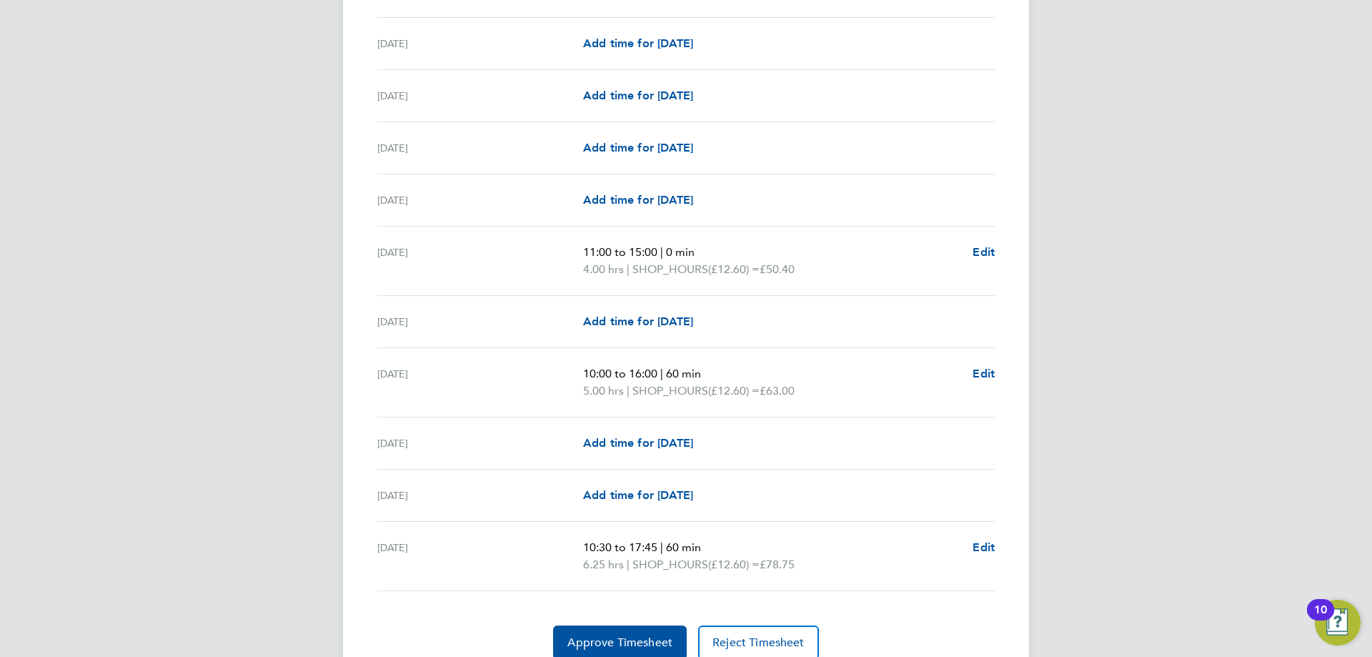
scroll to position [1572, 0]
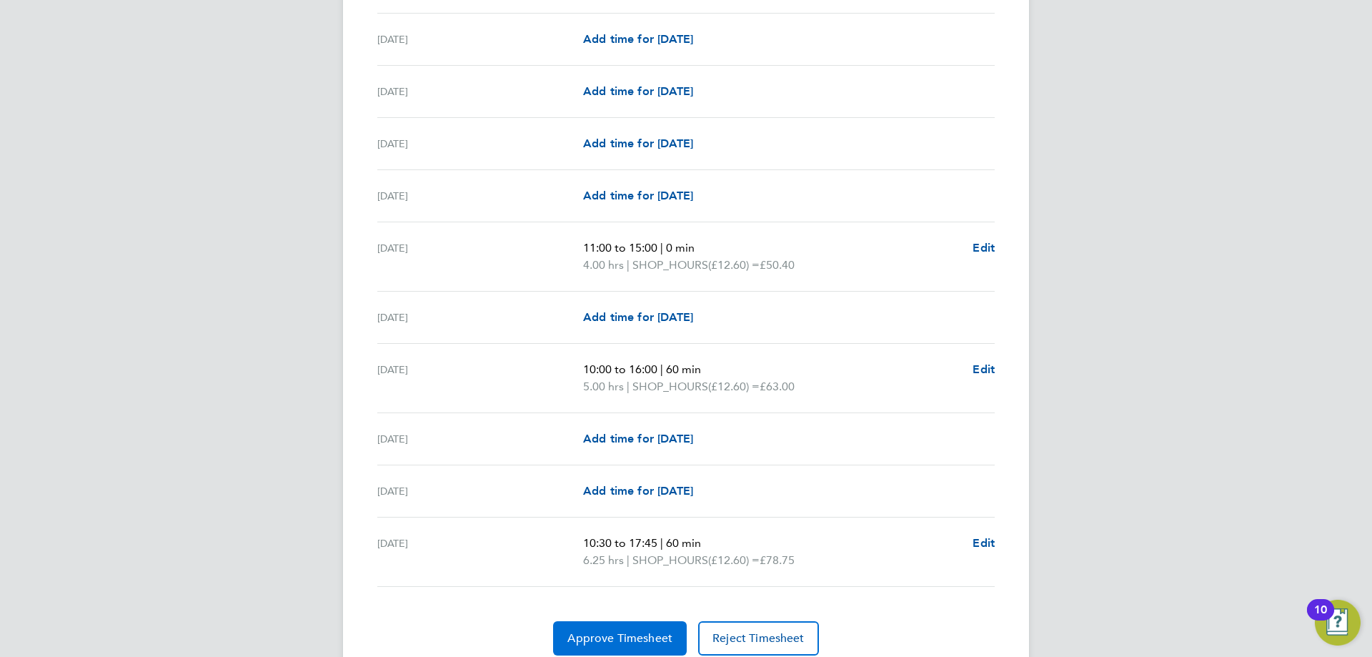
click at [639, 626] on button "Approve Timesheet" at bounding box center [620, 638] width 134 height 34
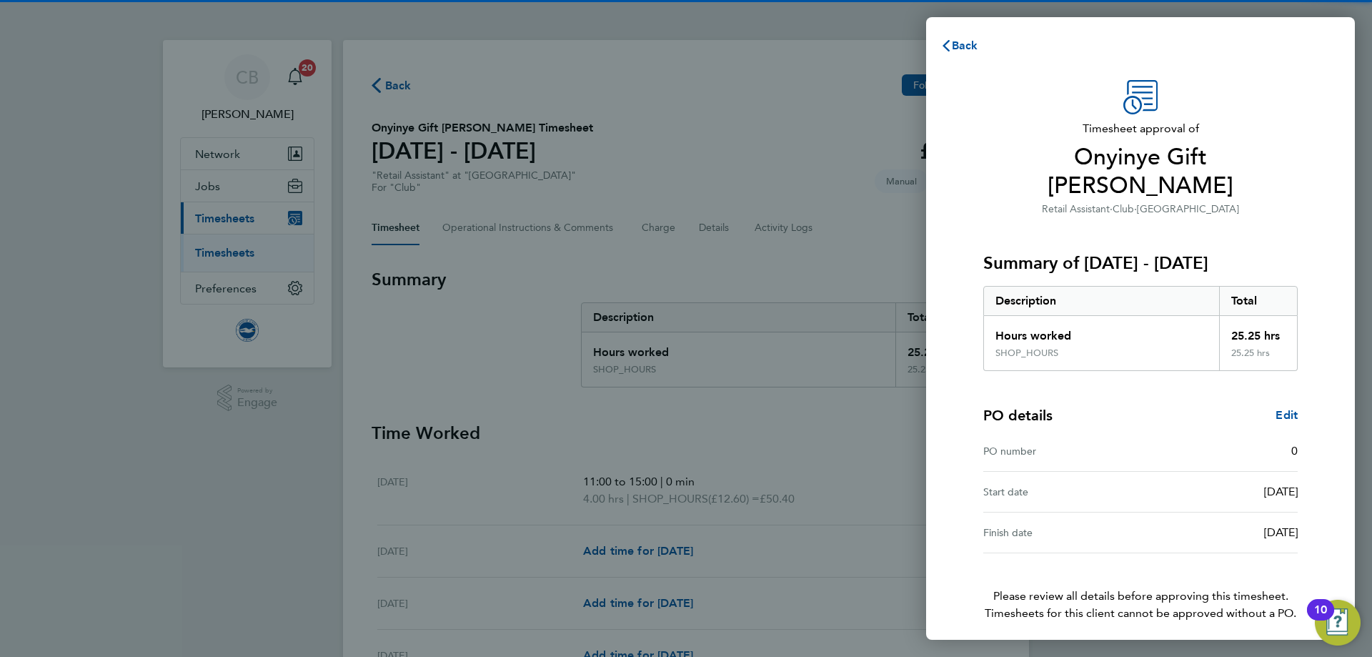
click at [1123, 655] on span "Confirm Timesheet Approval" at bounding box center [1140, 662] width 153 height 14
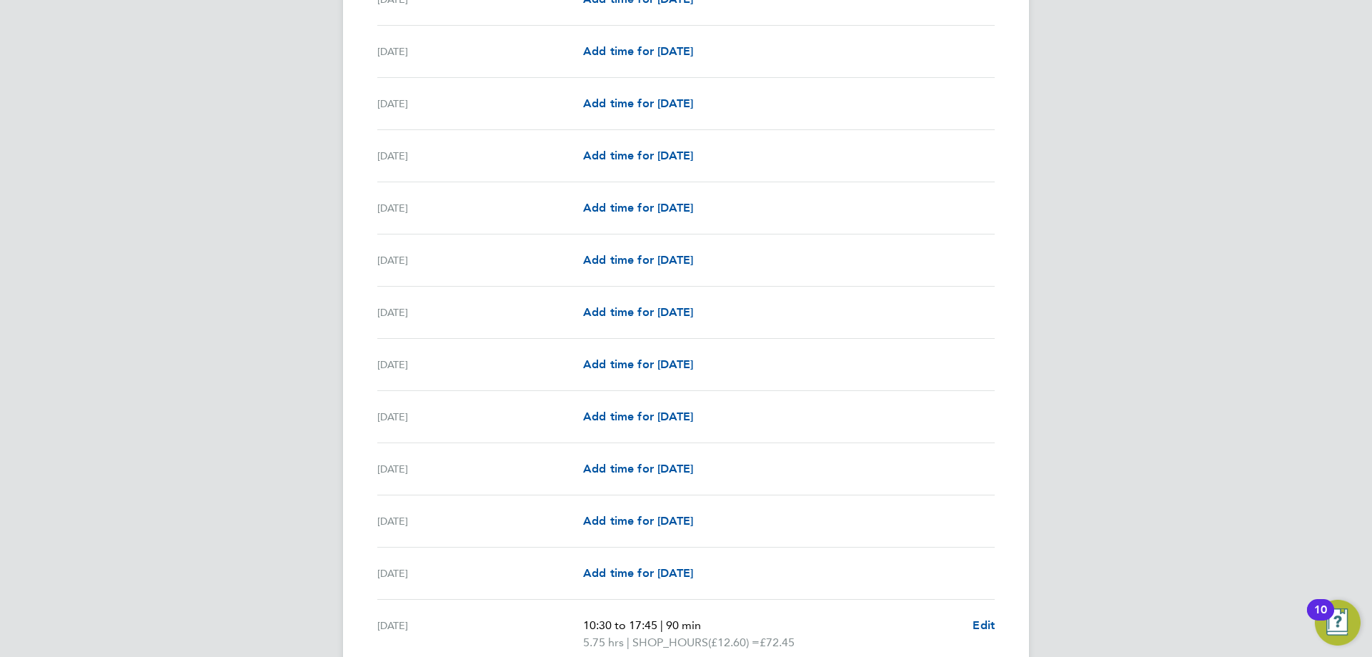
scroll to position [1577, 0]
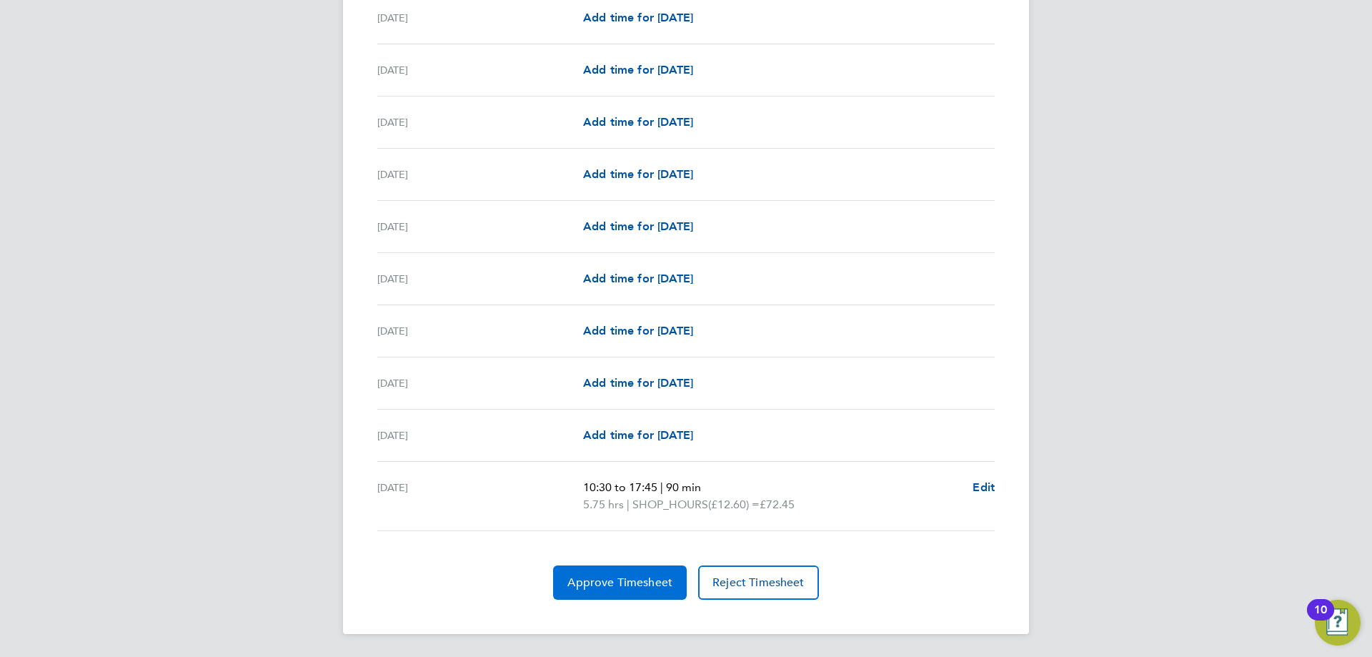
click at [680, 573] on button "Approve Timesheet" at bounding box center [620, 582] width 134 height 34
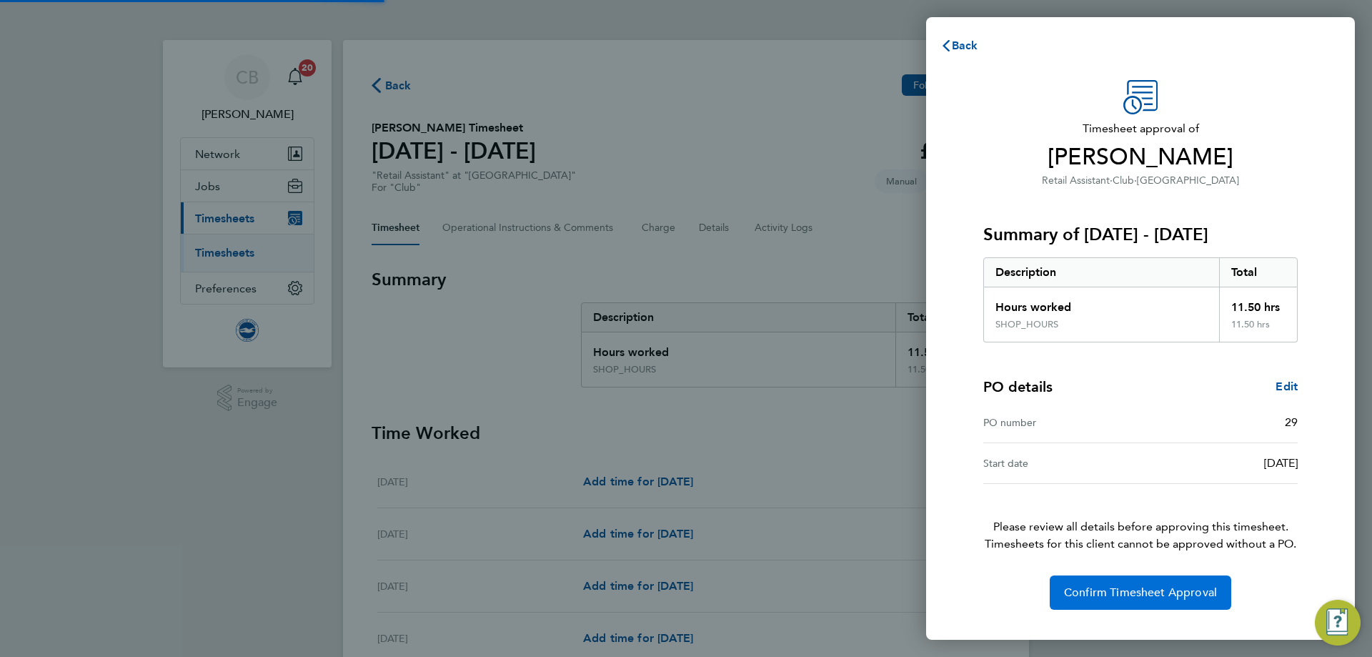
click at [1111, 587] on span "Confirm Timesheet Approval" at bounding box center [1140, 592] width 153 height 14
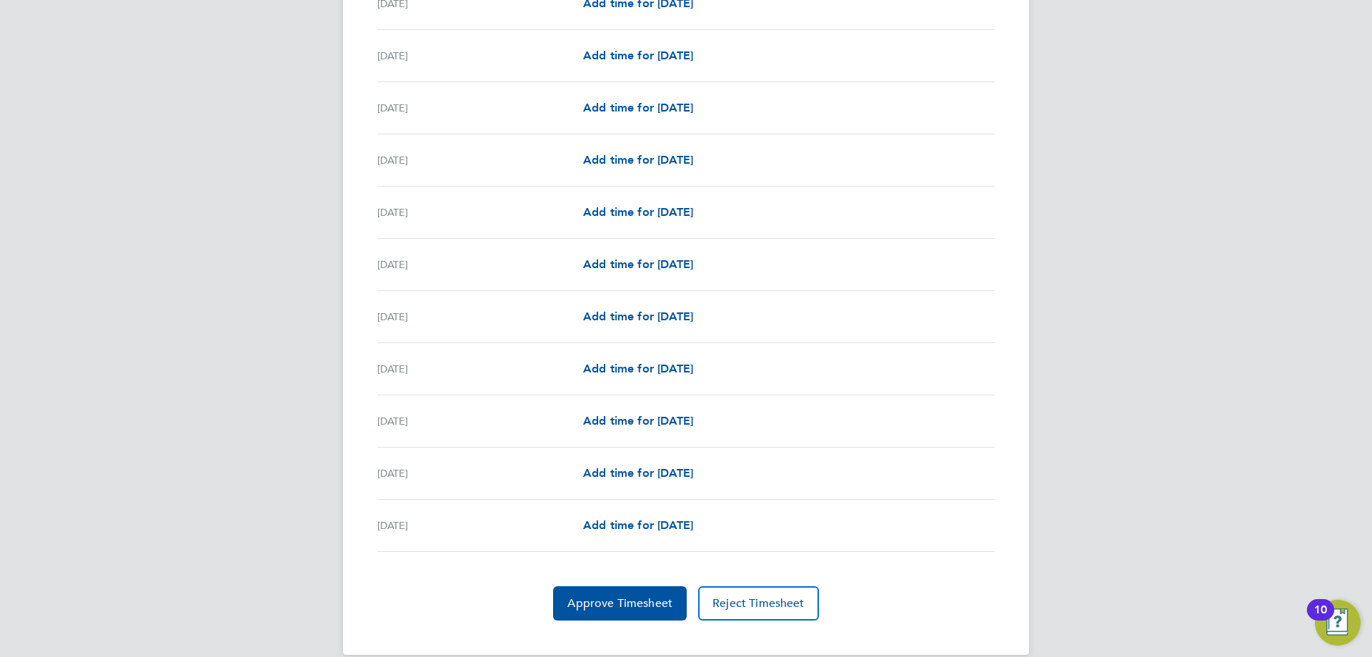
scroll to position [1559, 0]
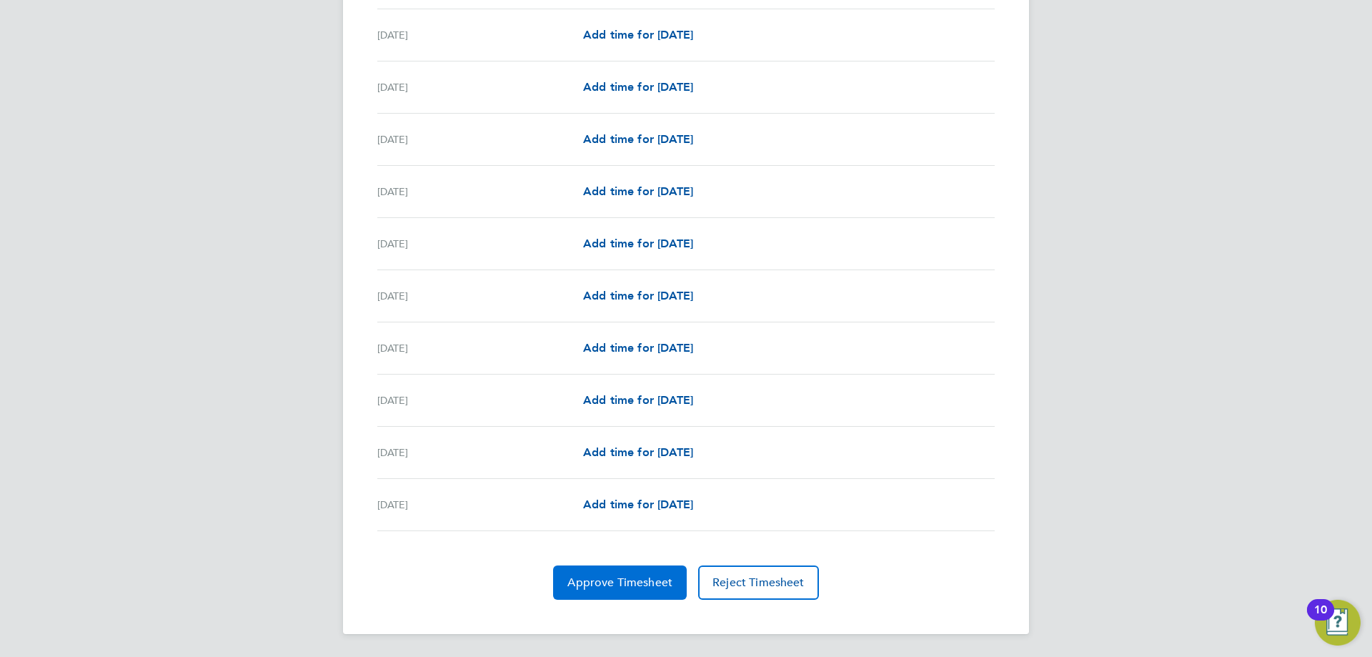
click at [630, 585] on span "Approve Timesheet" at bounding box center [619, 582] width 105 height 14
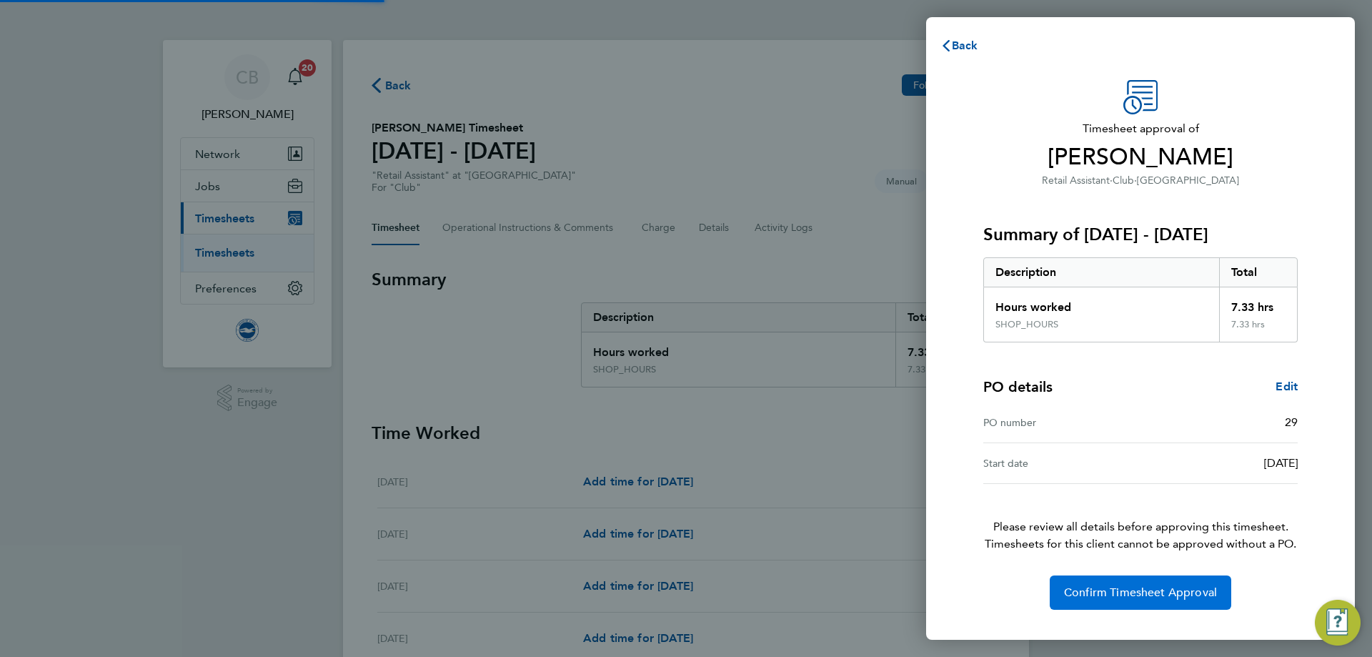
click at [1111, 592] on span "Confirm Timesheet Approval" at bounding box center [1140, 592] width 153 height 14
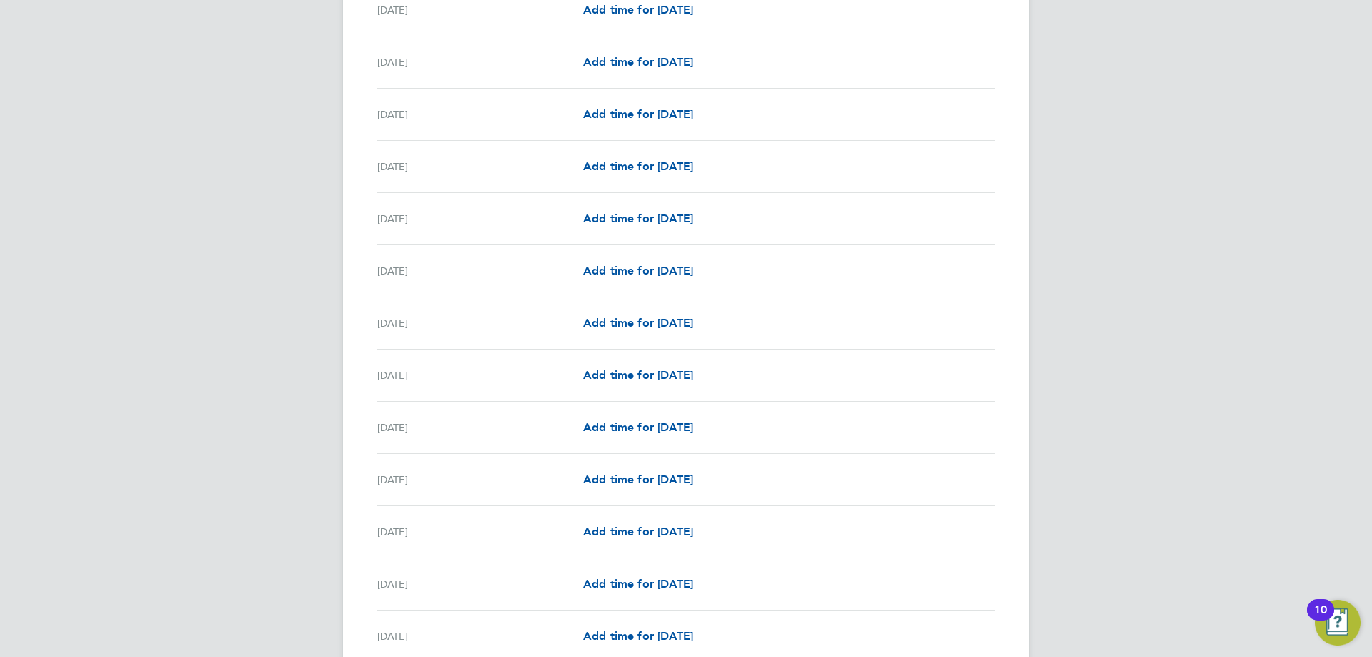
scroll to position [1611, 0]
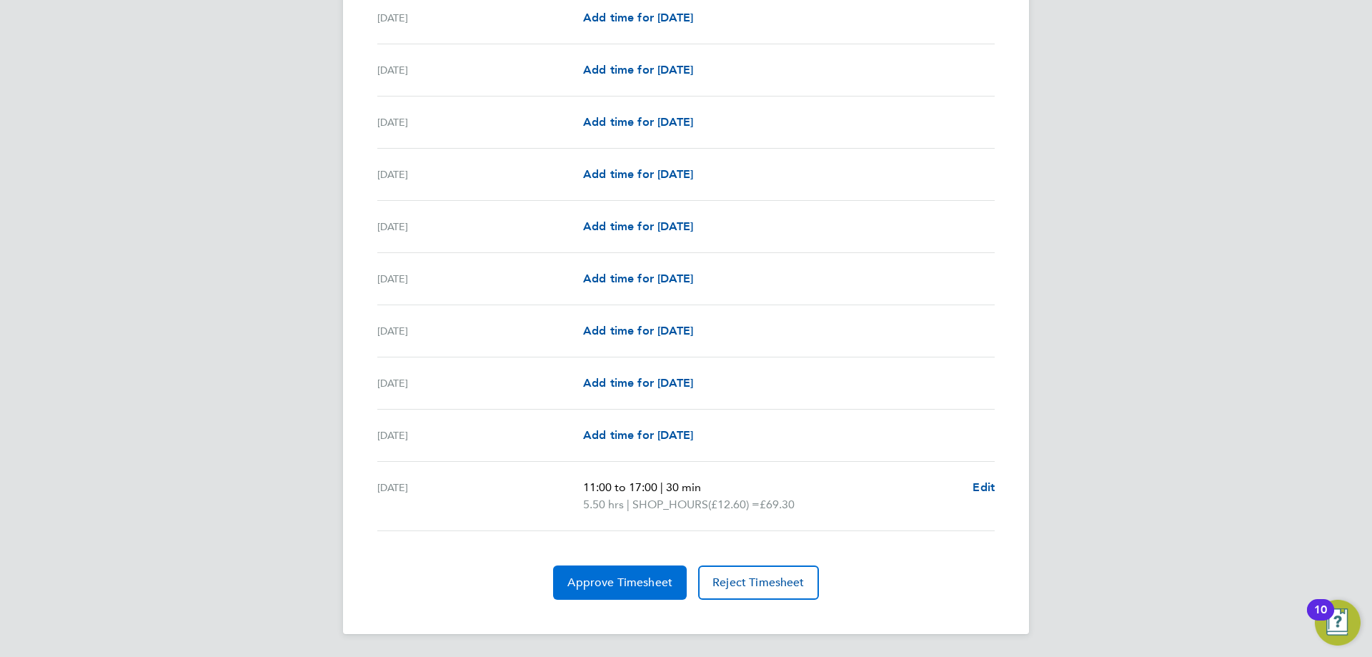
click at [627, 569] on button "Approve Timesheet" at bounding box center [620, 582] width 134 height 34
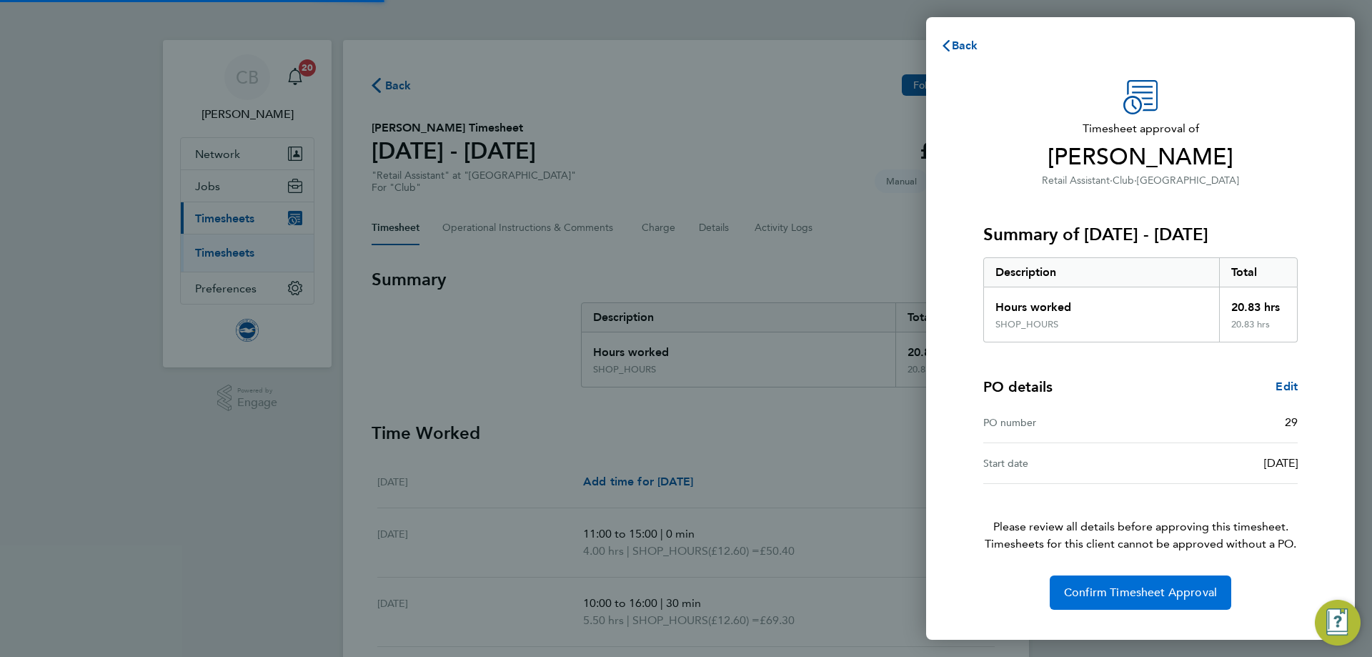
click at [1085, 594] on span "Confirm Timesheet Approval" at bounding box center [1140, 592] width 153 height 14
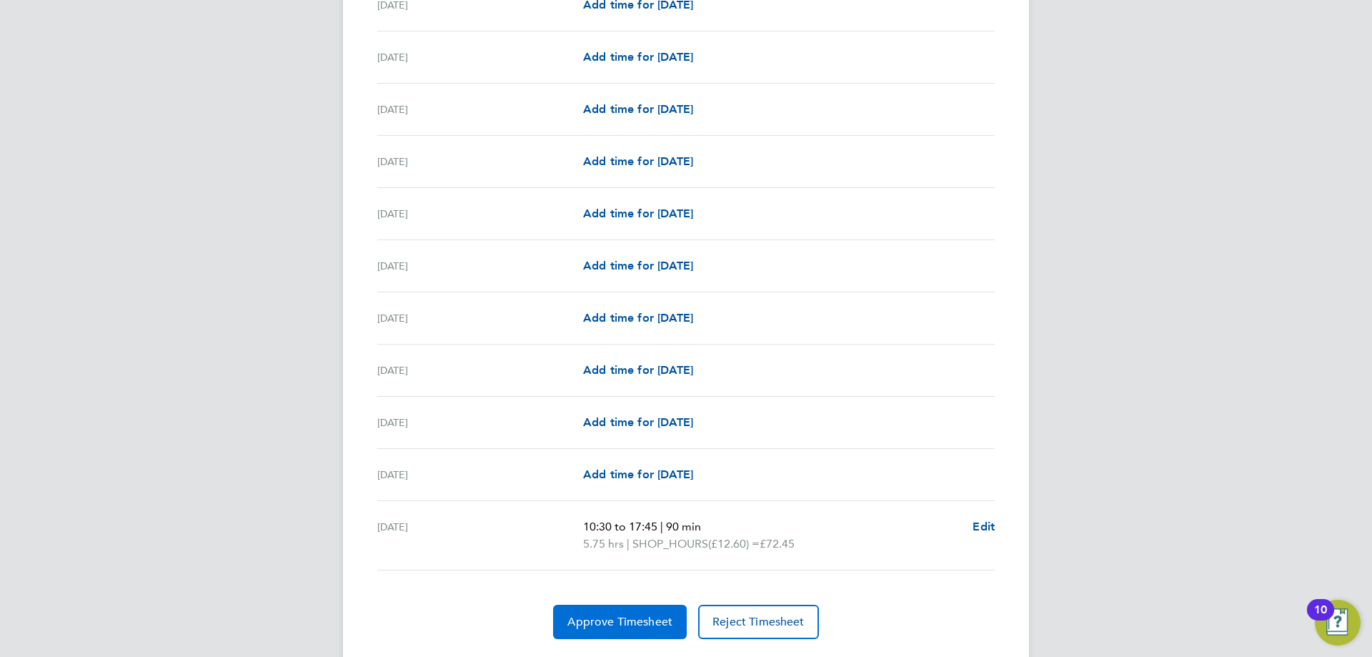
scroll to position [1577, 0]
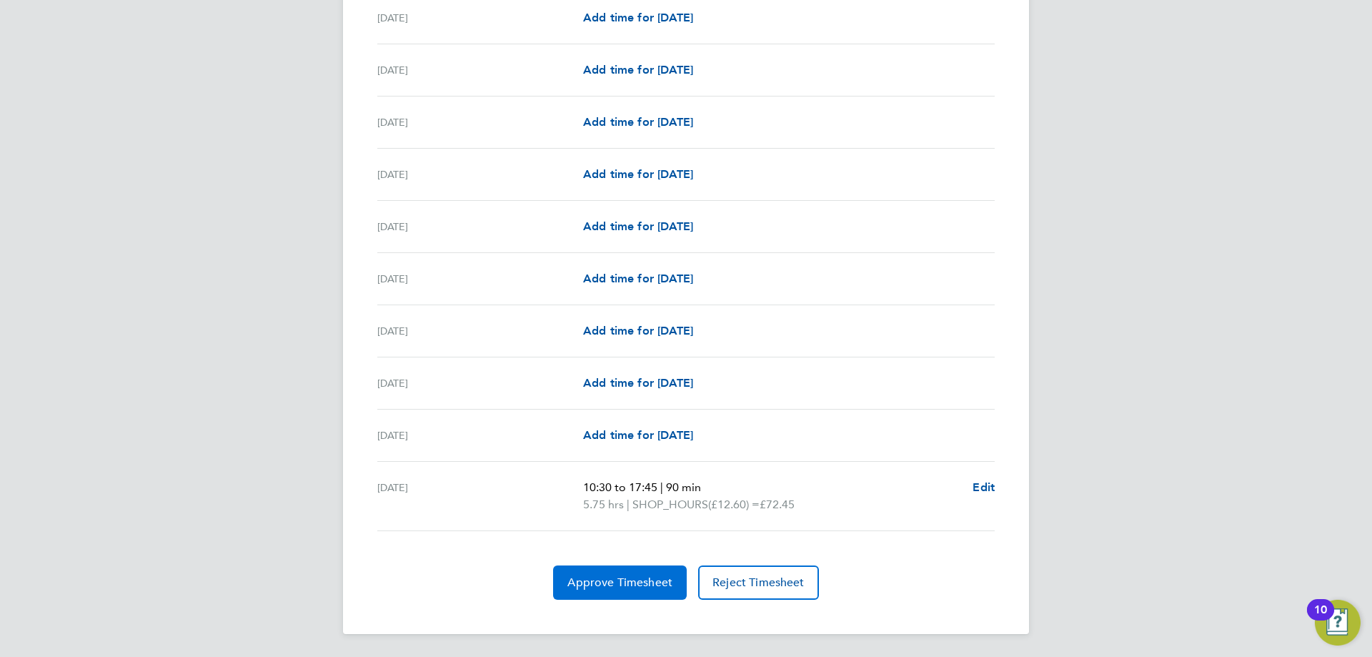
click at [623, 584] on span "Approve Timesheet" at bounding box center [619, 582] width 105 height 14
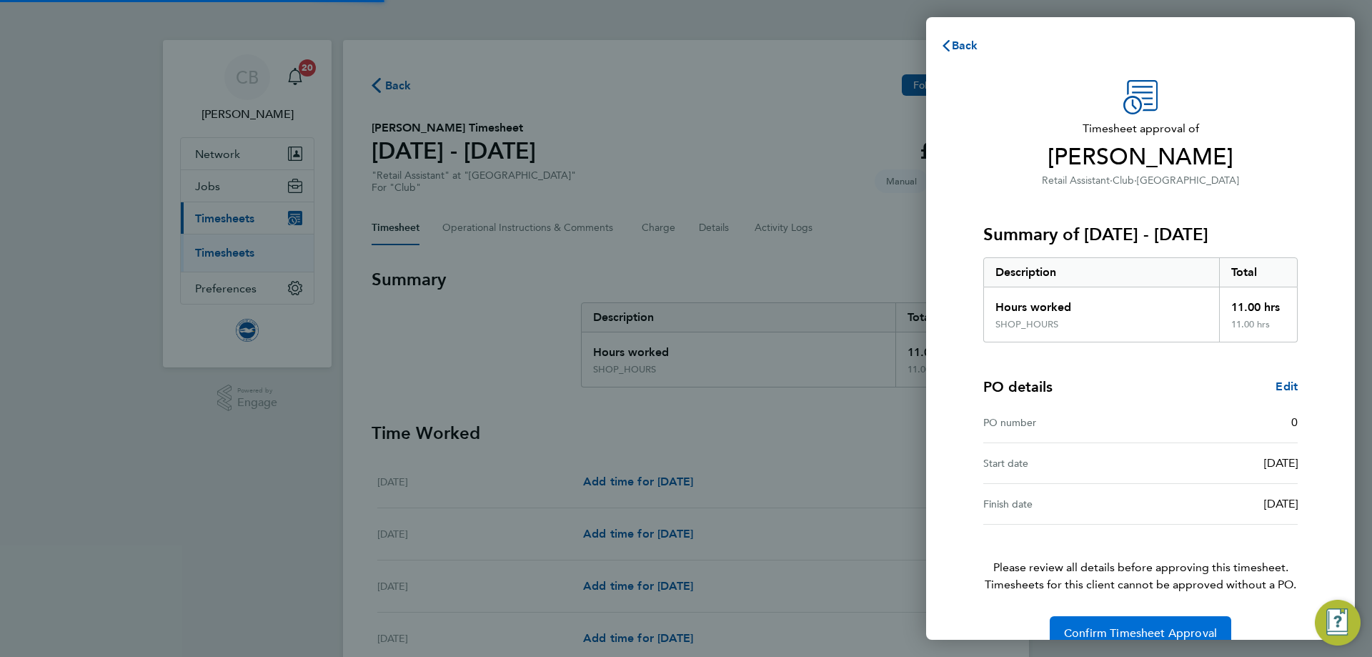
click at [1163, 622] on button "Confirm Timesheet Approval" at bounding box center [1141, 633] width 182 height 34
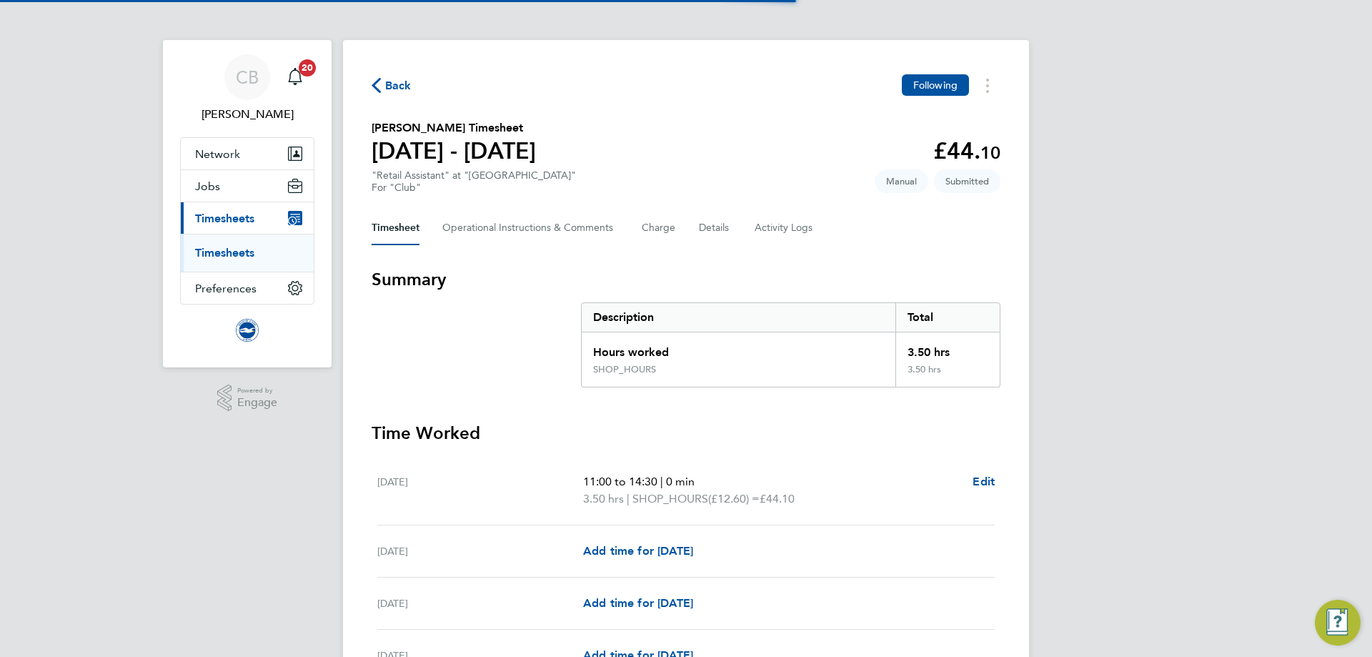
scroll to position [255, 0]
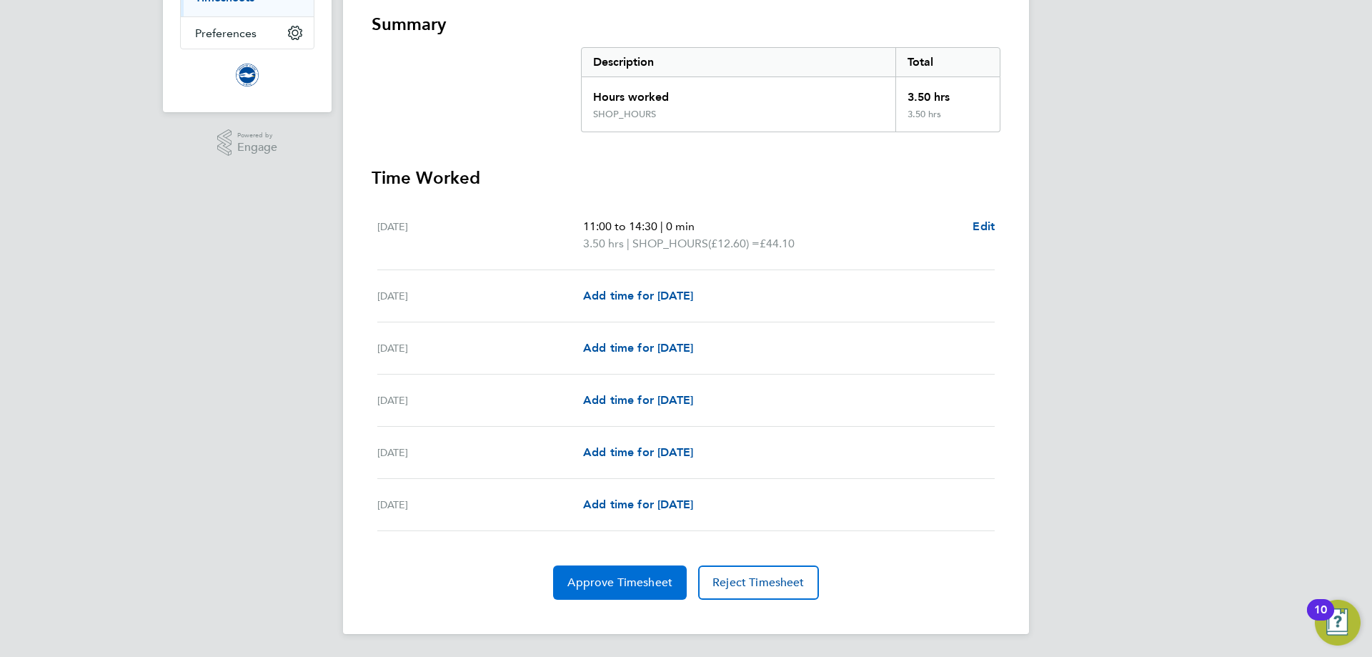
click at [658, 571] on button "Approve Timesheet" at bounding box center [620, 582] width 134 height 34
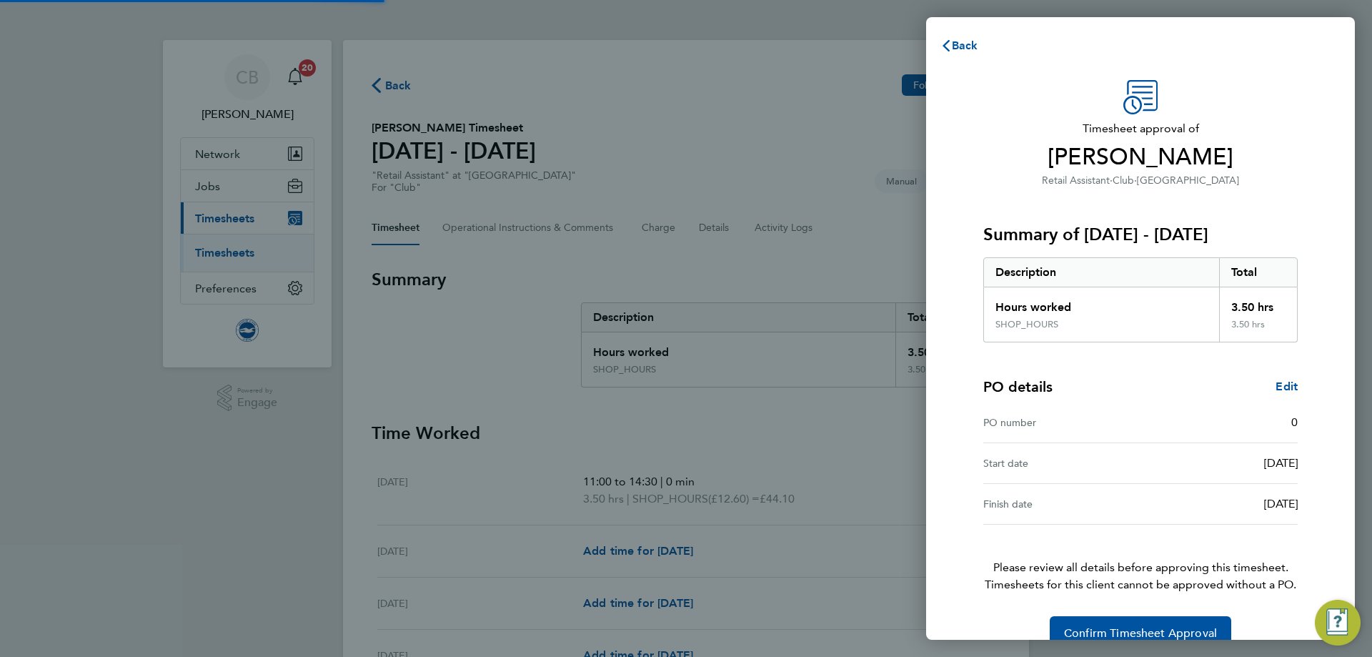
click at [1078, 615] on div "Timesheet approval of [PERSON_NAME] Retail Assistant · Club · American Express …" at bounding box center [1140, 365] width 349 height 570
click at [1111, 633] on span "Confirm Timesheet Approval" at bounding box center [1140, 633] width 153 height 14
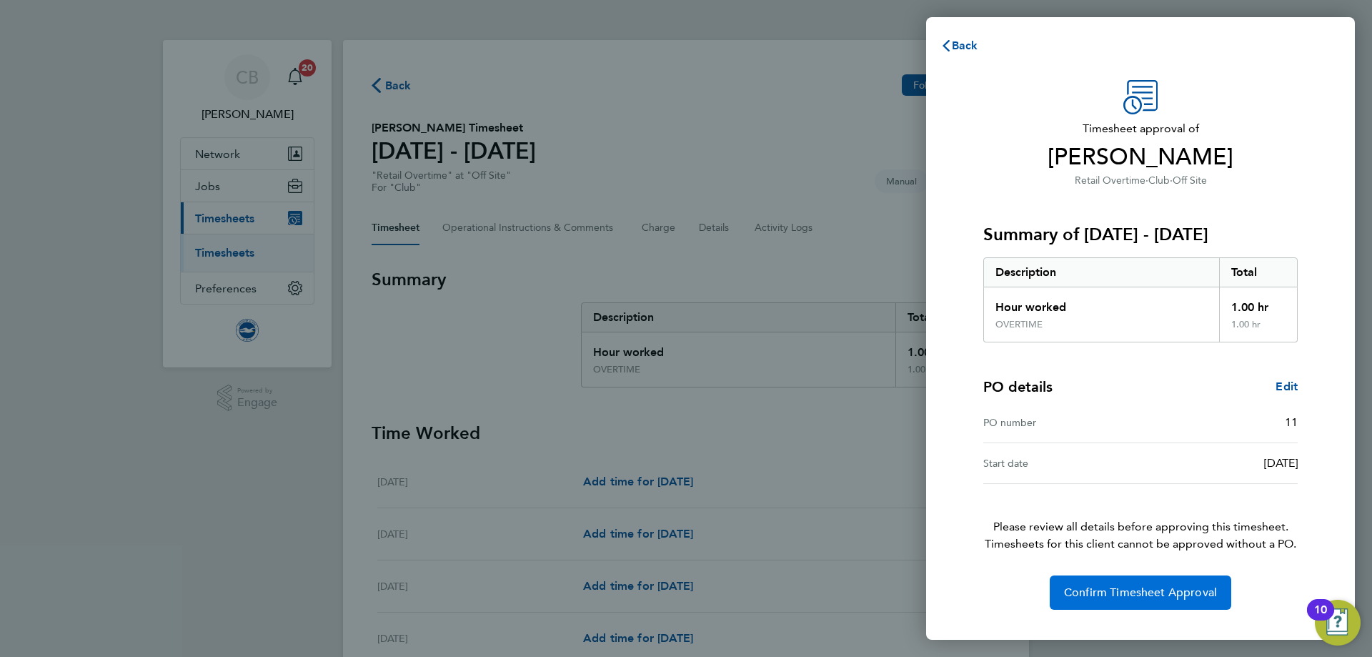
click at [1109, 594] on span "Confirm Timesheet Approval" at bounding box center [1140, 592] width 153 height 14
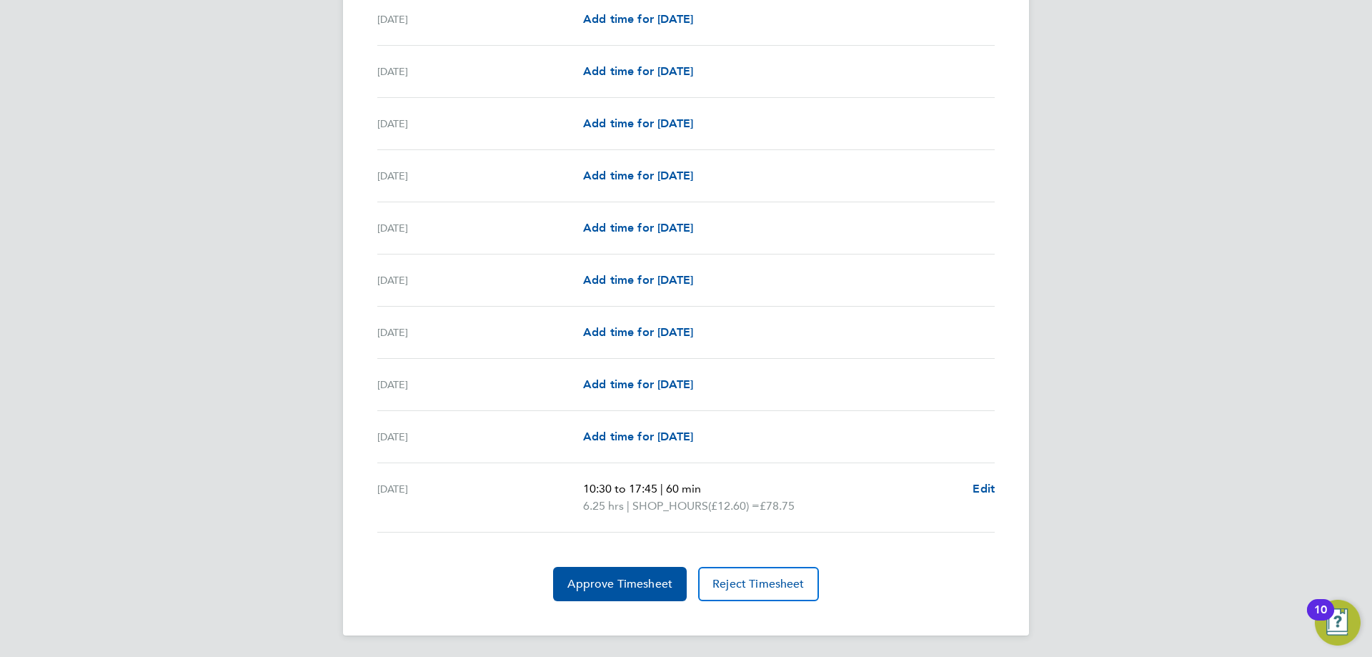
scroll to position [1594, 0]
click at [591, 580] on span "Approve Timesheet" at bounding box center [619, 582] width 105 height 14
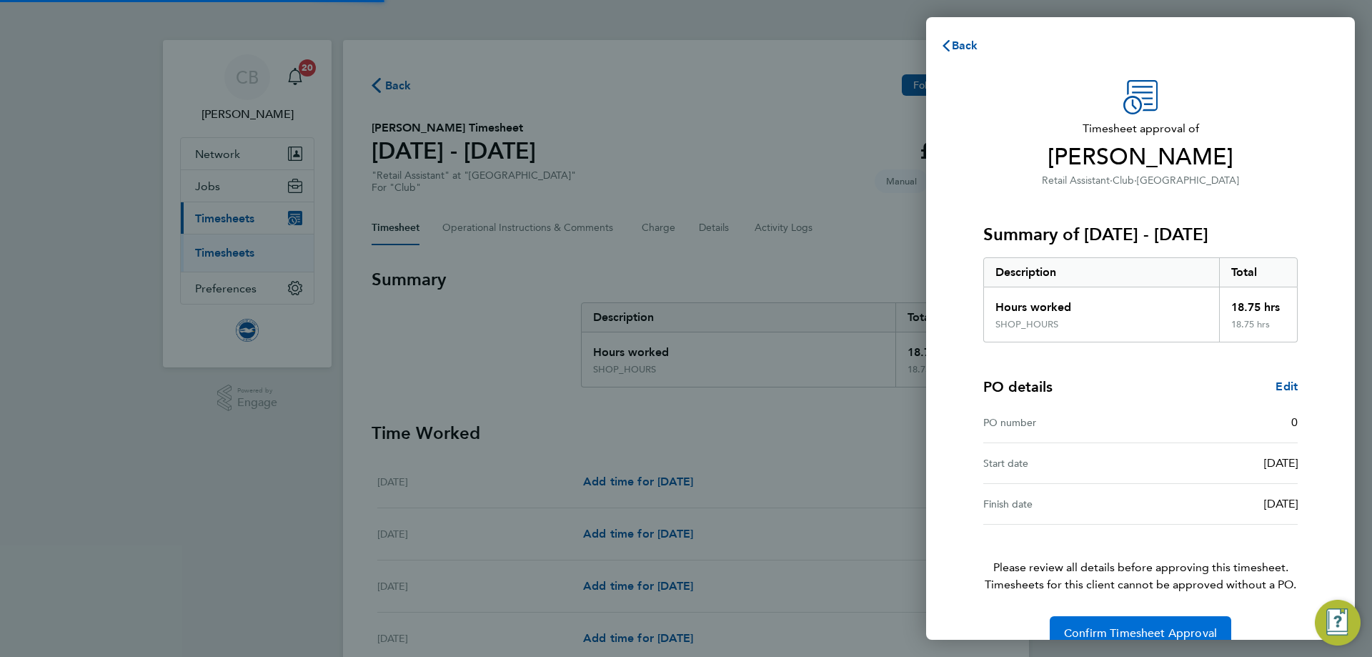
click at [1102, 635] on span "Confirm Timesheet Approval" at bounding box center [1140, 633] width 153 height 14
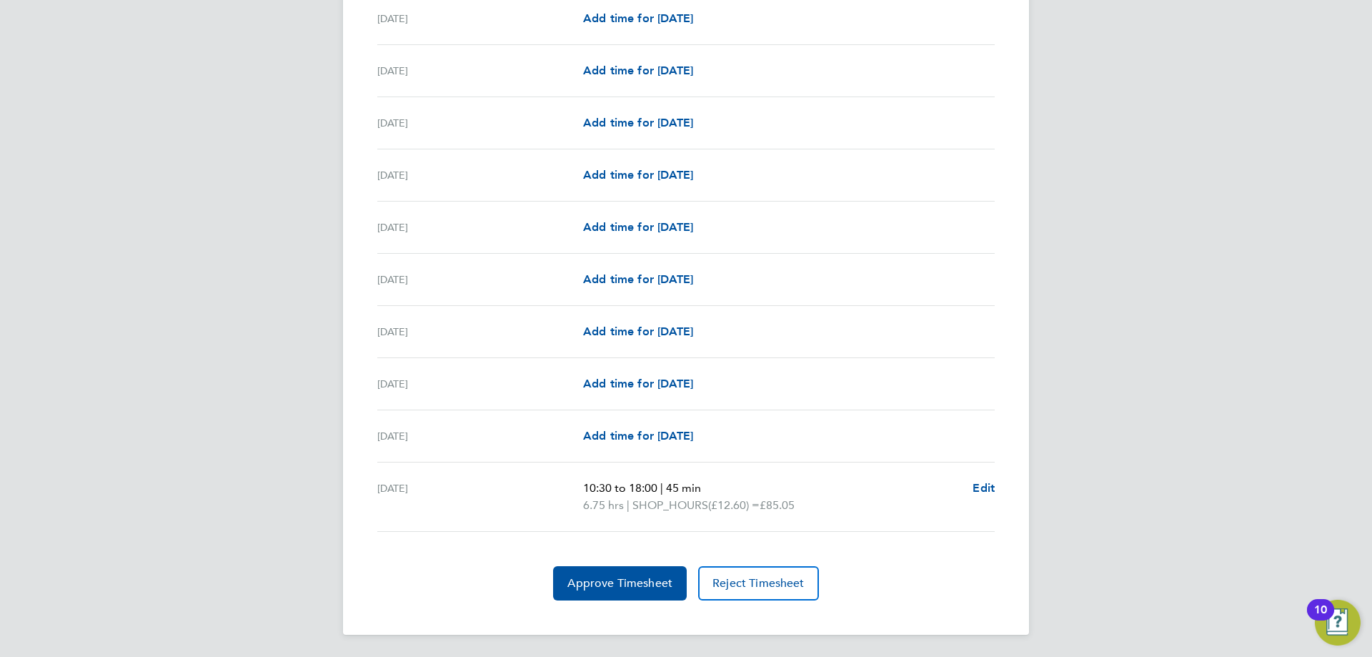
scroll to position [1577, 0]
click at [590, 571] on button "Approve Timesheet" at bounding box center [620, 582] width 134 height 34
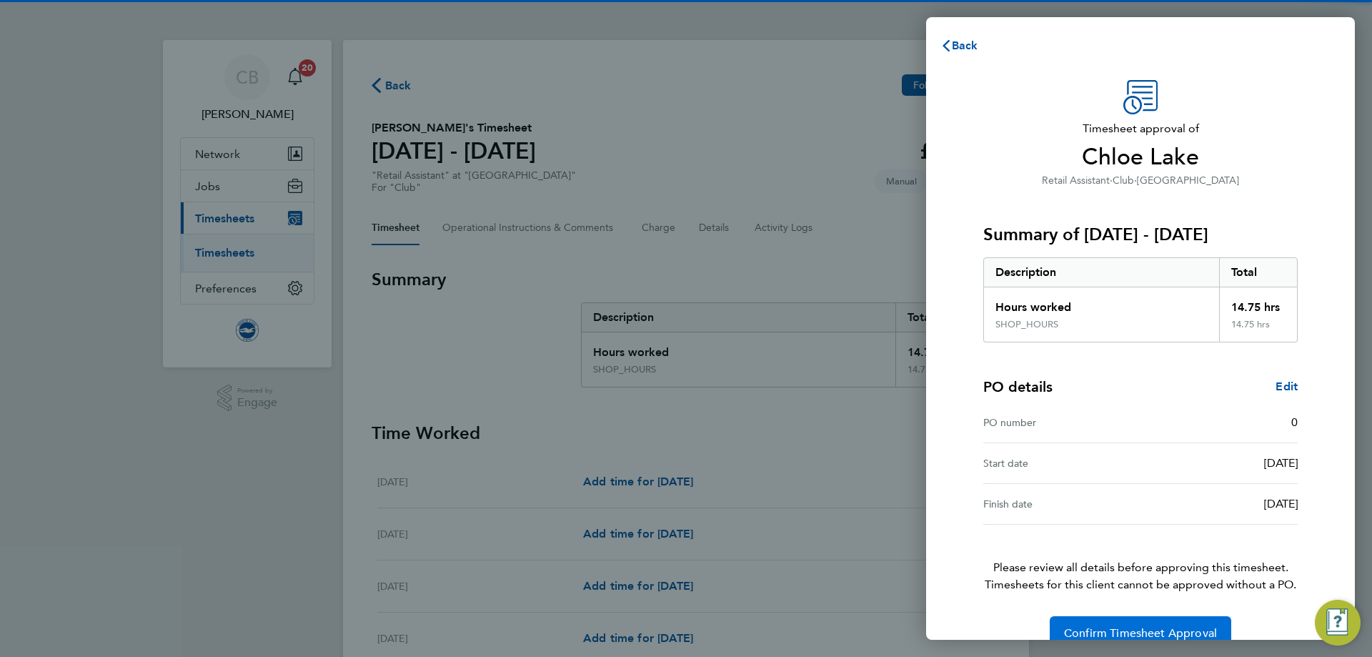
click at [1125, 633] on span "Confirm Timesheet Approval" at bounding box center [1140, 633] width 153 height 14
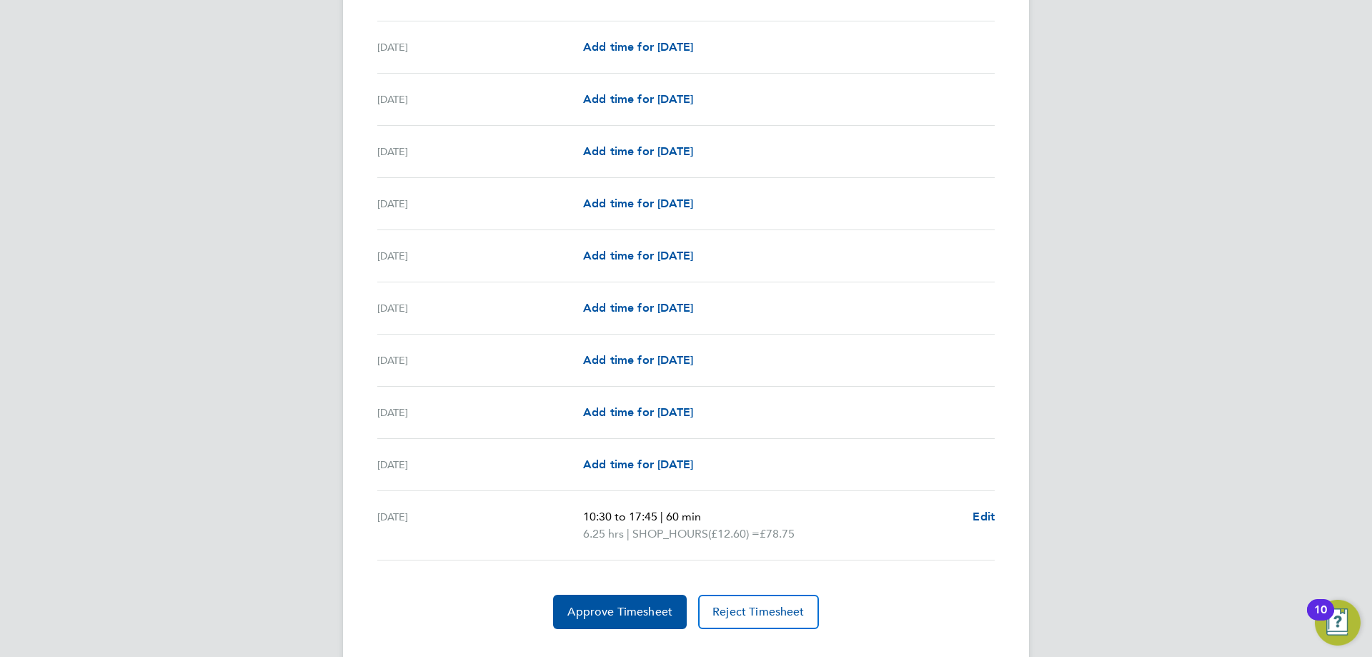
scroll to position [1697, 0]
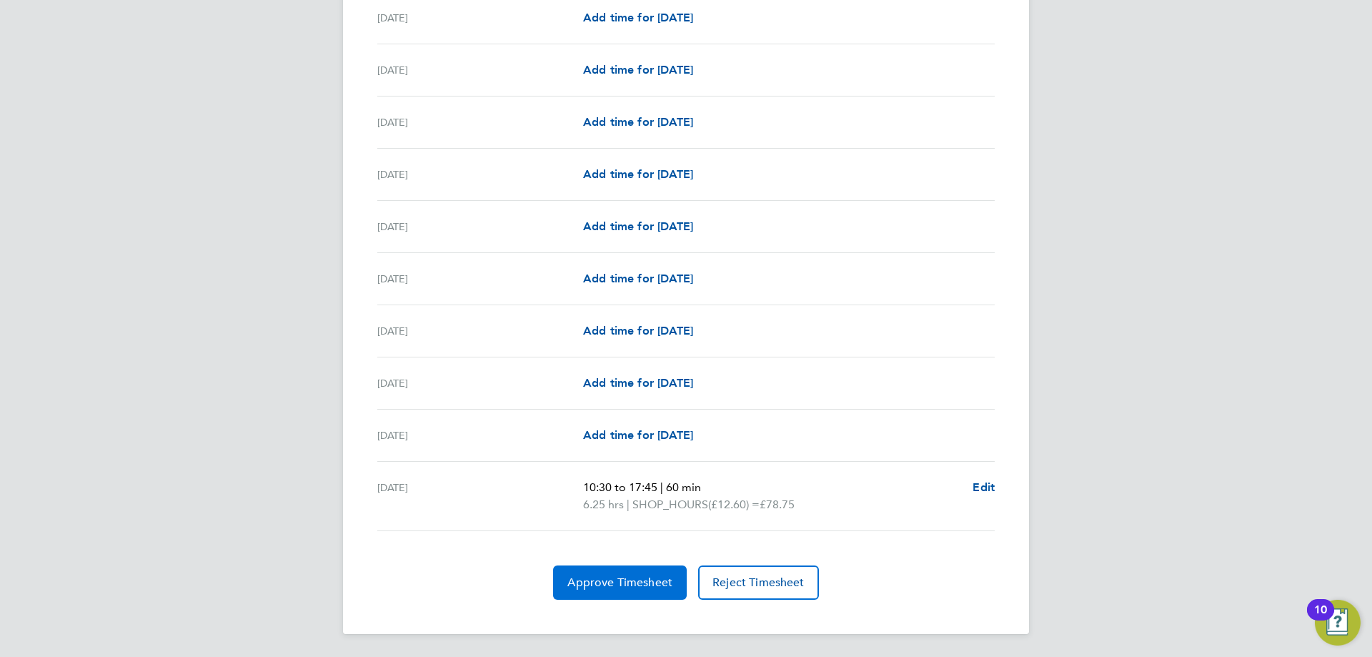
click at [630, 577] on span "Approve Timesheet" at bounding box center [619, 582] width 105 height 14
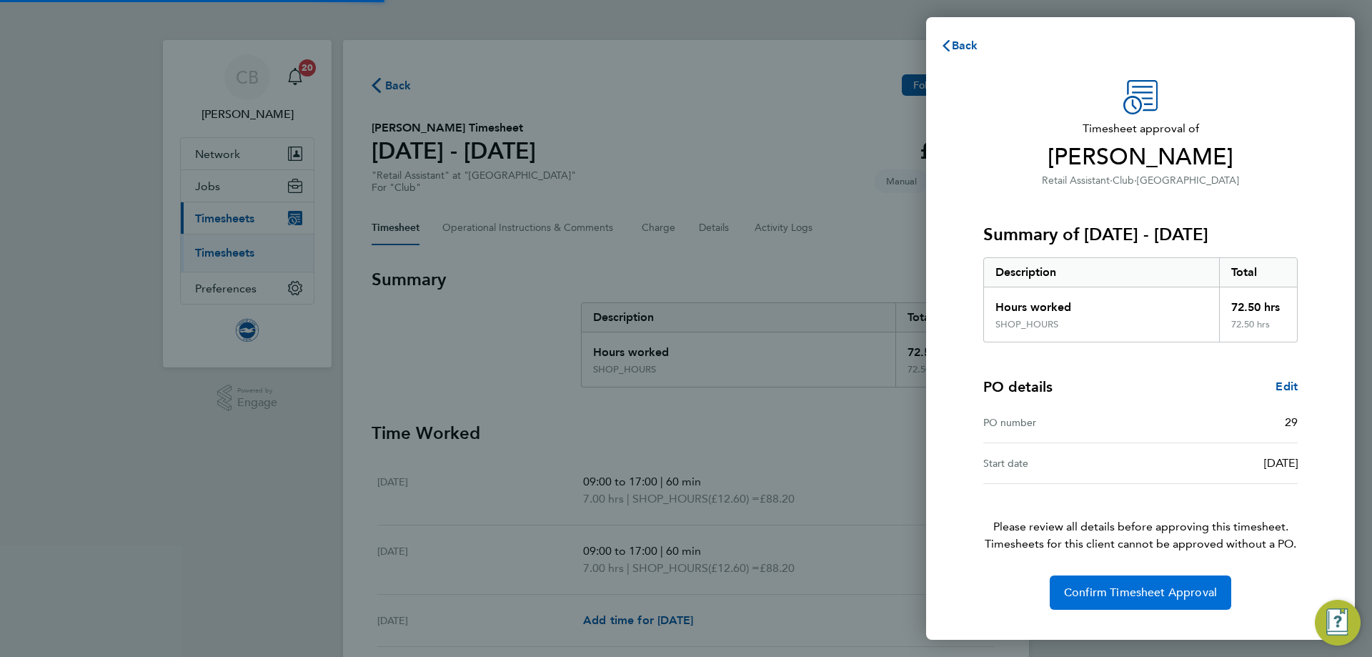
click at [1126, 600] on button "Confirm Timesheet Approval" at bounding box center [1141, 592] width 182 height 34
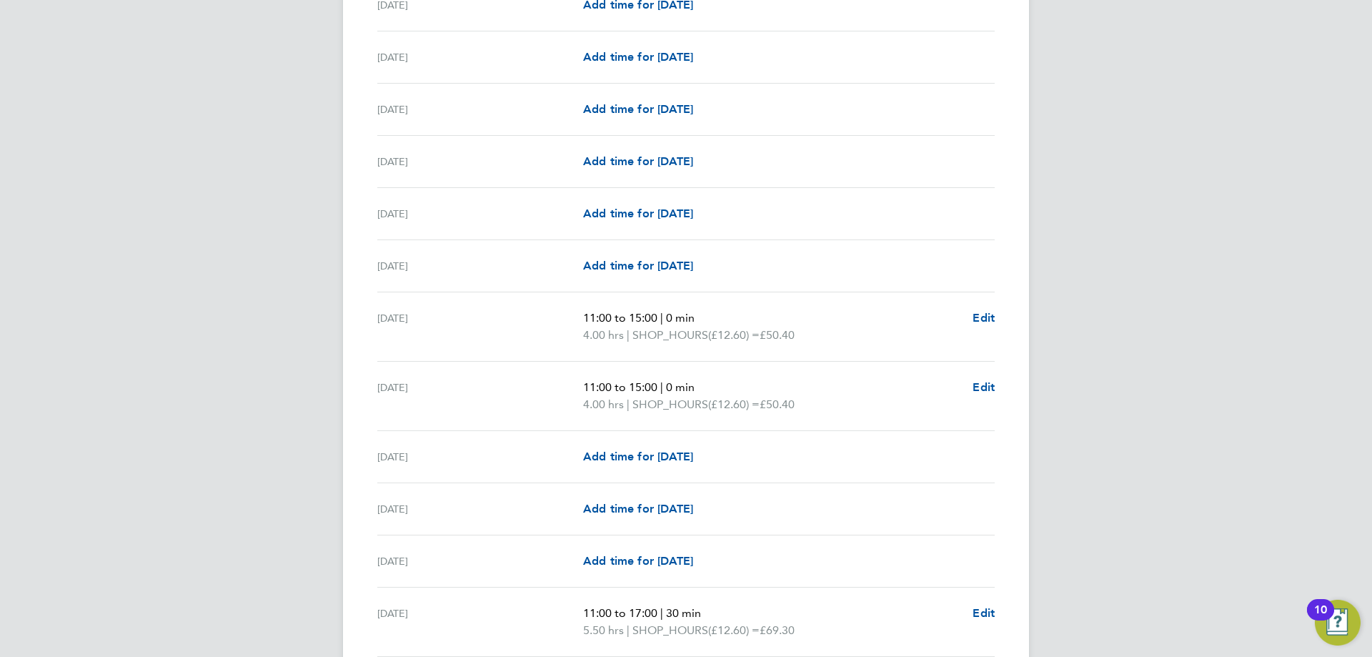
scroll to position [1765, 0]
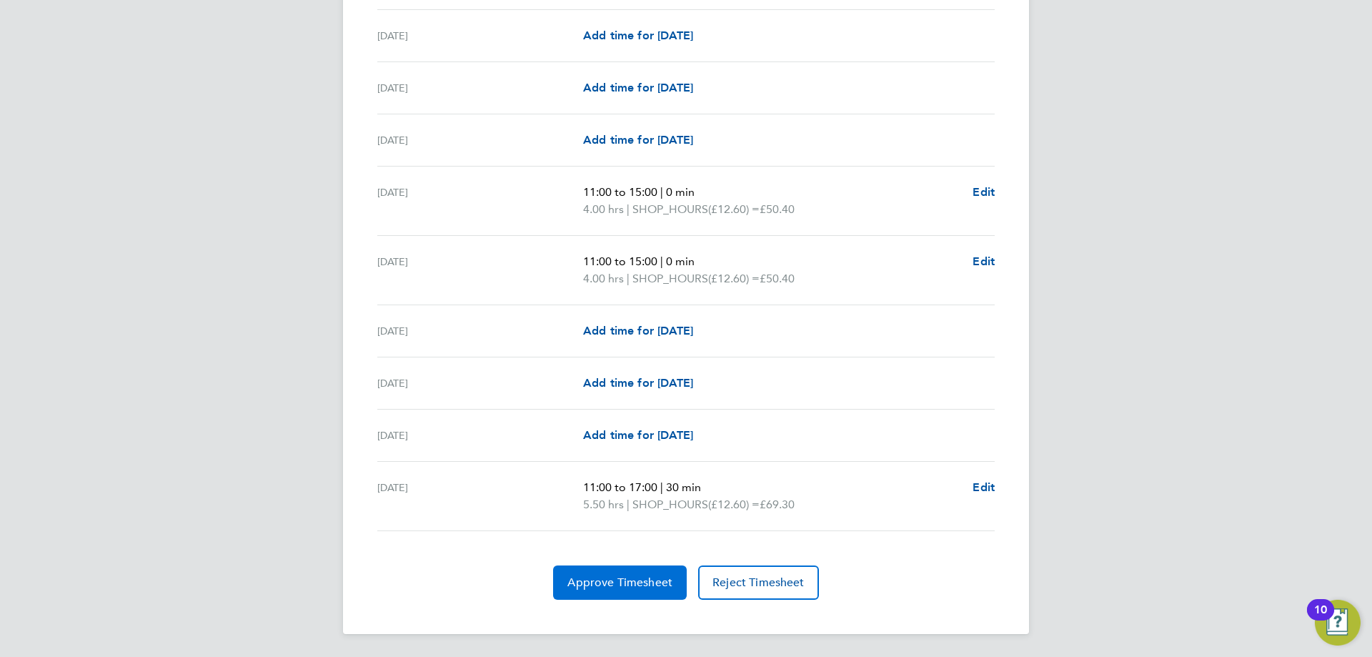
click at [596, 580] on span "Approve Timesheet" at bounding box center [619, 582] width 105 height 14
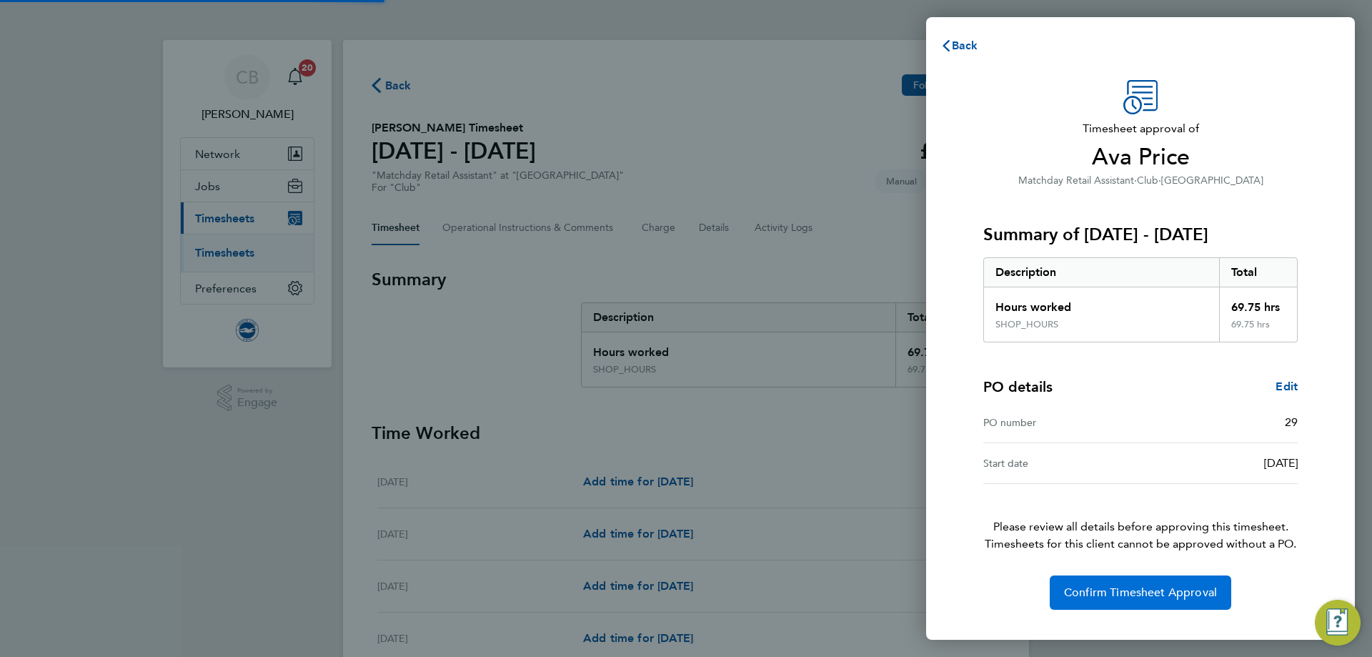
click at [1118, 578] on button "Confirm Timesheet Approval" at bounding box center [1141, 592] width 182 height 34
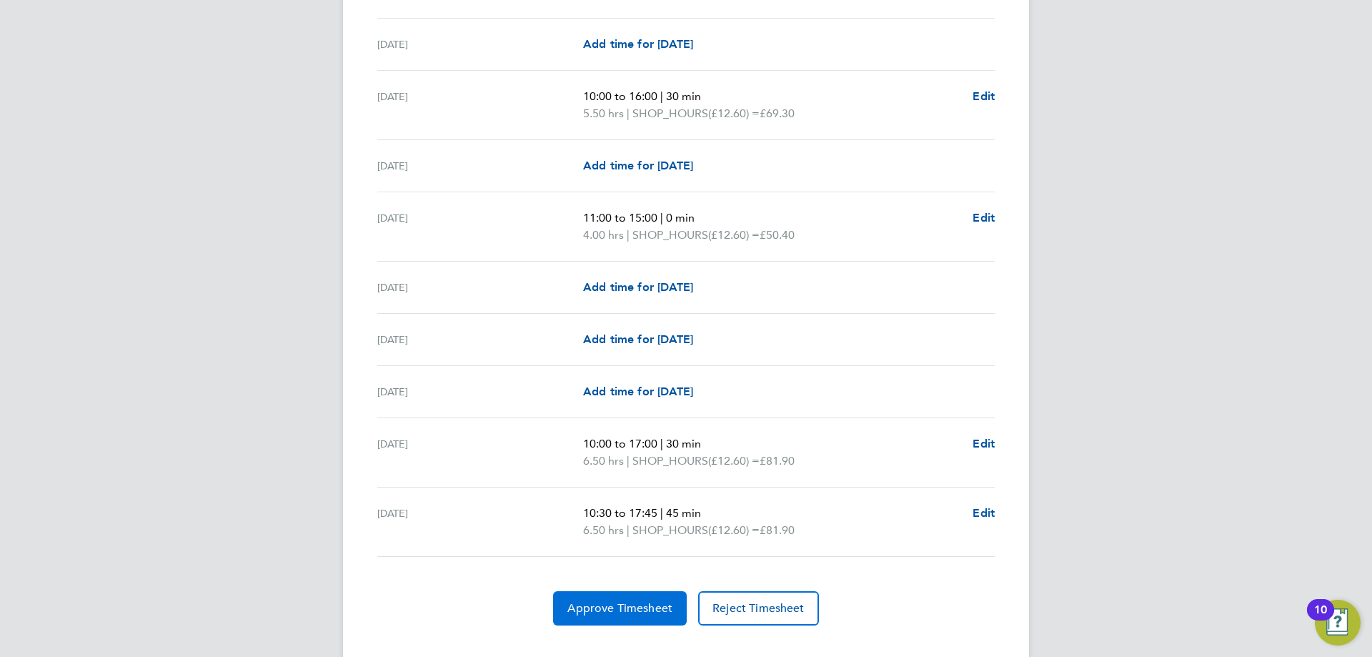
scroll to position [1628, 0]
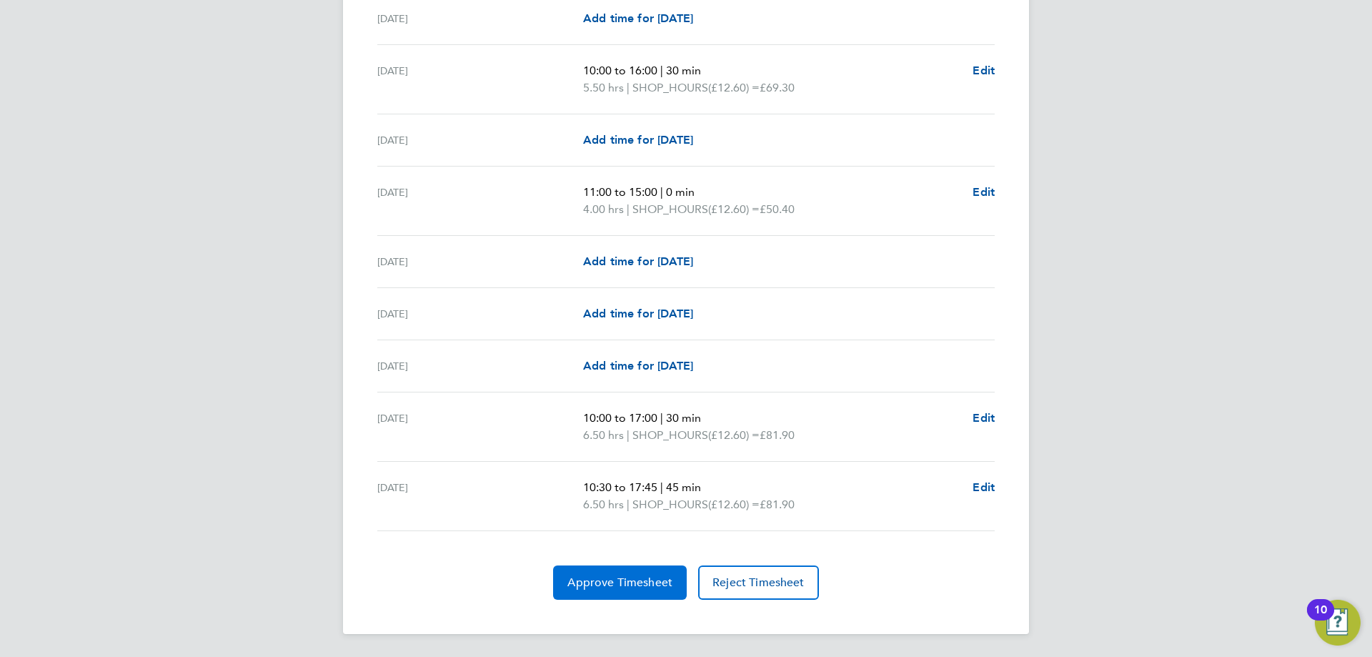
click at [626, 578] on span "Approve Timesheet" at bounding box center [619, 582] width 105 height 14
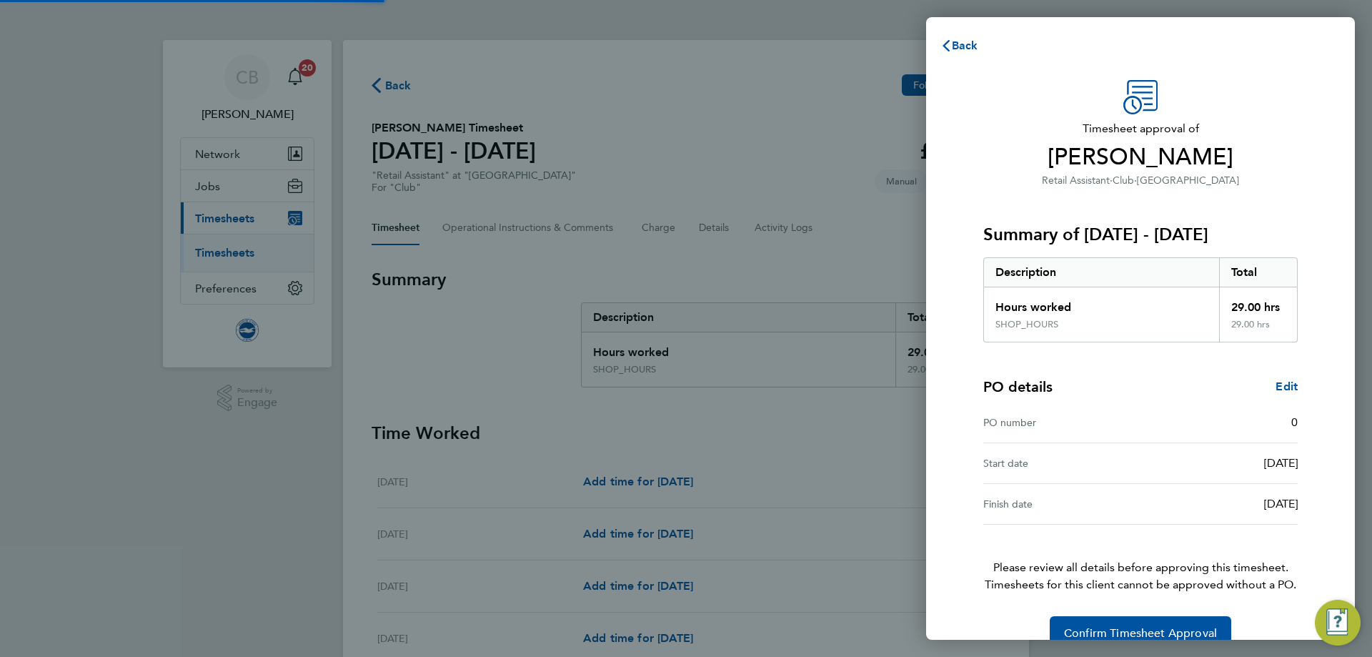
click at [1081, 615] on div "Timesheet approval of Matteo Nunes Retail Assistant · Club · American Express C…" at bounding box center [1140, 365] width 349 height 570
click at [1082, 623] on button "Confirm Timesheet Approval" at bounding box center [1141, 633] width 182 height 34
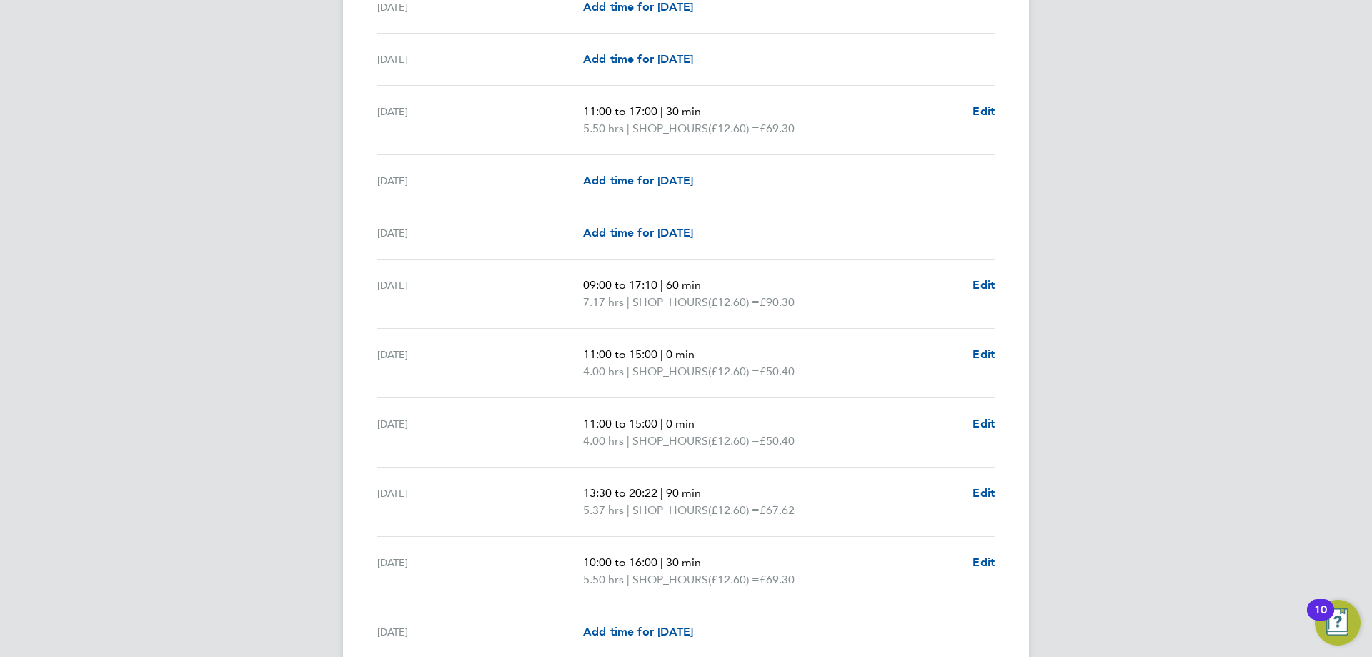
scroll to position [500, 0]
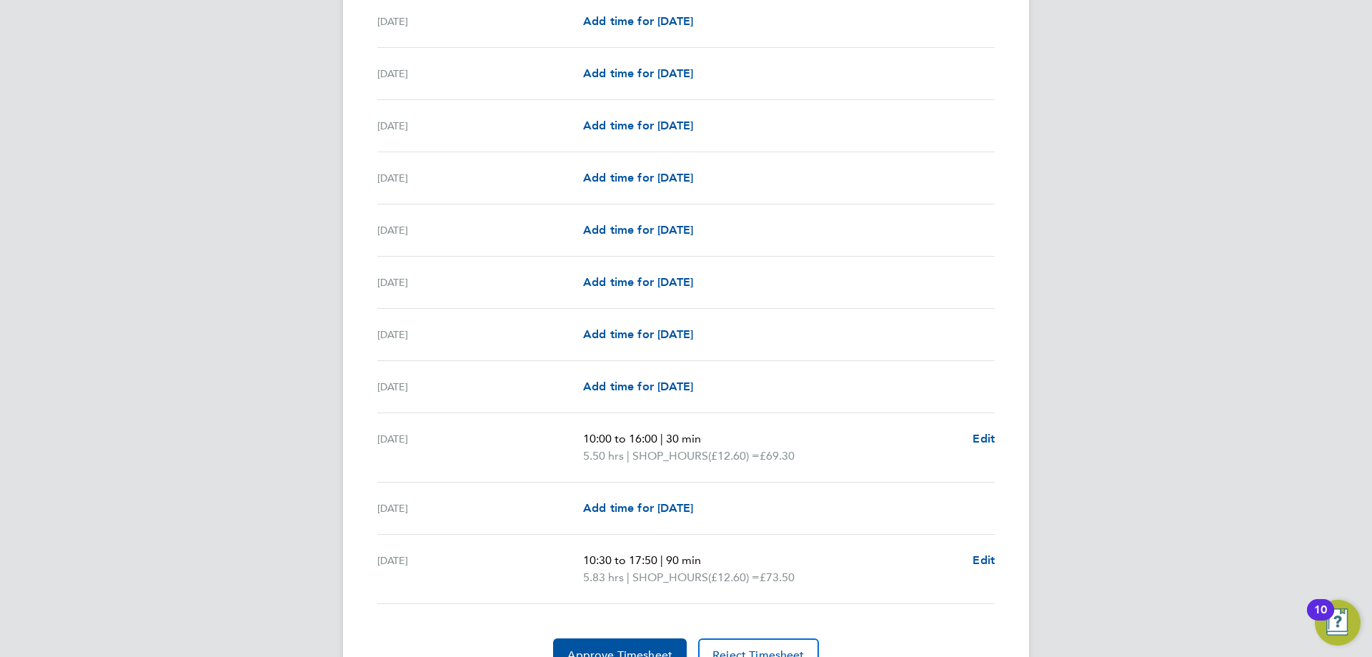
scroll to position [1715, 0]
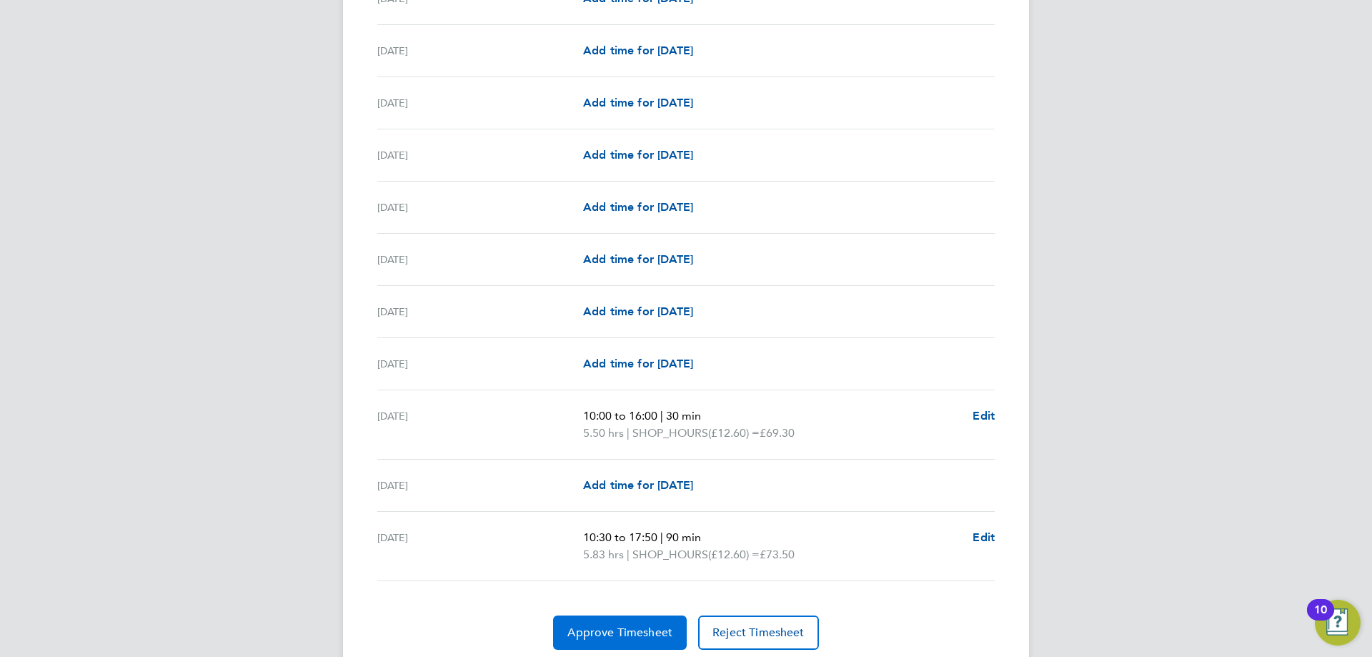
click at [640, 637] on span "Approve Timesheet" at bounding box center [619, 632] width 105 height 14
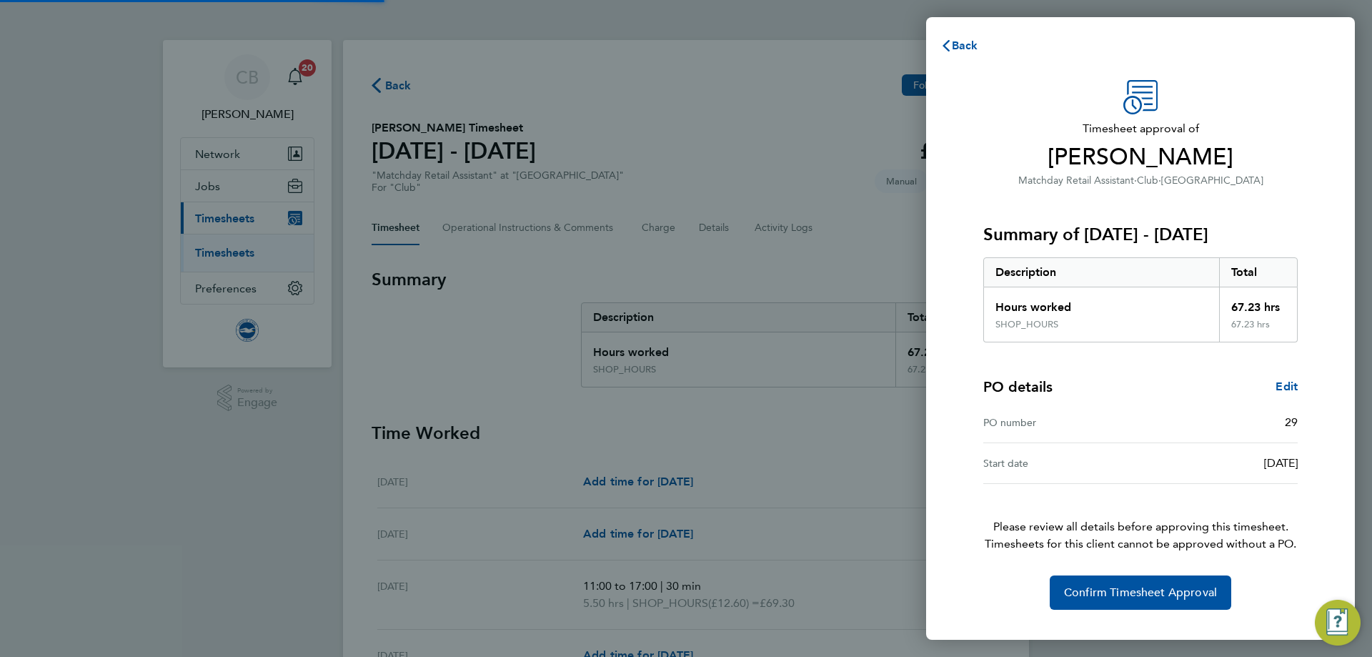
click at [1049, 592] on div "Confirm Timesheet Approval" at bounding box center [1140, 592] width 349 height 34
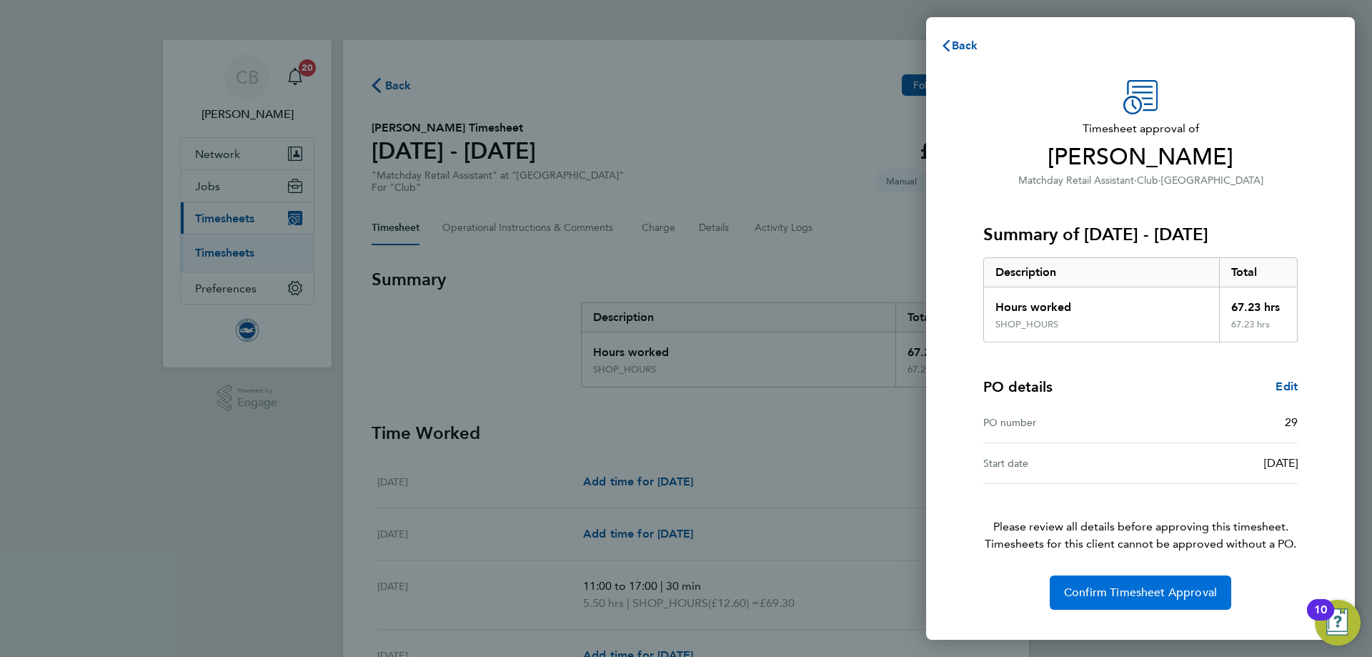
click at [1063, 590] on button "Confirm Timesheet Approval" at bounding box center [1141, 592] width 182 height 34
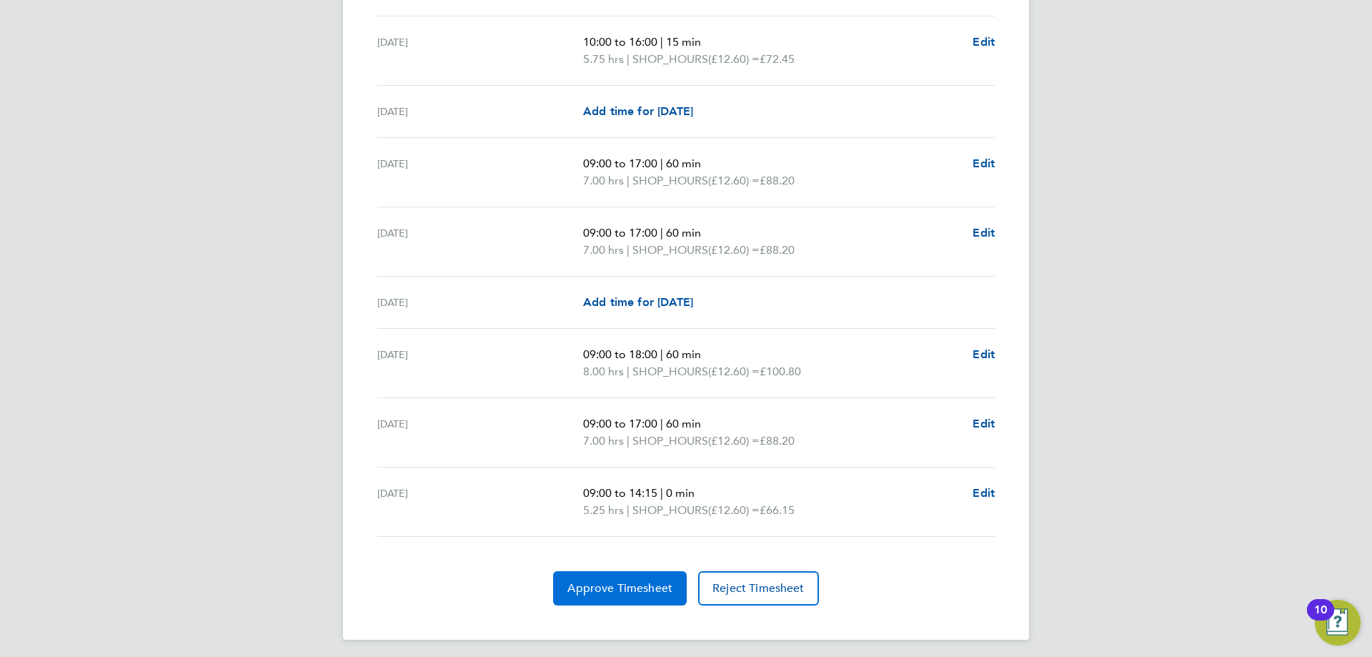
scroll to position [1937, 0]
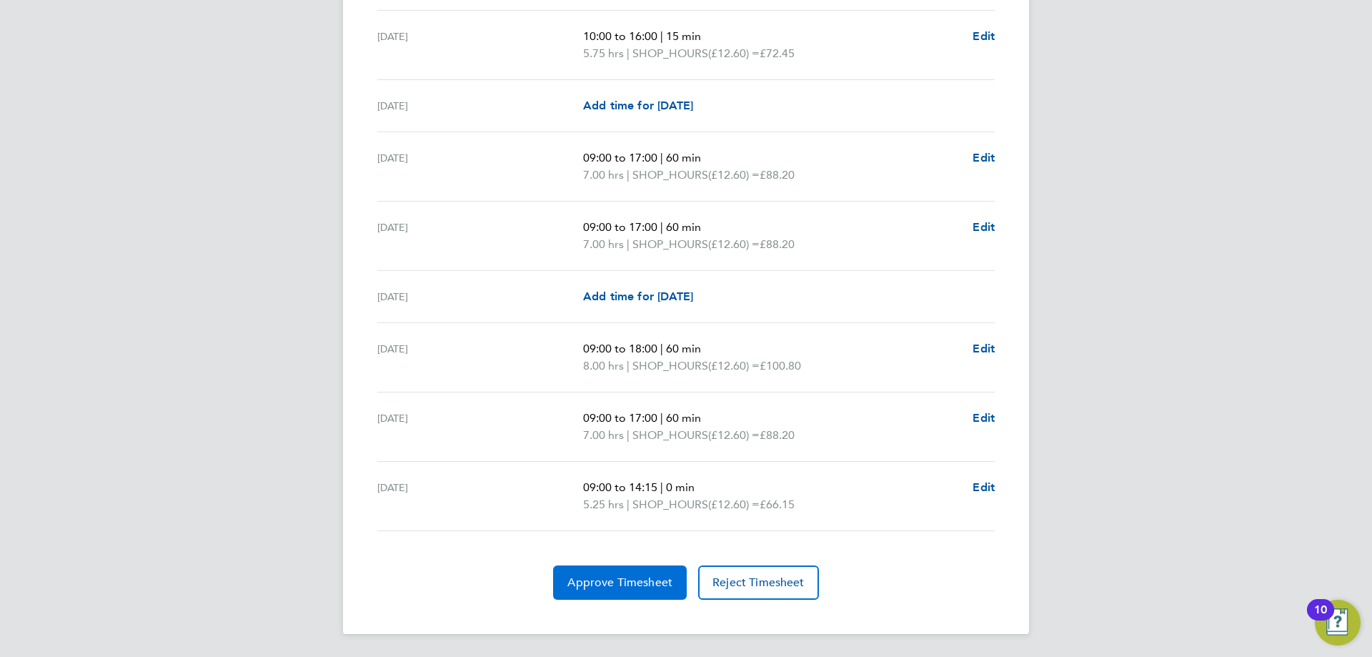
click at [629, 572] on button "Approve Timesheet" at bounding box center [620, 582] width 134 height 34
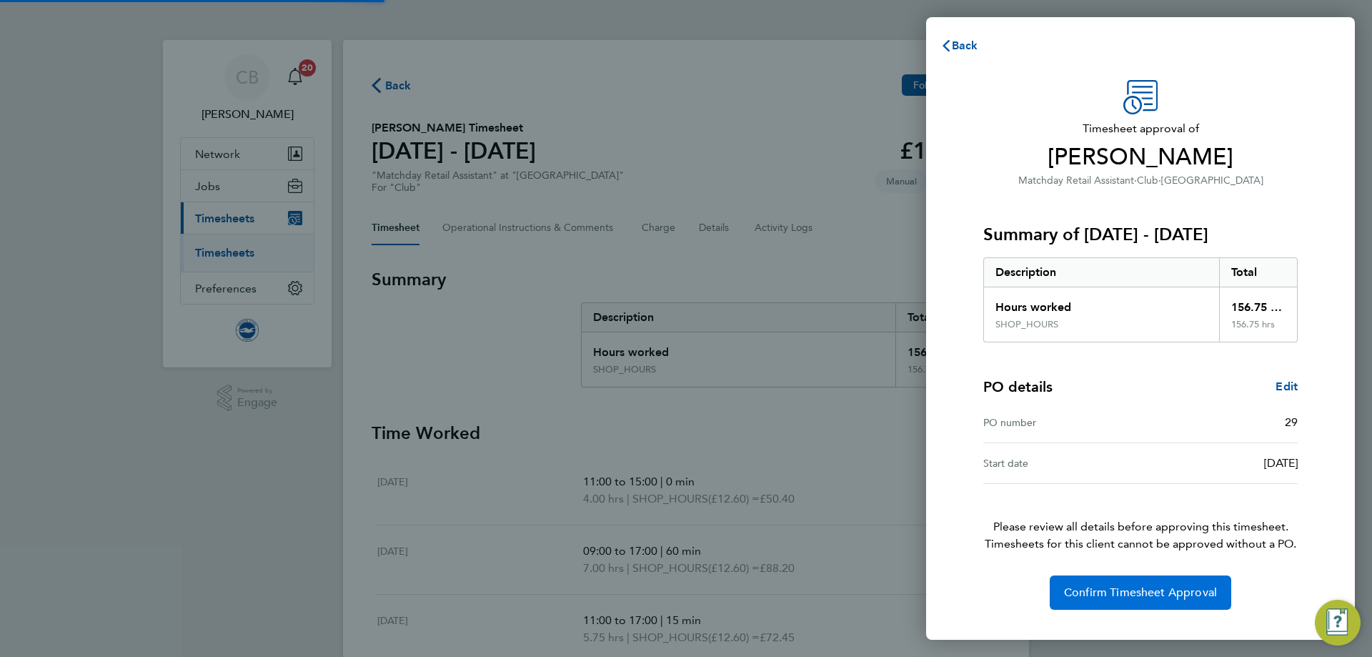
click at [1061, 597] on button "Confirm Timesheet Approval" at bounding box center [1141, 592] width 182 height 34
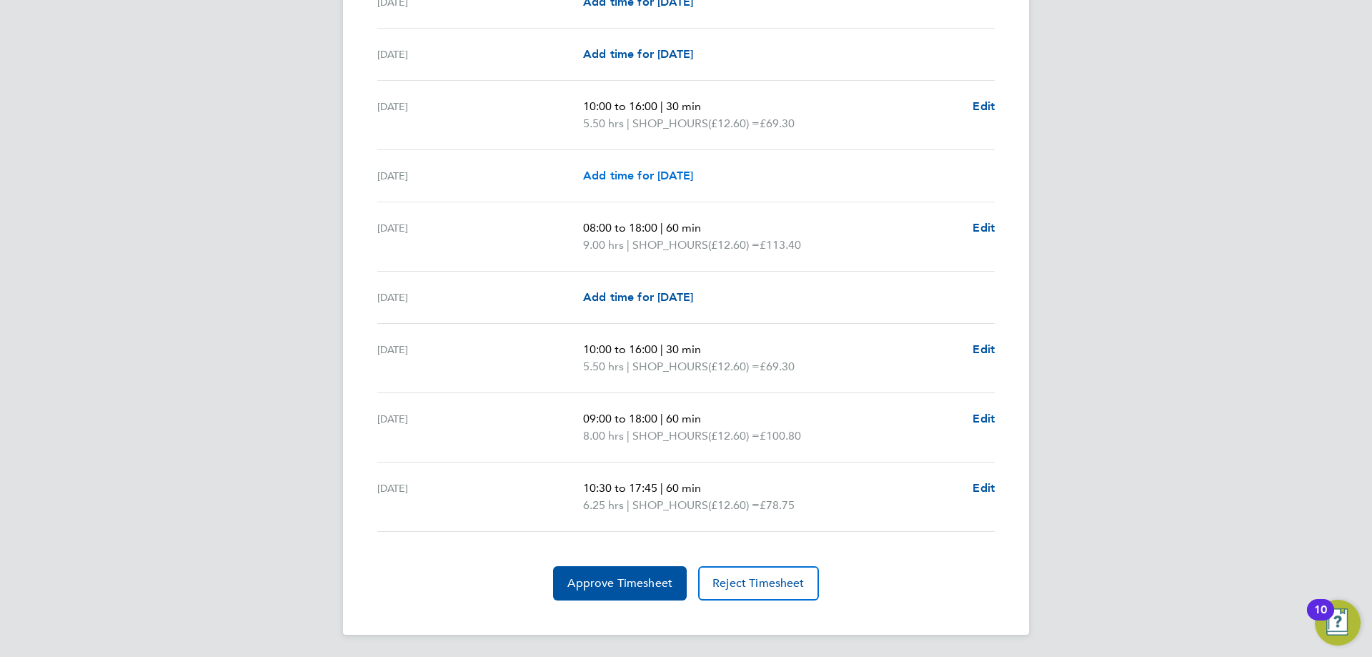
scroll to position [1851, 0]
click at [629, 580] on span "Approve Timesheet" at bounding box center [619, 582] width 105 height 14
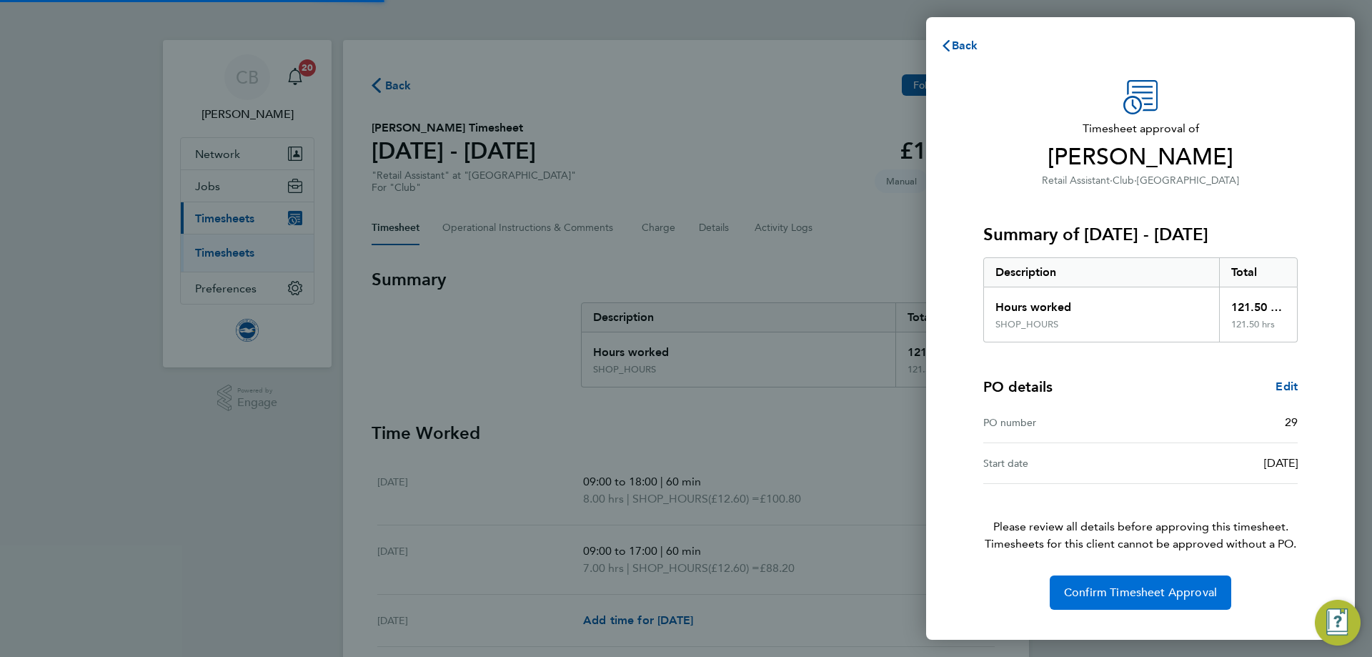
click at [1104, 605] on button "Confirm Timesheet Approval" at bounding box center [1141, 592] width 182 height 34
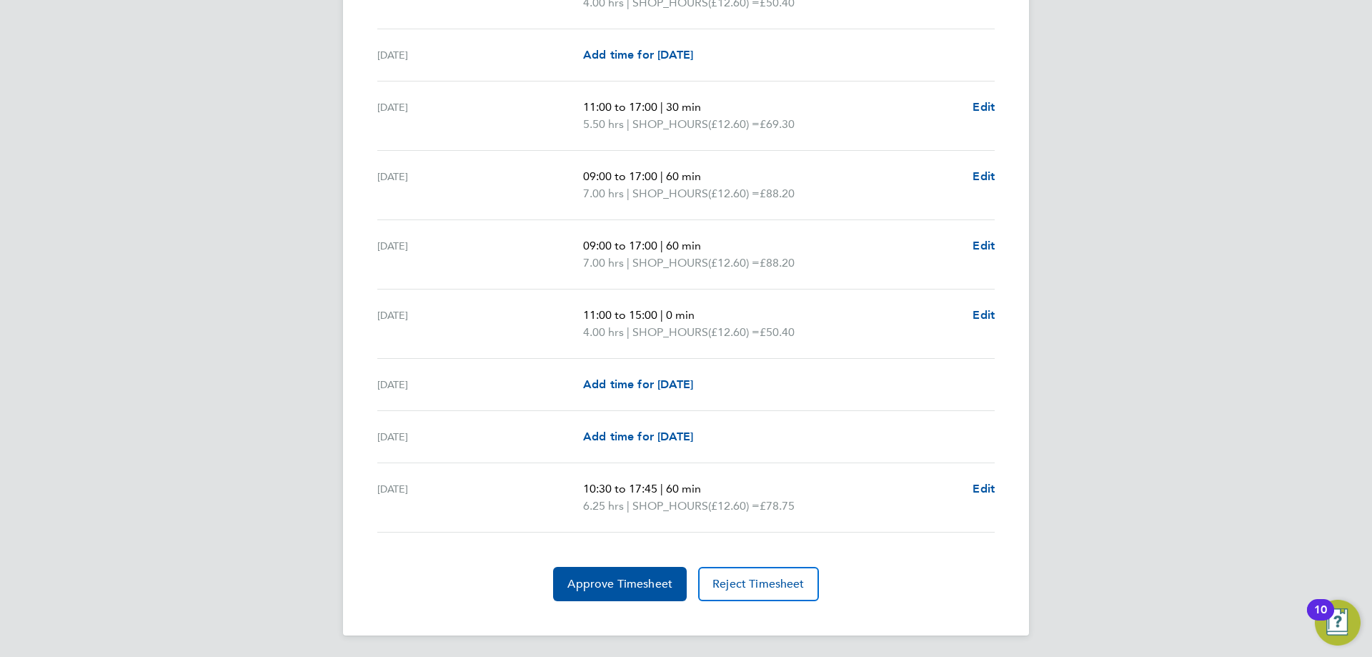
scroll to position [1920, 0]
click at [624, 598] on button "Approve Timesheet" at bounding box center [620, 582] width 134 height 34
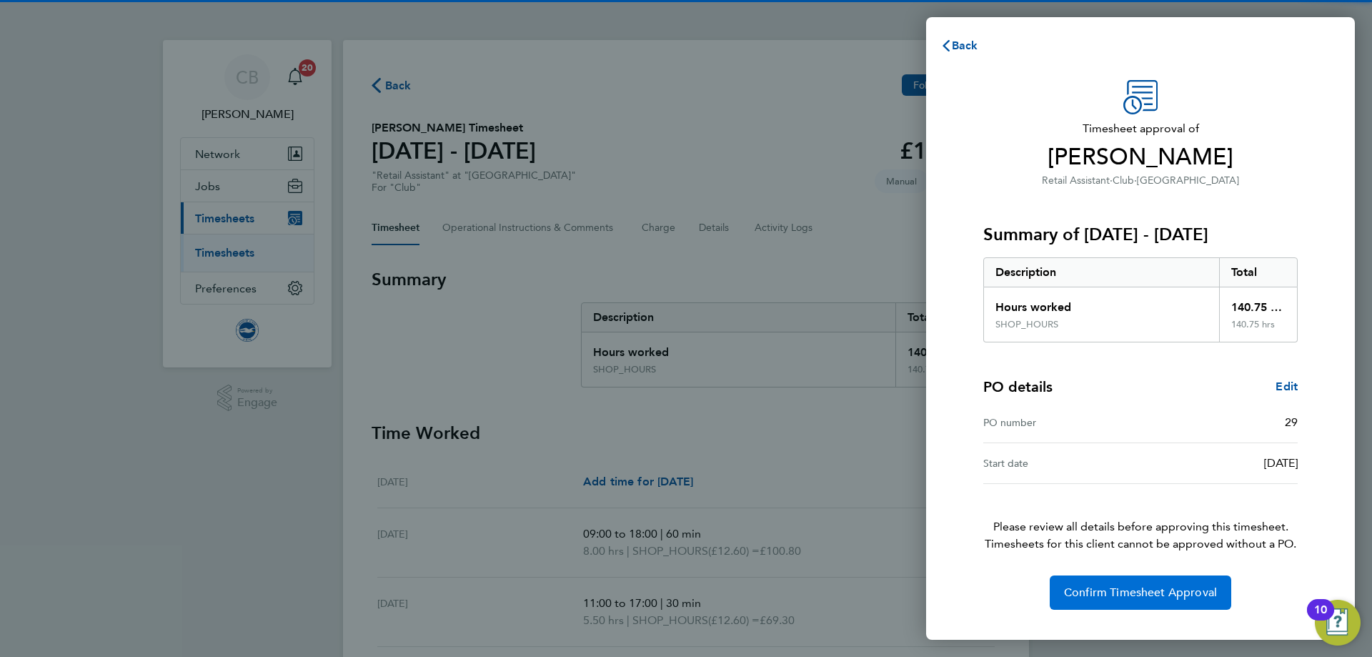
click at [1128, 600] on button "Confirm Timesheet Approval" at bounding box center [1141, 592] width 182 height 34
